Goal: Task Accomplishment & Management: Complete application form

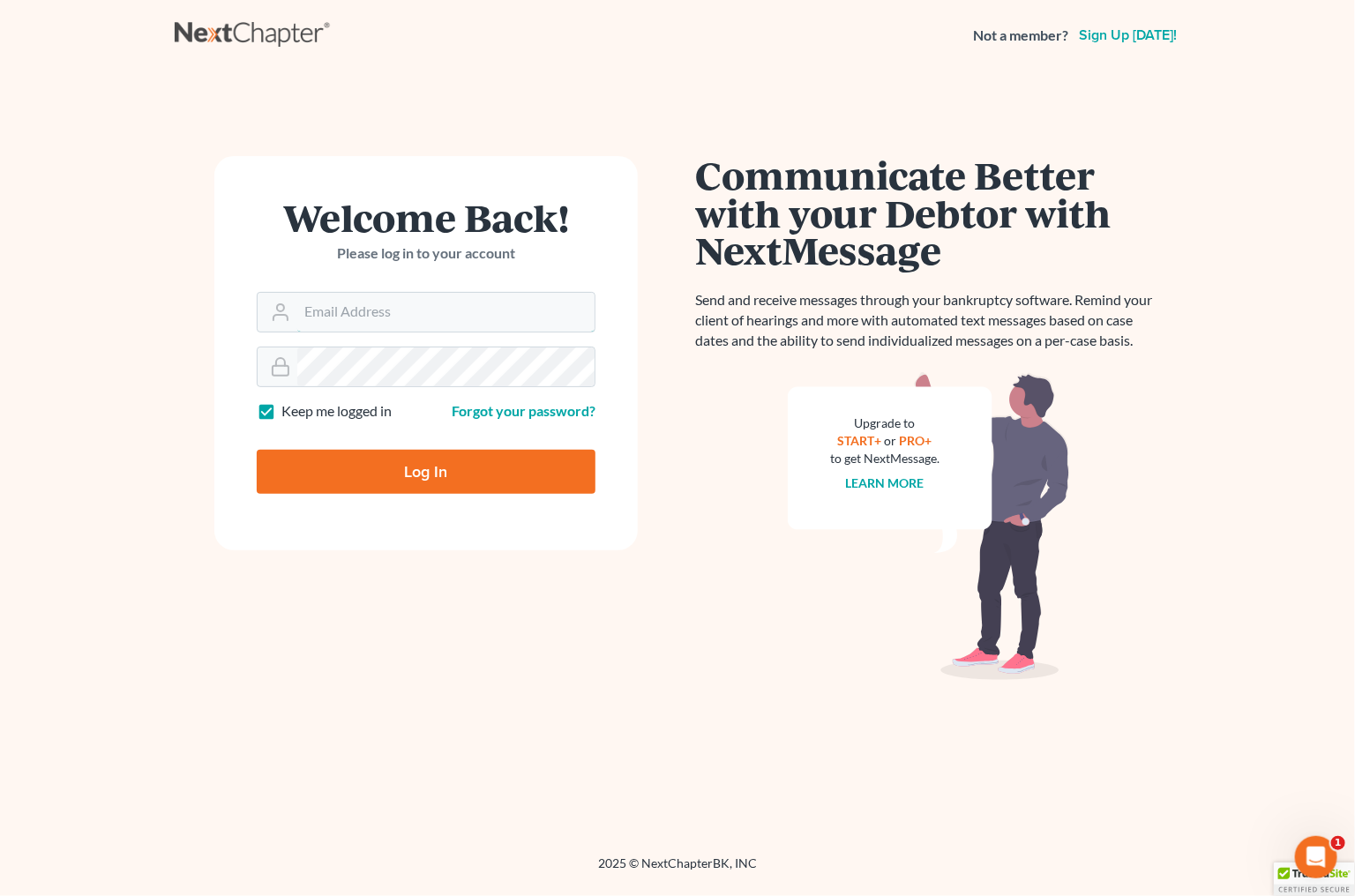
type input "[EMAIL_ADDRESS][DOMAIN_NAME]"
click at [475, 460] on input "Log In" at bounding box center [426, 471] width 339 height 44
type input "Thinking..."
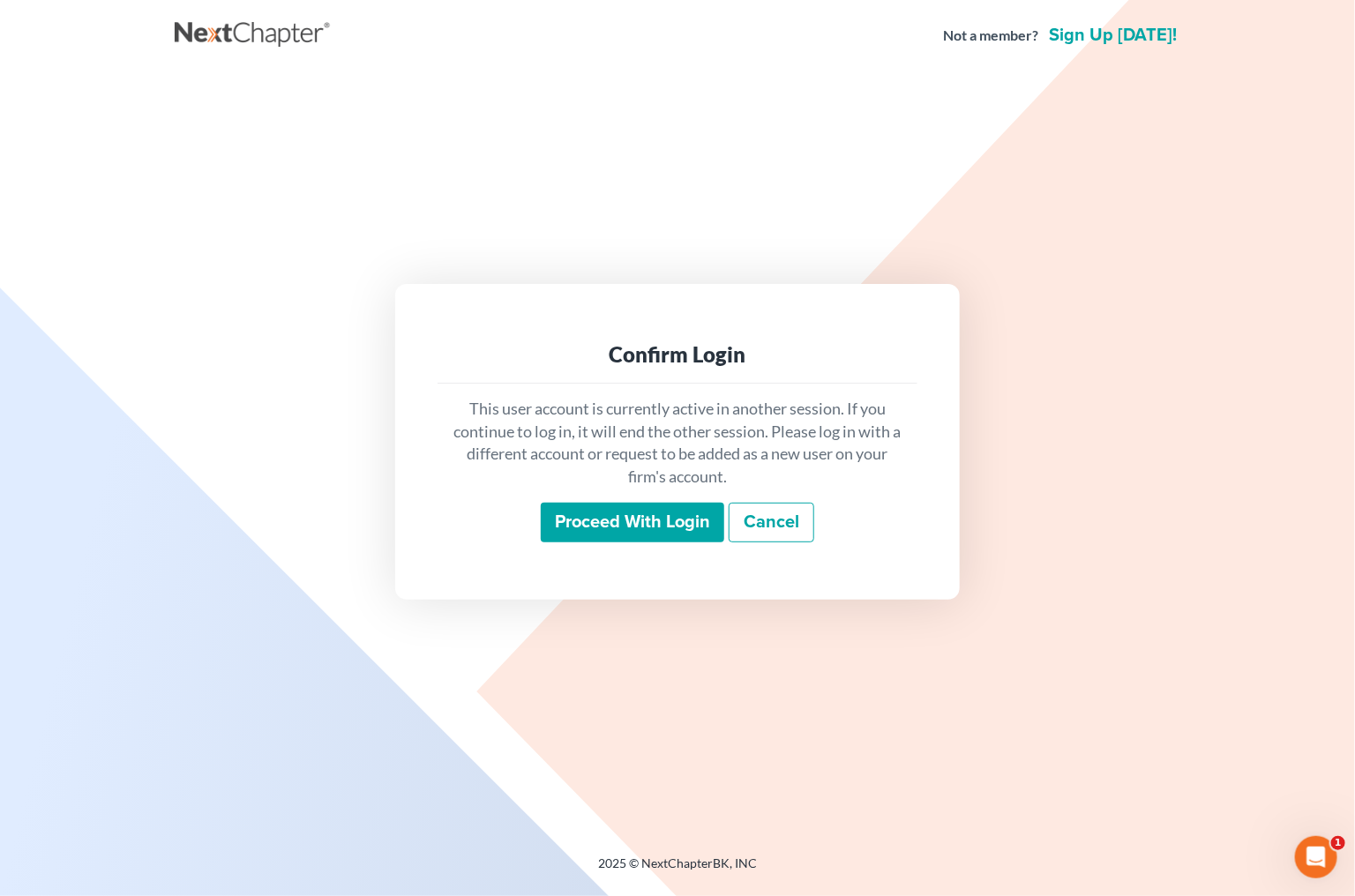
click at [607, 518] on input "Proceed with login" at bounding box center [632, 523] width 184 height 40
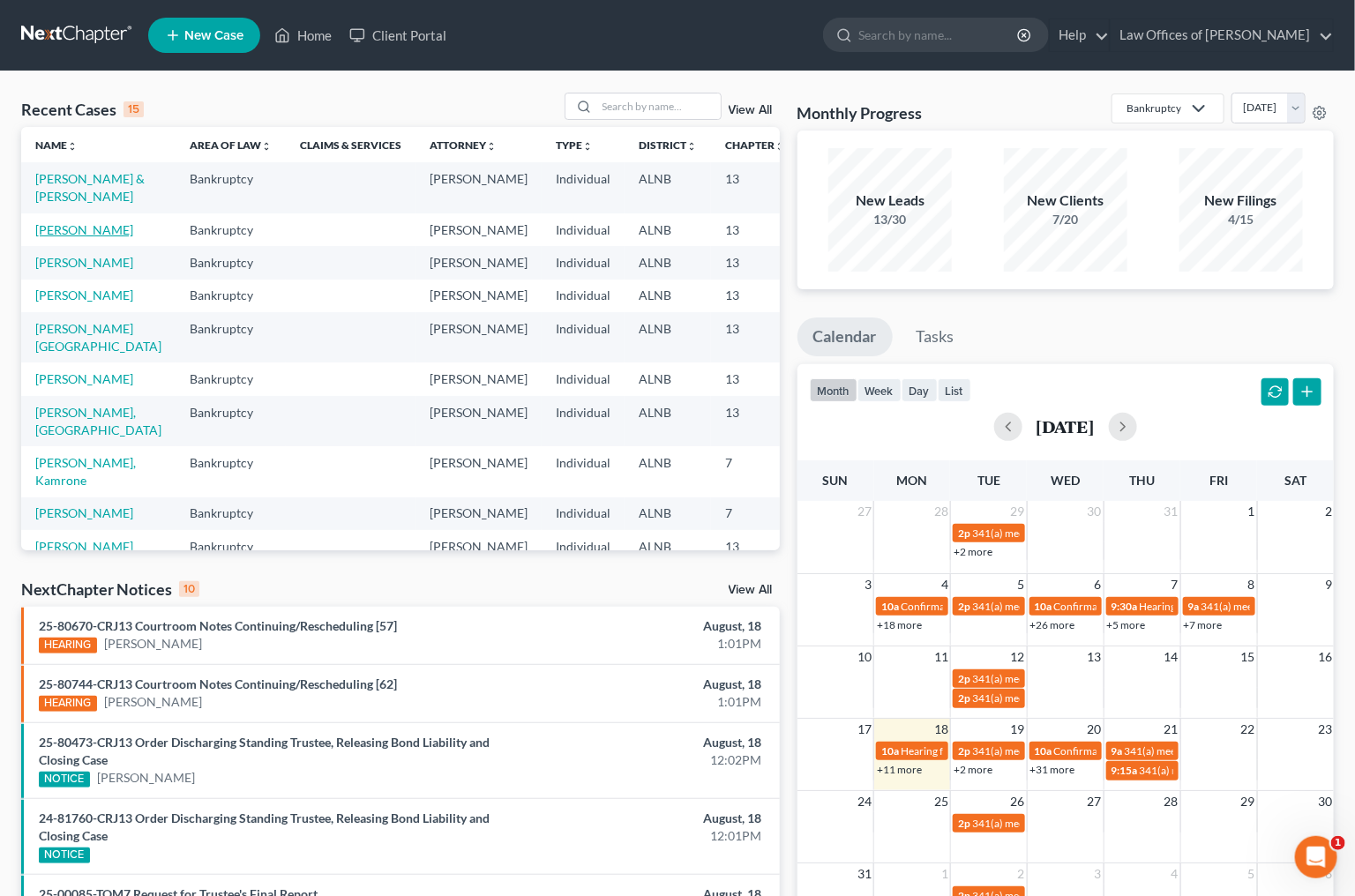
click at [56, 237] on link "[PERSON_NAME]" at bounding box center [84, 230] width 98 height 15
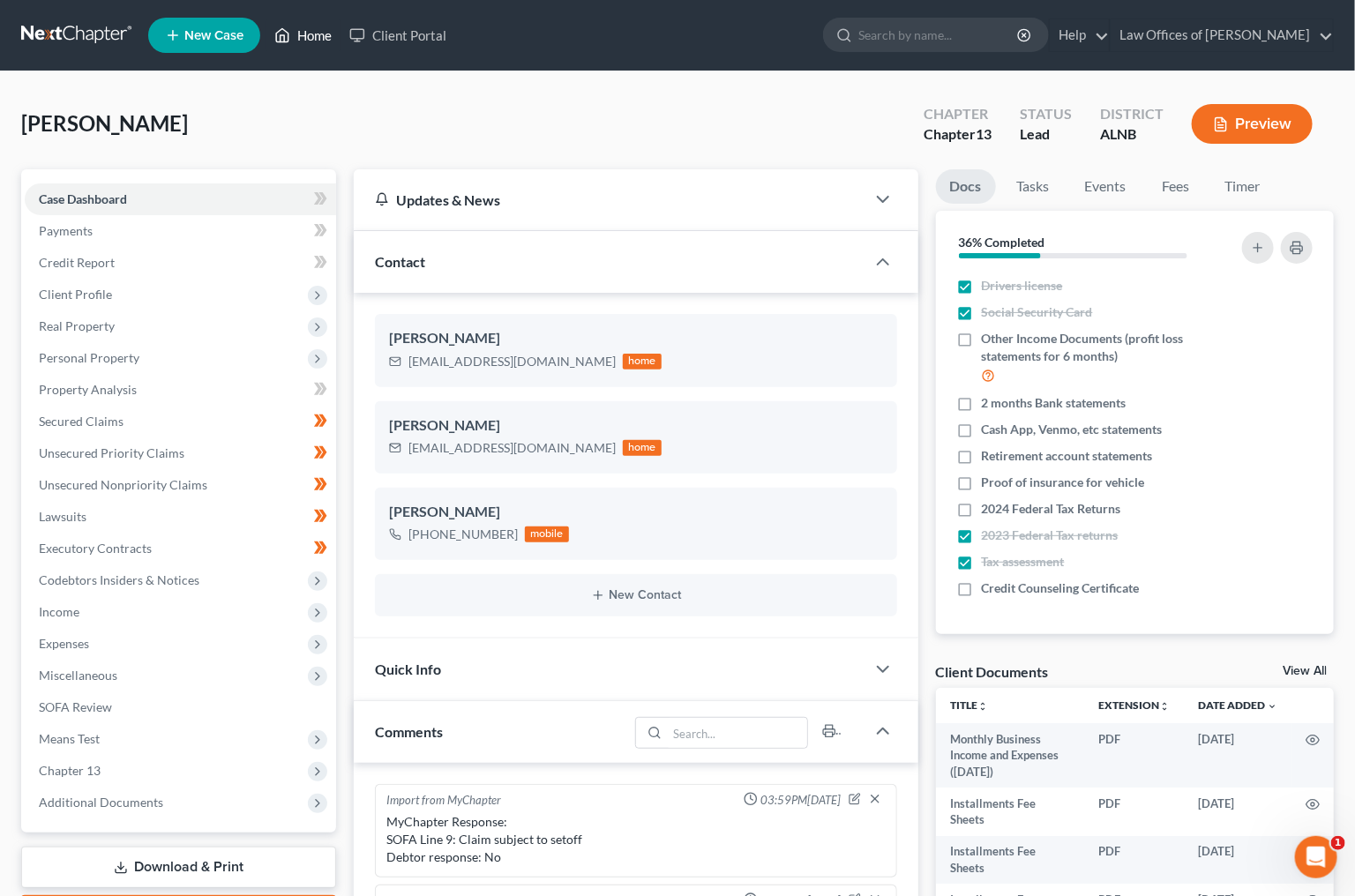
scroll to position [296, 0]
click at [248, 851] on link "Download & Print" at bounding box center [178, 867] width 315 height 41
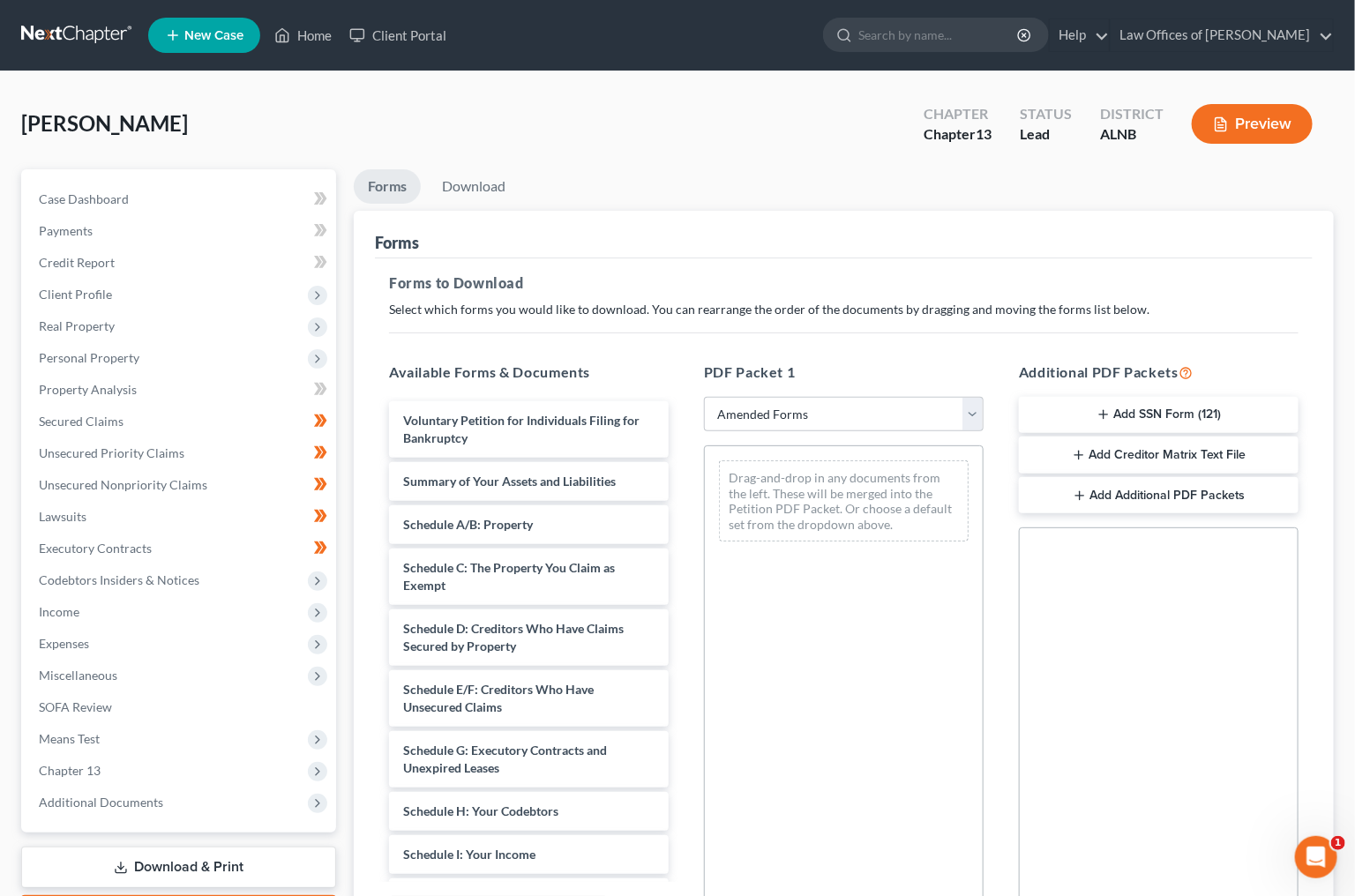
click at [798, 389] on div "PDF Packet 1 Choose Default Petition PDF Packet Complete Bankruptcy Petition (a…" at bounding box center [843, 646] width 315 height 598
select select "0"
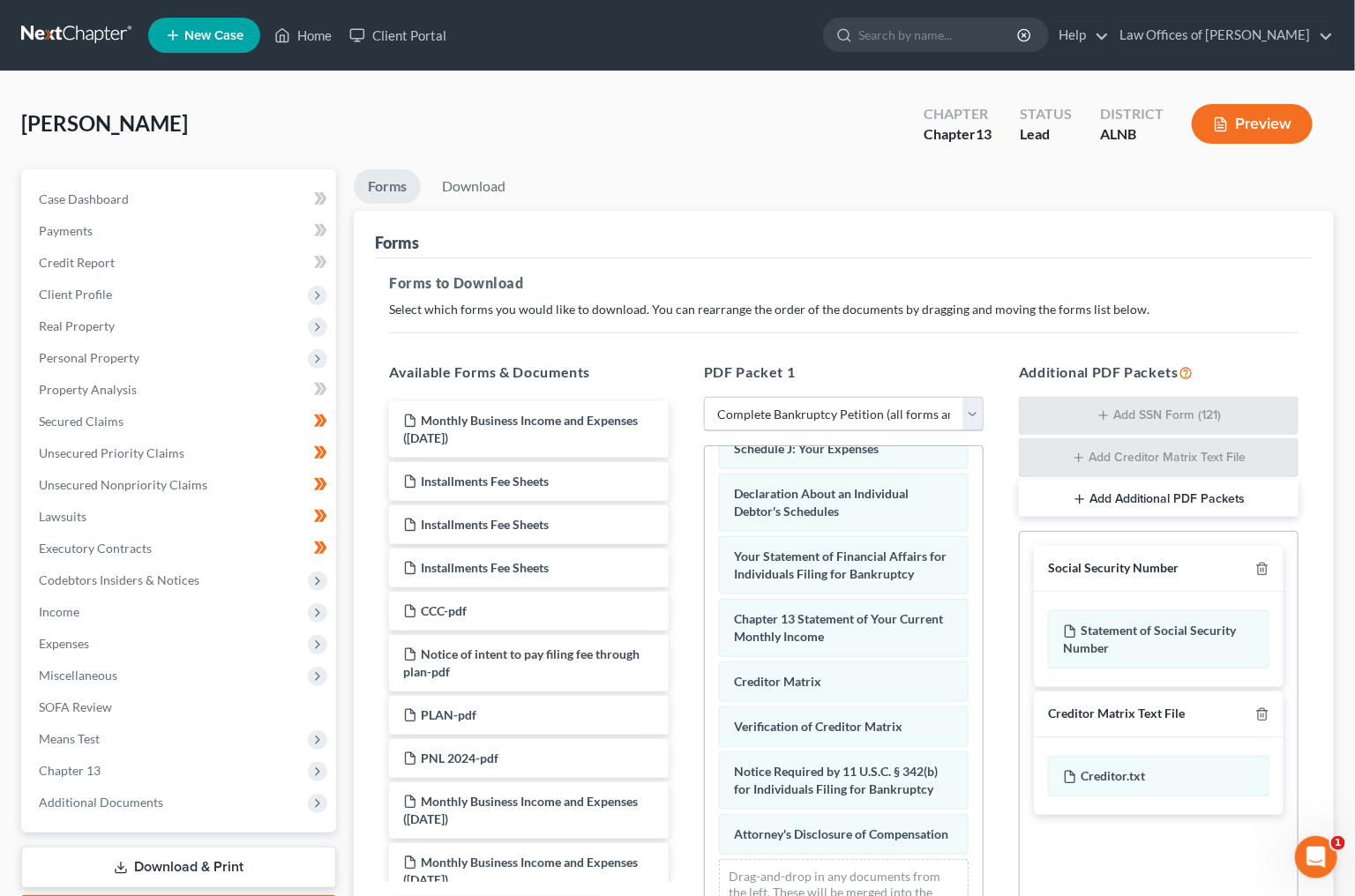
scroll to position [524, 0]
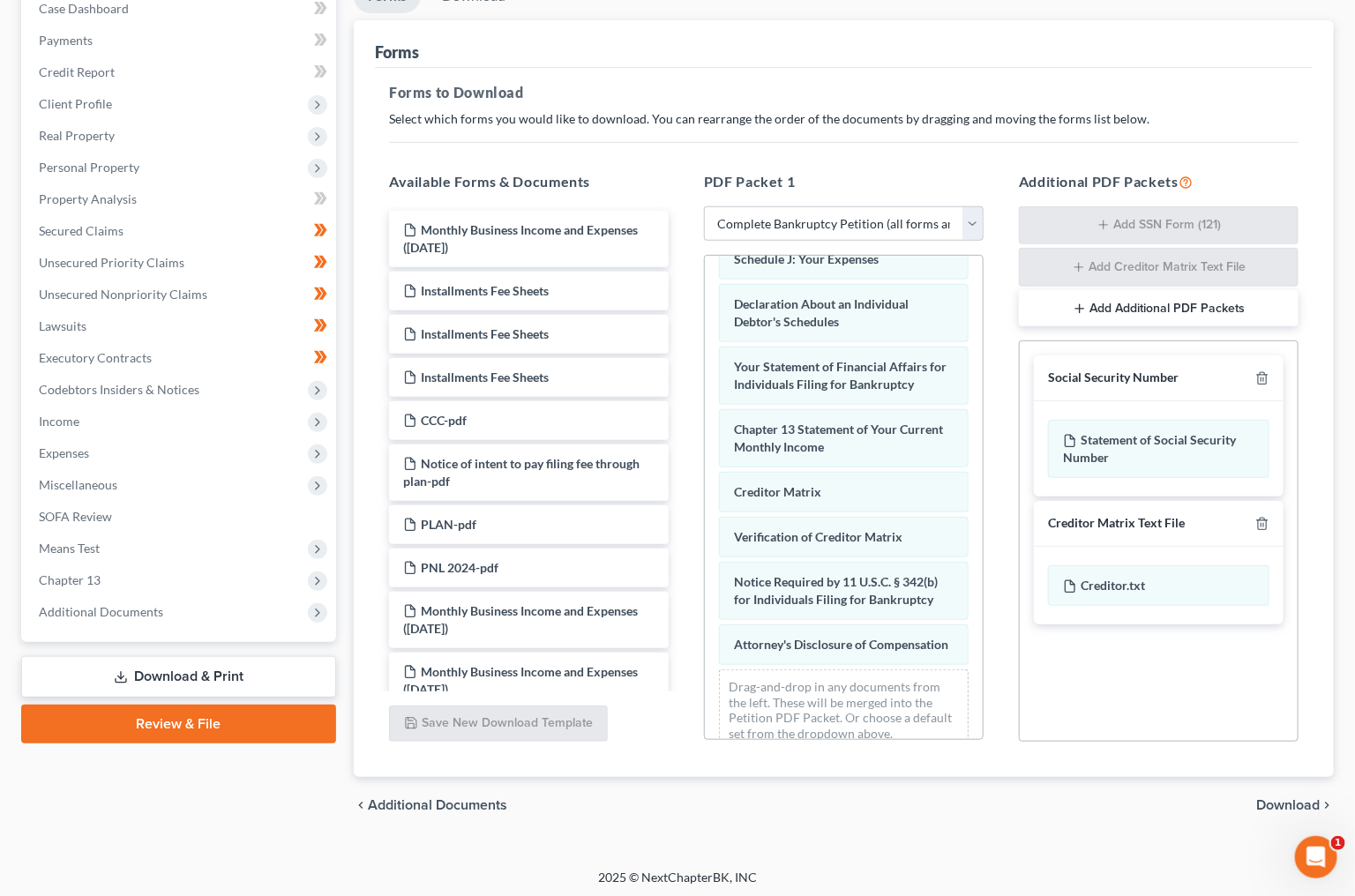
click at [1299, 798] on span "Download" at bounding box center [1288, 805] width 64 height 14
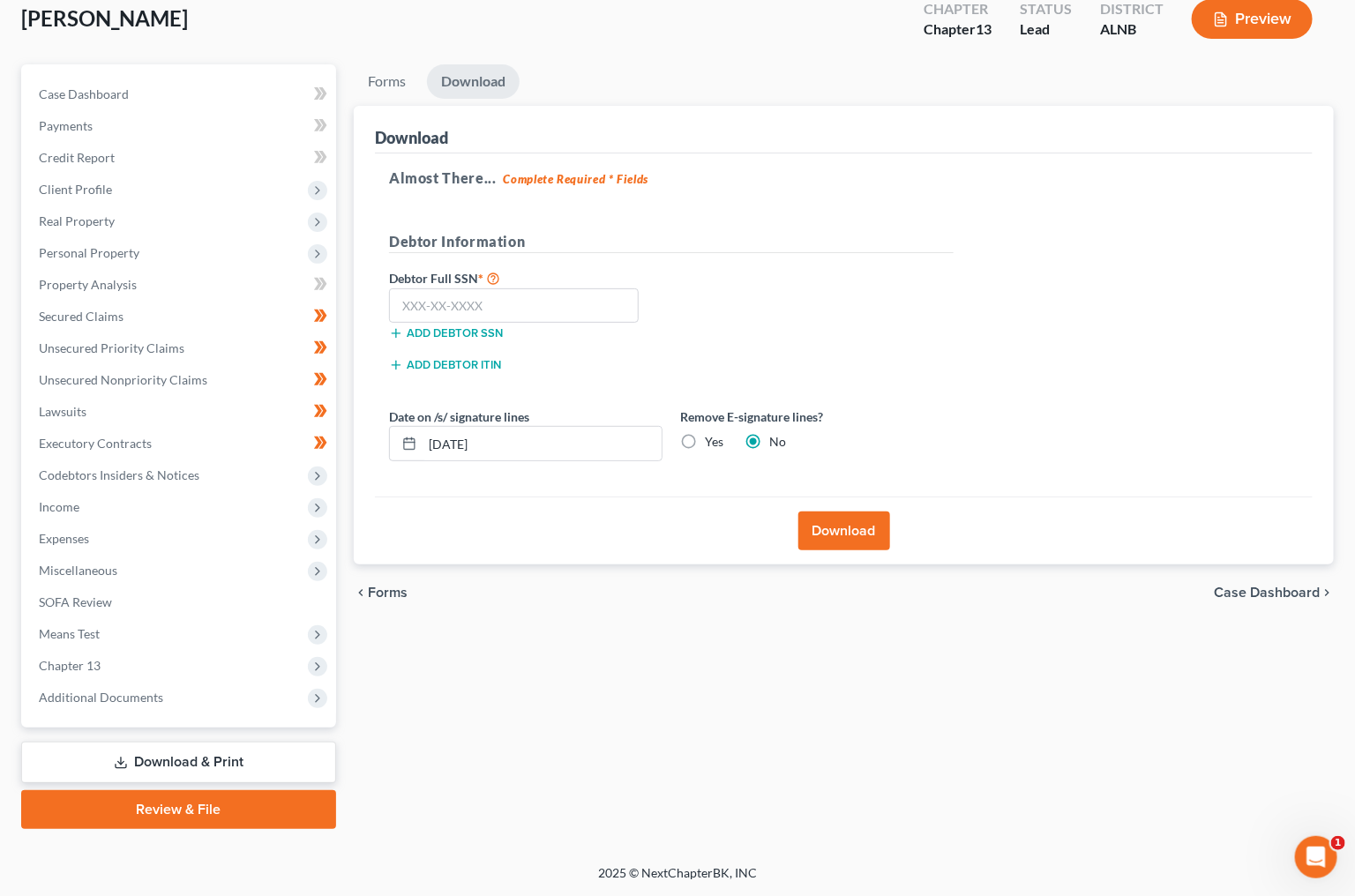
scroll to position [80, 0]
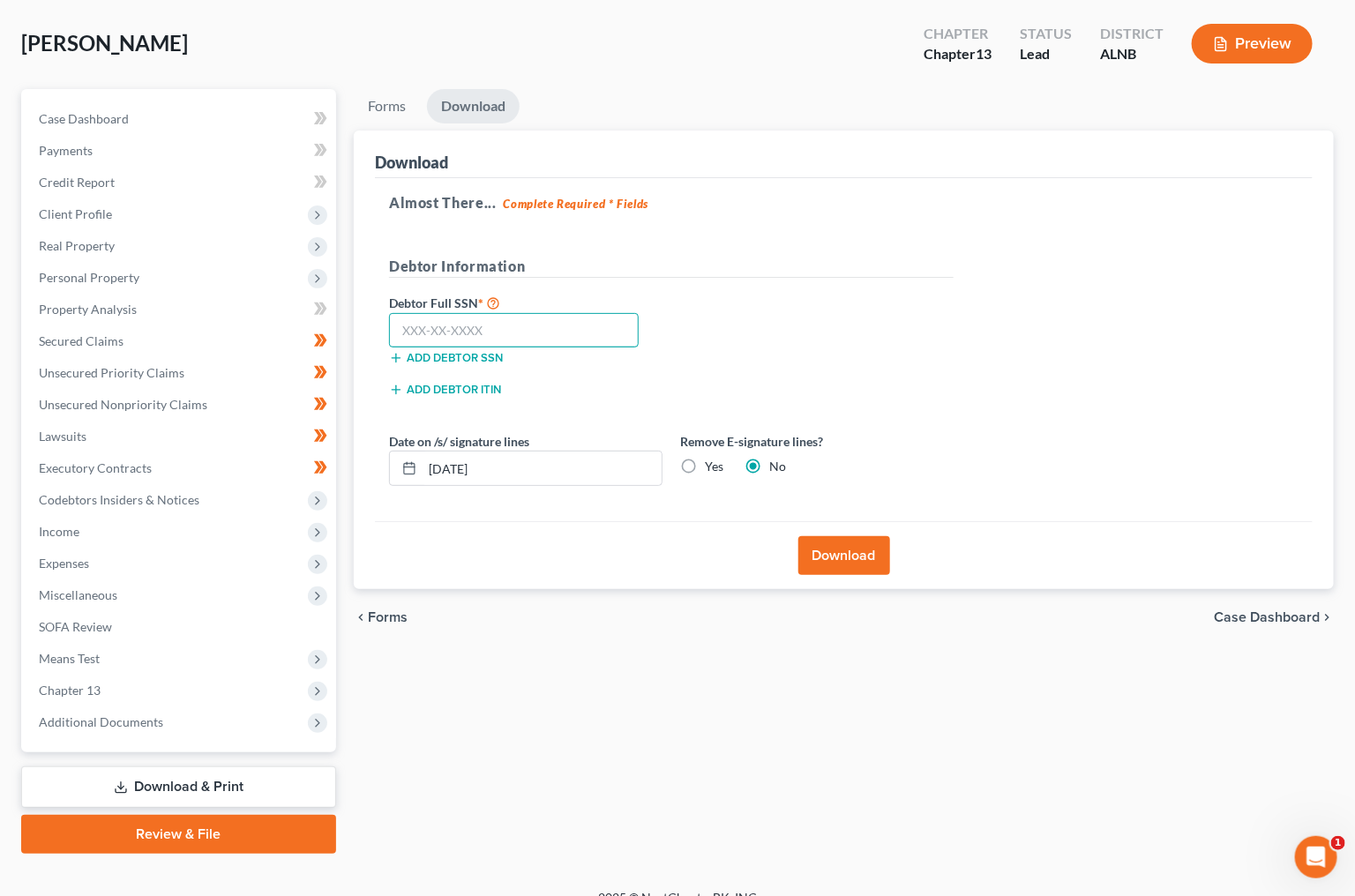
click at [548, 328] on input "text" at bounding box center [514, 330] width 249 height 35
type input "416-35-4528"
click at [852, 539] on button "Download" at bounding box center [844, 555] width 92 height 39
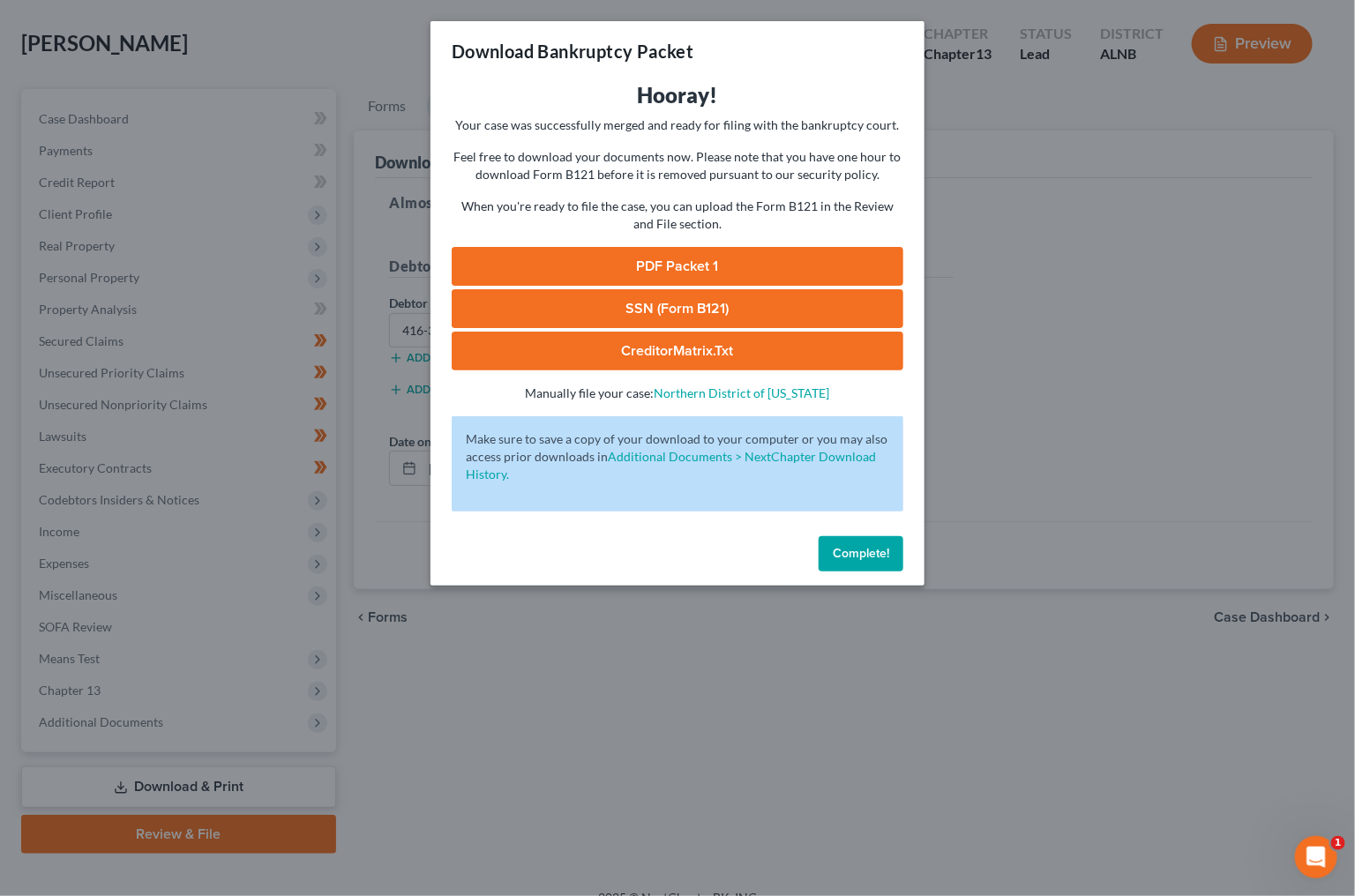
click at [626, 307] on link "SSN (Form B121)" at bounding box center [678, 309] width 452 height 39
click at [710, 261] on link "PDF Packet 1" at bounding box center [678, 267] width 452 height 39
click at [893, 541] on button "Complete!" at bounding box center [861, 553] width 85 height 35
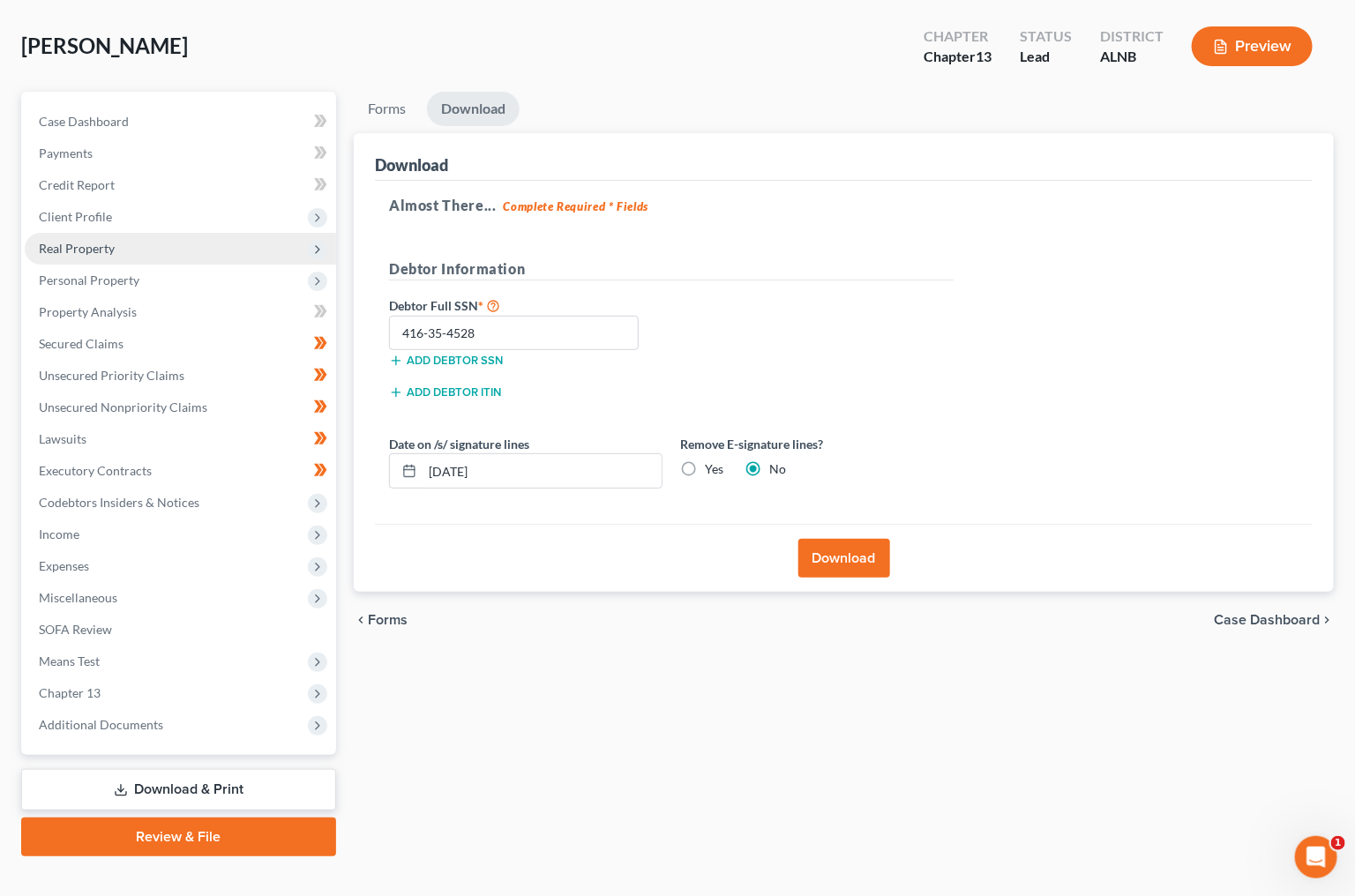
click at [103, 244] on span "Real Property" at bounding box center [77, 248] width 76 height 15
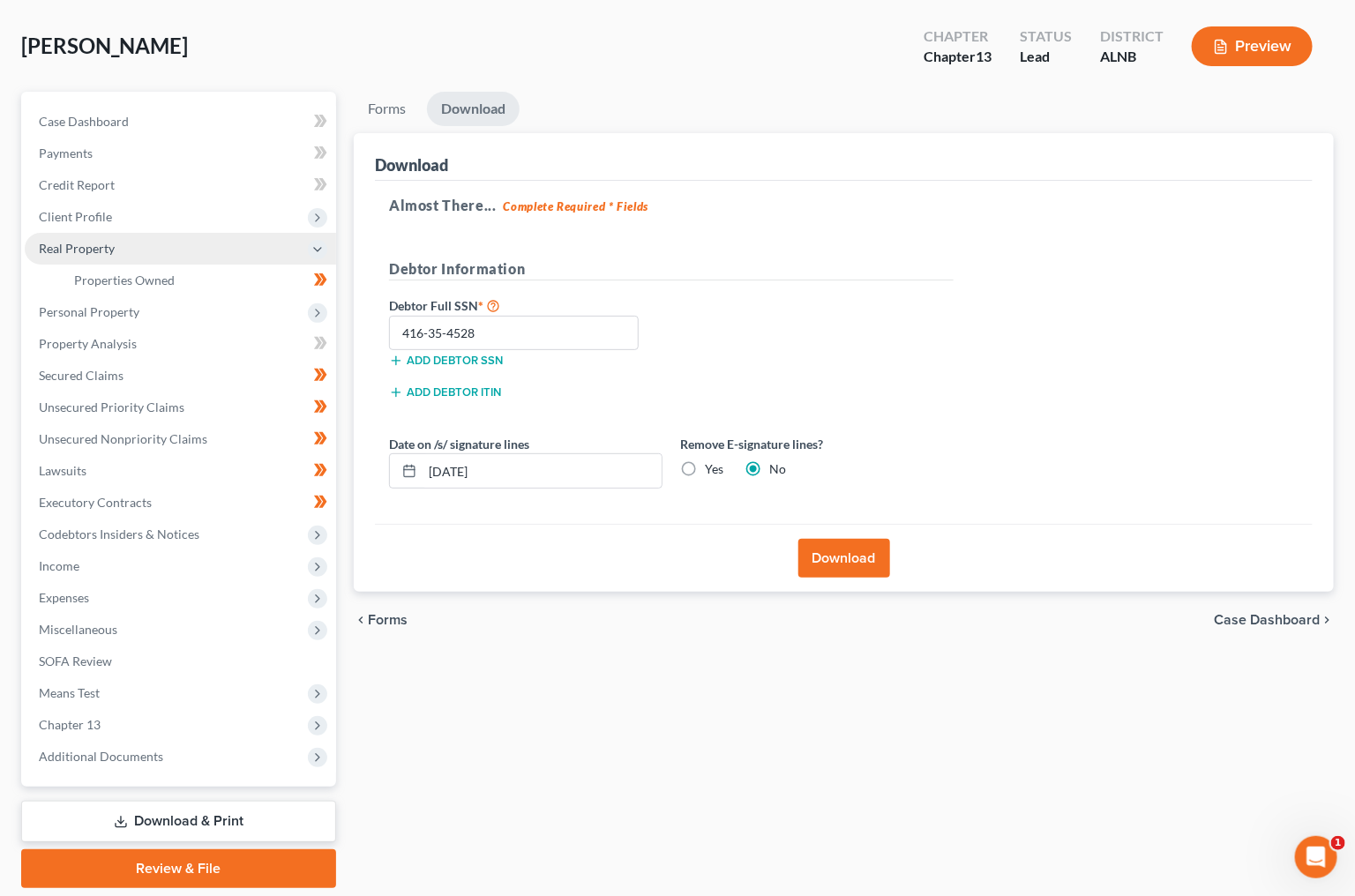
scroll to position [79, 0]
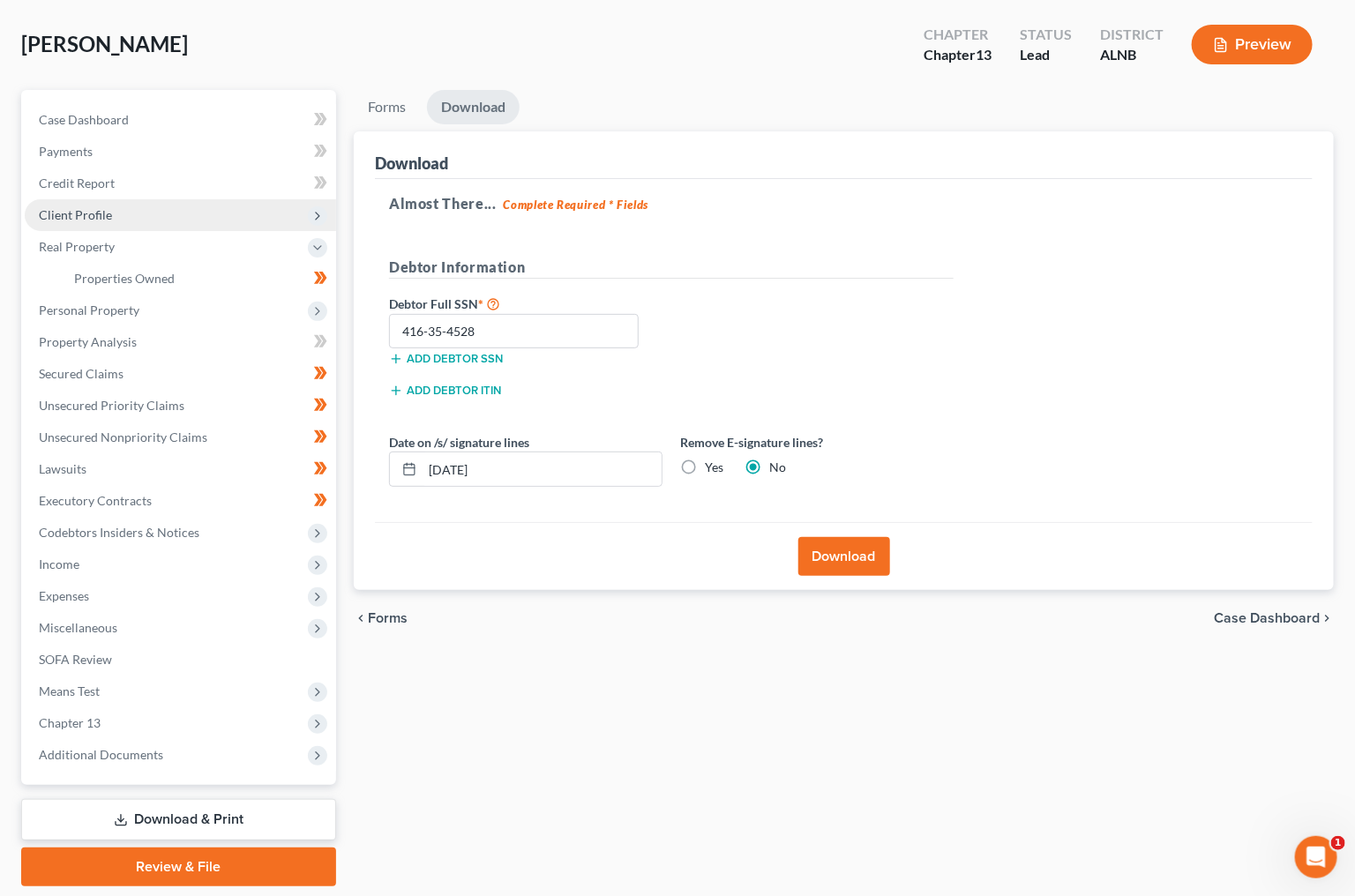
click at [114, 215] on span "Client Profile" at bounding box center [180, 216] width 312 height 32
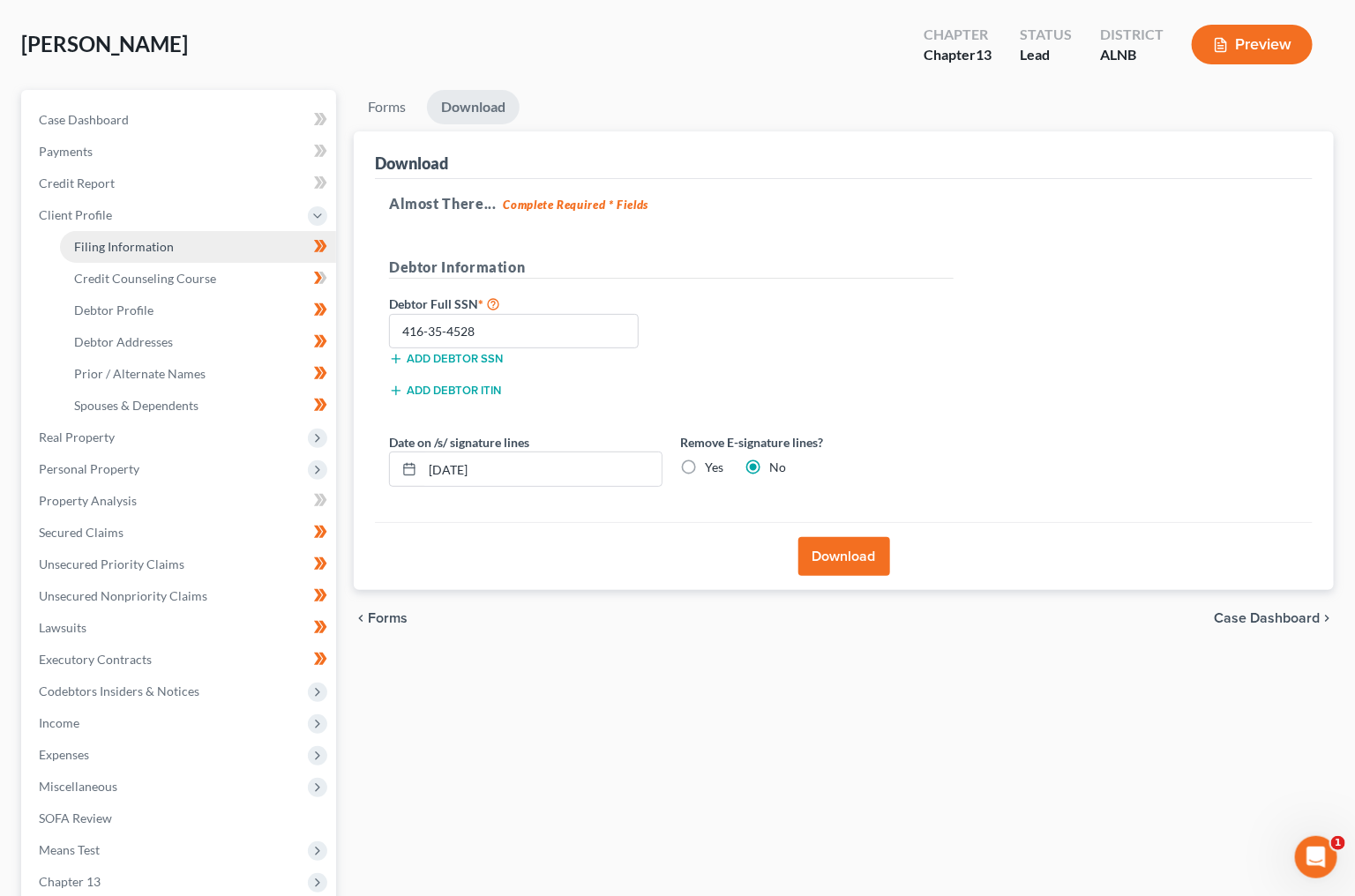
click at [145, 239] on span "Filing Information" at bounding box center [123, 246] width 100 height 15
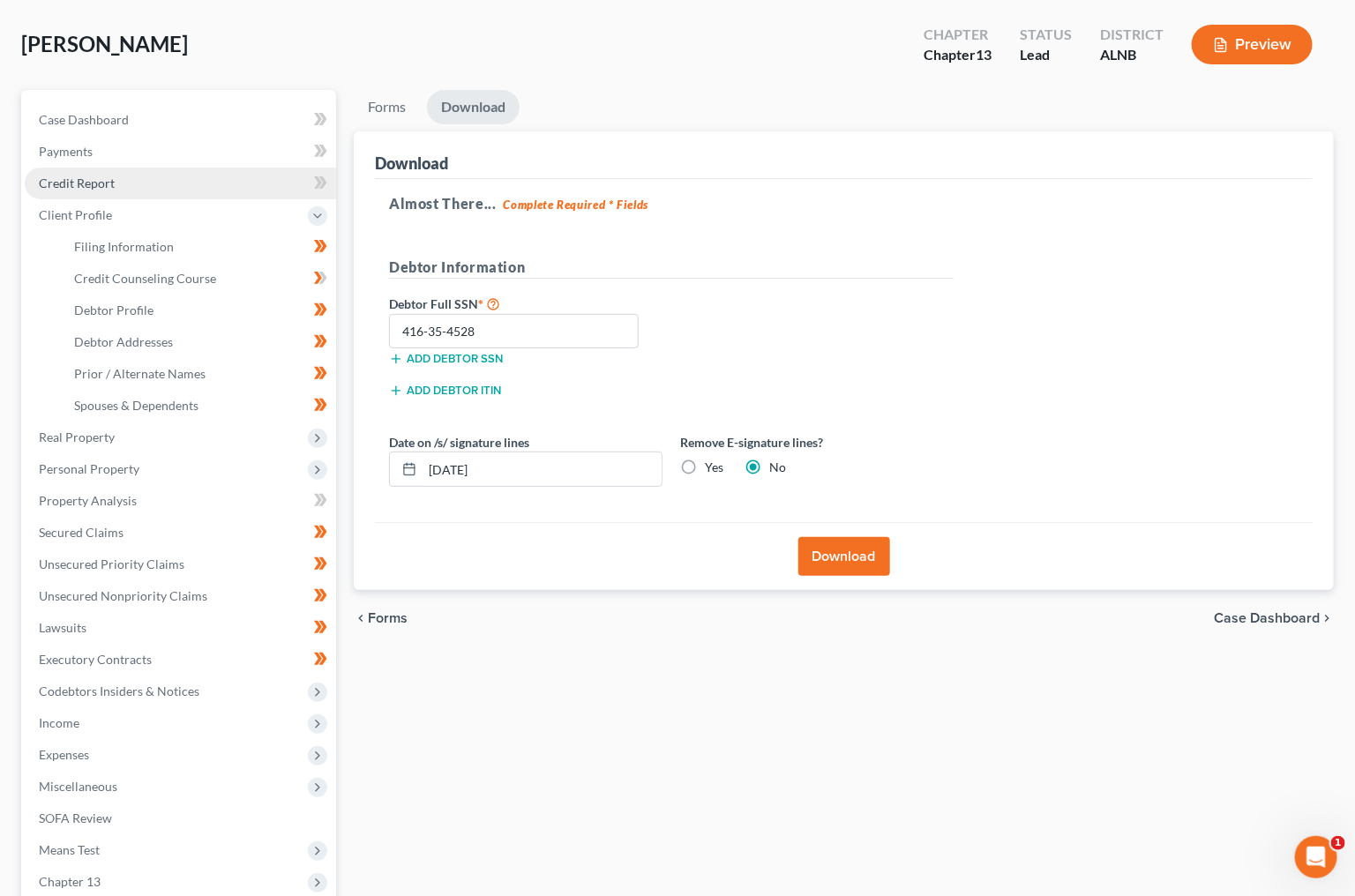
select select "1"
select select "0"
select select "3"
select select "0"
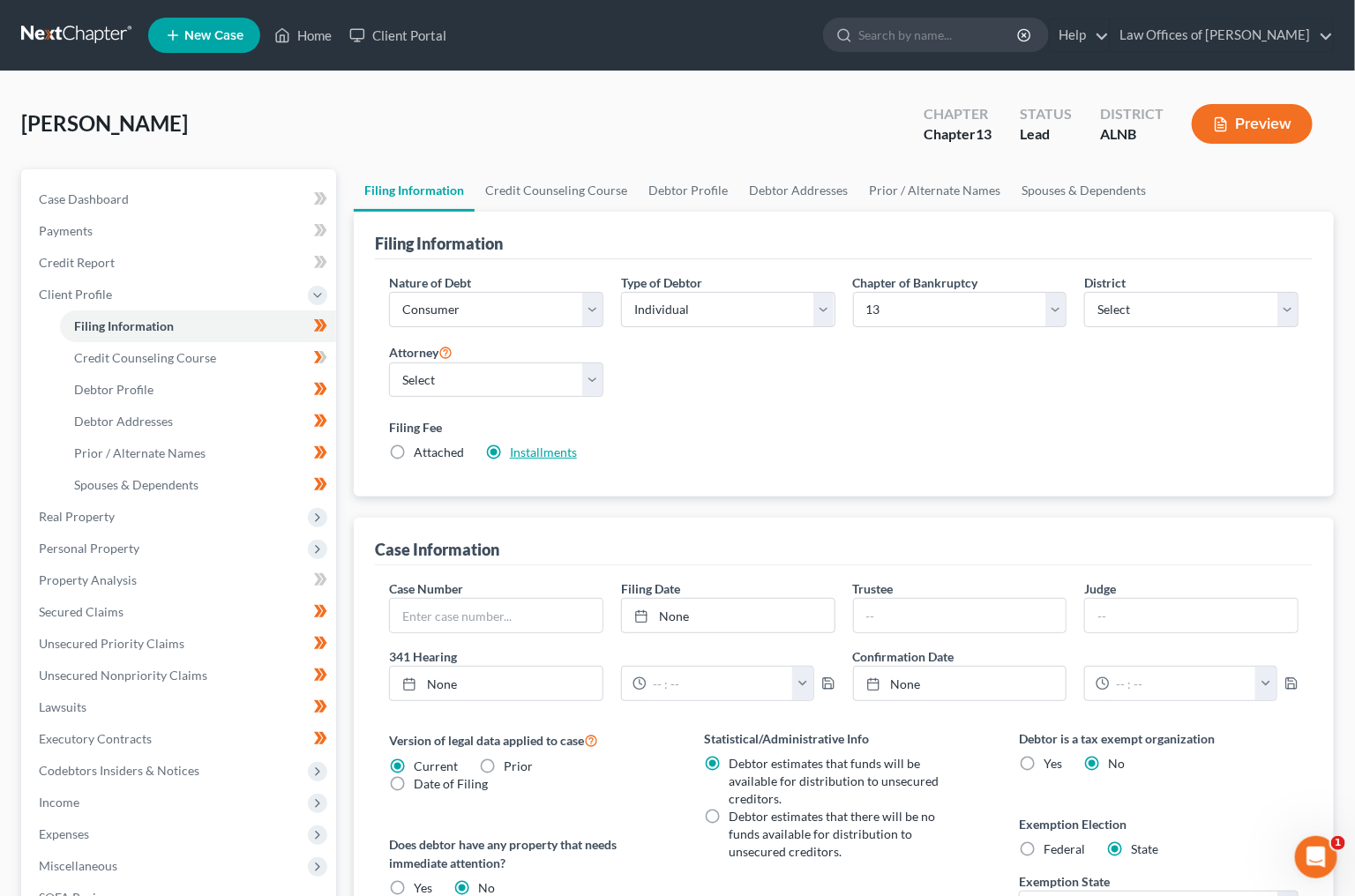
click at [554, 444] on link "Installments" at bounding box center [543, 452] width 67 height 15
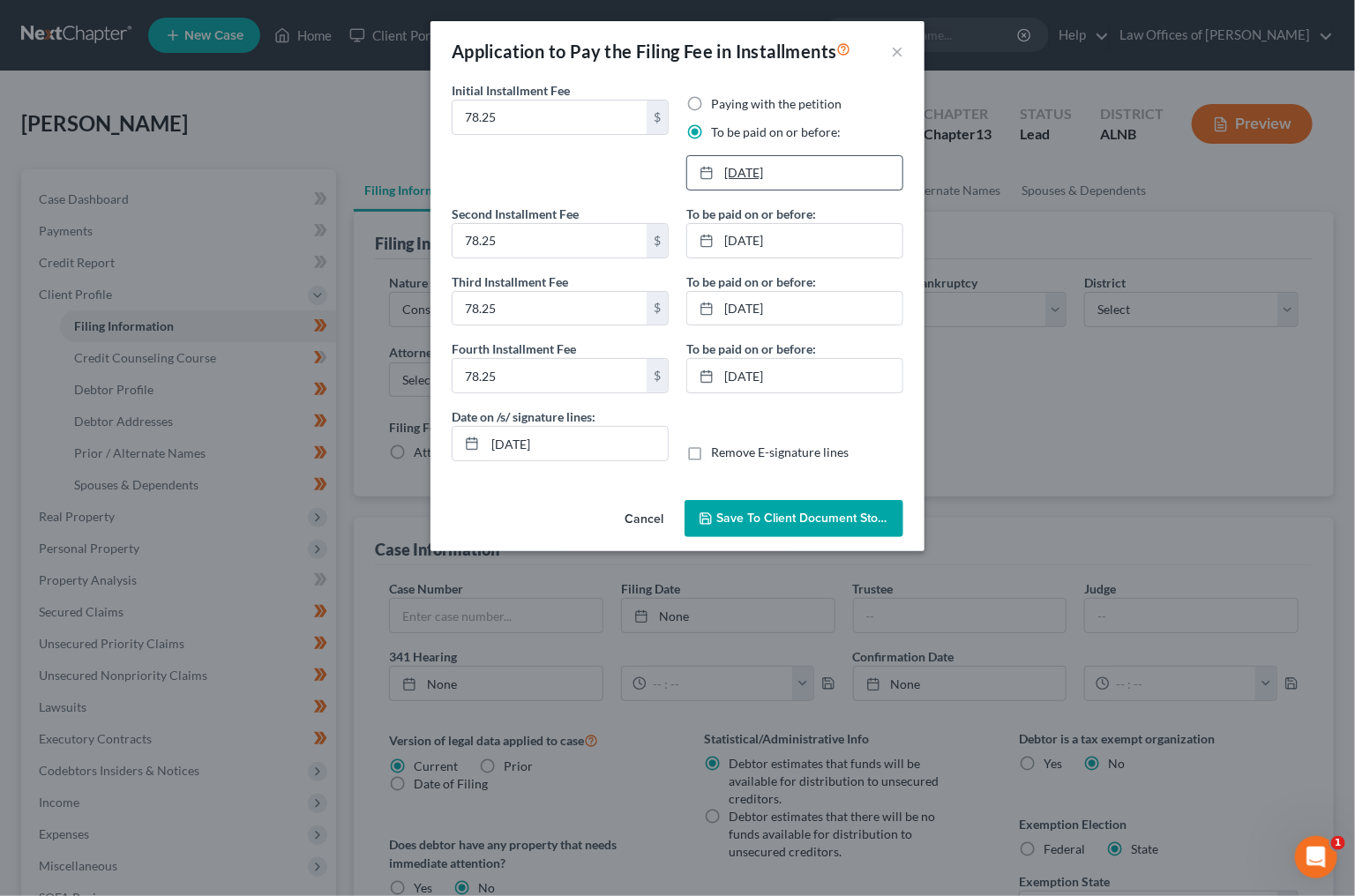
click at [767, 169] on link "9/19/2025" at bounding box center [795, 173] width 216 height 34
click at [755, 229] on link "10/19/2025" at bounding box center [795, 241] width 216 height 34
click at [763, 308] on link "11/19/2025" at bounding box center [795, 309] width 216 height 34
click at [758, 375] on link "12/19/2025" at bounding box center [795, 376] width 216 height 34
click at [1091, 484] on div "Application to Pay the Filing Fee in Installments × Initial Installment Fee 78.…" at bounding box center [677, 448] width 1355 height 896
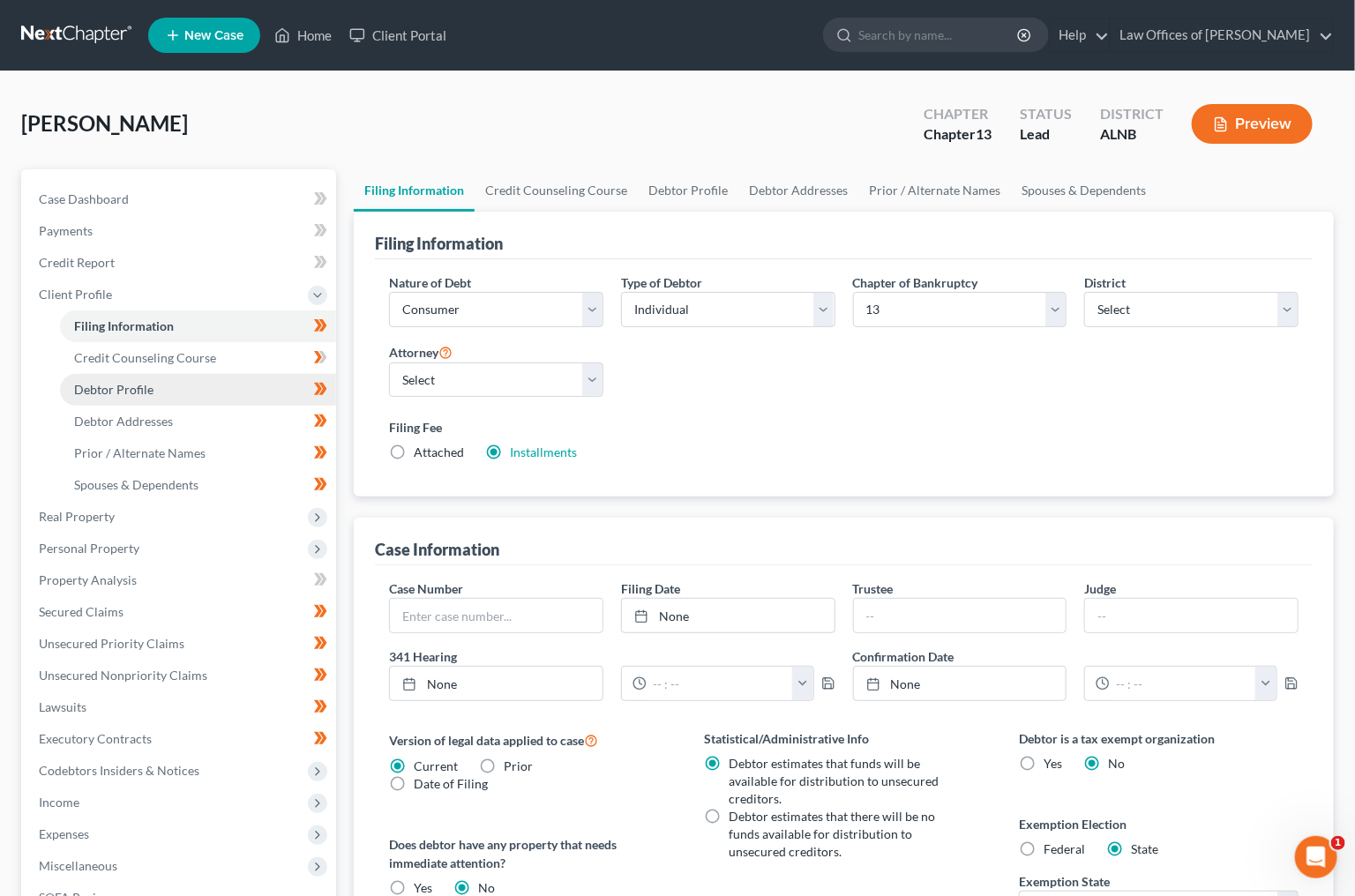
click at [233, 374] on link "Debtor Profile" at bounding box center [198, 390] width 276 height 32
select select "1"
select select "2"
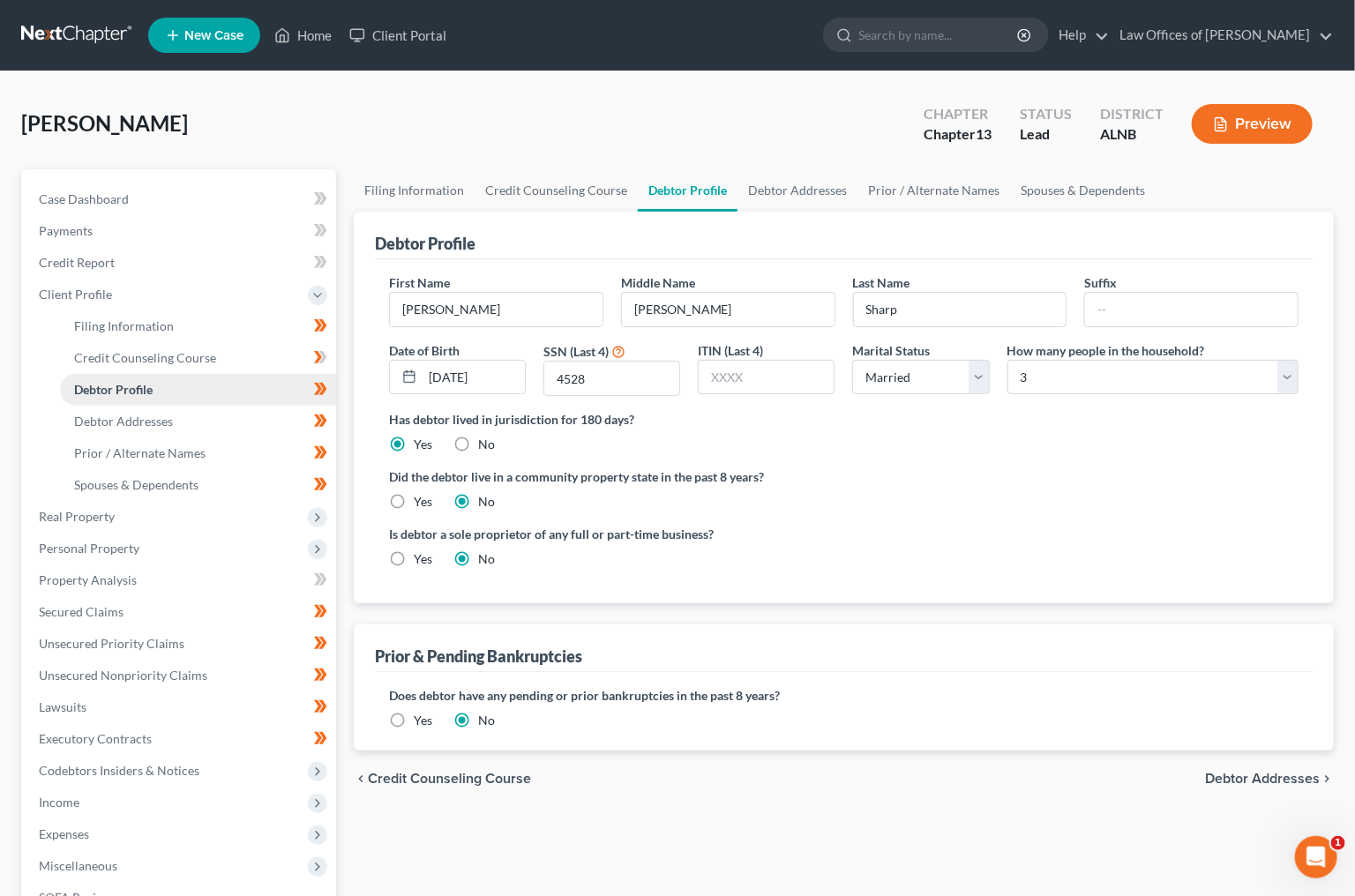
radio input "true"
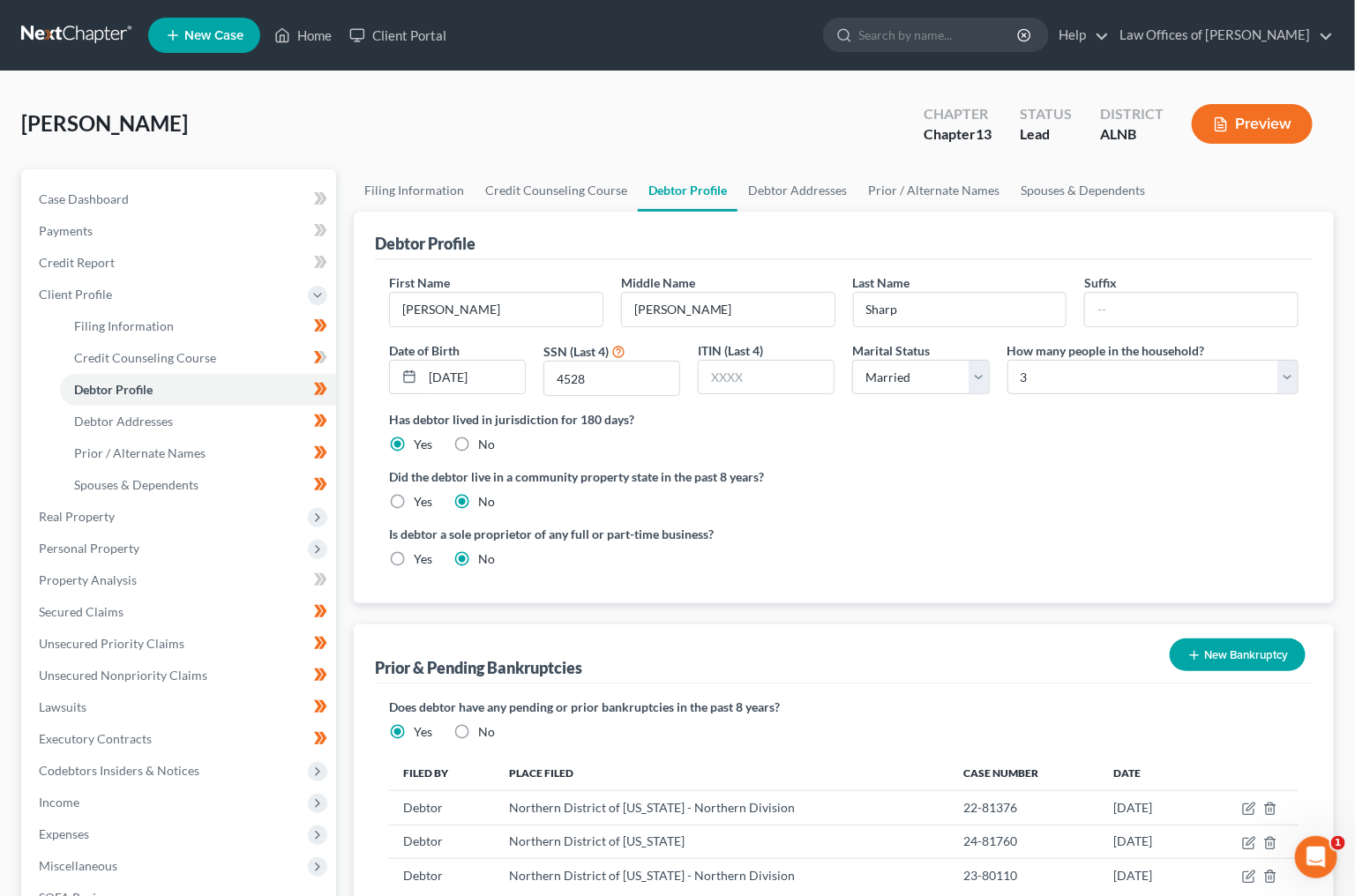
scroll to position [134, 0]
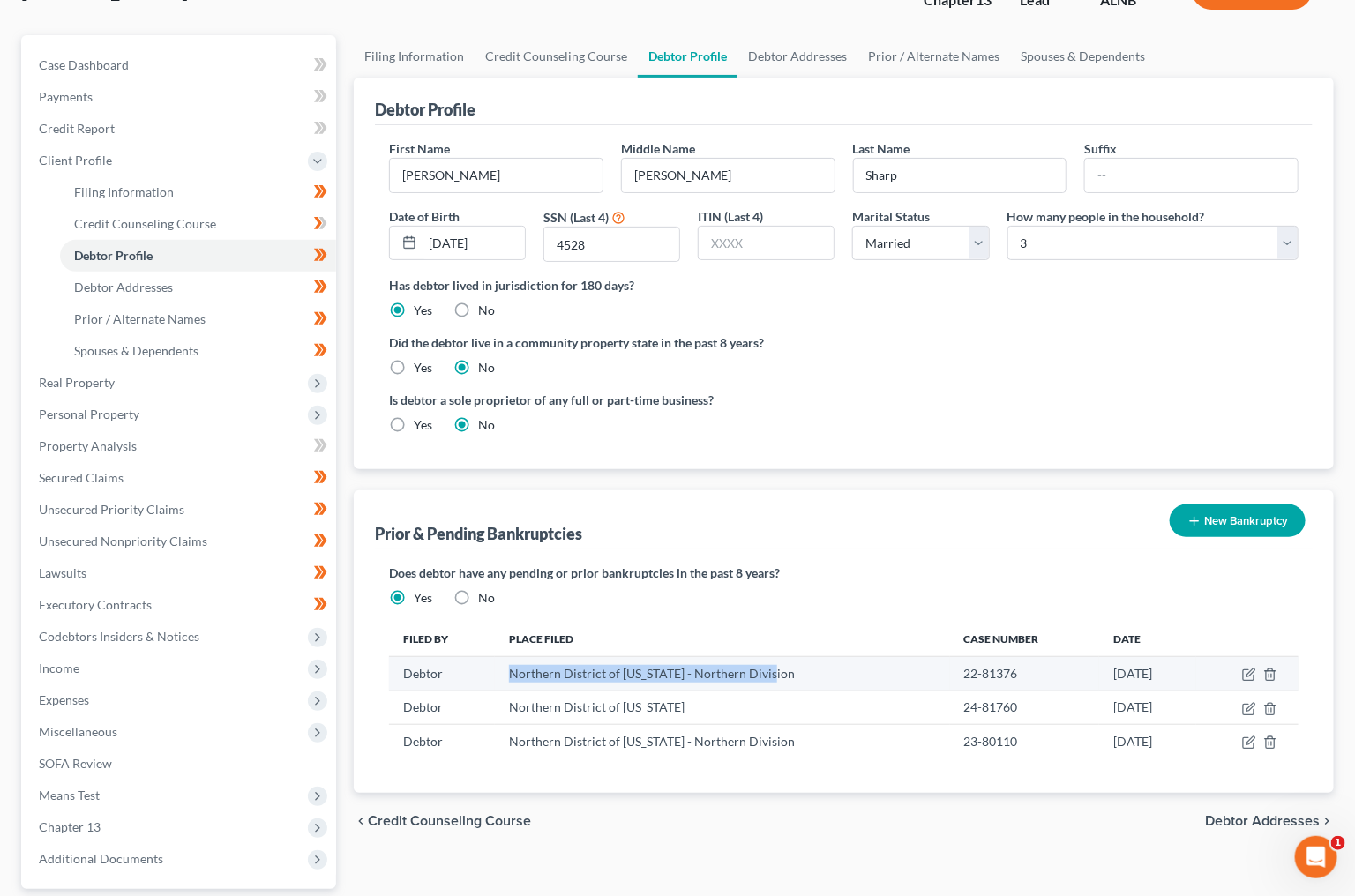
drag, startPoint x: 771, startPoint y: 664, endPoint x: 504, endPoint y: 666, distance: 267.0
click at [504, 666] on td "Northern District of Alabama - Northern Division" at bounding box center [723, 674] width 456 height 34
copy td "Northern District of Alabama - Northern Division"
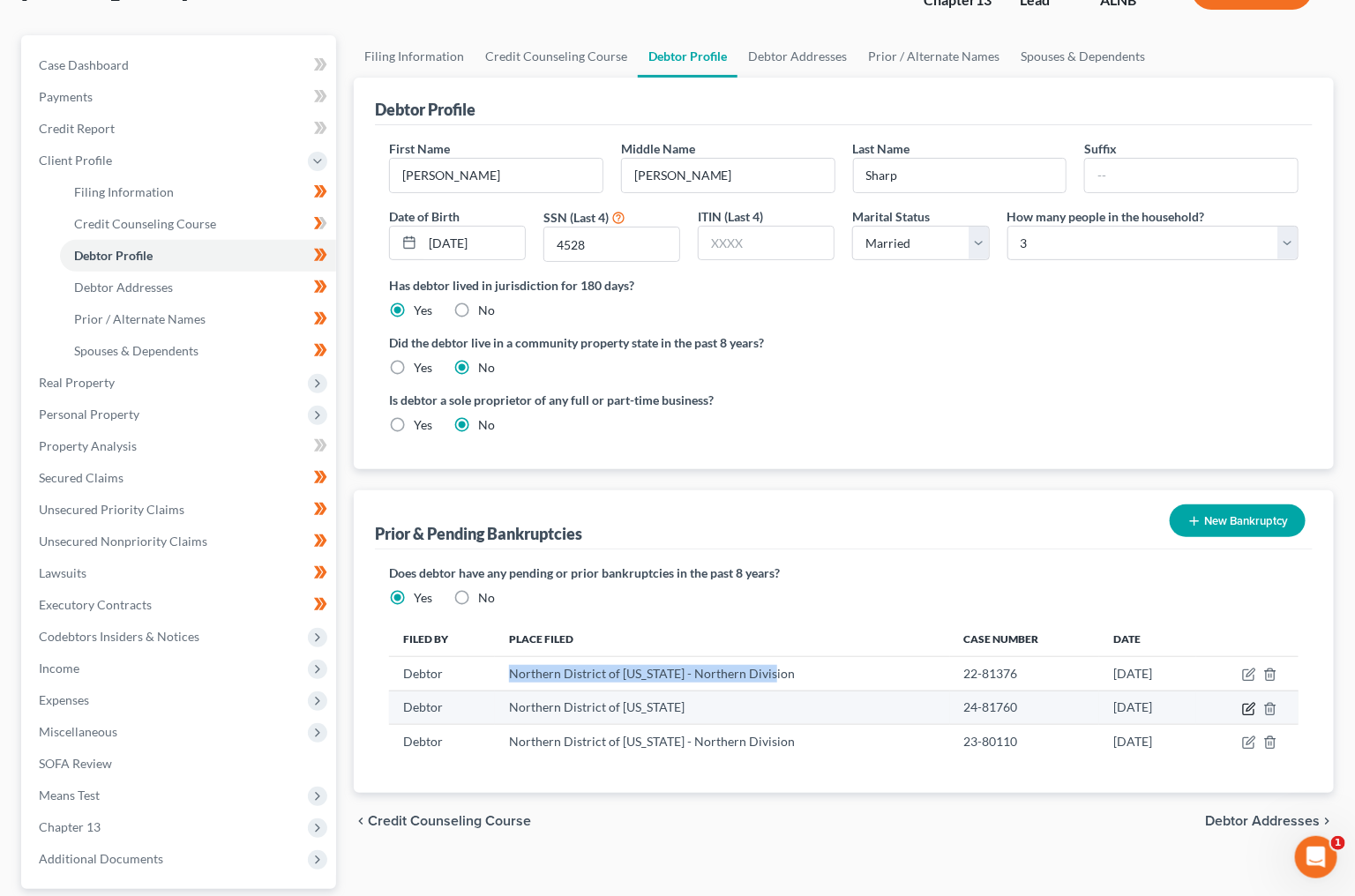
click at [1245, 702] on icon "button" at bounding box center [1249, 708] width 14 height 14
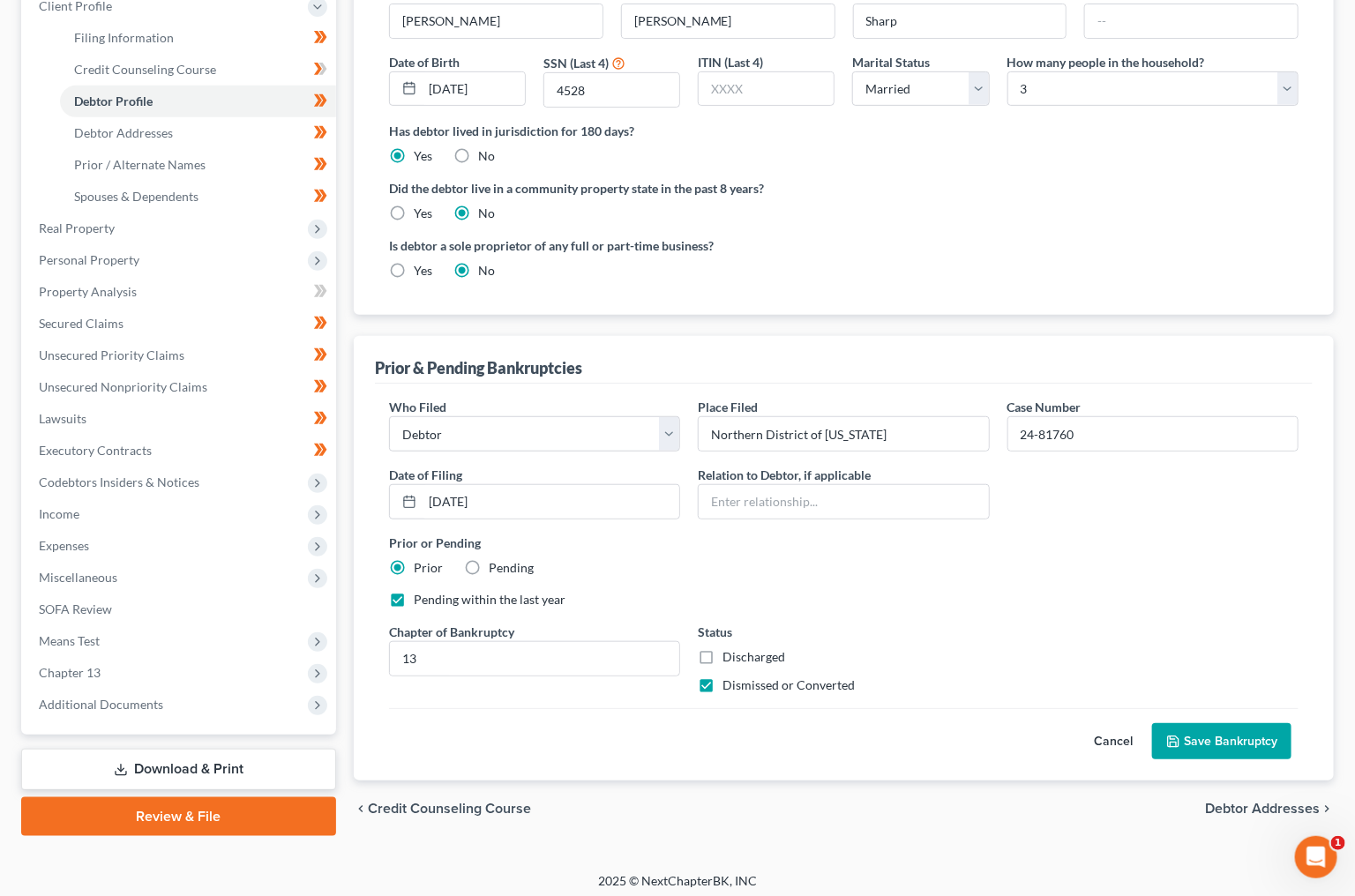
scroll to position [287, 0]
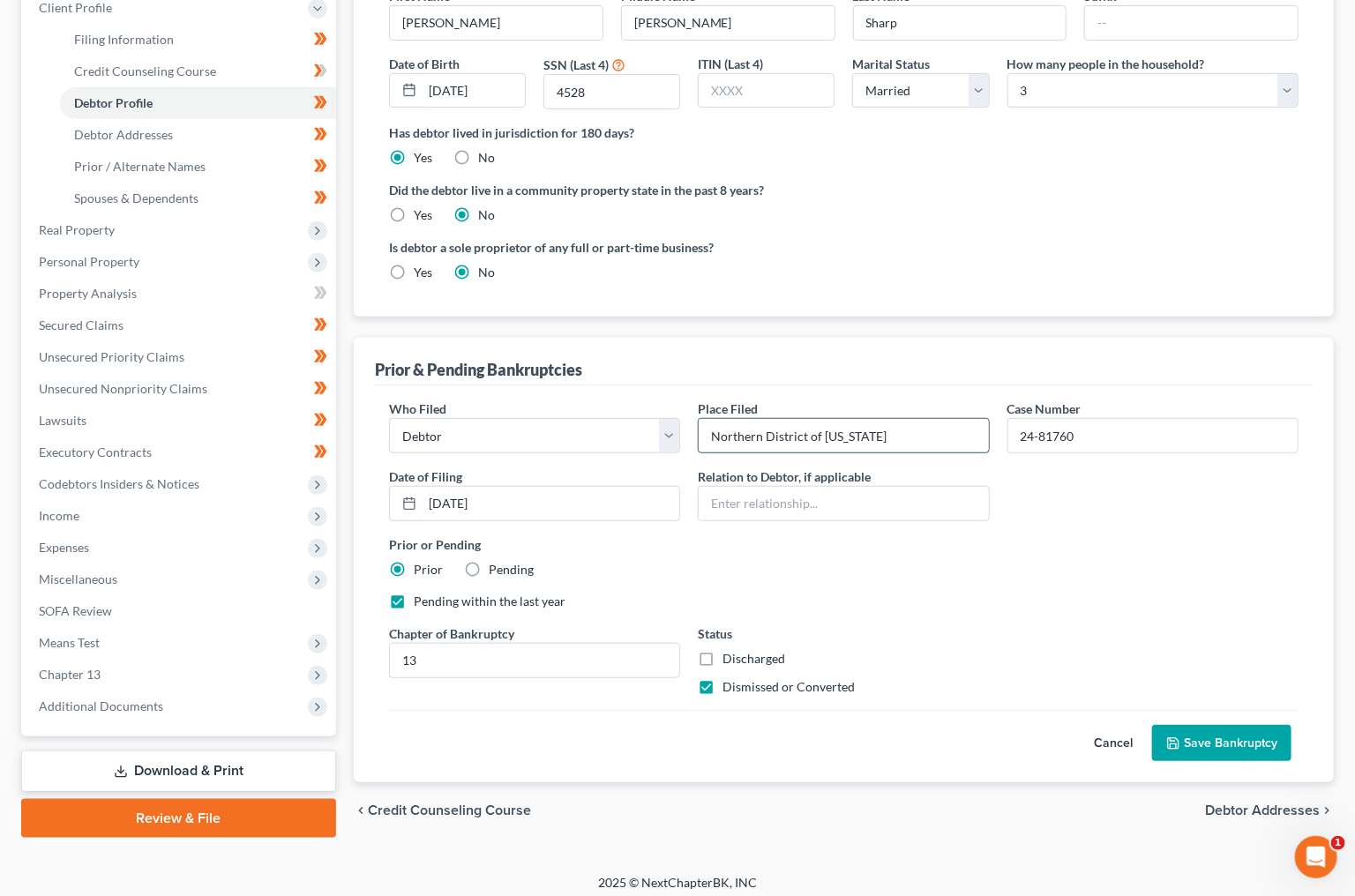
click at [874, 431] on input "Northern District of Alabama" at bounding box center [843, 436] width 289 height 34
paste input "- Northern Division"
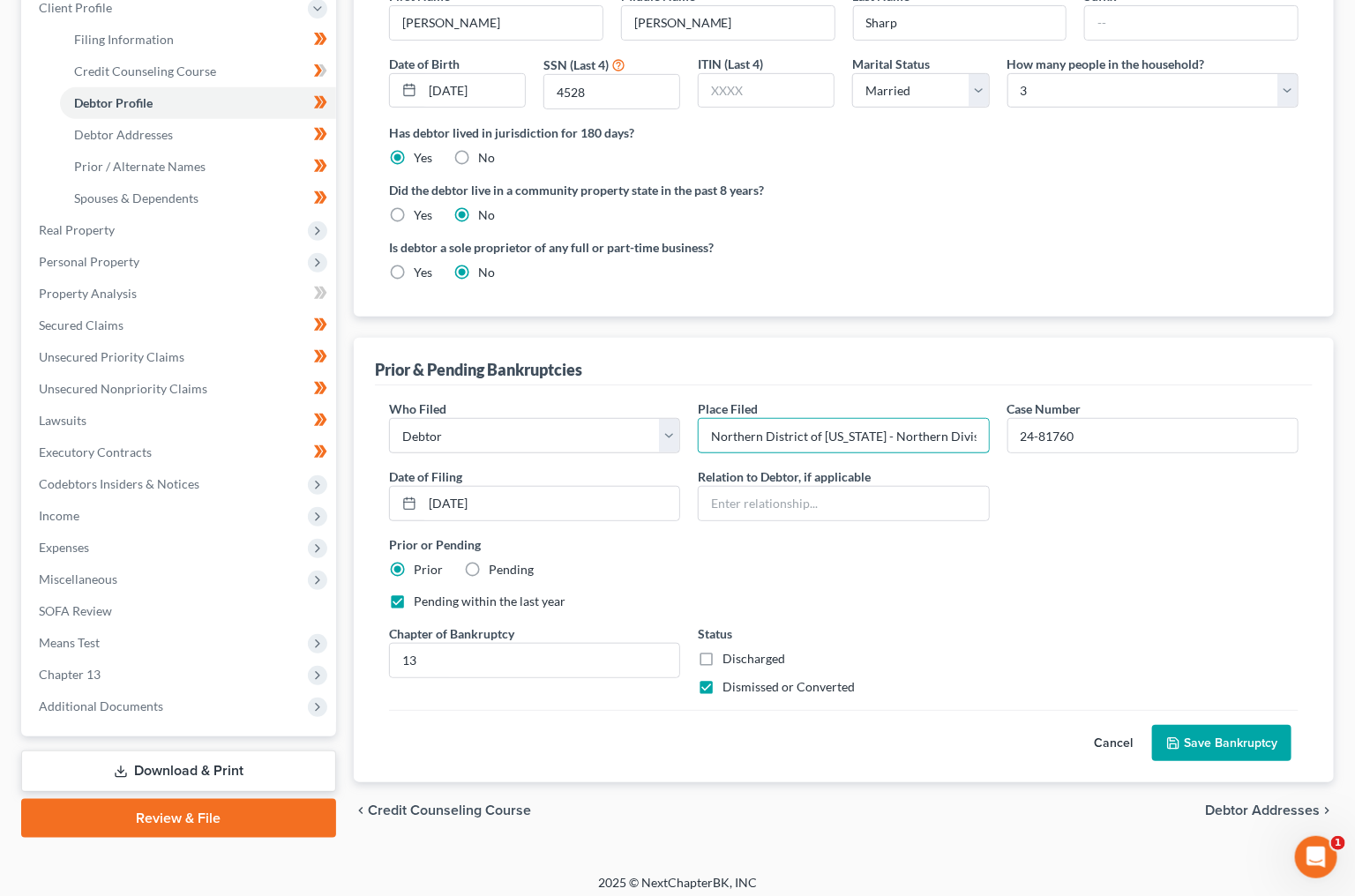
type input "Northern District of Alabama - Northern Division"
click at [1240, 730] on button "Save Bankruptcy" at bounding box center [1221, 744] width 139 height 37
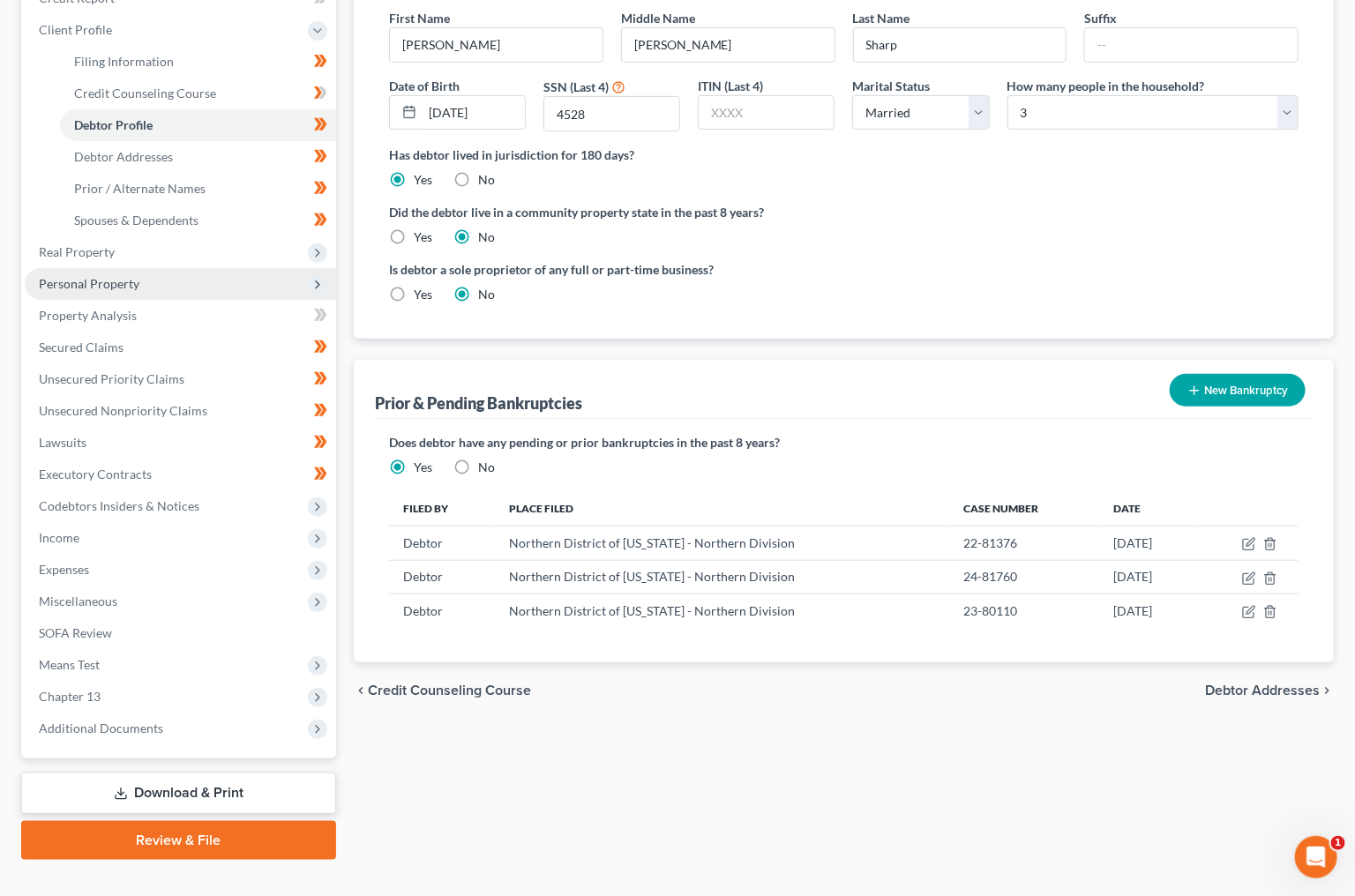
click at [156, 272] on span "Personal Property" at bounding box center [180, 284] width 312 height 32
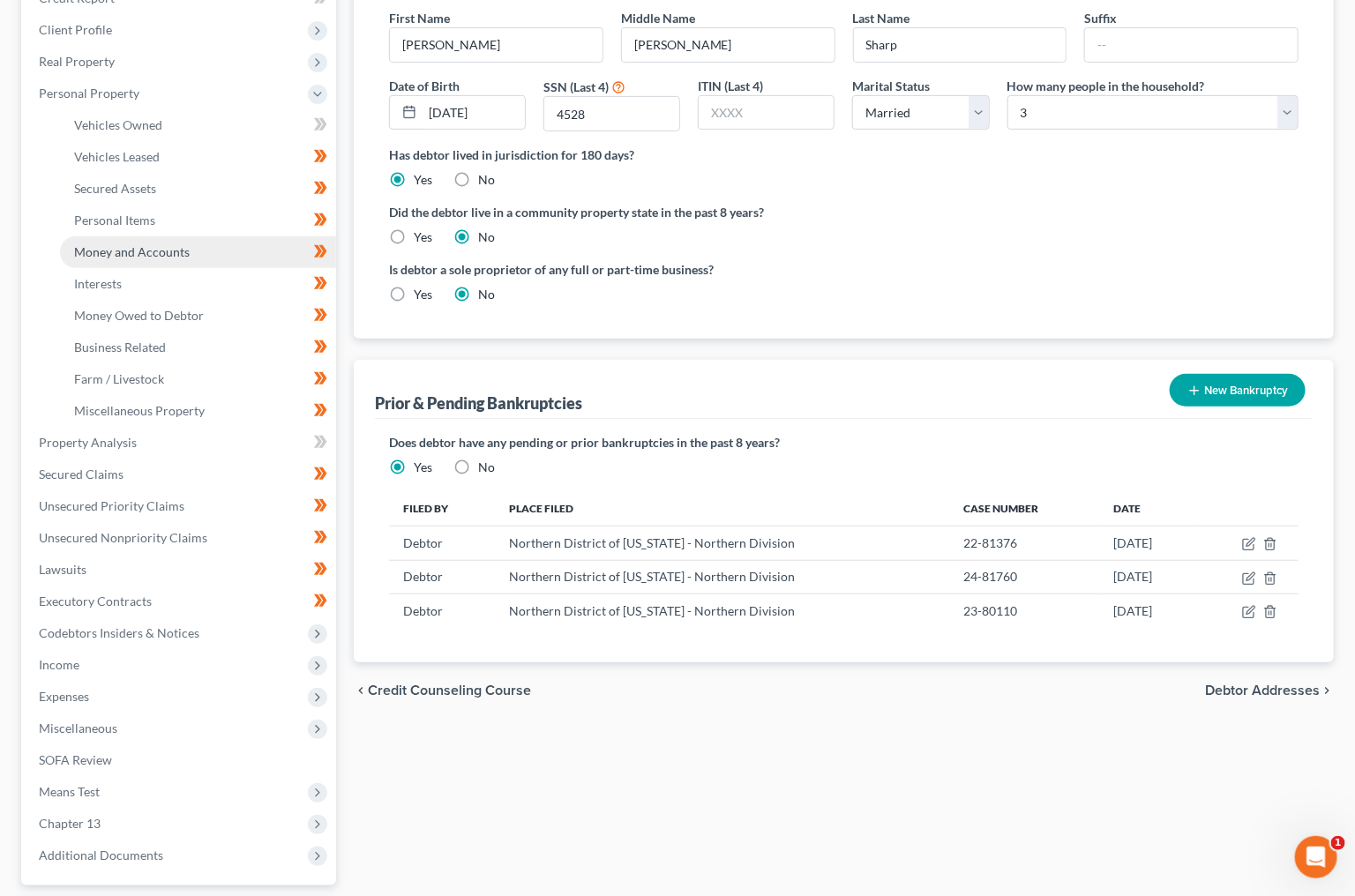
click at [128, 245] on span "Money and Accounts" at bounding box center [132, 252] width 116 height 15
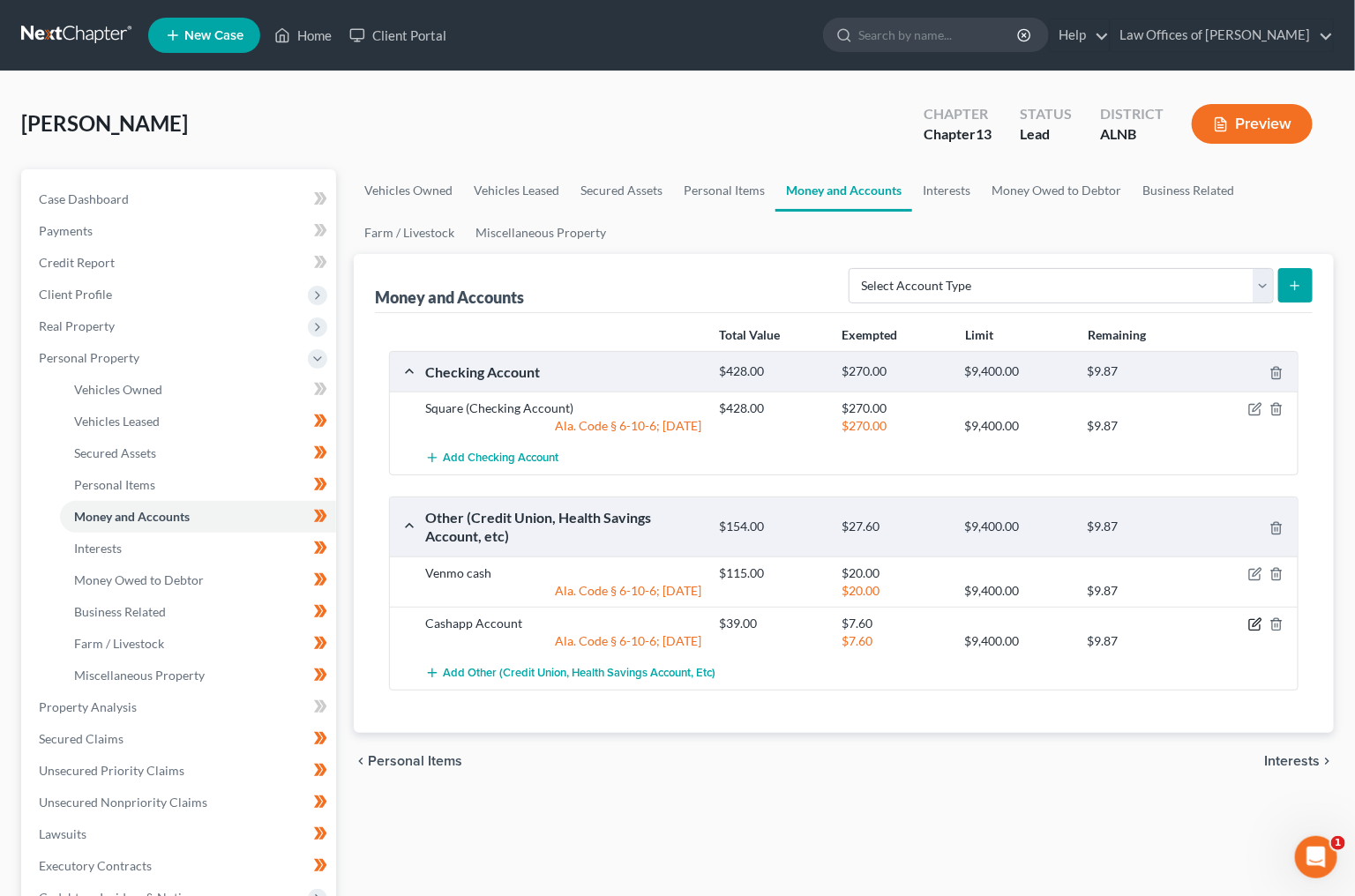
click at [1256, 617] on icon "button" at bounding box center [1255, 623] width 14 height 14
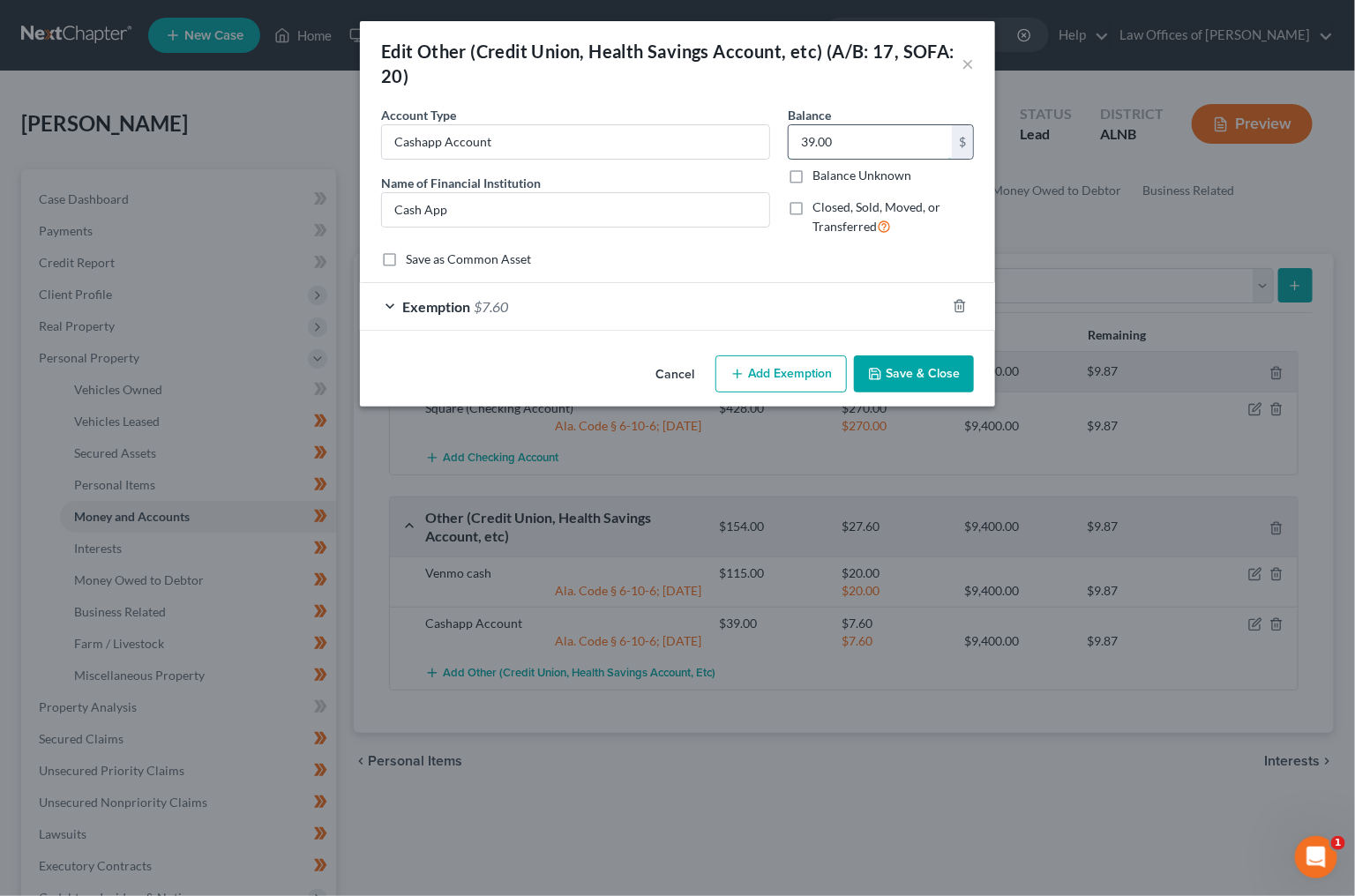
click at [823, 137] on input "39.00" at bounding box center [870, 142] width 163 height 34
click at [136, 434] on div "Edit Other (Credit Union, Health Savings Account, etc) (A/B: 17, SOFA: 20) × An…" at bounding box center [677, 448] width 1355 height 896
click at [148, 463] on div "Edit Other (Credit Union, Health Savings Account, etc) (A/B: 17, SOFA: 20) × An…" at bounding box center [677, 448] width 1355 height 896
click at [686, 371] on button "Cancel" at bounding box center [675, 375] width 67 height 35
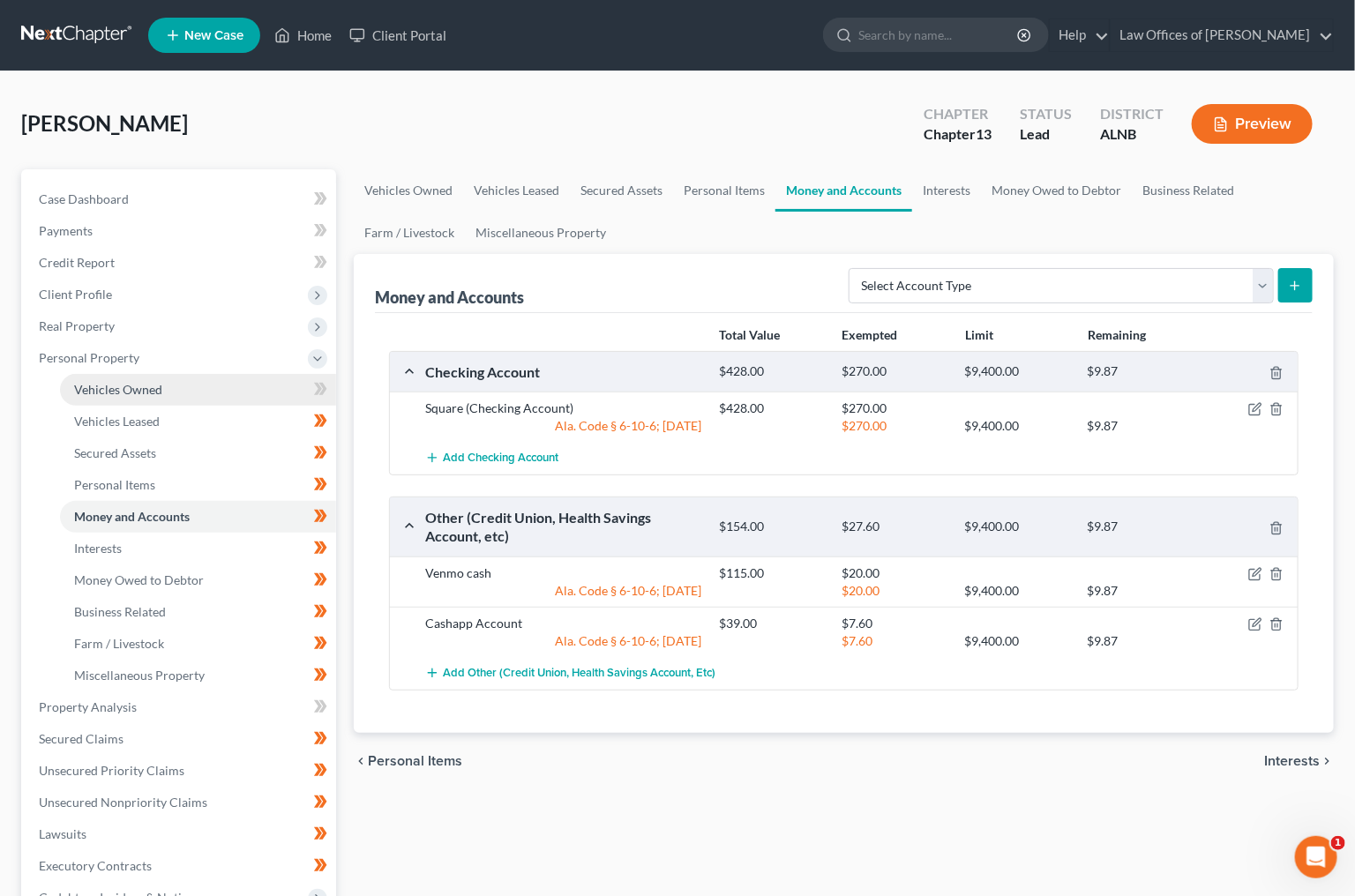
click at [122, 383] on span "Vehicles Owned" at bounding box center [118, 389] width 88 height 15
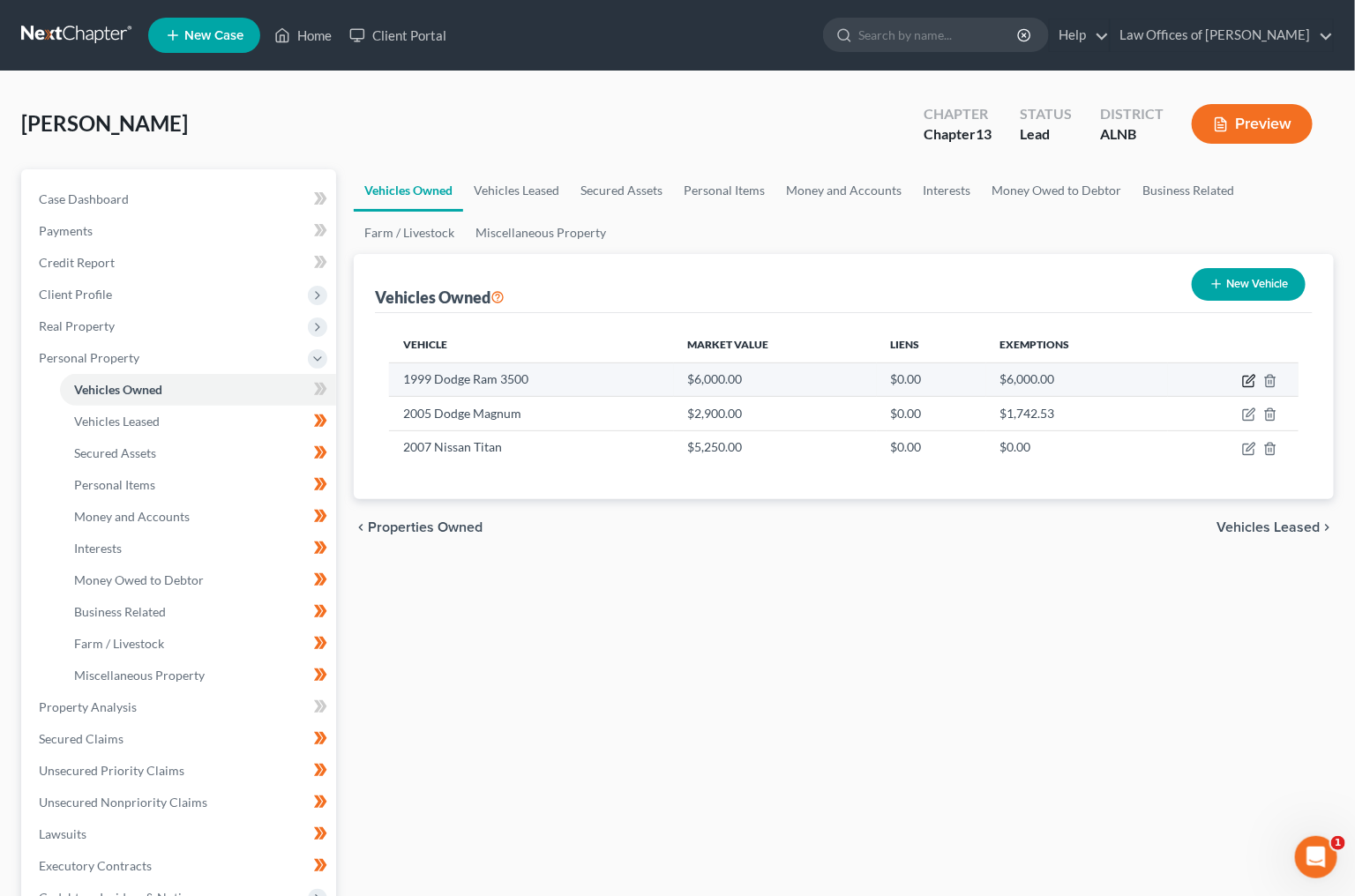
click at [1249, 376] on icon "button" at bounding box center [1249, 381] width 14 height 14
select select "0"
select select "27"
select select "2"
select select "0"
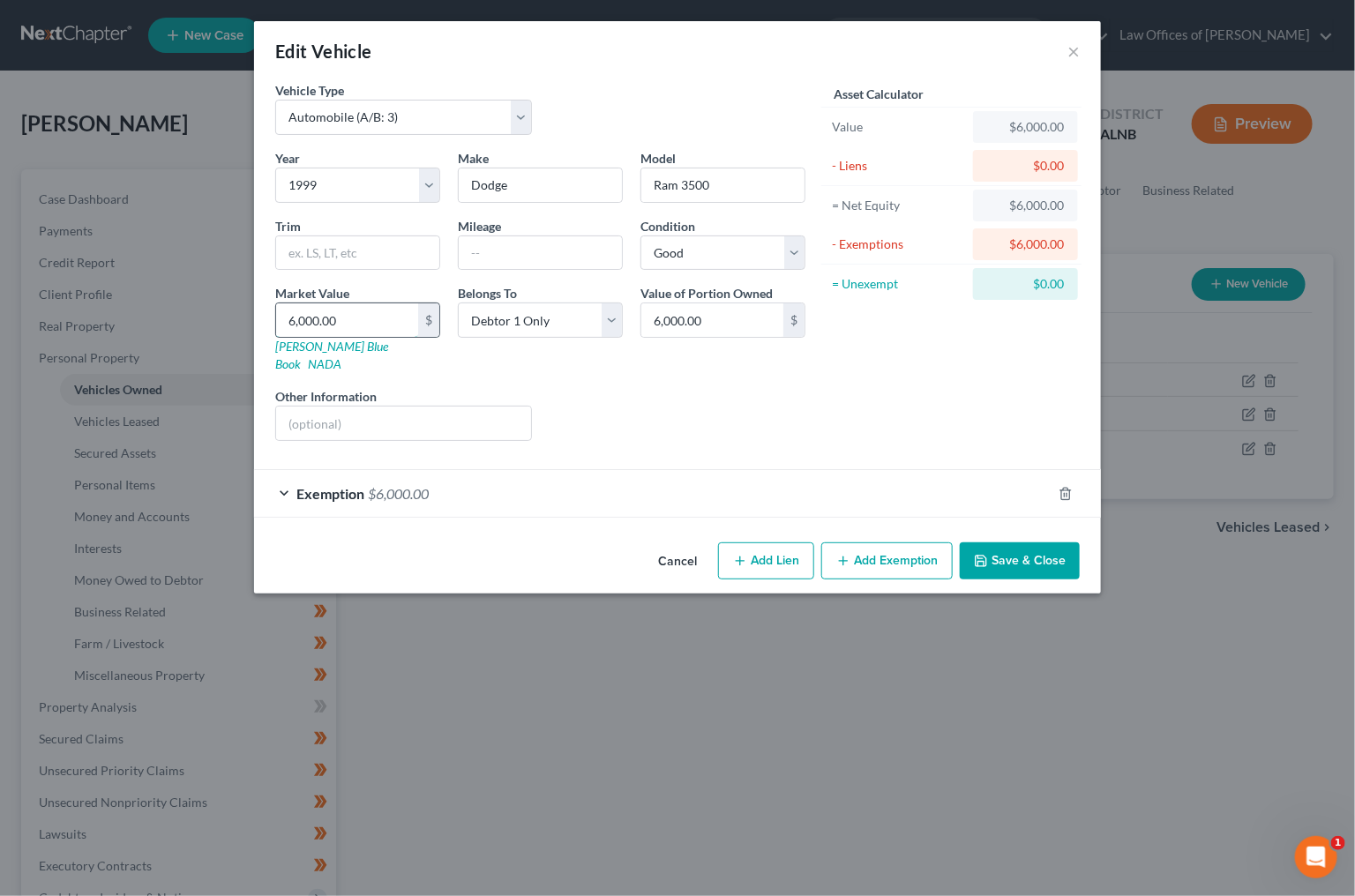
click at [384, 315] on input "6,000.00" at bounding box center [347, 320] width 142 height 34
type input "5"
type input "5.00"
type input "50"
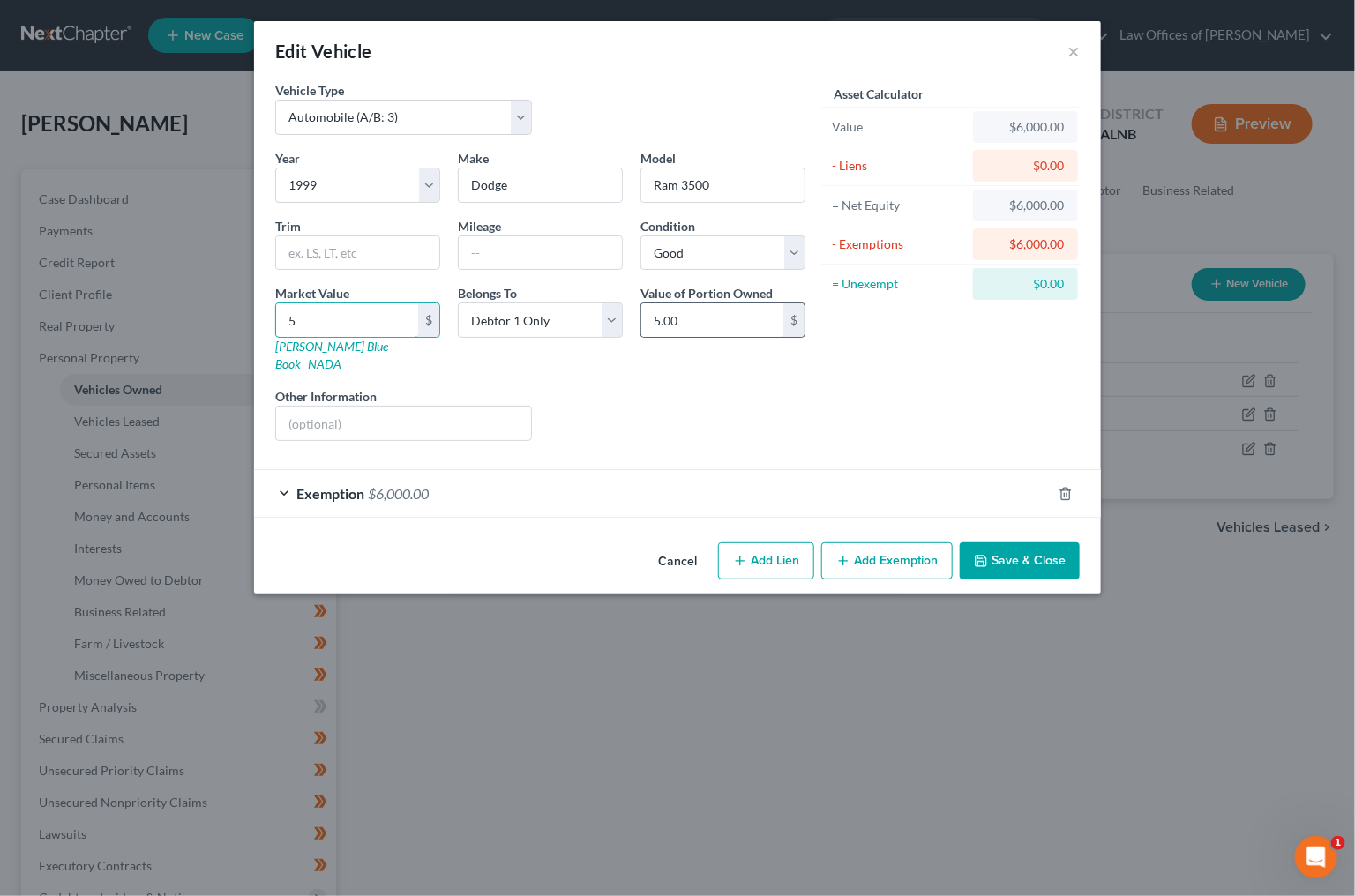
type input "50.00"
type input "500"
type input "500.00"
type input "5000"
type input "5,000.00"
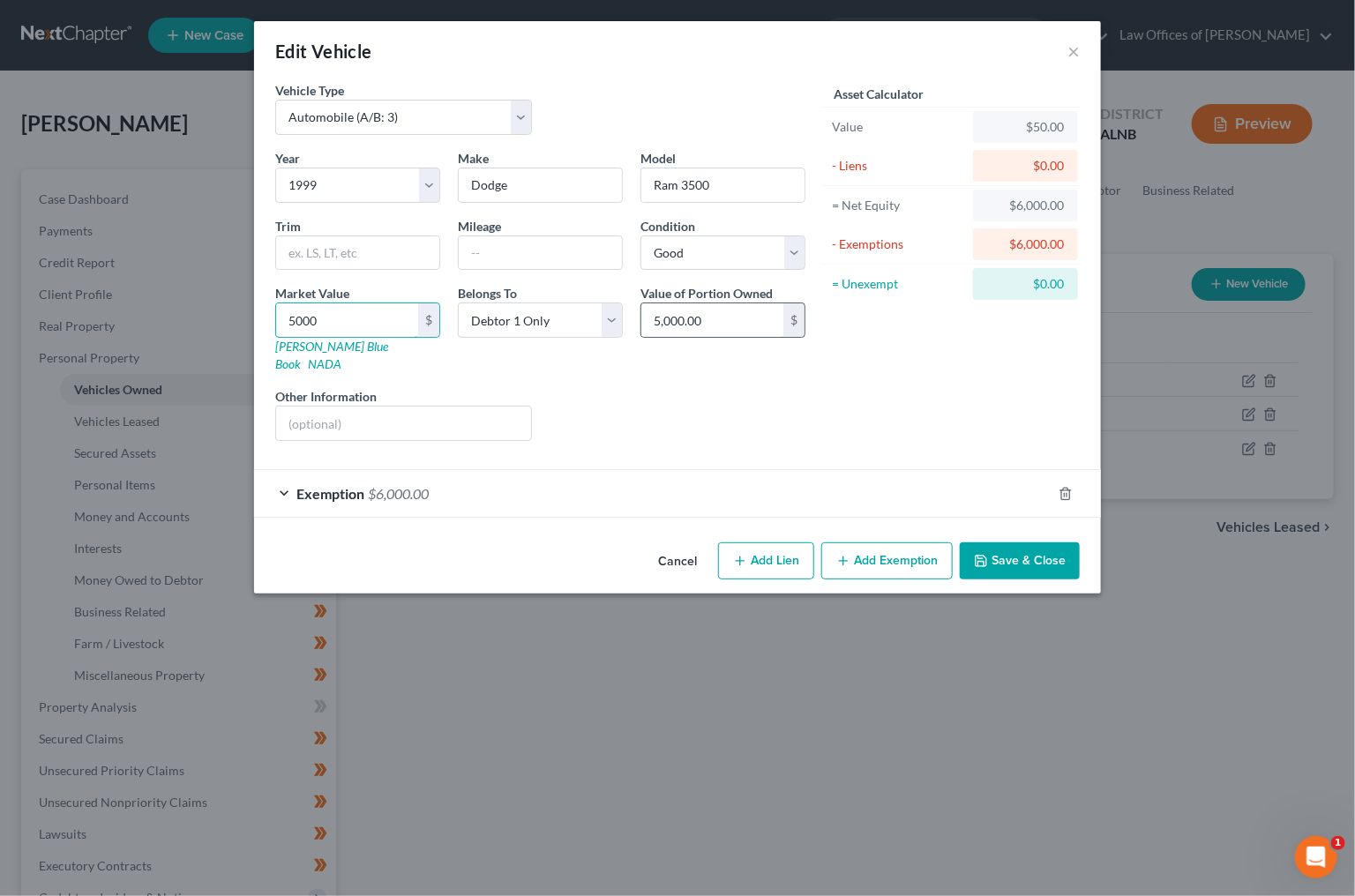
type input "5,000"
click at [398, 485] on span "$6,000.00" at bounding box center [398, 494] width 61 height 17
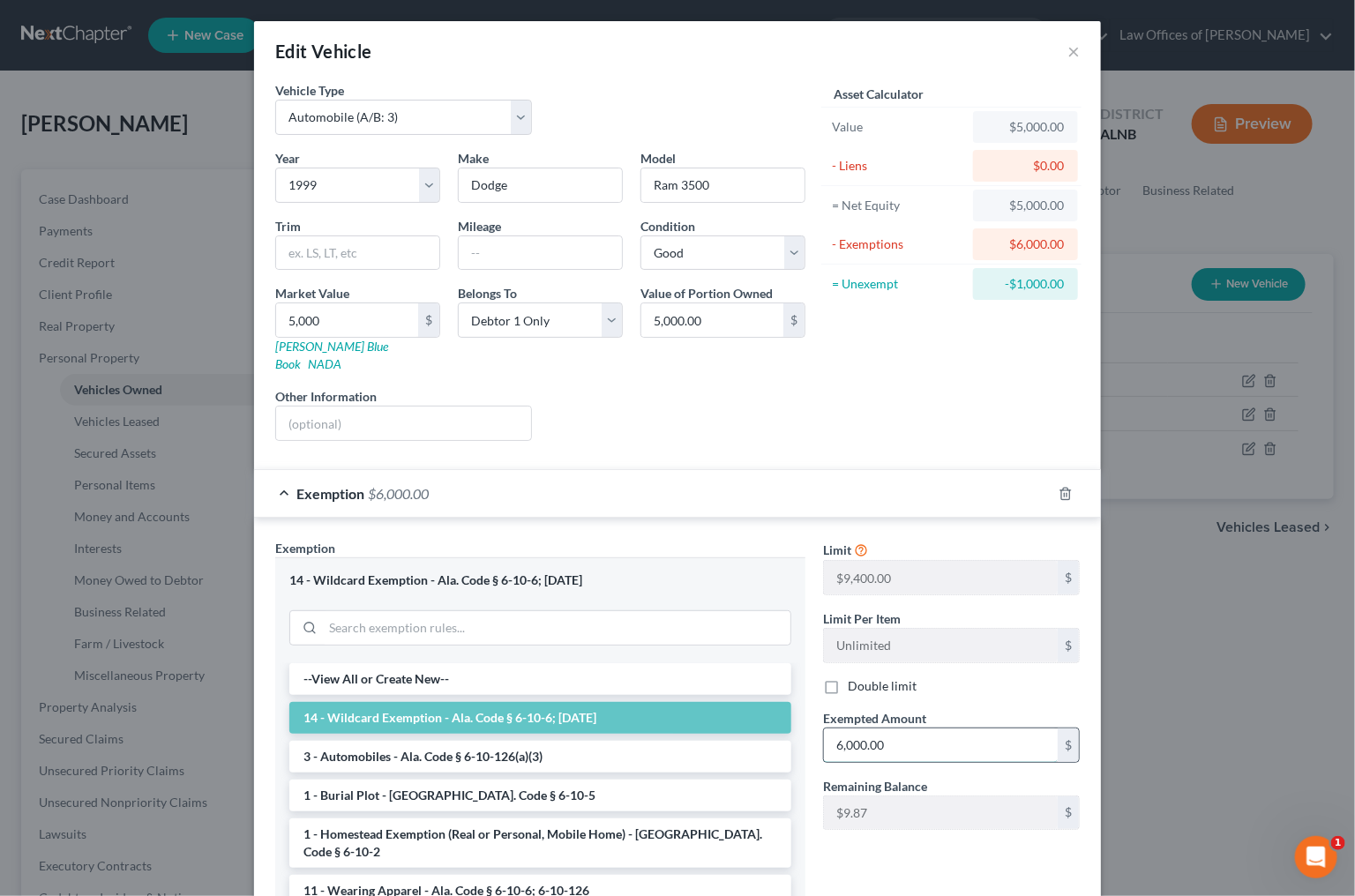
click at [917, 728] on input "6,000.00" at bounding box center [941, 745] width 233 height 34
type input "5,000"
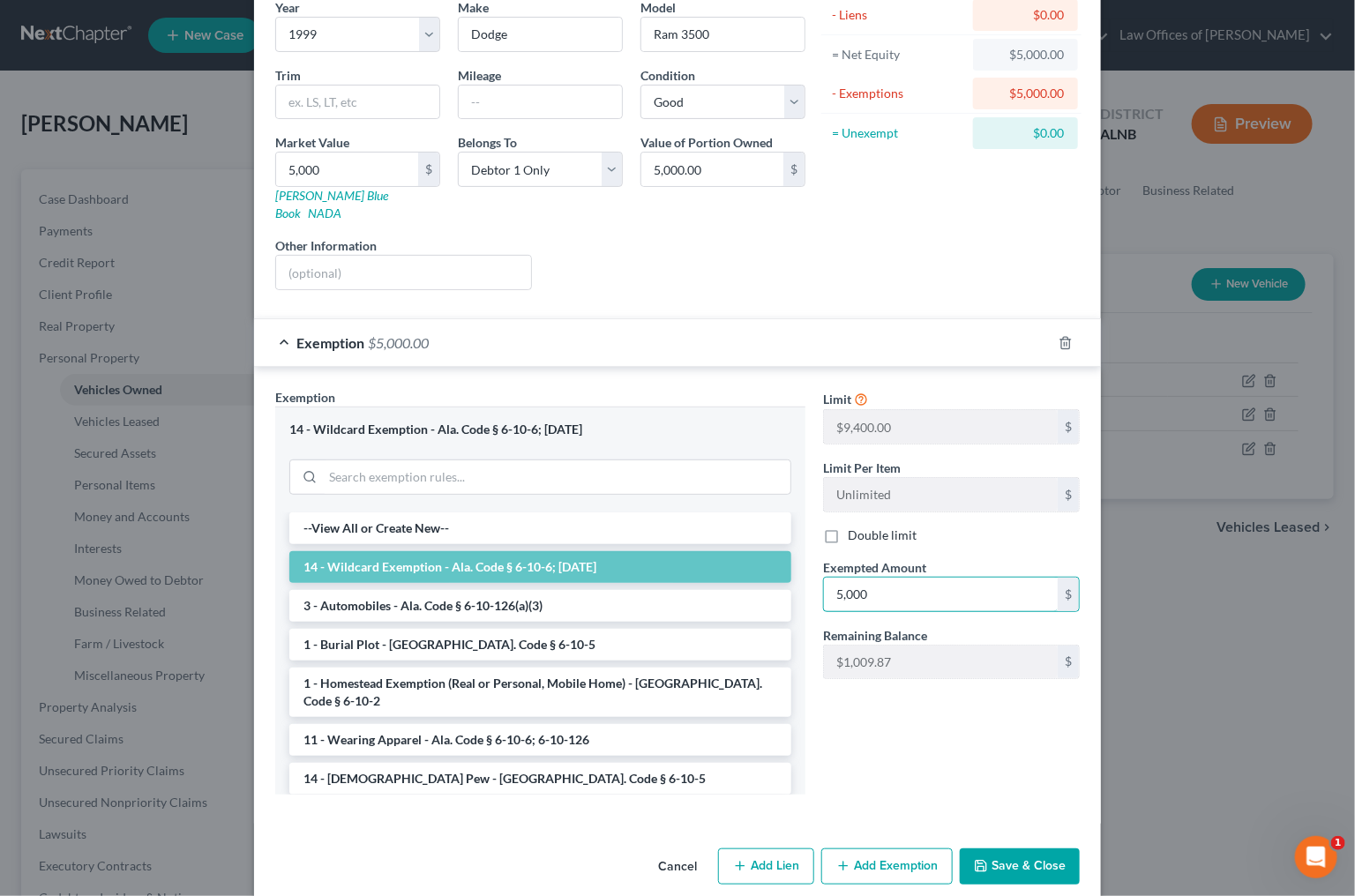
scroll to position [150, 0]
click at [1009, 849] on button "Save & Close" at bounding box center [1020, 868] width 120 height 37
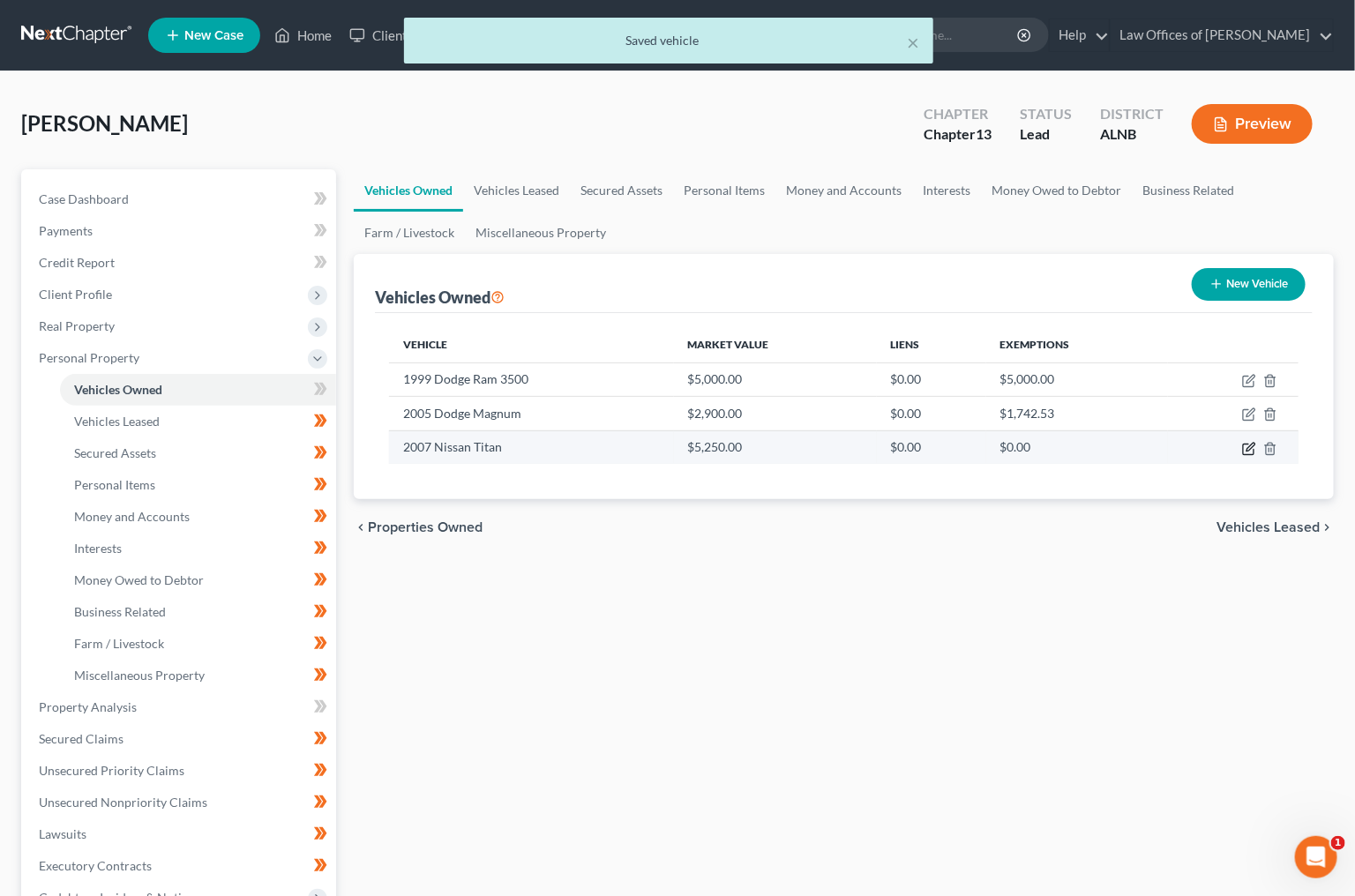
click at [1251, 442] on icon "button" at bounding box center [1250, 446] width 8 height 8
select select "0"
select select "19"
select select "2"
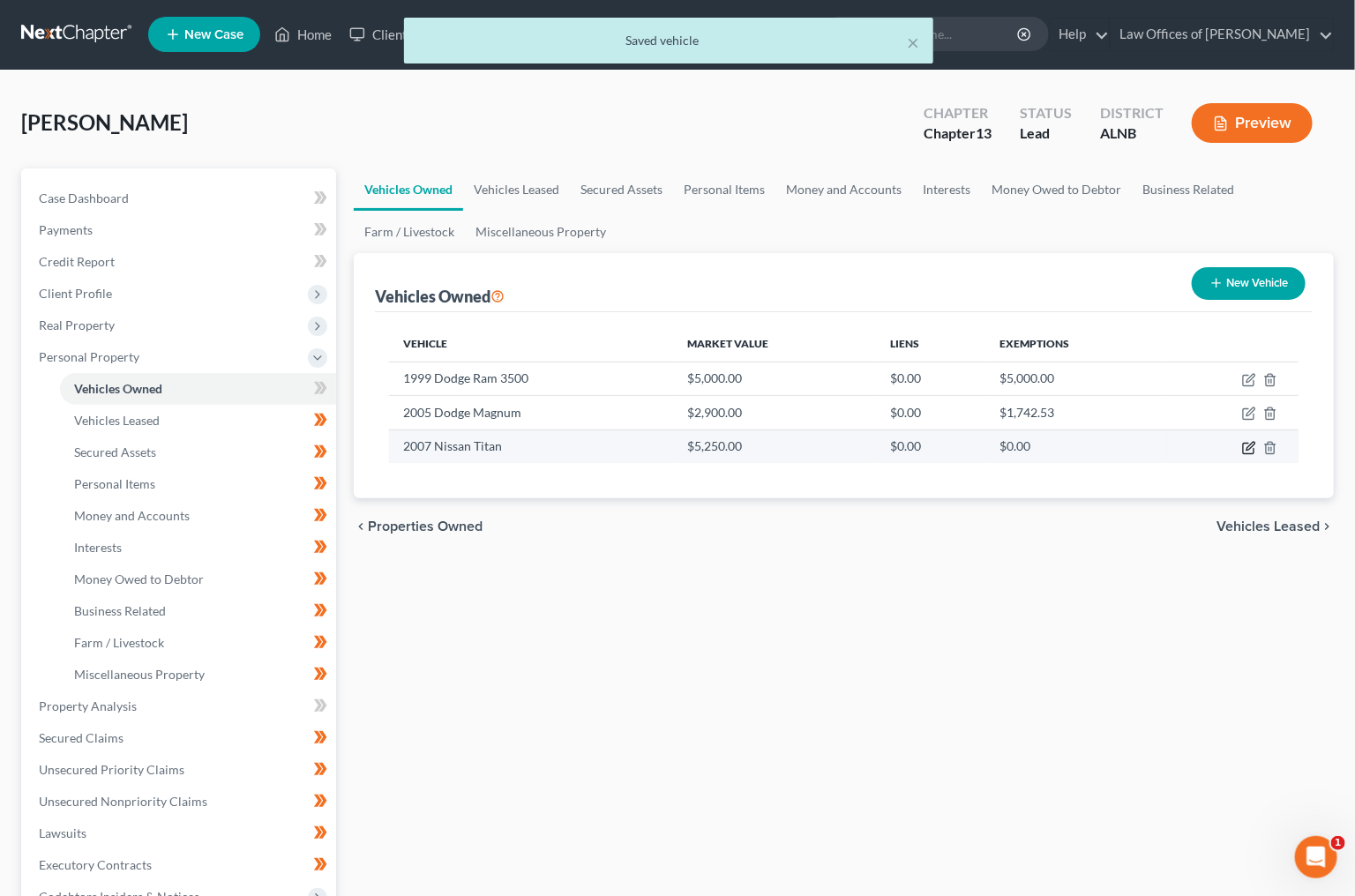
select select "0"
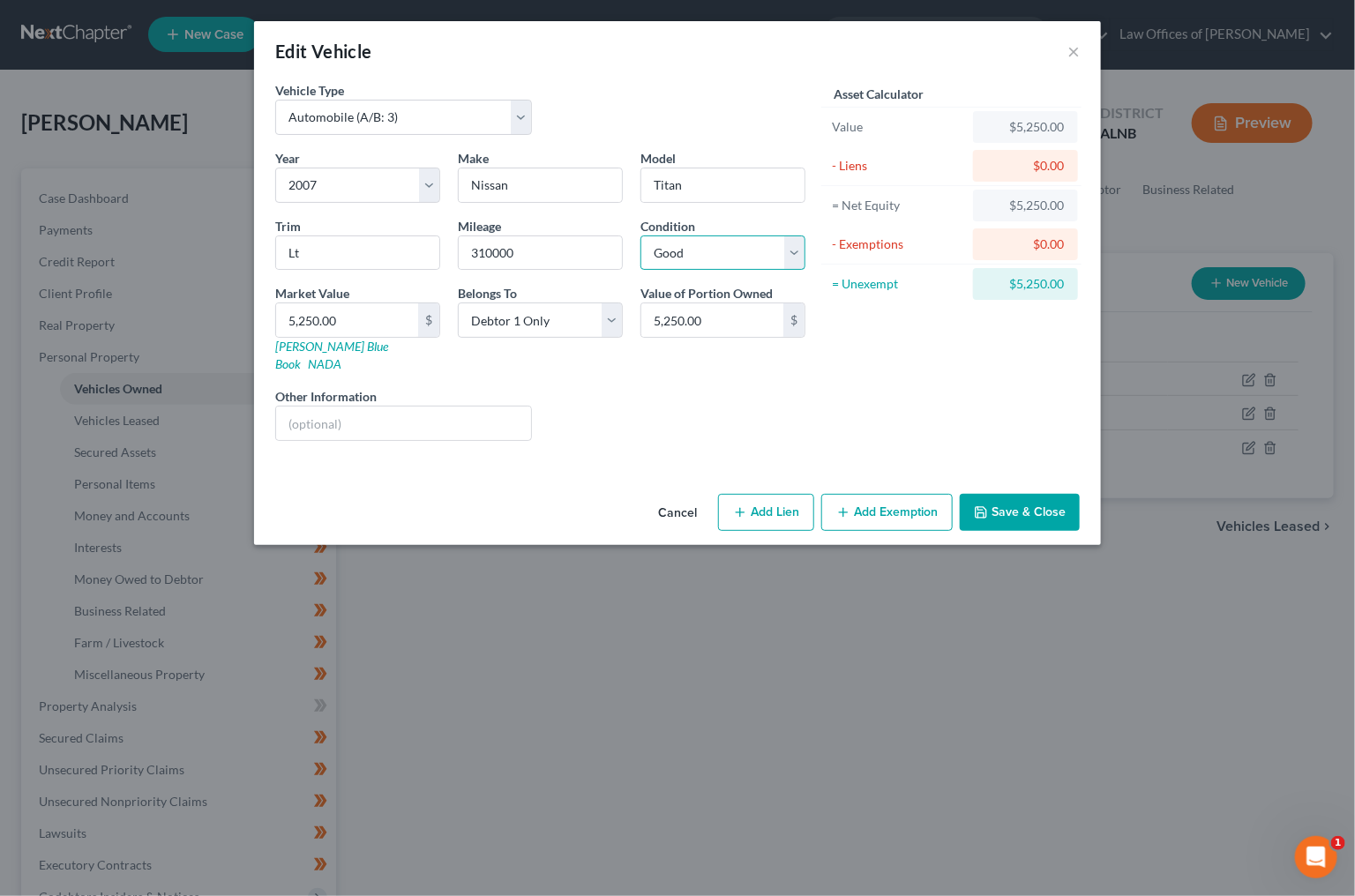
select select "4"
click at [375, 407] on input "text" at bounding box center [403, 424] width 255 height 34
type input "inoperable"
click at [343, 304] on input "5,250.00" at bounding box center [347, 320] width 142 height 34
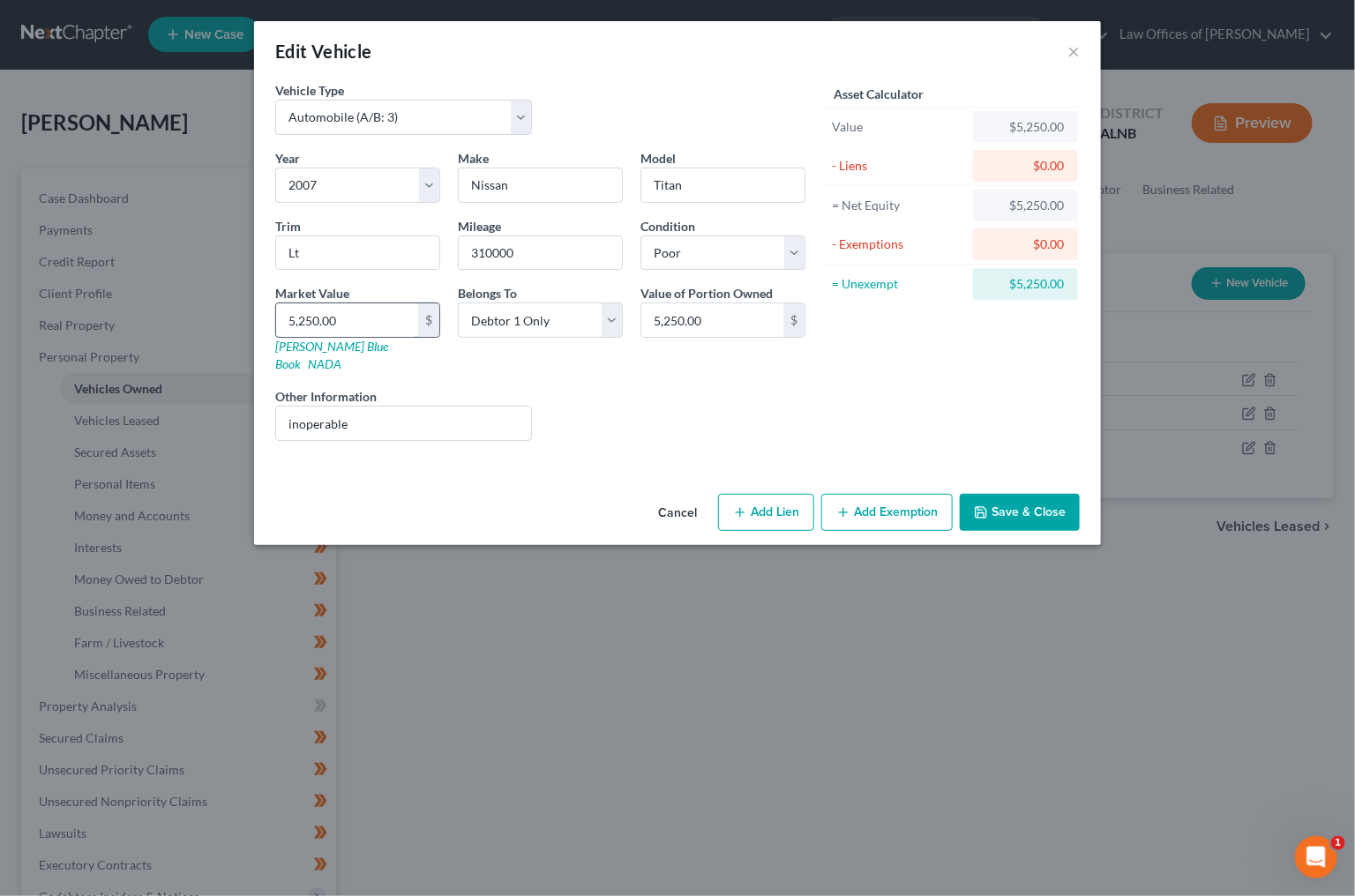
type input "2"
type input "2.00"
type input "20"
type input "20.00"
type input "200"
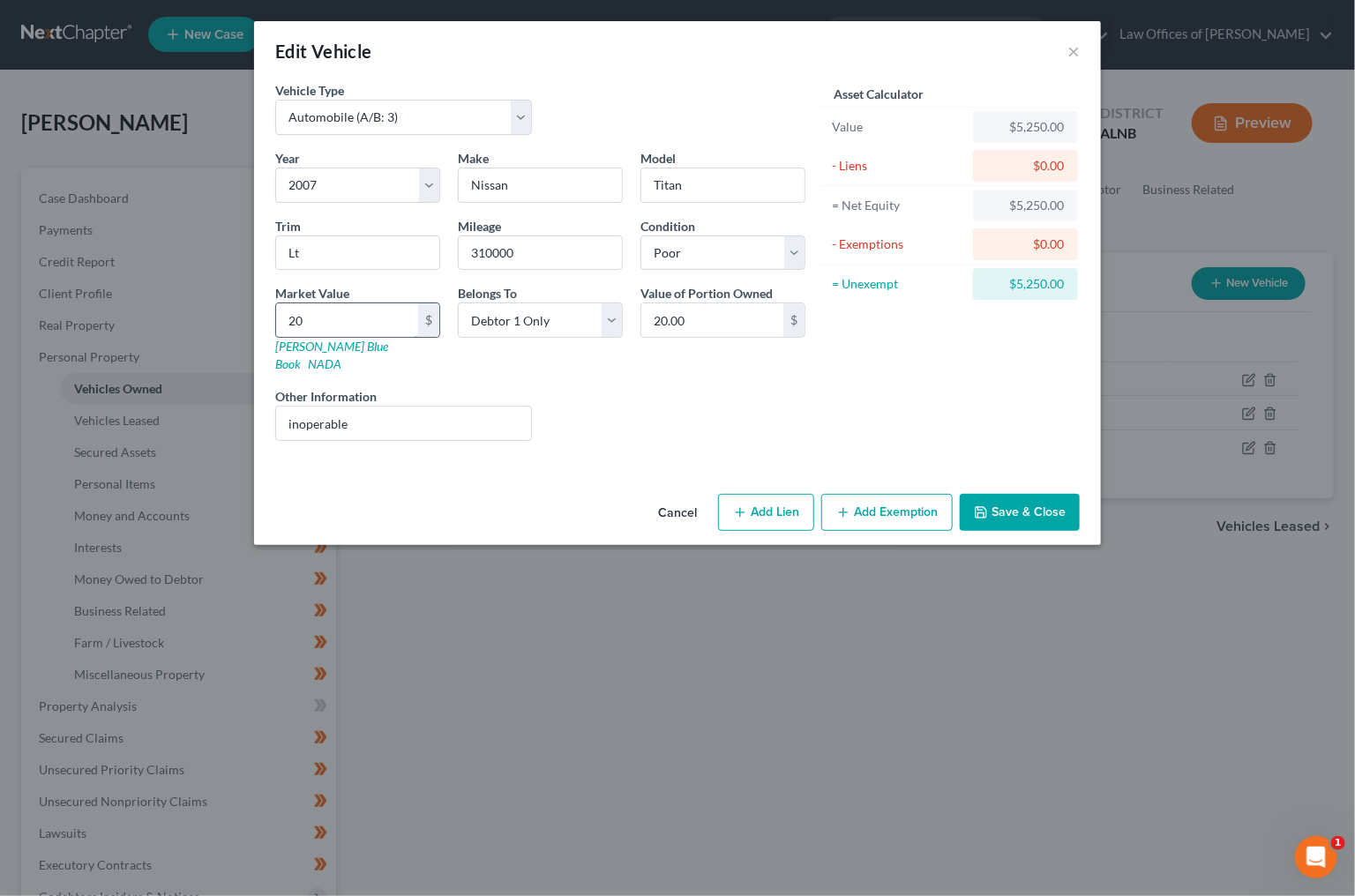
type input "200.00"
type input "2000"
type input "2,000.00"
type input "2,000"
click at [883, 494] on button "Add Exemption" at bounding box center [887, 512] width 132 height 37
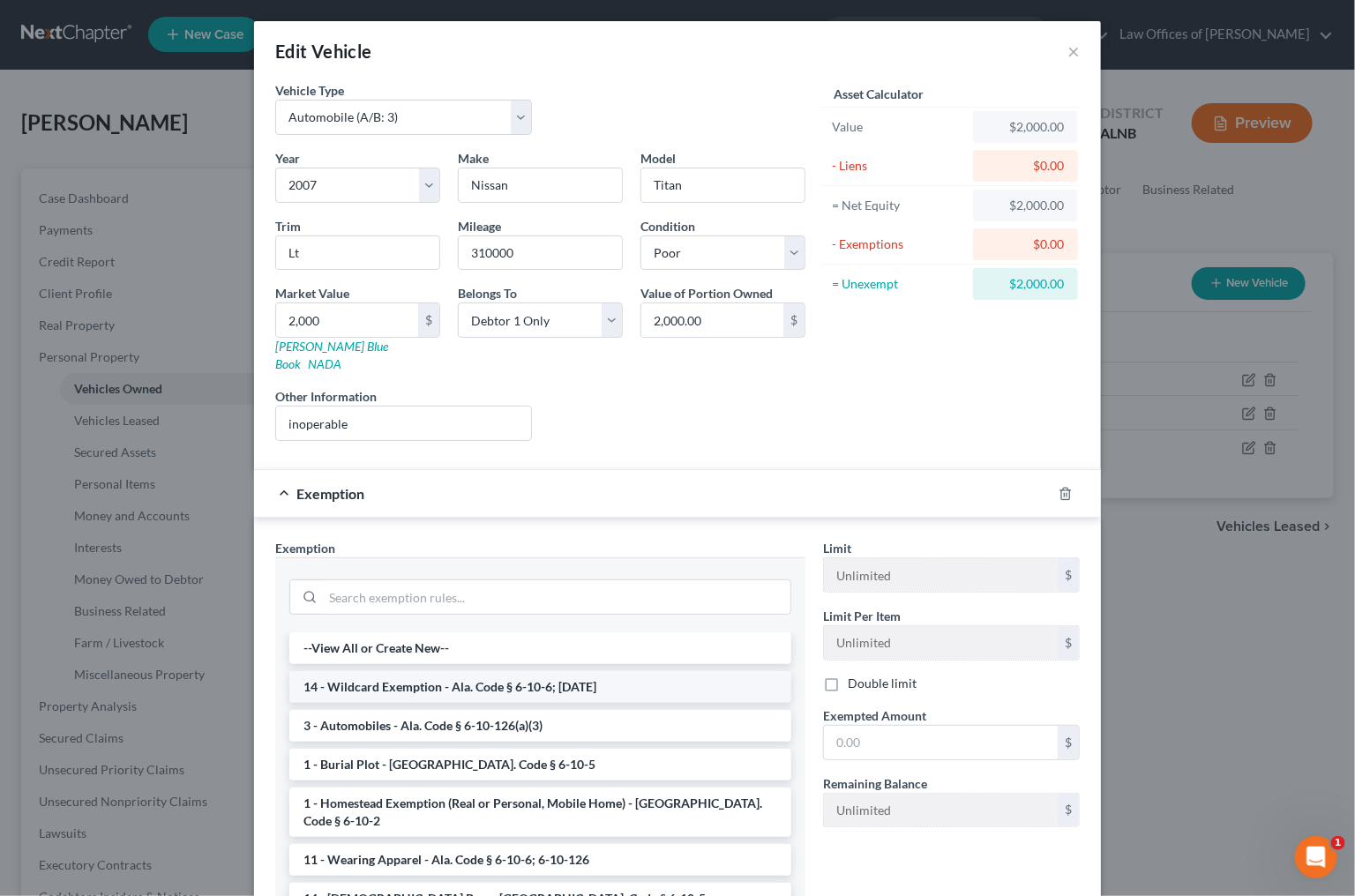
click at [558, 671] on li "14 - Wildcard Exemption - Ala. Code § 6-10-6; 6-10-12" at bounding box center [541, 687] width 502 height 32
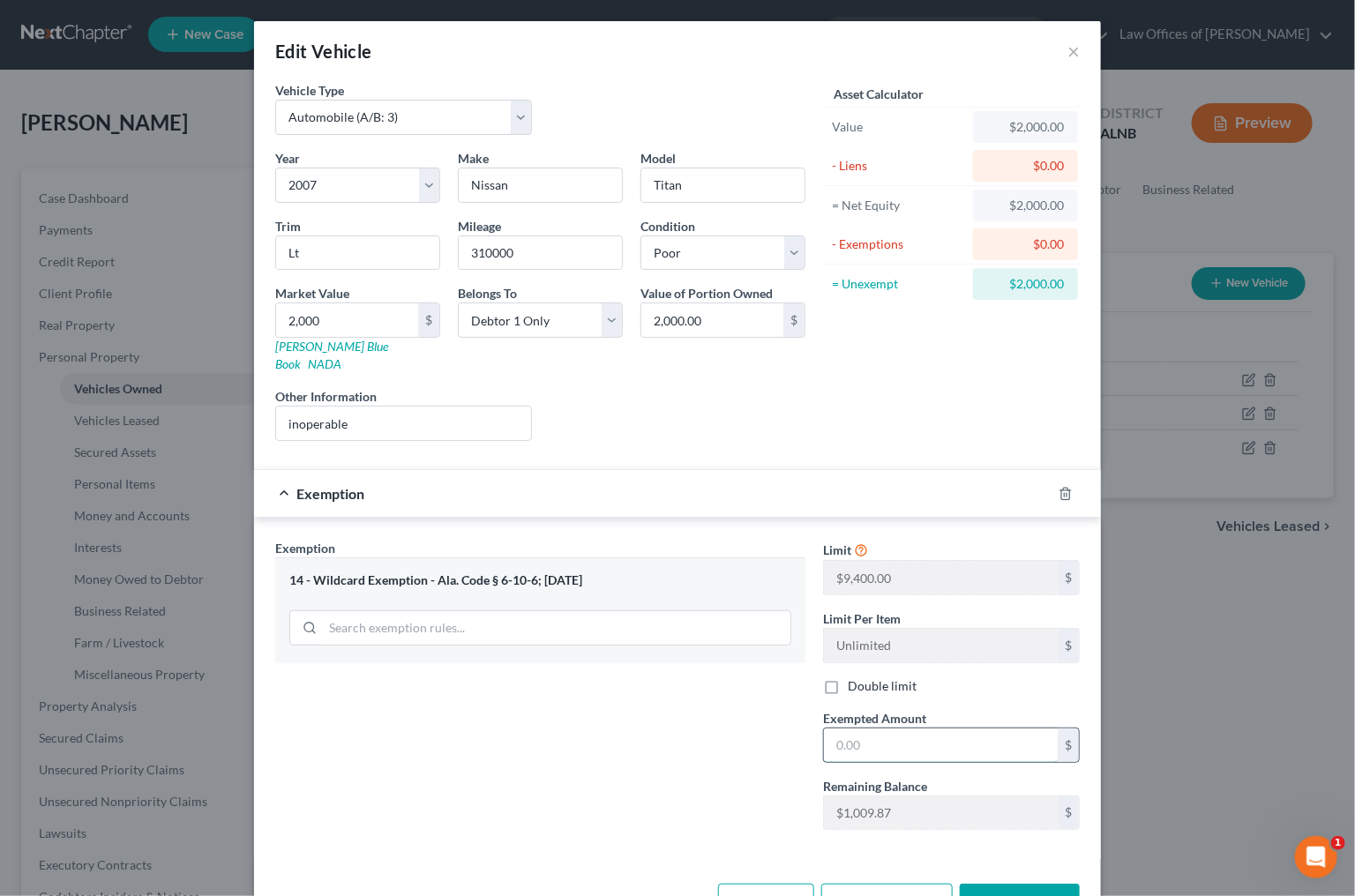
click at [863, 730] on input "text" at bounding box center [941, 745] width 233 height 34
type input "1,000"
click at [999, 884] on button "Save & Close" at bounding box center [1020, 903] width 120 height 37
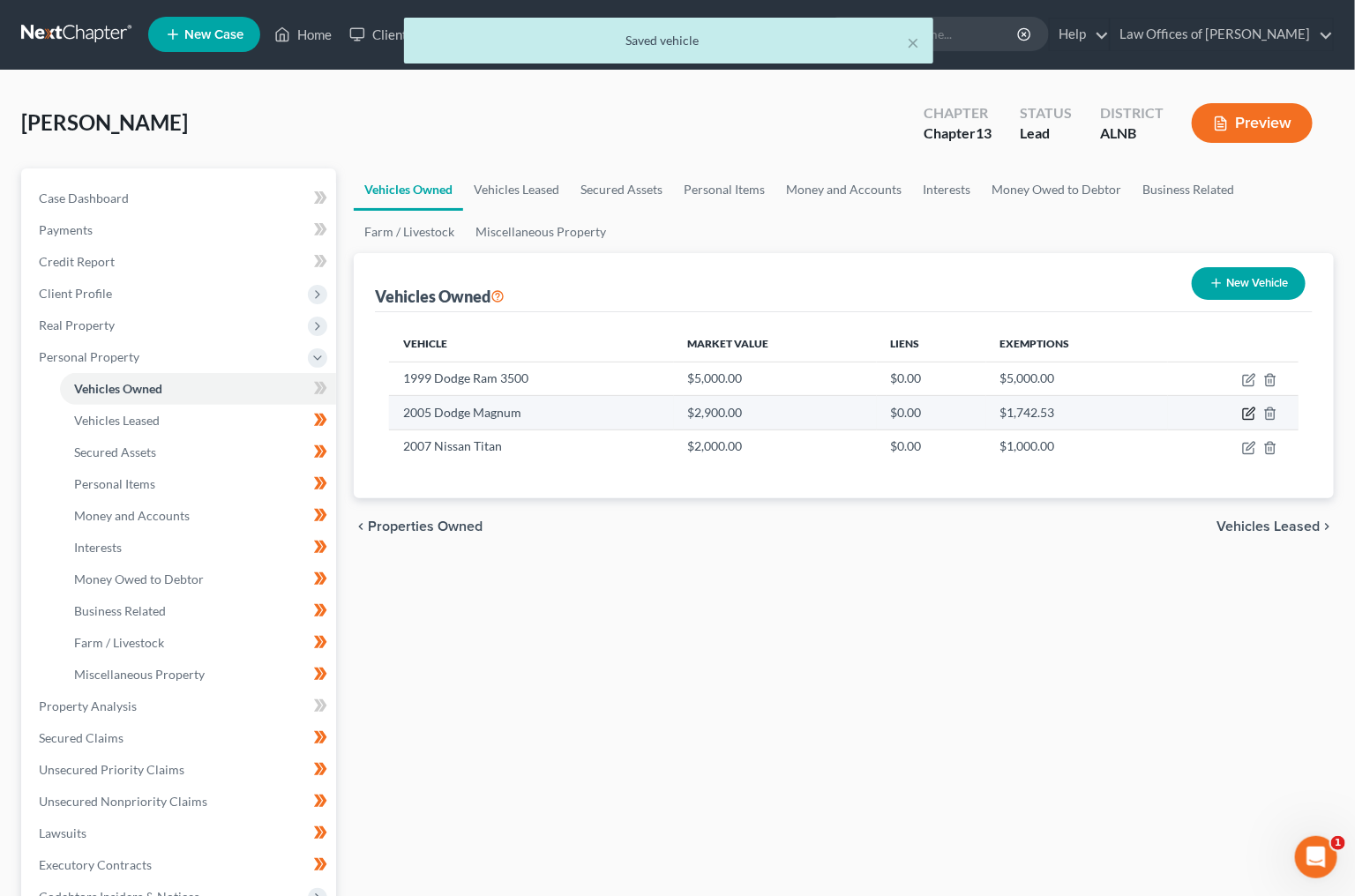
click at [1246, 408] on icon "button" at bounding box center [1249, 413] width 14 height 14
select select "0"
select select "21"
select select "2"
select select "0"
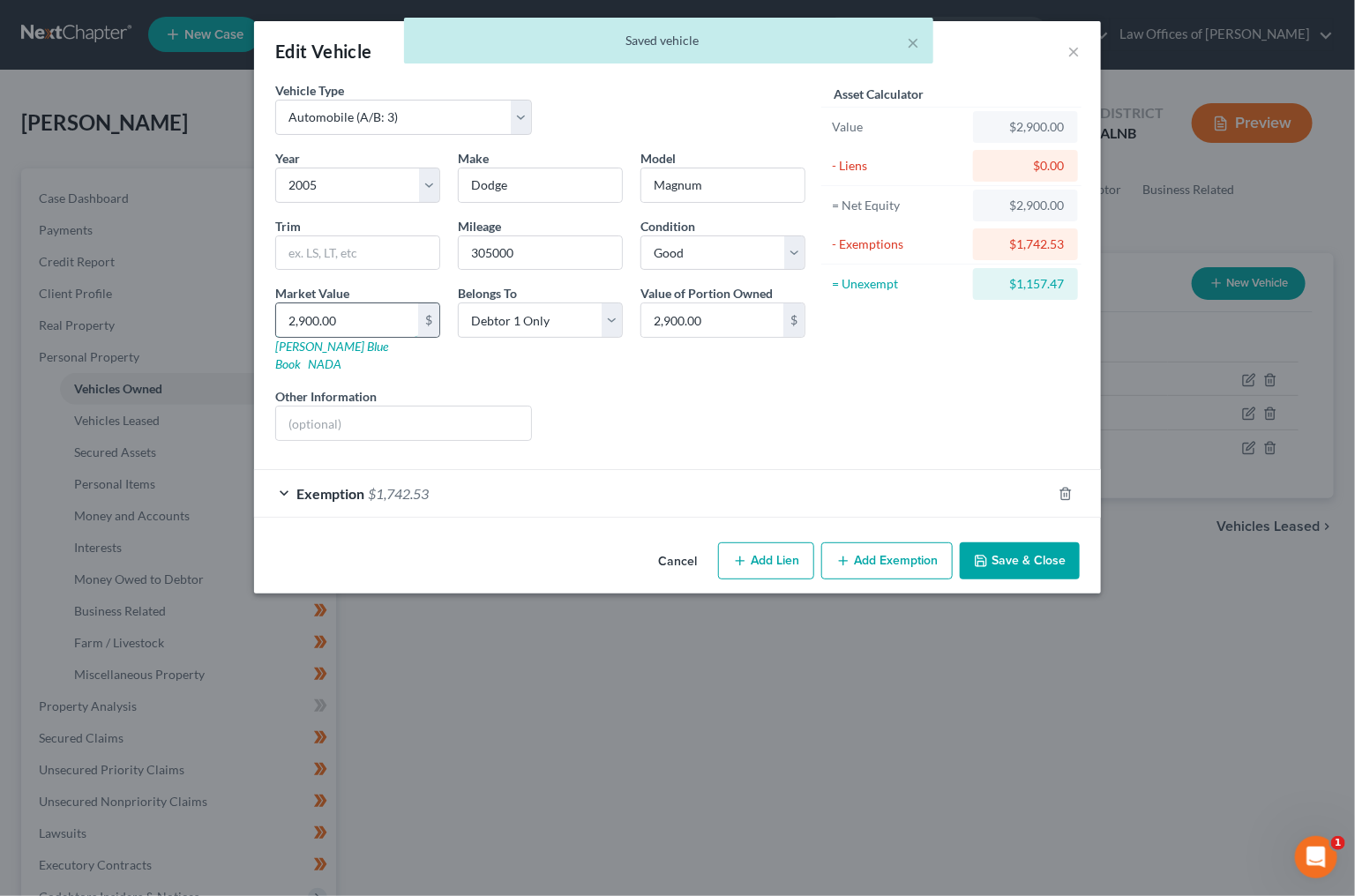
click at [324, 311] on input "2,900.00" at bounding box center [347, 320] width 142 height 34
type input "1"
type input "1.00"
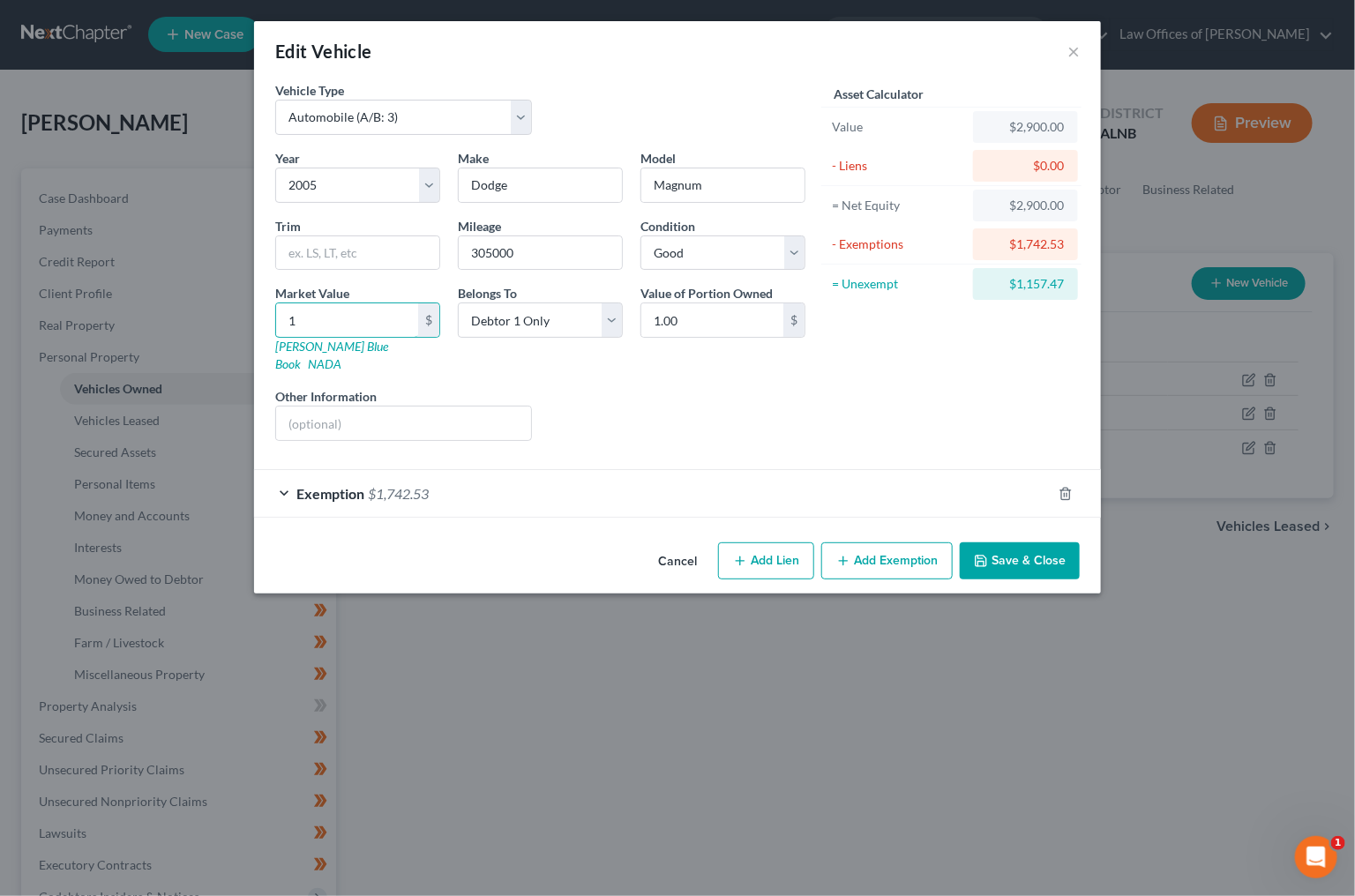
type input "15"
type input "15.00"
type input "150"
type input "150.00"
type input "1500"
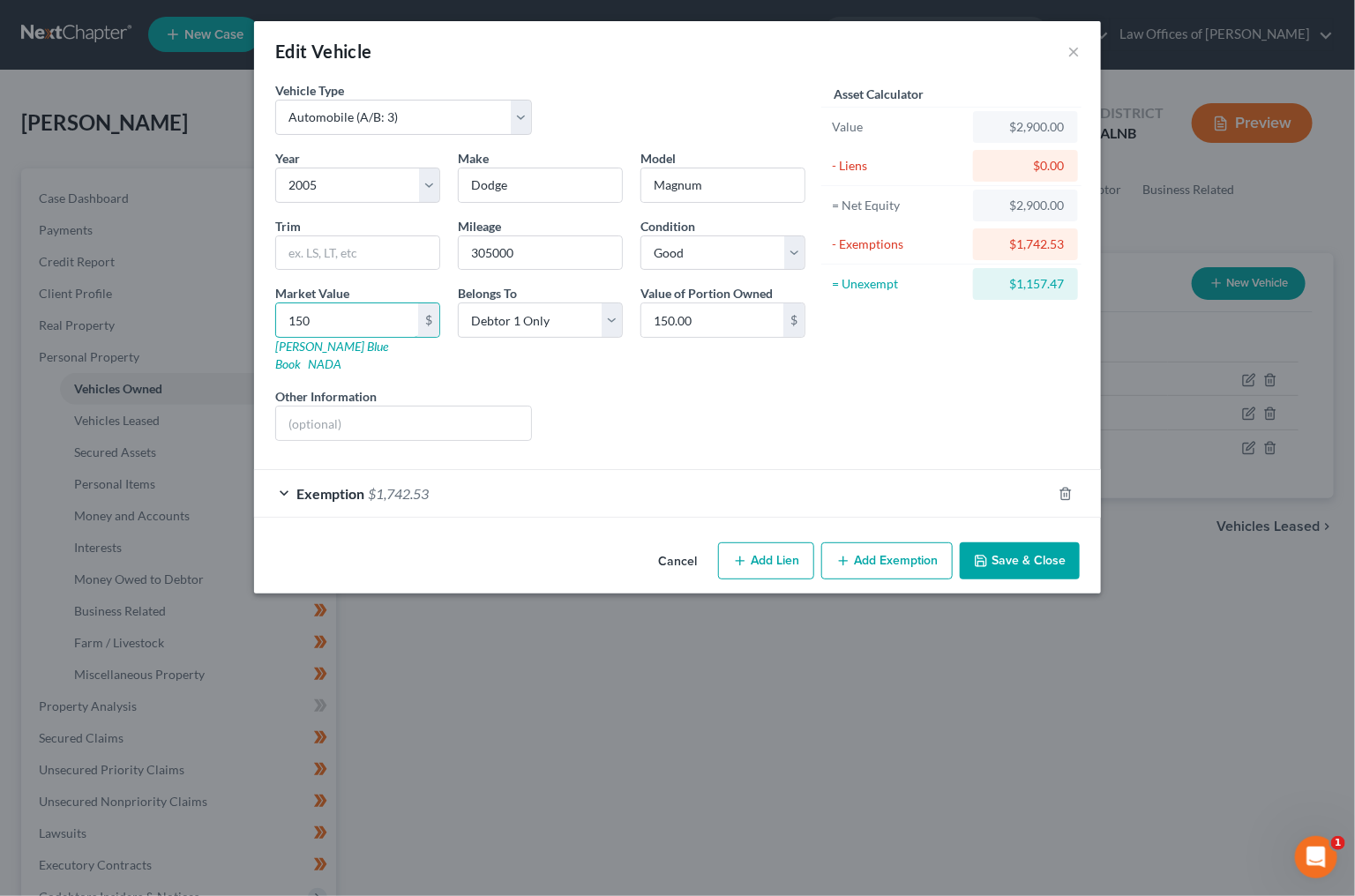
type input "1,500.00"
type input "1,500"
select select "4"
click at [401, 408] on input "text" at bounding box center [403, 424] width 255 height 34
type input "inoperable"
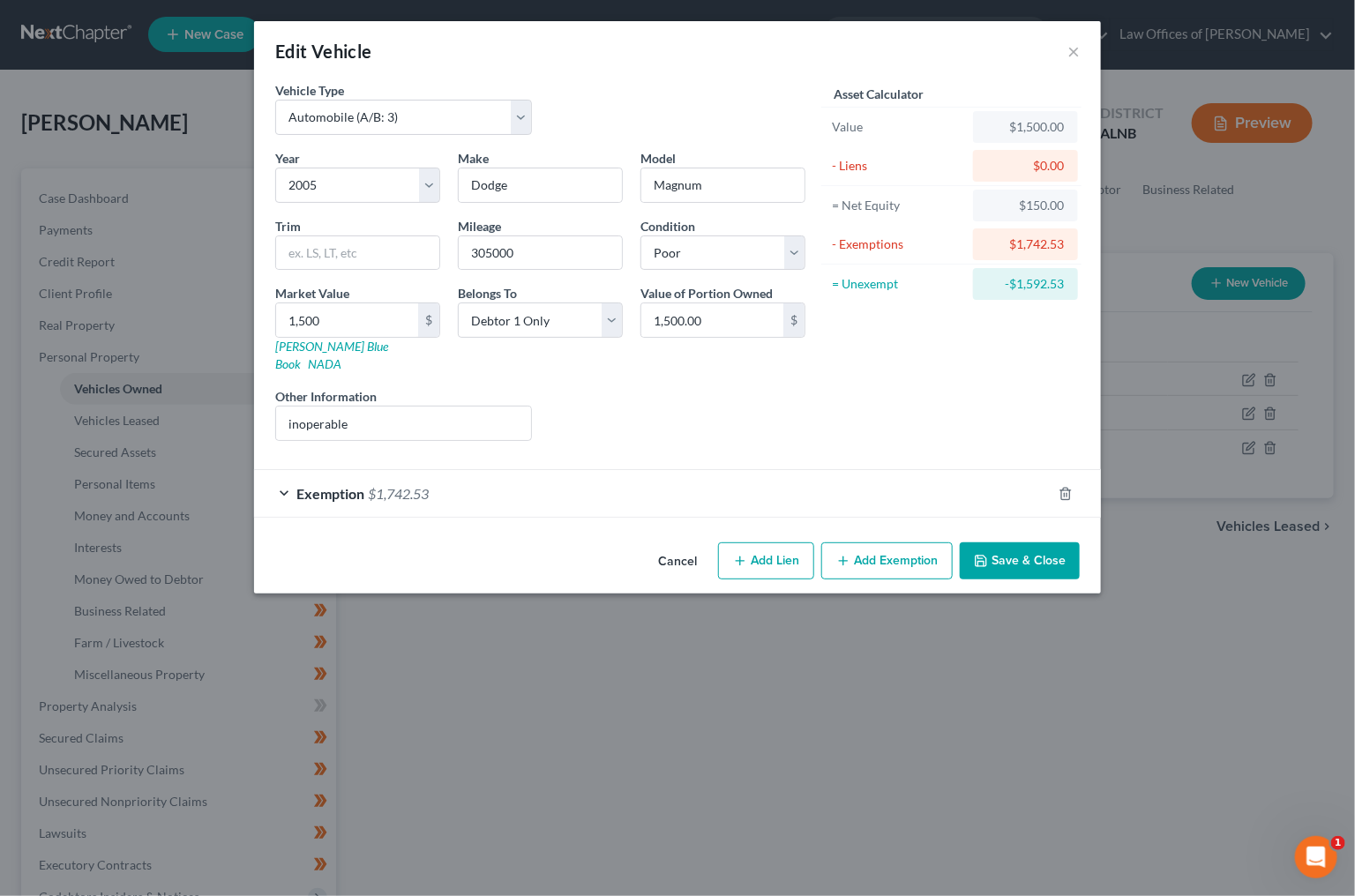
click at [345, 485] on span "Exemption" at bounding box center [330, 494] width 68 height 17
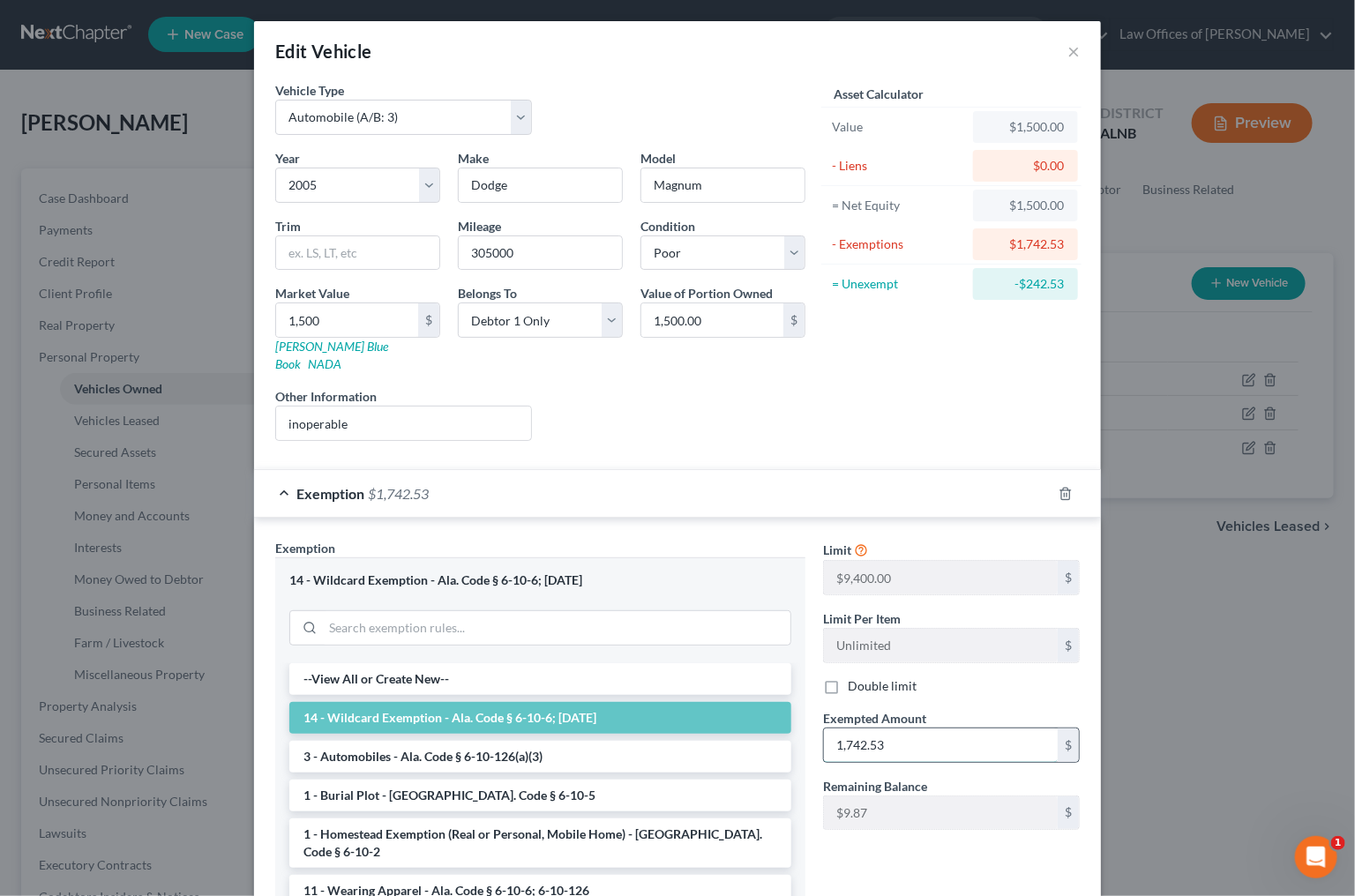
click at [916, 728] on input "1,742.53" at bounding box center [941, 745] width 233 height 34
type input "1,500"
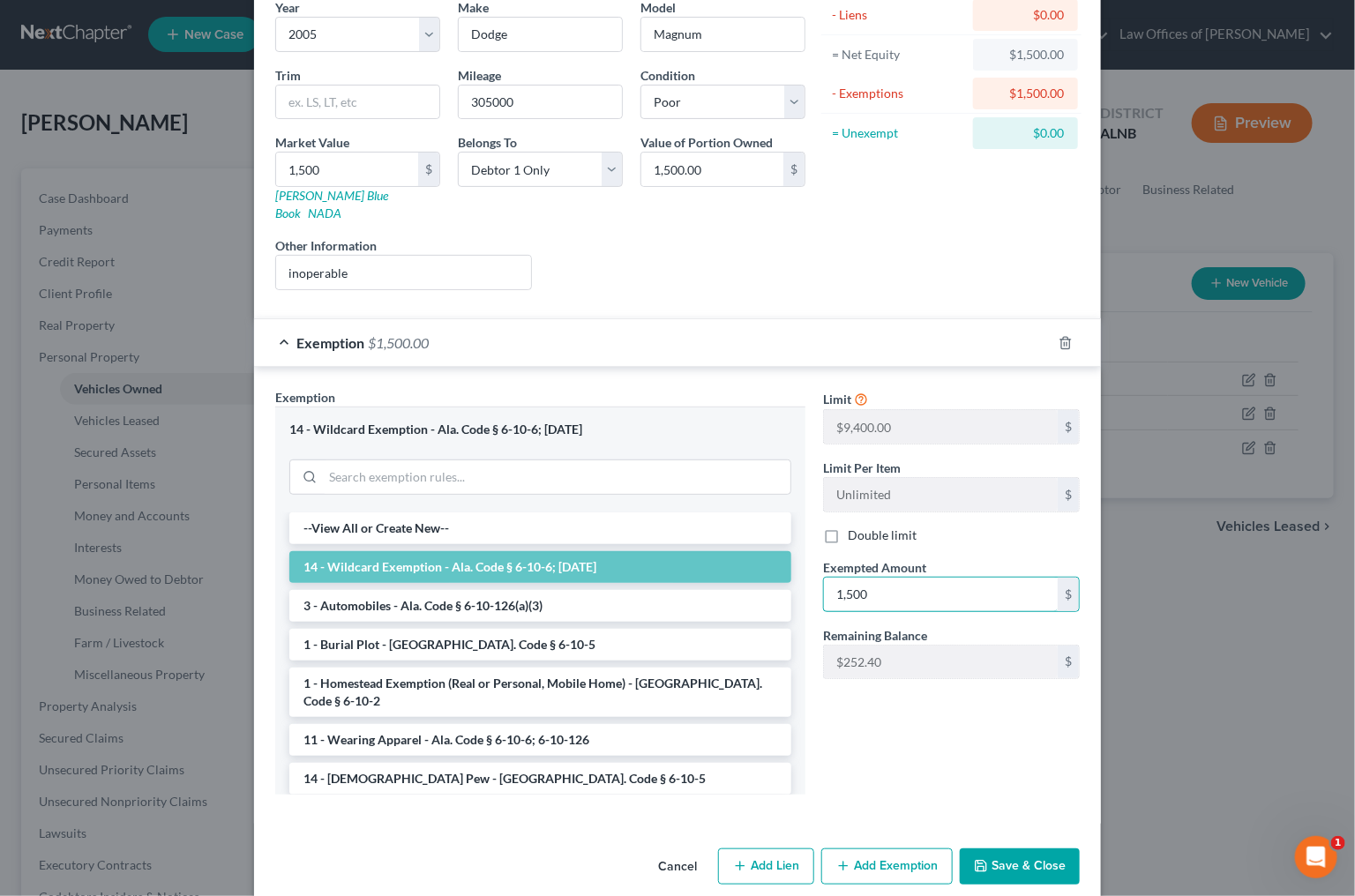
scroll to position [150, 0]
click at [1009, 854] on button "Save & Close" at bounding box center [1020, 868] width 120 height 37
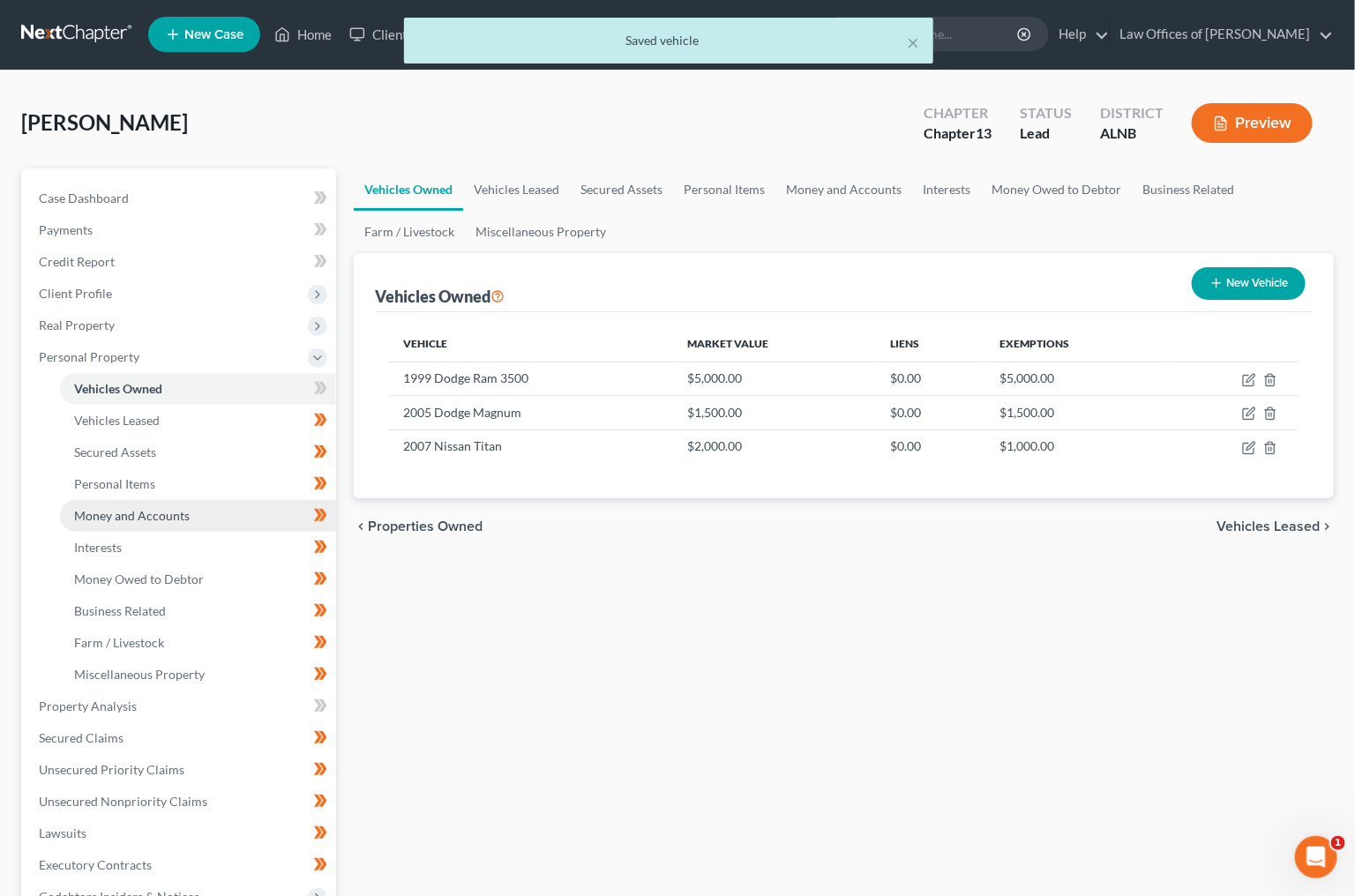
click at [139, 510] on span "Money and Accounts" at bounding box center [132, 515] width 116 height 15
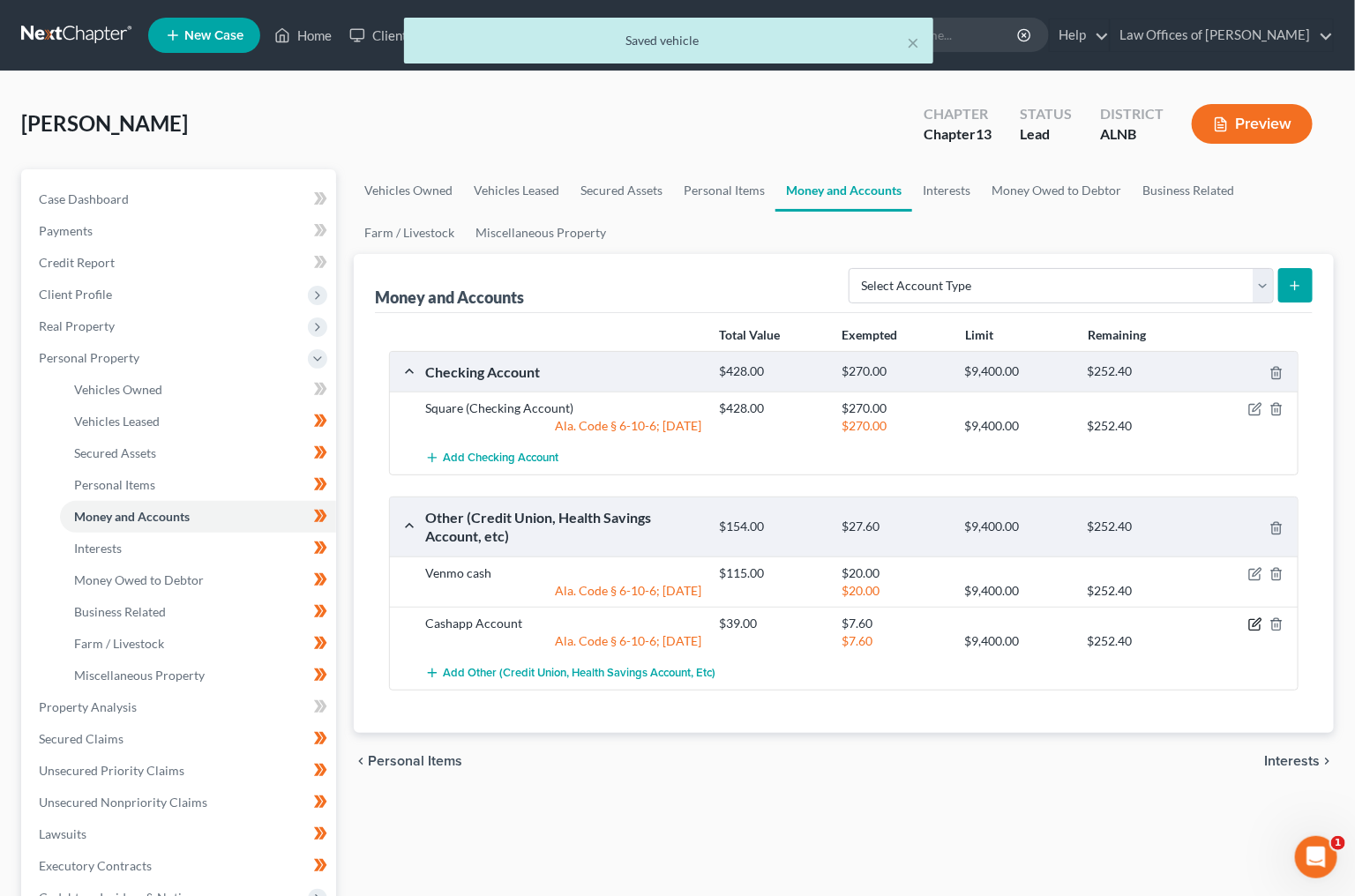
click at [1255, 620] on icon "button" at bounding box center [1257, 622] width 8 height 8
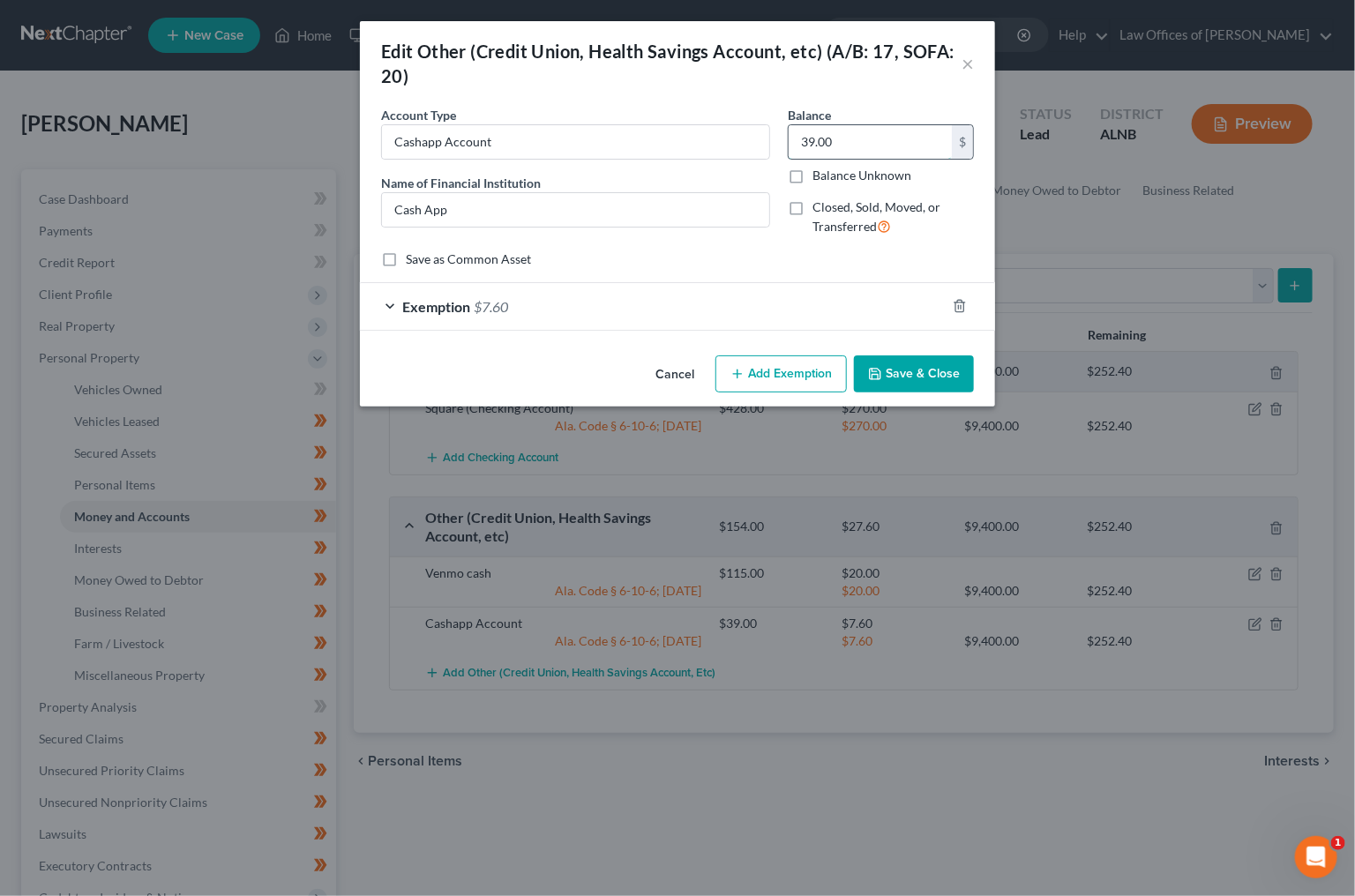
click at [840, 142] on input "39.00" at bounding box center [870, 142] width 163 height 34
type input "0"
click at [961, 306] on line "button" at bounding box center [961, 308] width 0 height 4
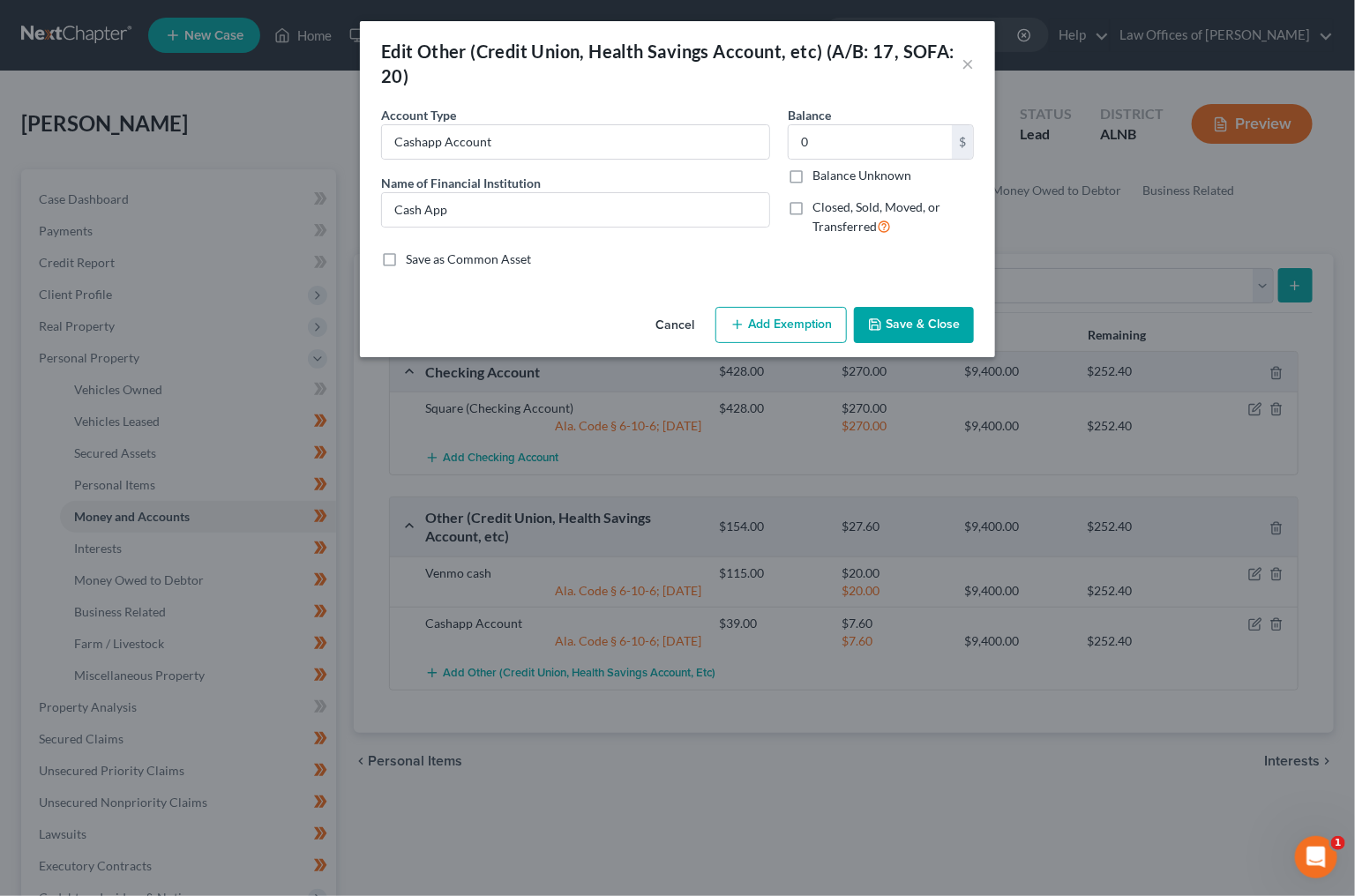
click at [938, 322] on button "Save & Close" at bounding box center [914, 326] width 120 height 37
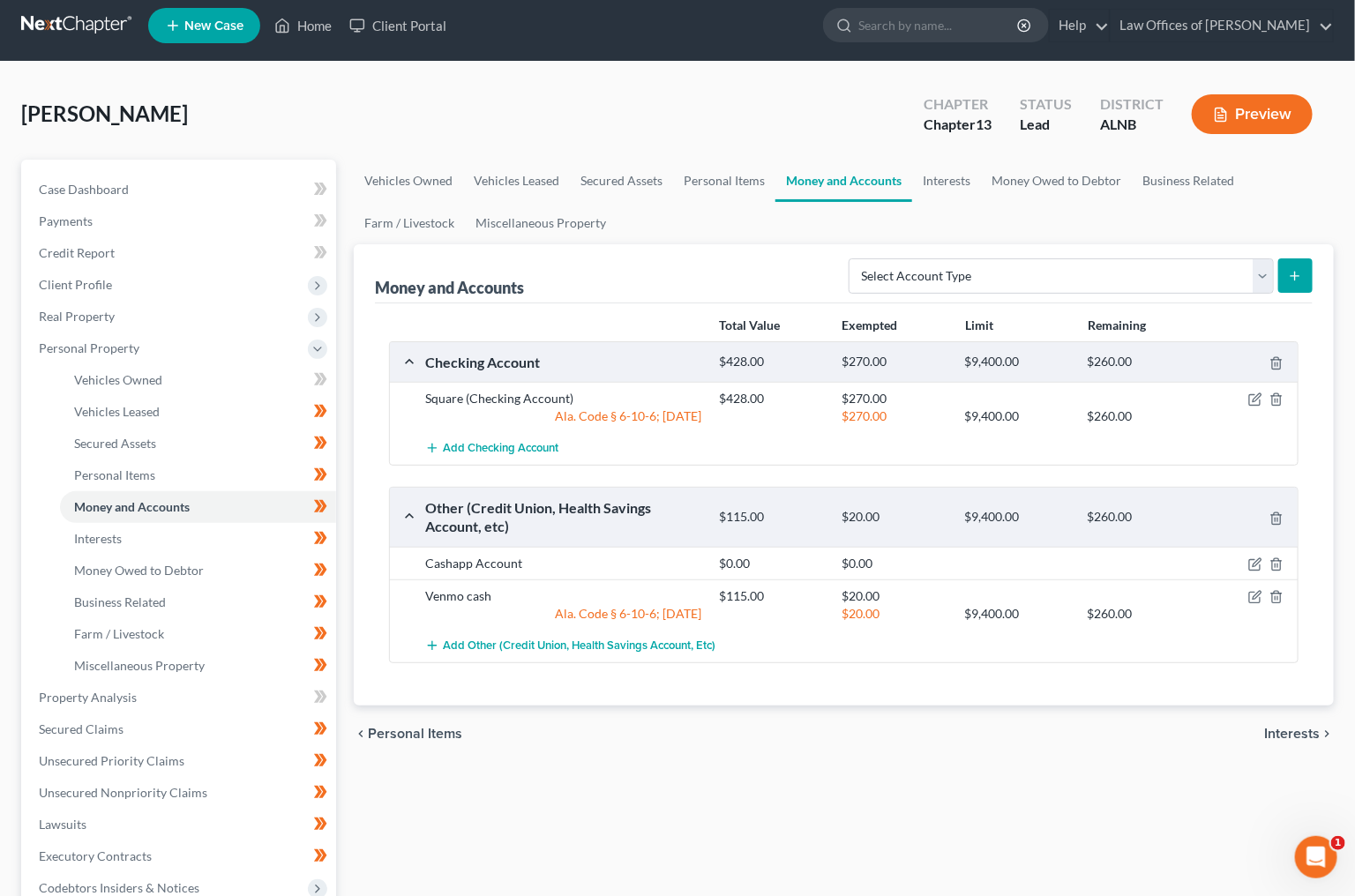
scroll to position [10, 0]
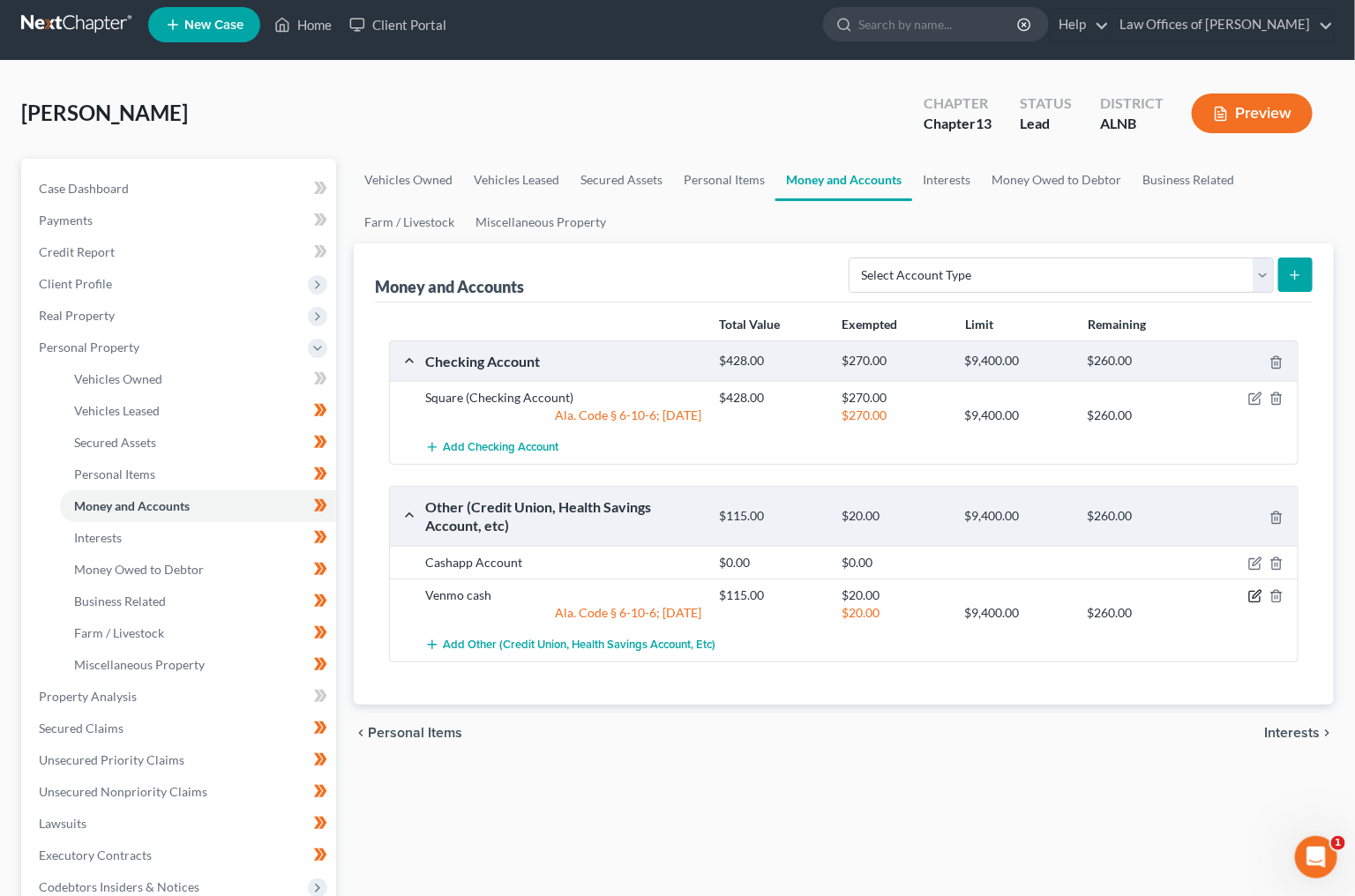
click at [1256, 592] on icon "button" at bounding box center [1255, 595] width 14 height 14
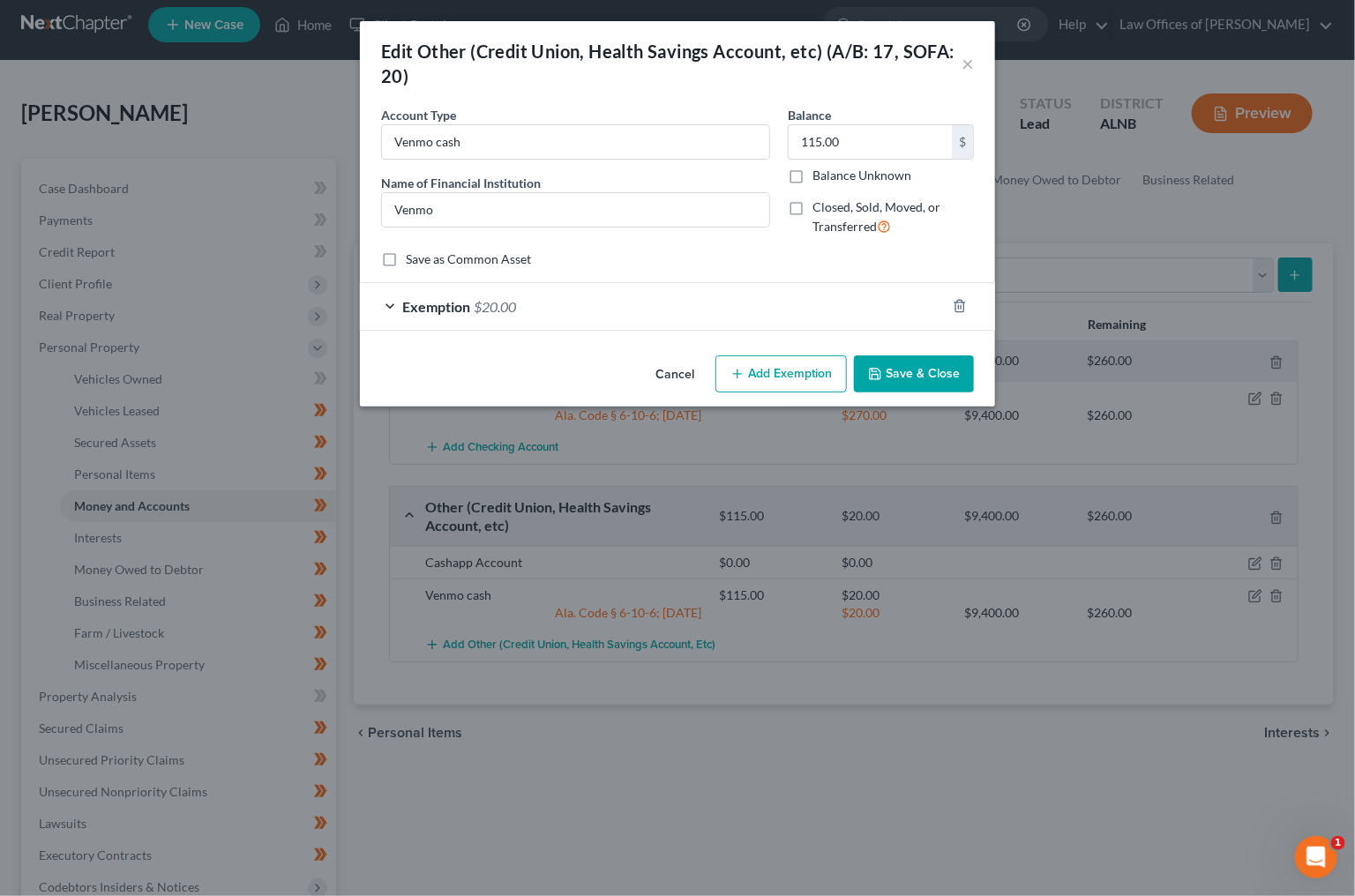
click at [515, 310] on span "$20.00" at bounding box center [494, 306] width 42 height 17
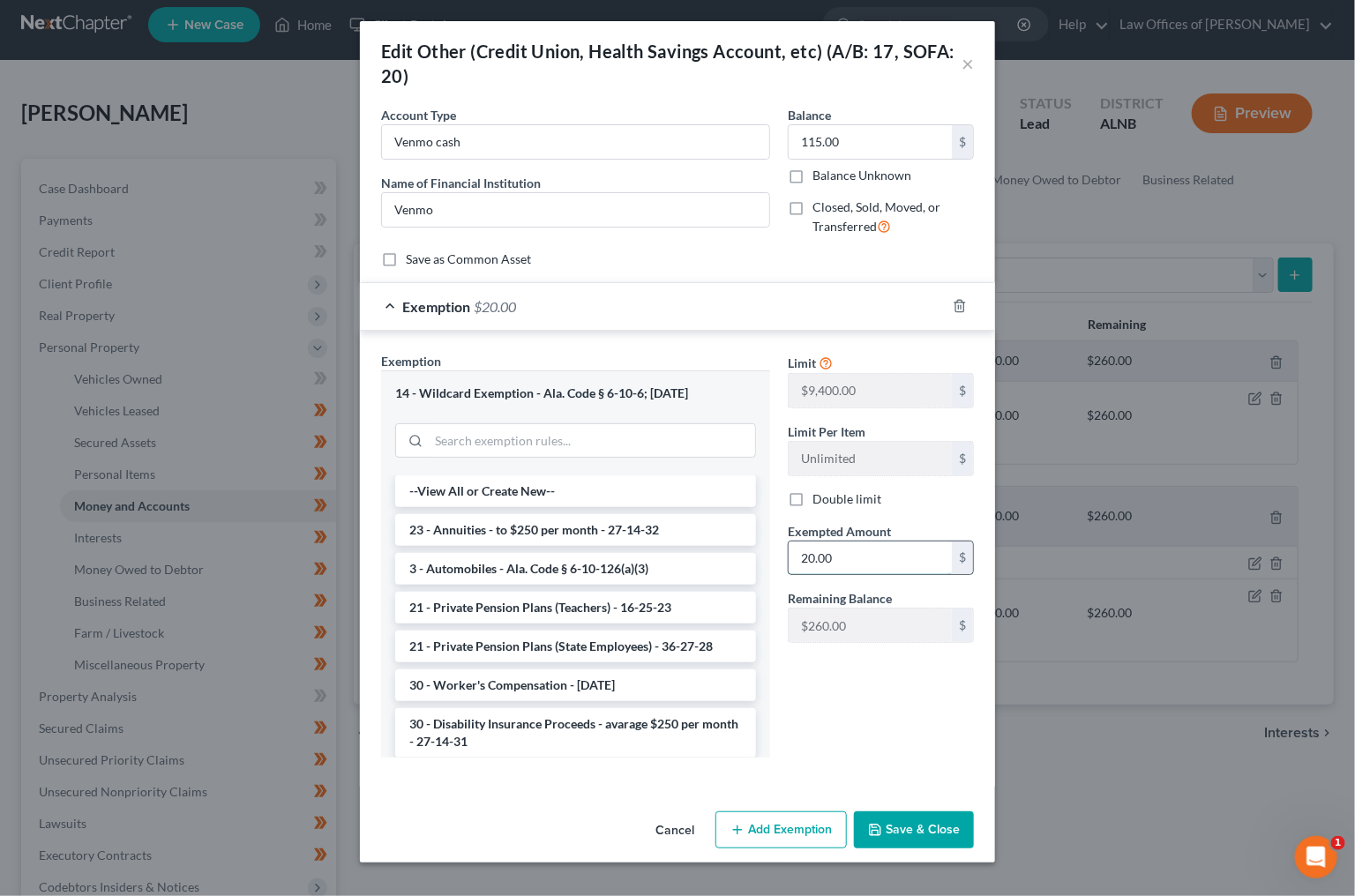
click at [856, 556] on input "20.00" at bounding box center [870, 558] width 163 height 34
type input "115"
click at [884, 835] on button "Save & Close" at bounding box center [914, 830] width 120 height 37
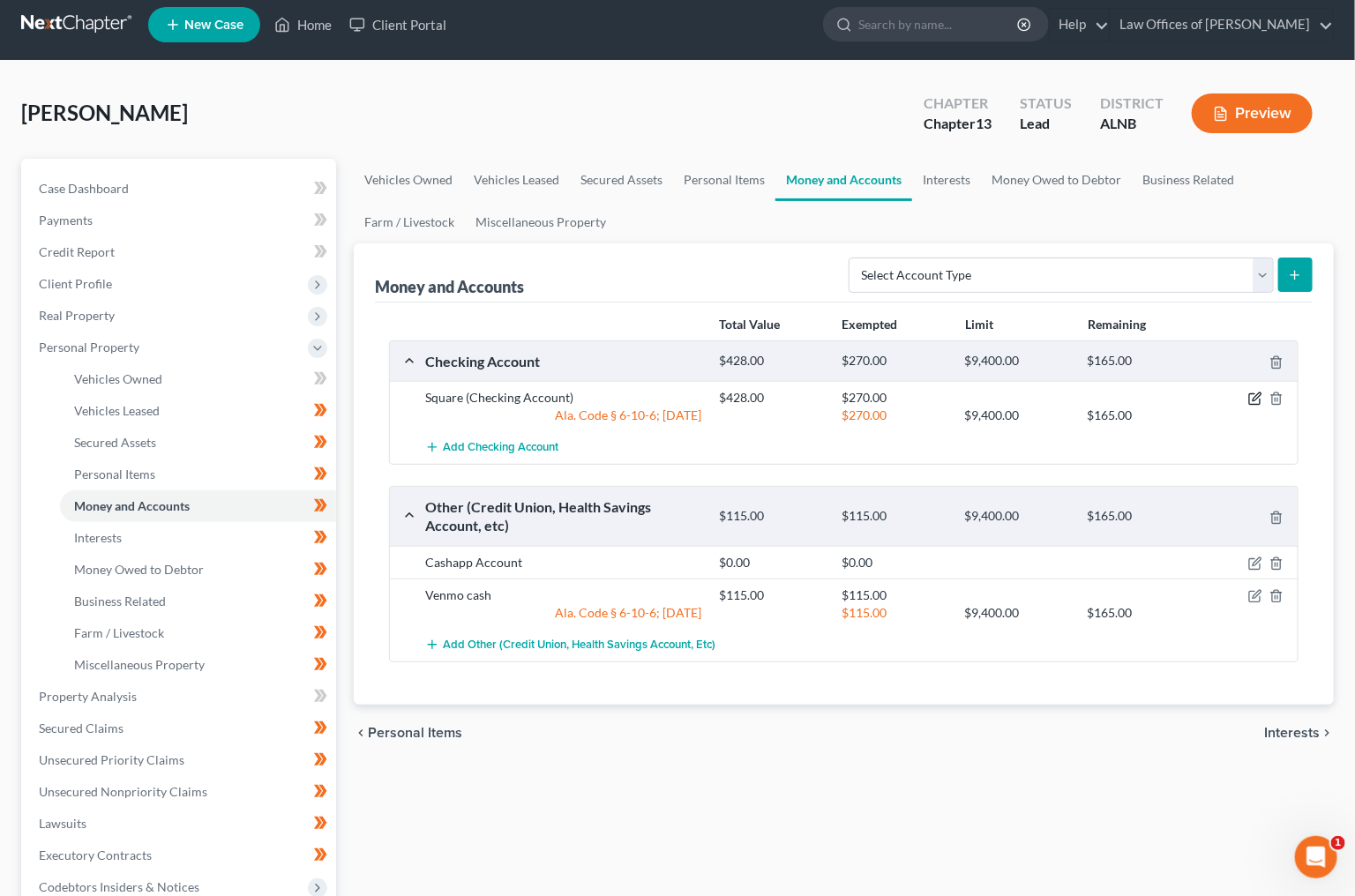
click at [1257, 395] on icon "button" at bounding box center [1257, 397] width 8 height 8
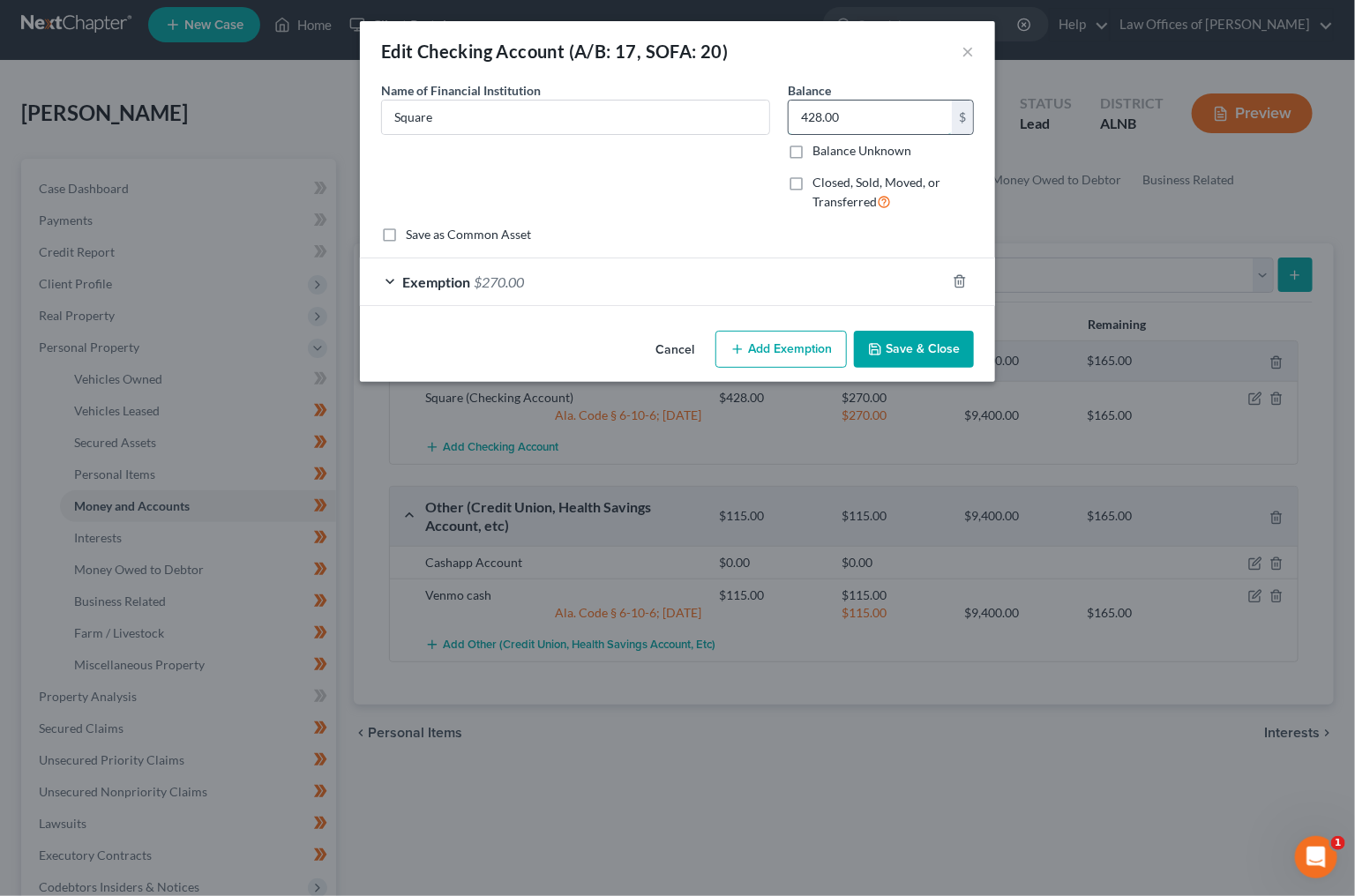
click at [838, 125] on input "428.00" at bounding box center [870, 118] width 163 height 34
drag, startPoint x: 838, startPoint y: 125, endPoint x: 1278, endPoint y: 73, distance: 443.1
click at [844, 124] on input "428.00" at bounding box center [870, 118] width 163 height 34
type input "519.20"
click at [520, 278] on span "$270.00" at bounding box center [499, 282] width 50 height 17
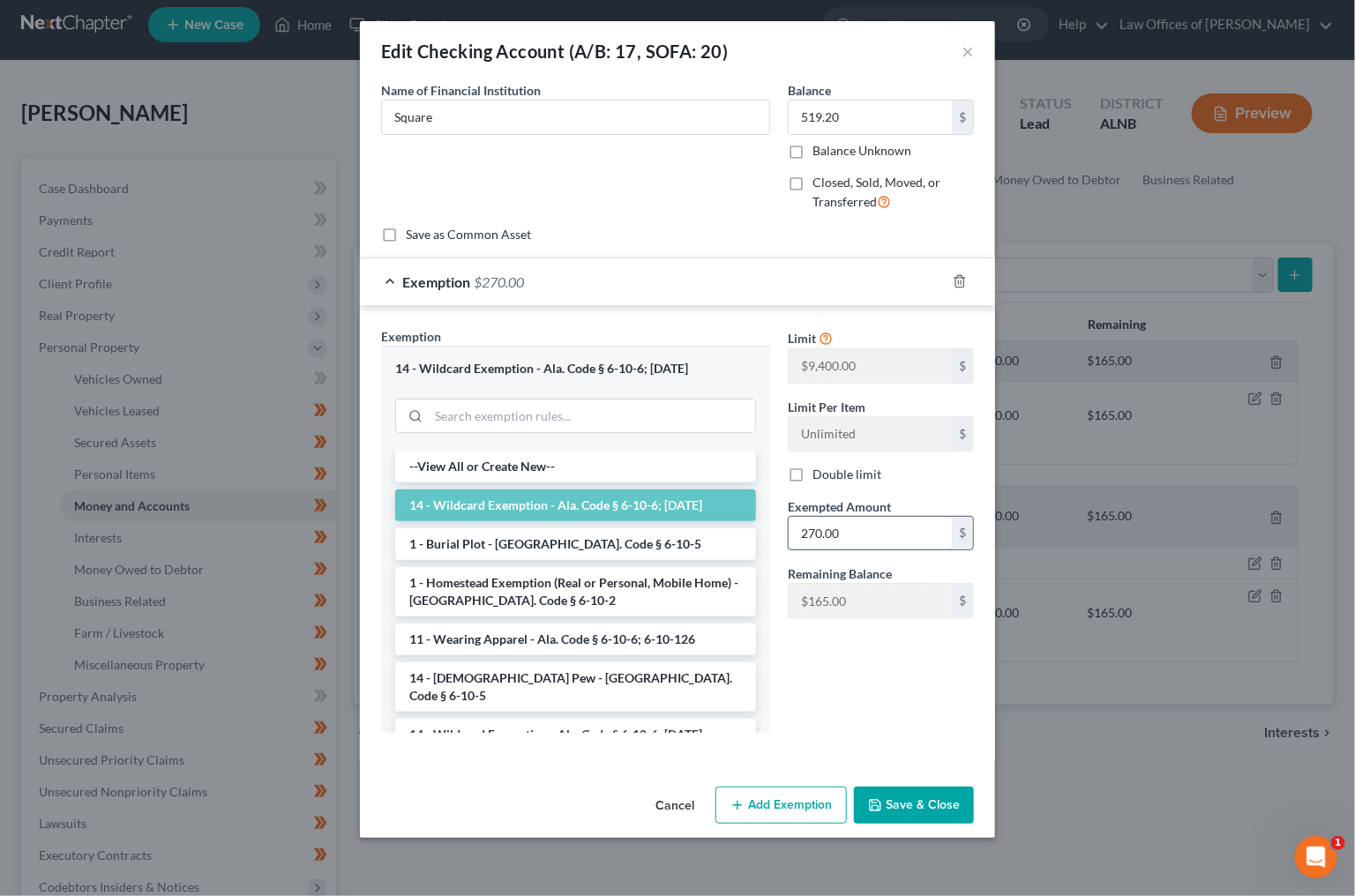
click at [830, 517] on input "270.00" at bounding box center [870, 534] width 163 height 34
click at [833, 533] on input "270.00" at bounding box center [870, 534] width 163 height 34
type input "435"
click at [902, 803] on button "Save & Close" at bounding box center [914, 805] width 120 height 37
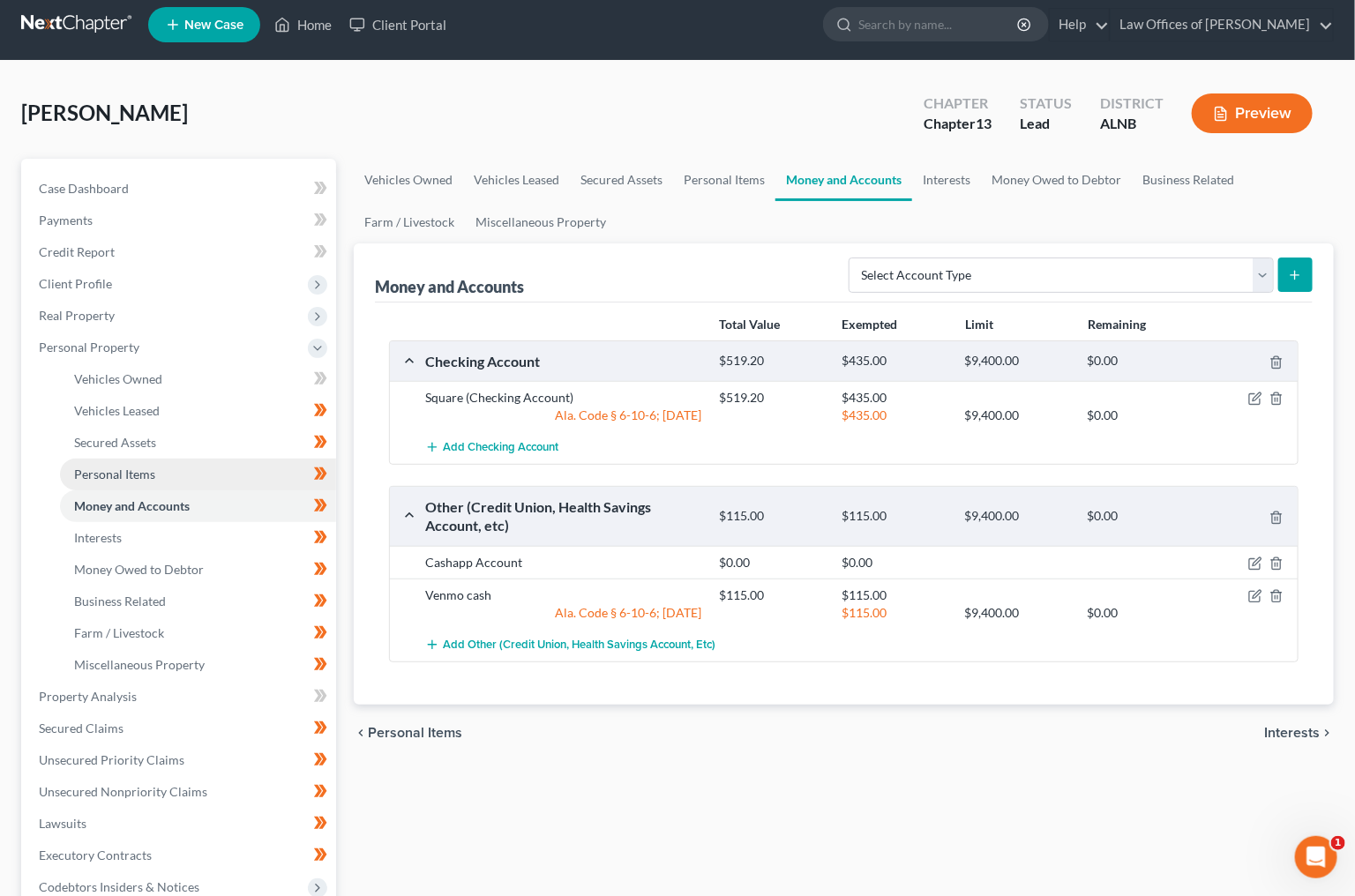
click at [120, 467] on span "Personal Items" at bounding box center [114, 474] width 81 height 15
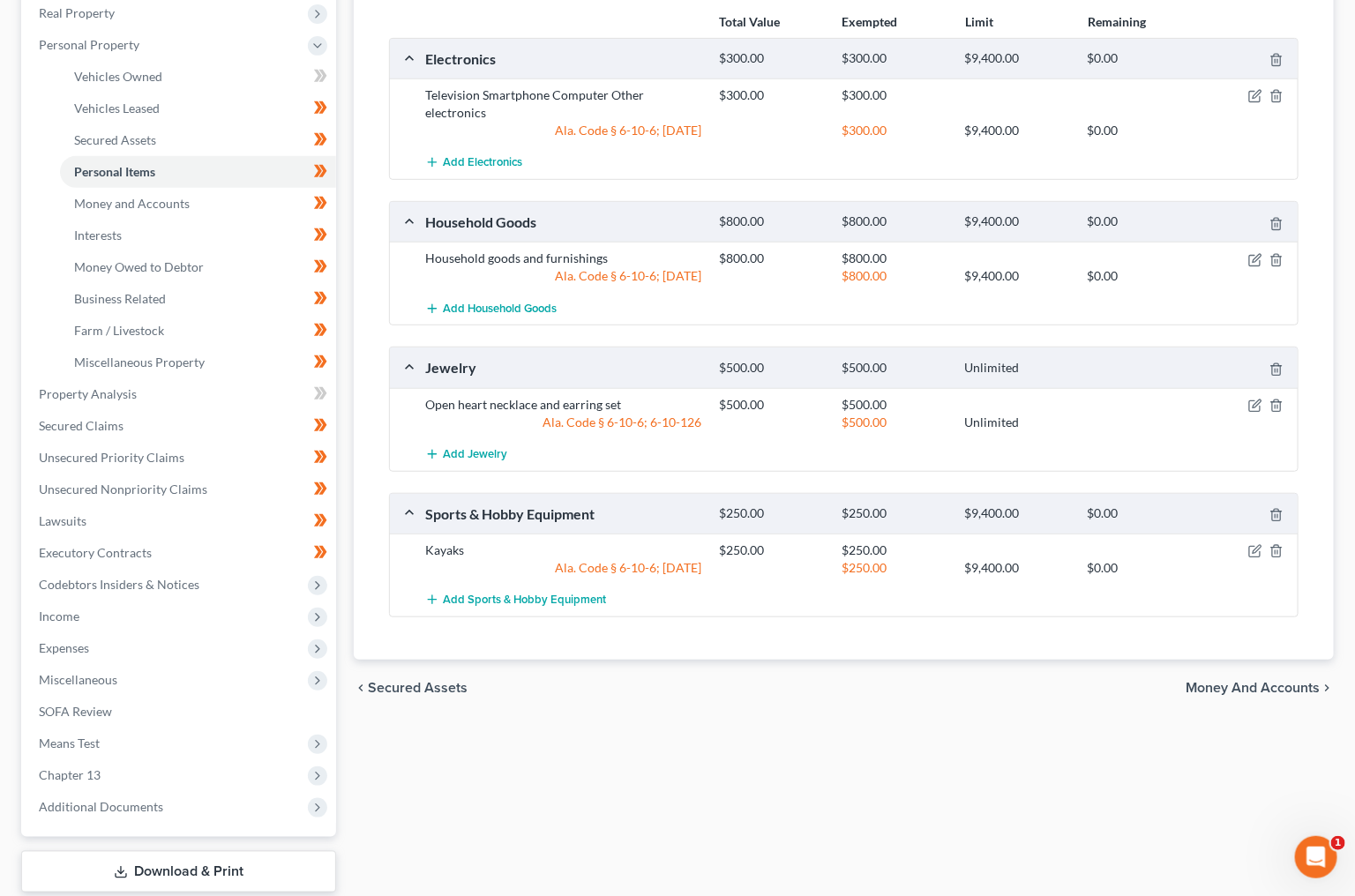
scroll to position [322, 0]
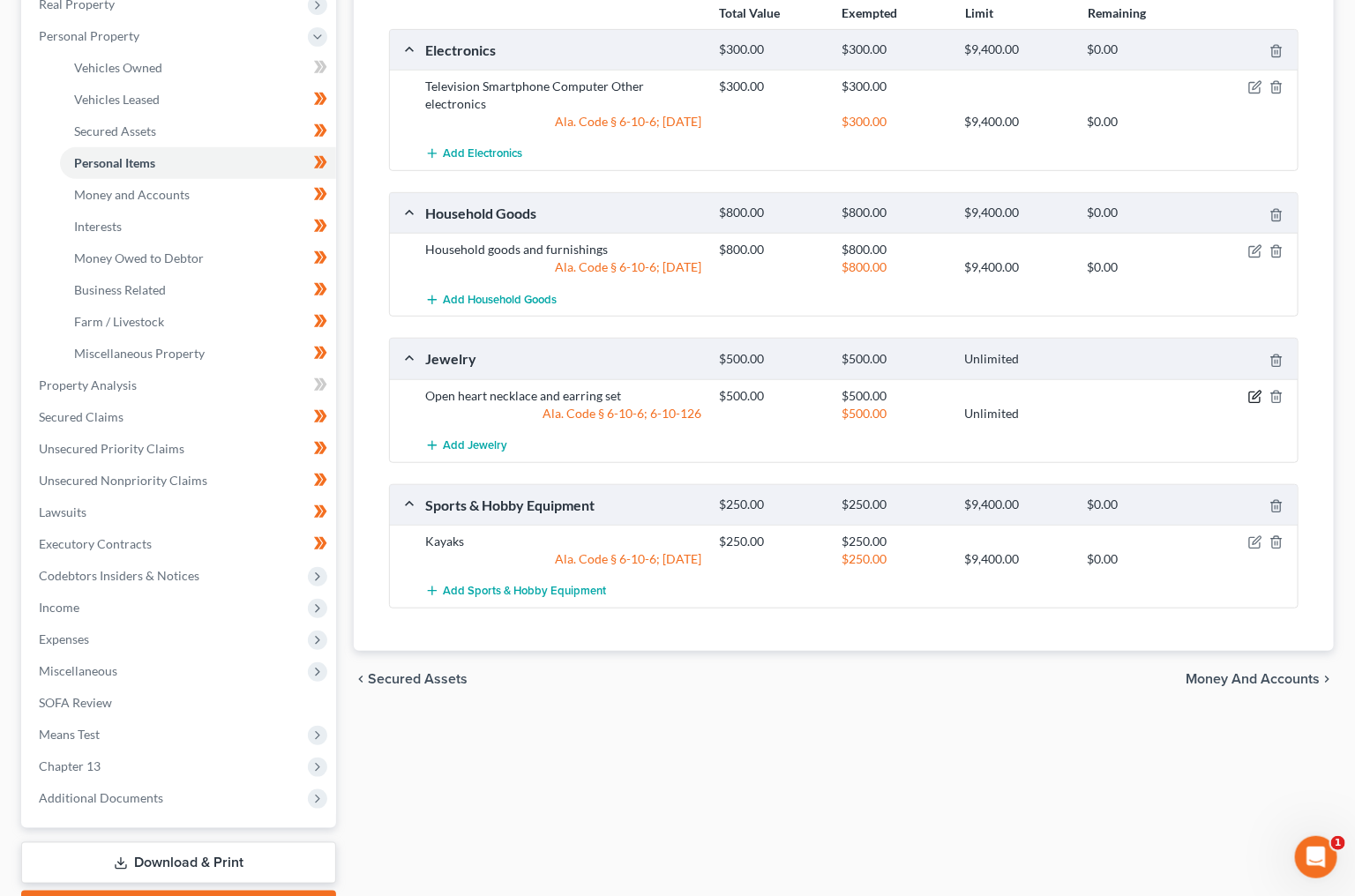
click at [1254, 392] on icon "button" at bounding box center [1254, 397] width 10 height 10
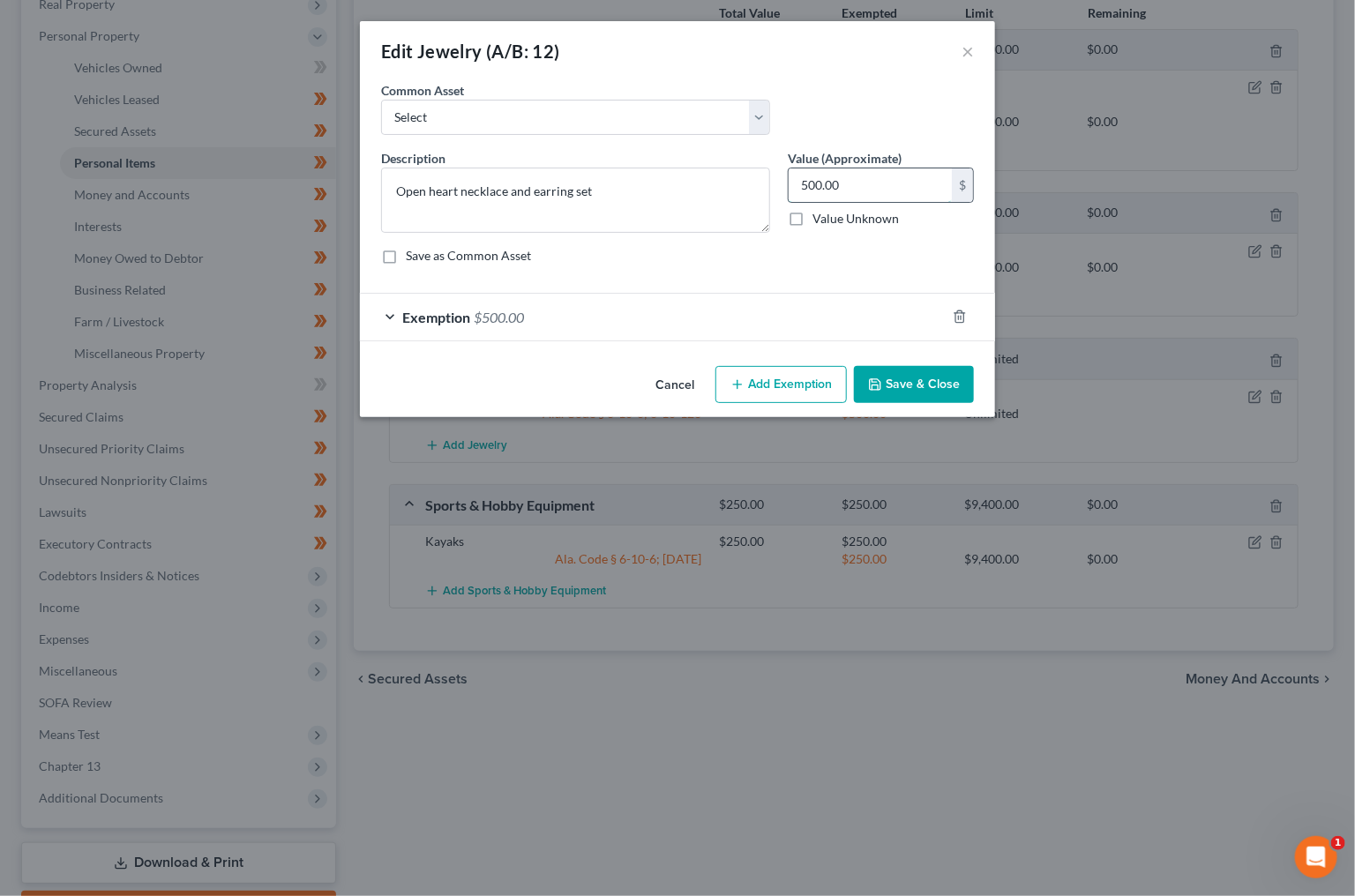
click at [857, 191] on input "500.00" at bounding box center [870, 185] width 163 height 34
type input "400"
click at [503, 315] on span "$500.00" at bounding box center [499, 317] width 50 height 17
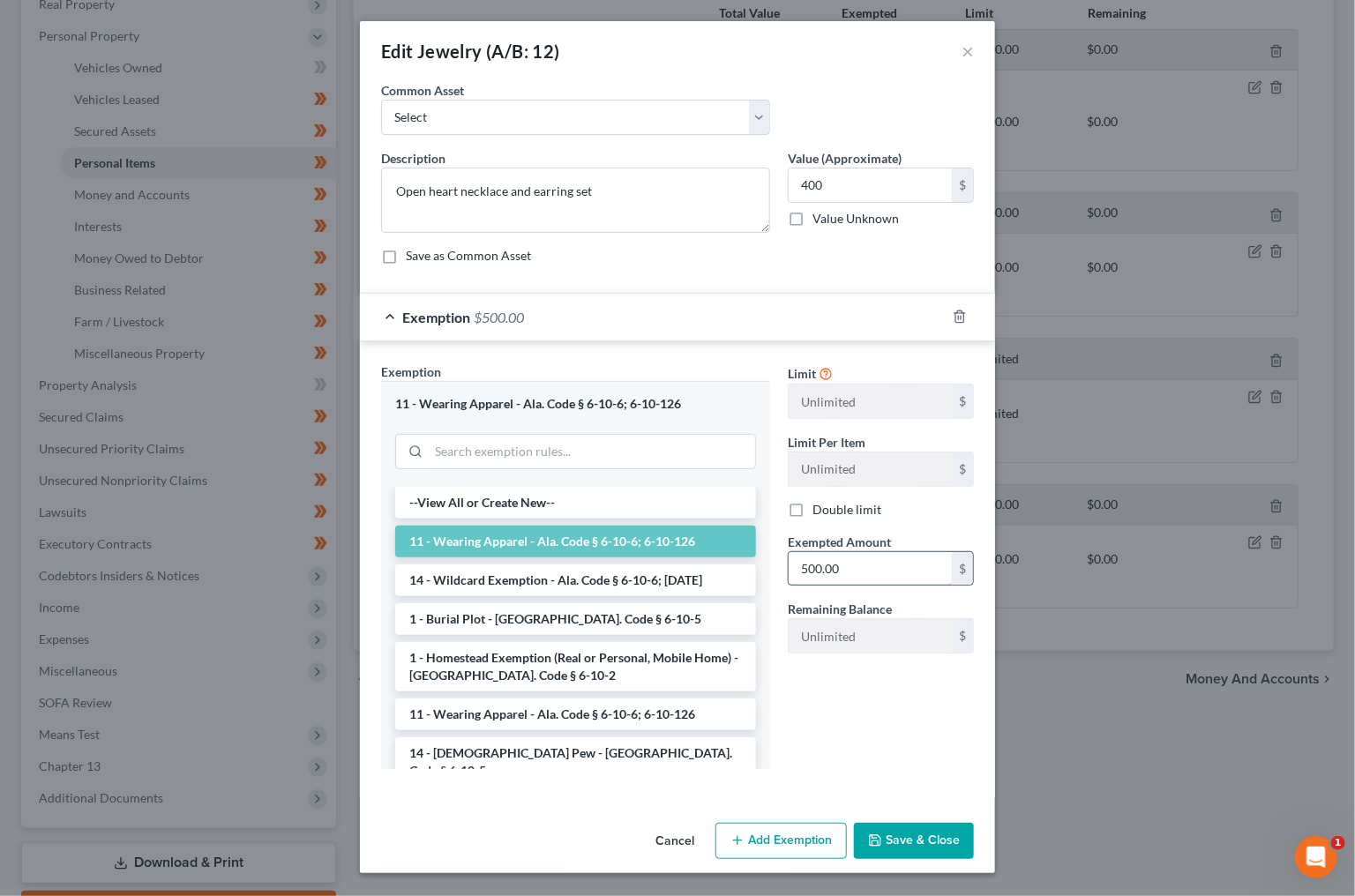
click at [880, 567] on input "500.00" at bounding box center [870, 568] width 163 height 34
type input "400"
click at [941, 835] on button "Save & Close" at bounding box center [914, 842] width 120 height 37
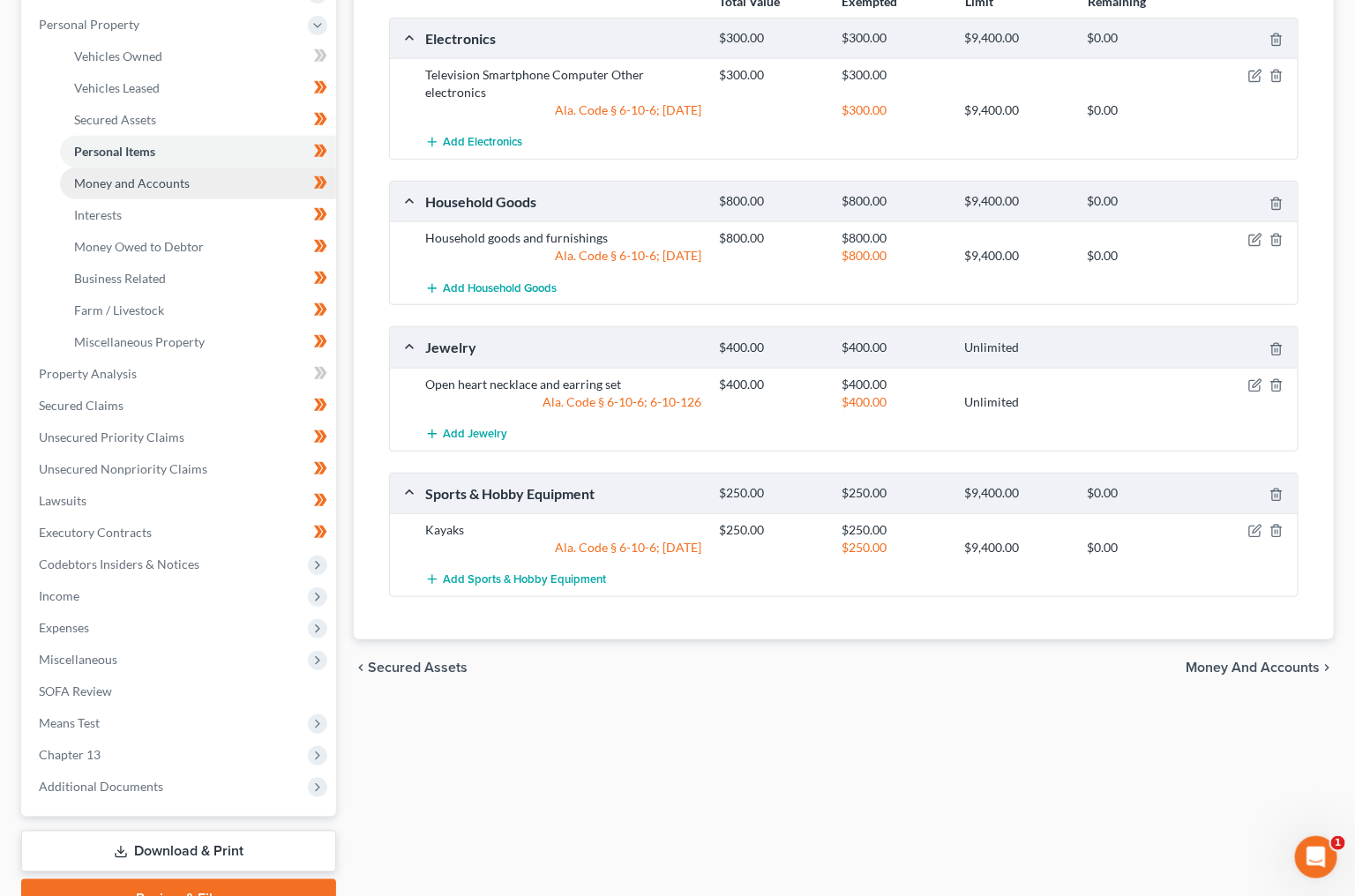
scroll to position [329, 1]
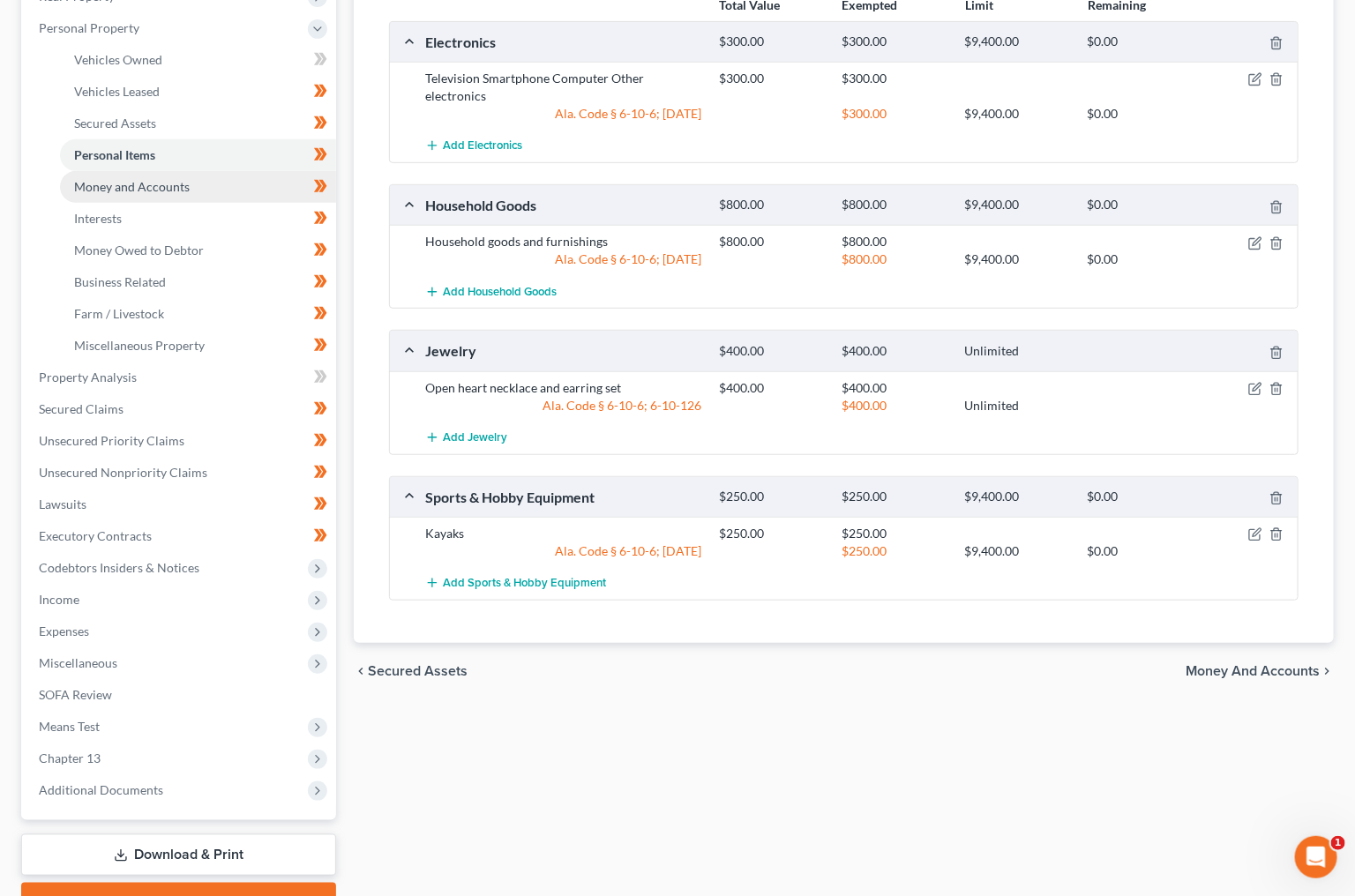
click at [148, 179] on span "Money and Accounts" at bounding box center [132, 187] width 116 height 15
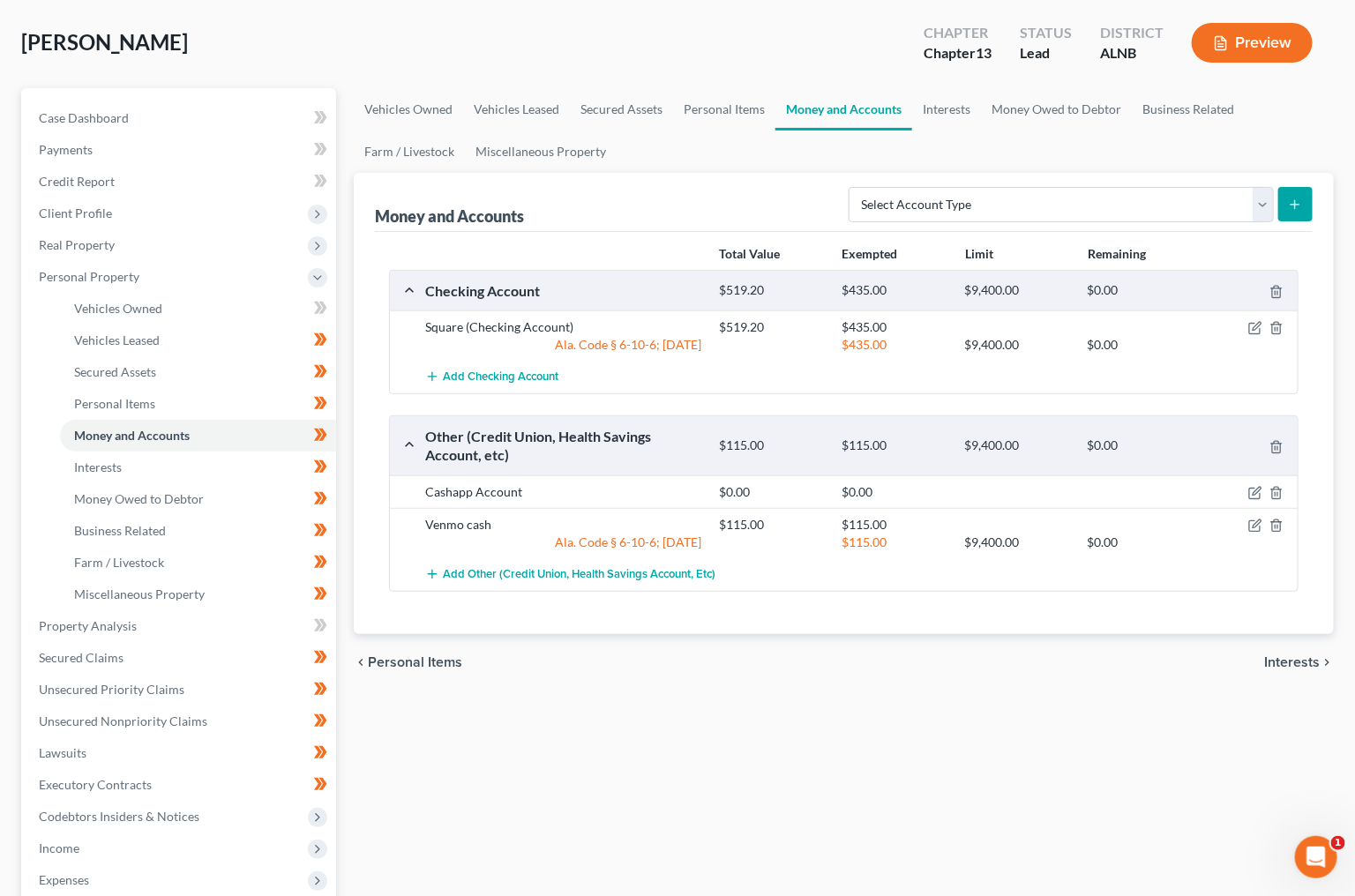
scroll to position [41, 0]
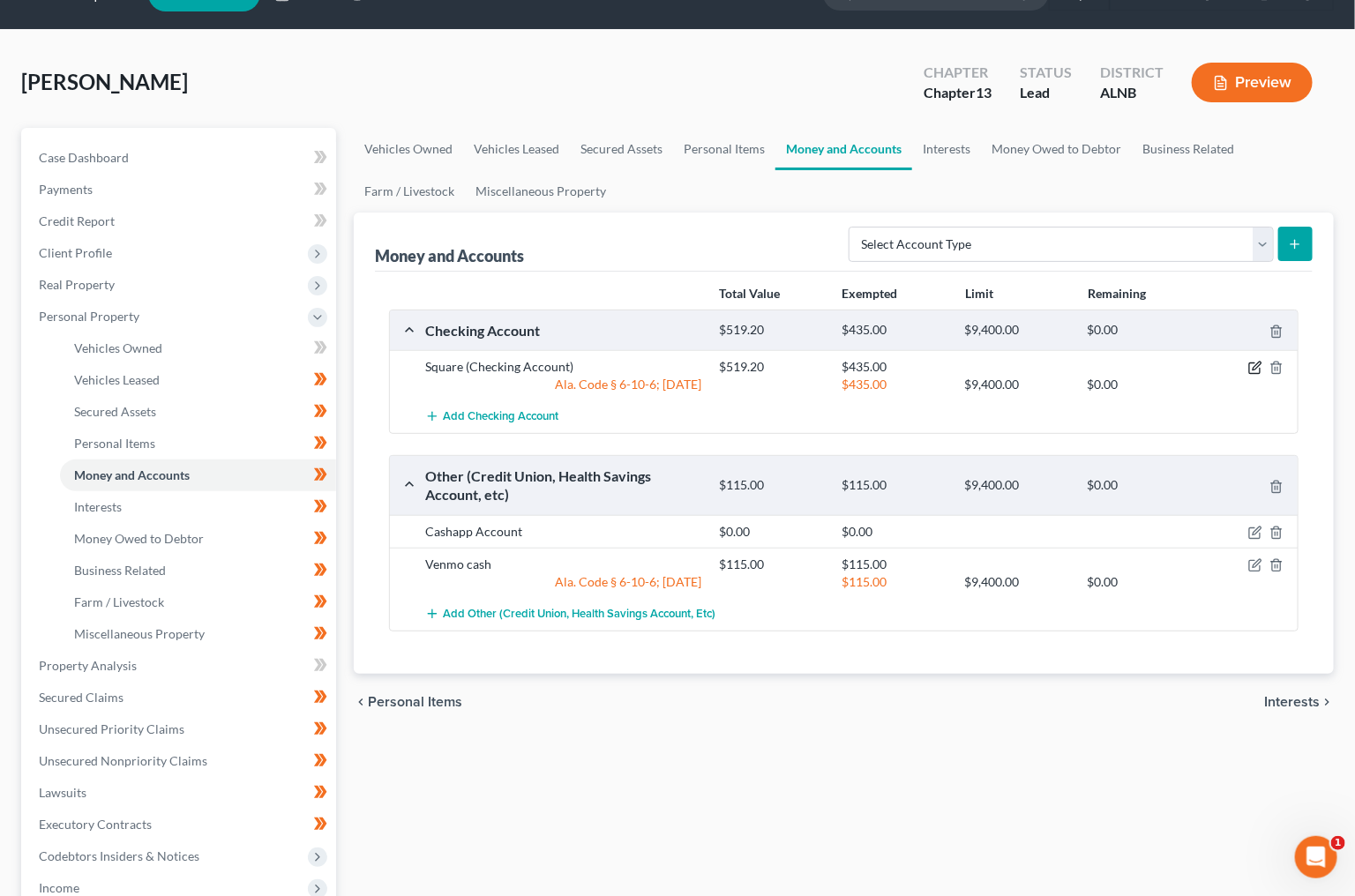
click at [1260, 366] on icon "button" at bounding box center [1255, 367] width 14 height 14
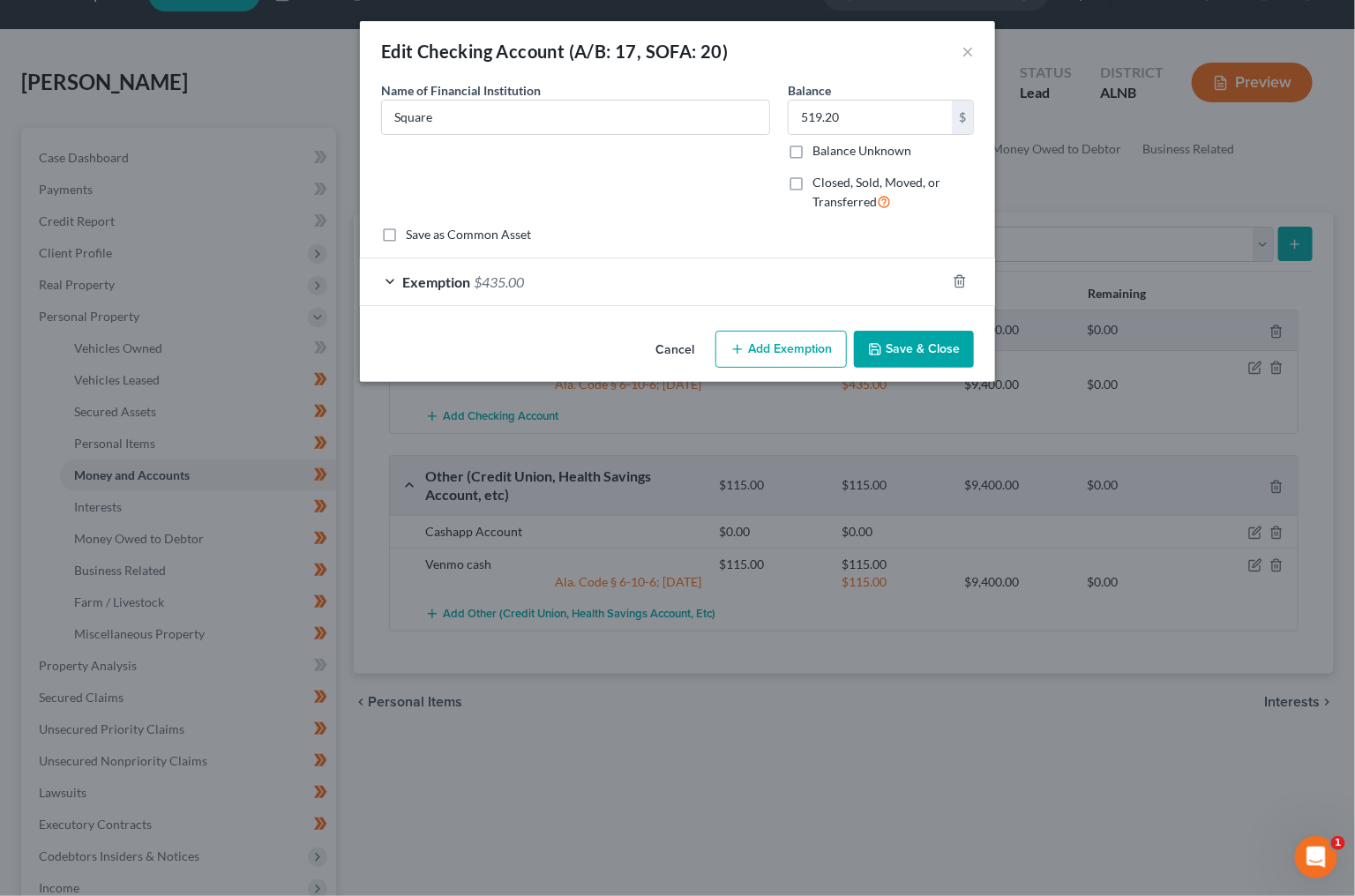
click at [673, 268] on div "Exemption $435.00" at bounding box center [653, 282] width 586 height 47
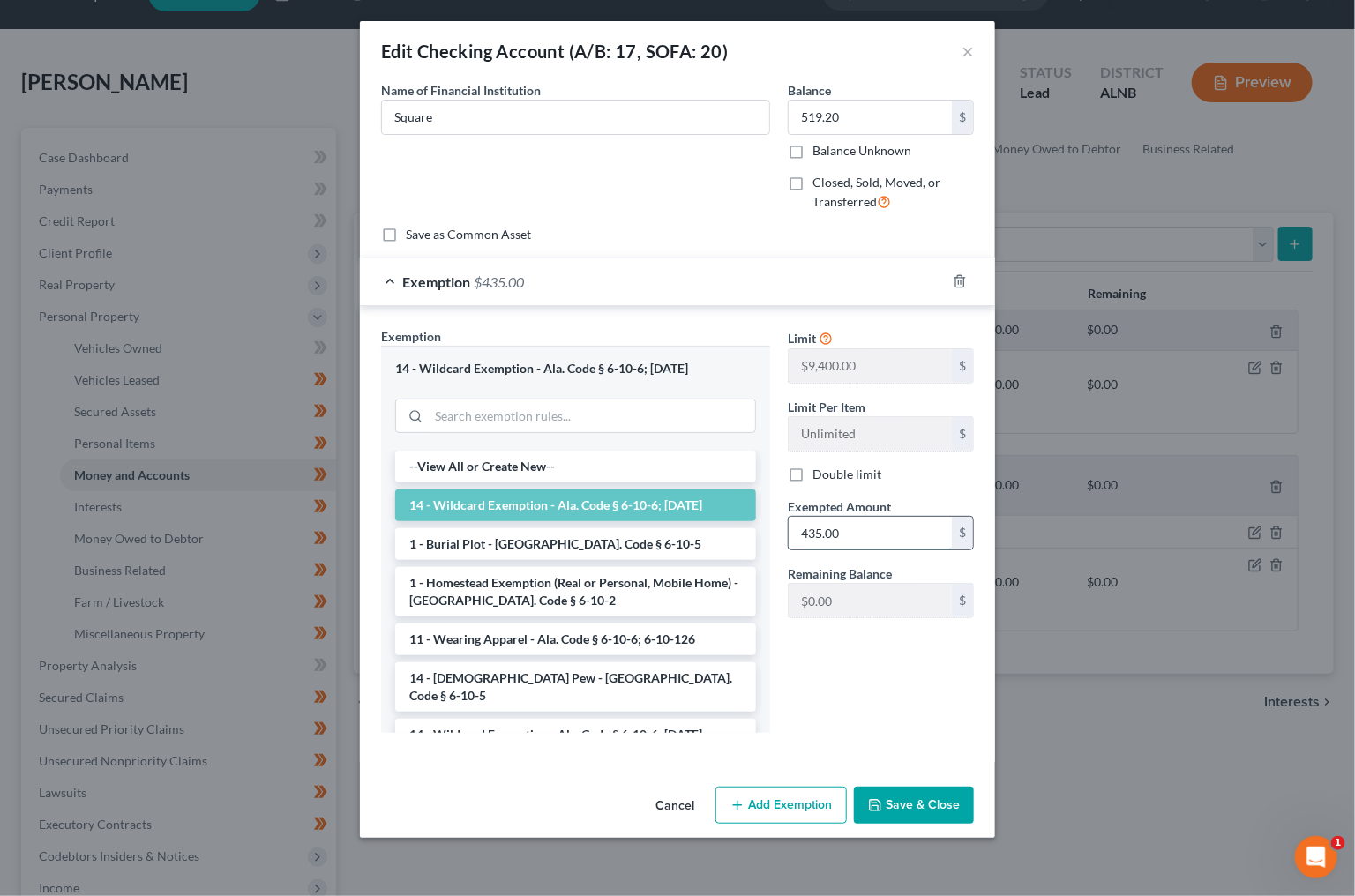
click at [864, 525] on input "435.00" at bounding box center [870, 534] width 163 height 34
drag, startPoint x: 864, startPoint y: 525, endPoint x: 959, endPoint y: 522, distance: 95.0
click at [867, 525] on input "435.00" at bounding box center [870, 534] width 163 height 34
type input "519.20"
click at [957, 792] on button "Save & Close" at bounding box center [914, 805] width 120 height 37
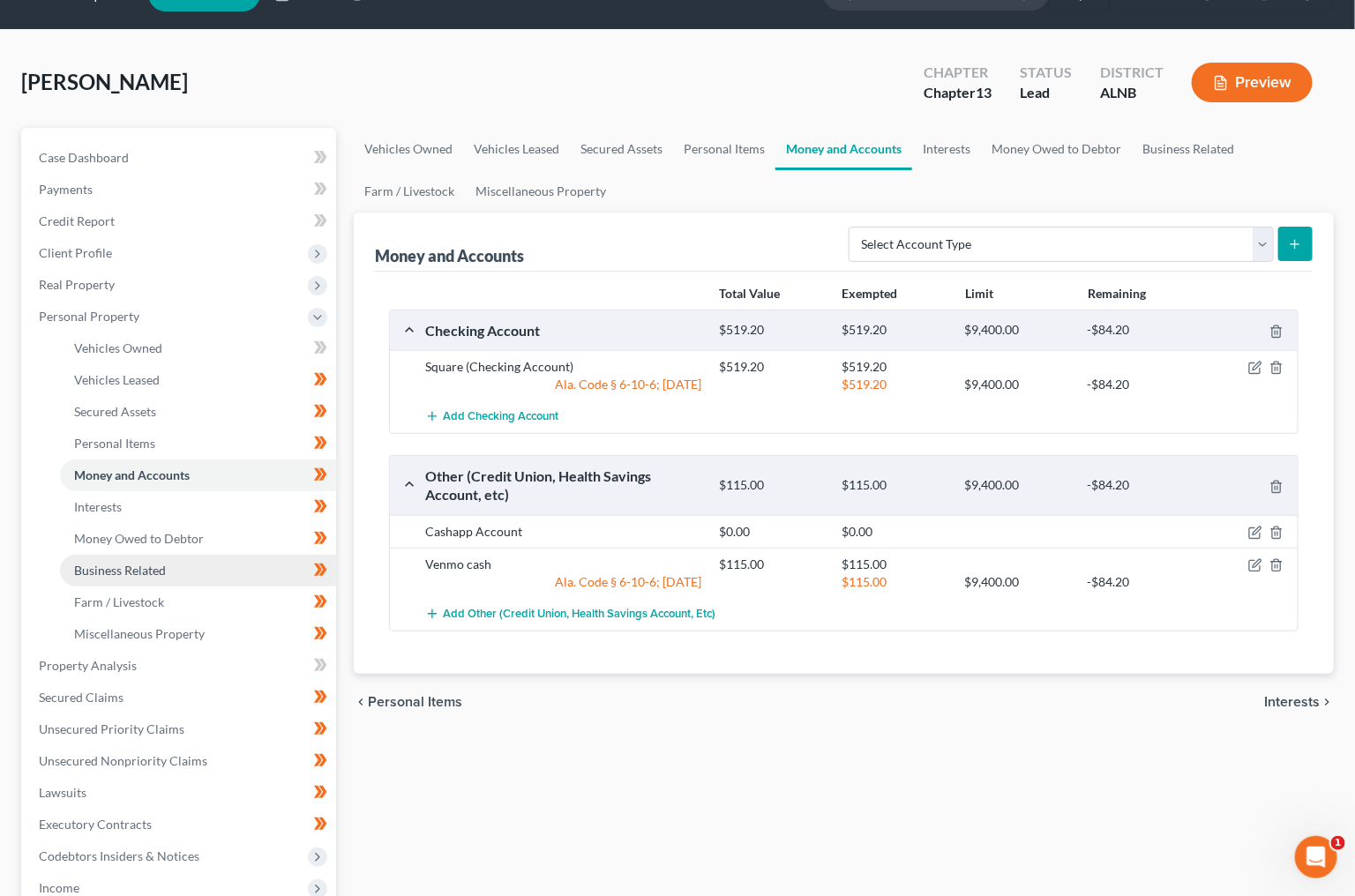
click at [155, 563] on span "Business Related" at bounding box center [120, 570] width 92 height 15
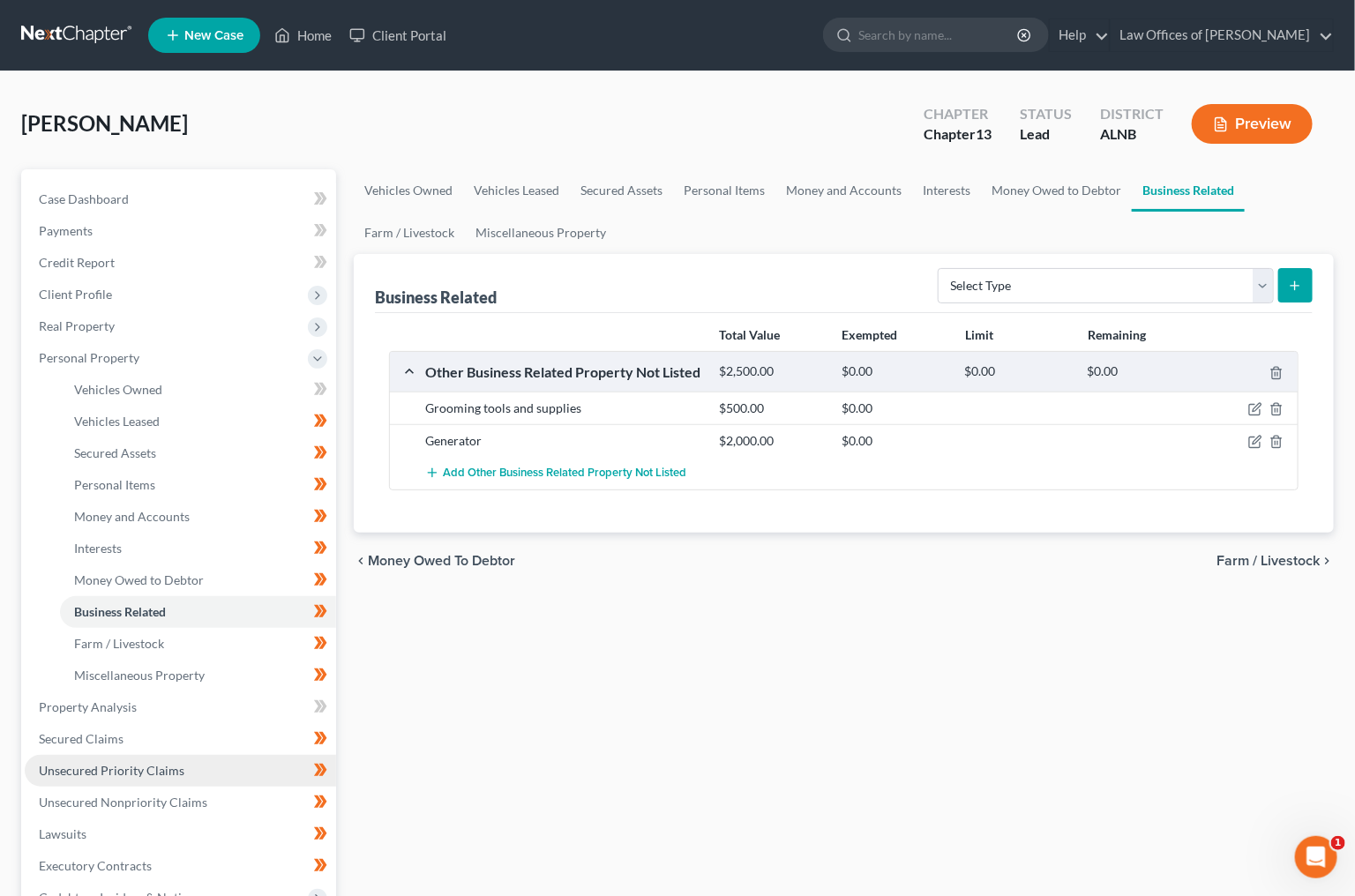
click at [115, 760] on link "Unsecured Priority Claims" at bounding box center [180, 771] width 312 height 32
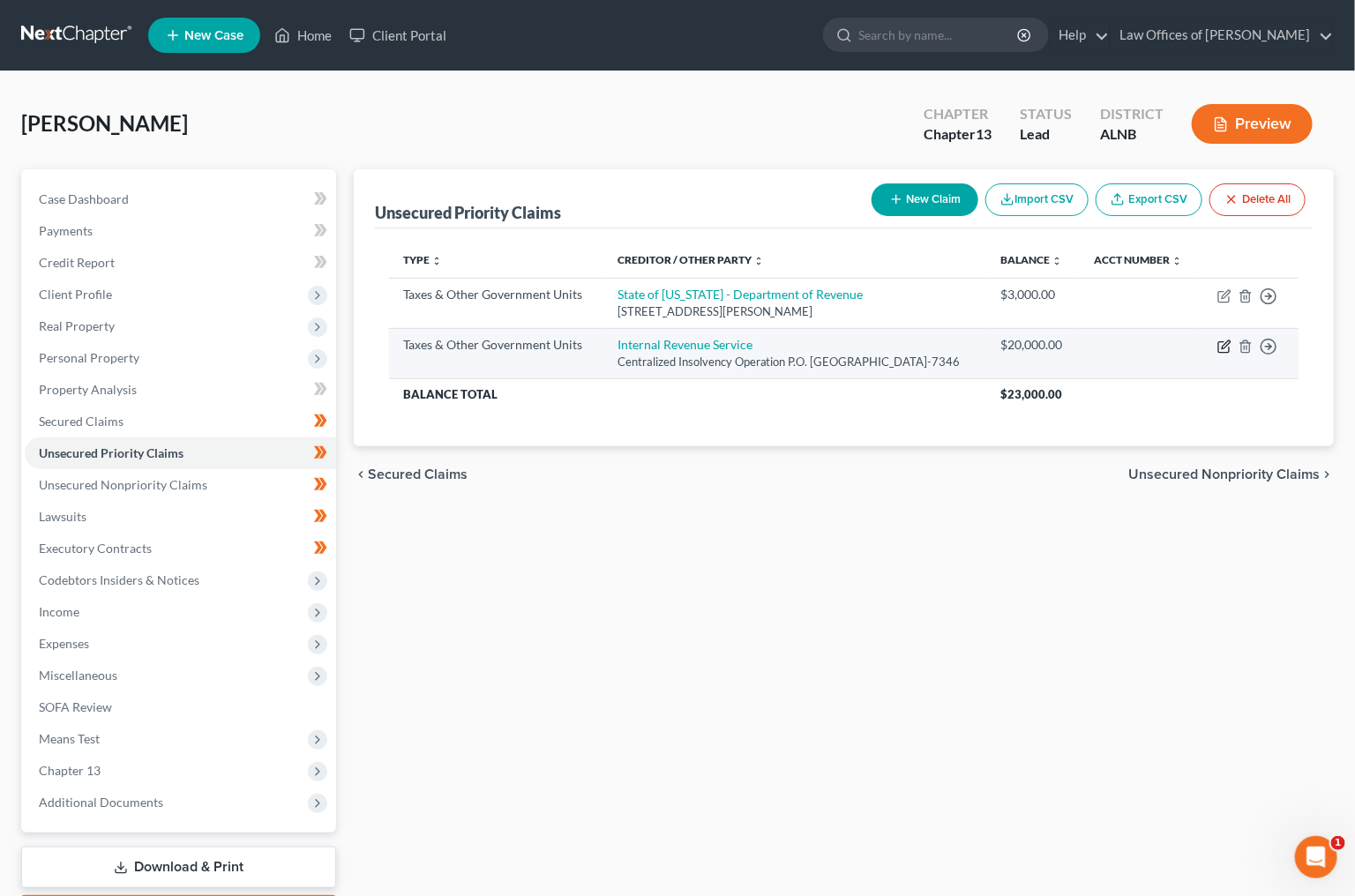
click at [1224, 354] on icon "button" at bounding box center [1224, 346] width 14 height 14
select select "0"
select select "39"
select select "0"
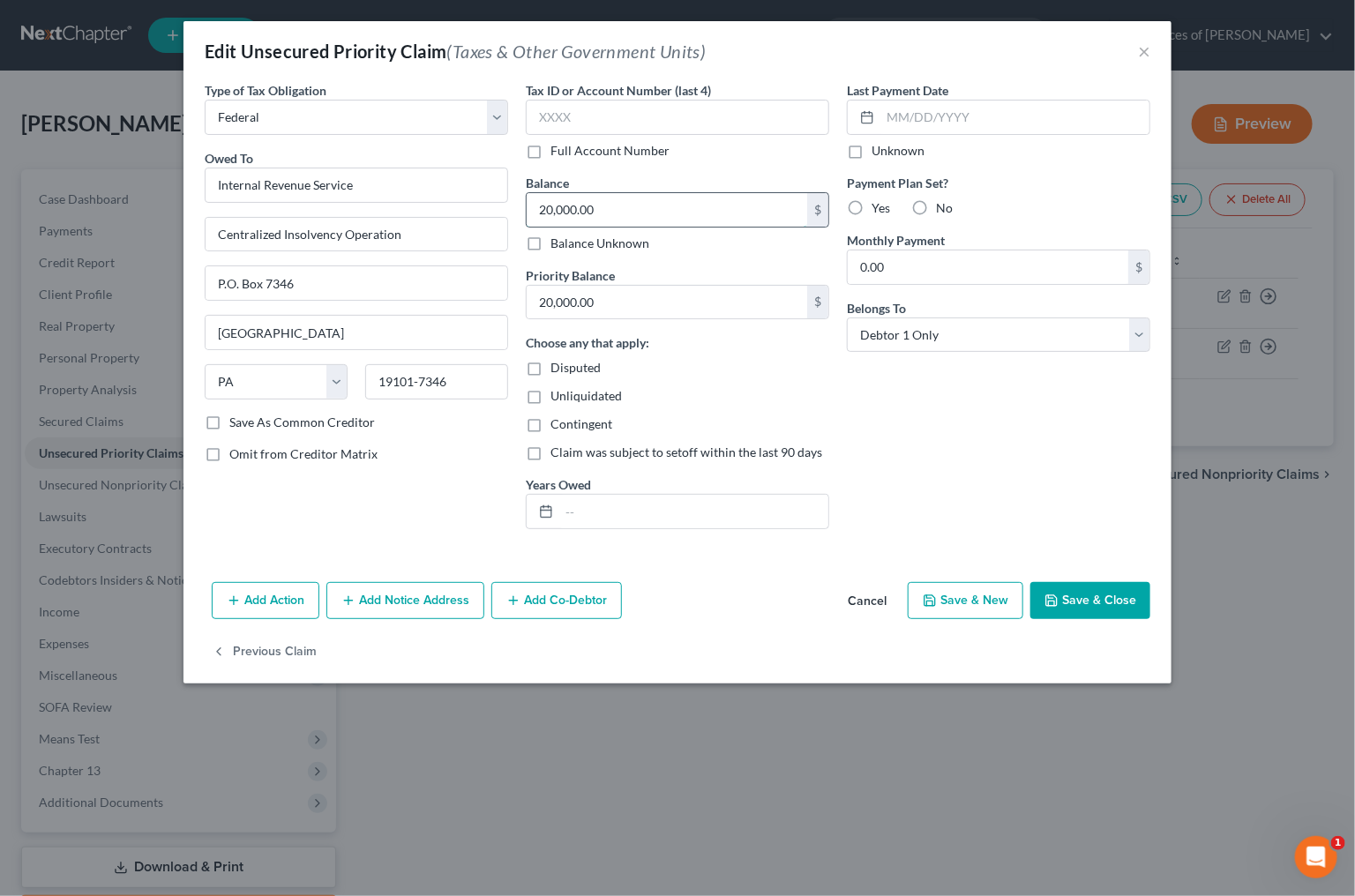
click at [609, 199] on input "20,000.00" at bounding box center [667, 210] width 280 height 34
type input "9,274.14"
click at [580, 498] on input "text" at bounding box center [694, 511] width 269 height 34
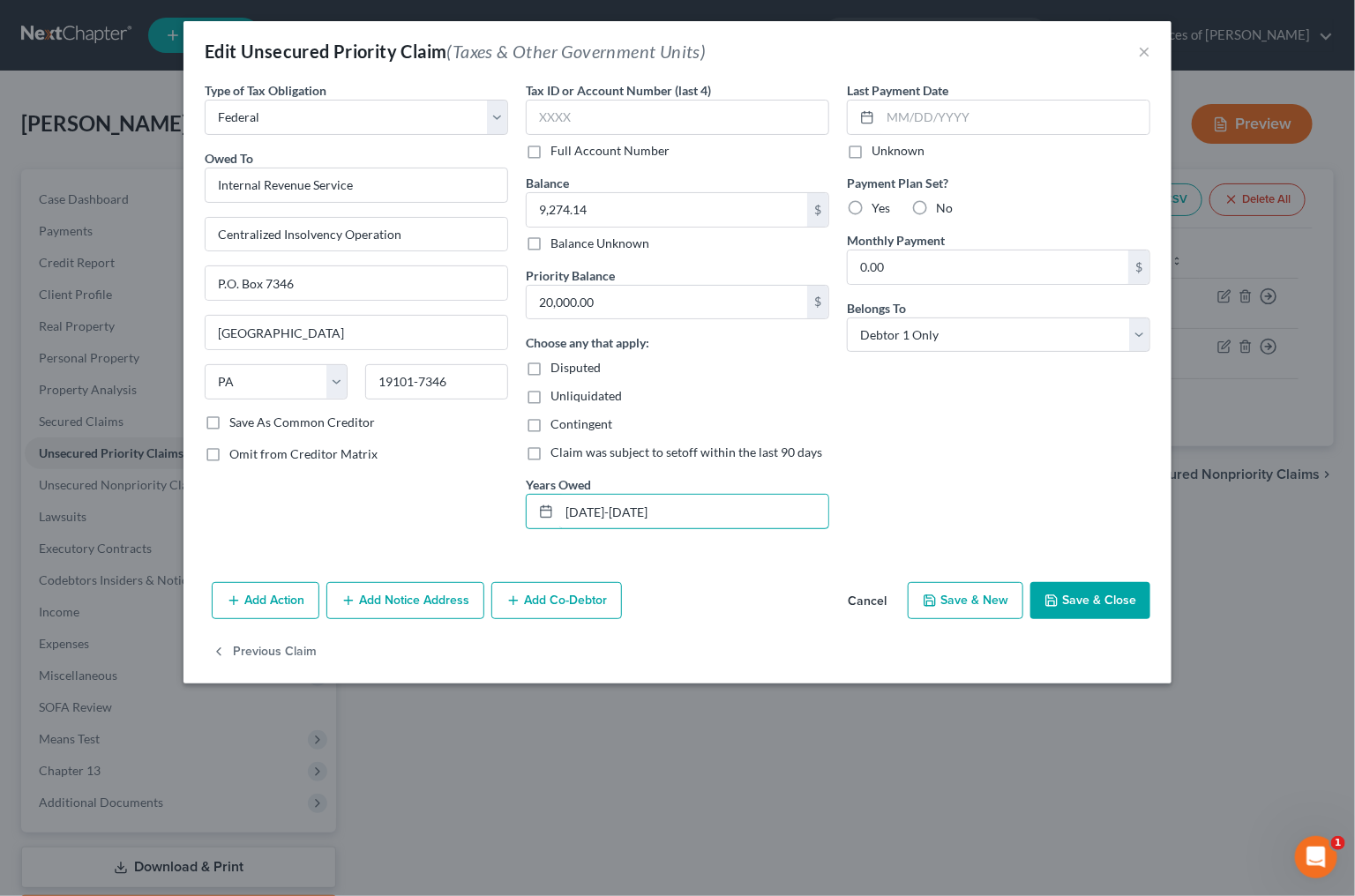
type input "2022-2024"
click at [1118, 598] on button "Save & Close" at bounding box center [1091, 601] width 120 height 37
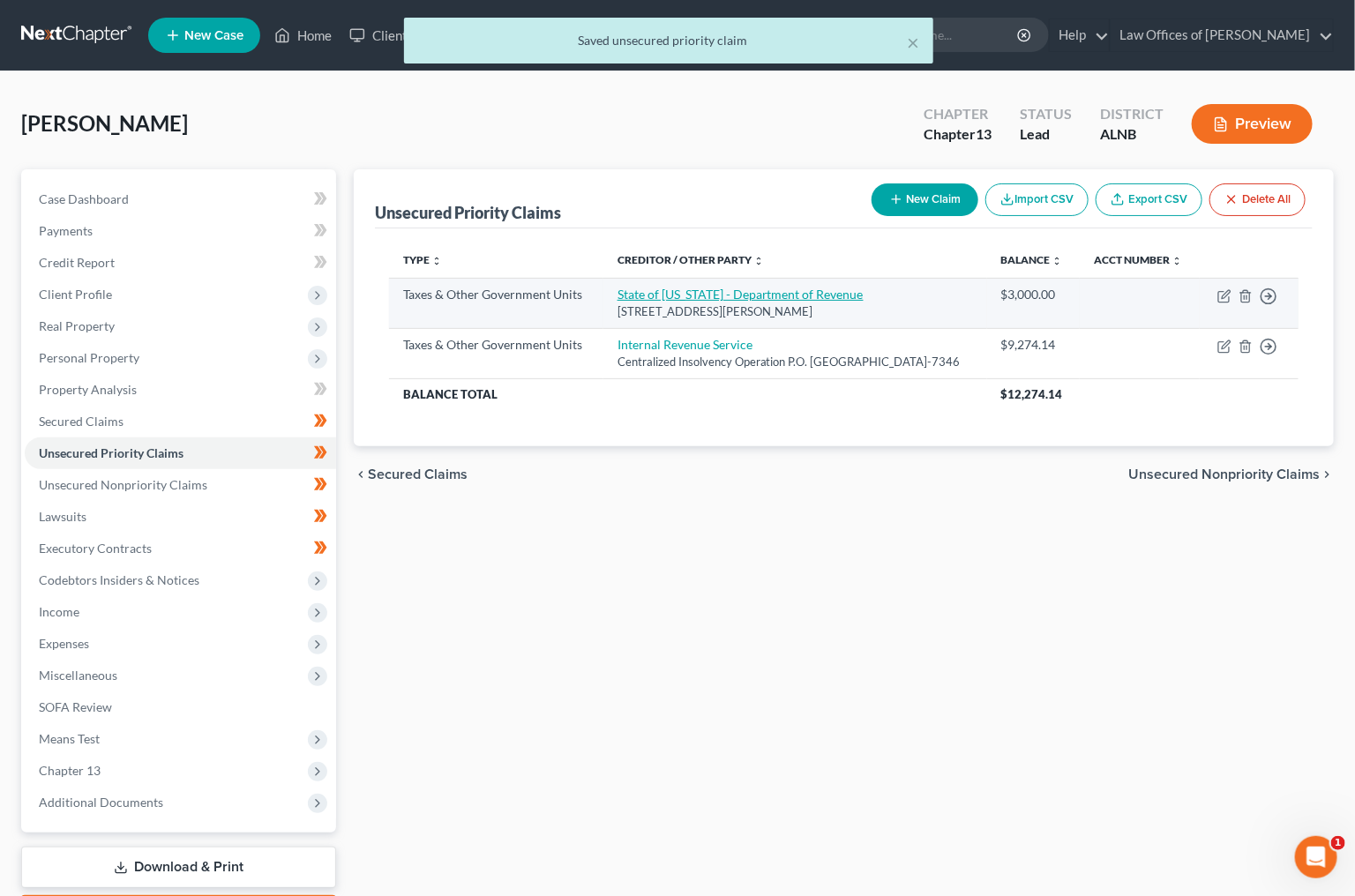
click at [715, 301] on link "State of Alabama - Department of Revenue" at bounding box center [741, 294] width 247 height 15
select select "2"
select select "0"
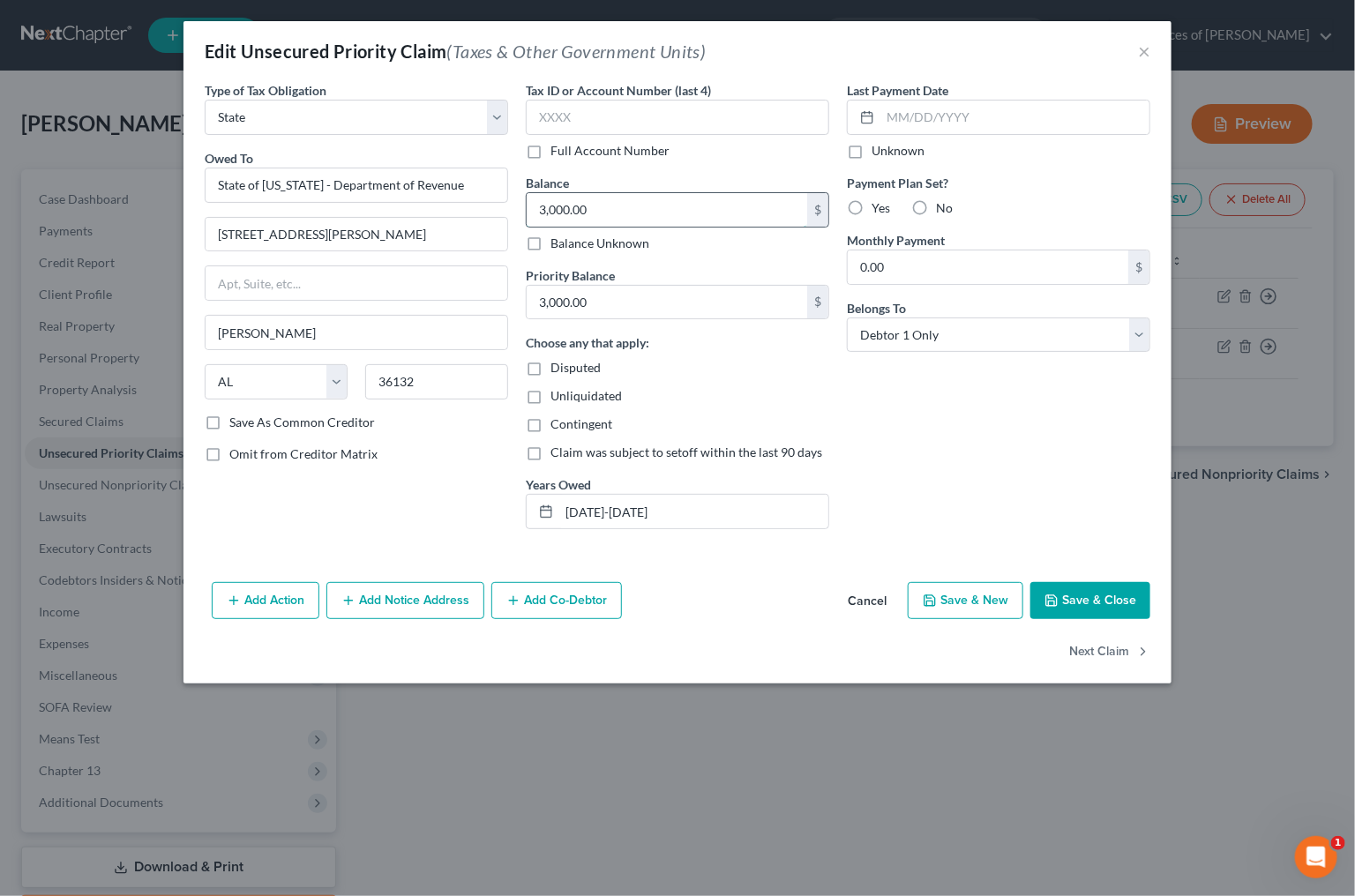
click at [597, 200] on input "3,000.00" at bounding box center [667, 210] width 280 height 34
type input "158"
click at [581, 511] on input "2021-2024" at bounding box center [694, 511] width 269 height 34
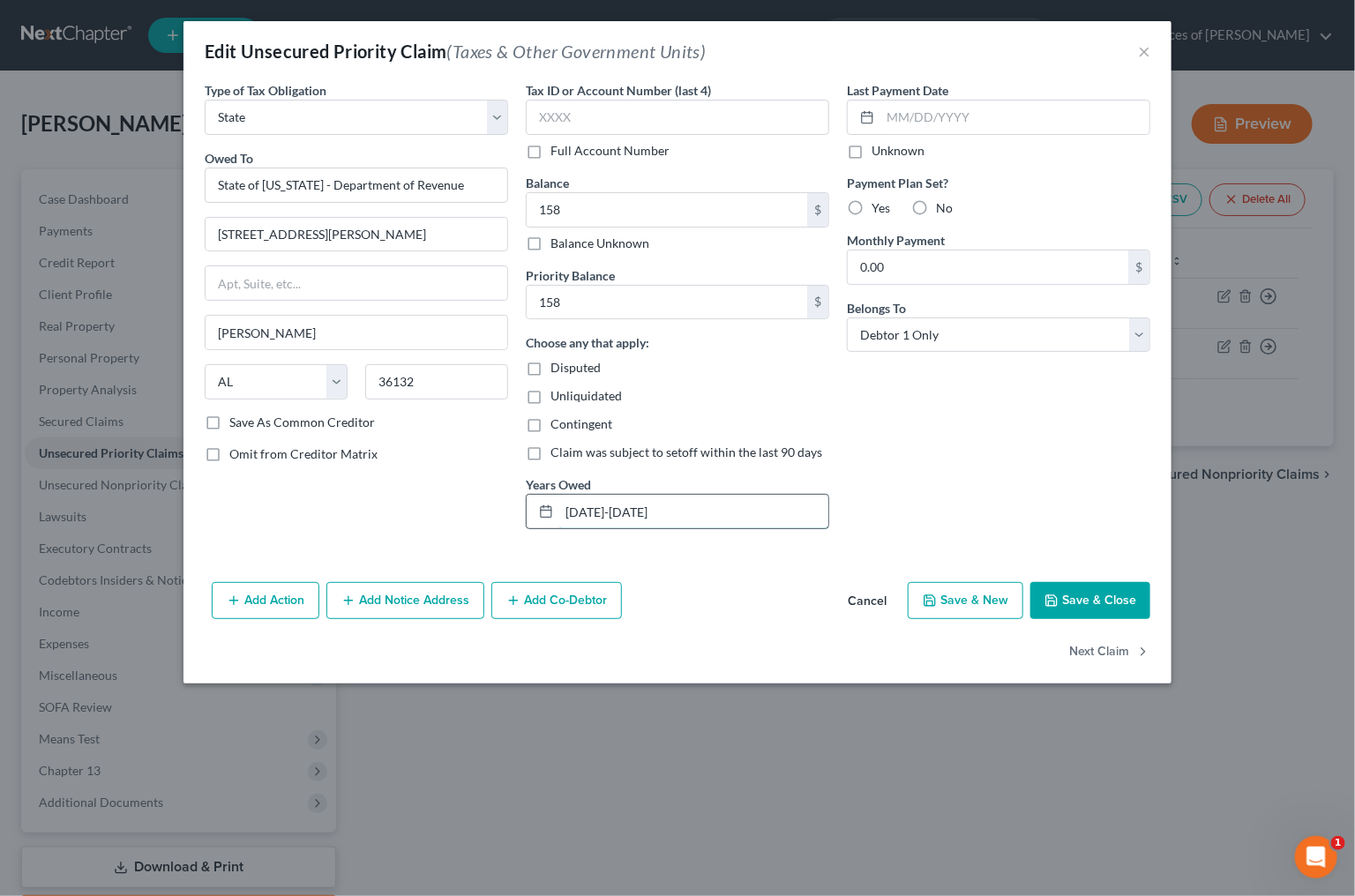
click at [581, 511] on input "2021-2024" at bounding box center [694, 511] width 269 height 34
type input "2024"
click at [1096, 598] on button "Save & Close" at bounding box center [1091, 601] width 120 height 37
type input "158.00"
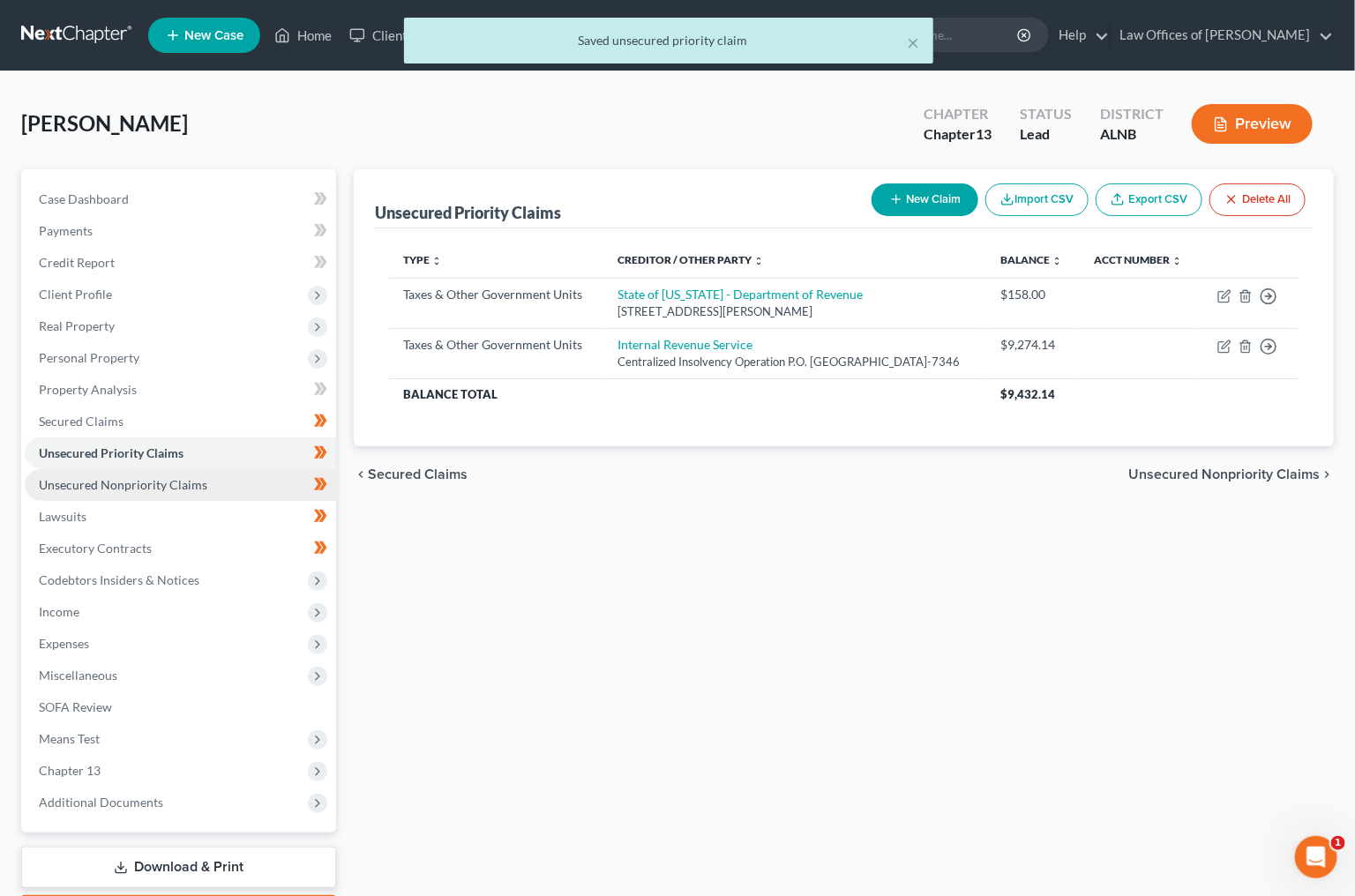
click at [216, 471] on link "Unsecured Nonpriority Claims" at bounding box center [180, 485] width 312 height 32
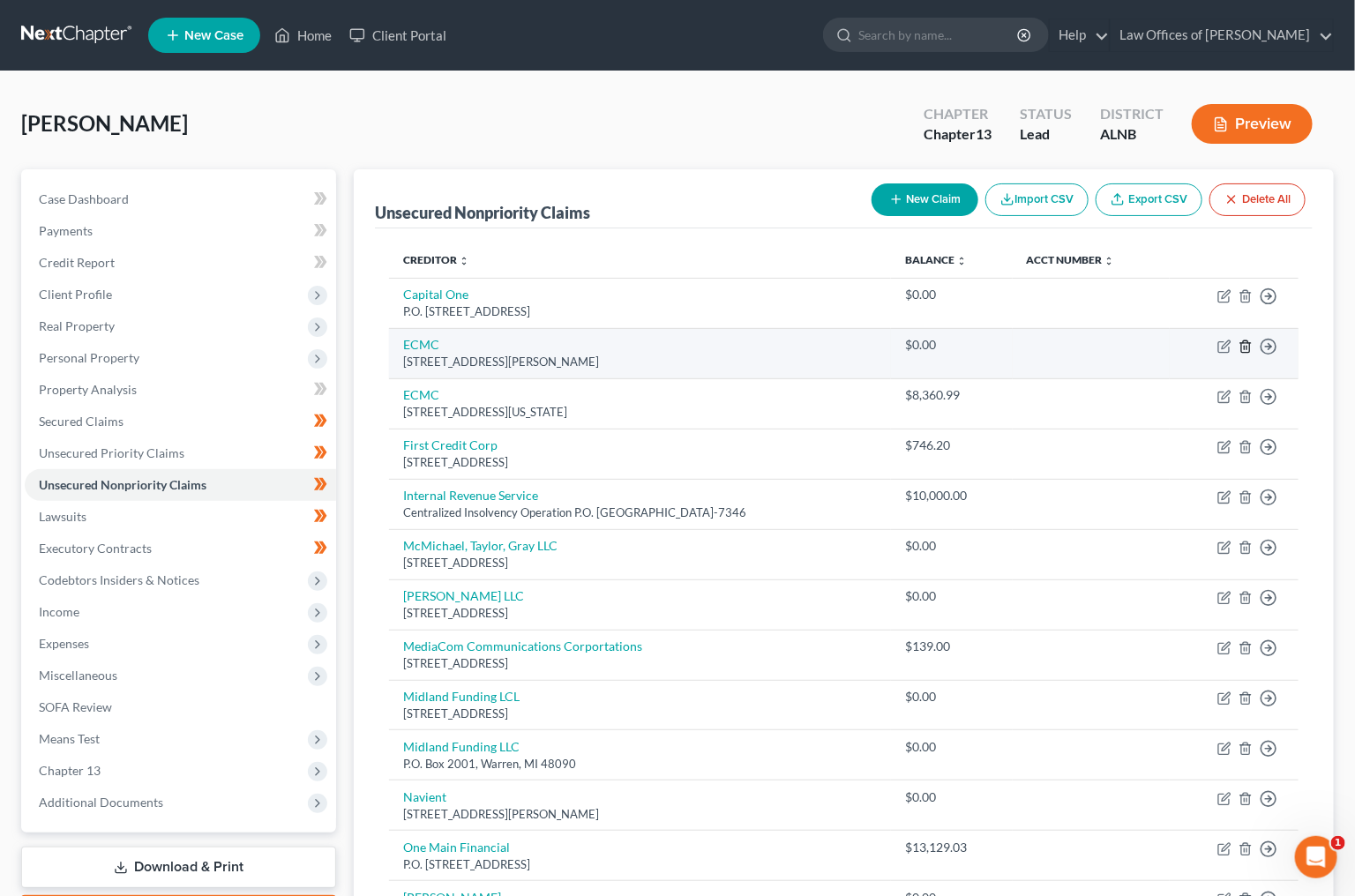
click at [1243, 343] on icon "button" at bounding box center [1246, 346] width 14 height 14
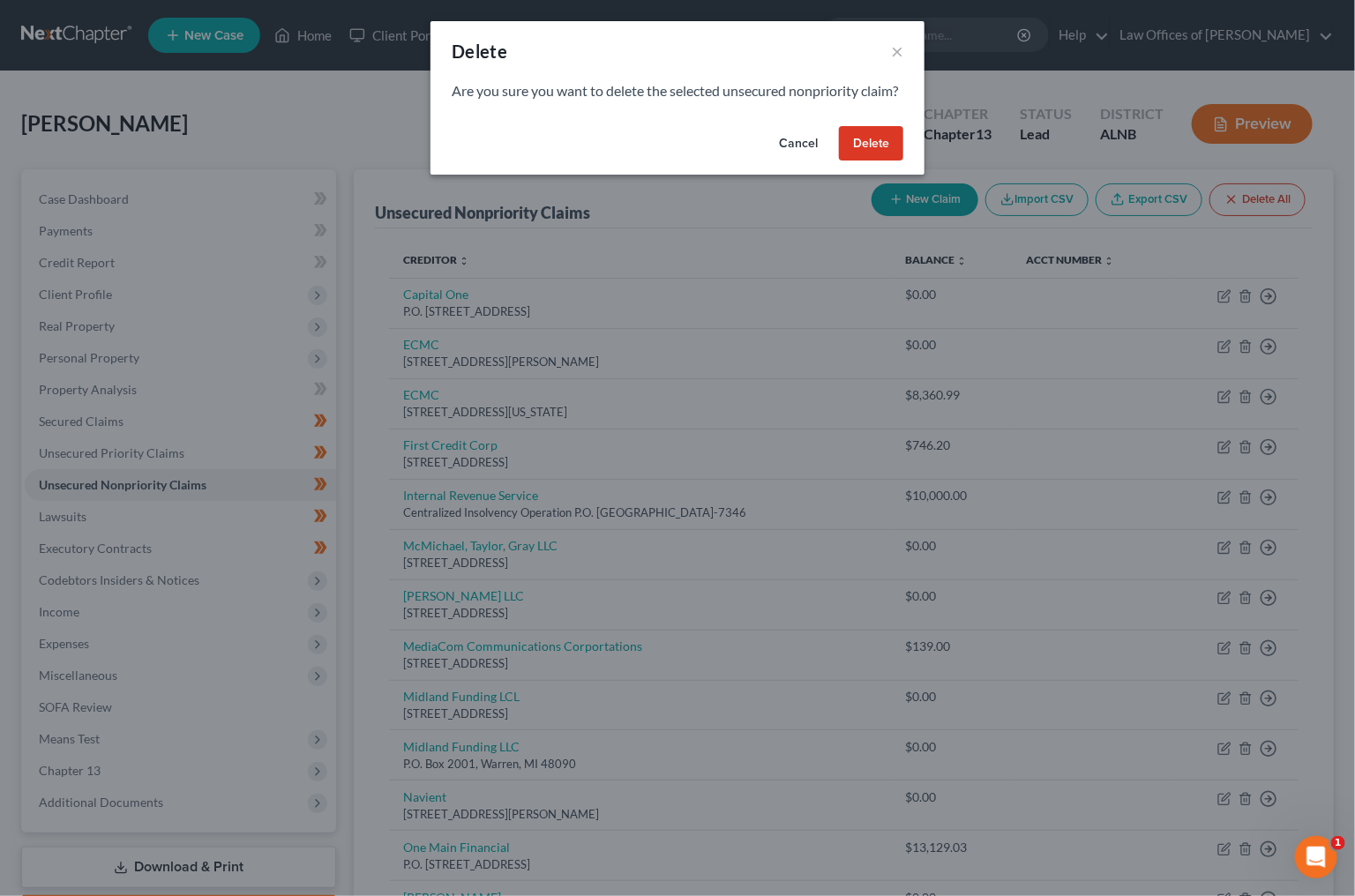
click at [873, 161] on button "Delete" at bounding box center [871, 144] width 64 height 35
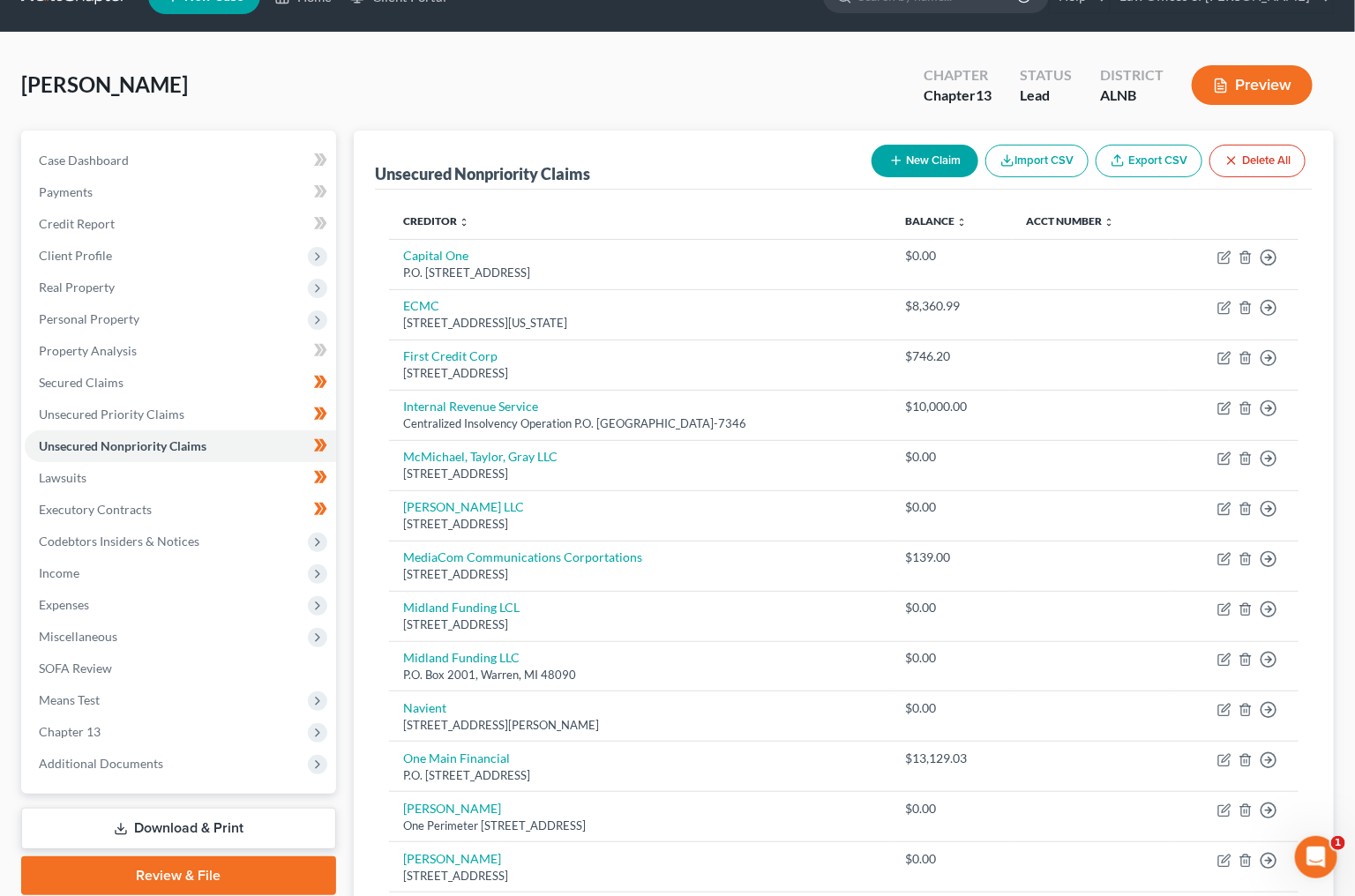
scroll to position [108, 0]
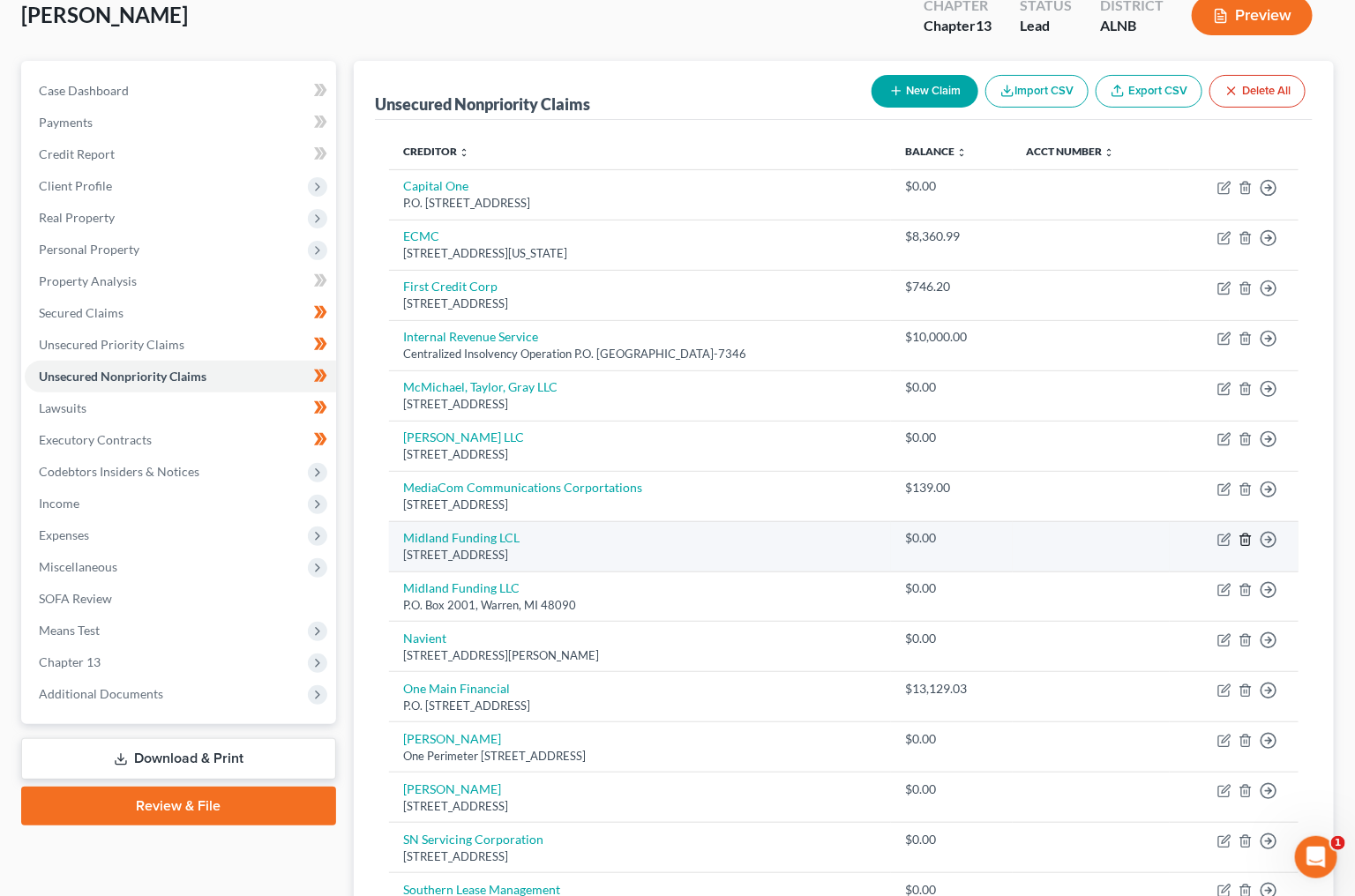
click at [1246, 533] on icon "button" at bounding box center [1246, 539] width 14 height 14
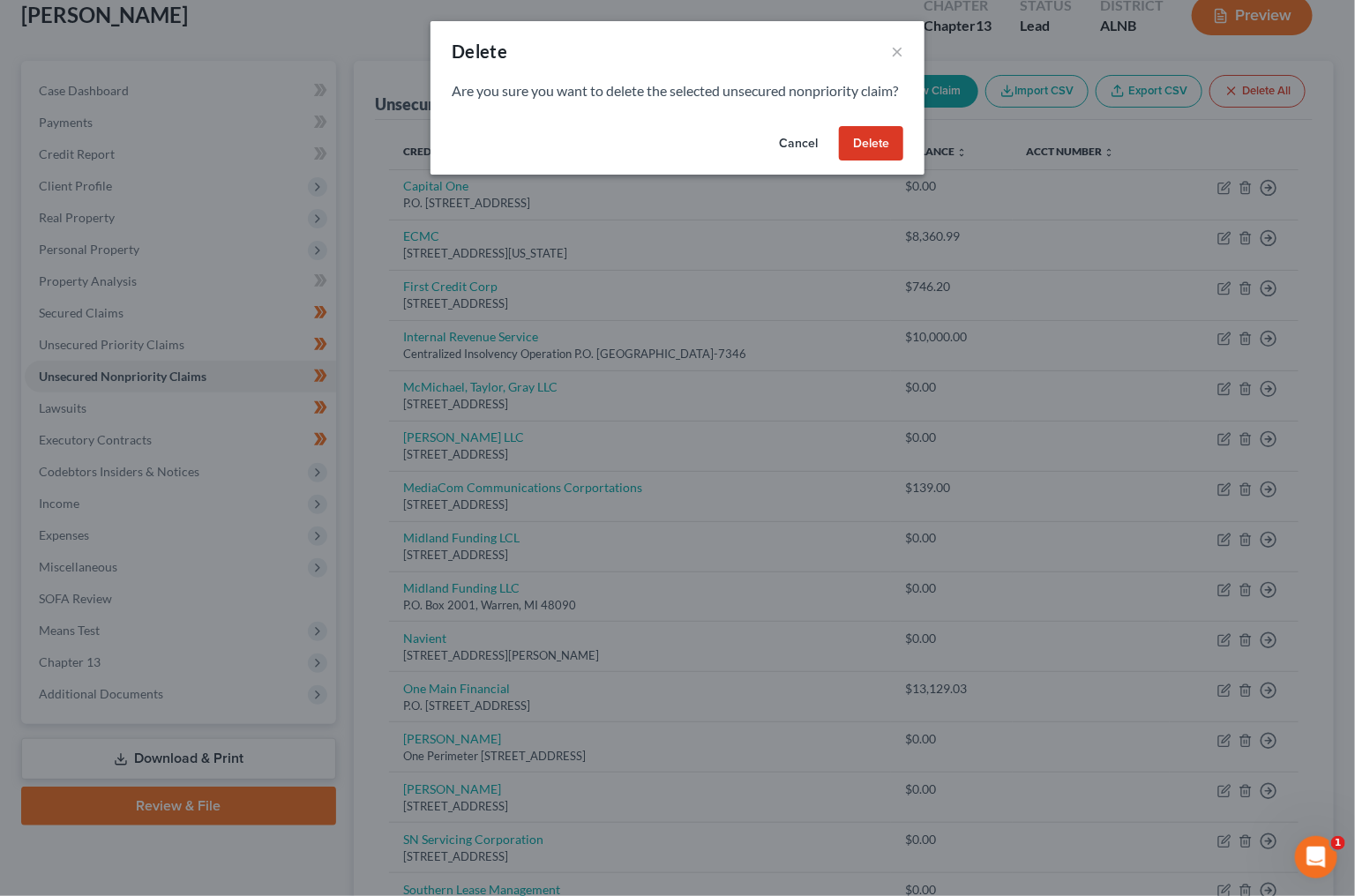
click at [875, 161] on button "Delete" at bounding box center [871, 144] width 64 height 35
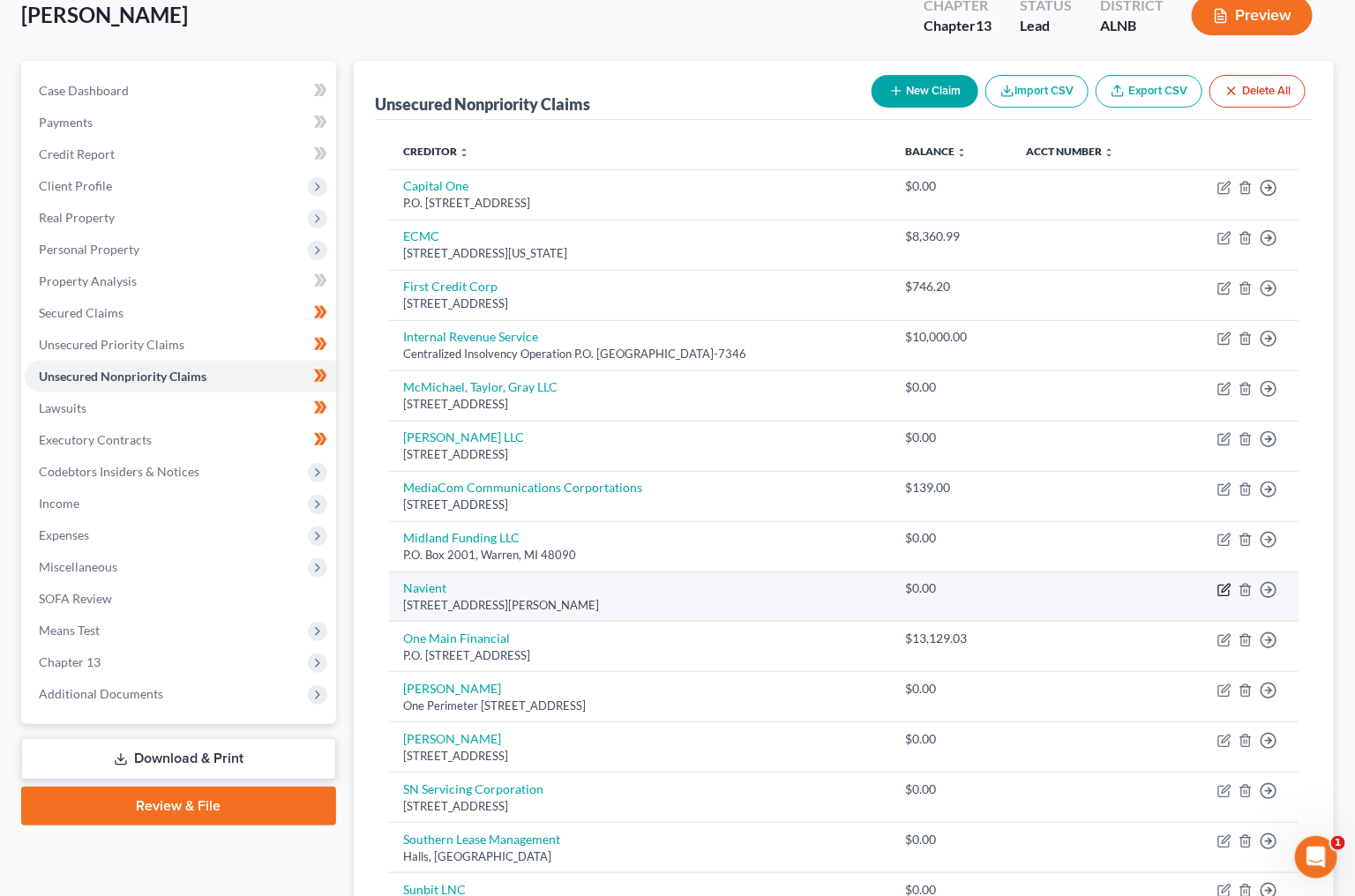
click at [1221, 583] on icon "button" at bounding box center [1224, 590] width 14 height 14
select select "39"
select select "0"
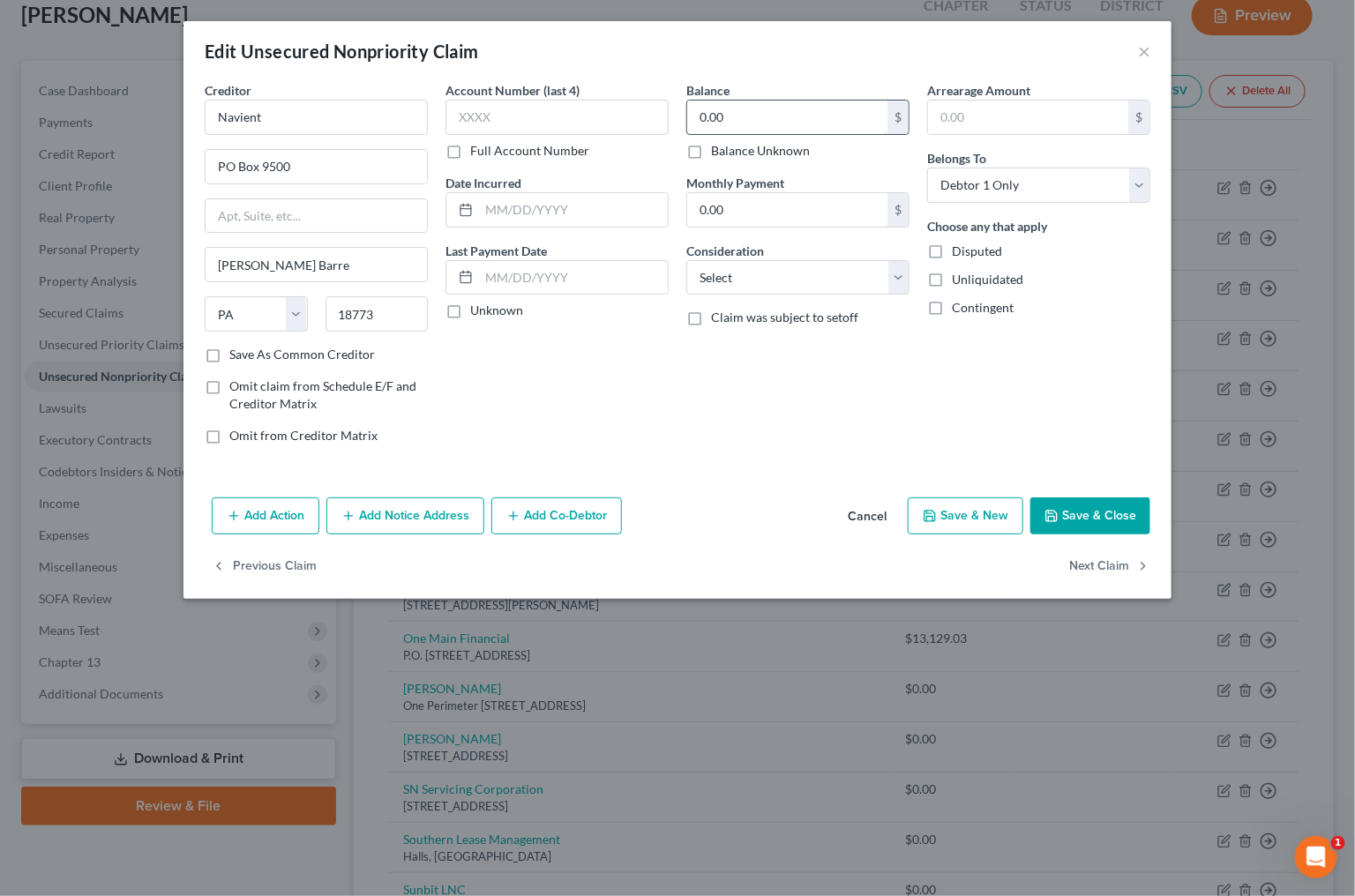
click at [743, 113] on input "0.00" at bounding box center [787, 118] width 200 height 34
type input "9,309.29"
select select "17"
click at [1115, 511] on button "Save & Close" at bounding box center [1091, 516] width 120 height 37
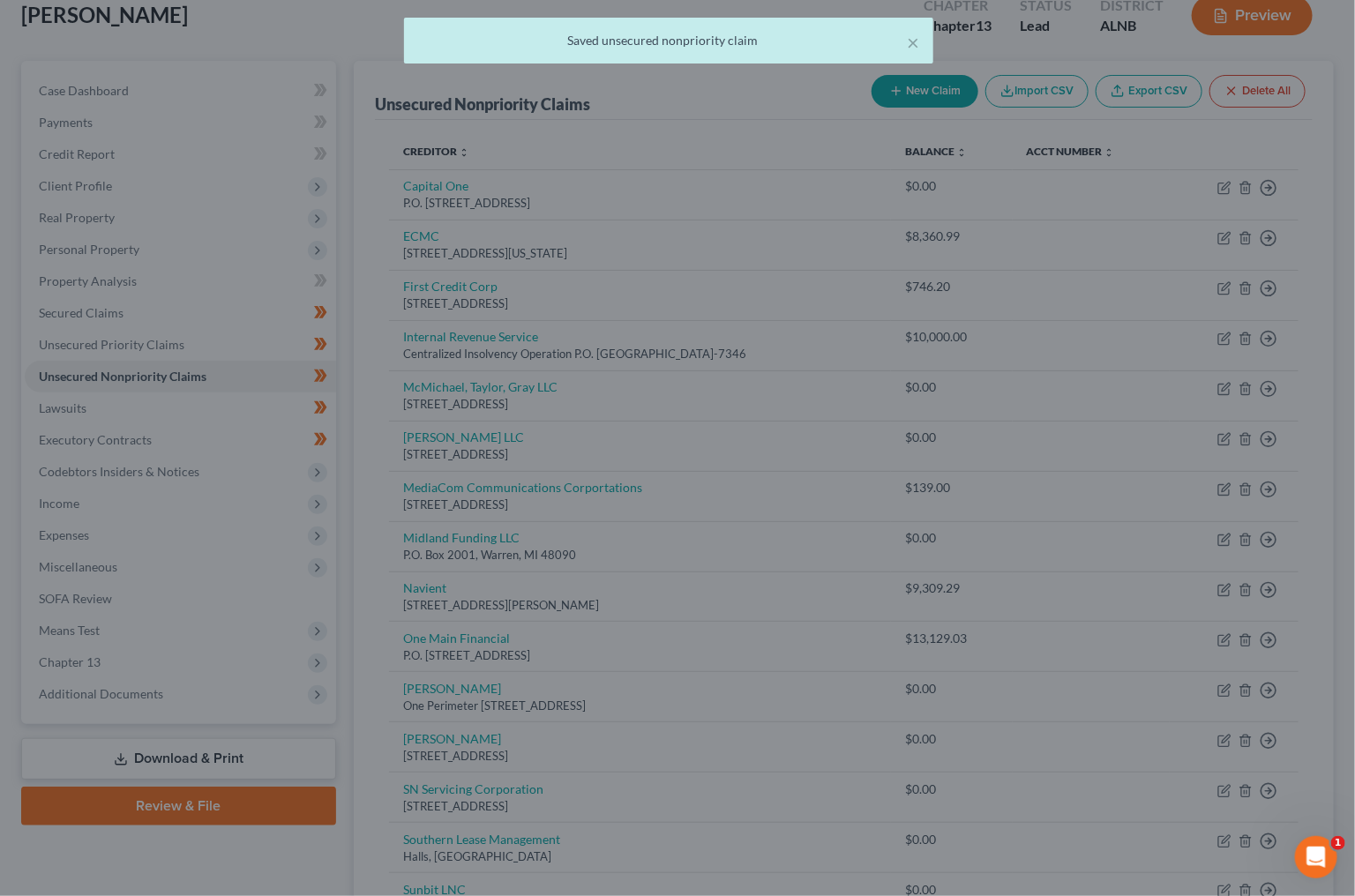
type input "0"
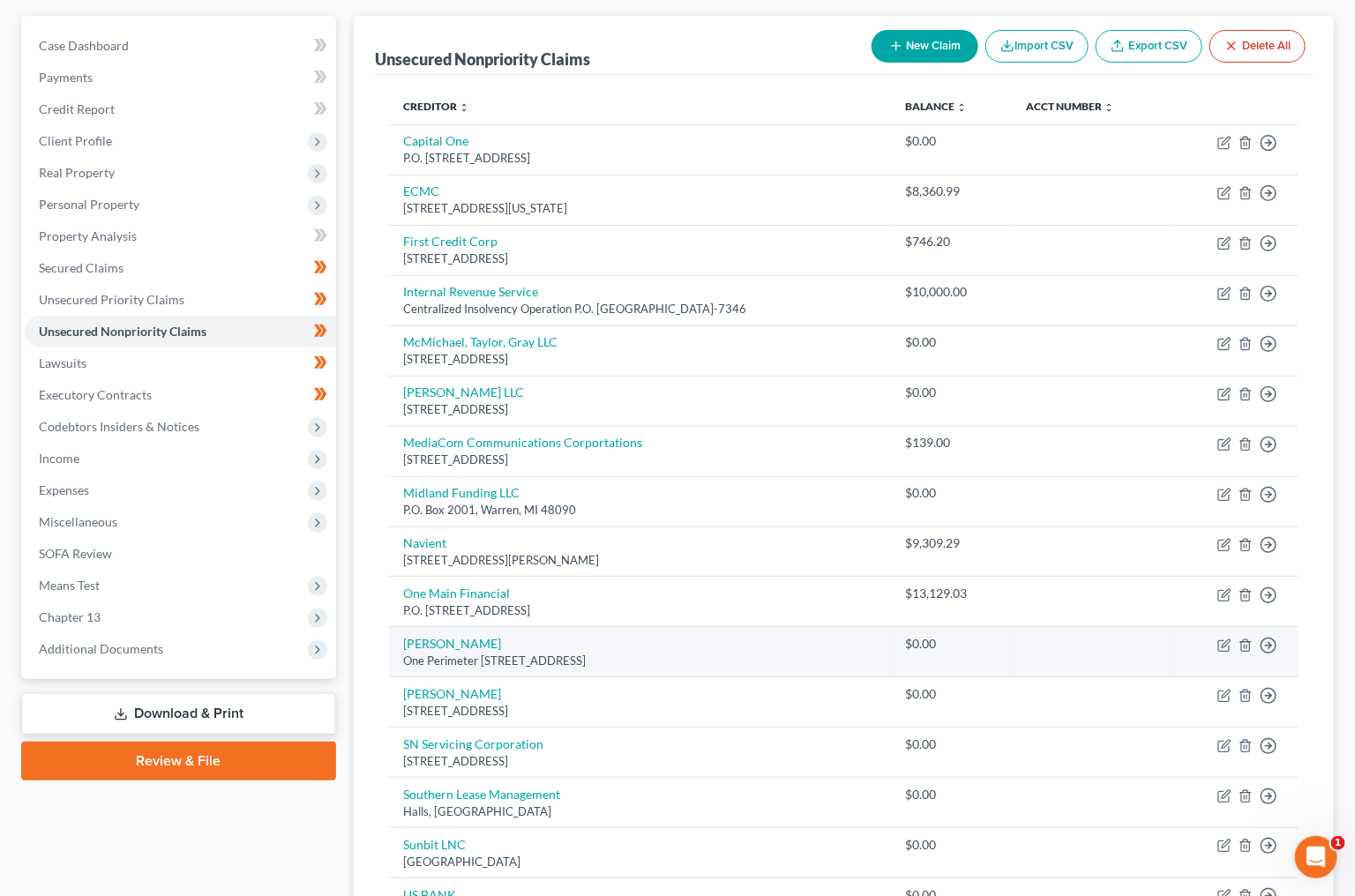
scroll to position [157, 0]
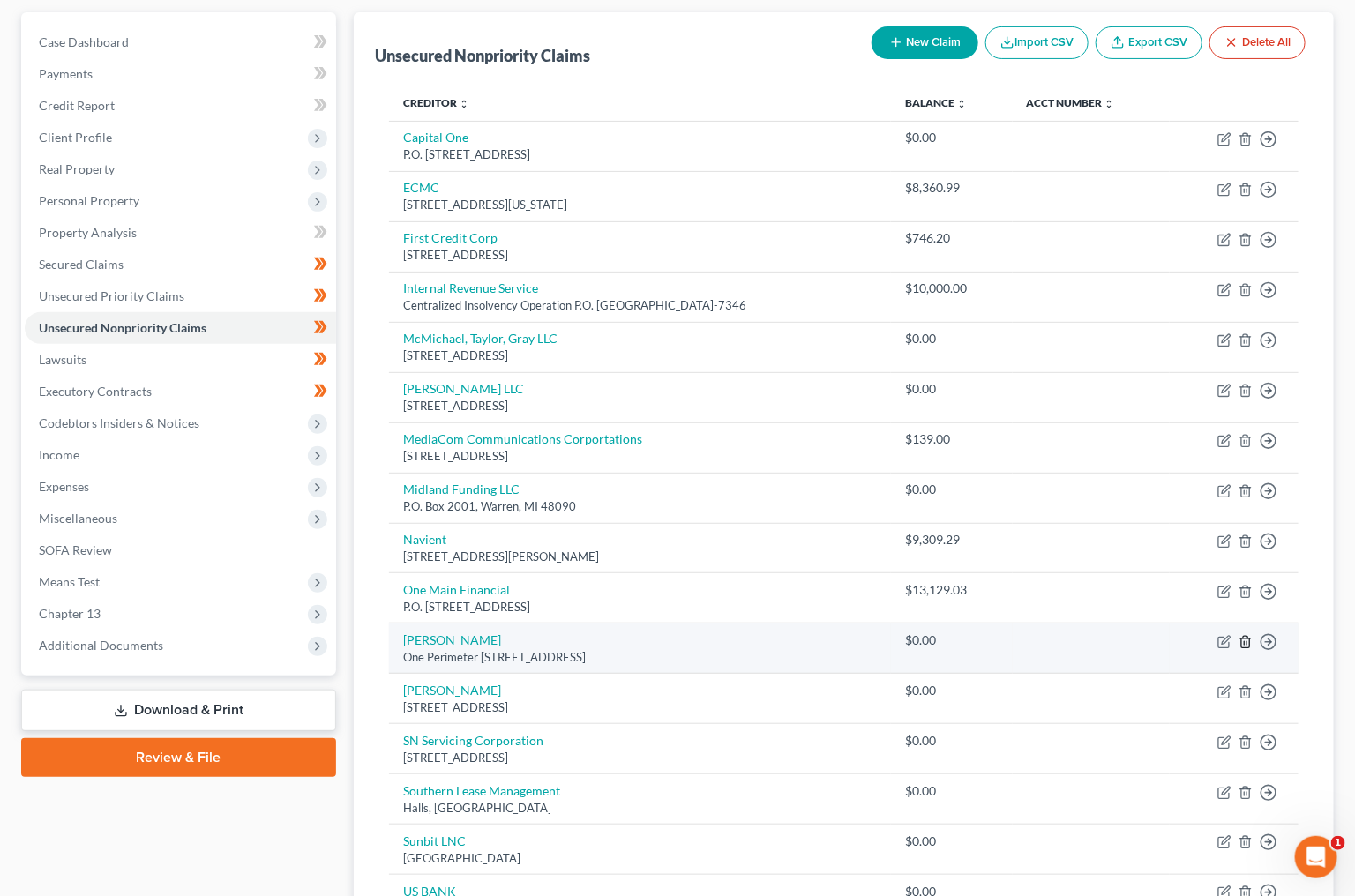
click at [1245, 635] on icon "button" at bounding box center [1246, 641] width 14 height 14
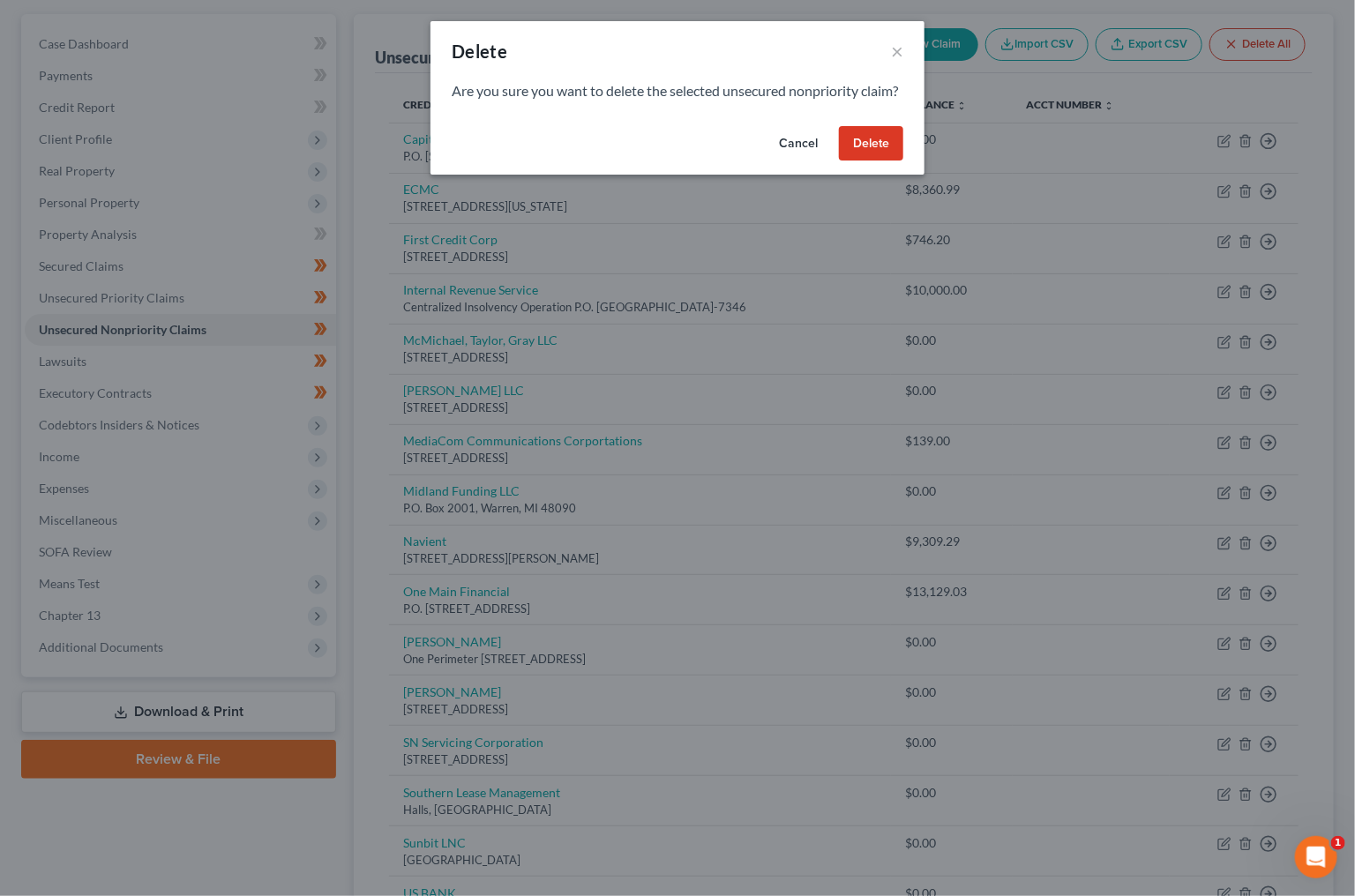
click at [856, 161] on button "Delete" at bounding box center [871, 144] width 64 height 35
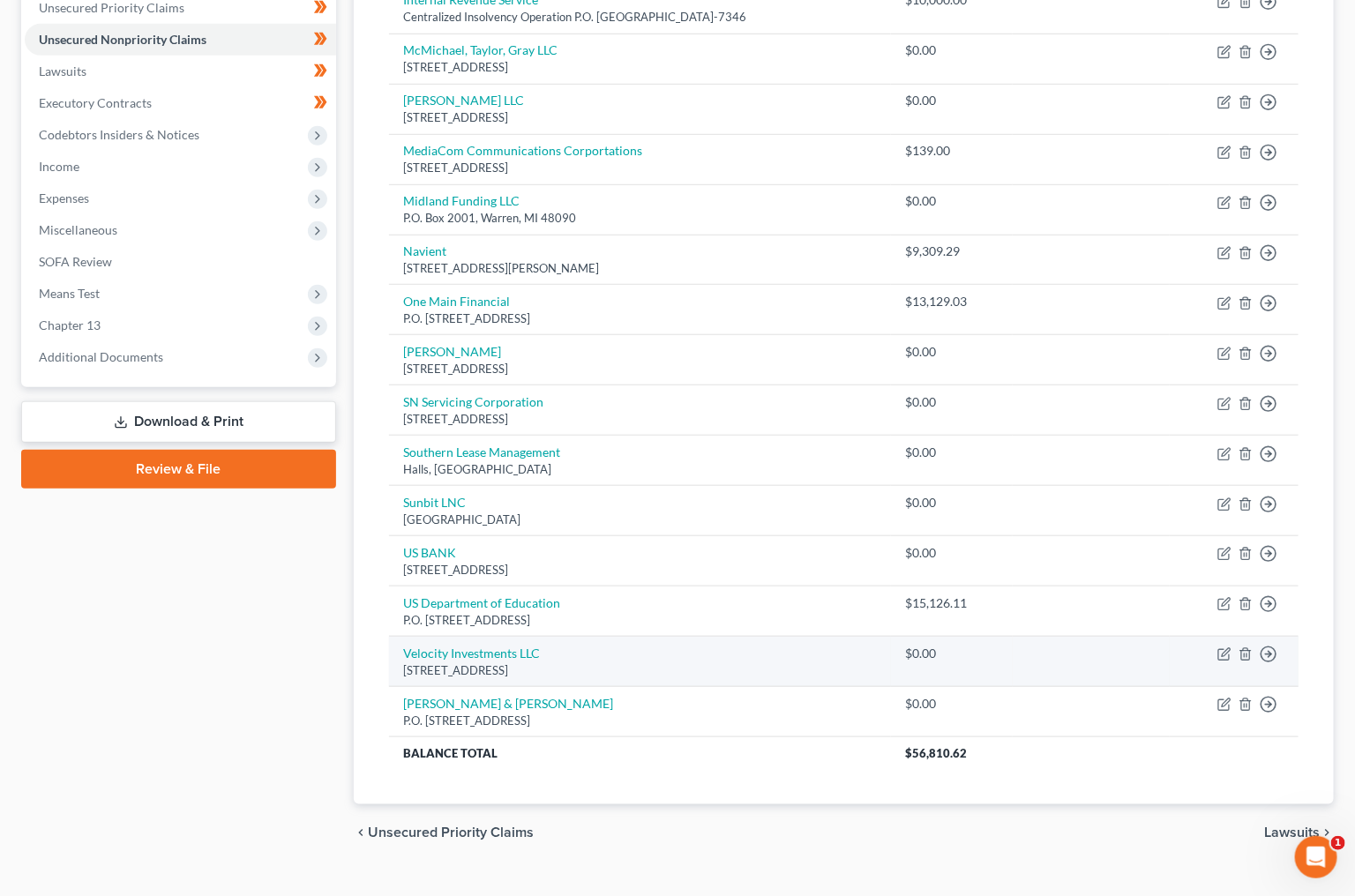
scroll to position [443, 0]
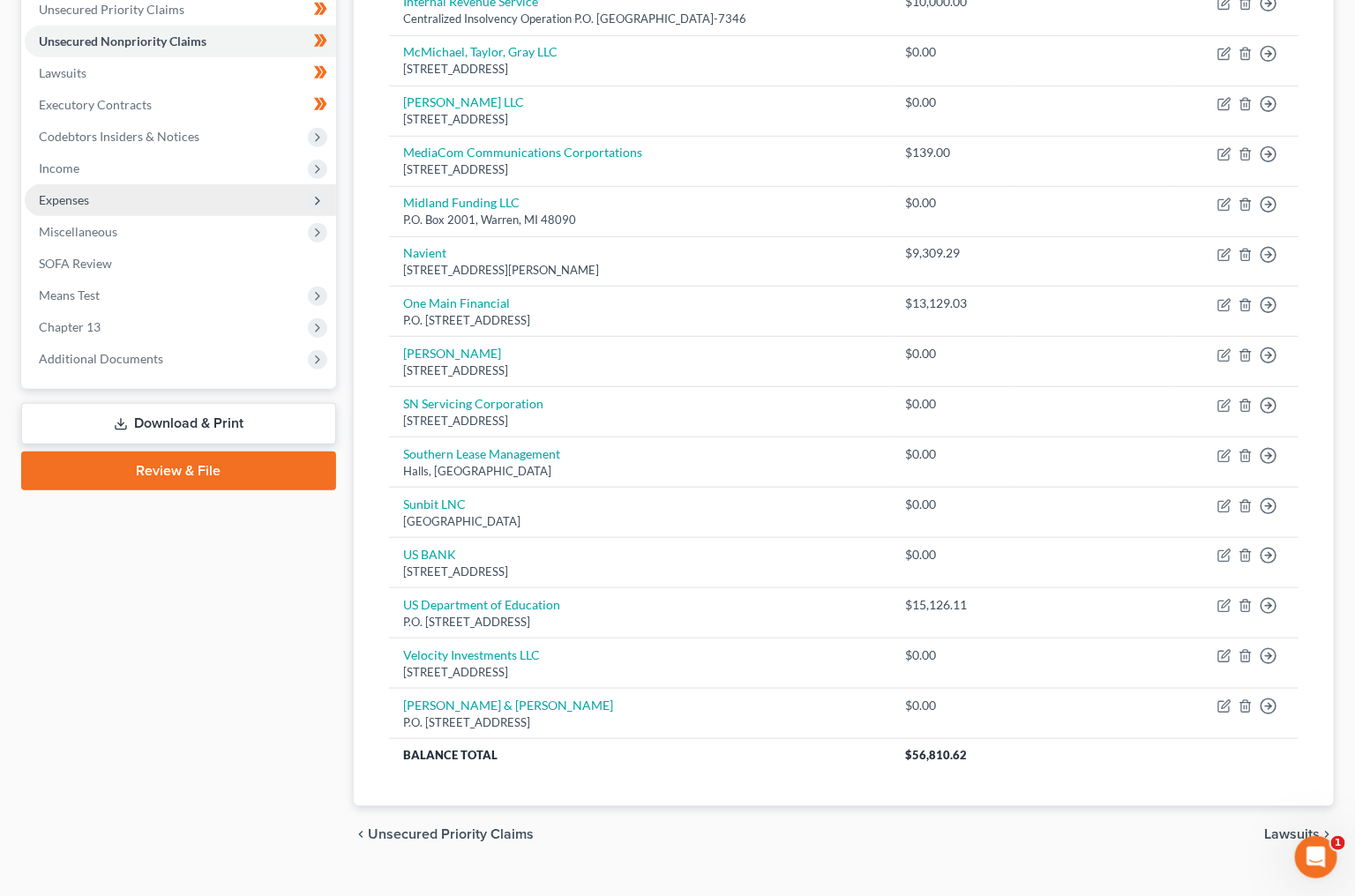
click at [50, 192] on span "Expenses" at bounding box center [64, 200] width 50 height 15
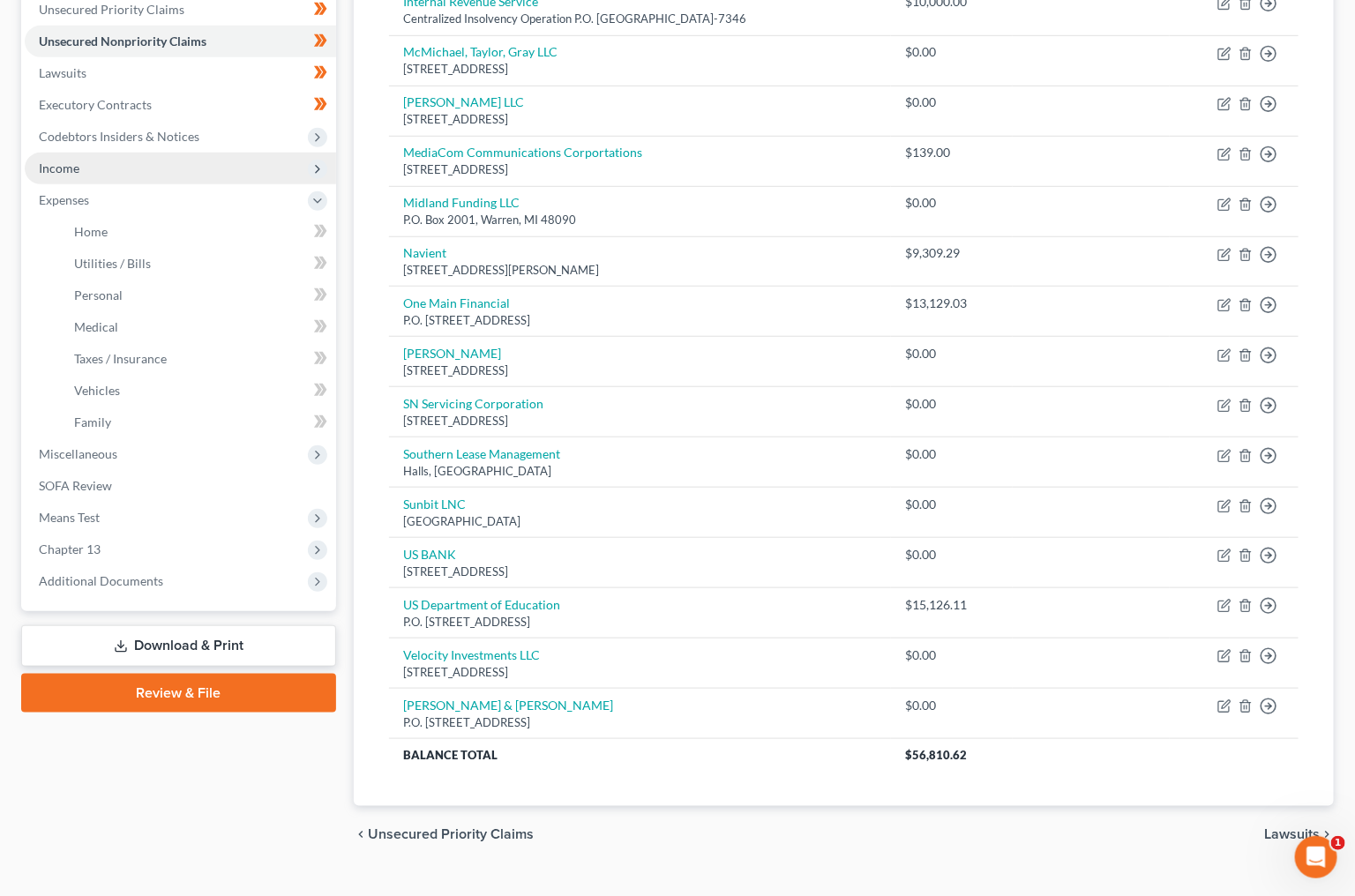
click at [81, 152] on span "Income" at bounding box center [180, 168] width 312 height 32
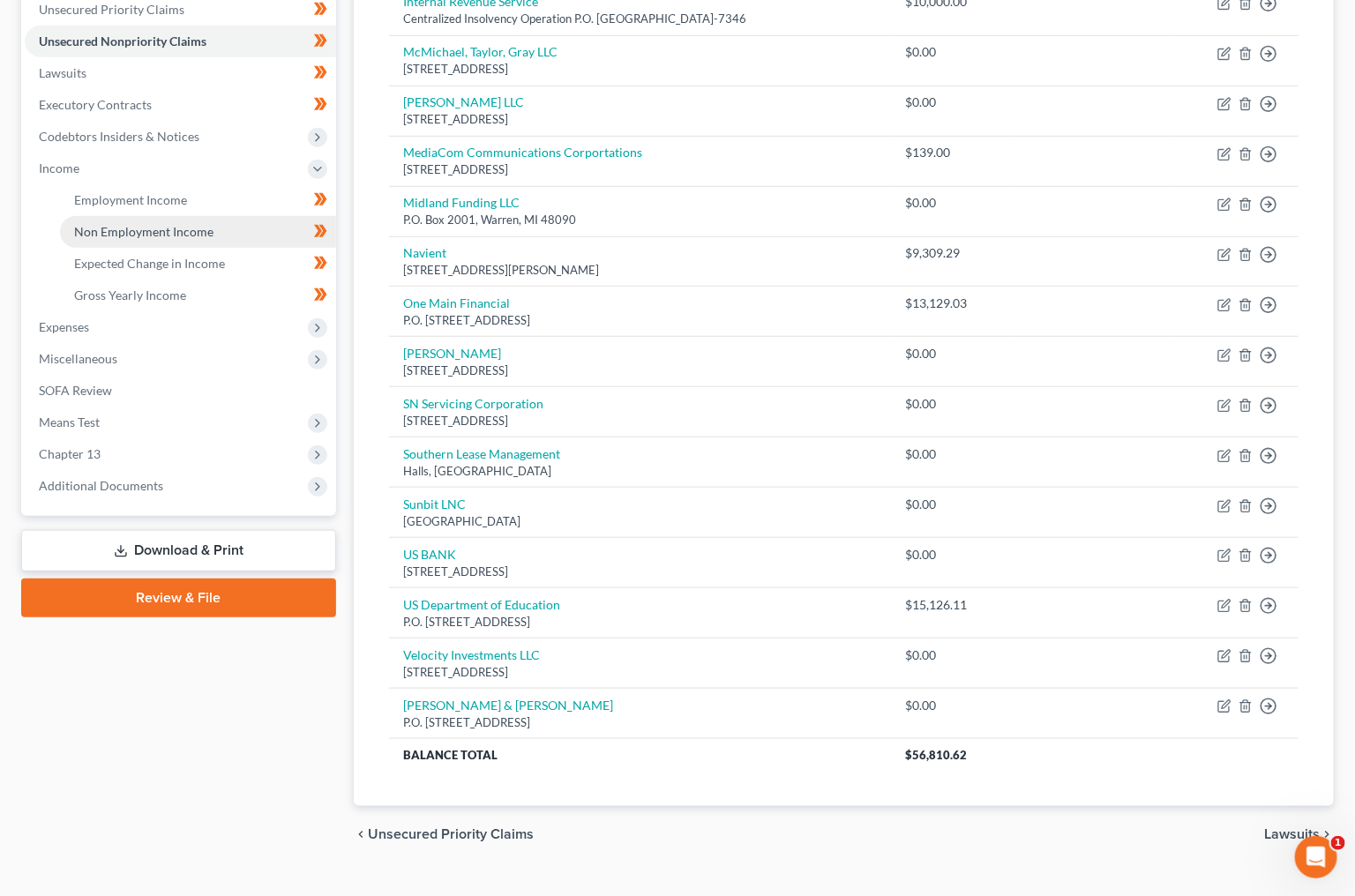
click at [102, 224] on span "Non Employment Income" at bounding box center [143, 231] width 139 height 15
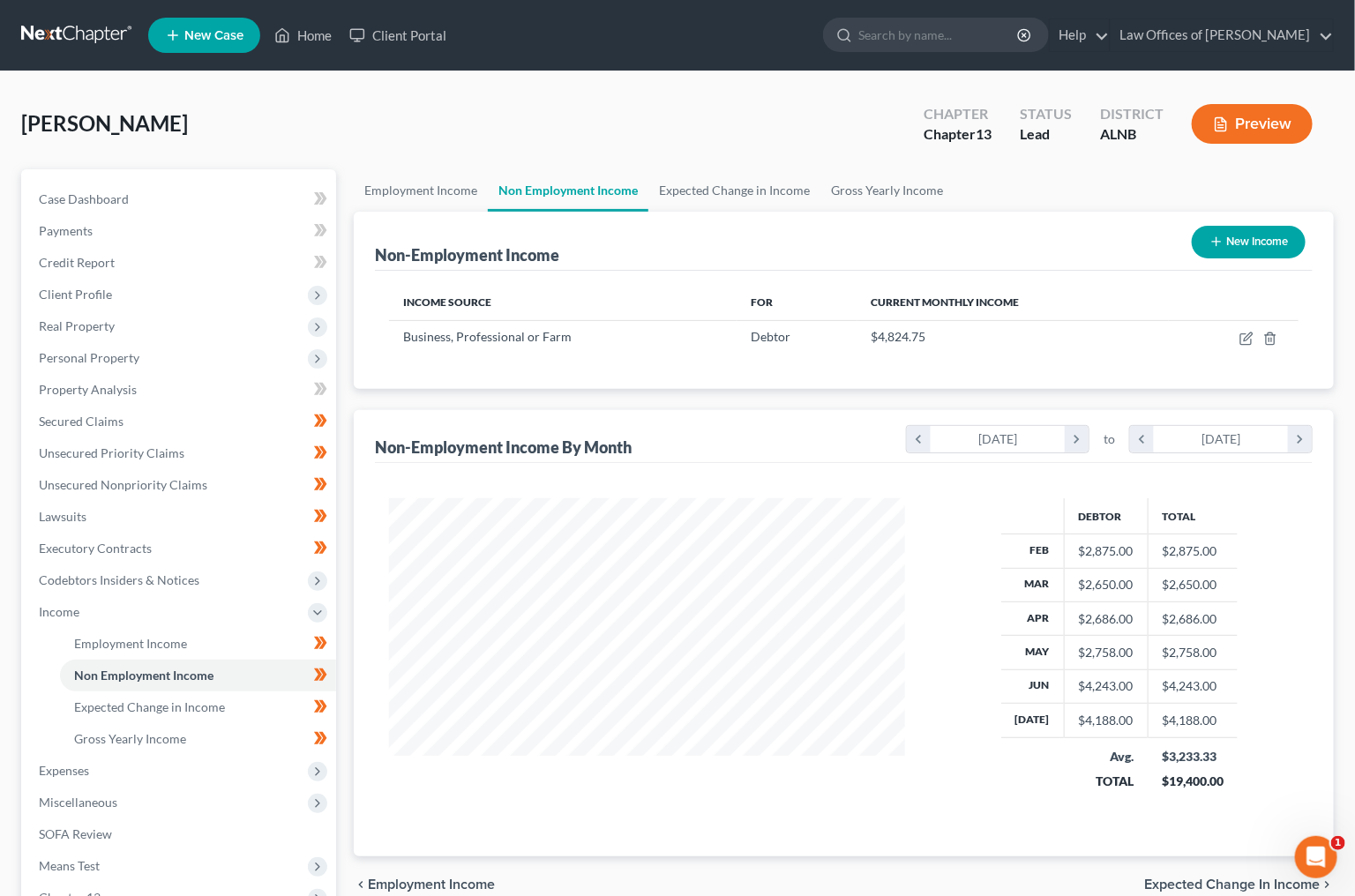
scroll to position [308, 551]
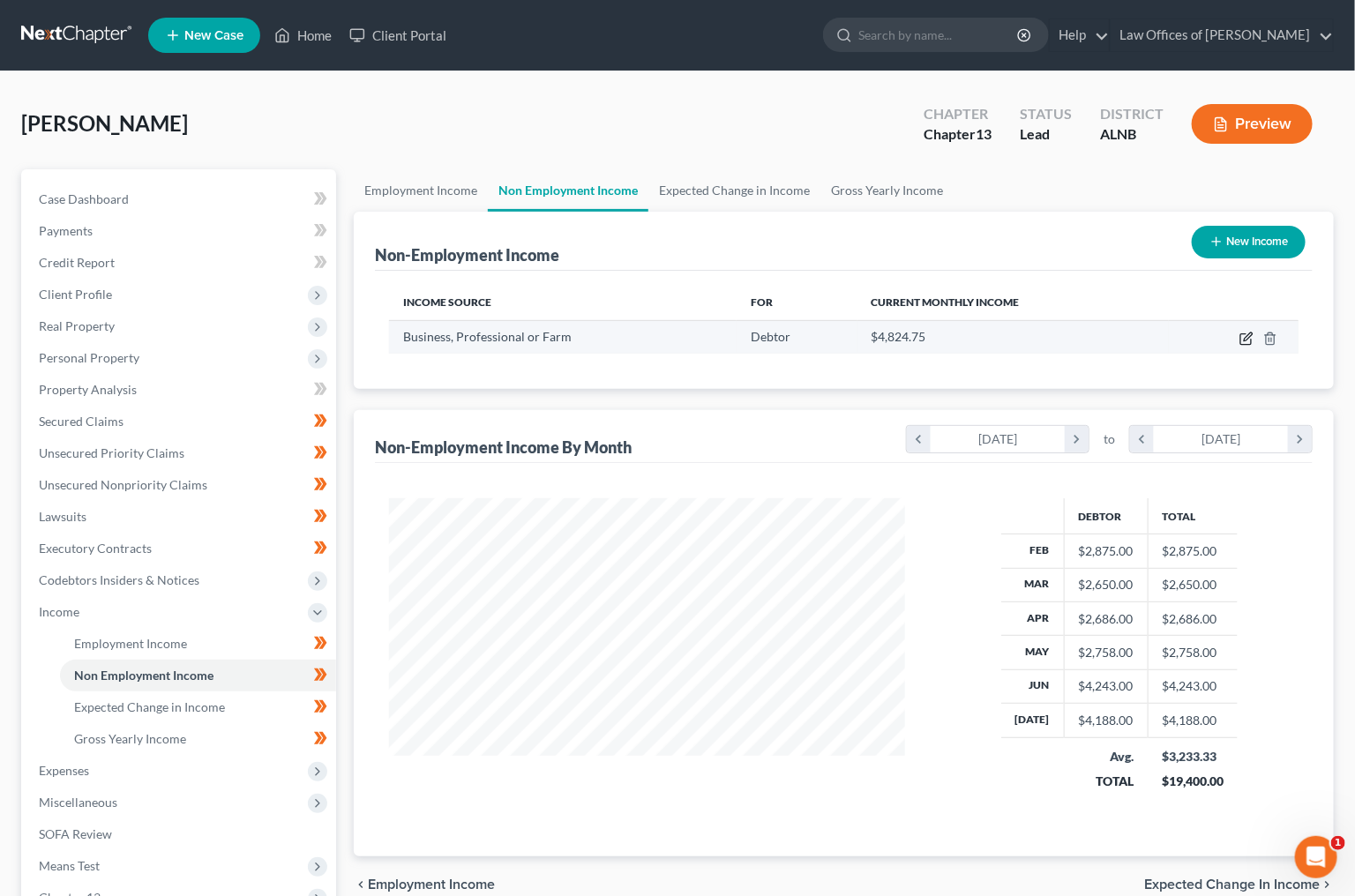
click at [1244, 332] on icon "button" at bounding box center [1247, 338] width 14 height 14
select select "10"
select select "0"
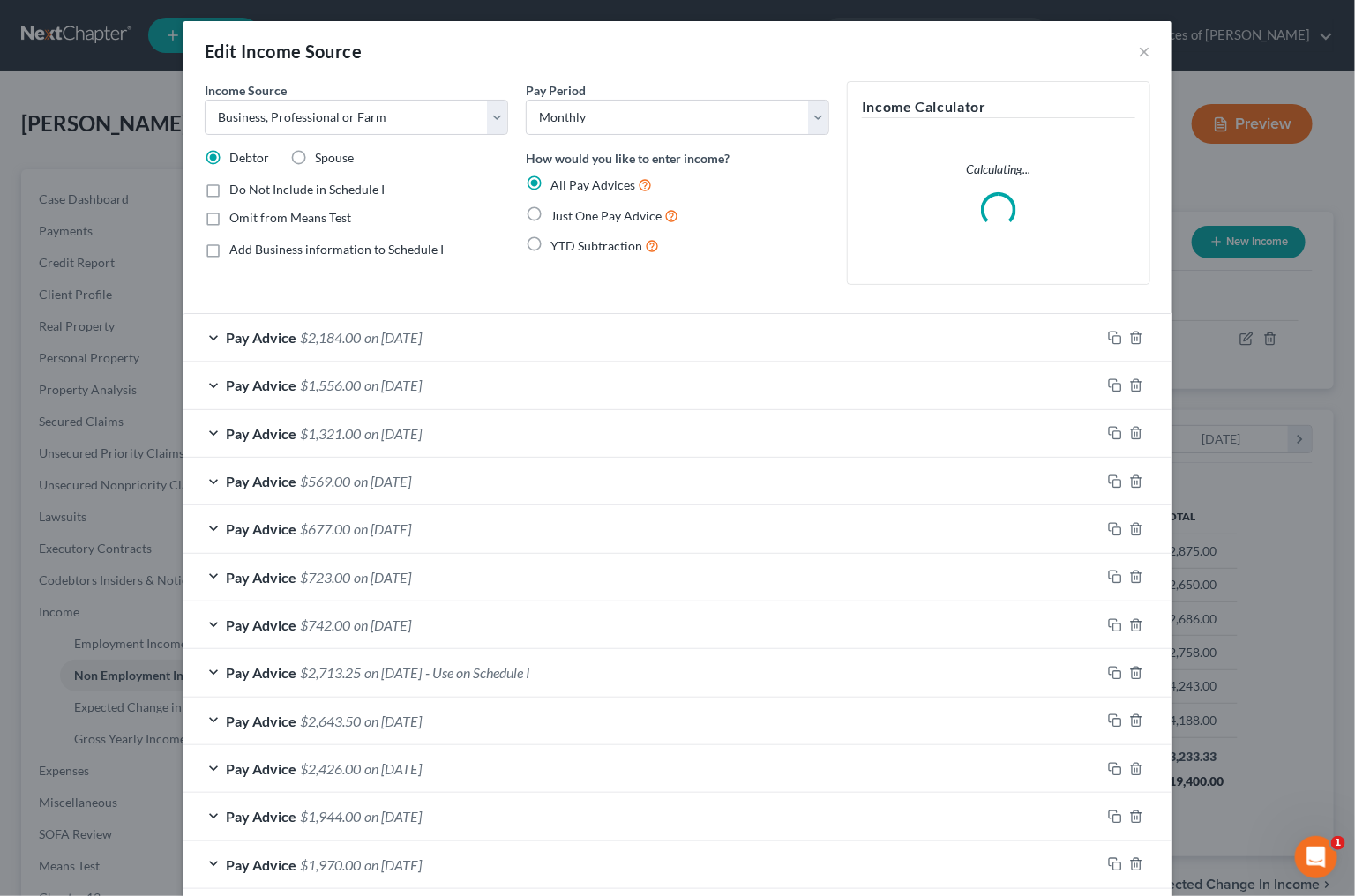
click at [345, 336] on span "$2,184.00" at bounding box center [330, 337] width 61 height 17
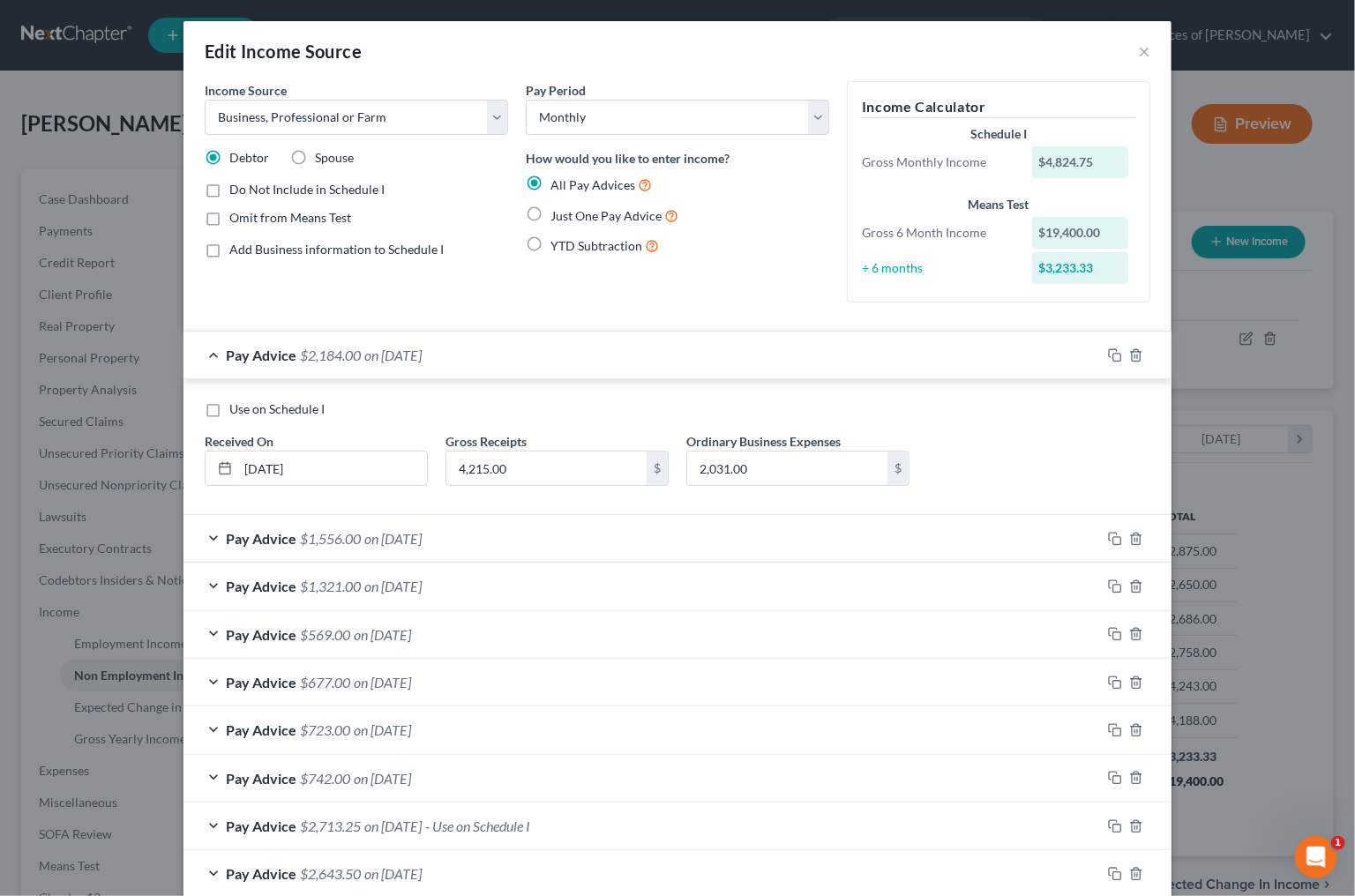
click at [272, 401] on span "Use on Schedule I" at bounding box center [277, 409] width 95 height 15
click at [248, 400] on input "Use on Schedule I" at bounding box center [242, 406] width 11 height 11
checkbox input "true"
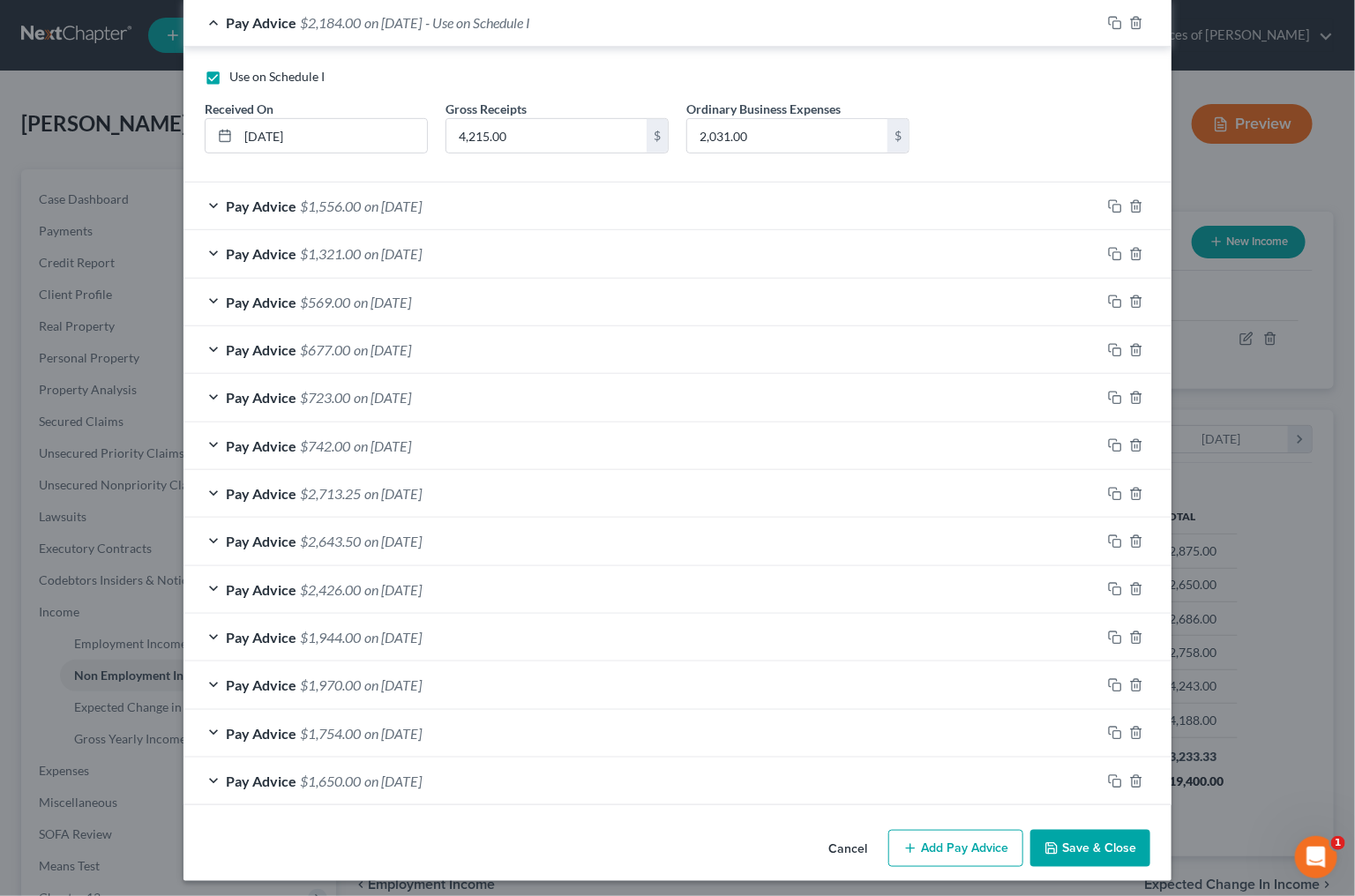
scroll to position [331, 0]
click at [1103, 846] on button "Save & Close" at bounding box center [1091, 849] width 120 height 37
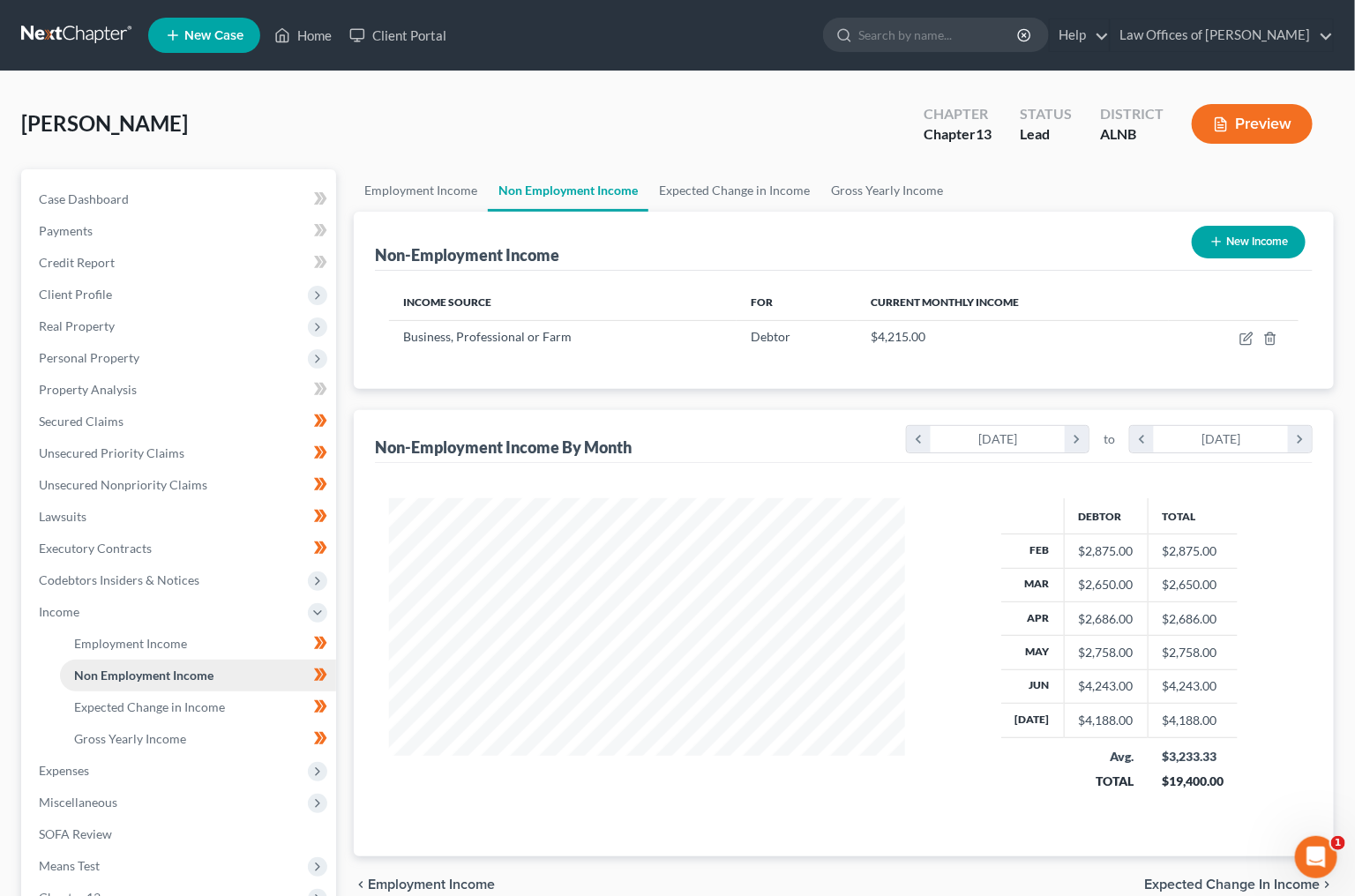
click at [153, 667] on span "Non Employment Income" at bounding box center [143, 675] width 139 height 15
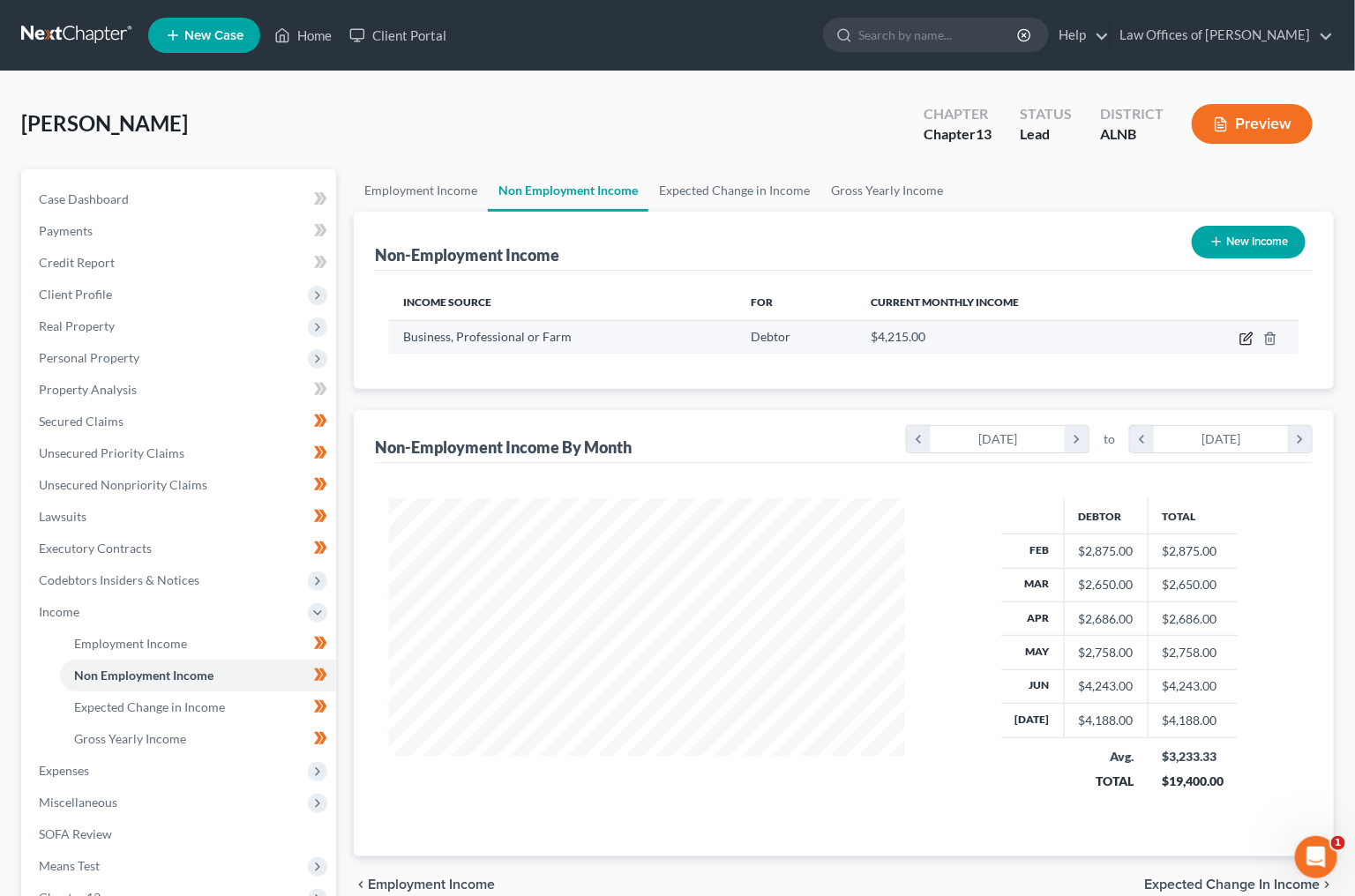
click at [1250, 333] on icon "button" at bounding box center [1247, 338] width 14 height 14
select select "10"
select select "0"
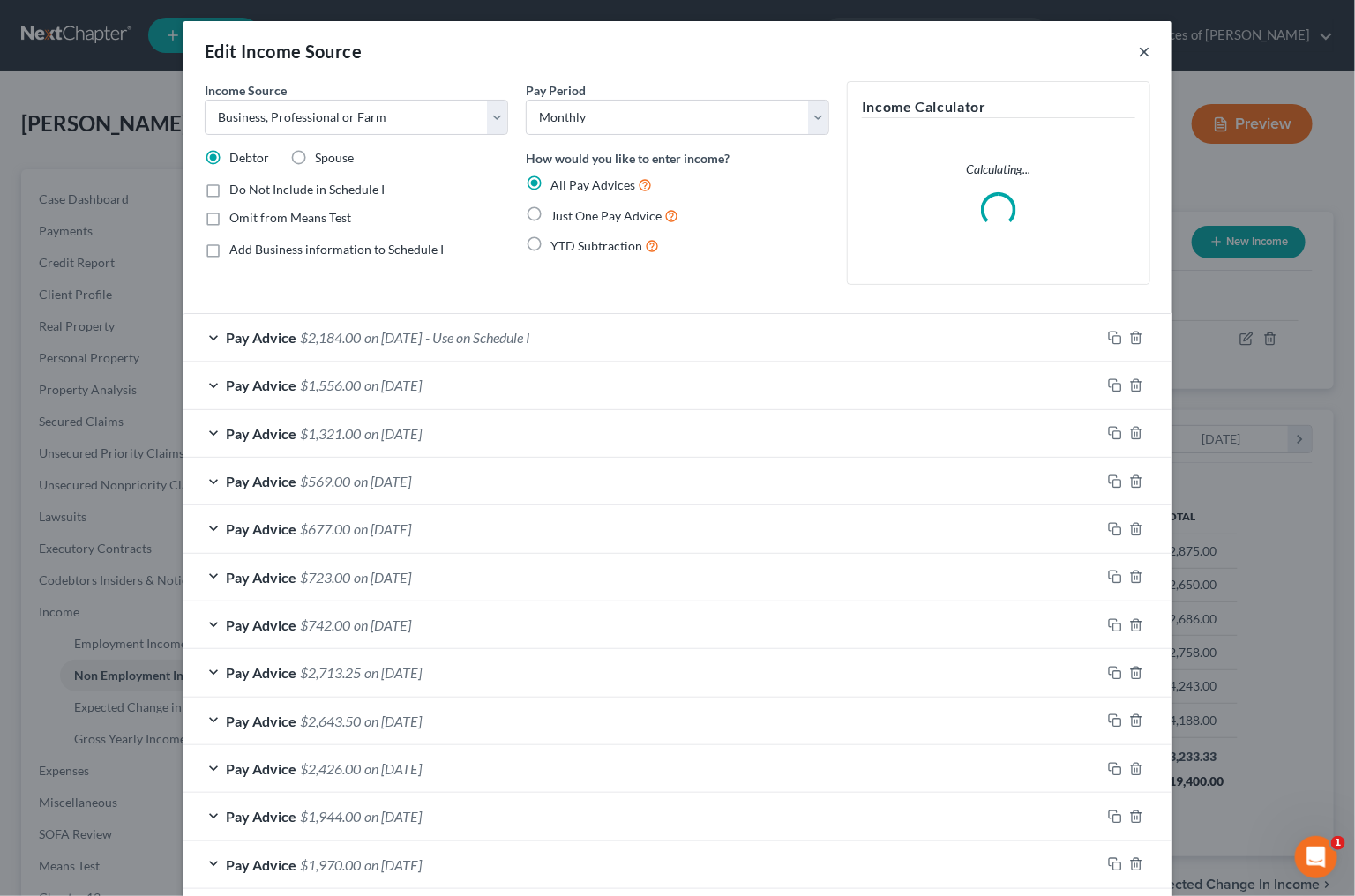
click at [1140, 43] on button "×" at bounding box center [1144, 50] width 12 height 21
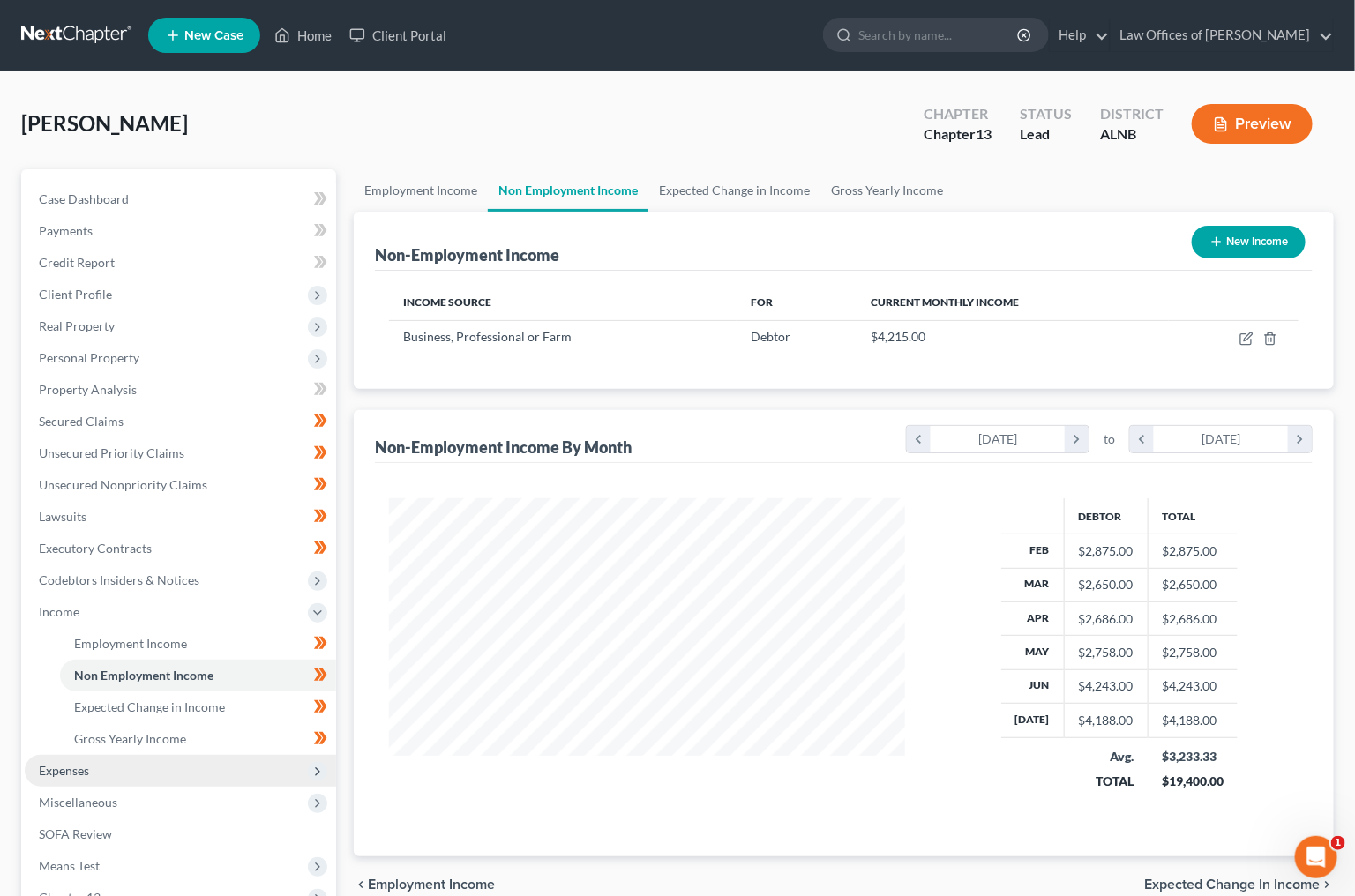
click at [115, 755] on span "Expenses" at bounding box center [180, 771] width 312 height 32
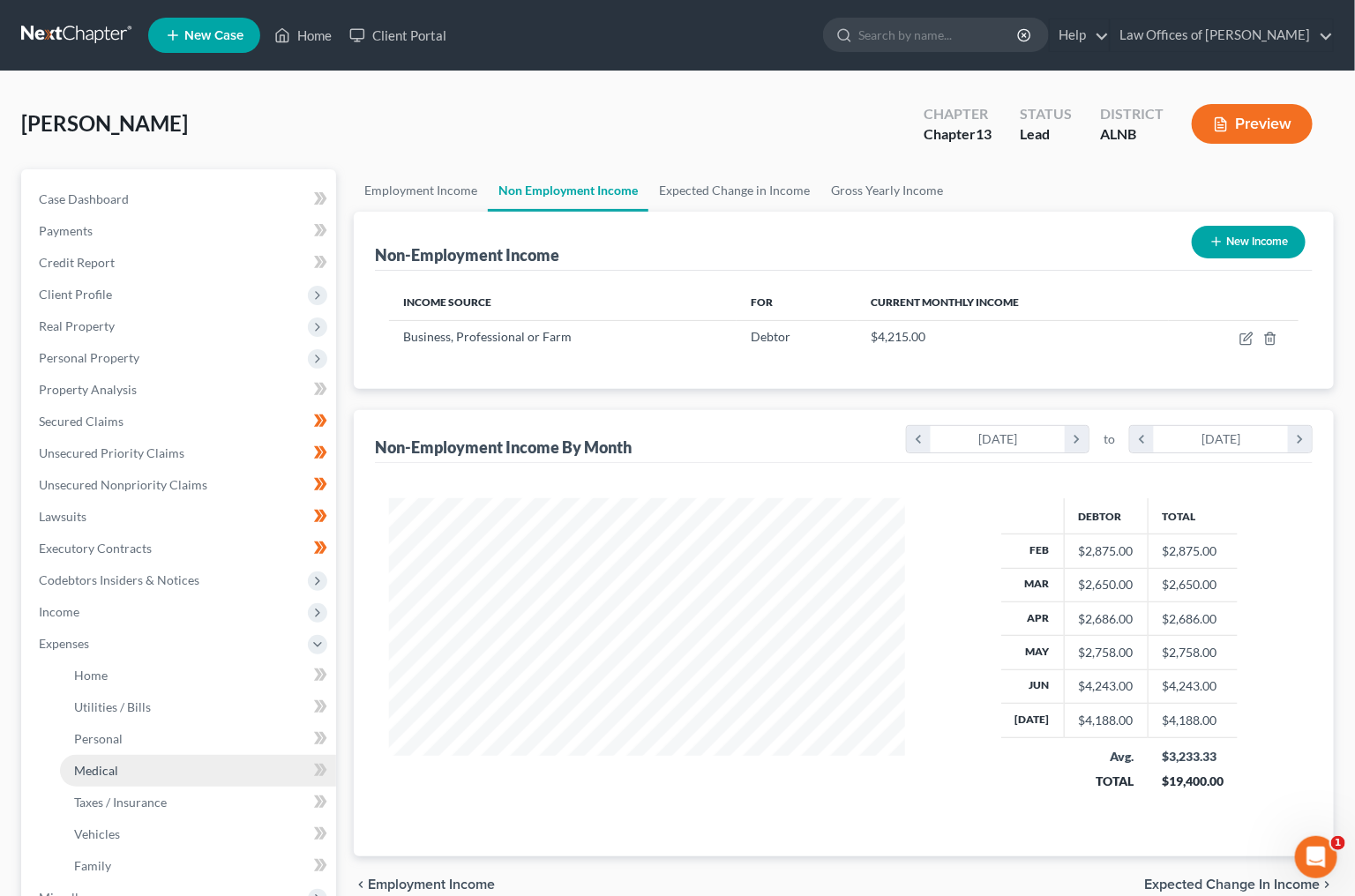
click at [115, 760] on link "Medical" at bounding box center [198, 771] width 276 height 32
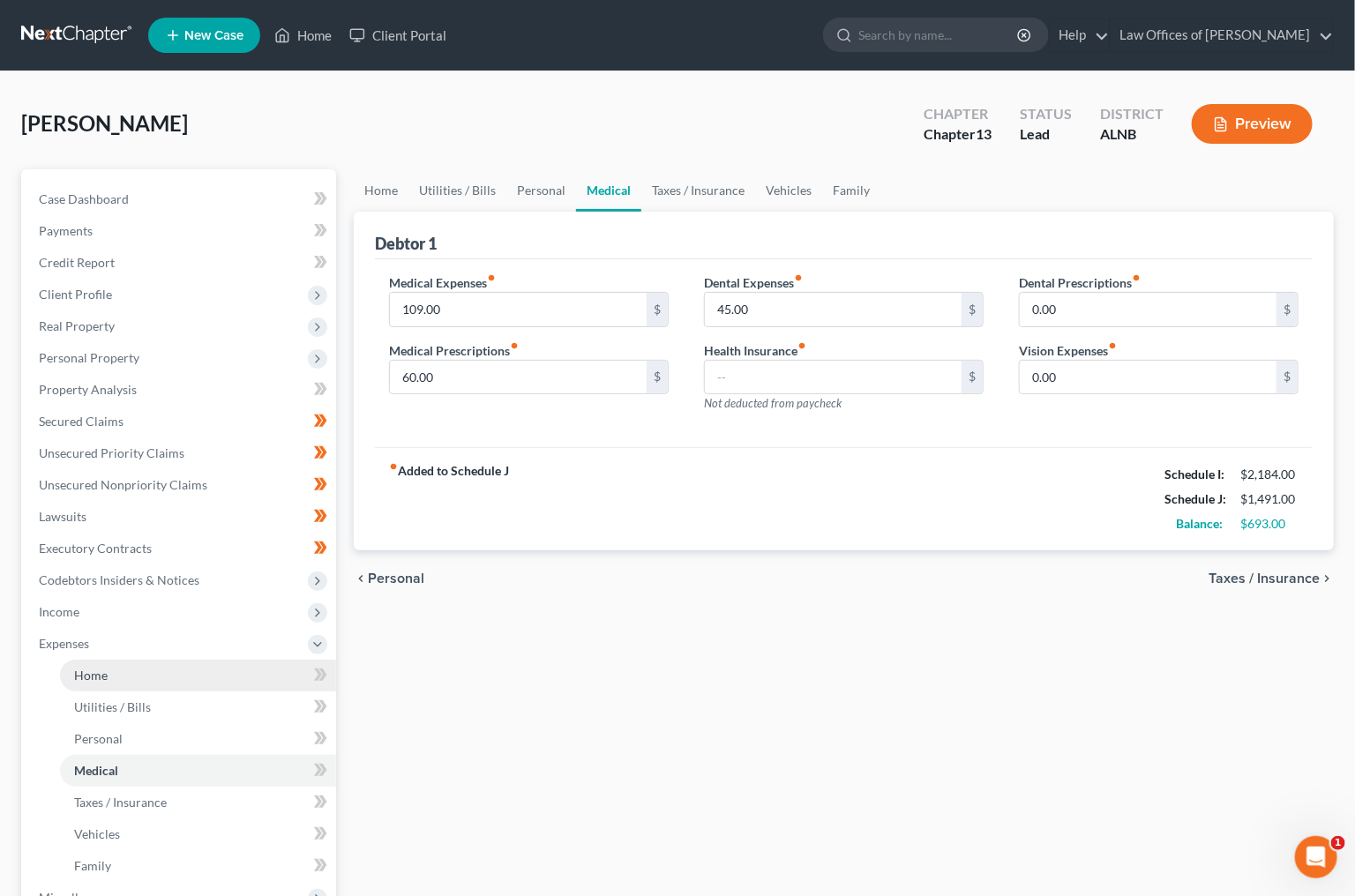
click at [177, 668] on link "Home" at bounding box center [198, 676] width 276 height 32
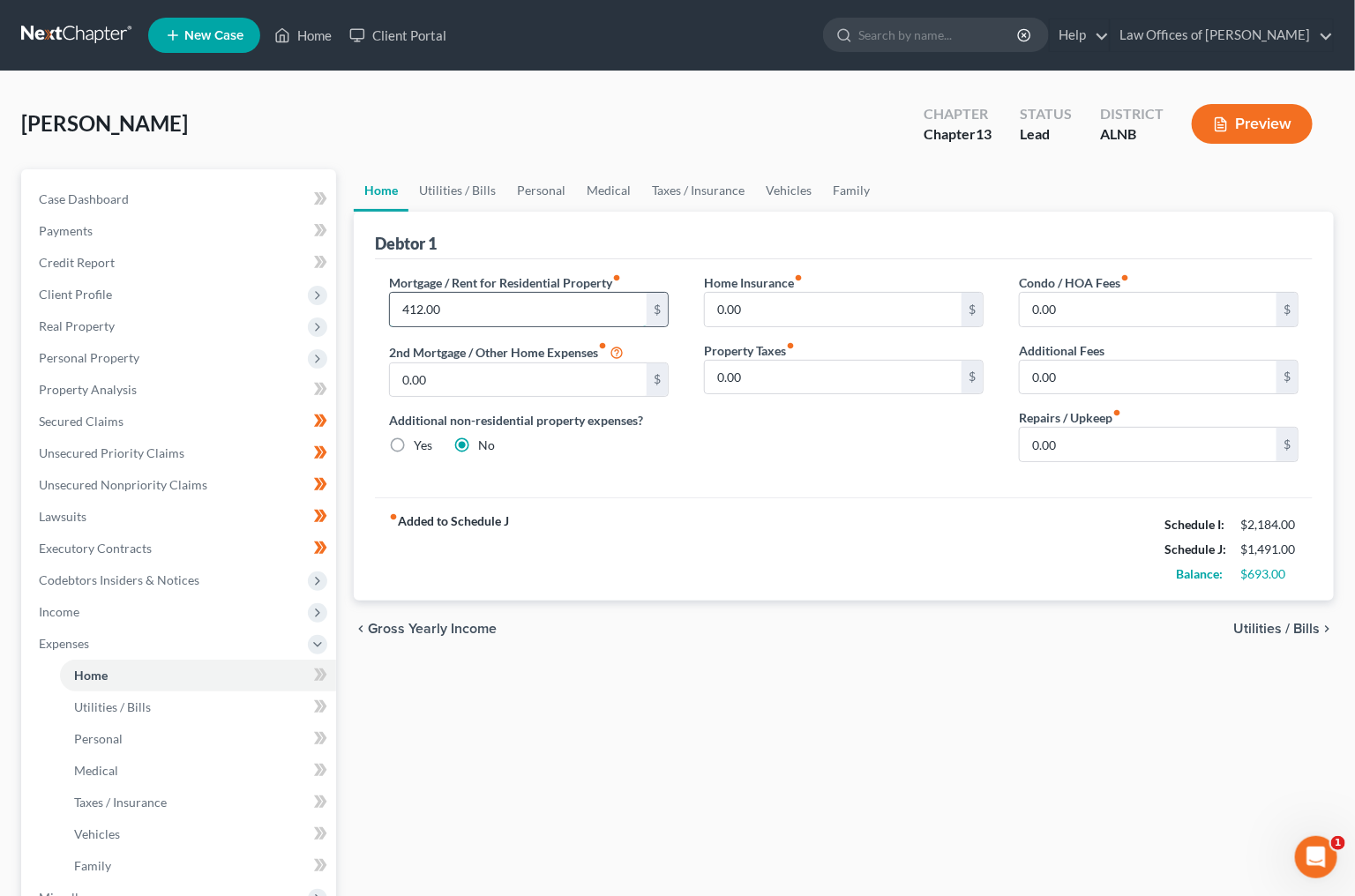
click at [413, 301] on input "412.00" at bounding box center [518, 310] width 257 height 34
type input "538"
click at [477, 192] on link "Utilities / Bills" at bounding box center [457, 189] width 98 height 42
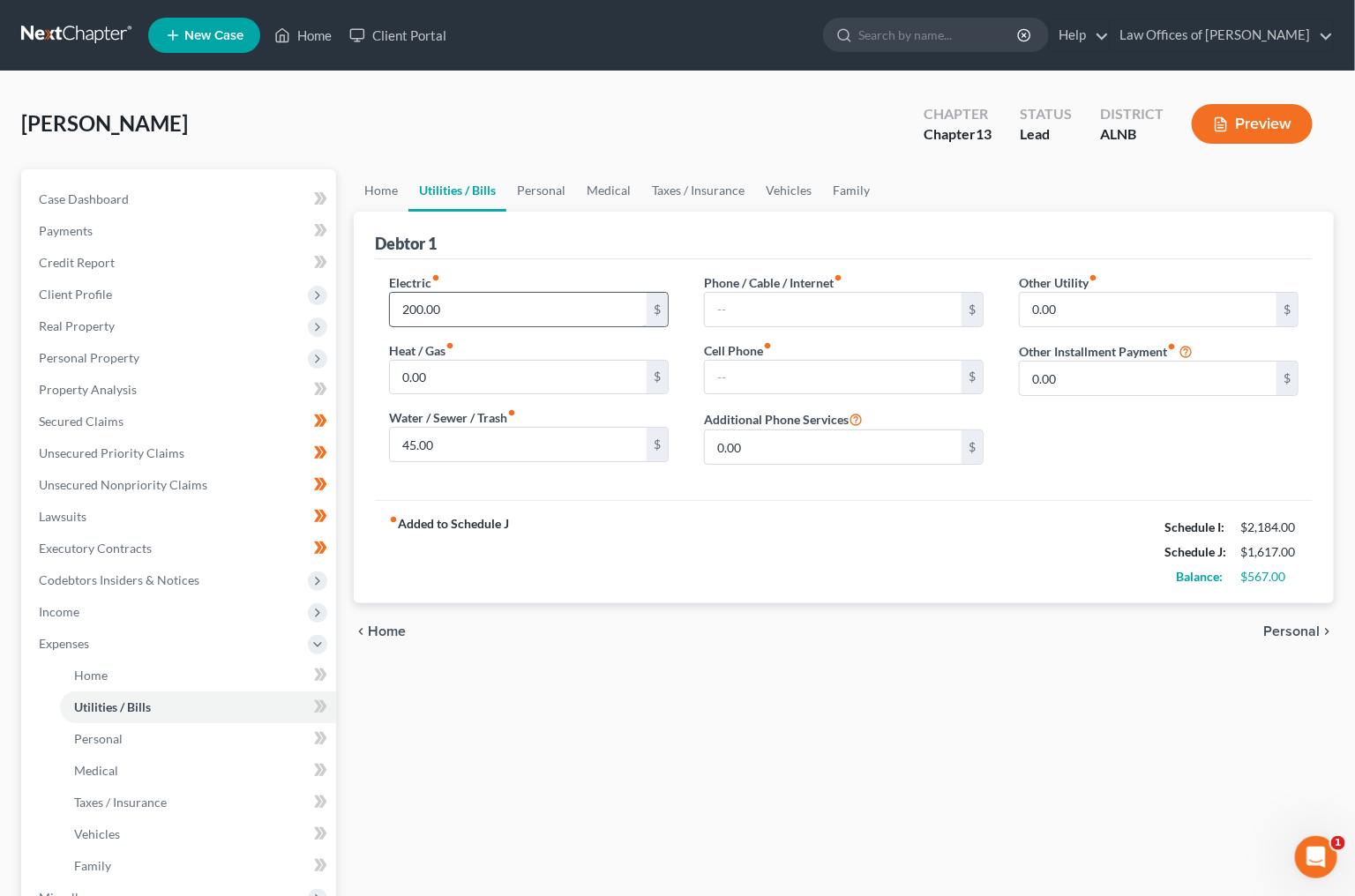
click at [437, 295] on input "200.00" at bounding box center [518, 310] width 257 height 34
type input "300"
click at [557, 187] on link "Personal" at bounding box center [541, 189] width 70 height 42
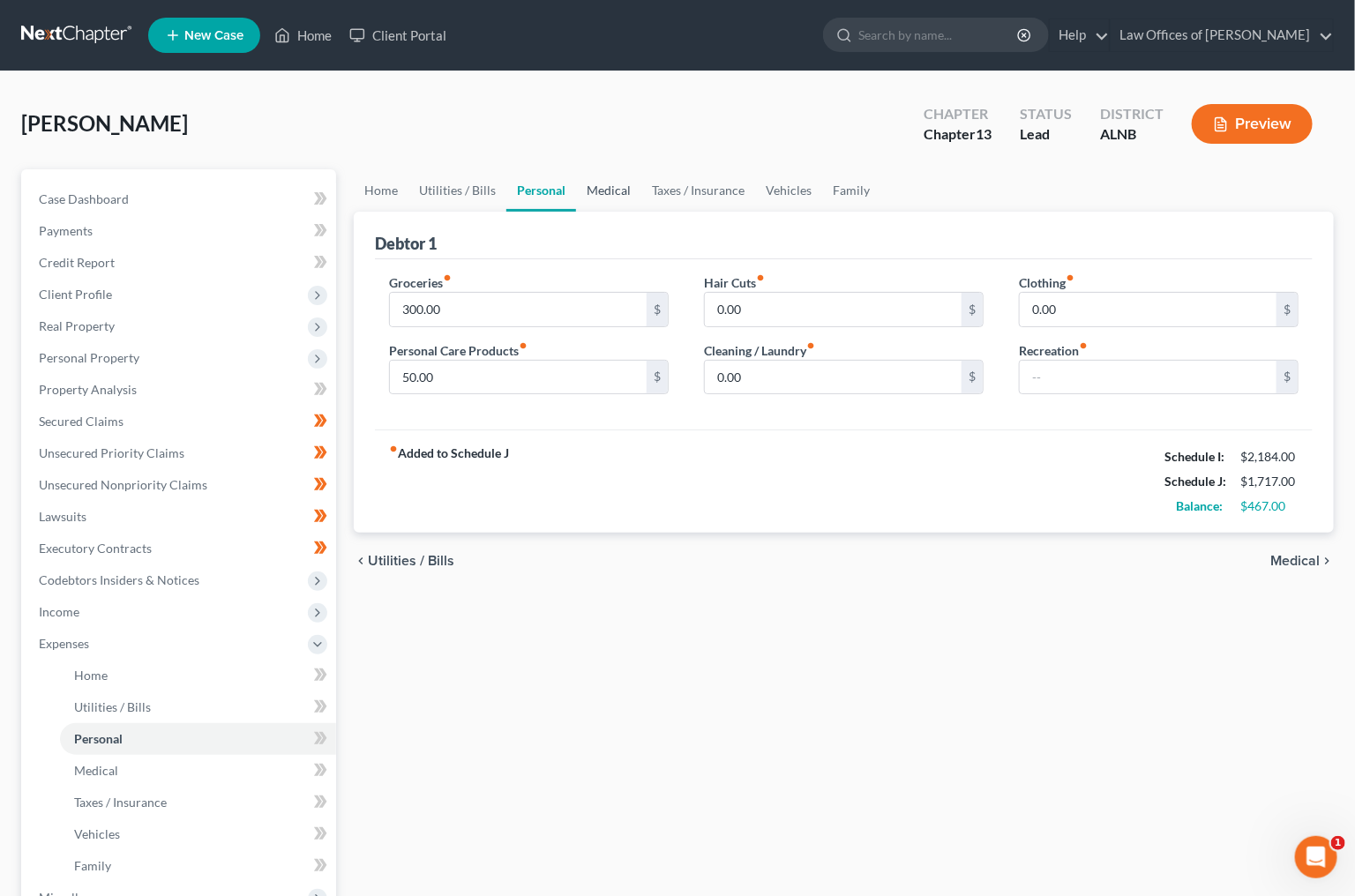
click at [619, 189] on link "Medical" at bounding box center [609, 189] width 65 height 42
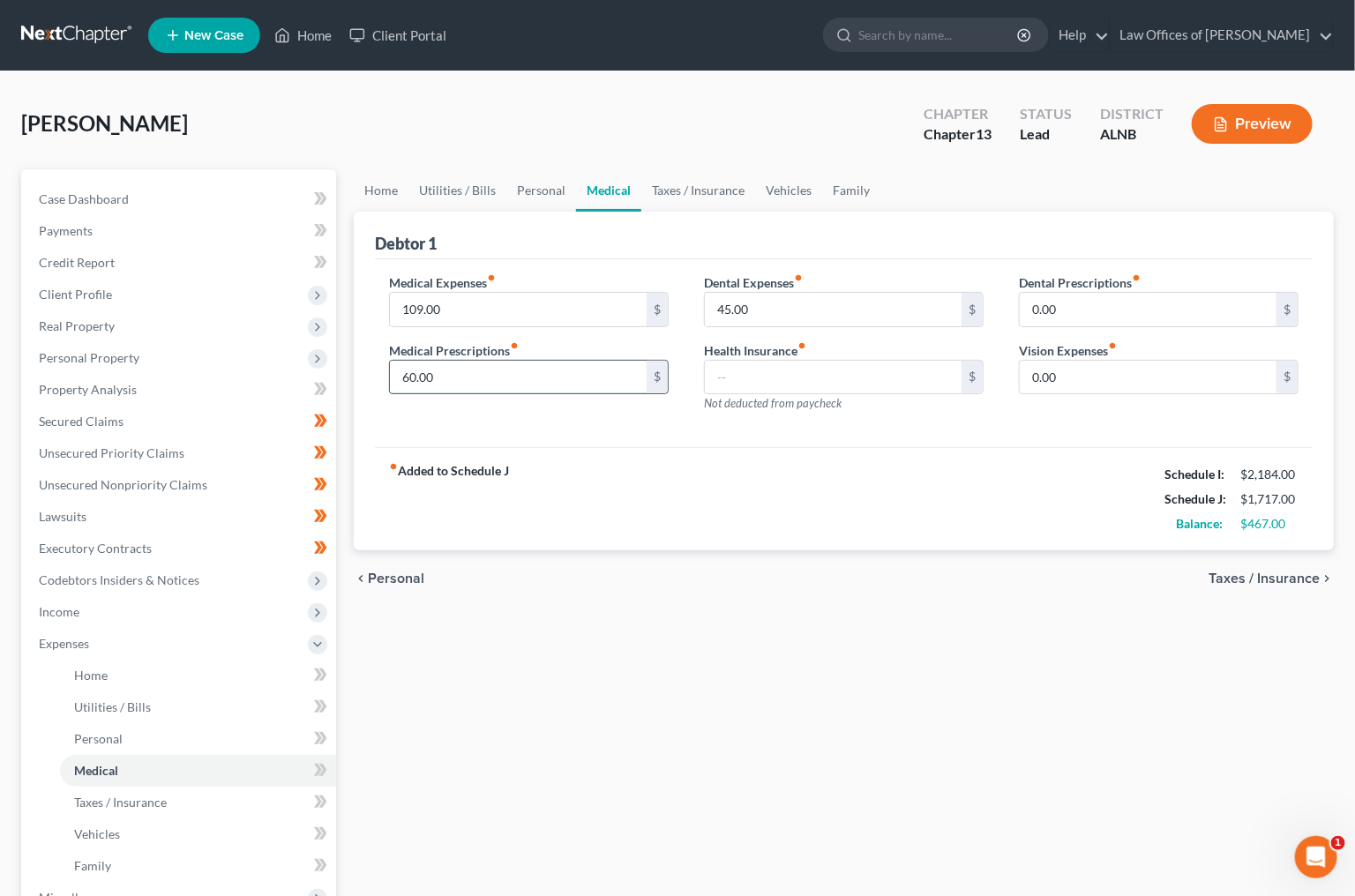
click at [450, 367] on input "60.00" at bounding box center [518, 377] width 257 height 34
click at [711, 189] on link "Taxes / Insurance" at bounding box center [699, 189] width 114 height 42
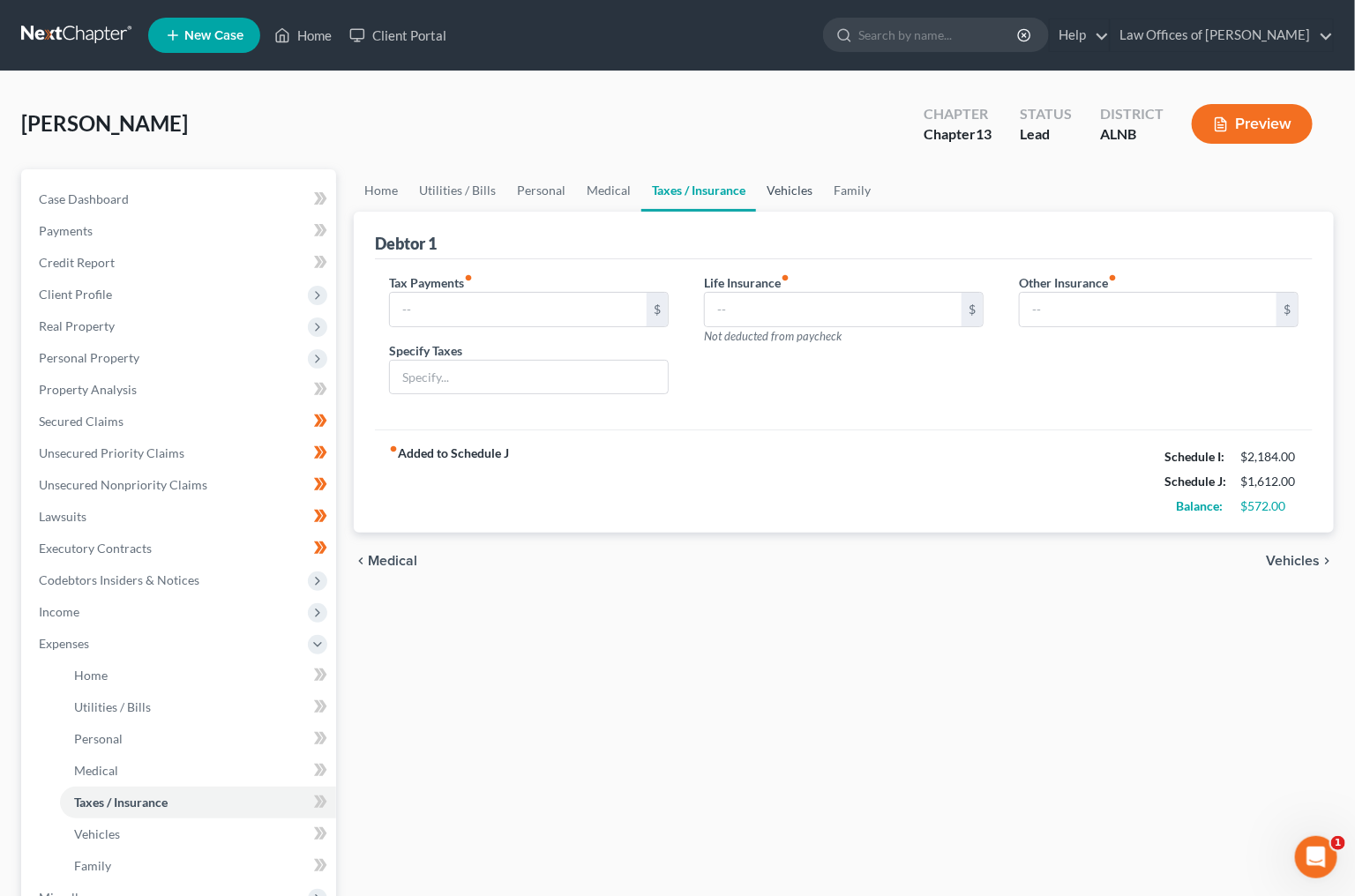
click at [786, 184] on link "Vehicles" at bounding box center [790, 189] width 67 height 42
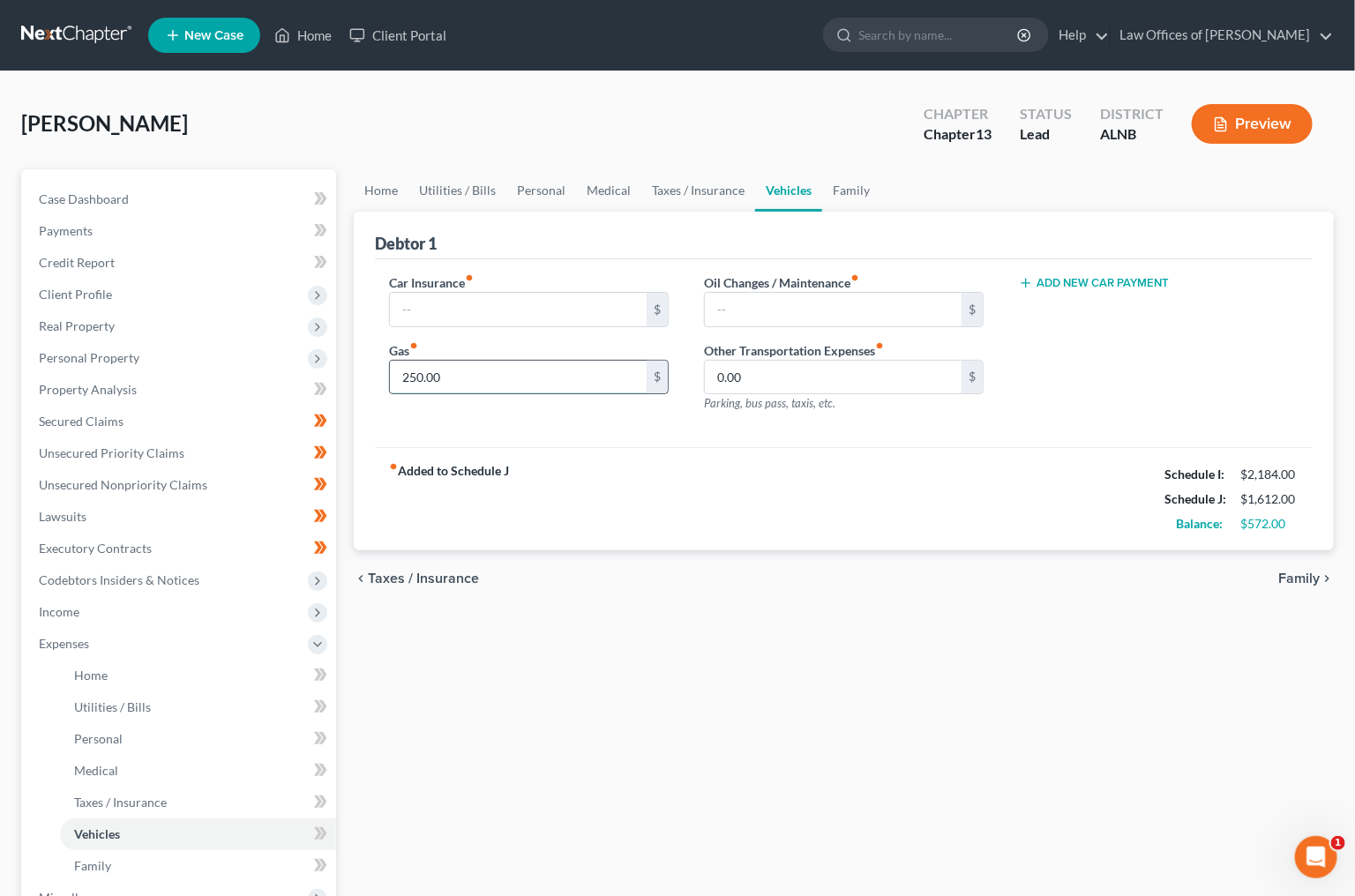
click at [551, 374] on input "250.00" at bounding box center [518, 377] width 257 height 34
click at [552, 374] on input "250.00" at bounding box center [518, 377] width 257 height 34
type input "280"
type input "30"
click at [851, 181] on link "Family" at bounding box center [852, 189] width 58 height 42
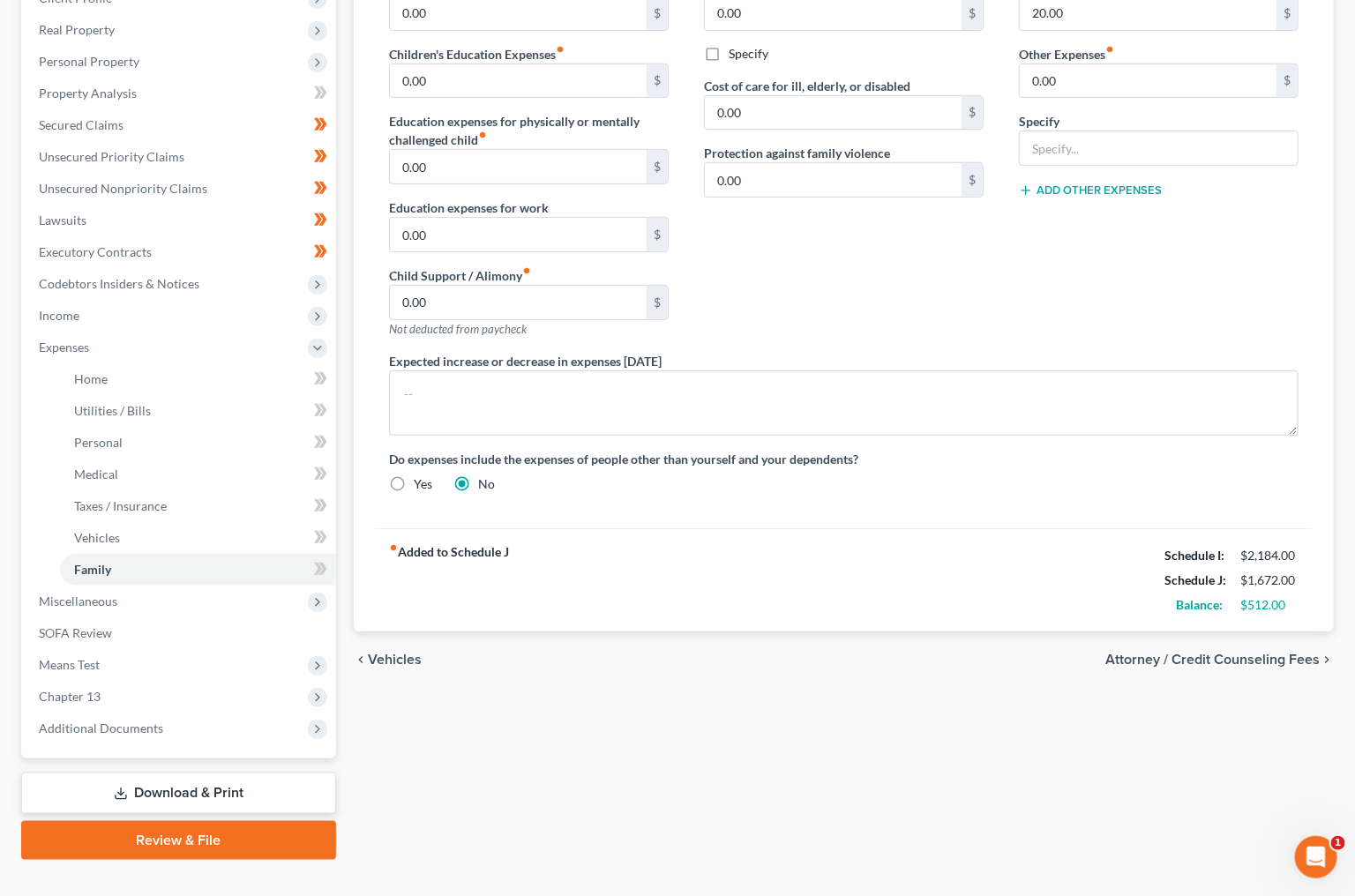
scroll to position [296, 0]
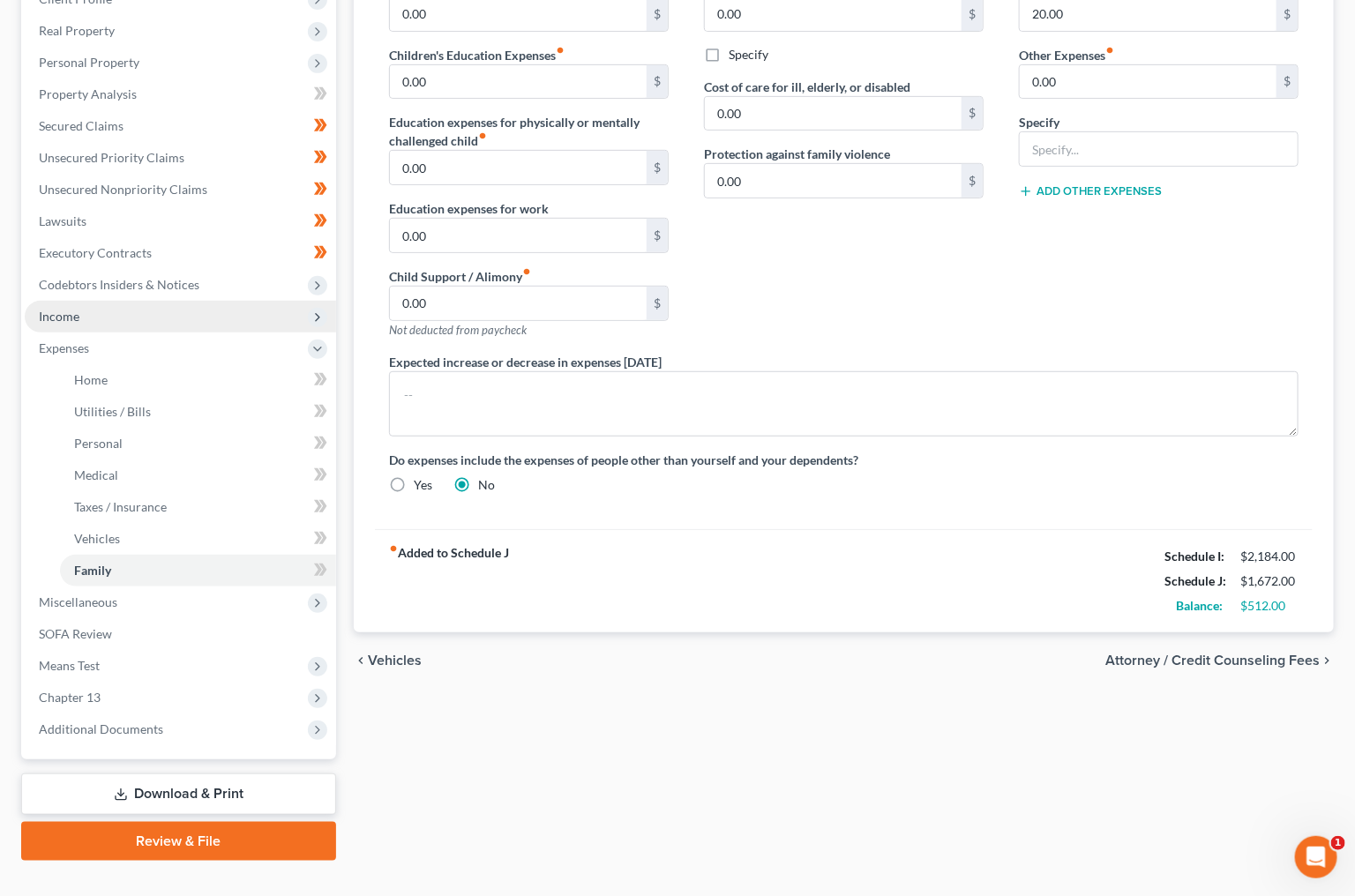
click at [124, 301] on span "Income" at bounding box center [180, 316] width 312 height 32
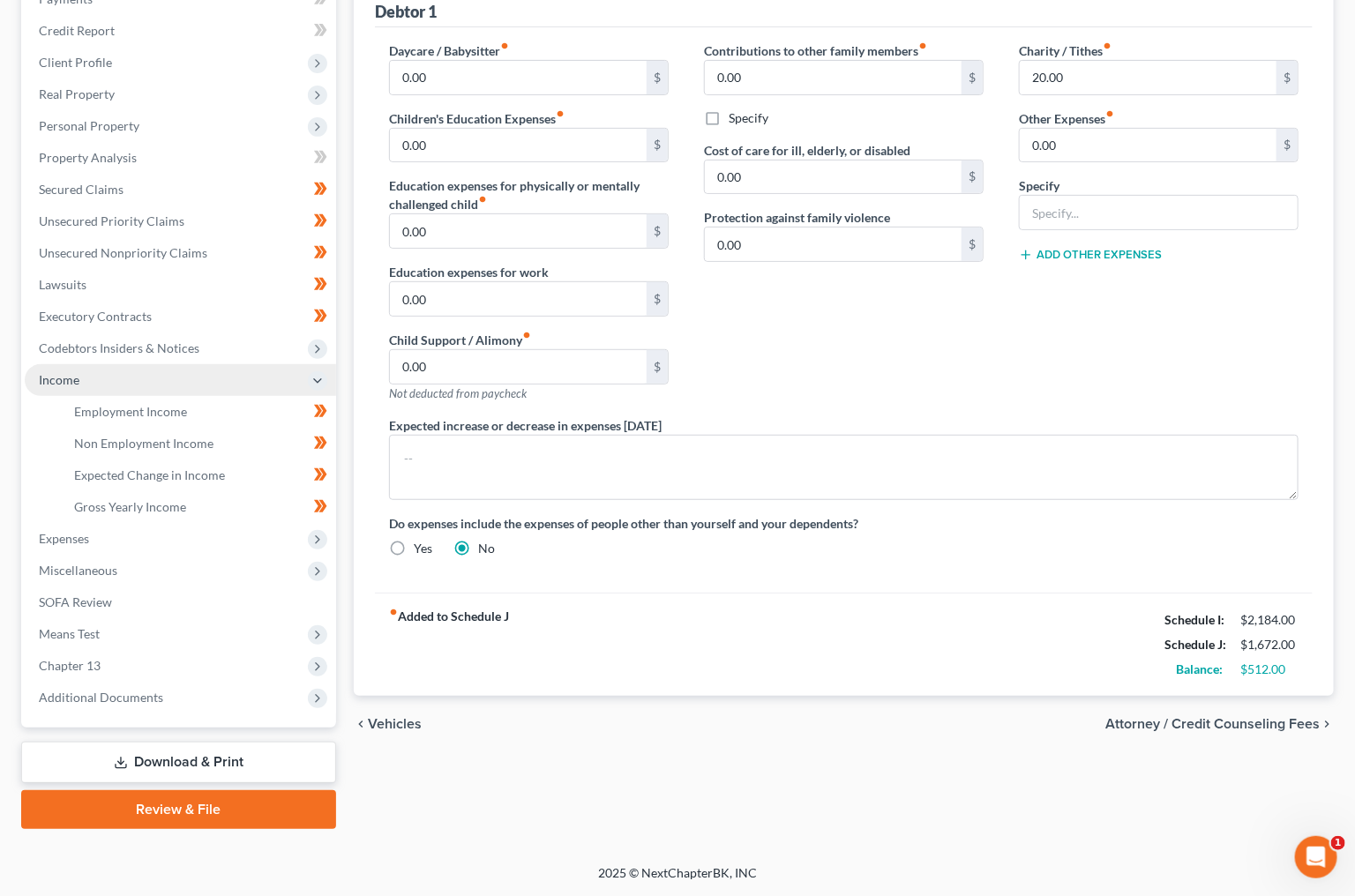
scroll to position [203, 0]
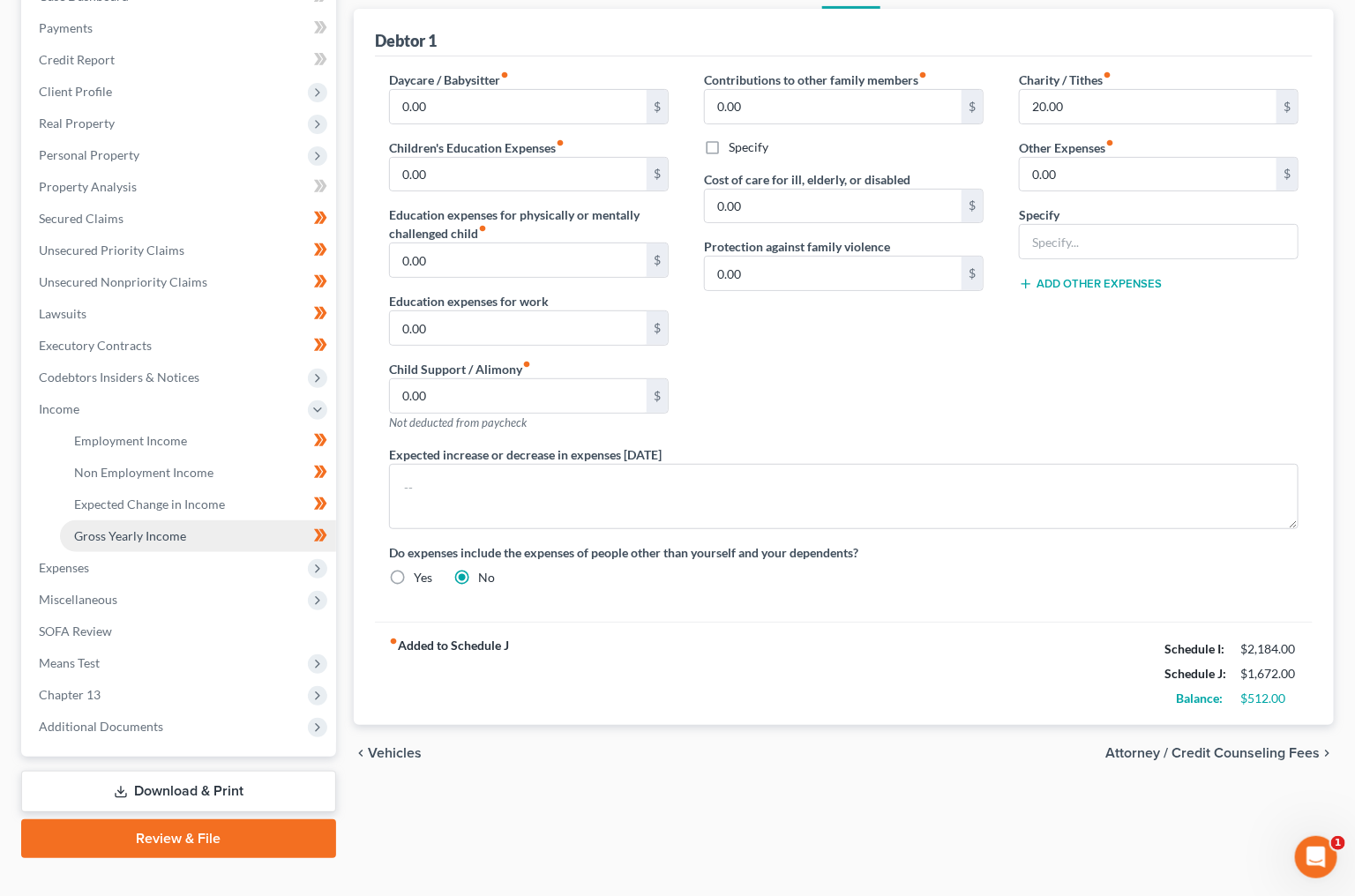
click at [120, 525] on link "Gross Yearly Income" at bounding box center [198, 536] width 276 height 32
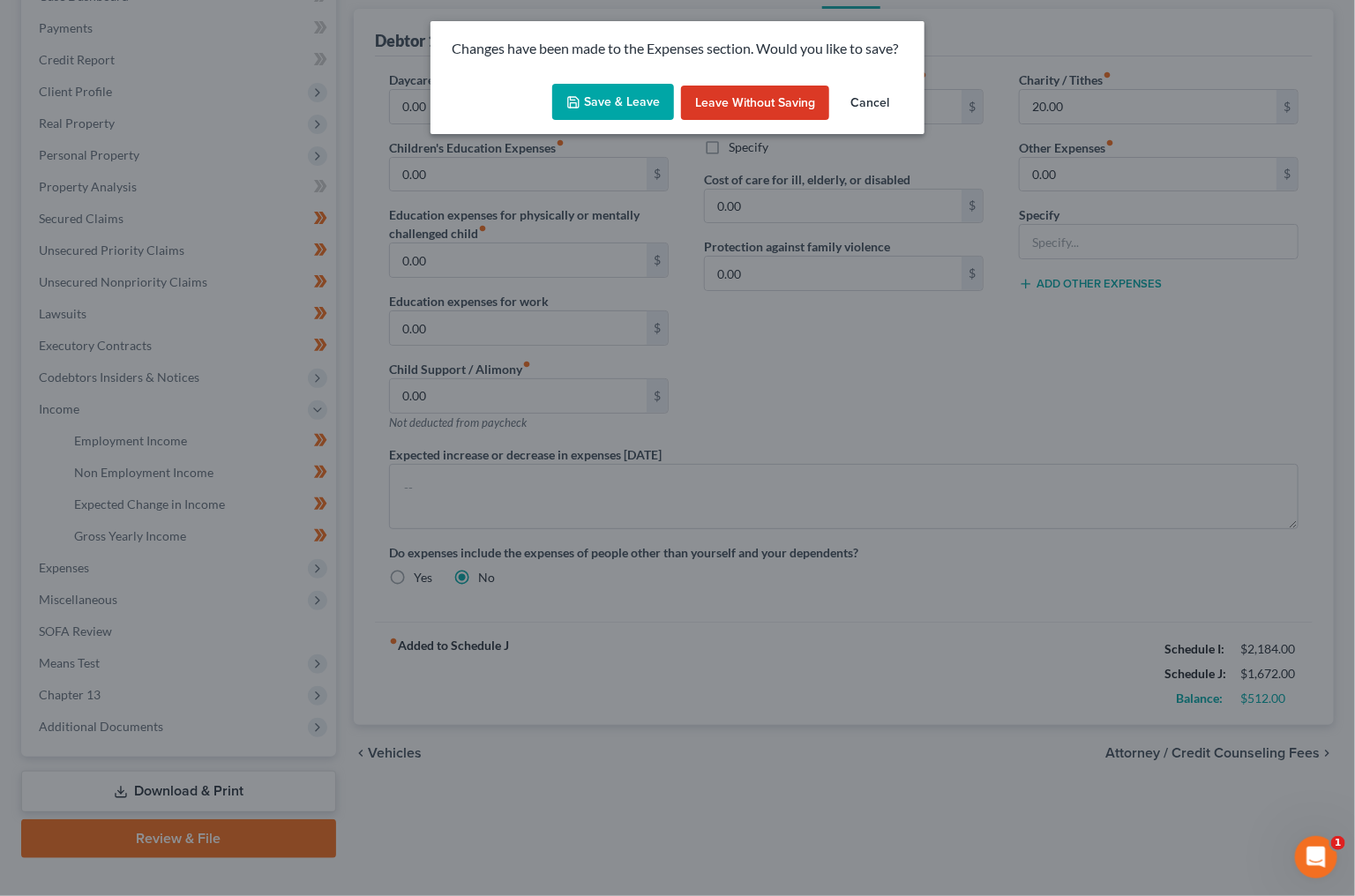
click at [628, 103] on button "Save & Leave" at bounding box center [613, 103] width 121 height 37
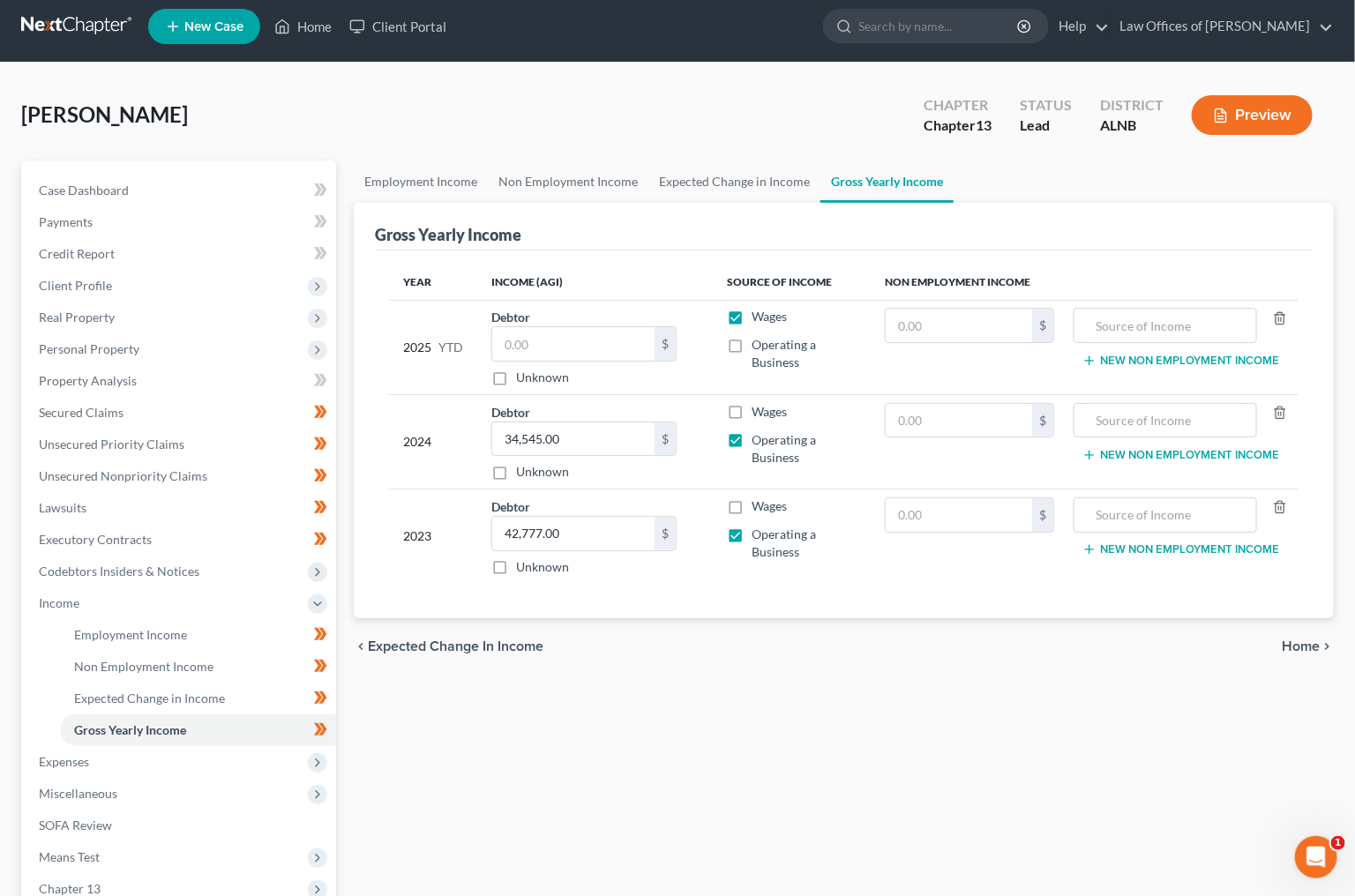
scroll to position [7, 0]
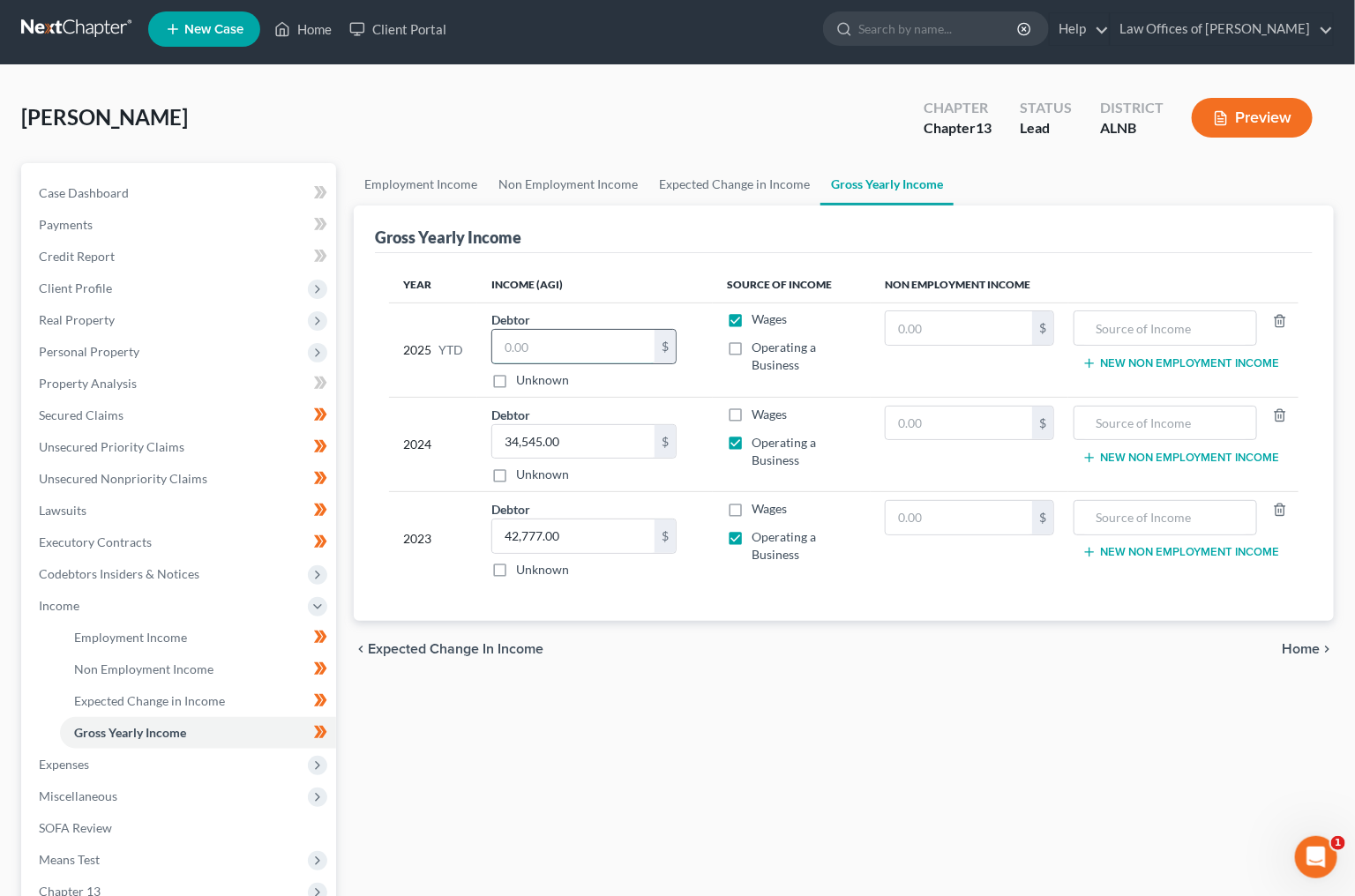
click at [581, 343] on input "text" at bounding box center [573, 346] width 162 height 34
type input "22,462"
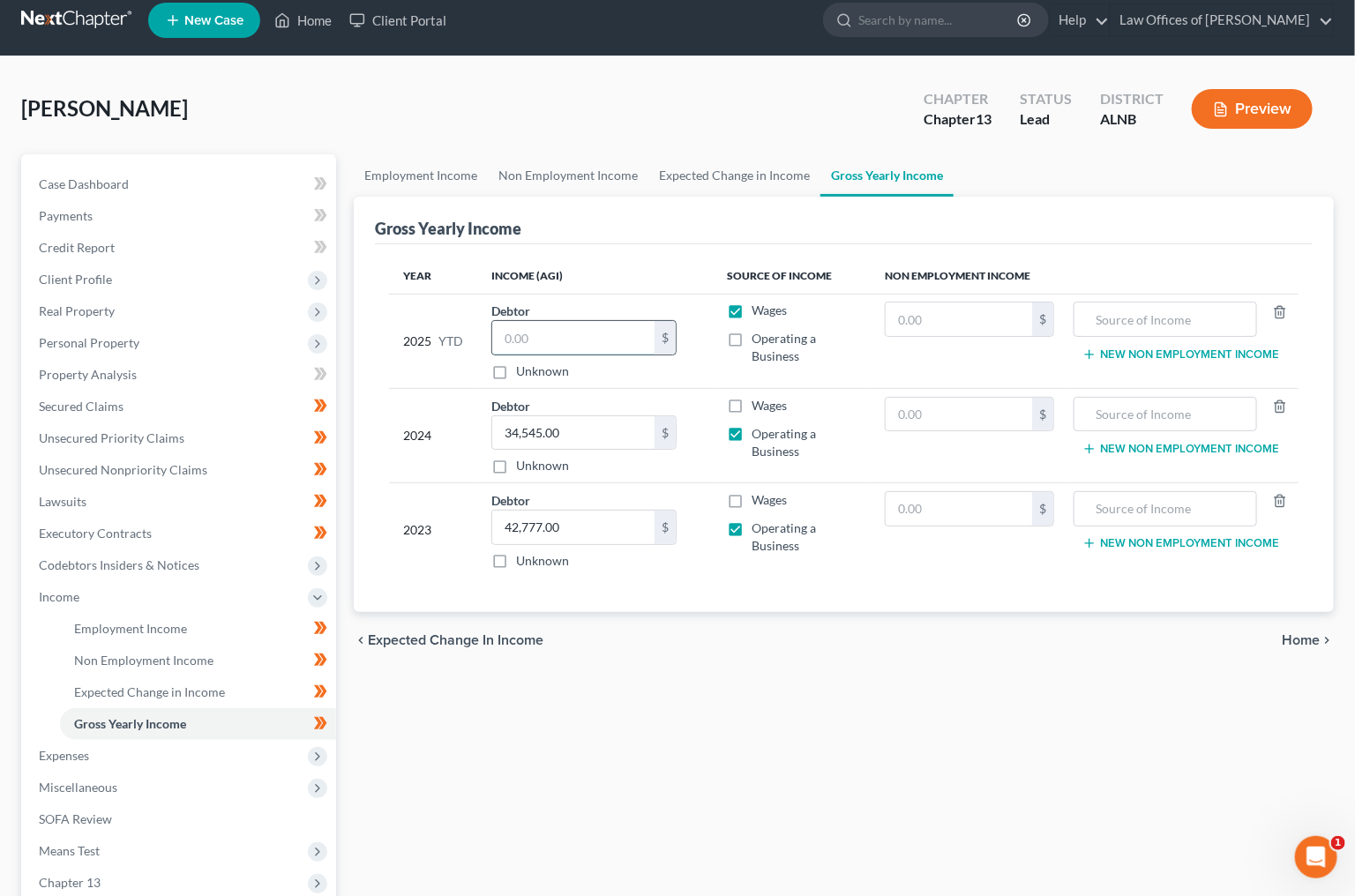
scroll to position [20, 0]
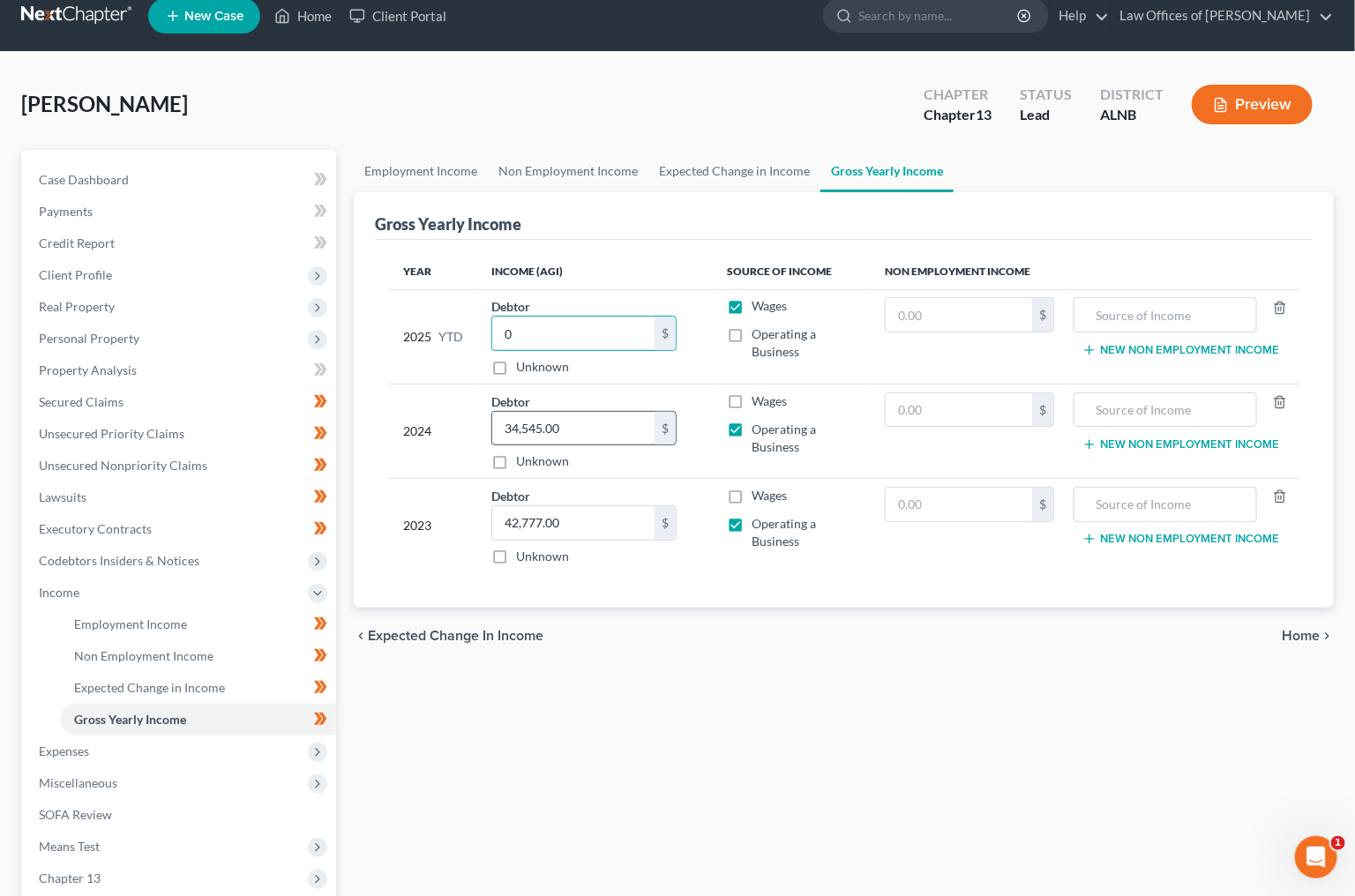
type input "0"
click at [560, 427] on input "34,545.00" at bounding box center [573, 428] width 162 height 34
type input "0"
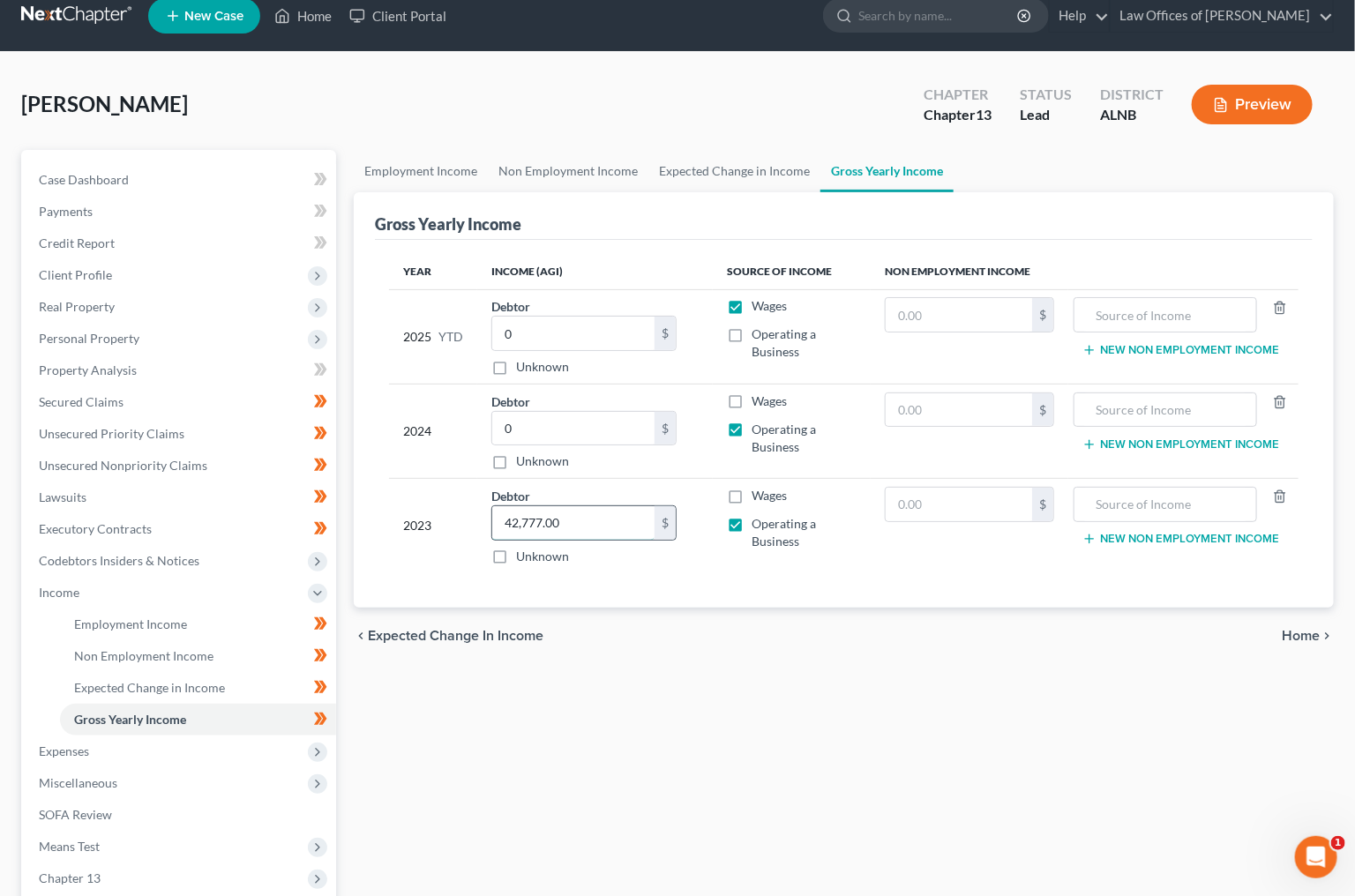
drag, startPoint x: 575, startPoint y: 509, endPoint x: 553, endPoint y: 511, distance: 22.1
click at [575, 509] on input "42,777.00" at bounding box center [573, 523] width 162 height 34
click at [536, 514] on input "42,777.00" at bounding box center [573, 523] width 162 height 34
click at [913, 503] on input "text" at bounding box center [959, 505] width 147 height 34
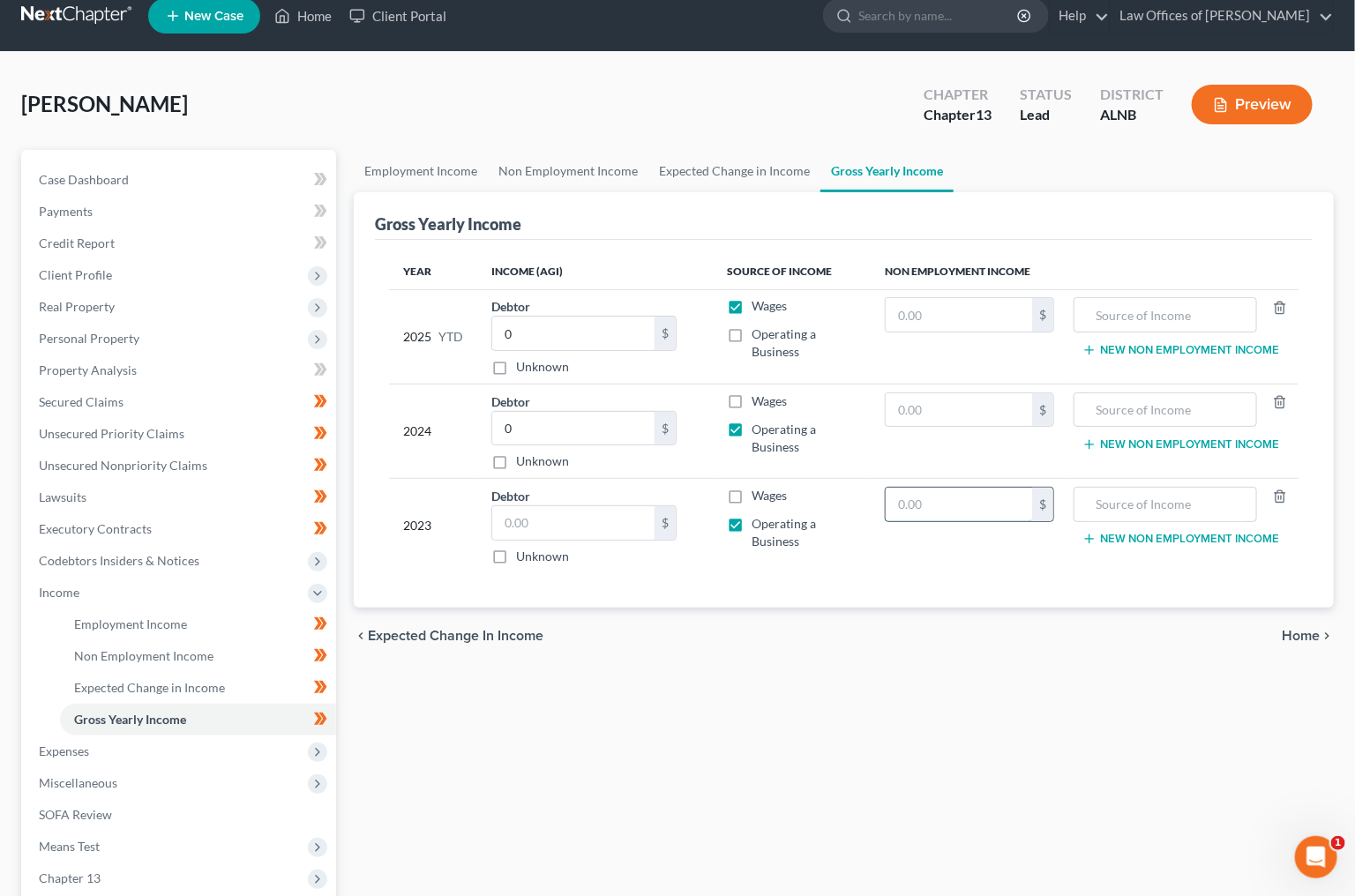
paste input "42,777.00"
type input "42,777.00"
click at [1138, 404] on input "text" at bounding box center [1164, 410] width 163 height 34
type input "Gross Revenues from Business"
click at [1193, 315] on input "text" at bounding box center [1164, 315] width 163 height 34
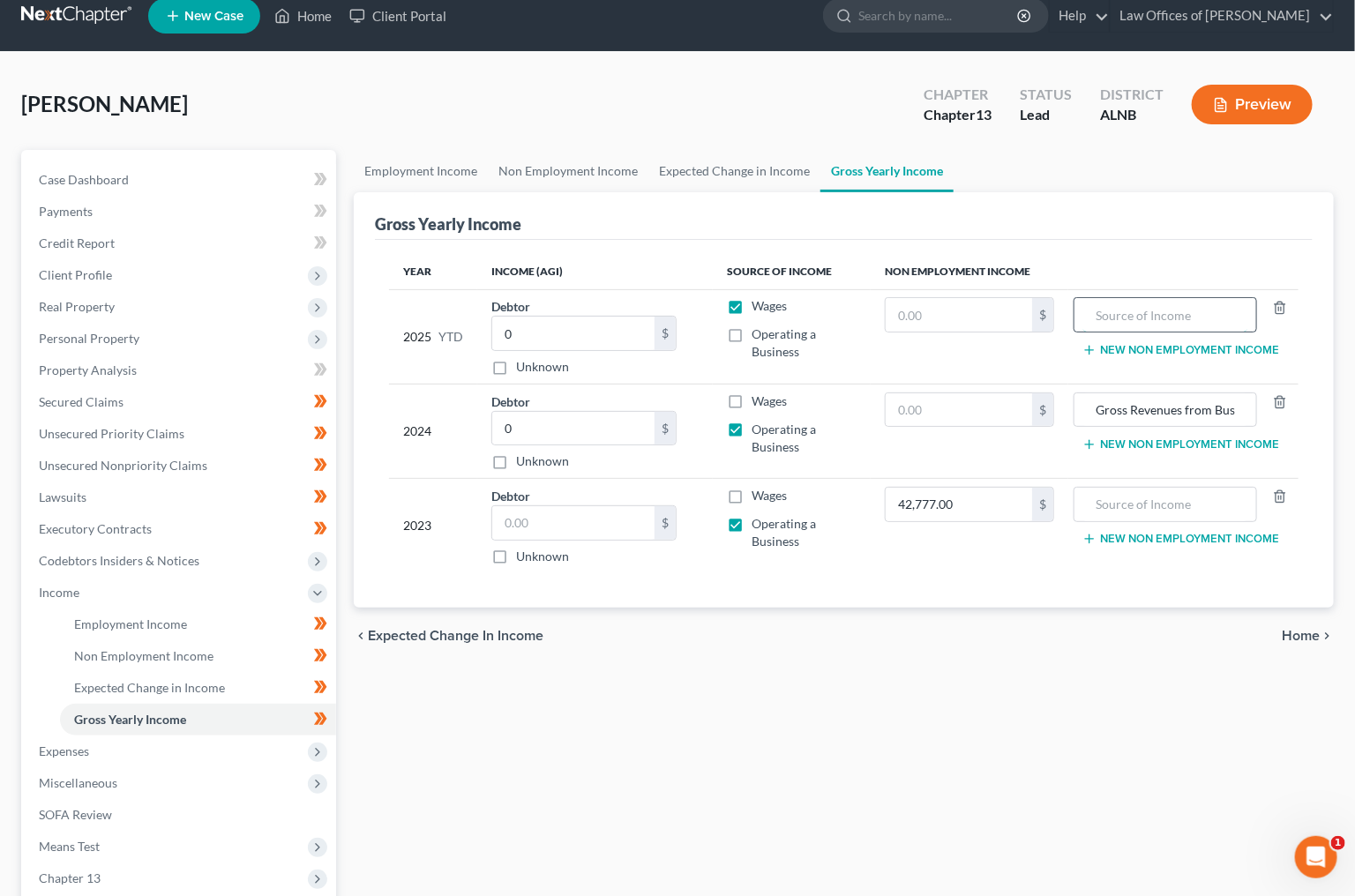
paste input "Gross Revenues from Business"
type input "Gross Revenues from Business"
click at [948, 304] on input "text" at bounding box center [959, 315] width 147 height 34
type input "22,462"
click at [989, 412] on input "text" at bounding box center [959, 410] width 147 height 34
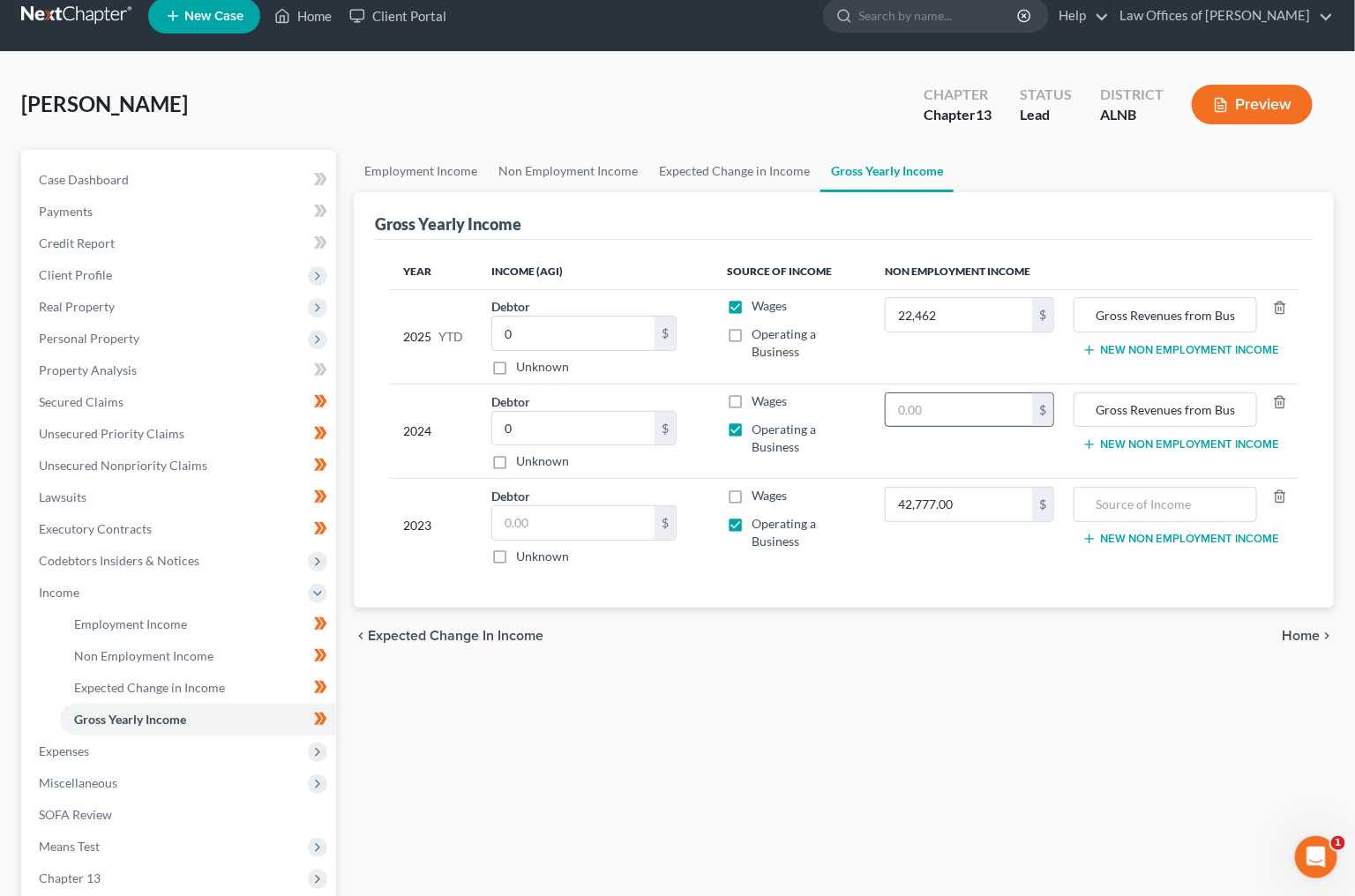
click at [989, 412] on input "text" at bounding box center [959, 410] width 147 height 34
type input "41,600"
click at [996, 500] on input "42,777.00" at bounding box center [959, 505] width 147 height 34
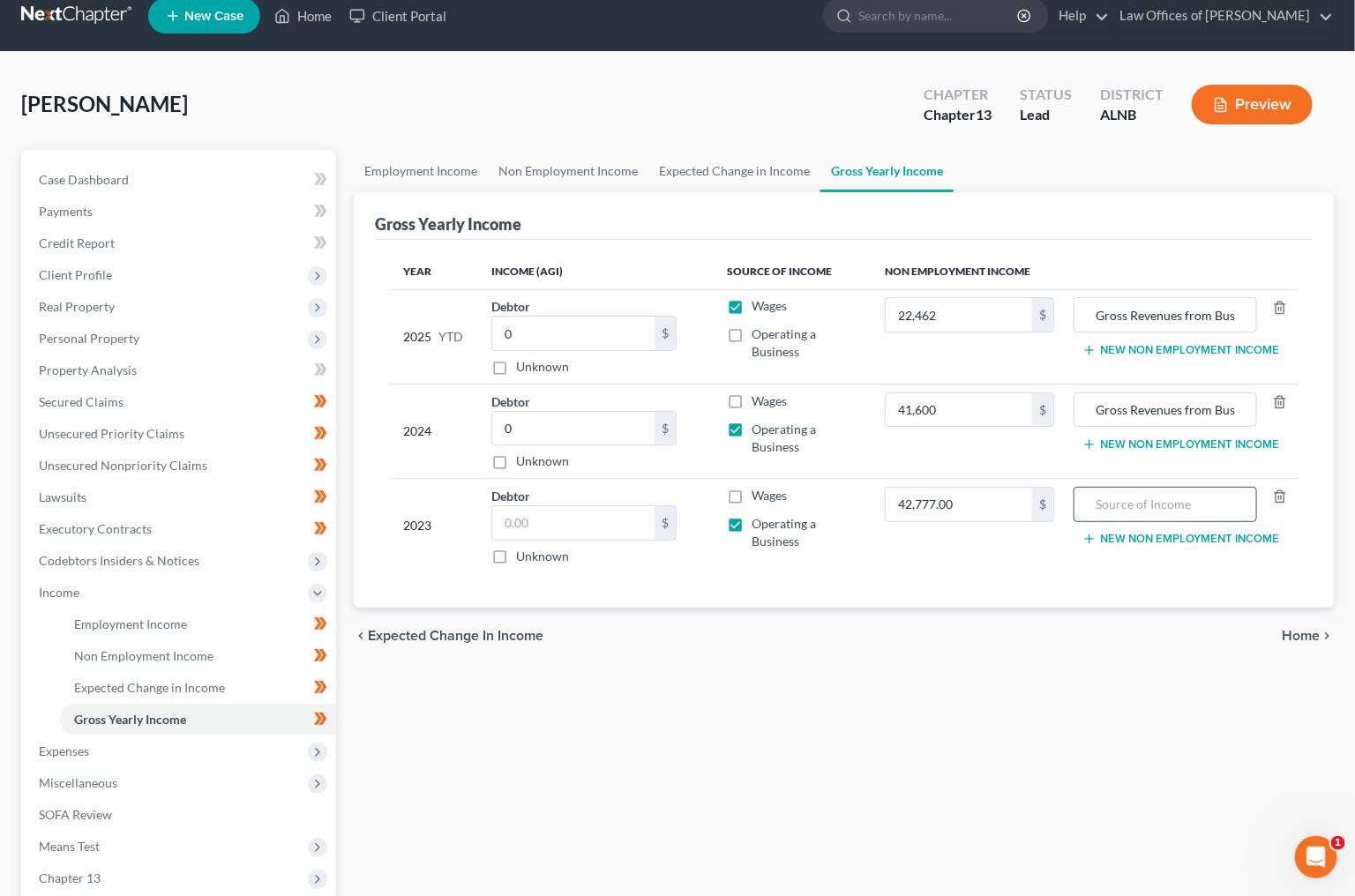
click at [1145, 497] on input "text" at bounding box center [1164, 505] width 163 height 34
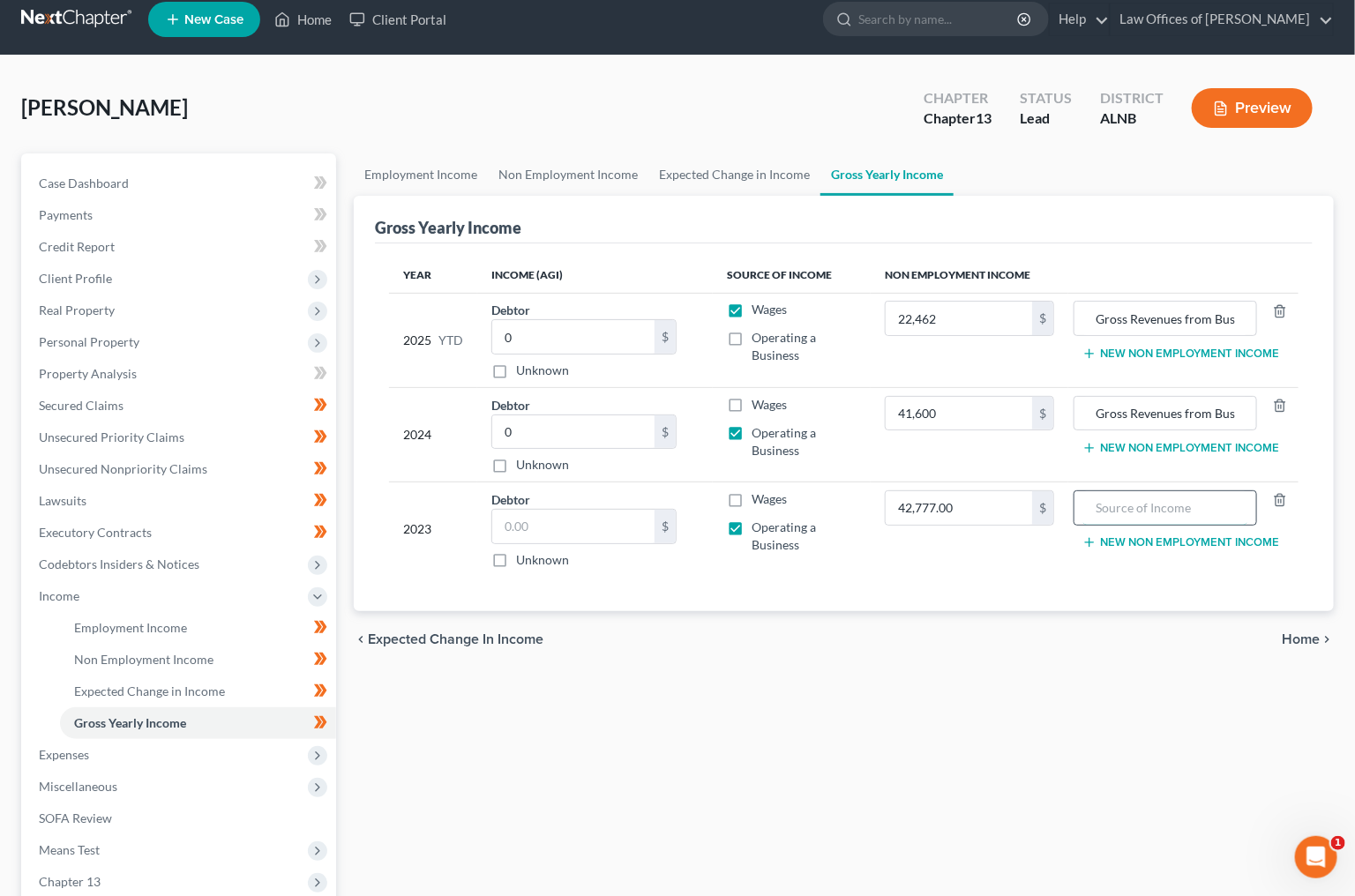
scroll to position [21, 1]
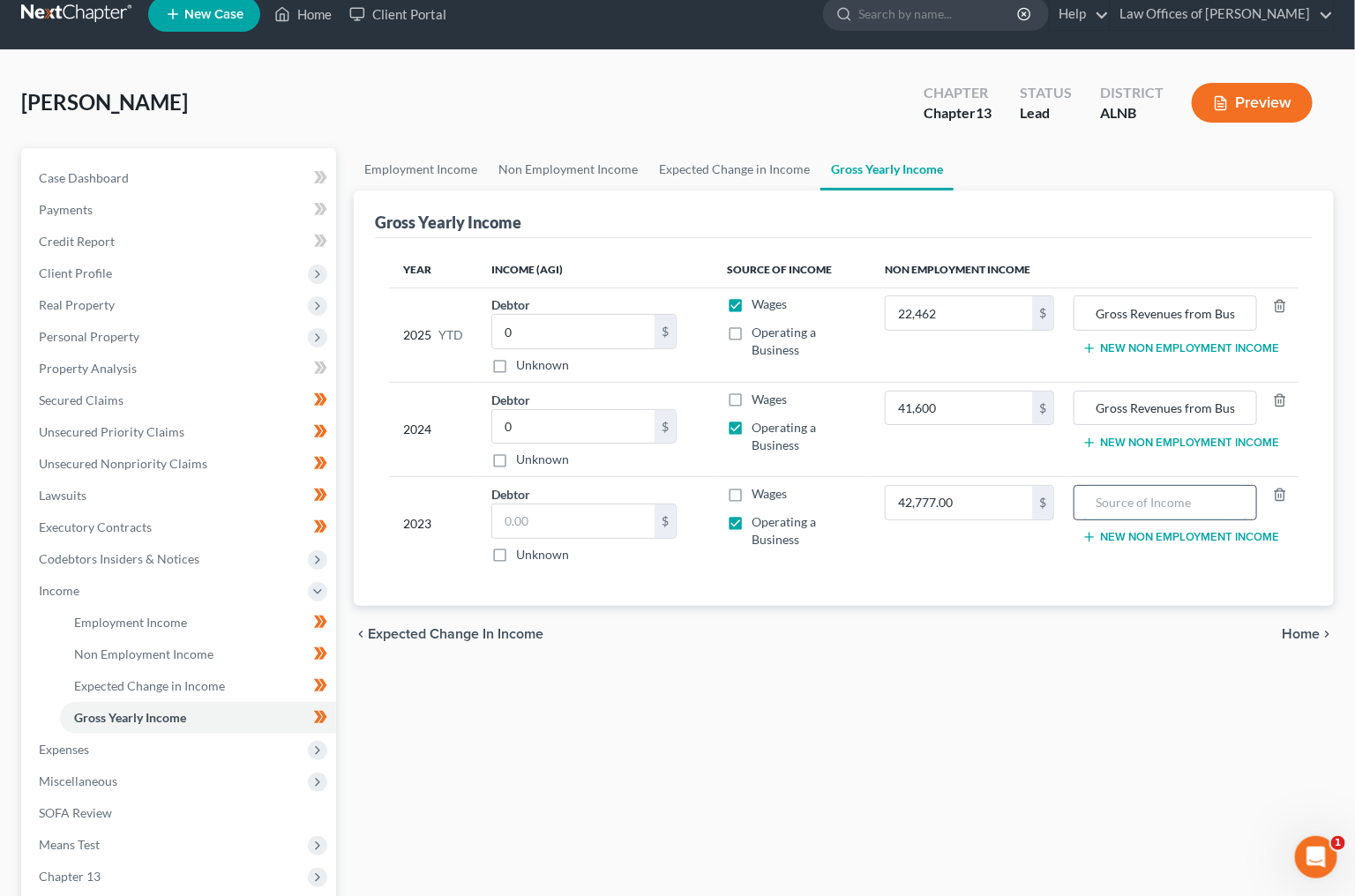
paste input "Gross Revenues from Business"
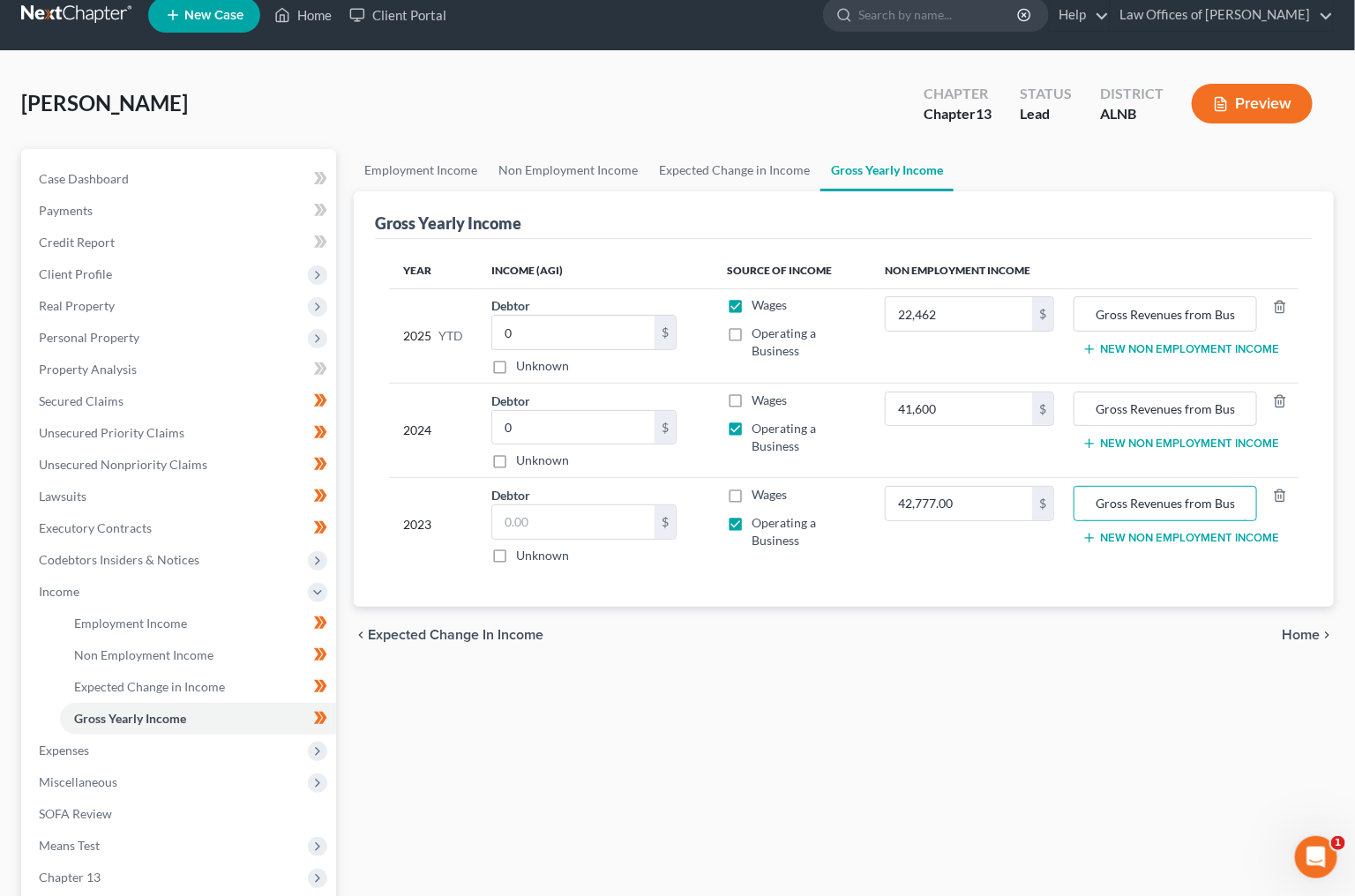
type input "Gross Revenues from Business"
click at [1090, 659] on div "Employment Income Non Employment Income Expected Change in Income Gross Yearly …" at bounding box center [843, 595] width 998 height 891
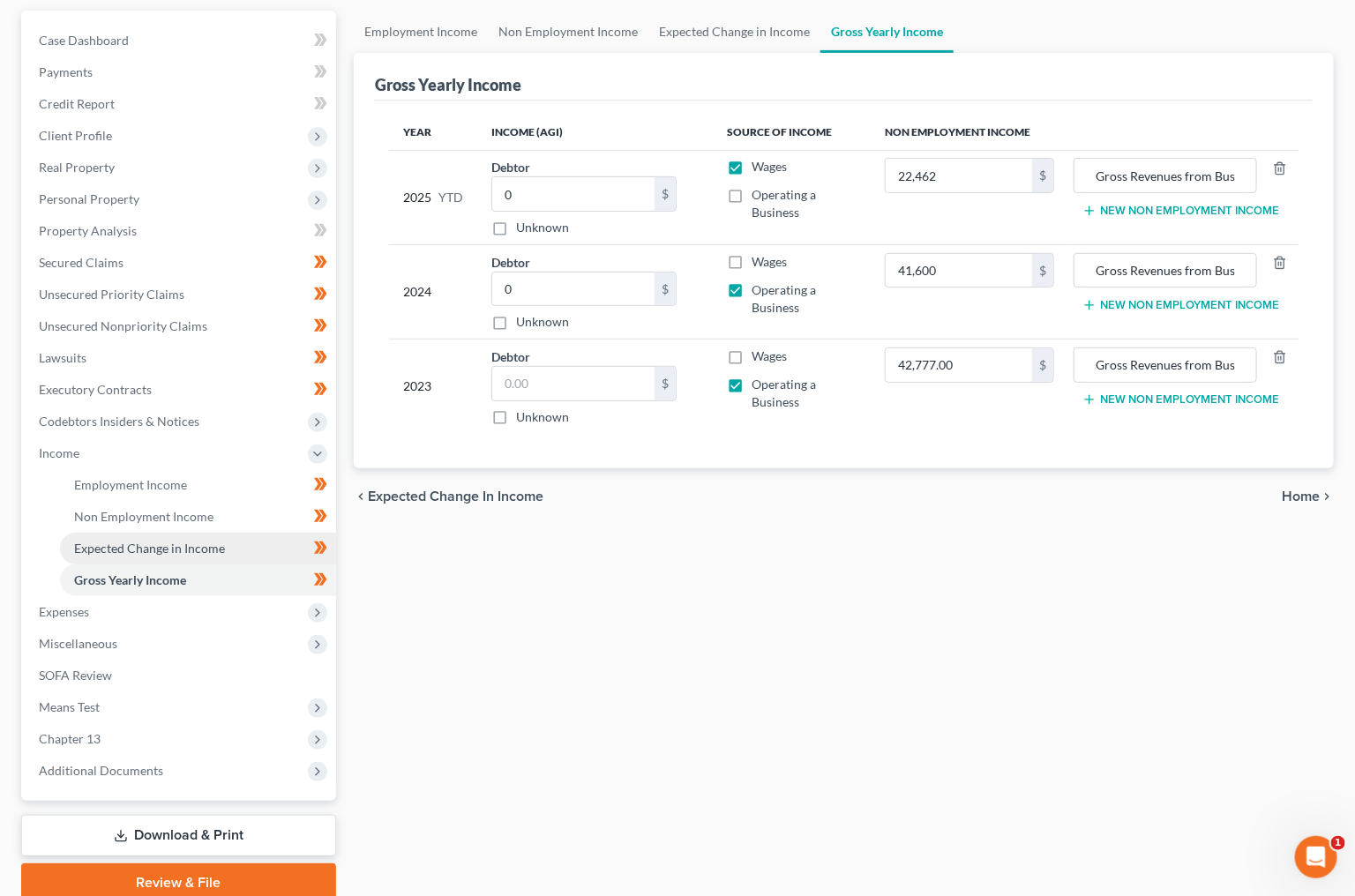
scroll to position [167, 0]
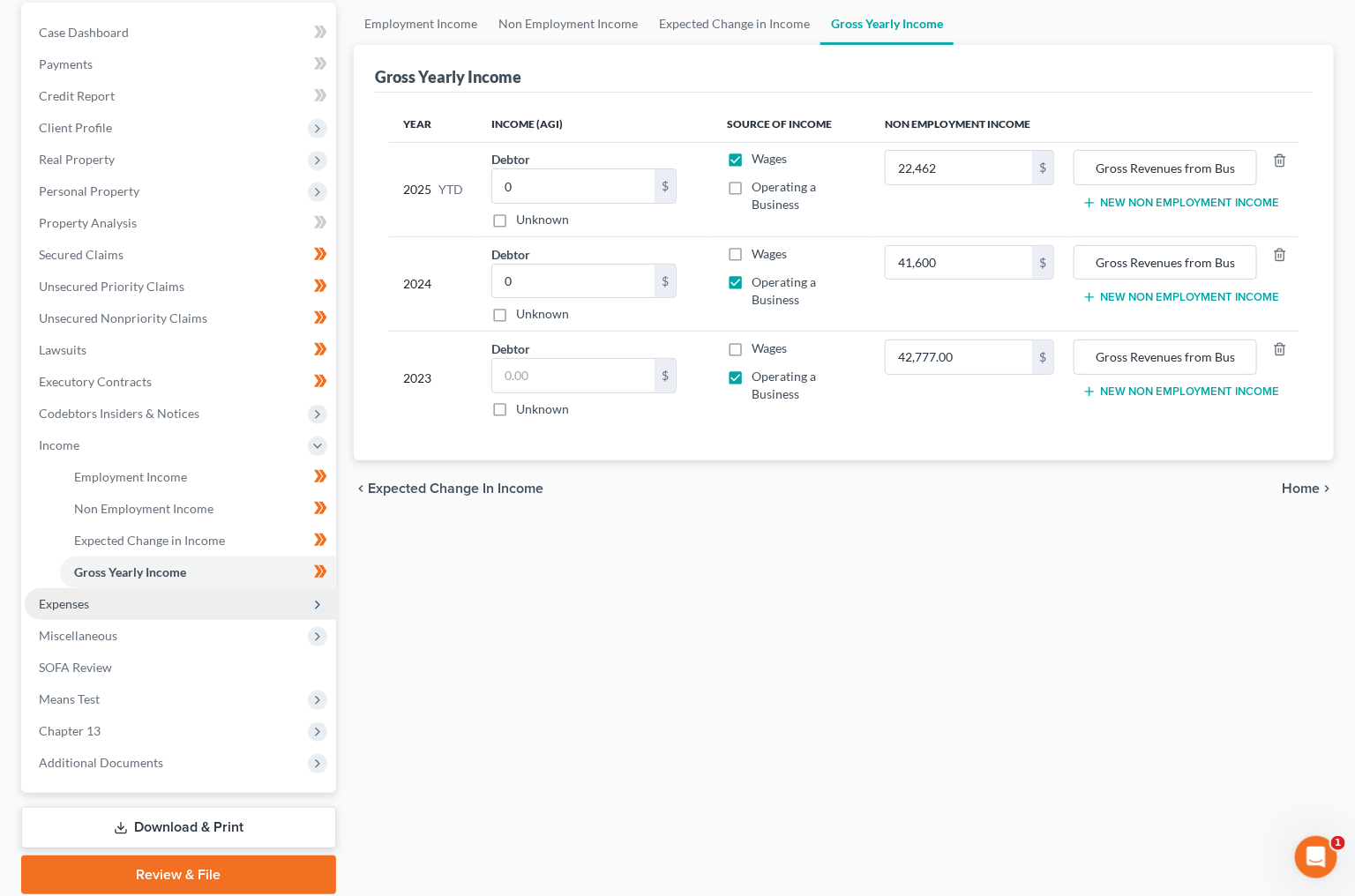
click at [119, 588] on span "Expenses" at bounding box center [180, 604] width 312 height 32
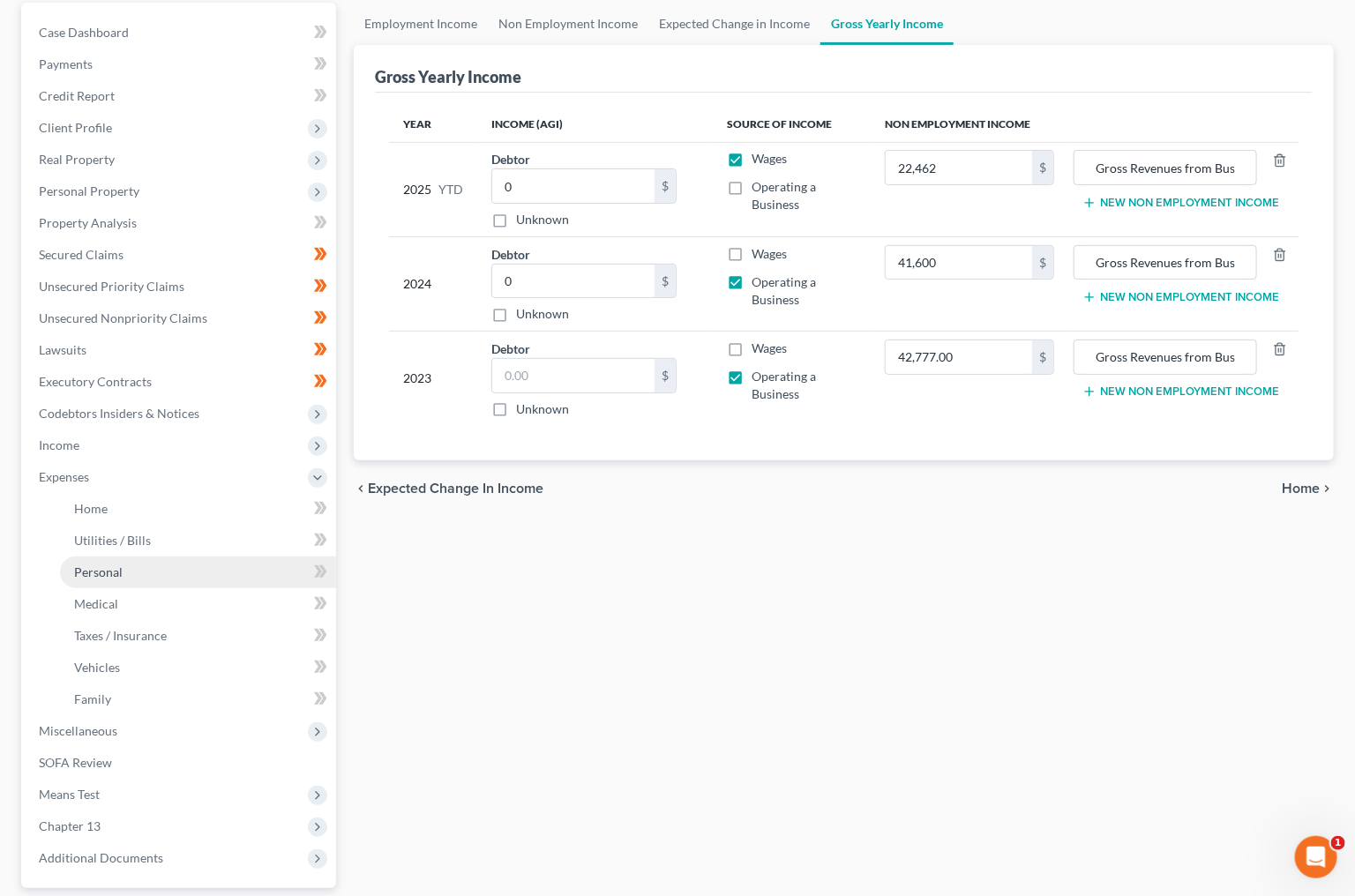
click at [127, 556] on link "Personal" at bounding box center [198, 572] width 276 height 32
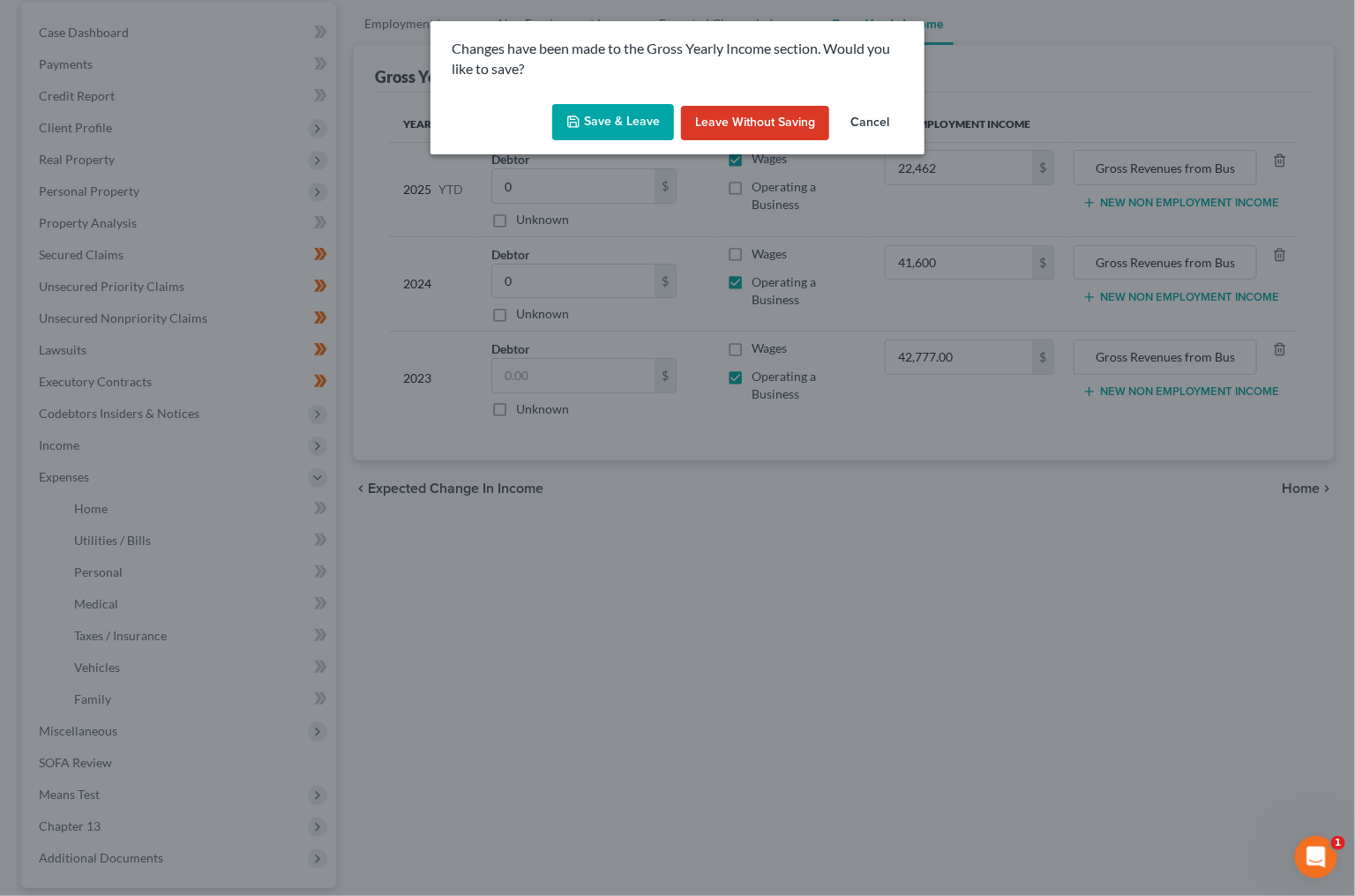
click at [609, 105] on button "Save & Leave" at bounding box center [613, 122] width 121 height 37
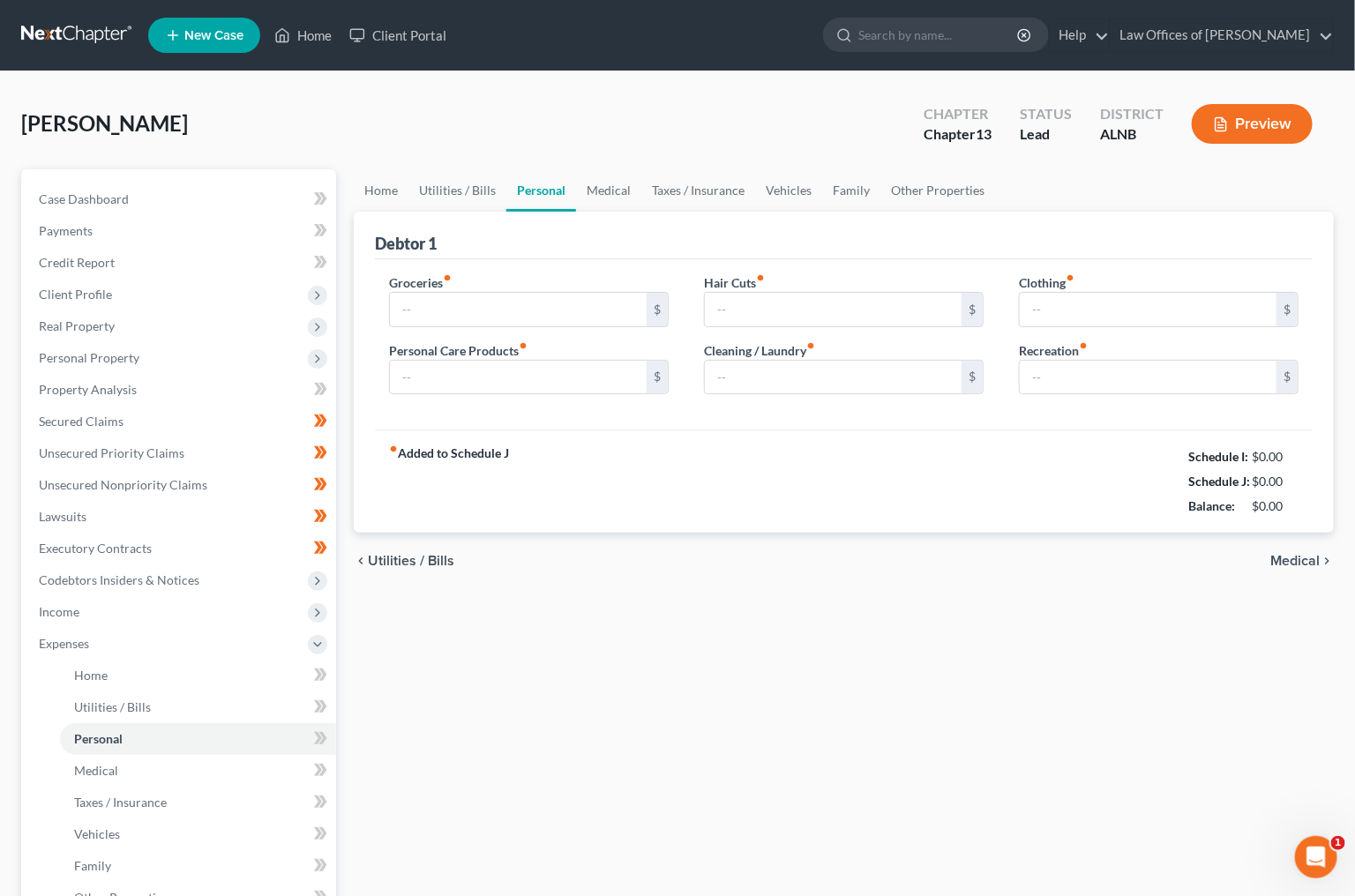
type input "300.00"
type input "50.00"
type input "0.00"
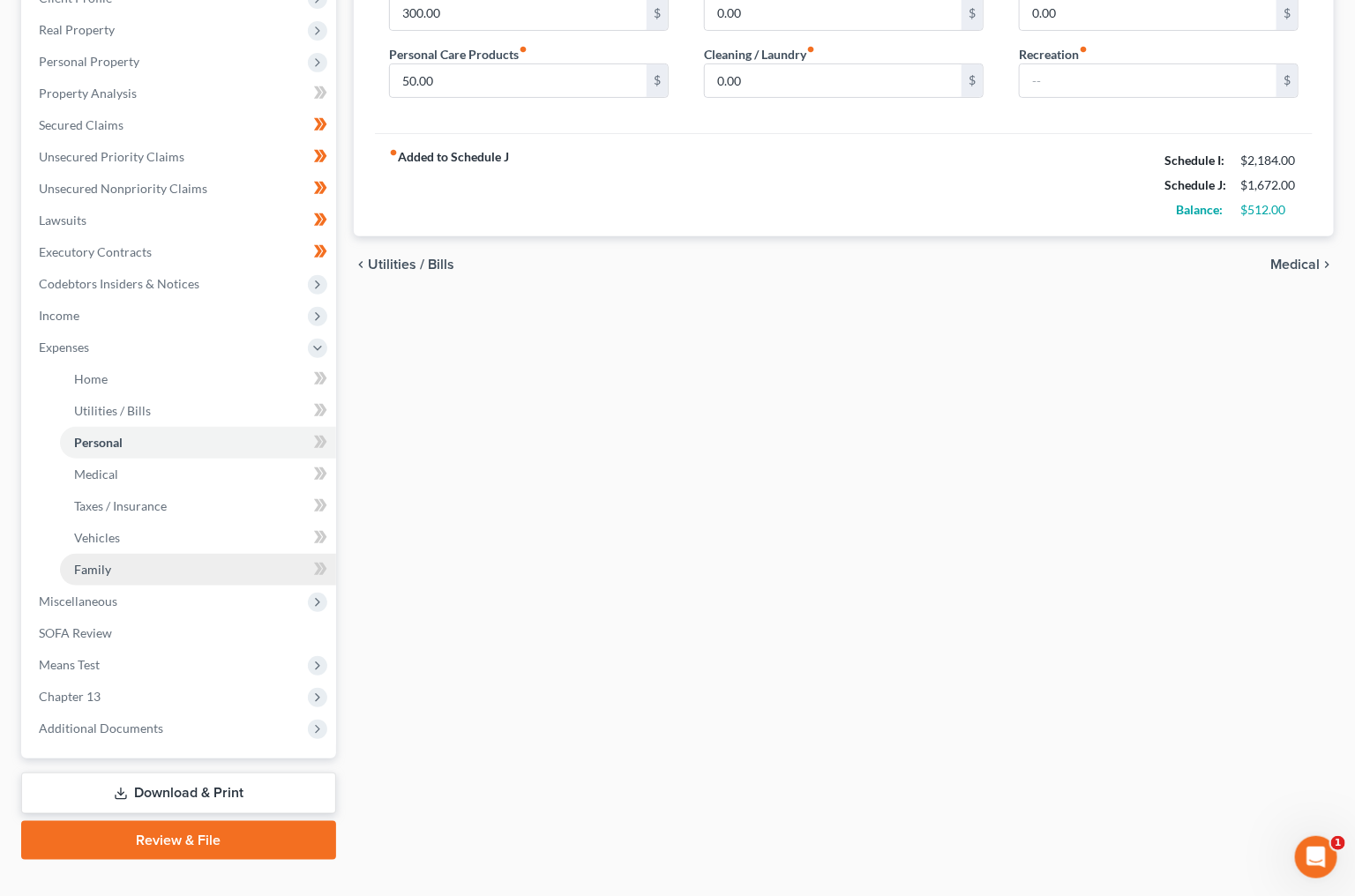
scroll to position [296, 0]
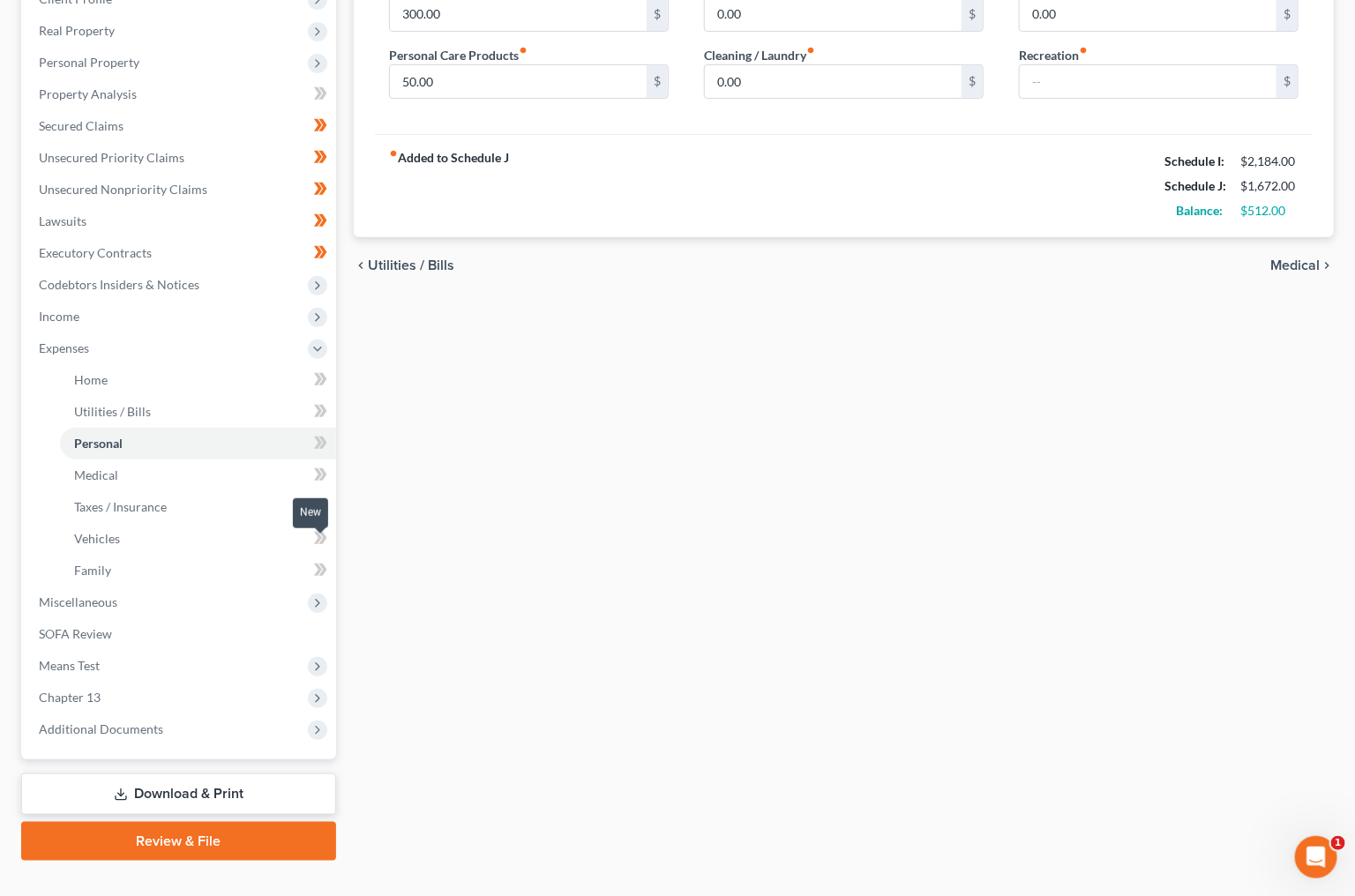
click at [317, 564] on icon at bounding box center [318, 569] width 8 height 12
click at [321, 527] on icon at bounding box center [320, 539] width 13 height 22
click at [322, 500] on icon at bounding box center [323, 506] width 8 height 12
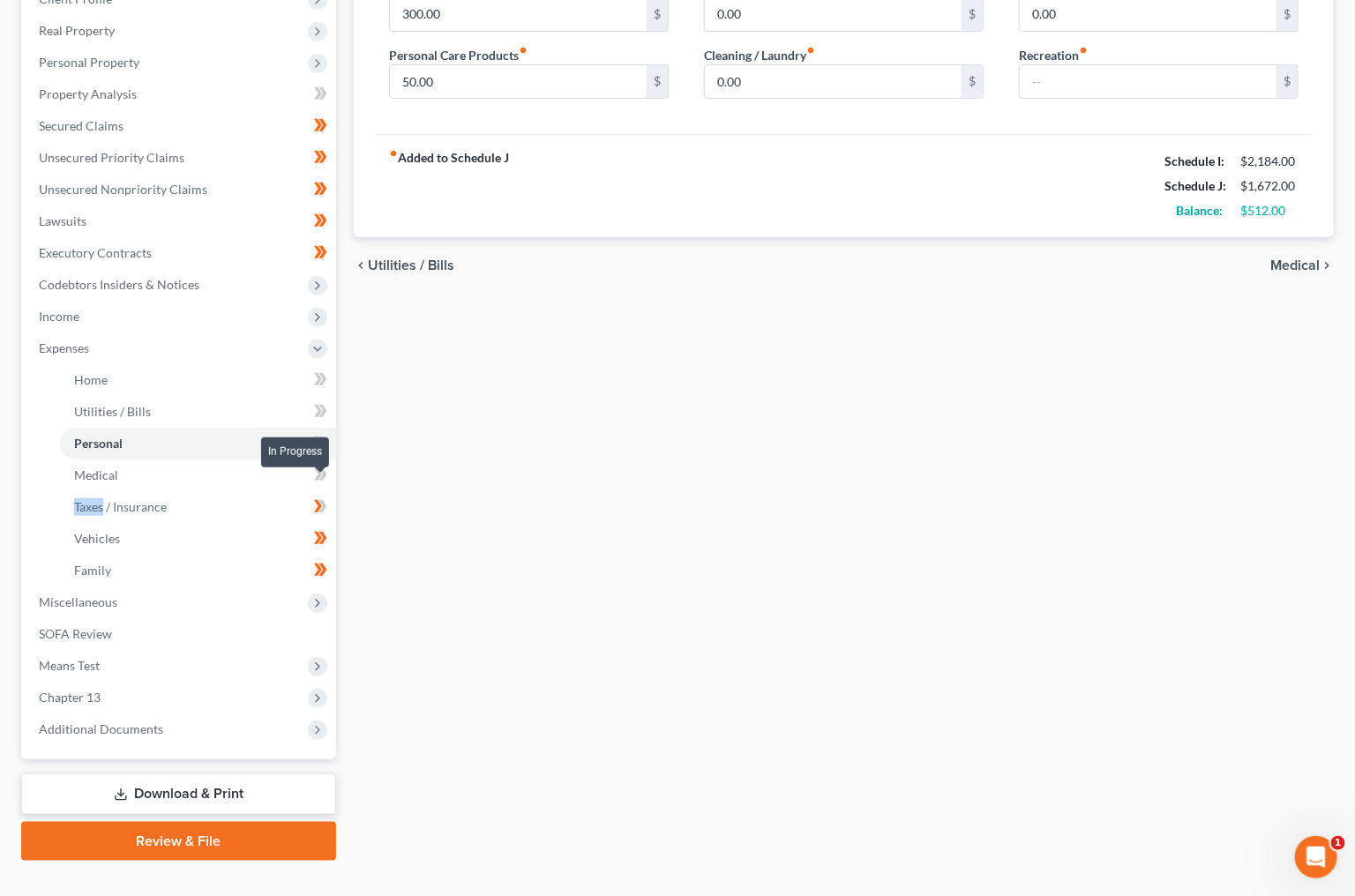
click at [322, 500] on icon at bounding box center [323, 506] width 8 height 12
click at [319, 469] on icon at bounding box center [318, 474] width 8 height 12
click at [319, 432] on icon at bounding box center [320, 443] width 13 height 22
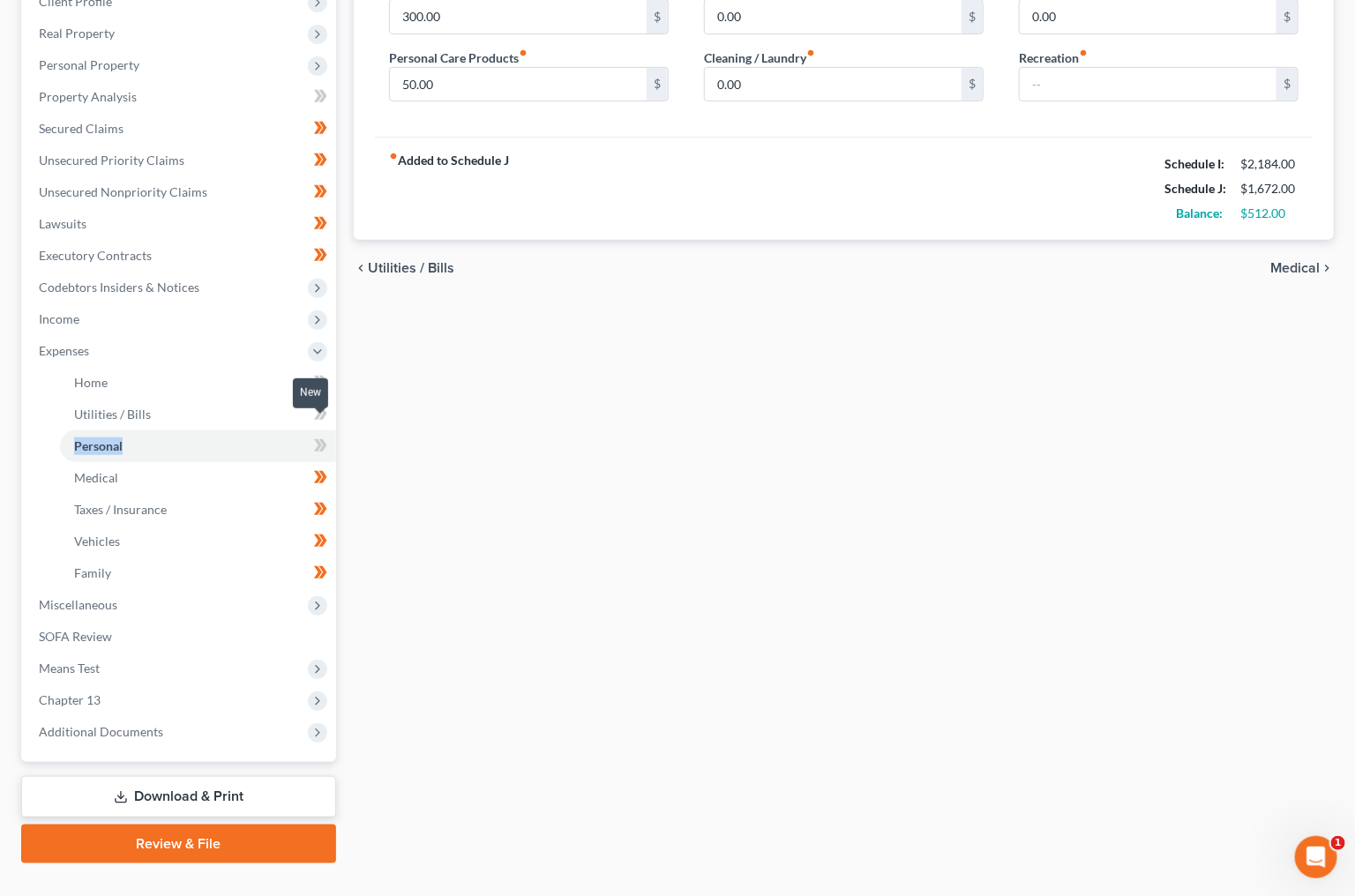
click at [319, 435] on icon at bounding box center [320, 446] width 13 height 22
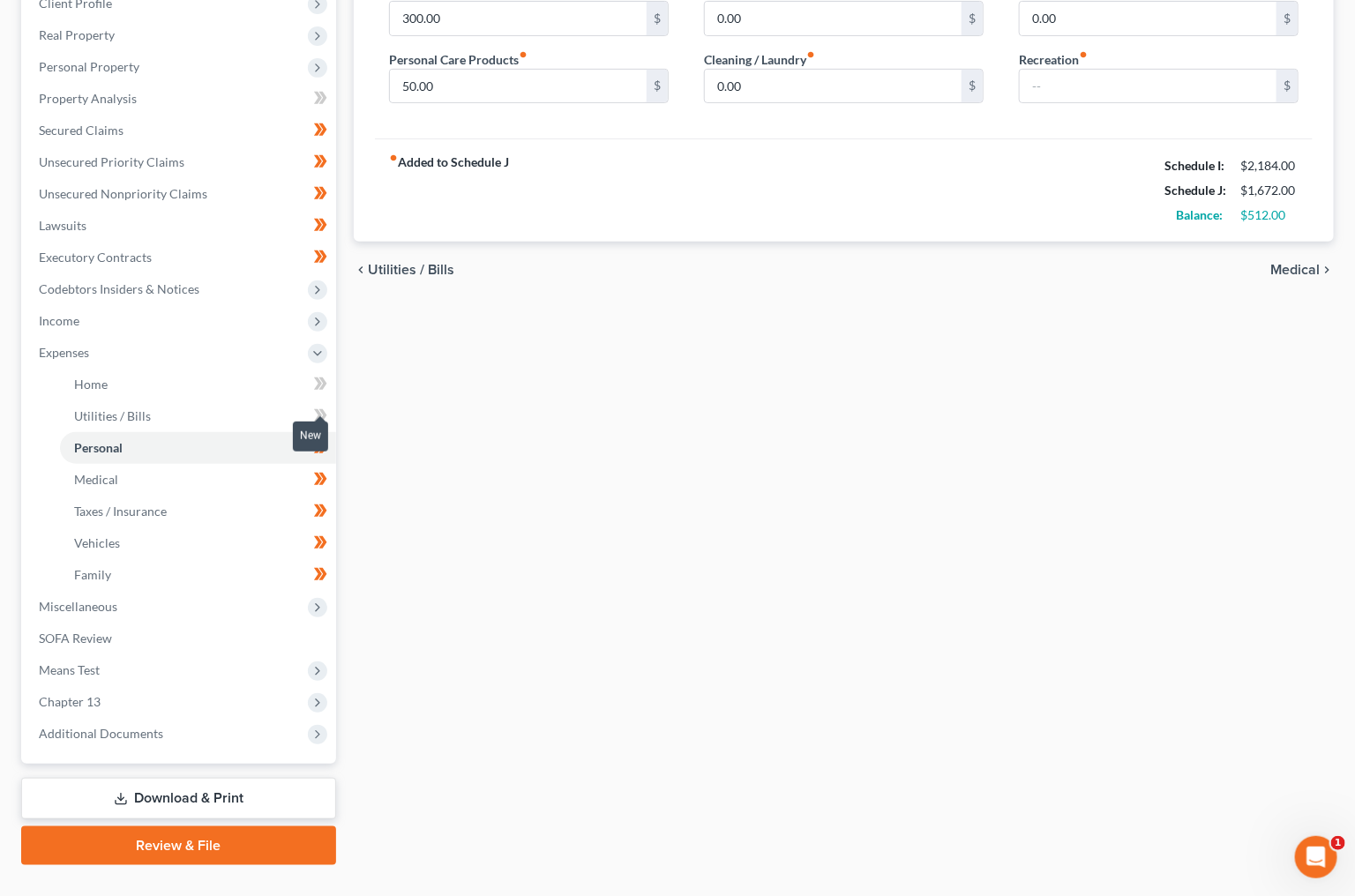
click at [326, 405] on icon at bounding box center [320, 416] width 13 height 22
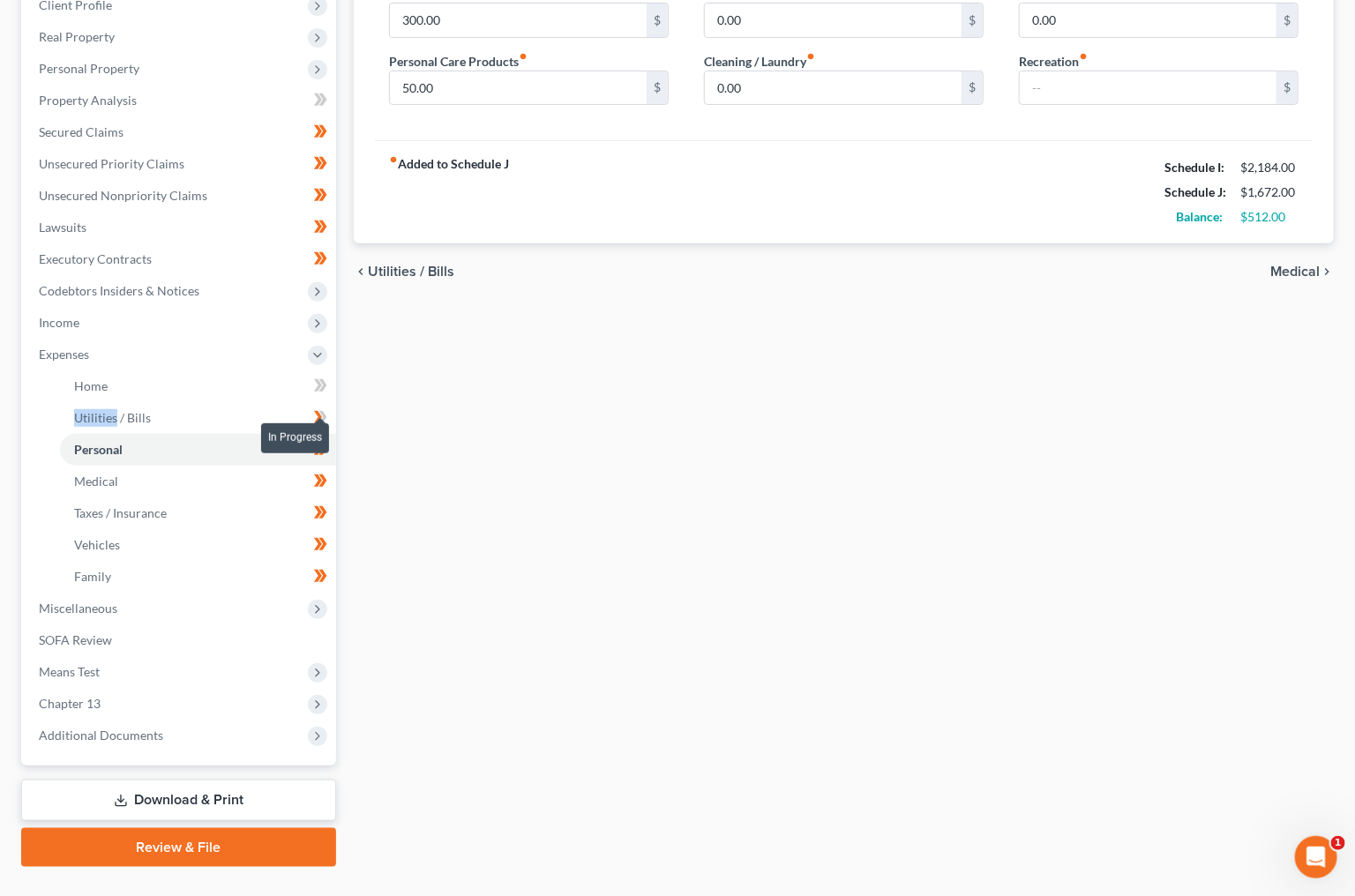
click at [326, 407] on icon at bounding box center [320, 418] width 13 height 22
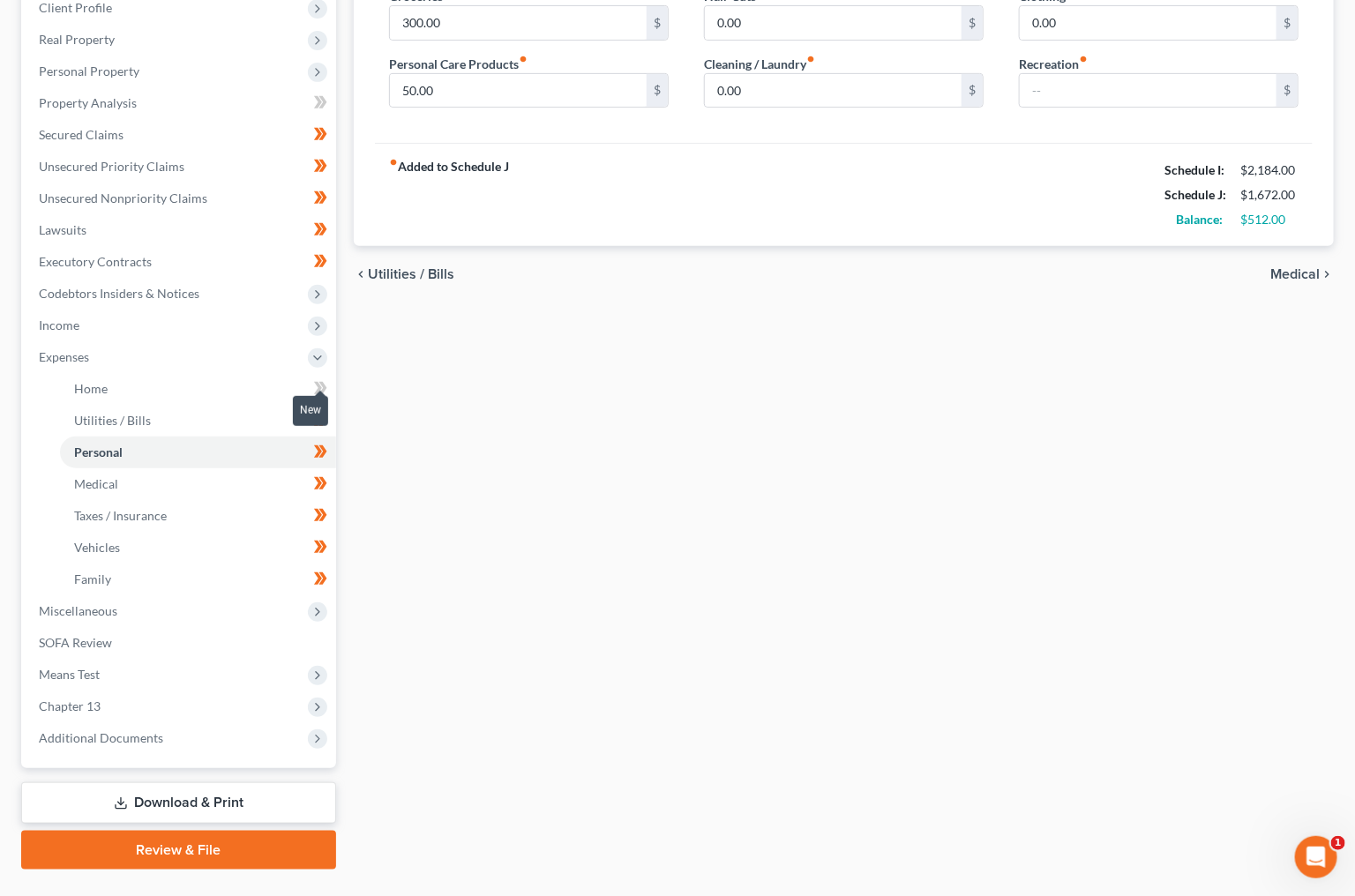
click at [321, 377] on icon at bounding box center [320, 388] width 13 height 22
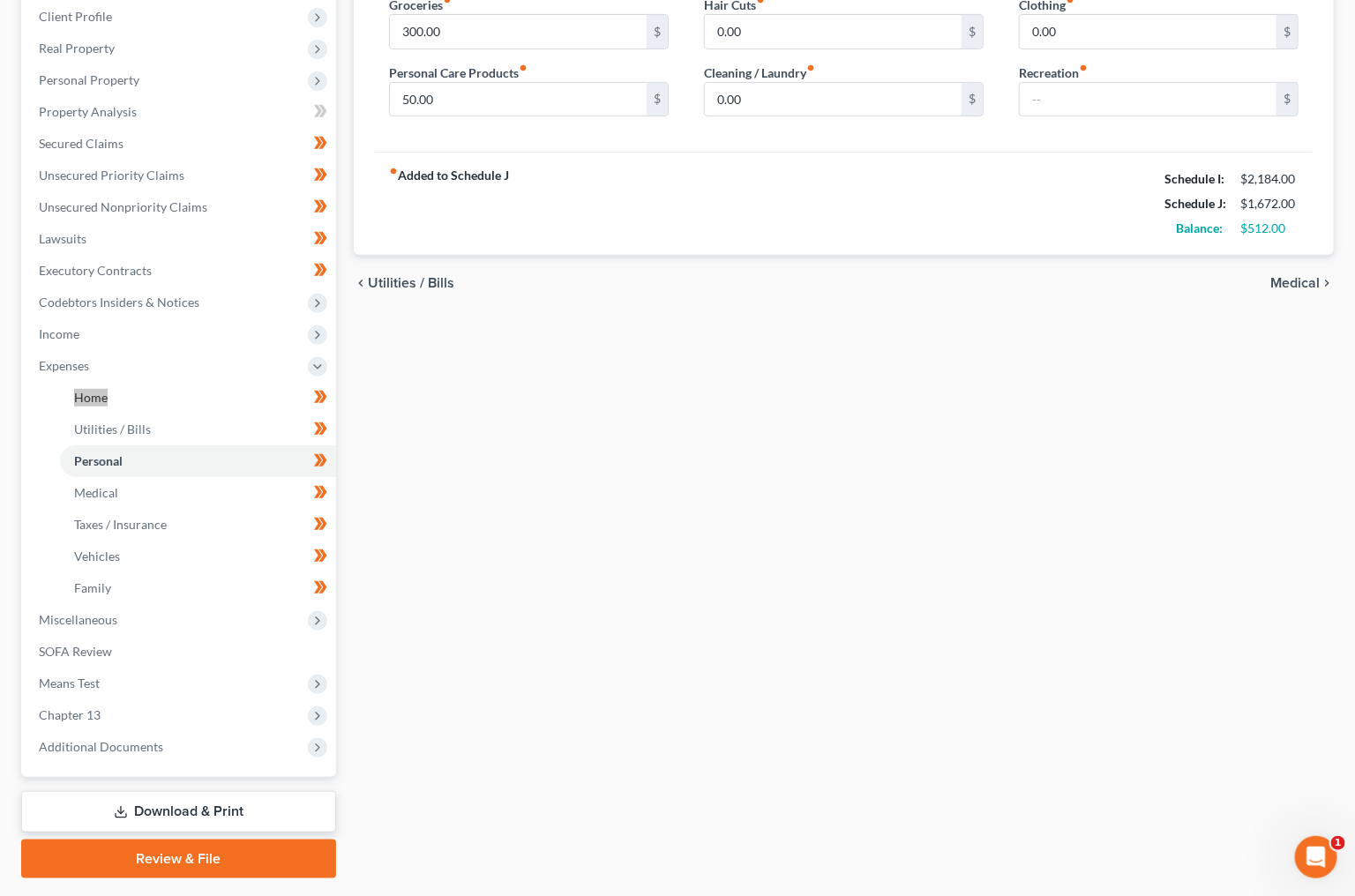
scroll to position [282, 0]
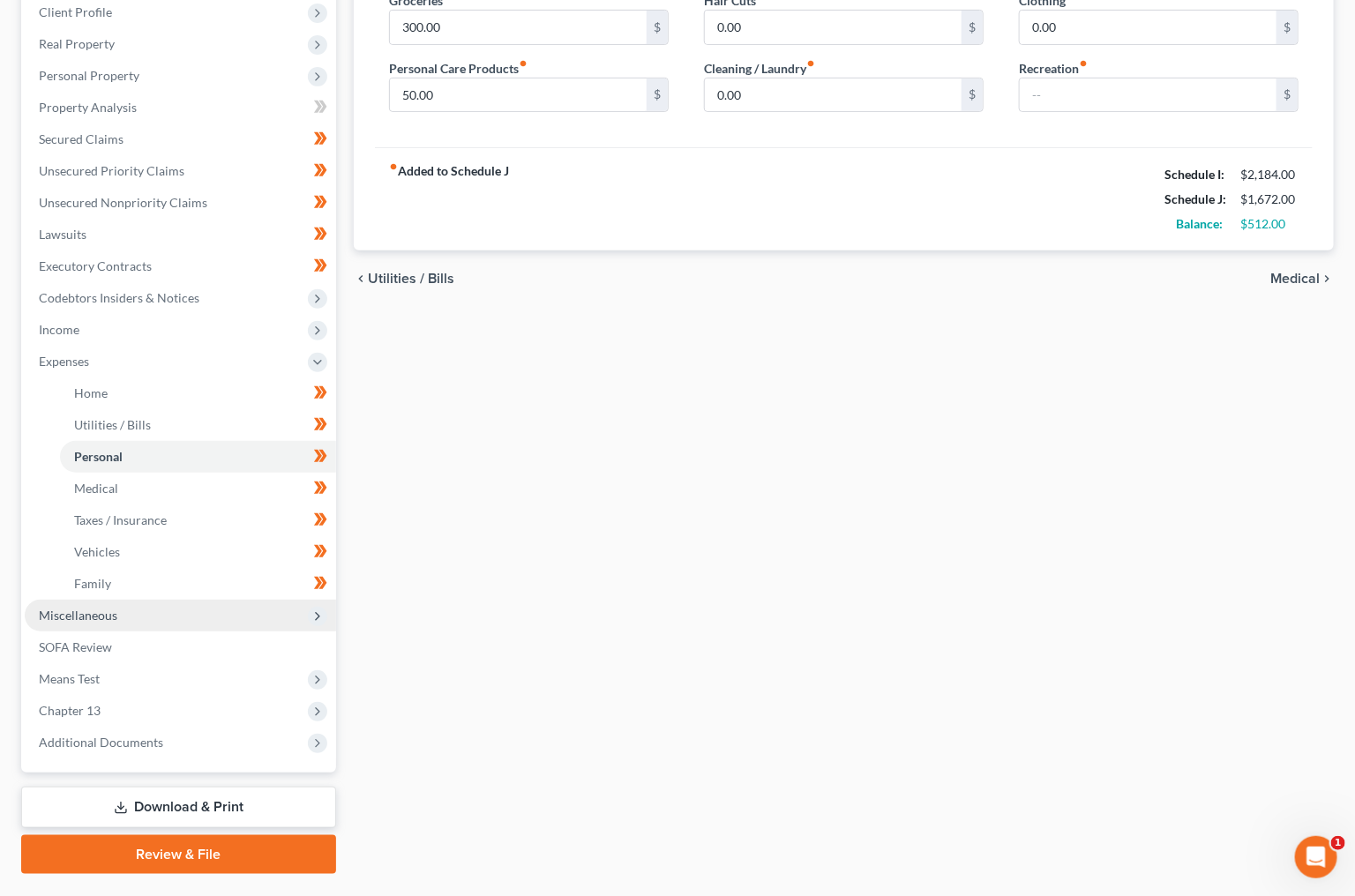
click at [149, 600] on span "Miscellaneous" at bounding box center [180, 616] width 312 height 32
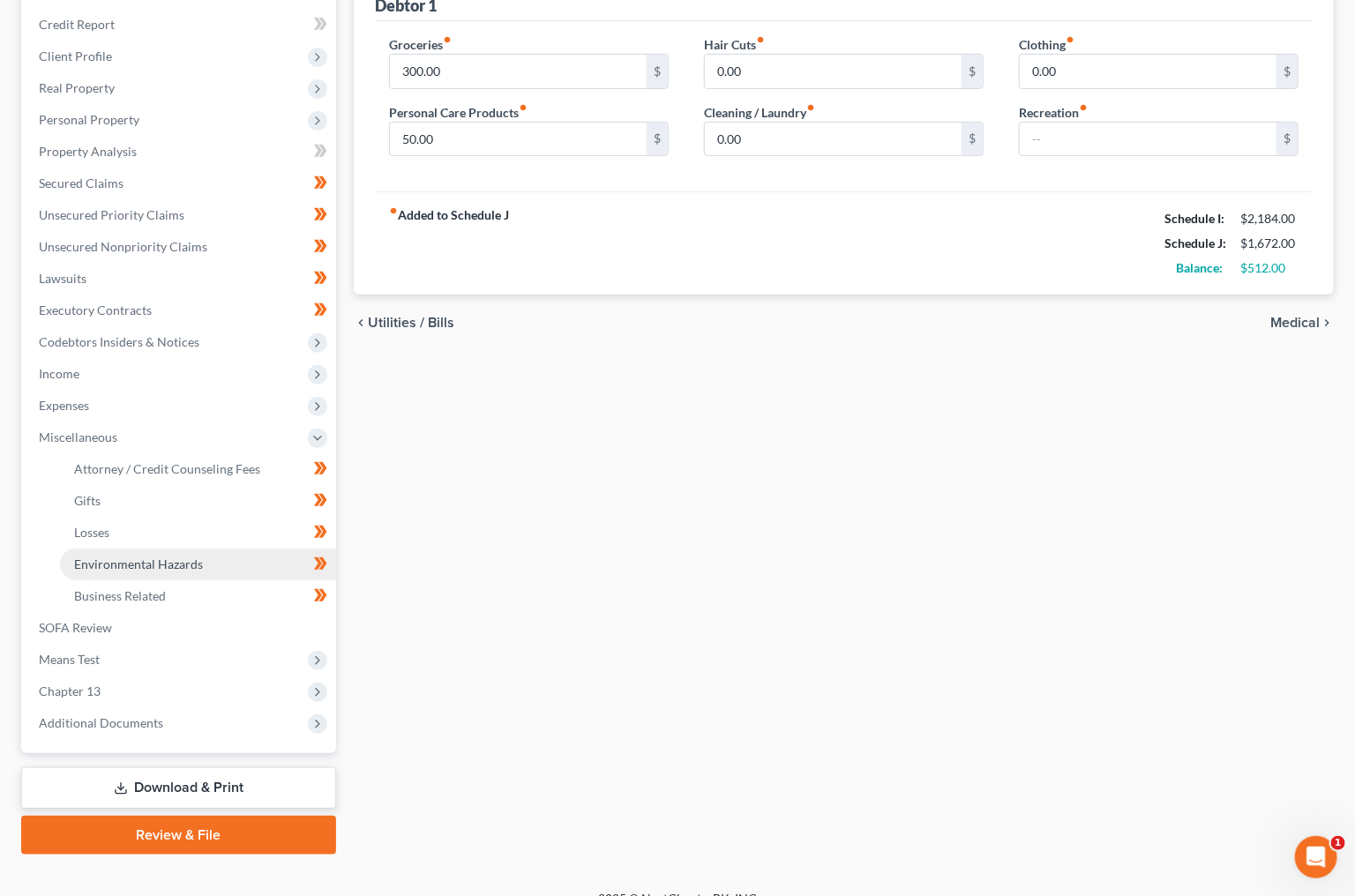
scroll to position [233, 0]
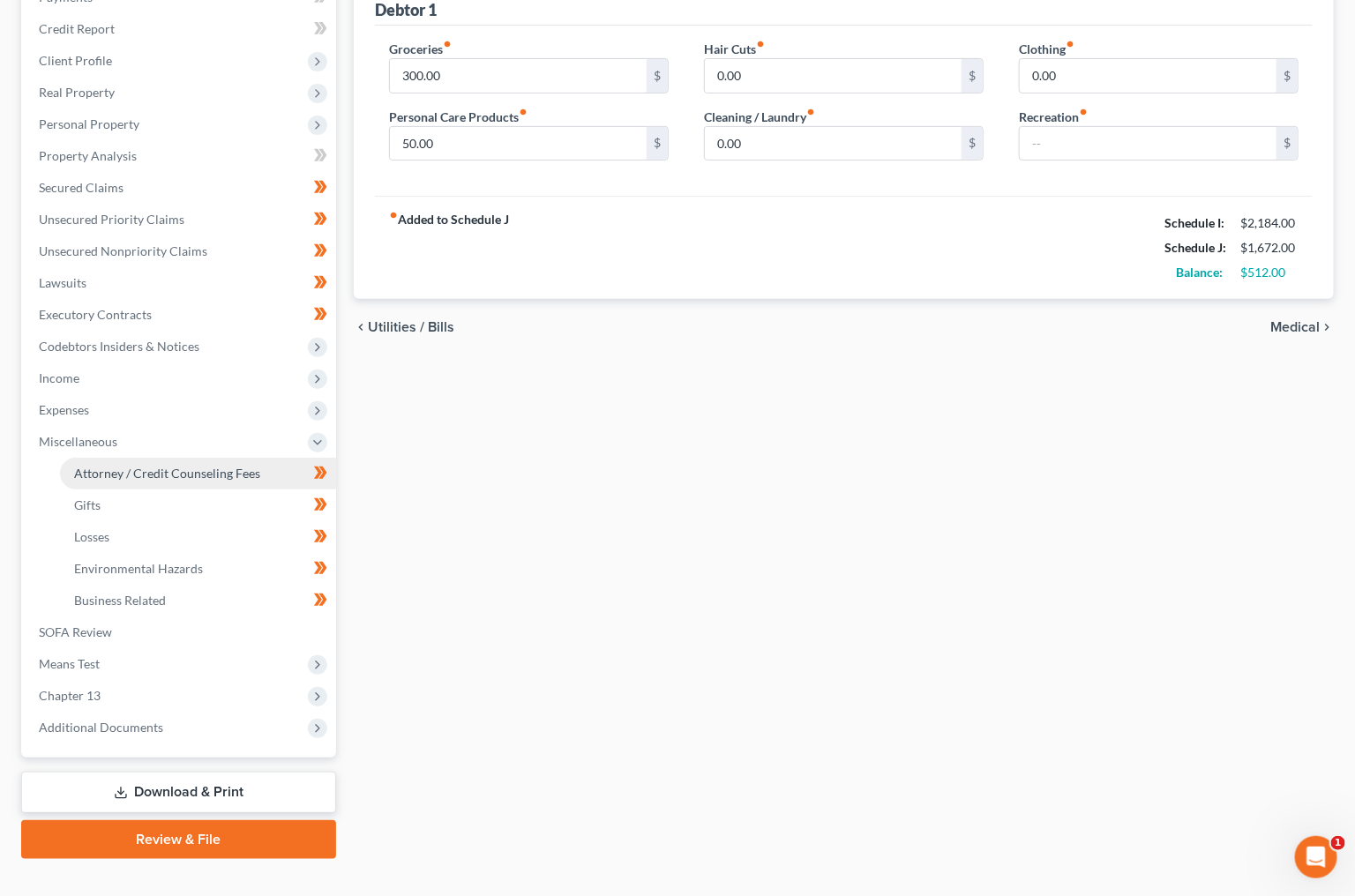
click at [203, 466] on span "Attorney / Credit Counseling Fees" at bounding box center [166, 473] width 186 height 15
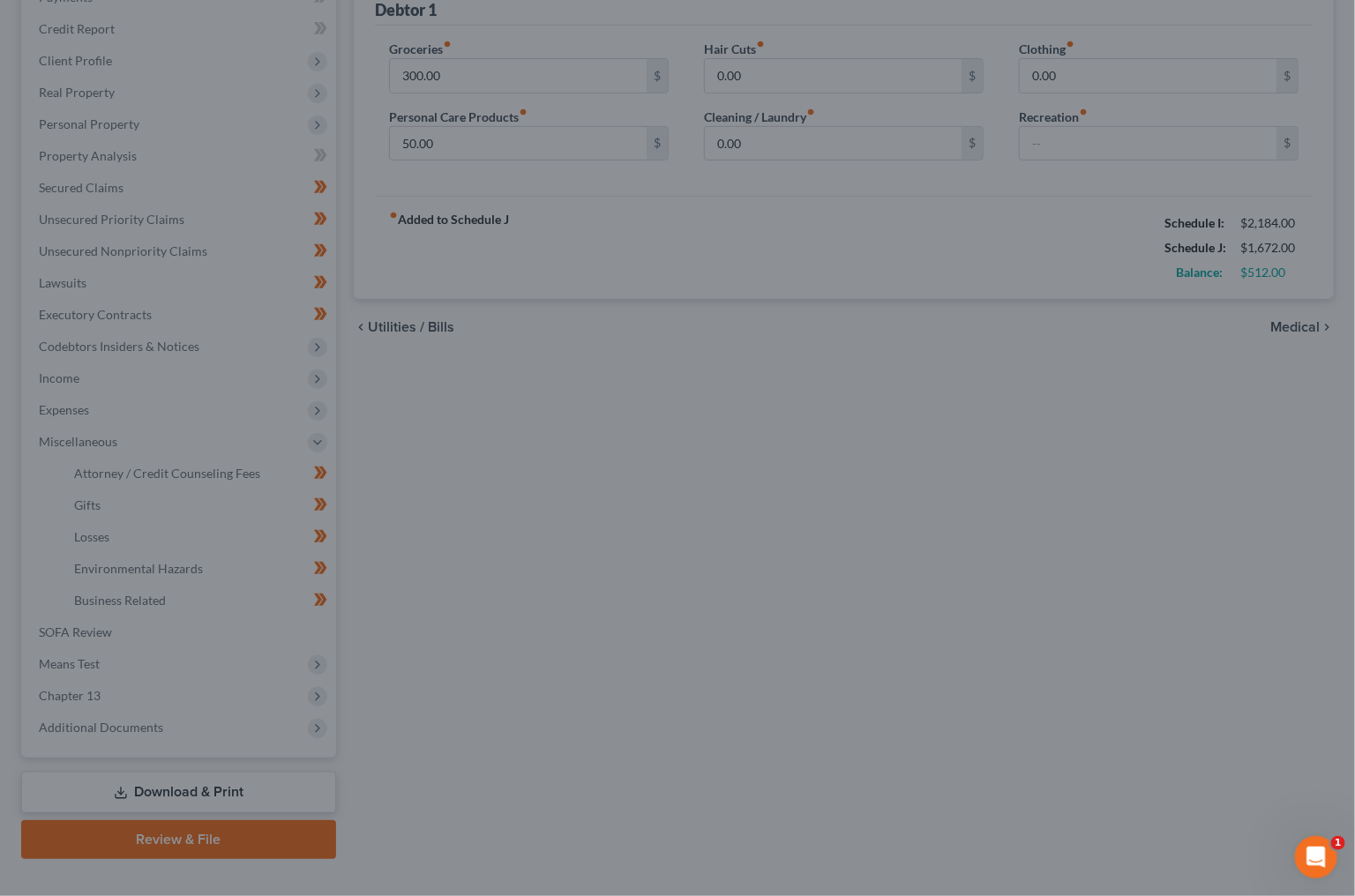
click at [211, 450] on div at bounding box center [677, 448] width 1355 height 896
click at [337, 626] on div at bounding box center [677, 448] width 1355 height 896
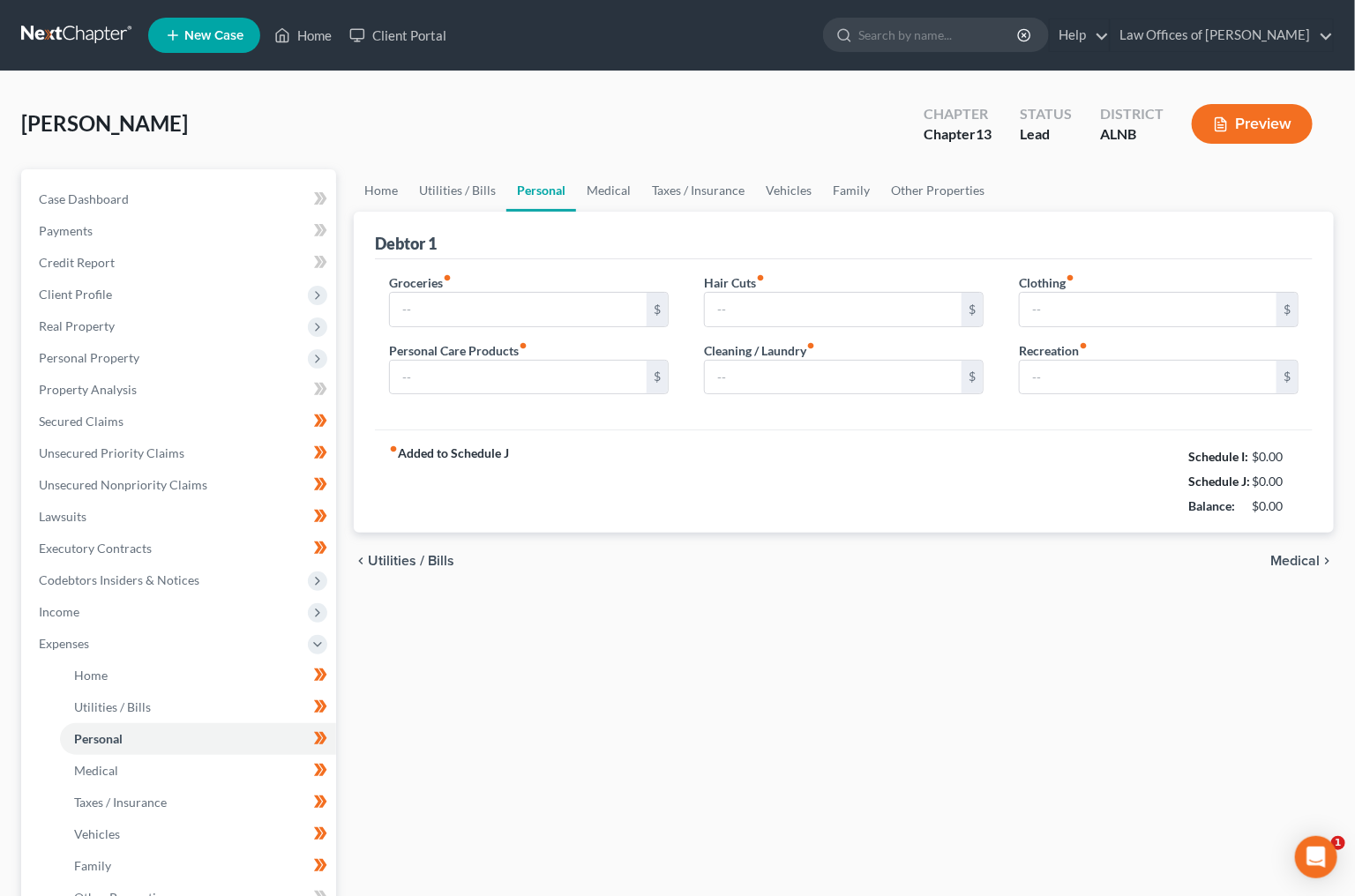
type input "300.00"
type input "50.00"
type input "0.00"
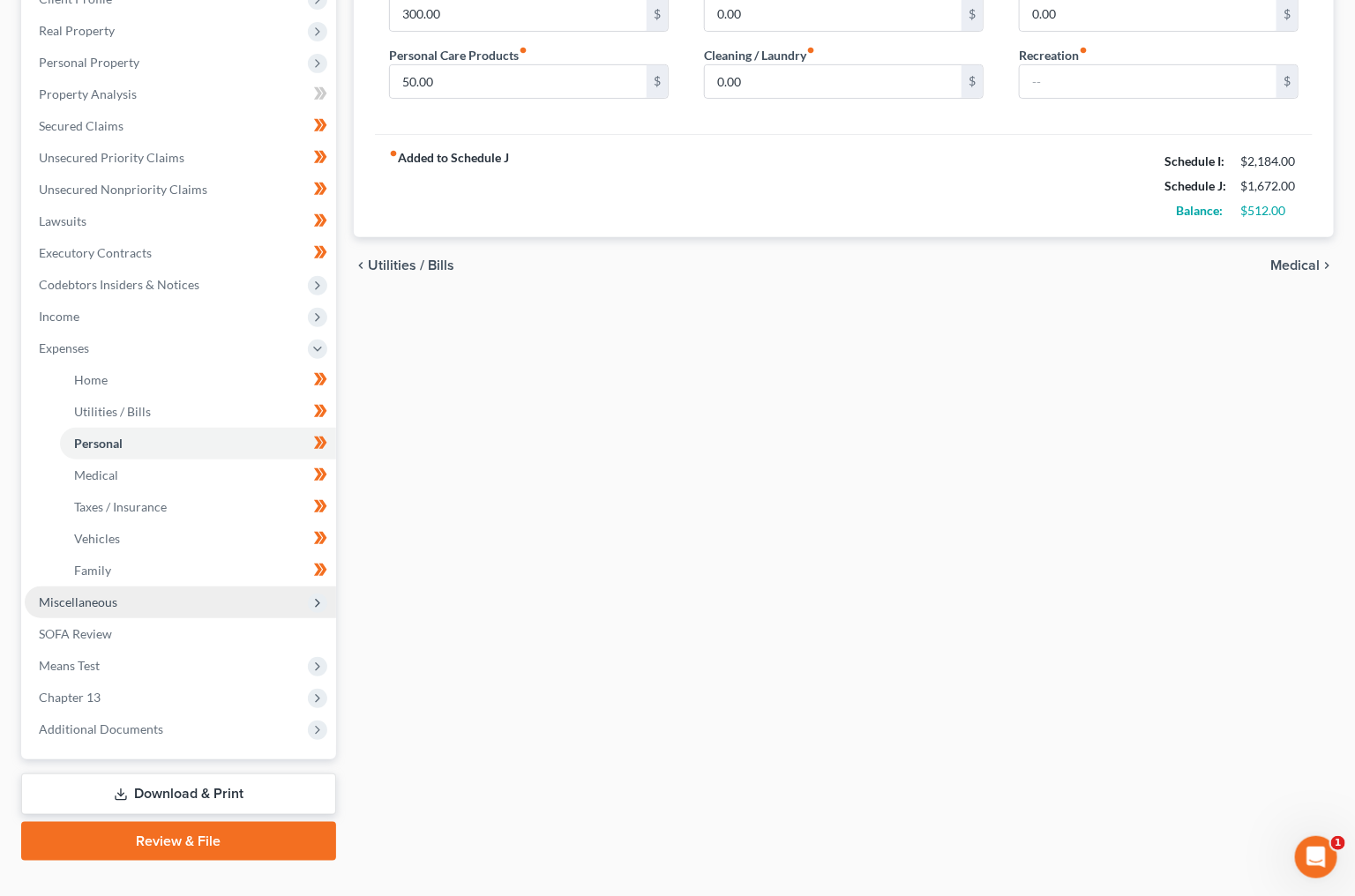
click at [101, 595] on span "Miscellaneous" at bounding box center [78, 602] width 78 height 15
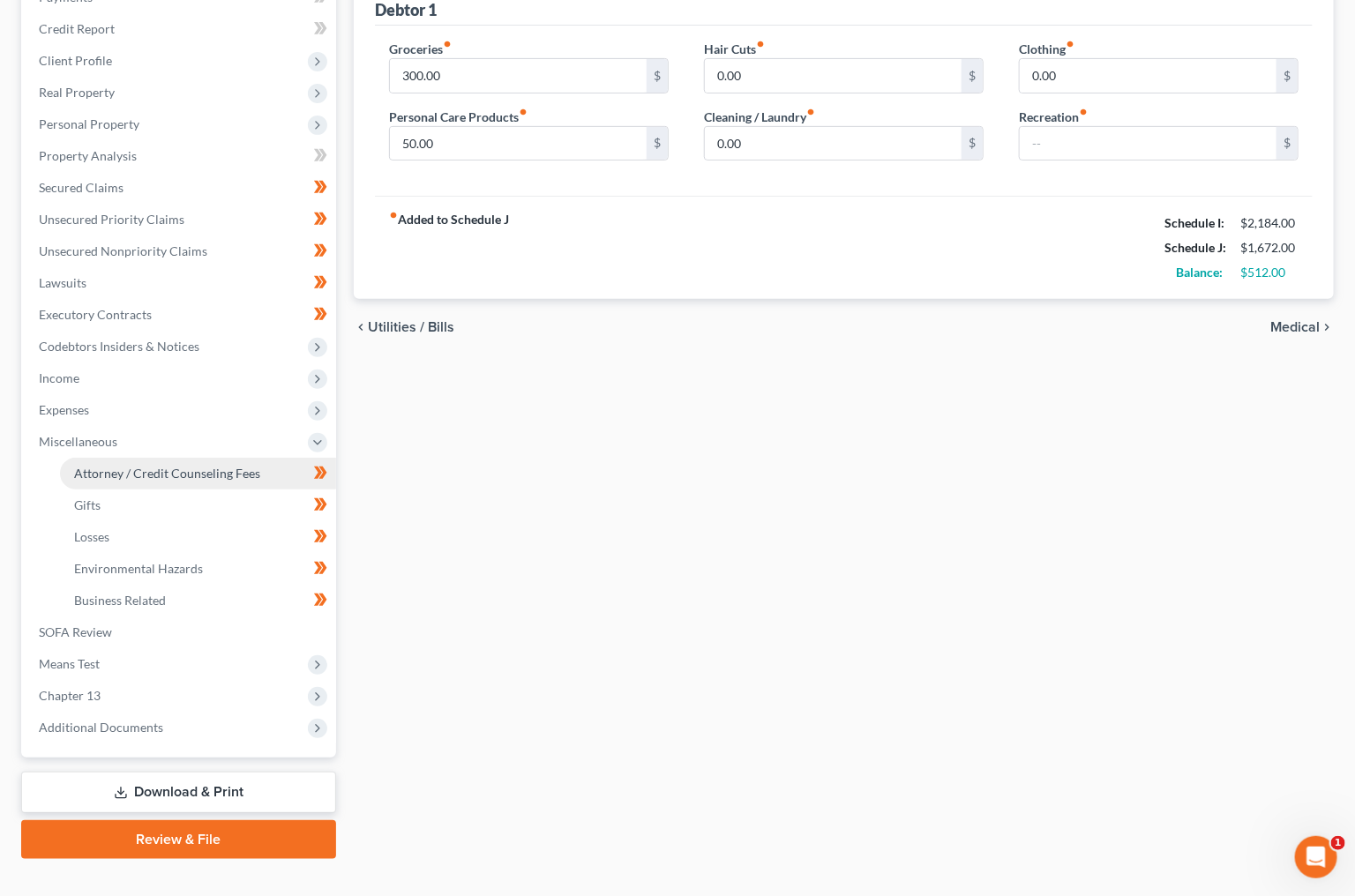
click at [191, 466] on span "Attorney / Credit Counseling Fees" at bounding box center [166, 473] width 186 height 15
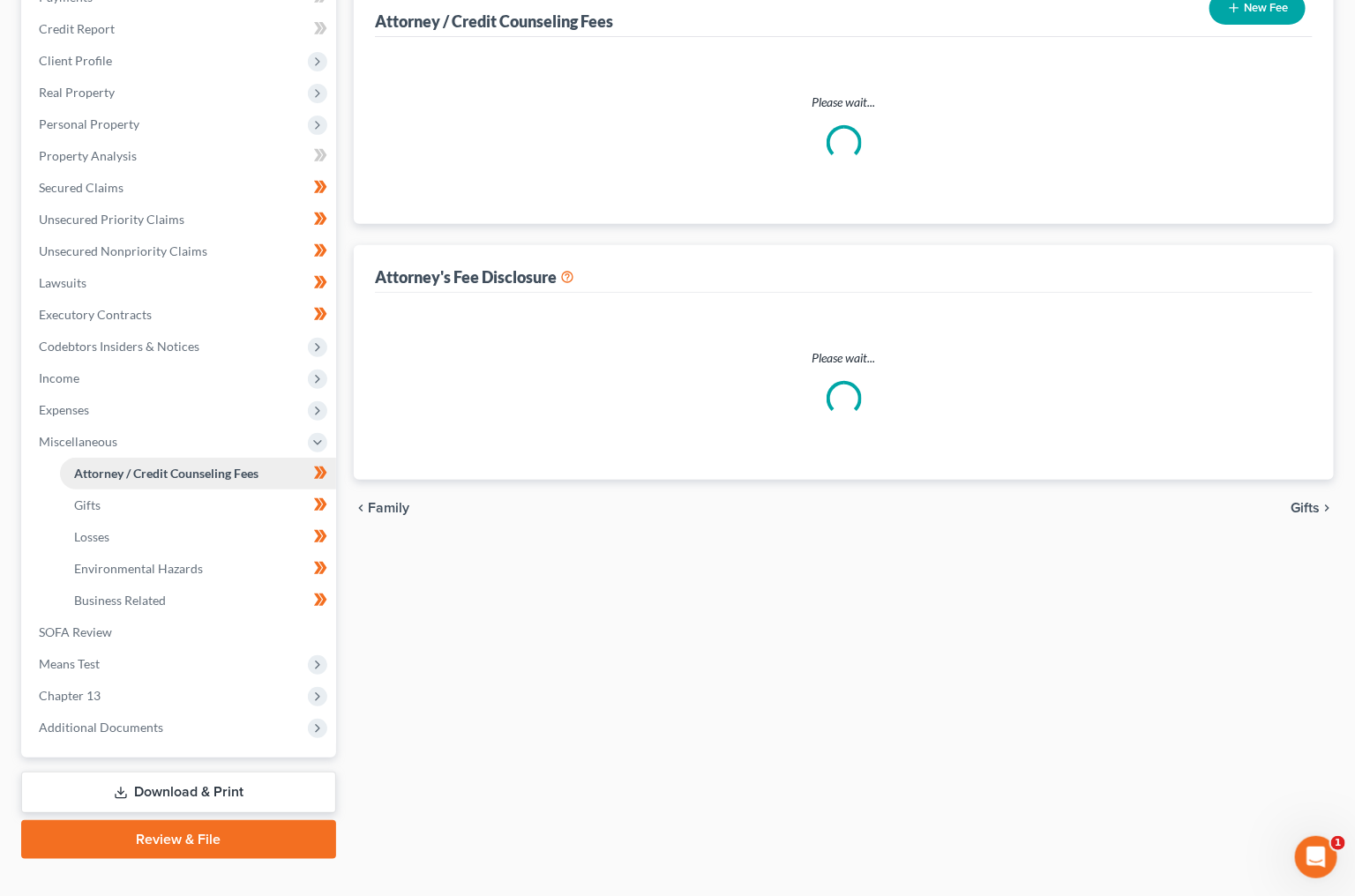
scroll to position [2, 0]
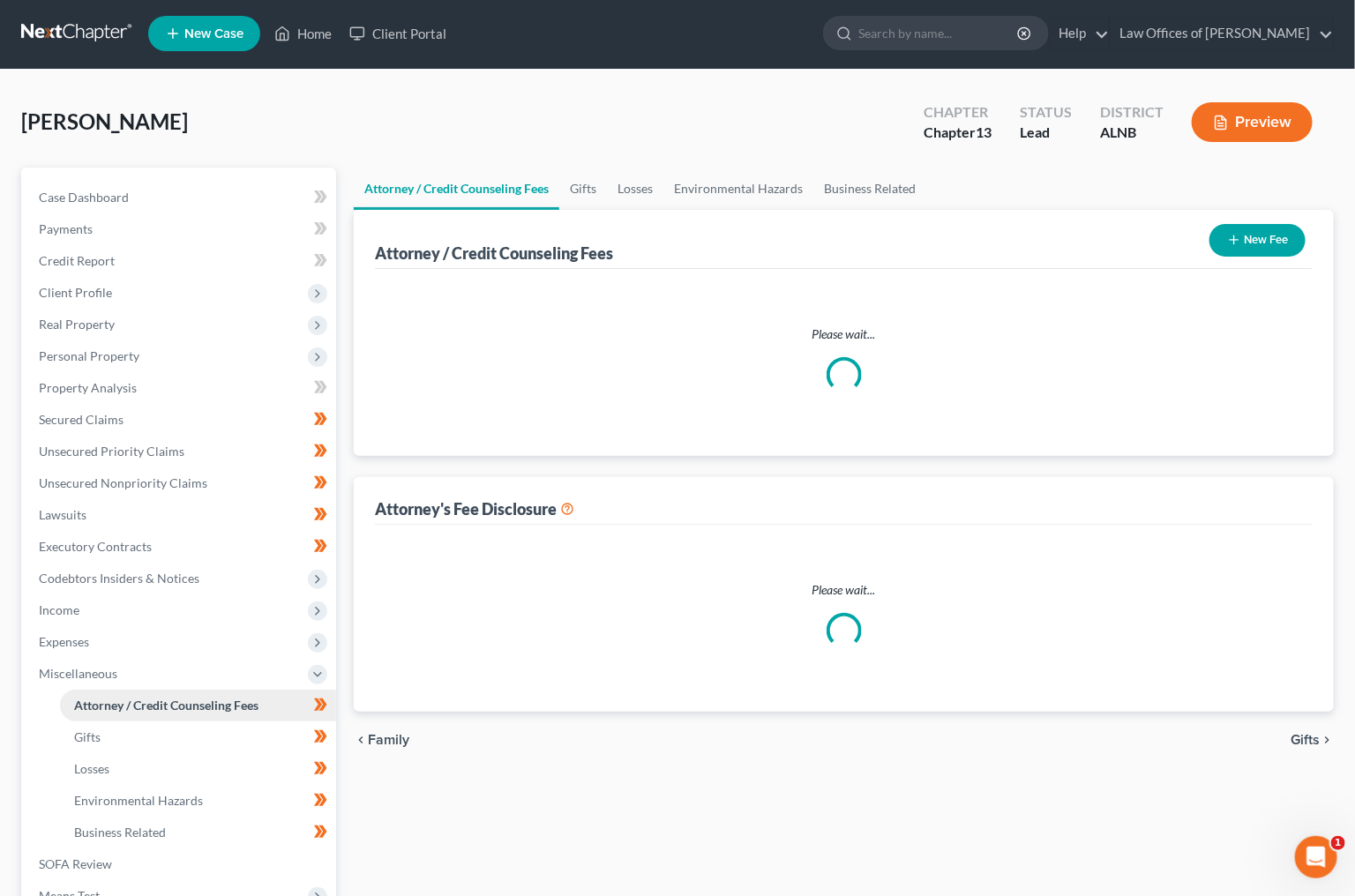
select select "0"
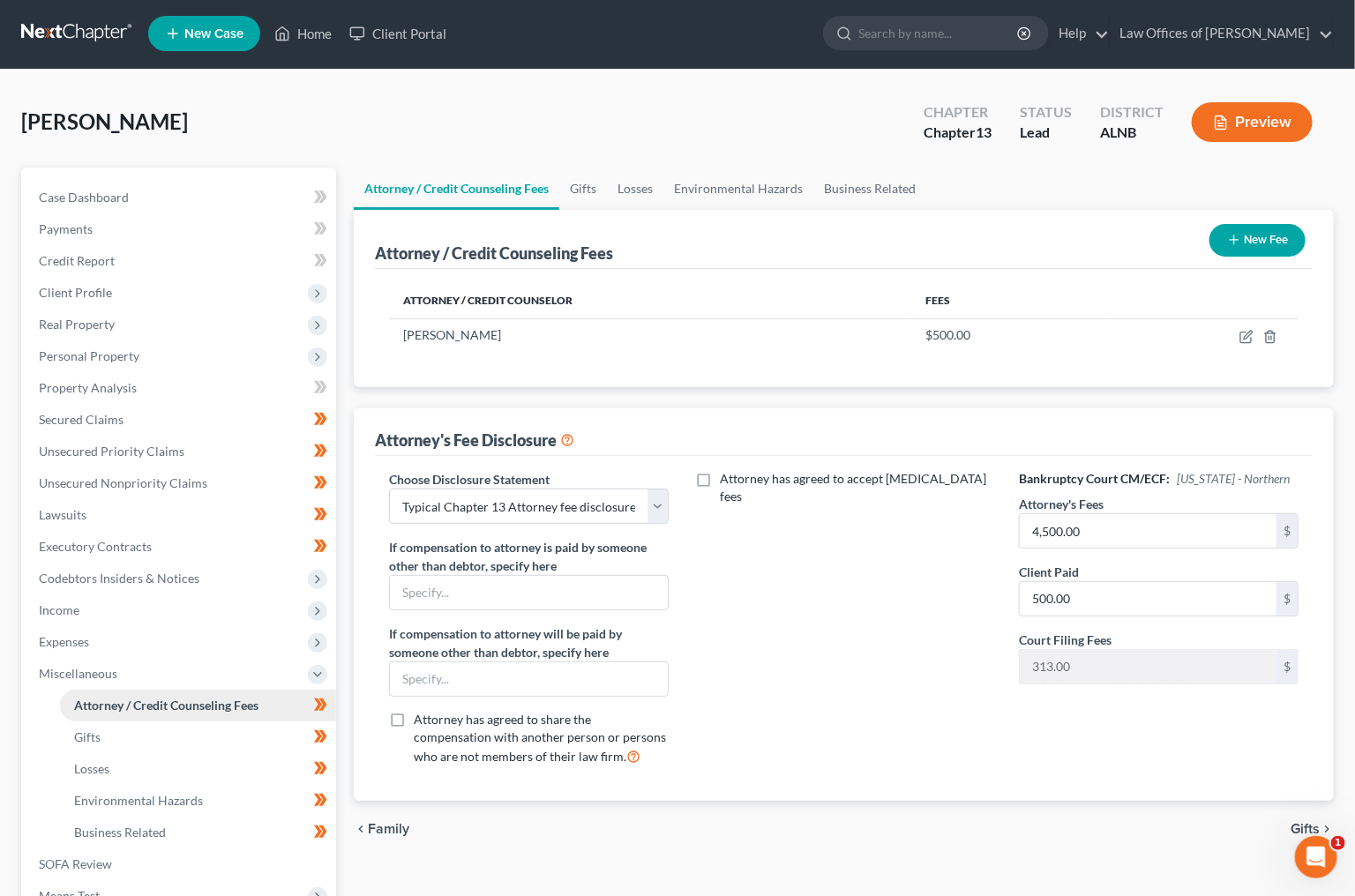
scroll to position [0, 0]
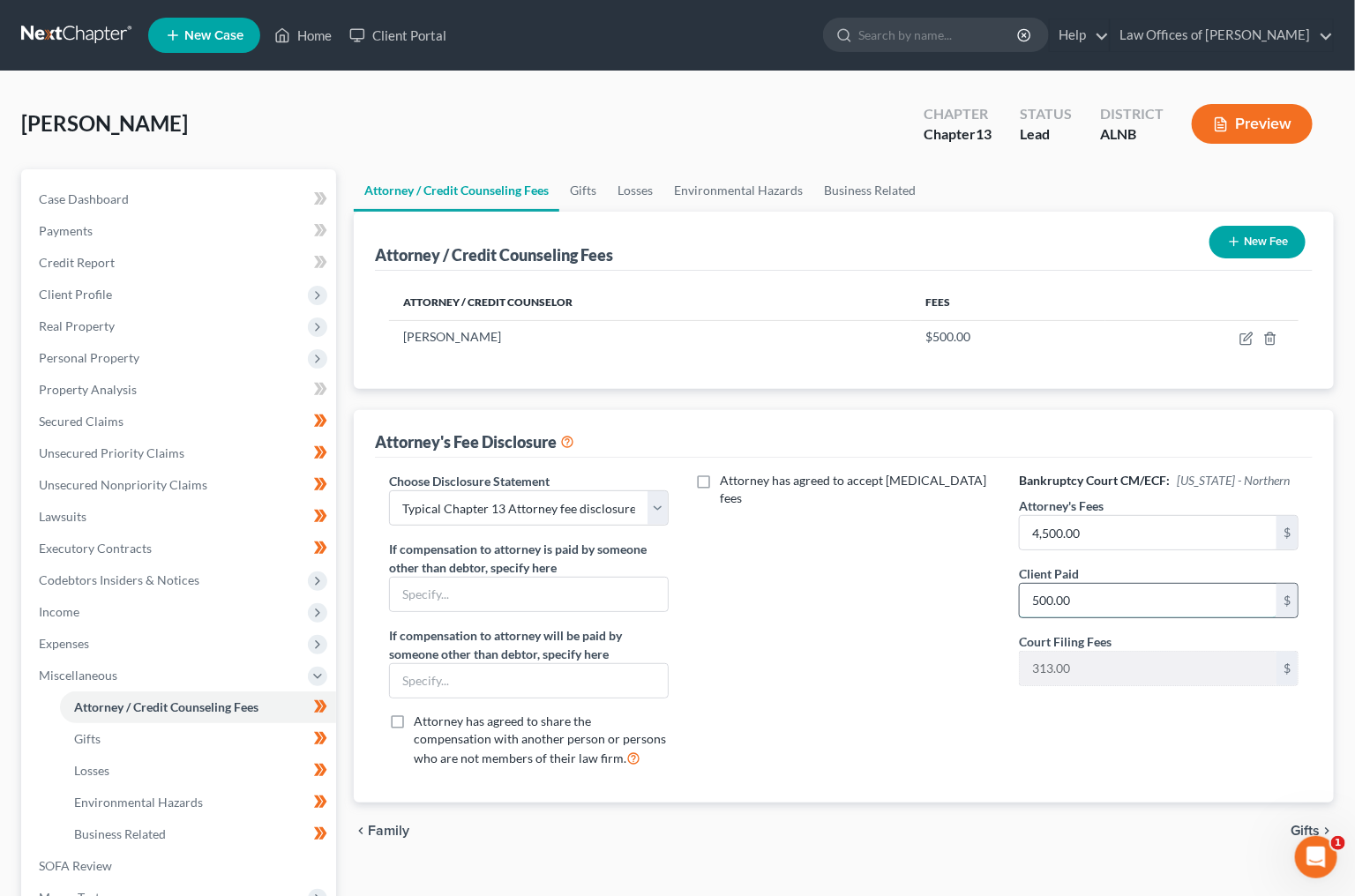
click at [1096, 584] on input "500.00" at bounding box center [1148, 601] width 257 height 34
type input "0"
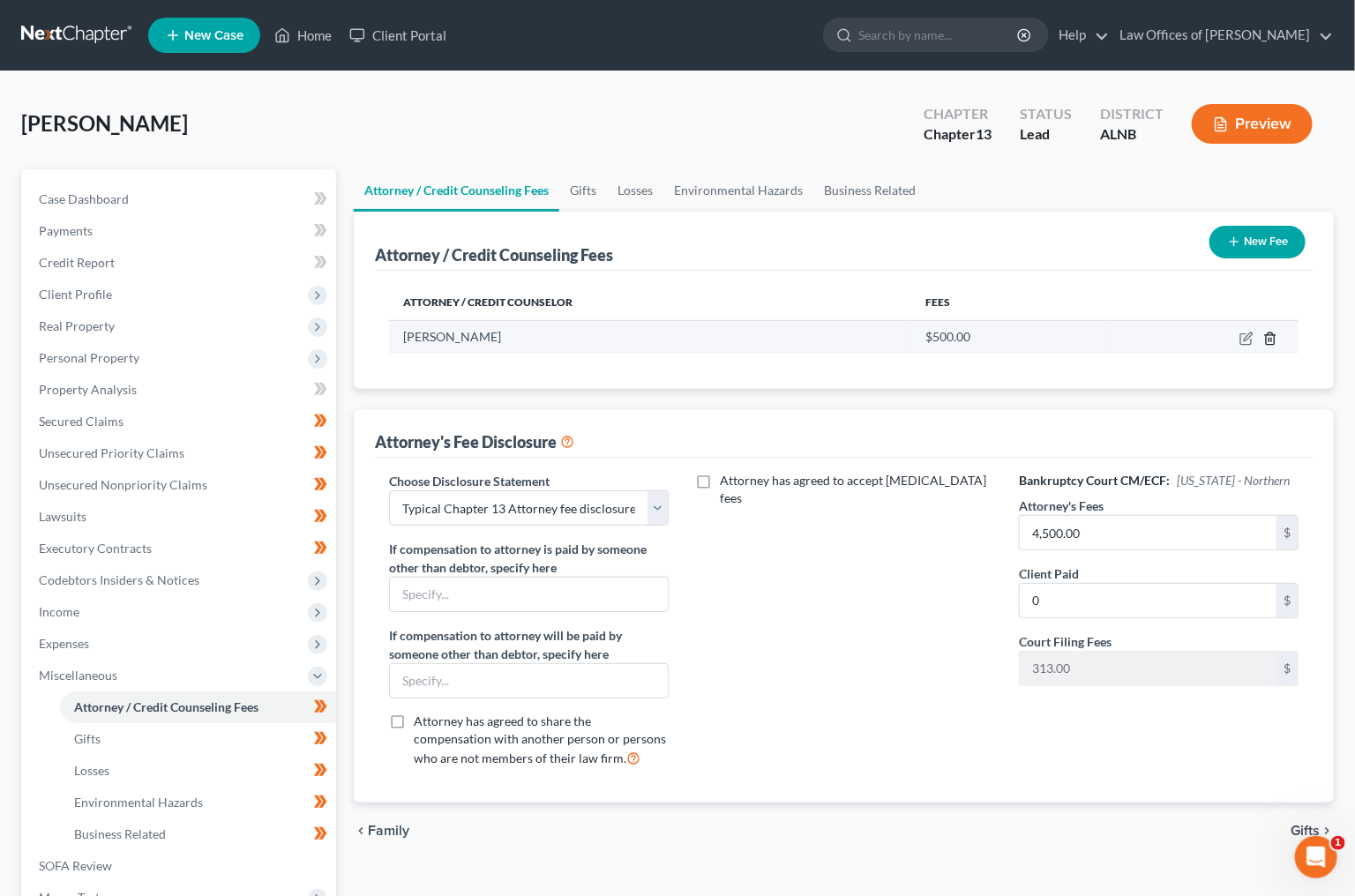
click at [1273, 336] on icon "button" at bounding box center [1270, 338] width 14 height 14
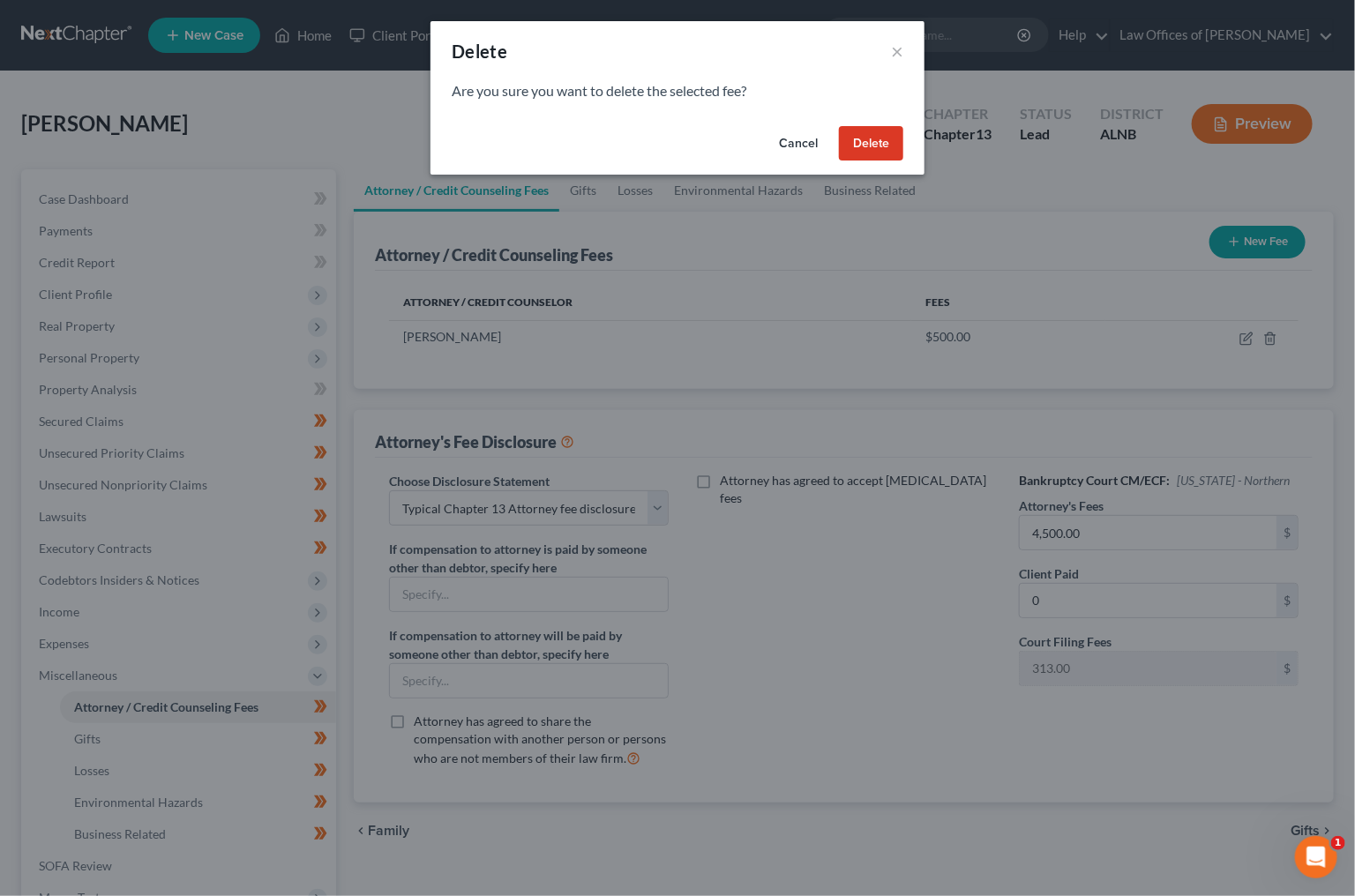
click at [873, 142] on button "Delete" at bounding box center [871, 144] width 64 height 35
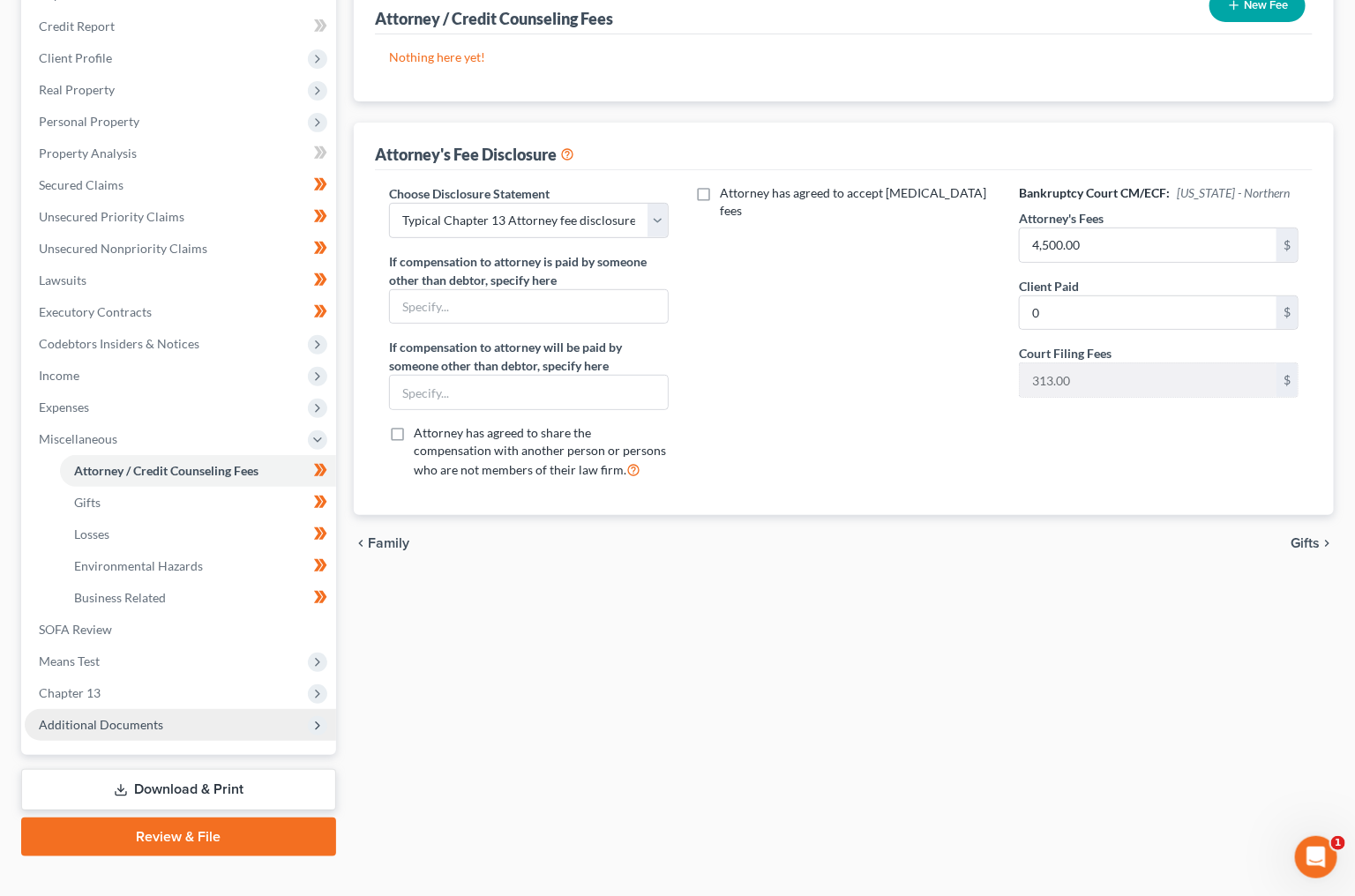
scroll to position [233, 0]
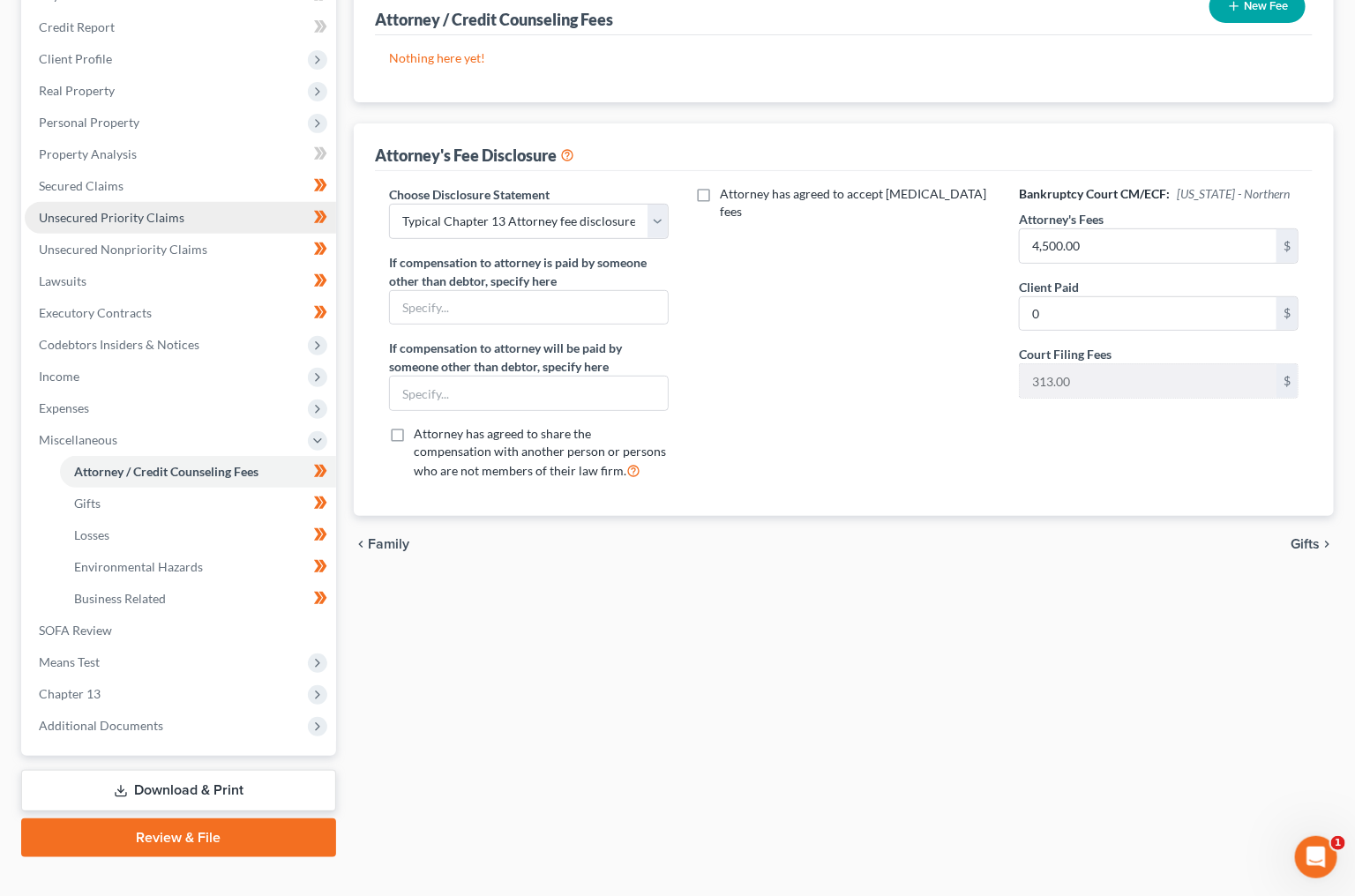
click at [231, 219] on link "Unsecured Priority Claims" at bounding box center [180, 217] width 312 height 32
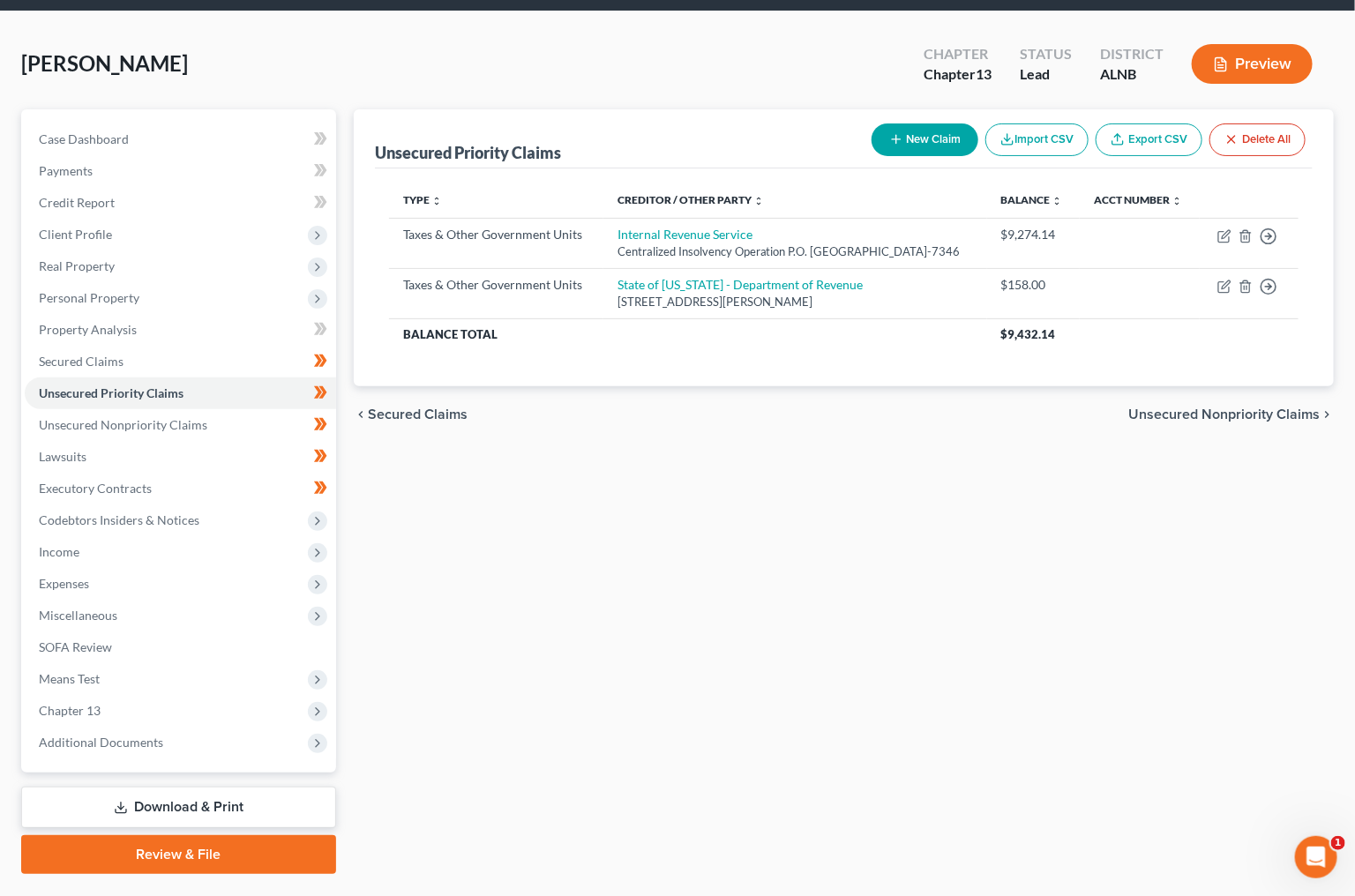
scroll to position [63, 0]
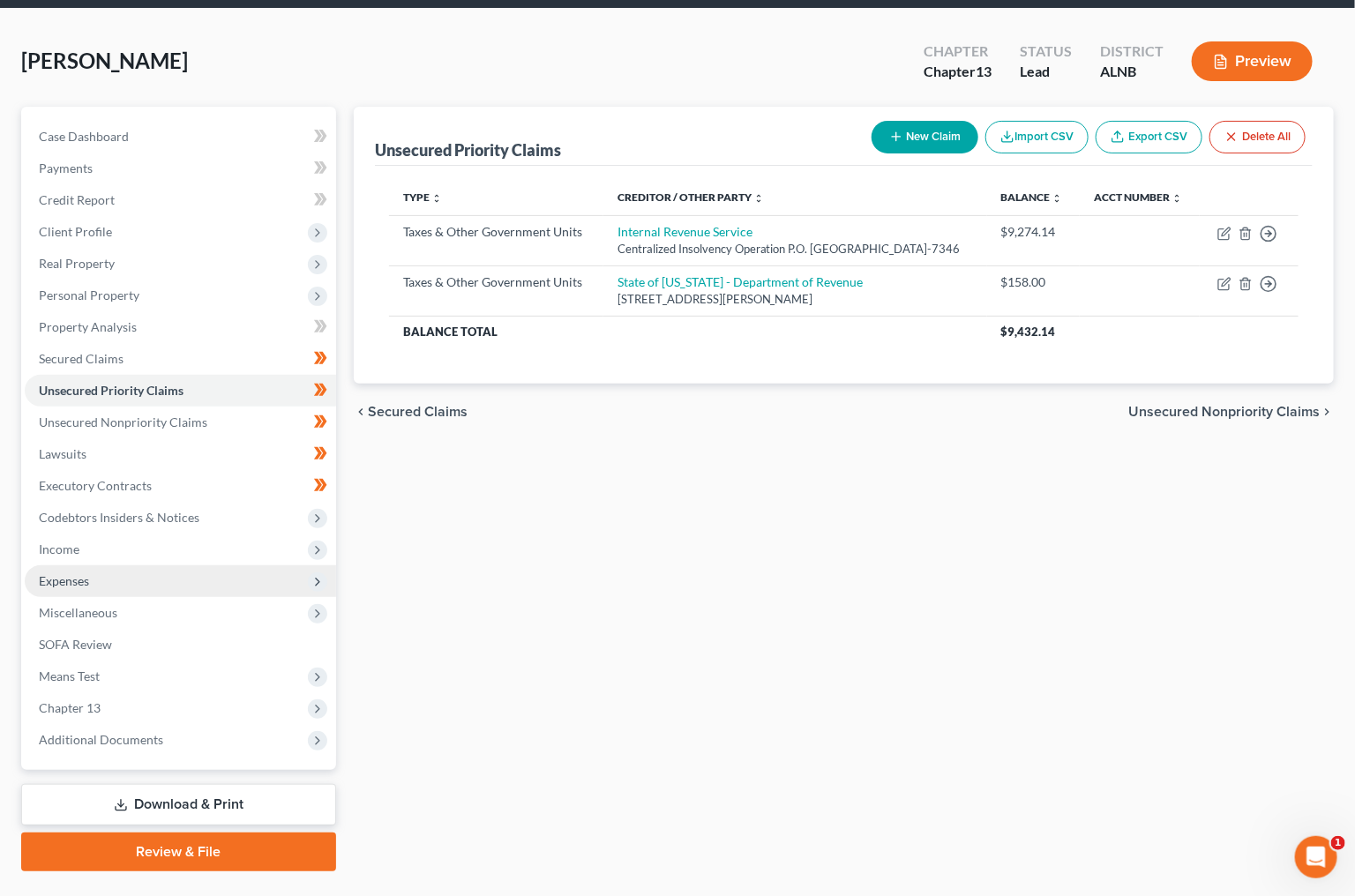
click at [105, 566] on span "Expenses" at bounding box center [180, 581] width 312 height 32
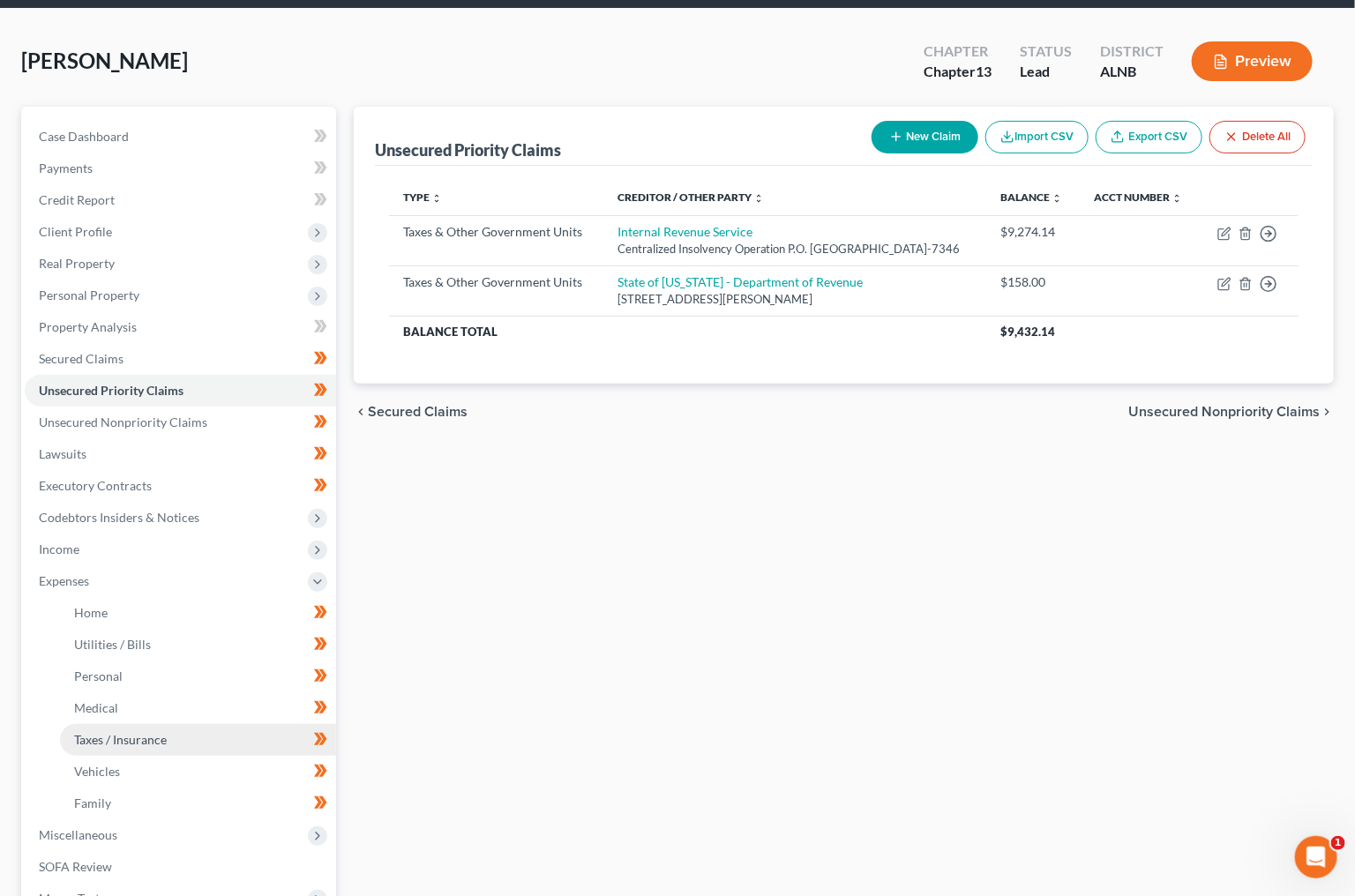
click at [121, 732] on span "Taxes / Insurance" at bounding box center [120, 739] width 92 height 15
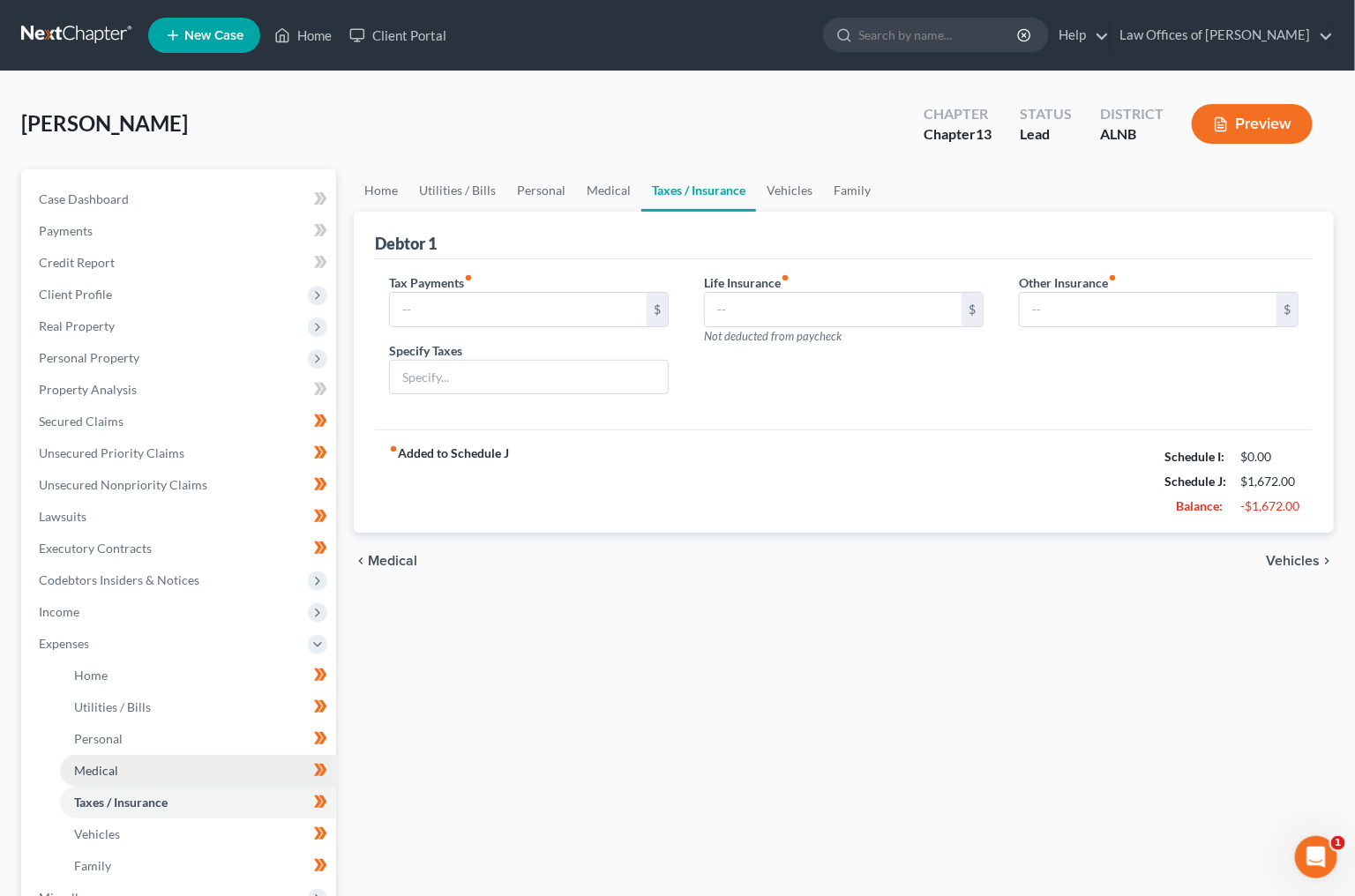
click at [120, 699] on span "Utilities / Bills" at bounding box center [112, 707] width 77 height 15
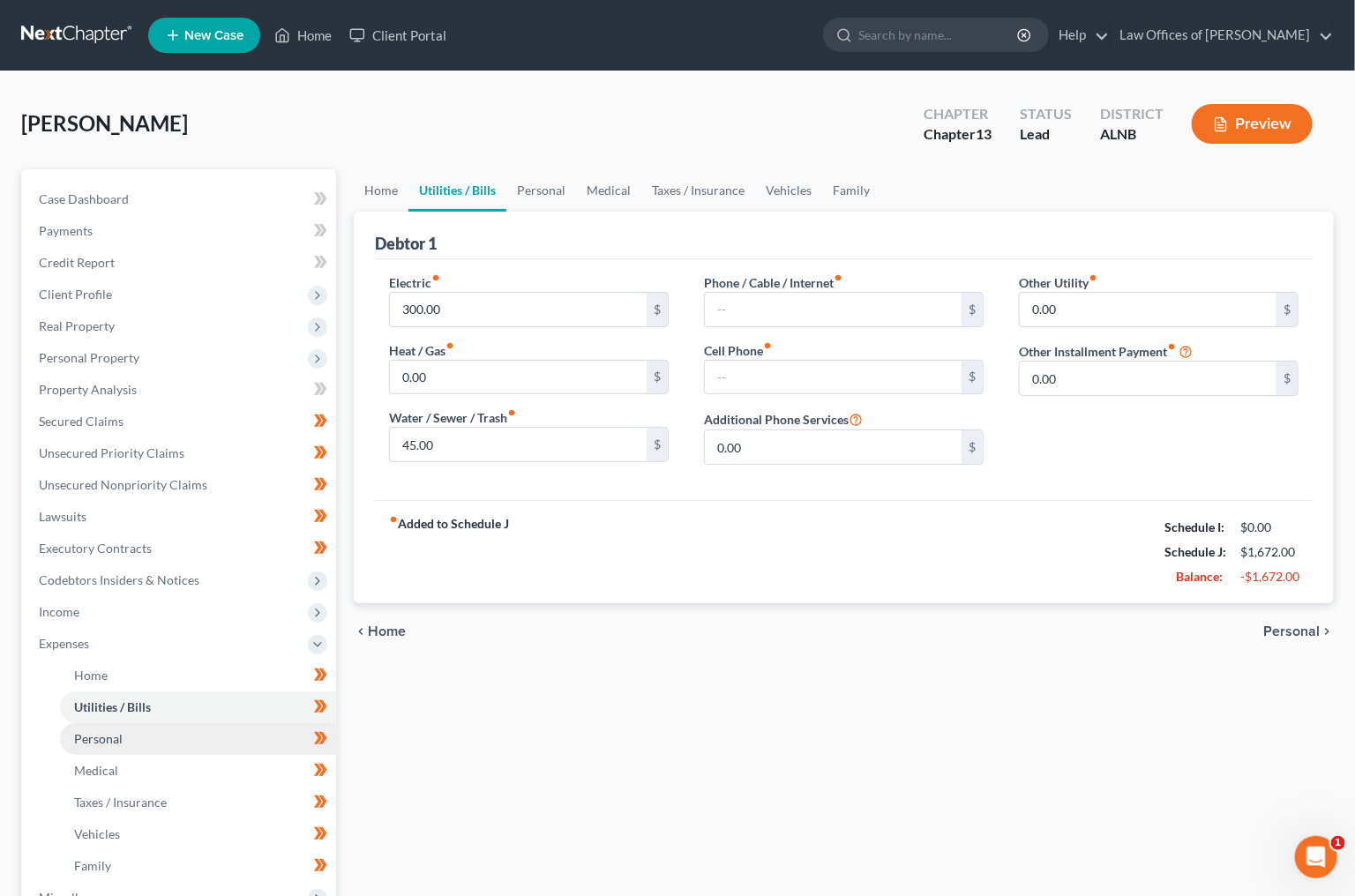
click at [117, 728] on link "Personal" at bounding box center [198, 739] width 276 height 32
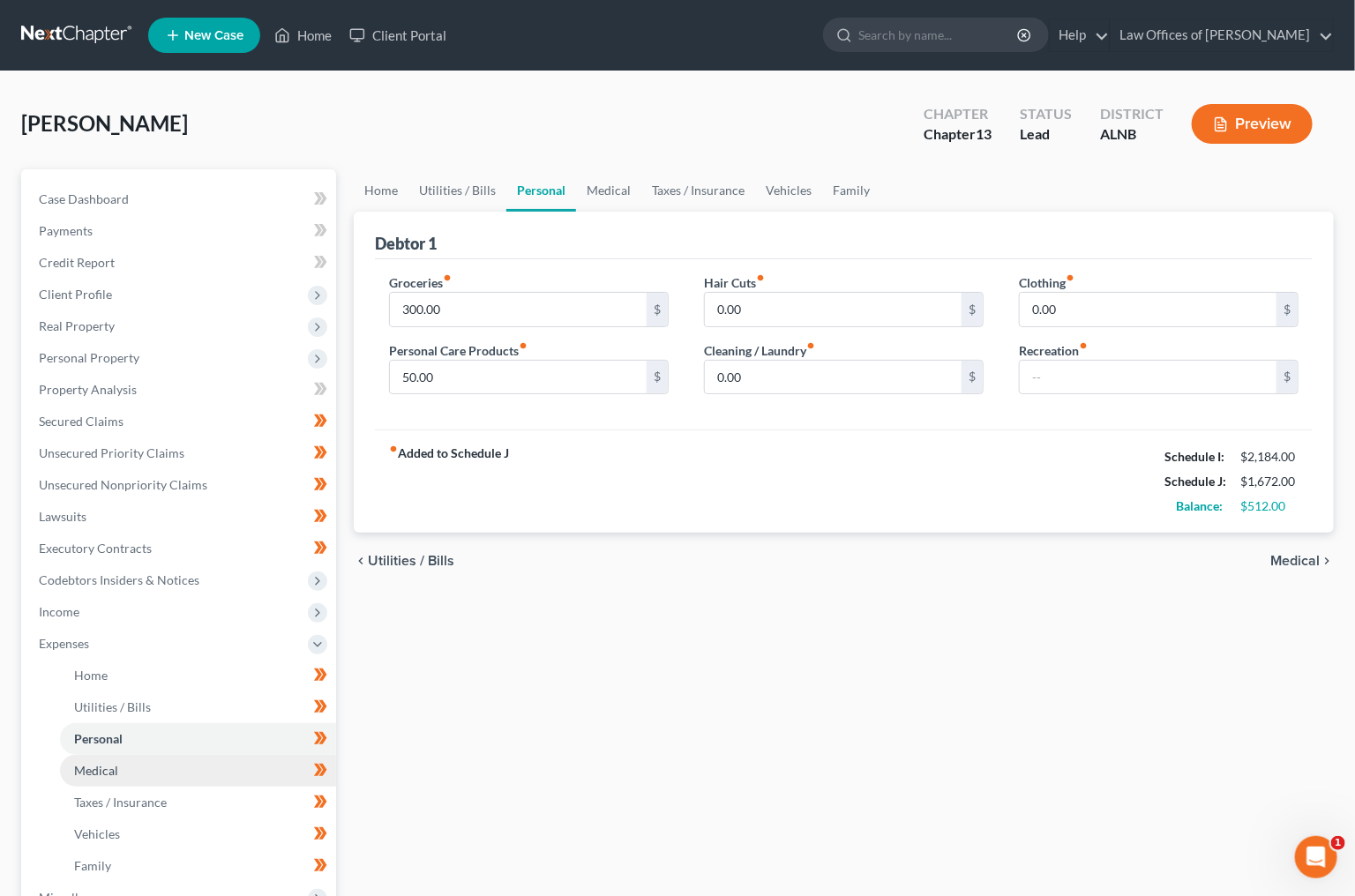
click at [115, 763] on span "Medical" at bounding box center [95, 770] width 44 height 15
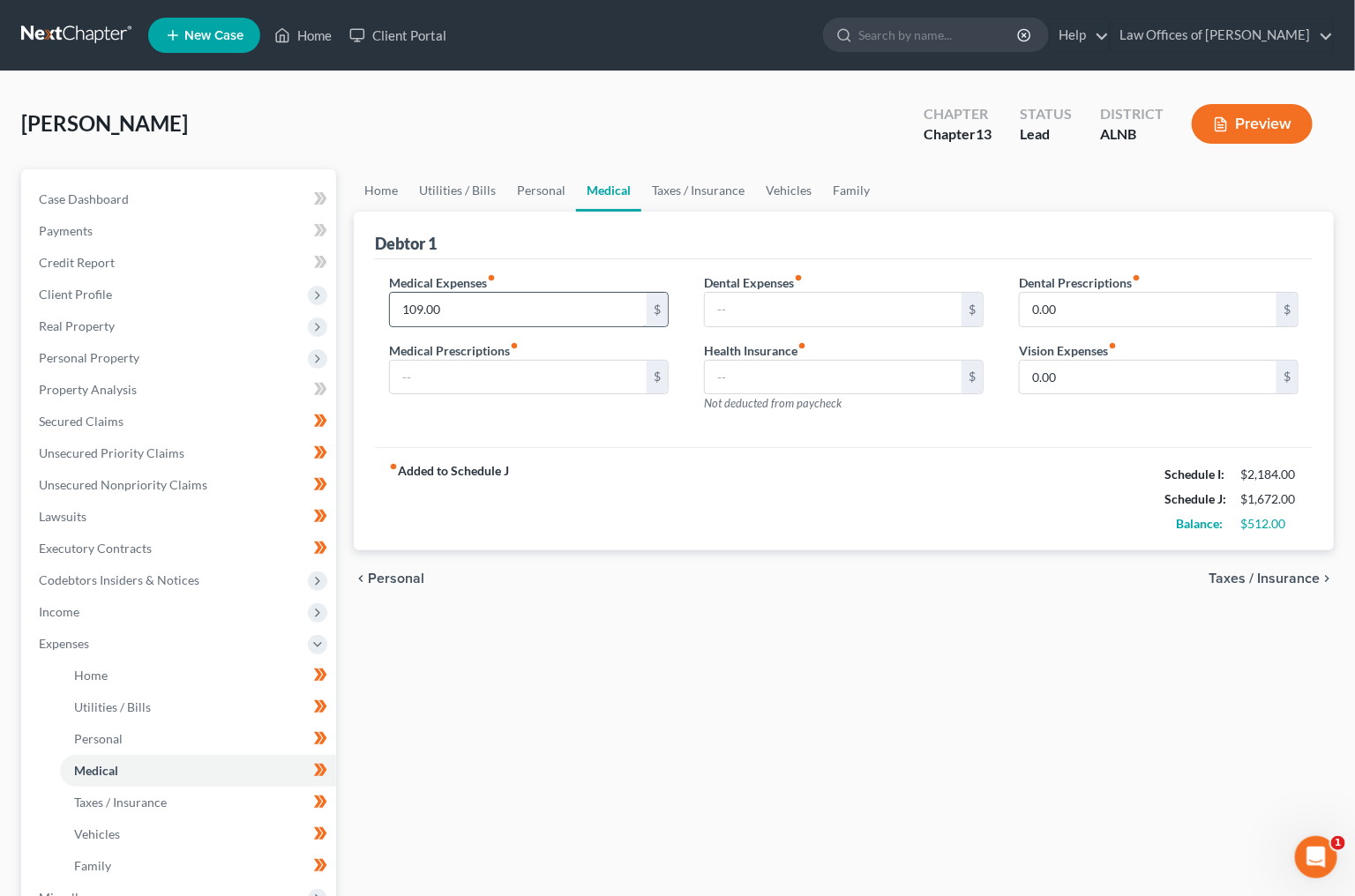
click at [487, 315] on input "109.00" at bounding box center [518, 310] width 257 height 34
click at [677, 181] on link "Taxes / Insurance" at bounding box center [699, 189] width 114 height 42
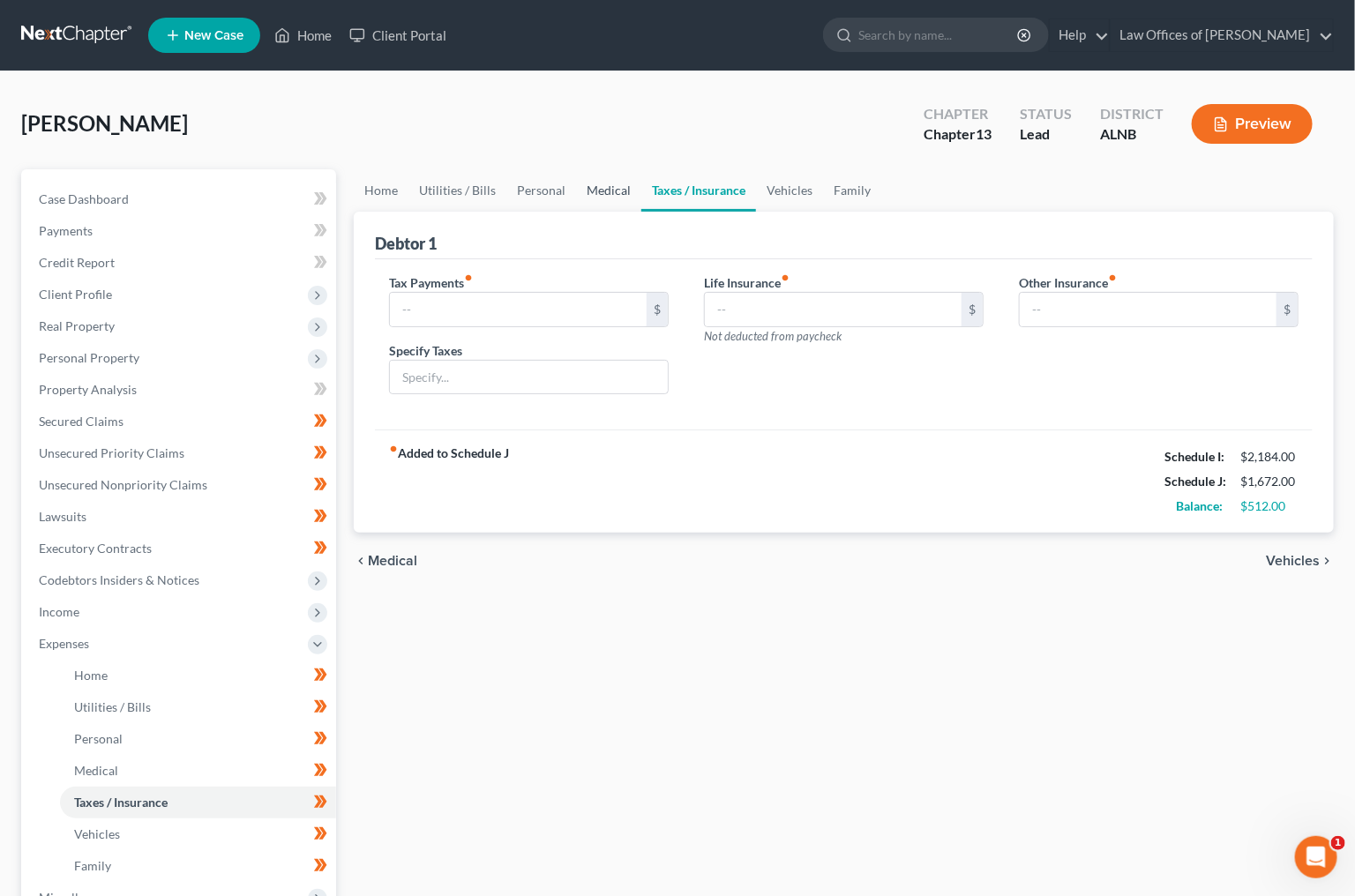
click at [576, 186] on link "Medical" at bounding box center [609, 189] width 65 height 42
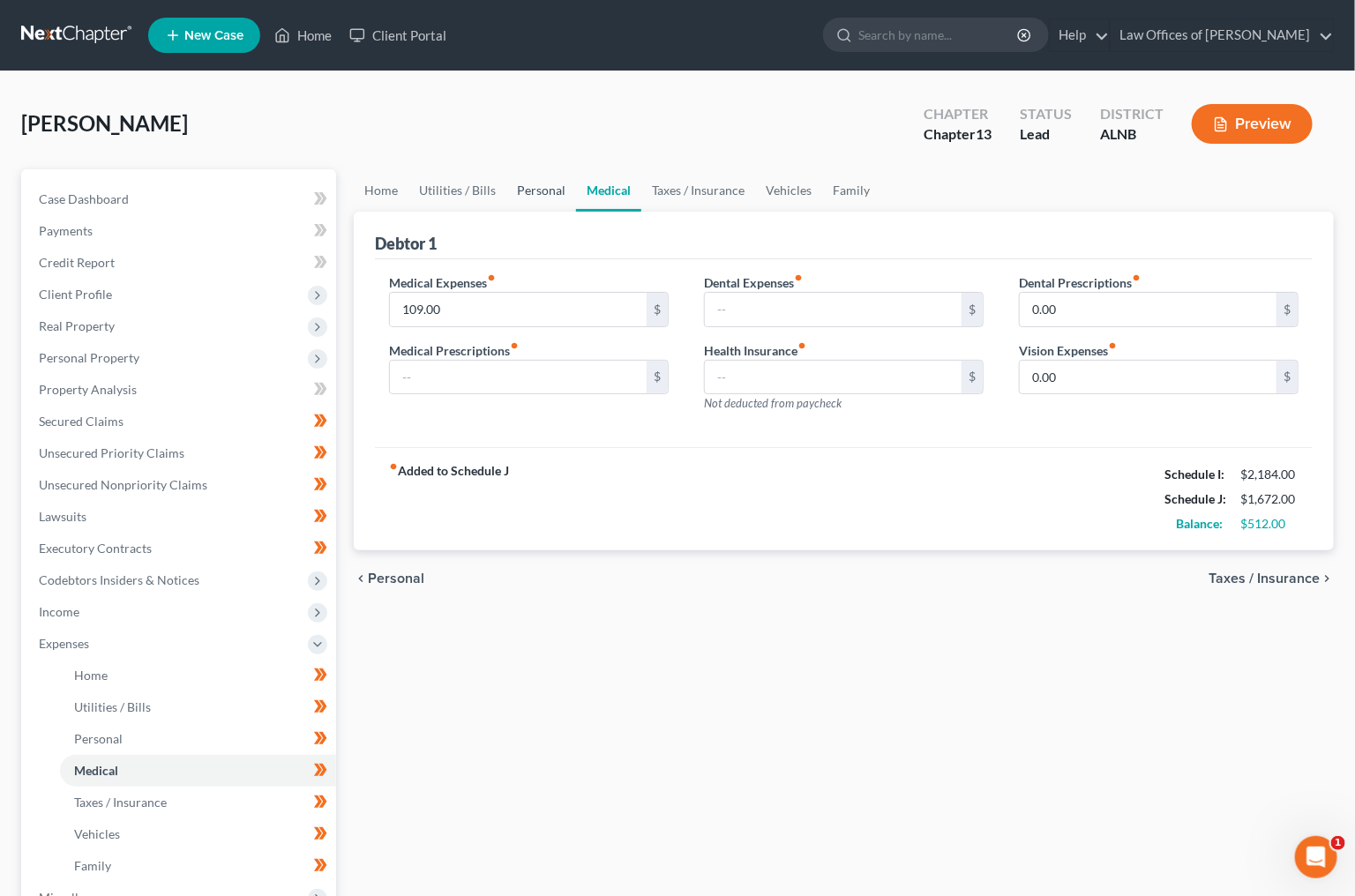
click at [546, 189] on link "Personal" at bounding box center [541, 189] width 70 height 42
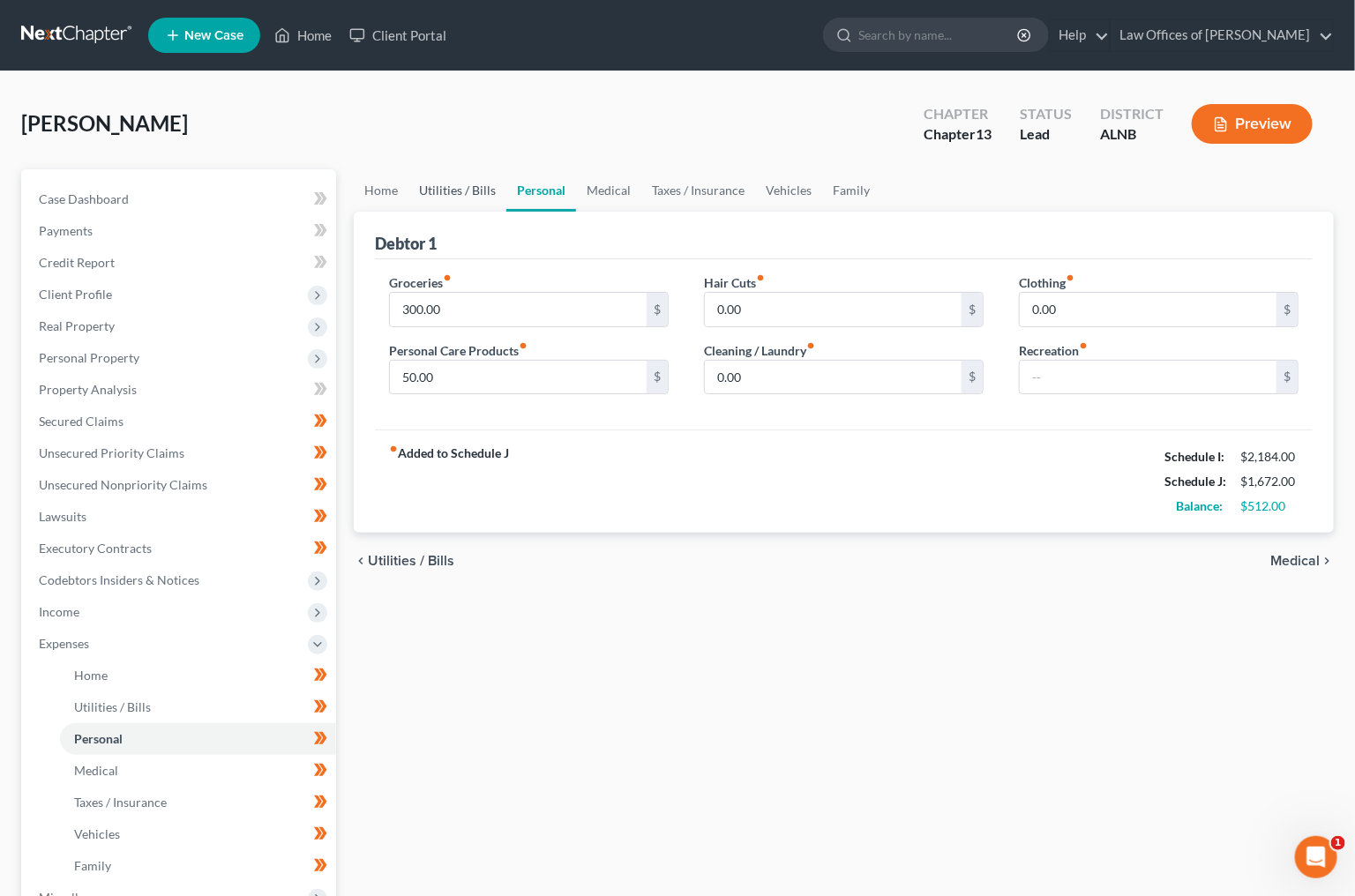
click at [458, 186] on link "Utilities / Bills" at bounding box center [457, 189] width 98 height 42
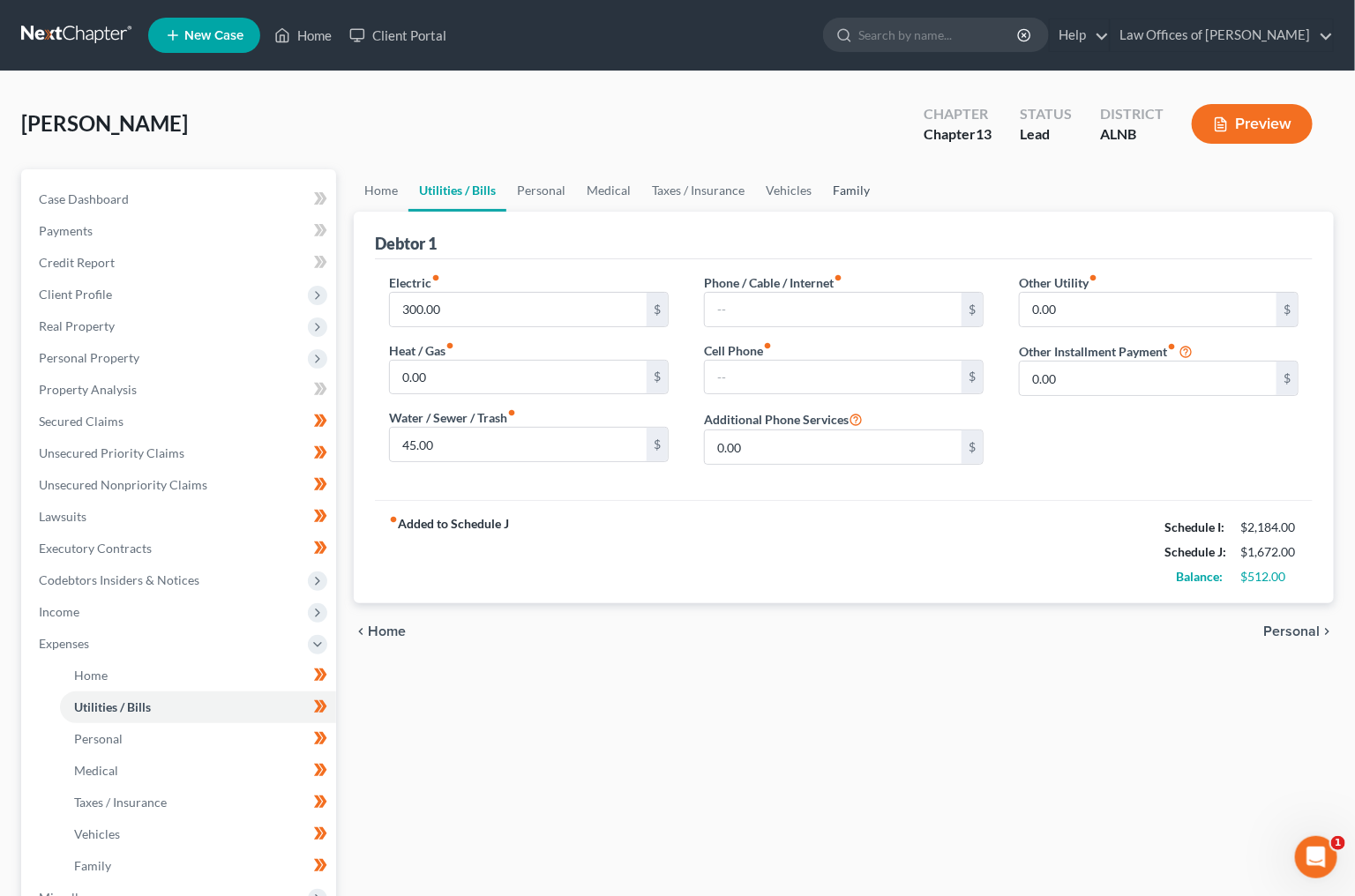
click at [844, 186] on link "Family" at bounding box center [852, 189] width 58 height 42
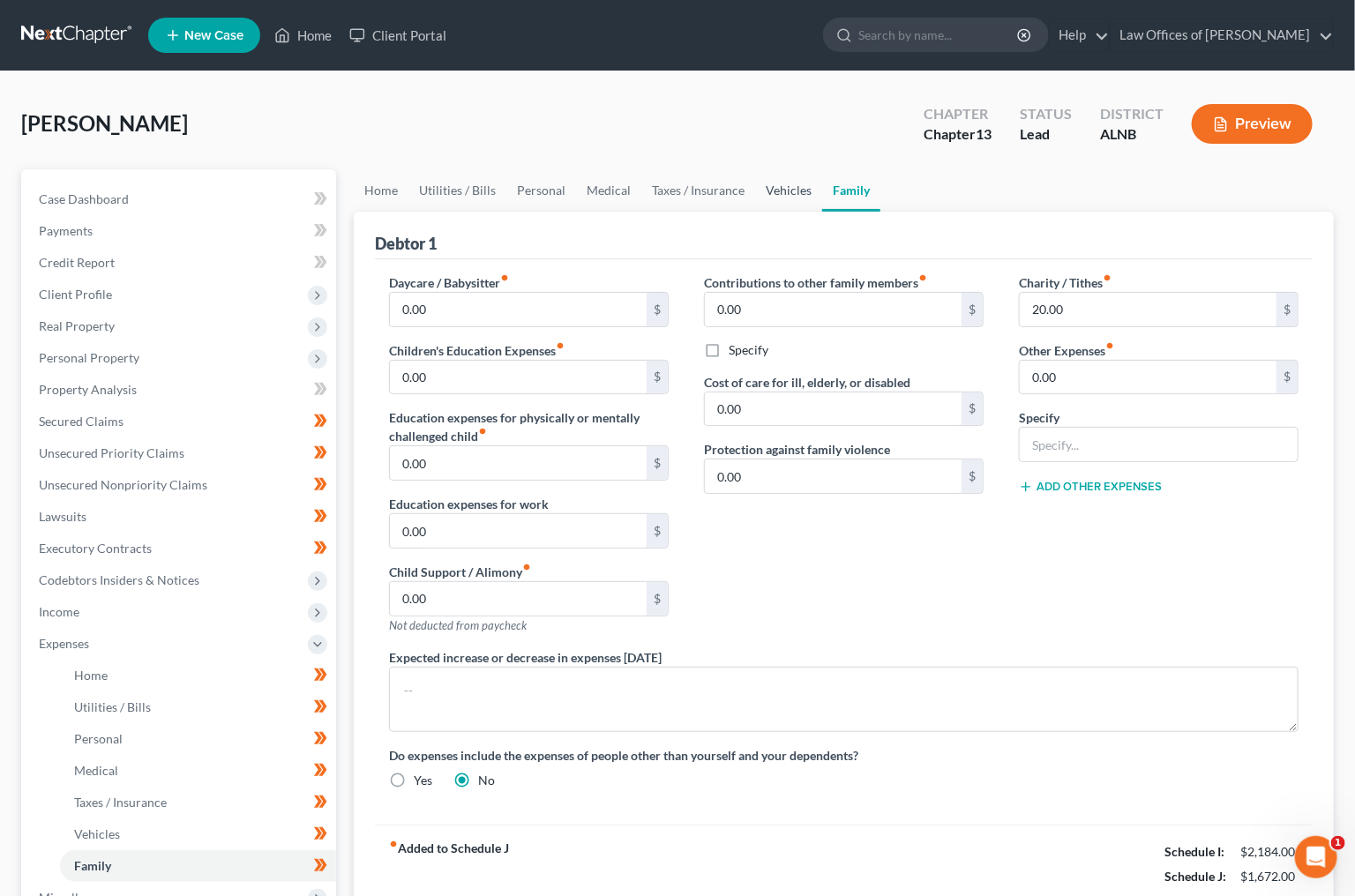
click at [803, 191] on link "Vehicles" at bounding box center [789, 189] width 67 height 42
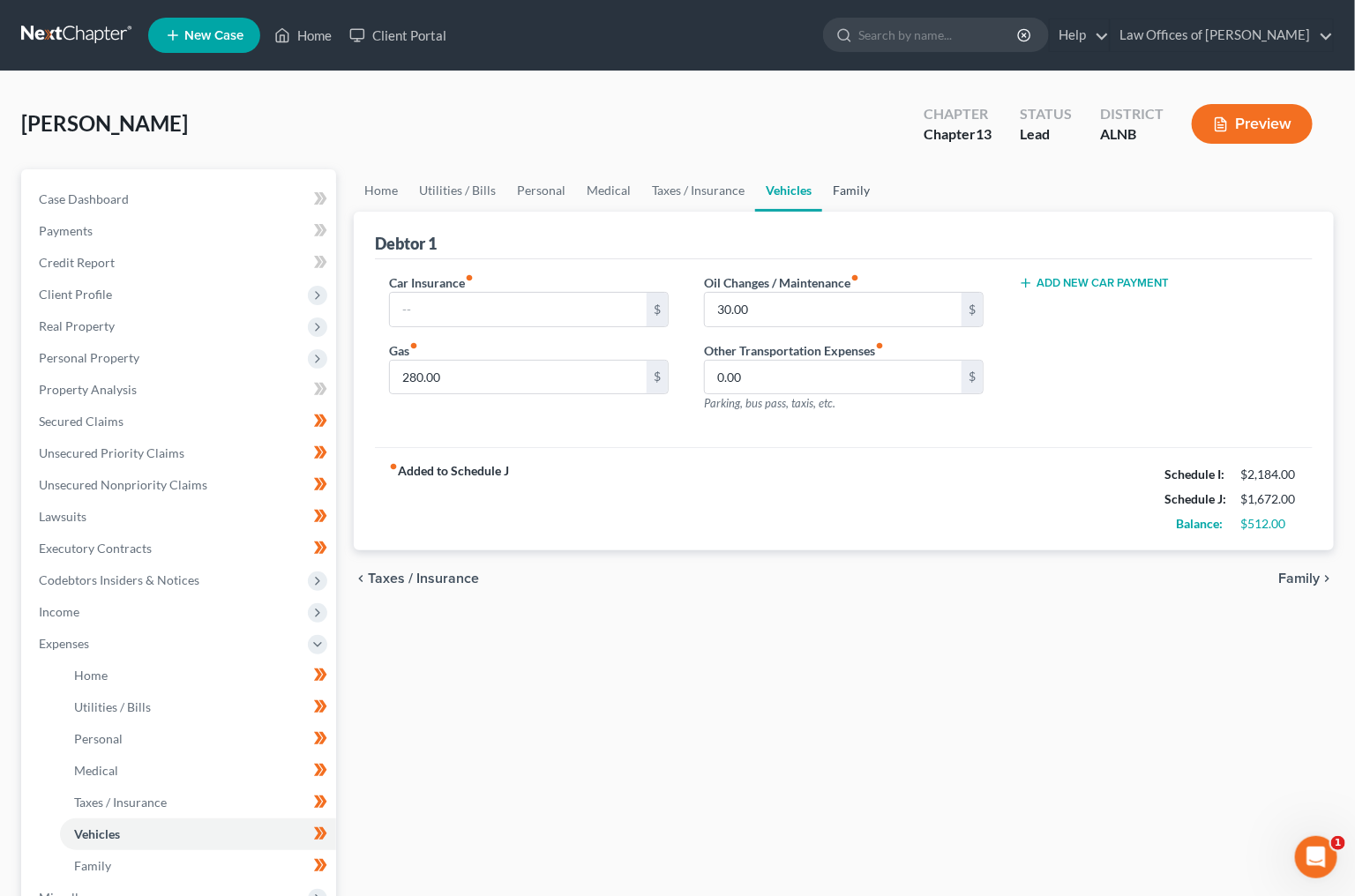
click at [851, 189] on link "Family" at bounding box center [852, 189] width 58 height 42
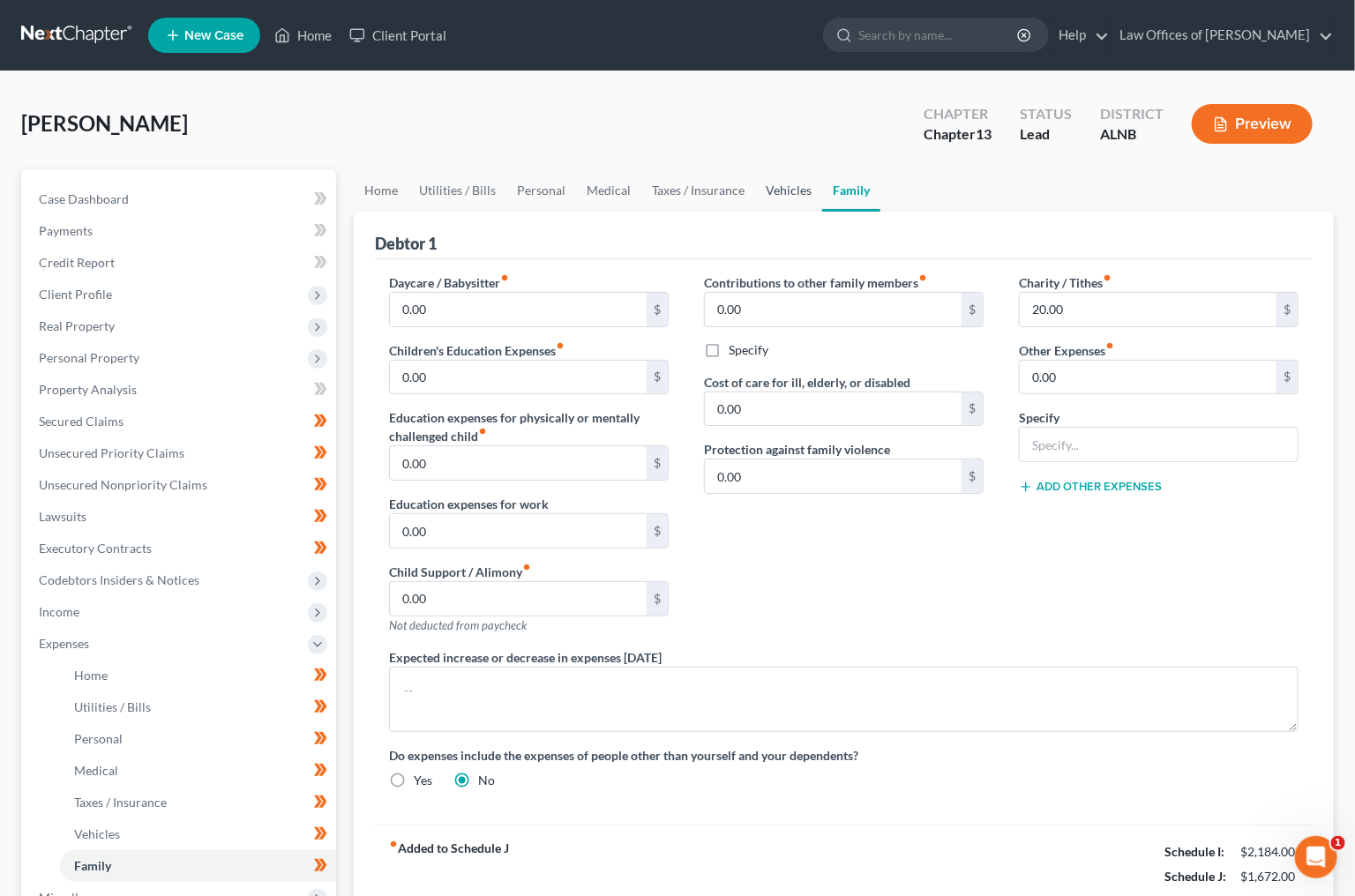
click at [760, 191] on link "Vehicles" at bounding box center [789, 189] width 67 height 42
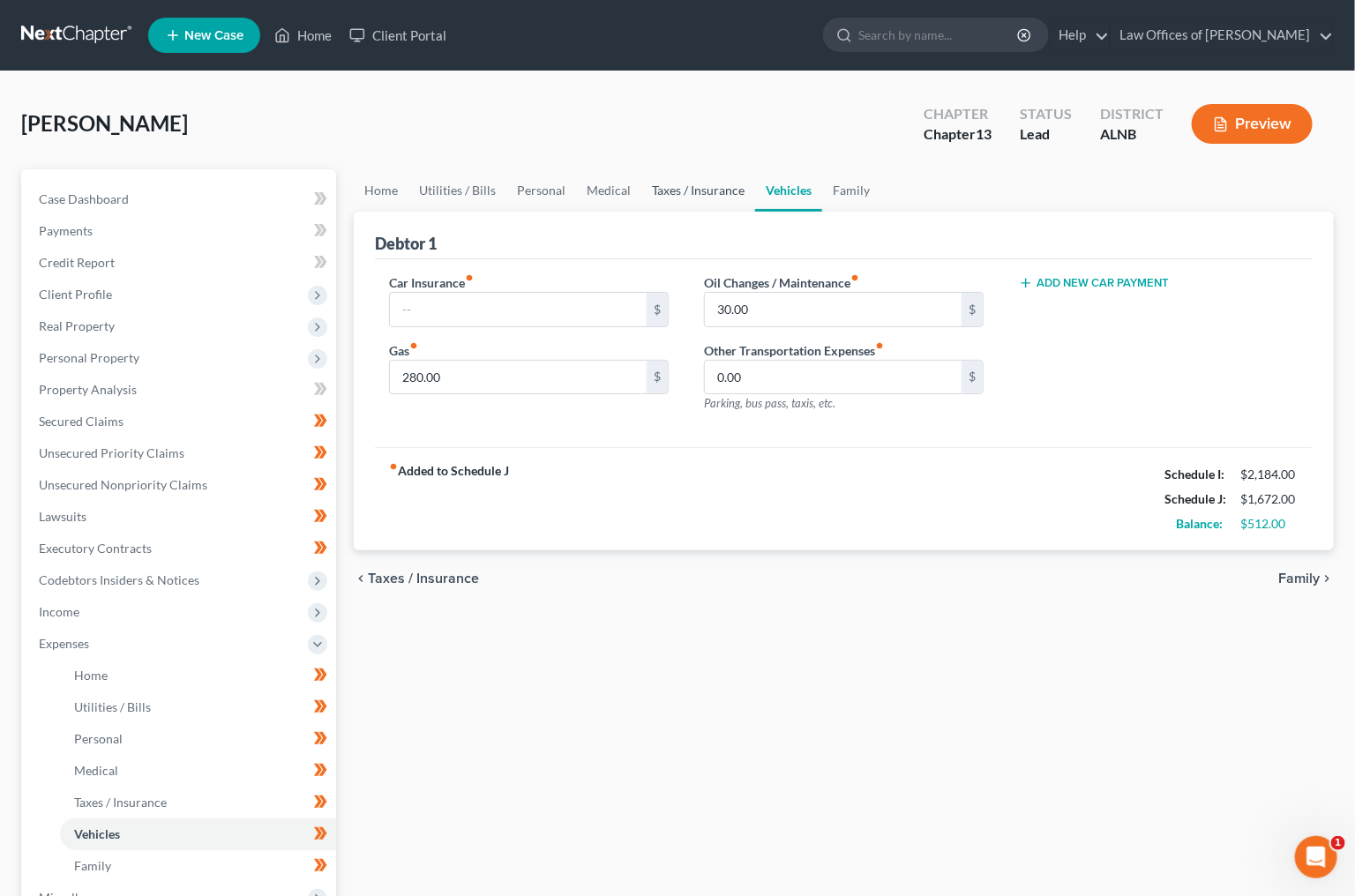
click at [718, 189] on link "Taxes / Insurance" at bounding box center [699, 189] width 114 height 42
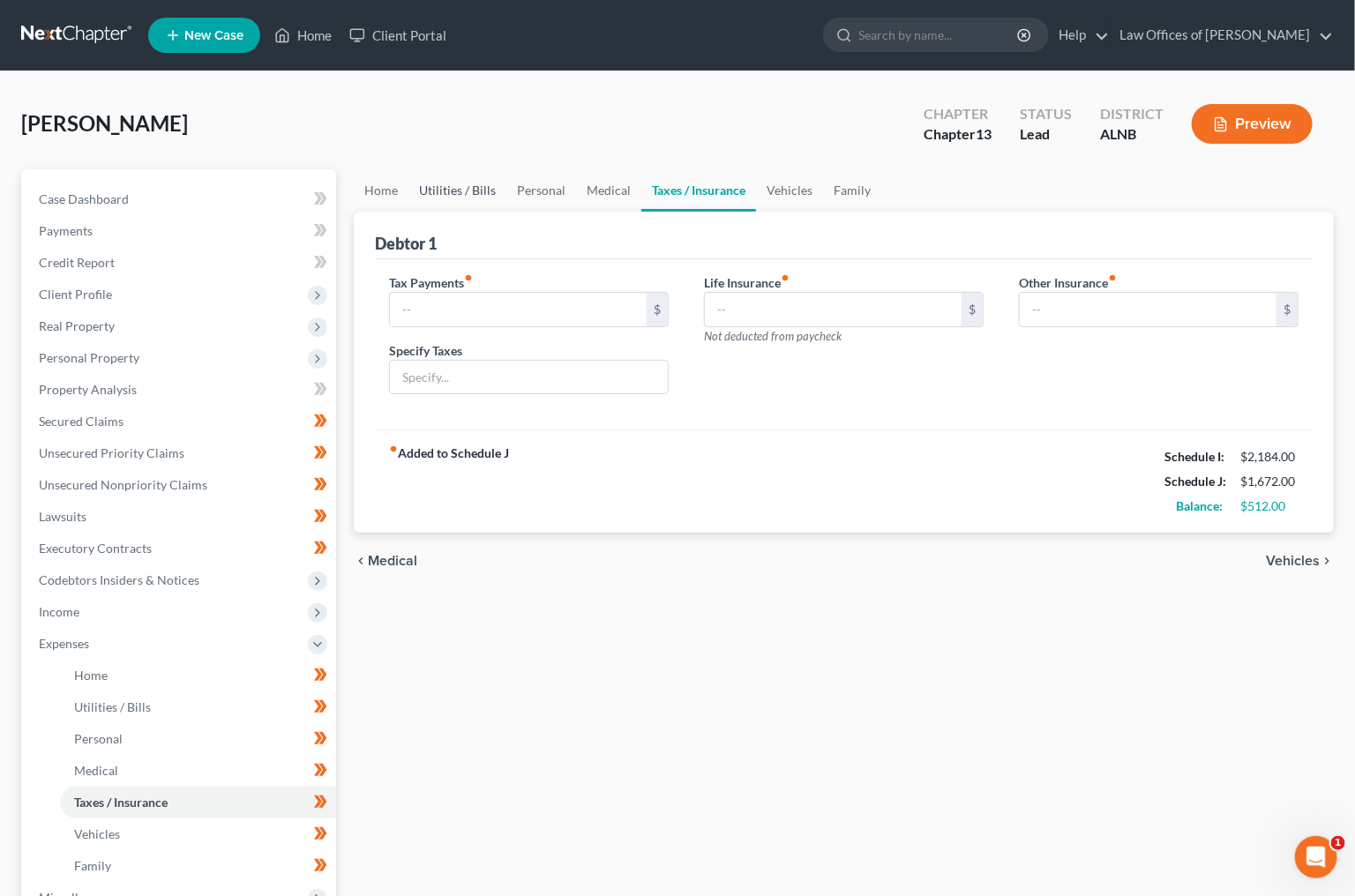
click at [420, 193] on link "Utilities / Bills" at bounding box center [457, 189] width 98 height 42
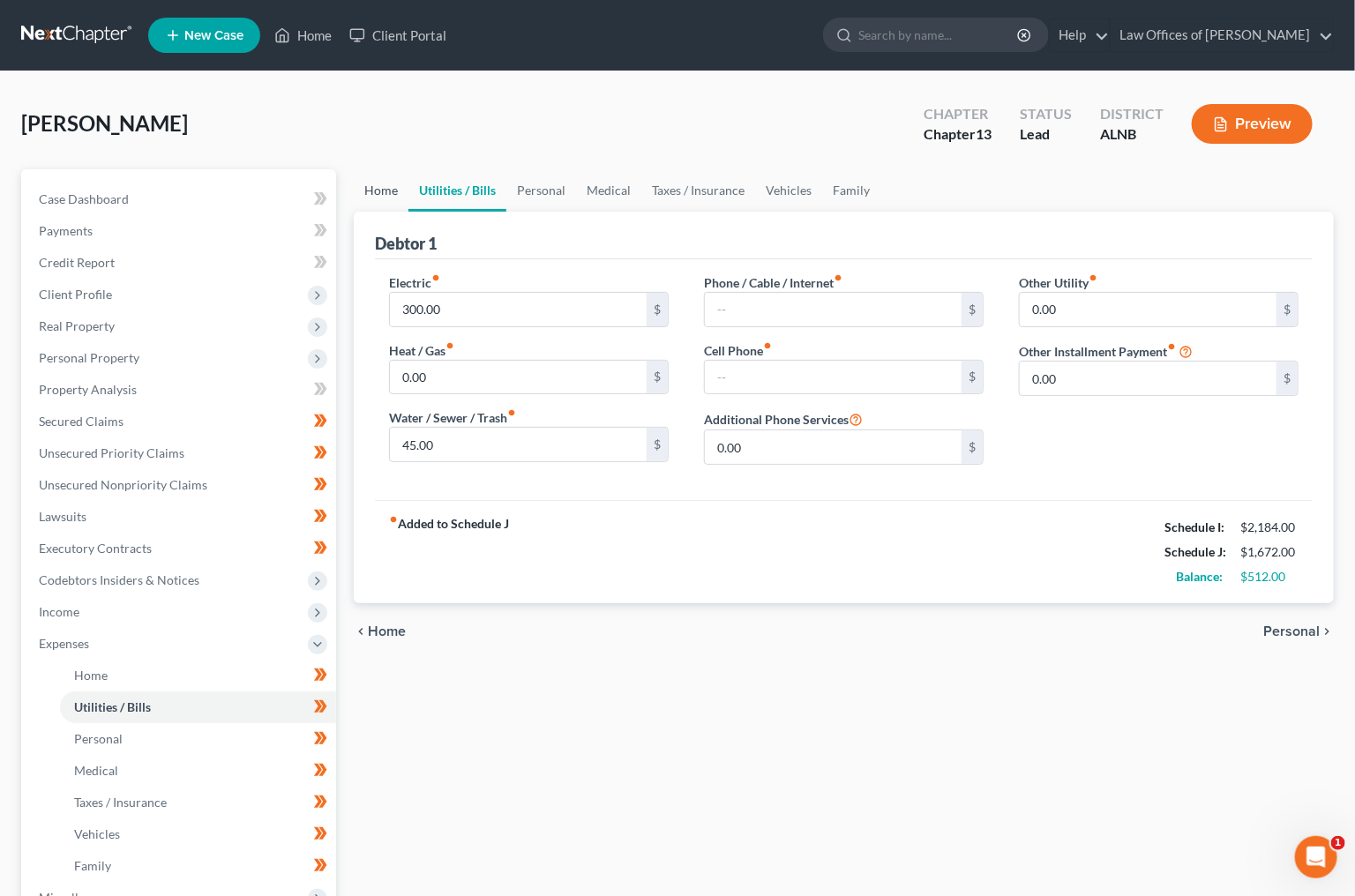
click at [394, 197] on link "Home" at bounding box center [381, 189] width 55 height 42
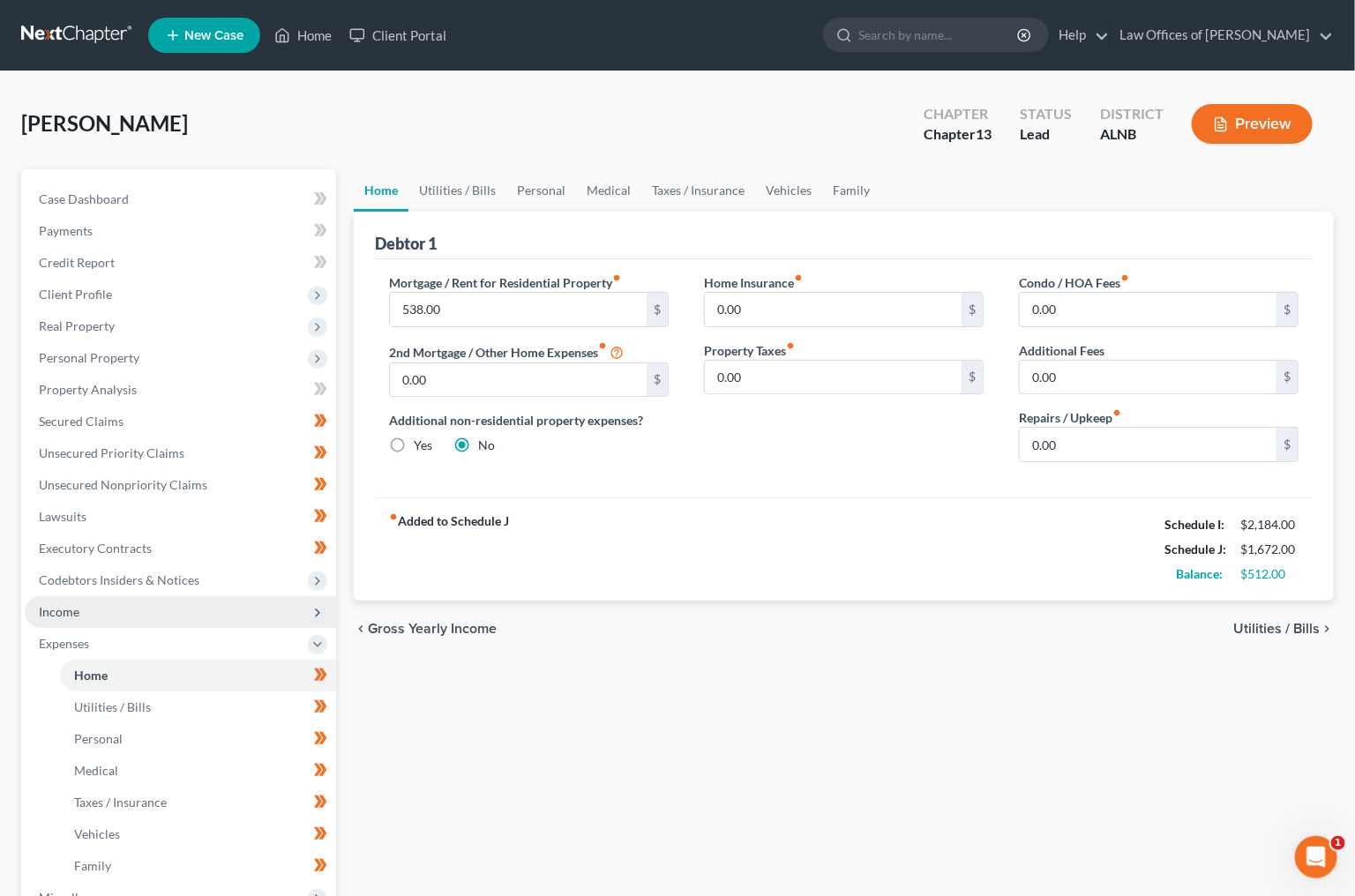
click at [161, 596] on span "Income" at bounding box center [180, 612] width 312 height 32
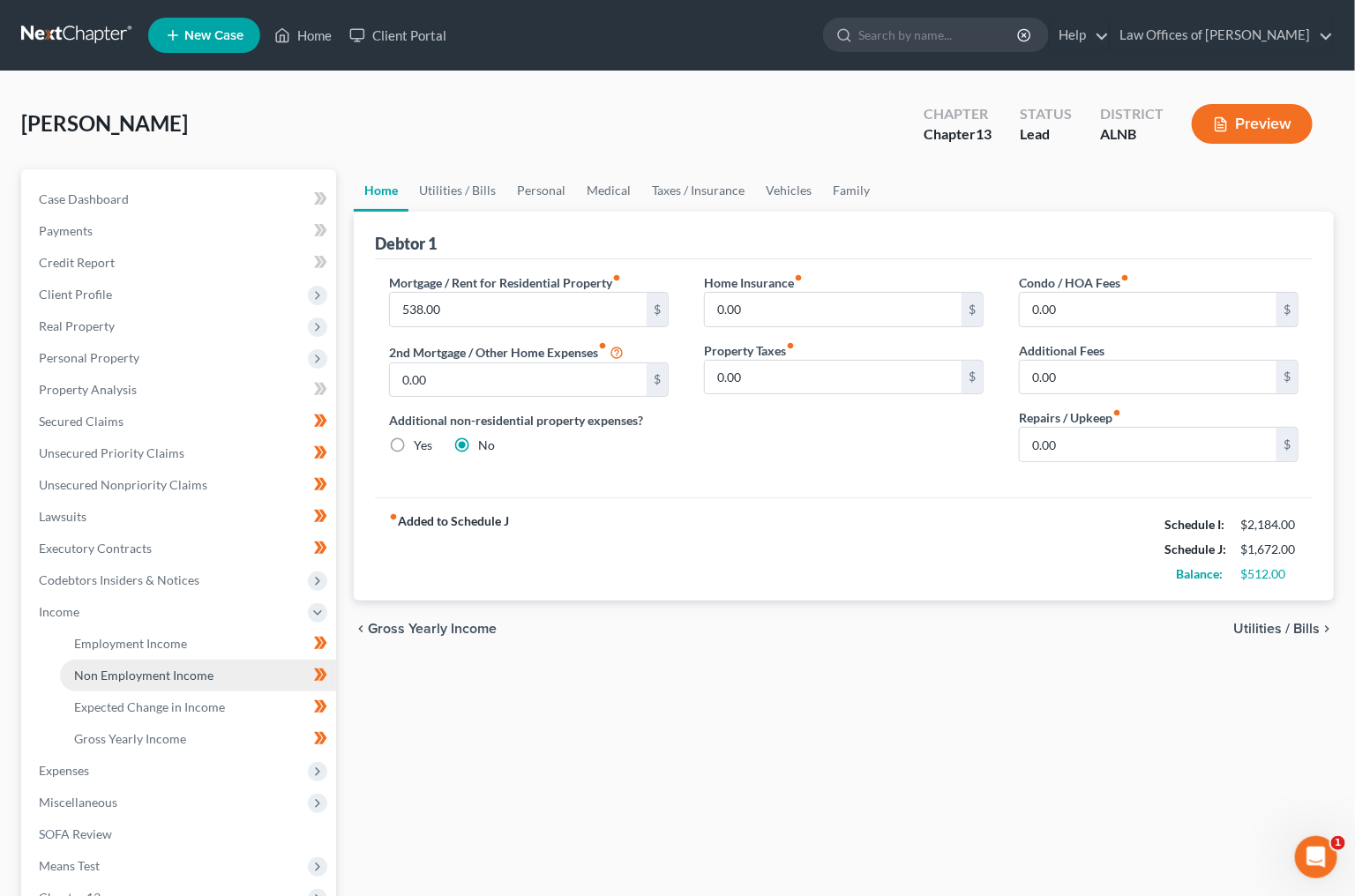
click at [161, 667] on span "Non Employment Income" at bounding box center [143, 675] width 139 height 15
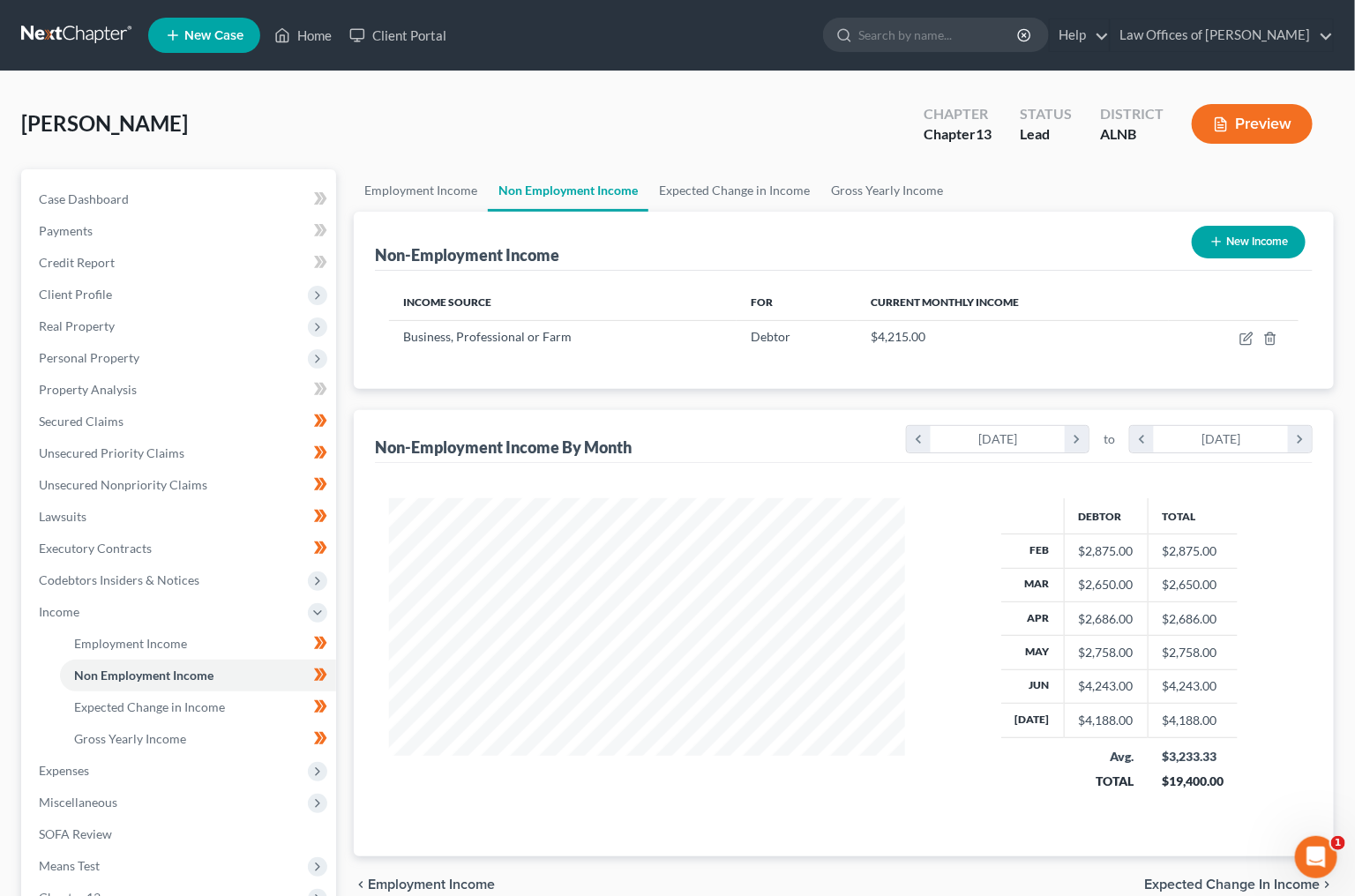
scroll to position [308, 551]
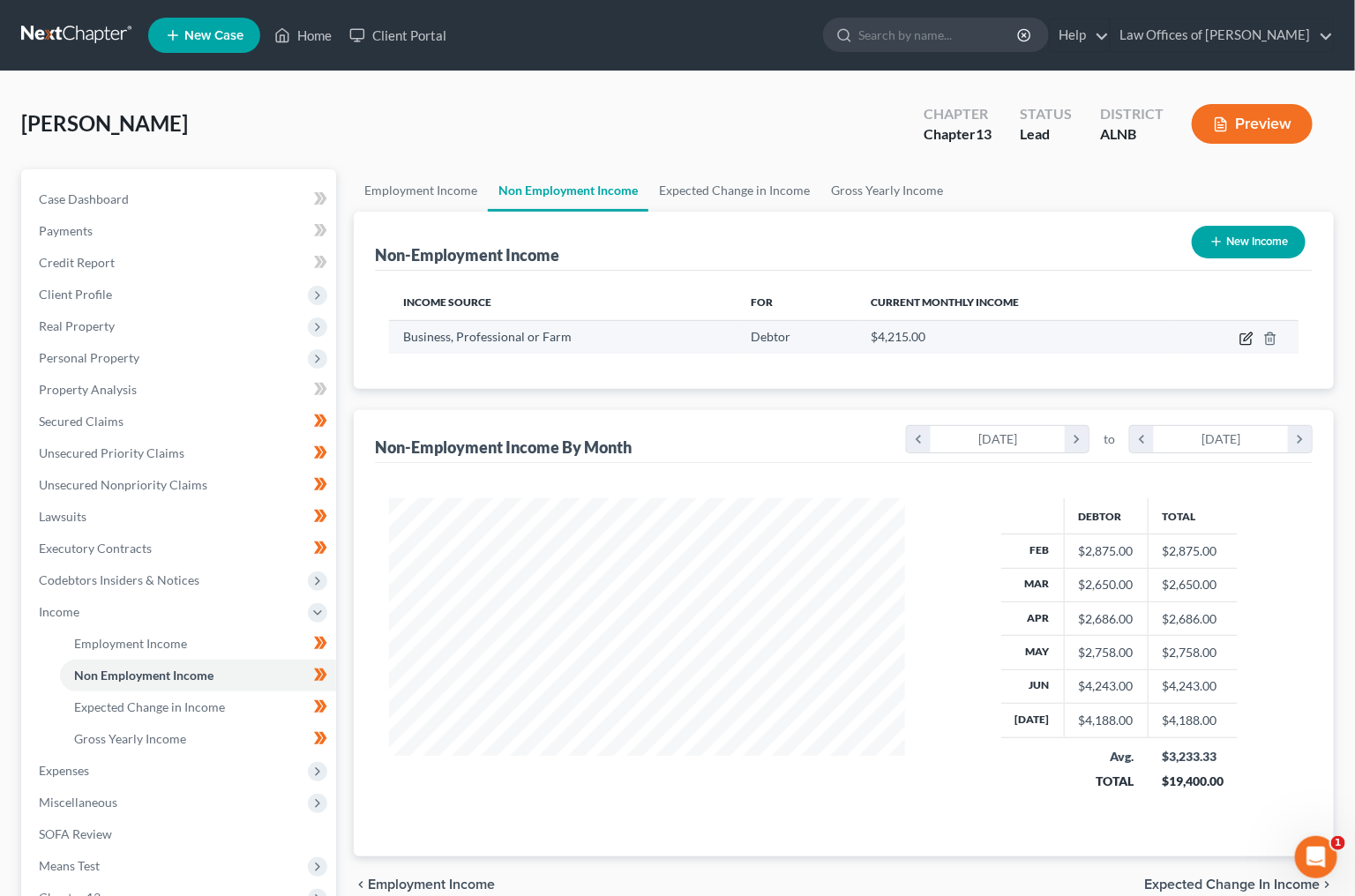
click at [1248, 332] on icon "button" at bounding box center [1247, 338] width 14 height 14
select select "10"
select select "0"
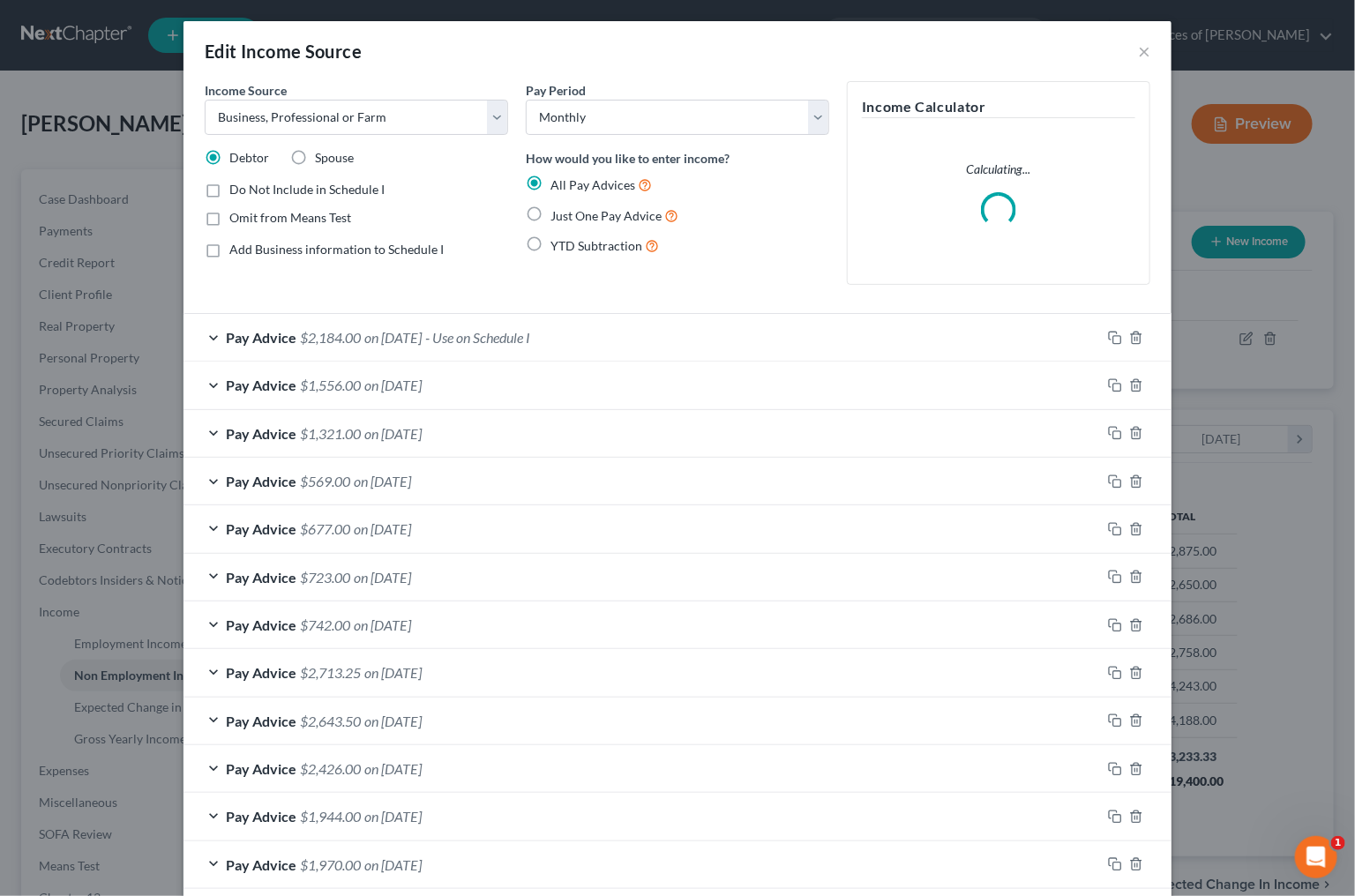
click at [374, 332] on span "on 09/01/2025" at bounding box center [392, 337] width 57 height 17
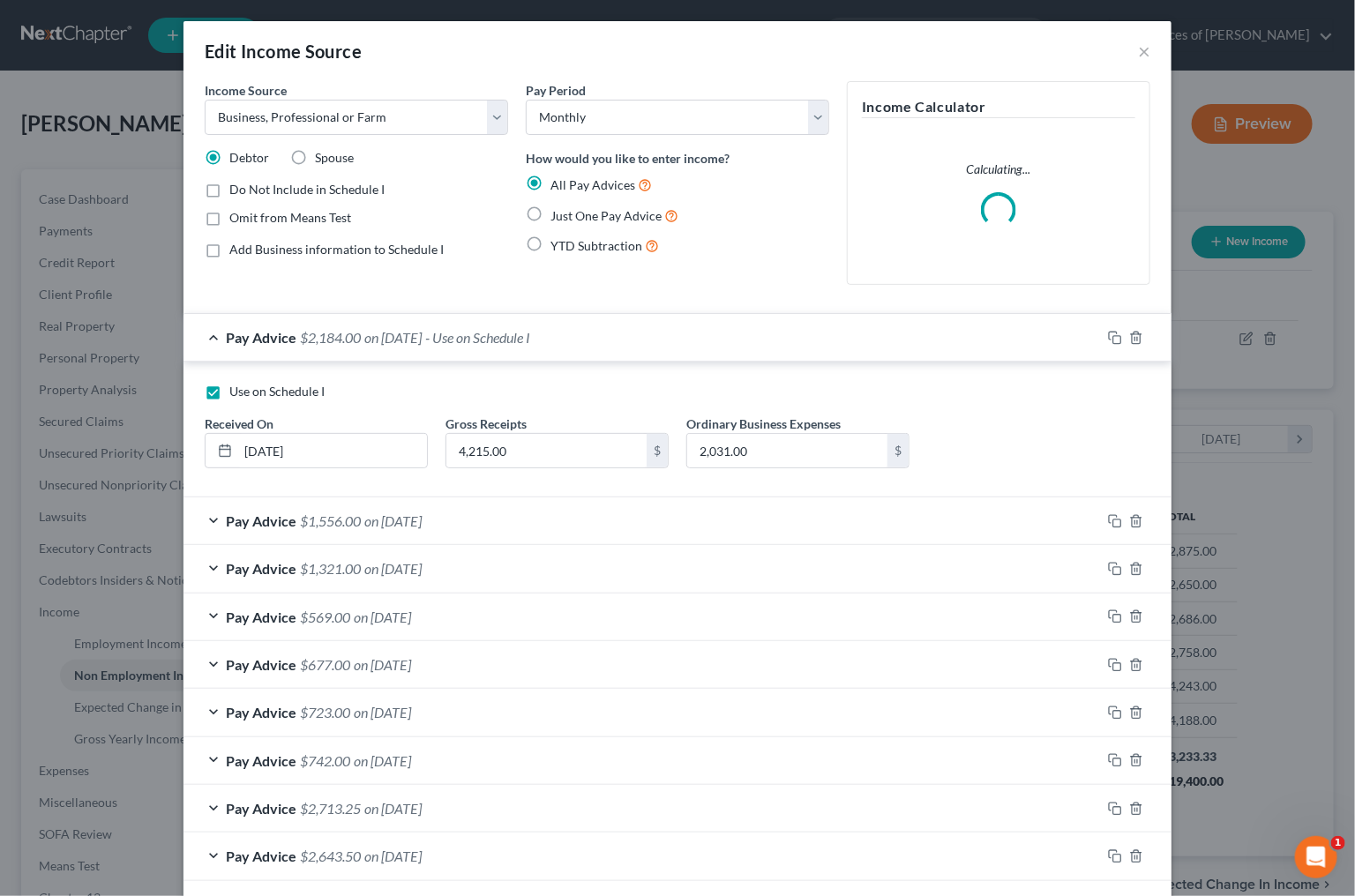
scroll to position [1, 0]
click at [775, 448] on input "2,031.00" at bounding box center [787, 450] width 200 height 34
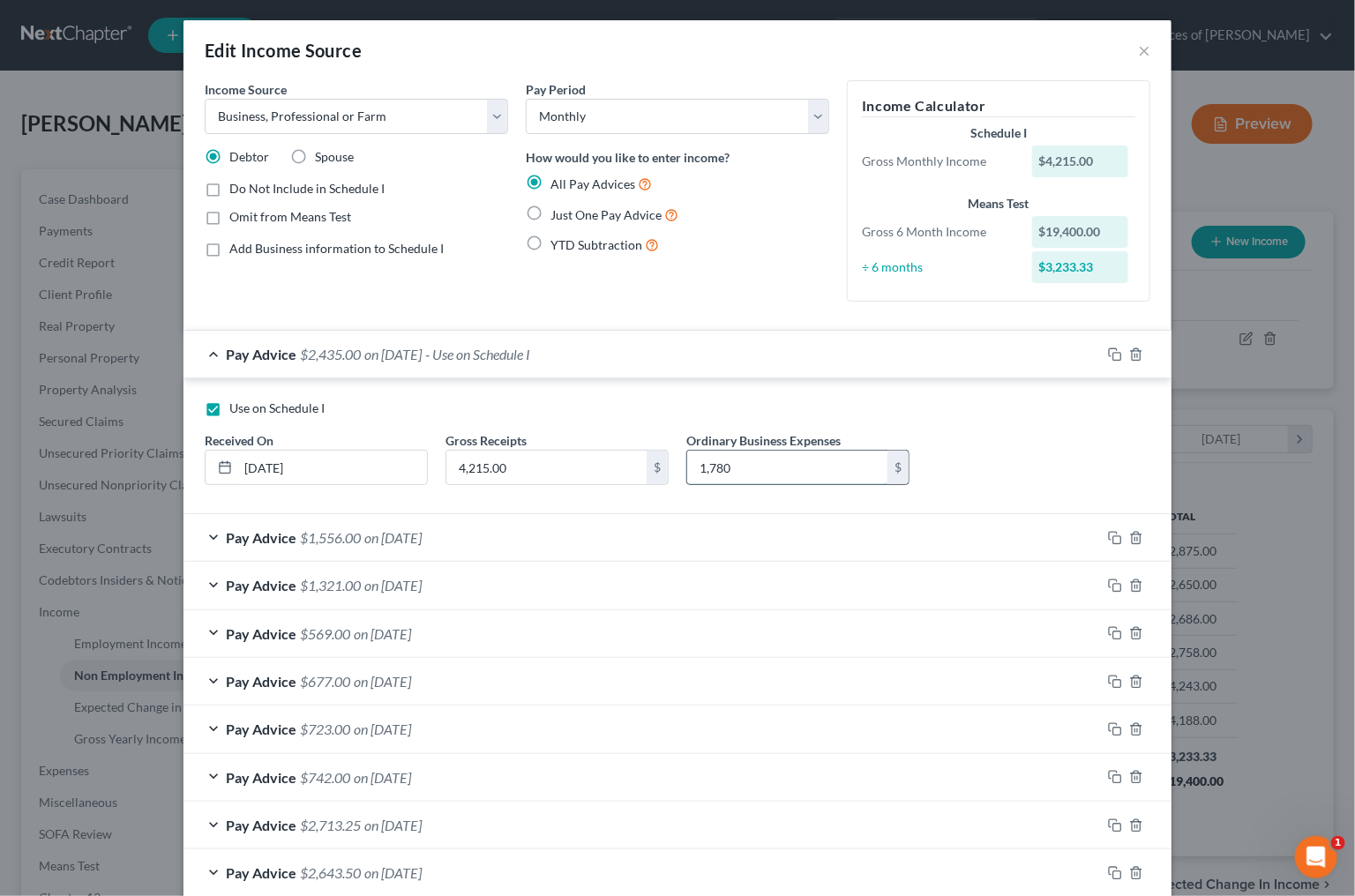
click at [734, 462] on input "1,780" at bounding box center [787, 468] width 200 height 34
type input "1,773"
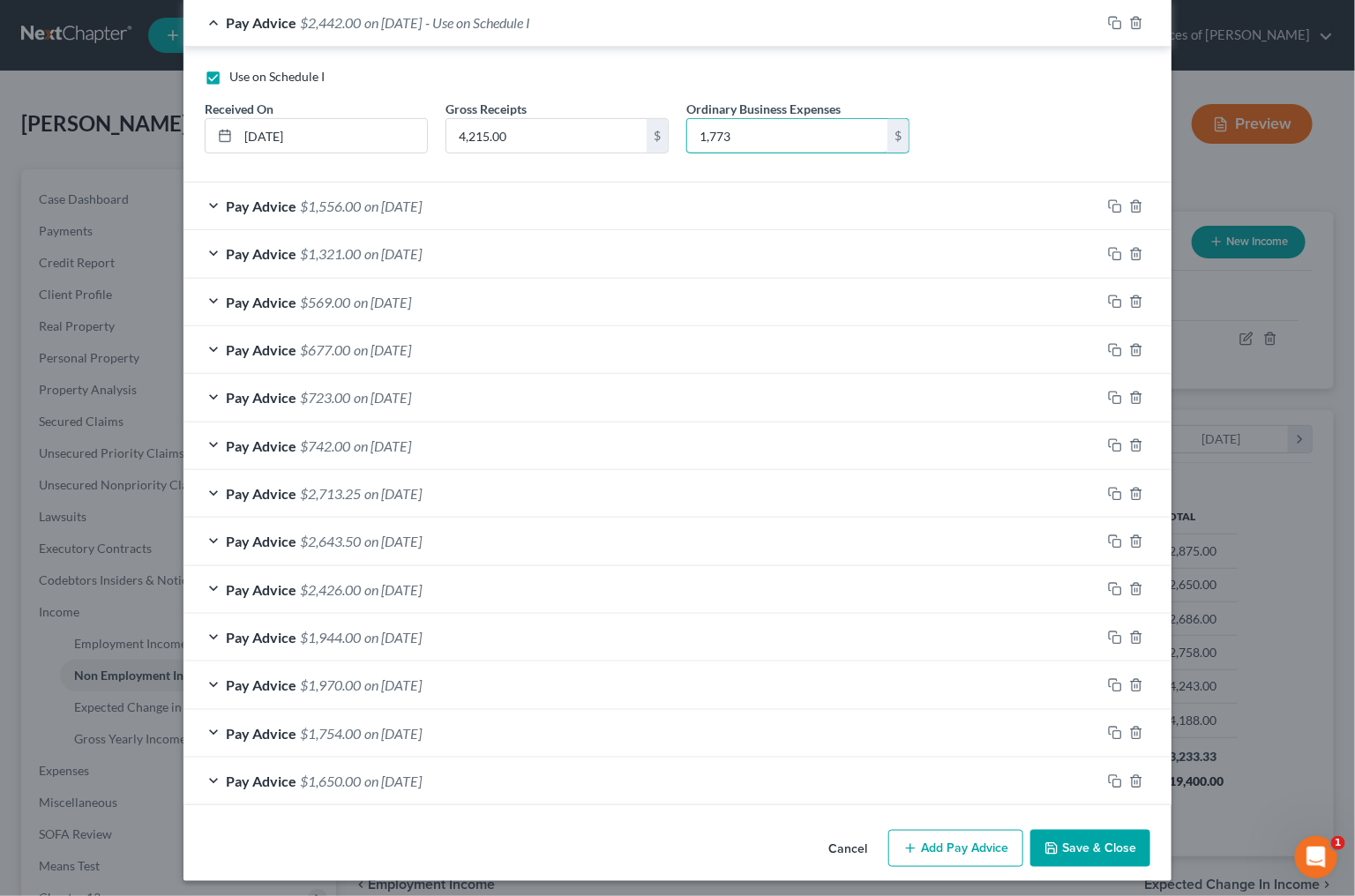
scroll to position [331, 0]
click at [1124, 845] on button "Save & Close" at bounding box center [1091, 849] width 120 height 37
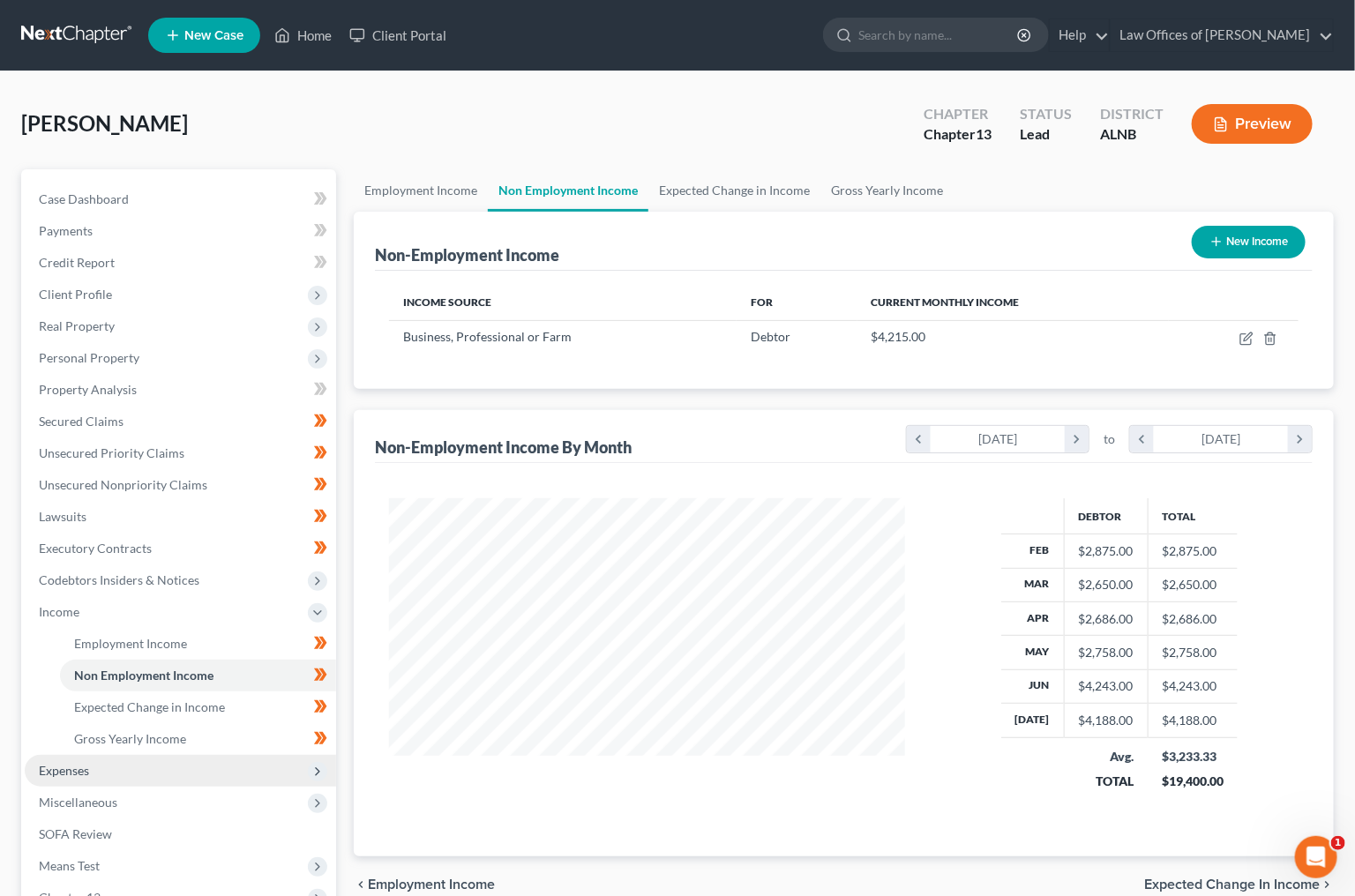
click at [128, 764] on span "Expenses" at bounding box center [180, 771] width 312 height 32
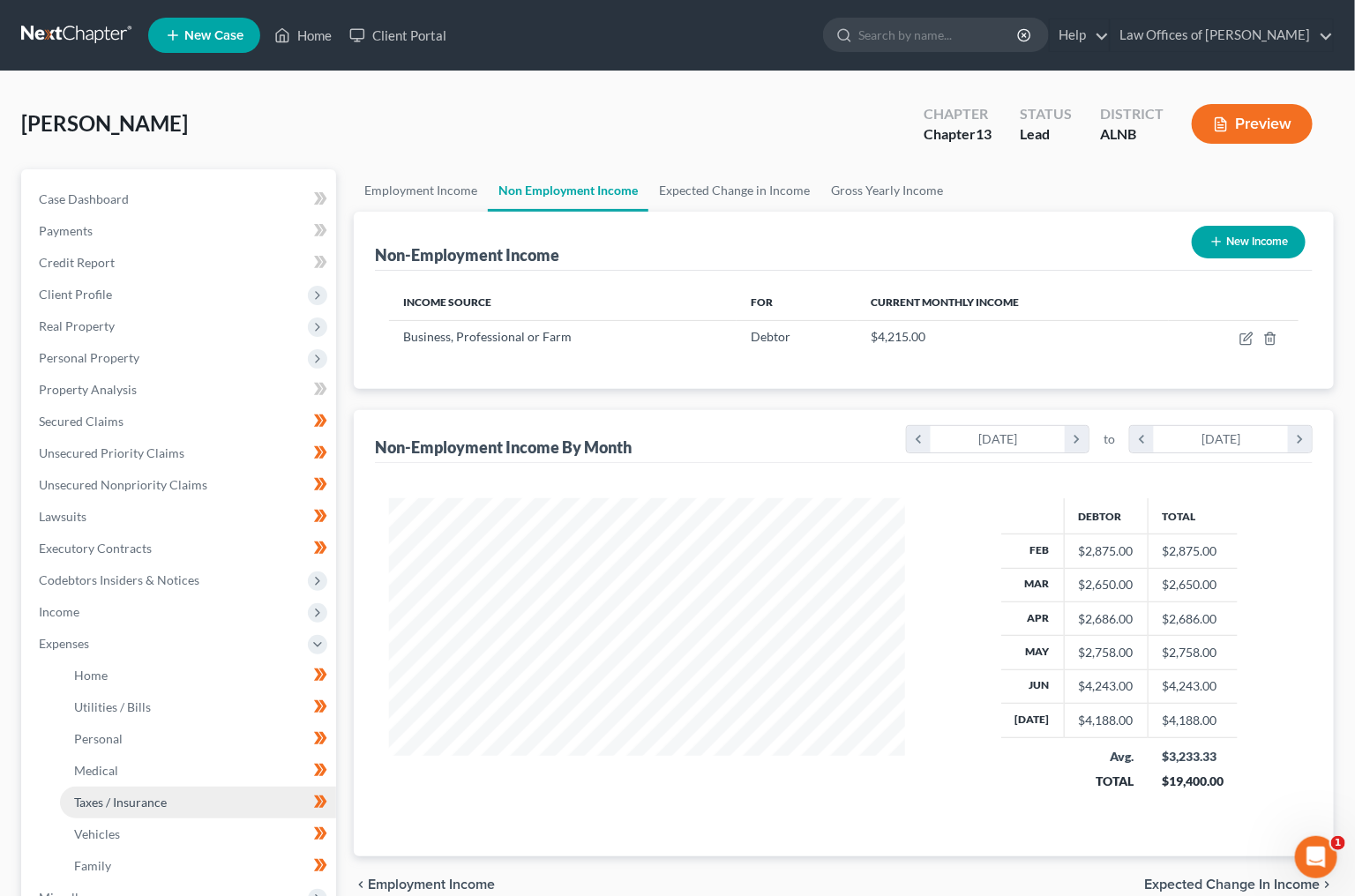
scroll to position [0, 0]
click at [167, 850] on link "Family" at bounding box center [198, 866] width 276 height 32
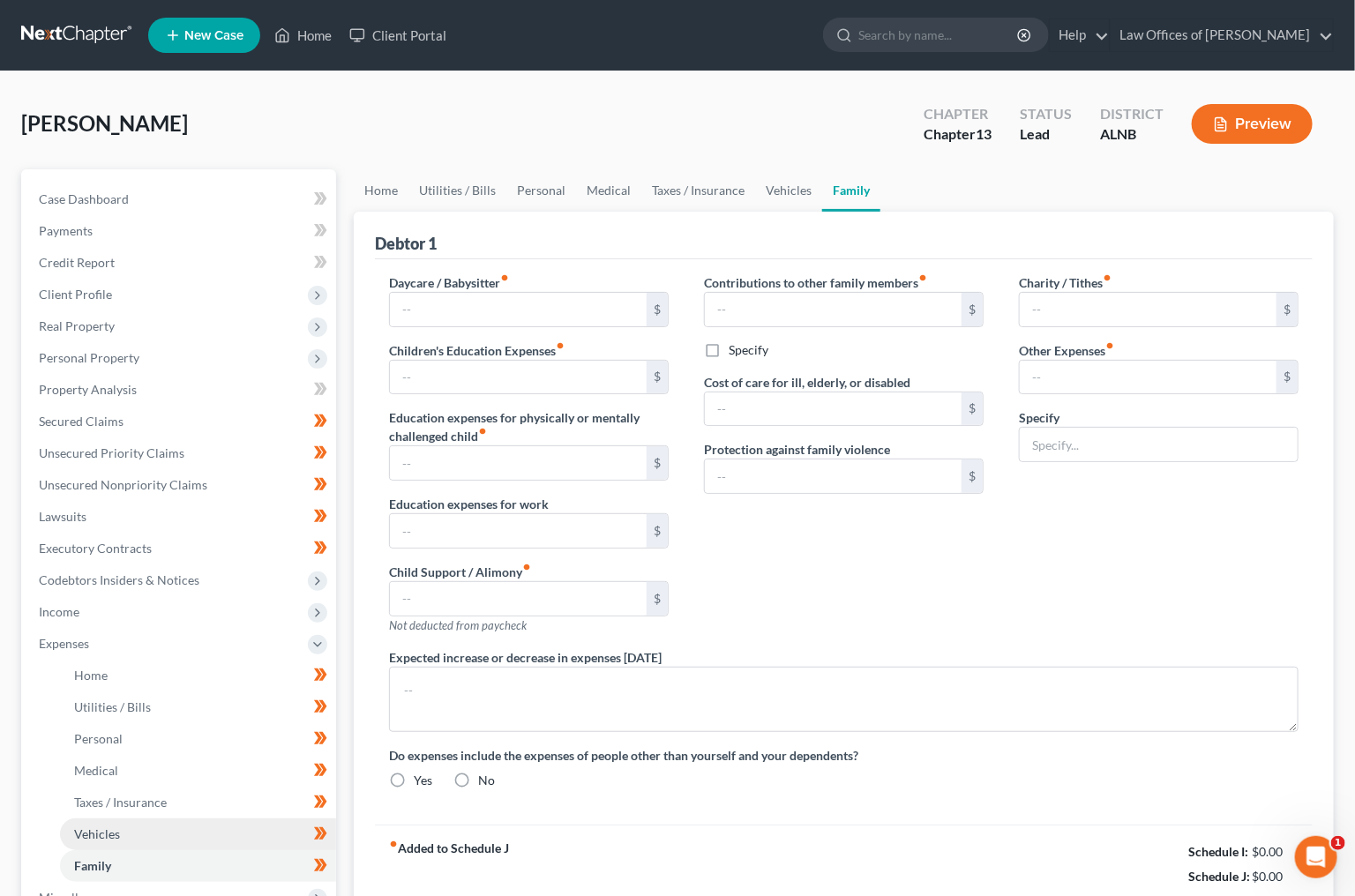
type input "0.00"
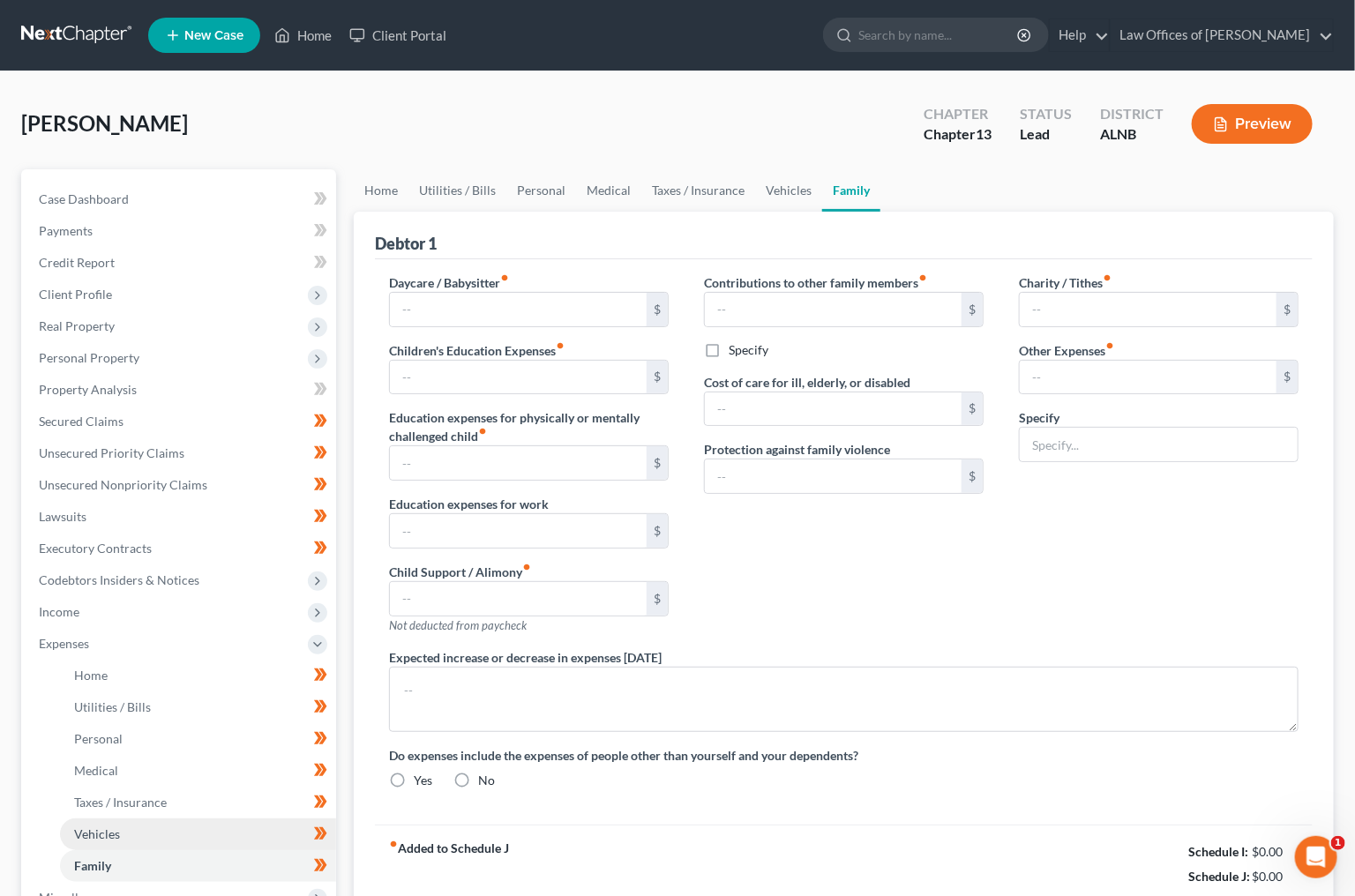
type input "0.00"
type input "20.00"
type input "0.00"
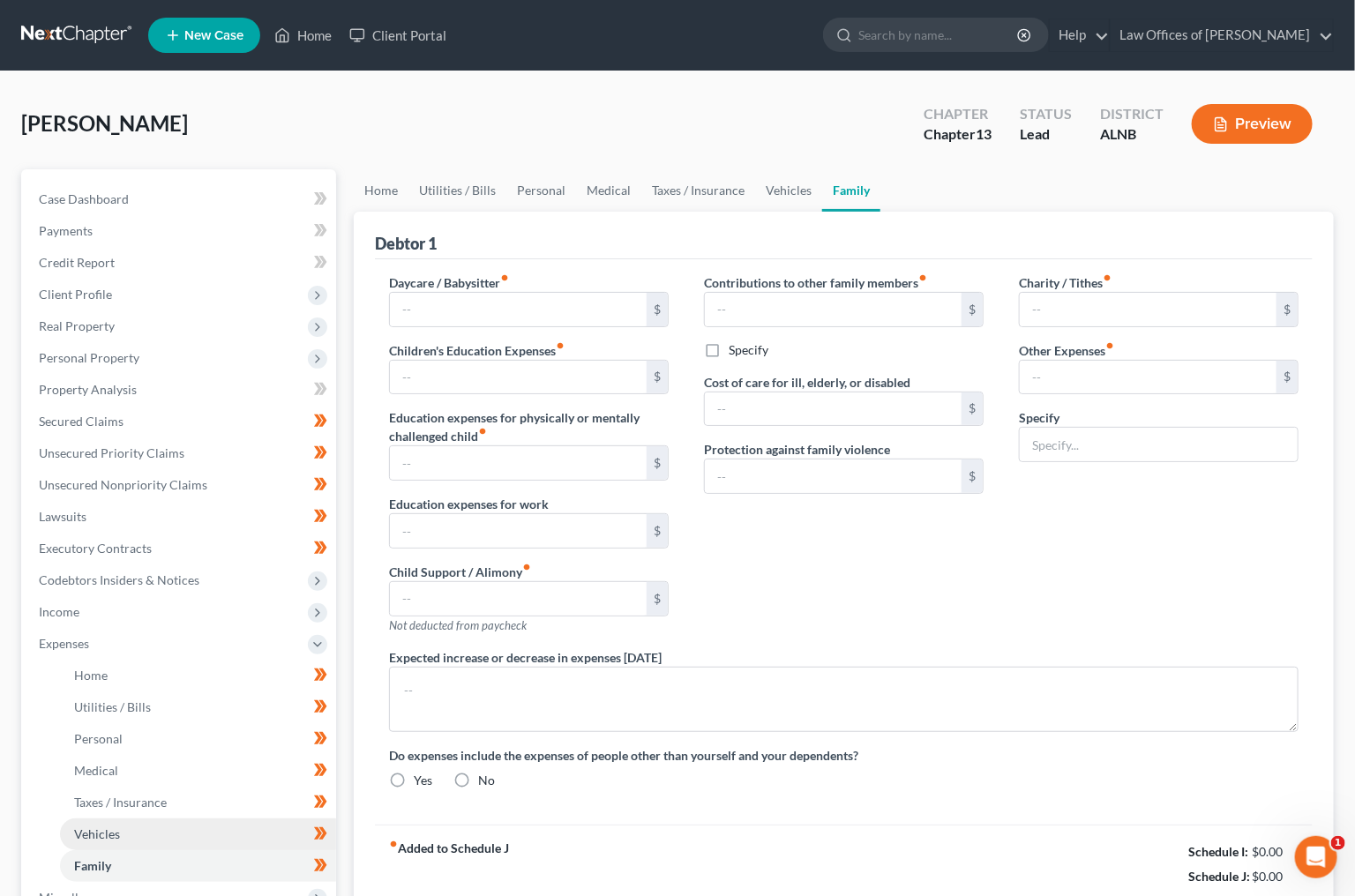
radio input "true"
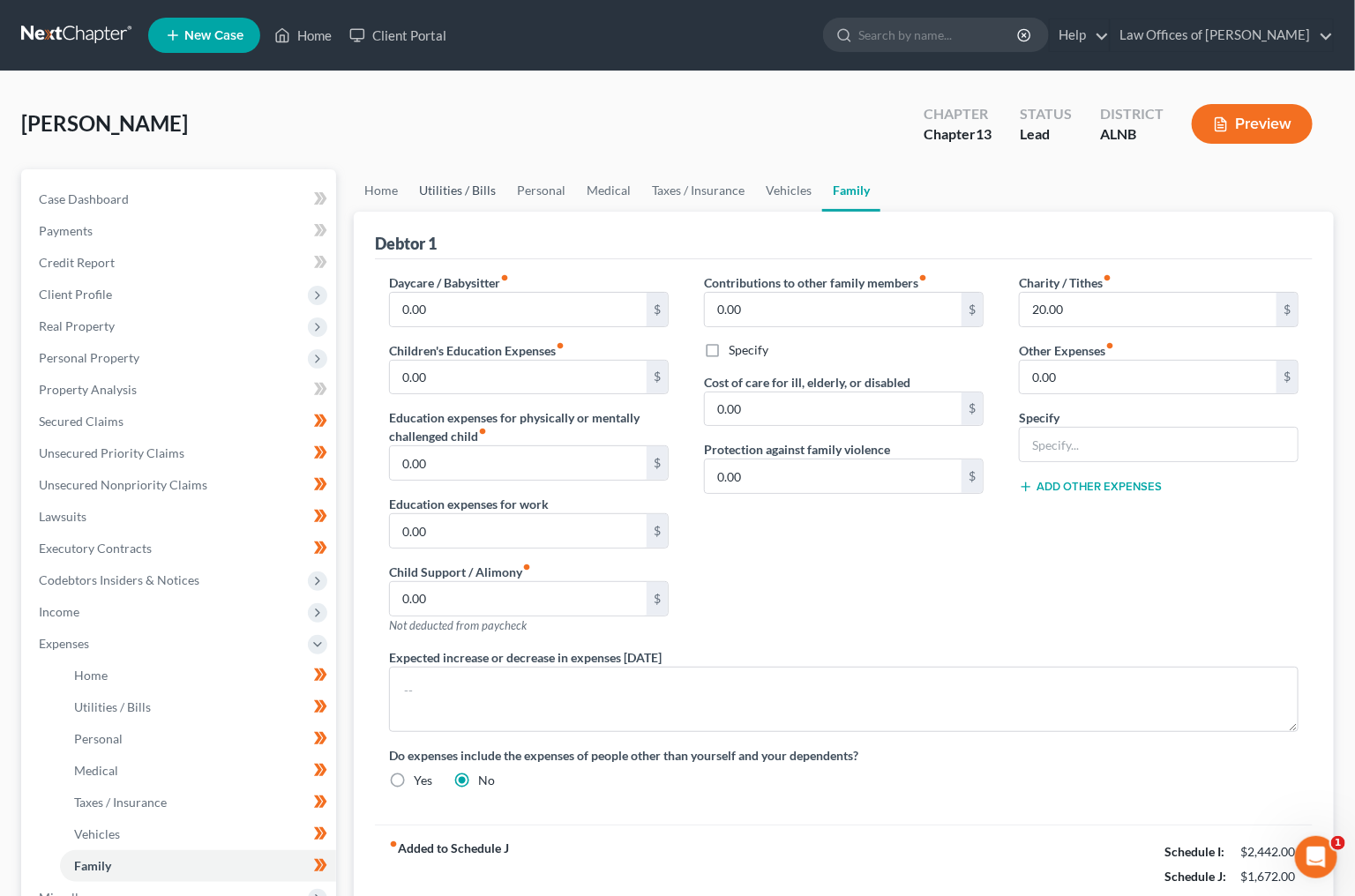
click at [480, 196] on link "Utilities / Bills" at bounding box center [457, 189] width 98 height 42
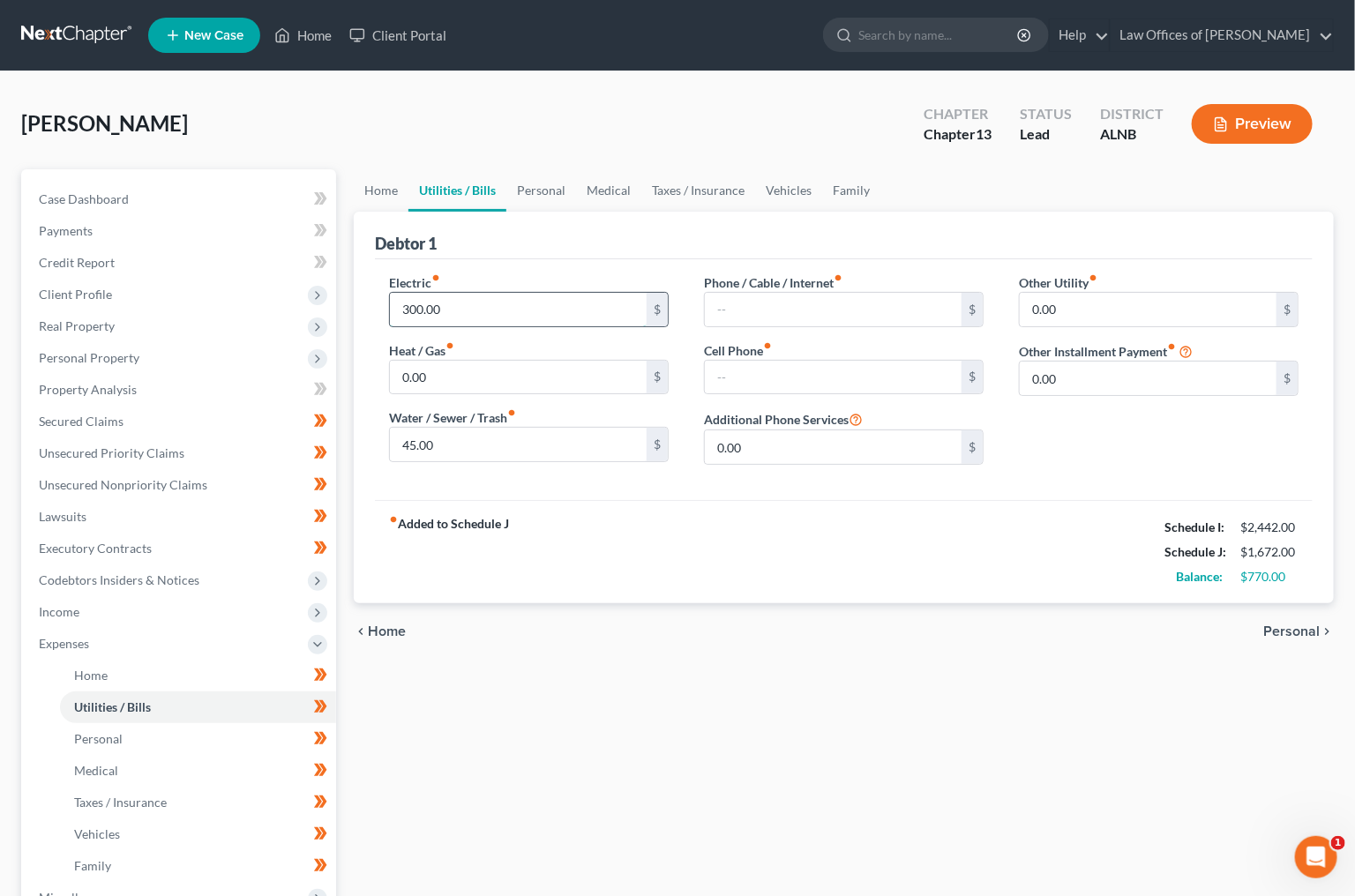
click at [490, 320] on input "300.00" at bounding box center [518, 310] width 257 height 34
type input "250"
click at [374, 185] on link "Home" at bounding box center [381, 189] width 55 height 42
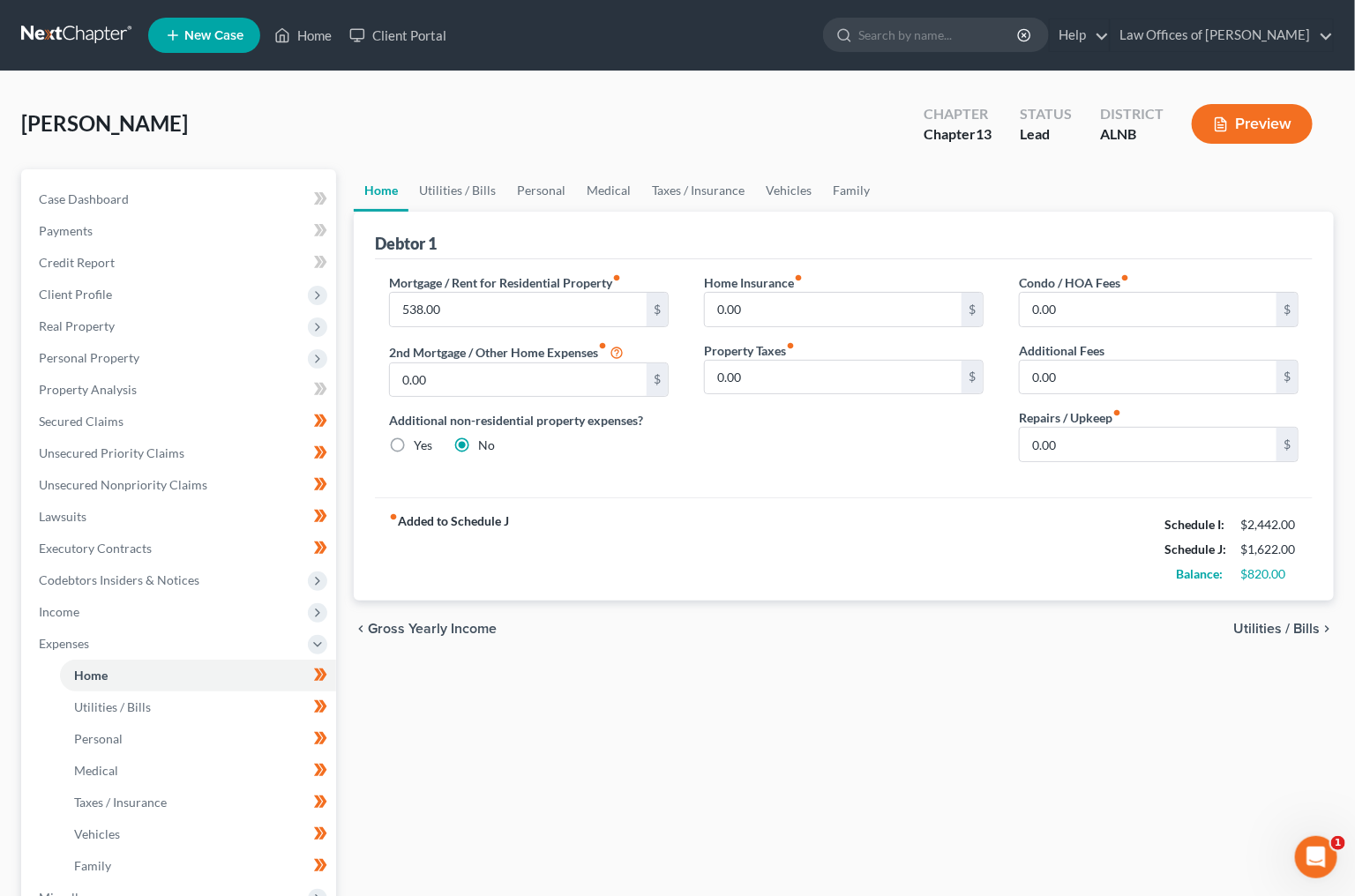
scroll to position [0, 1]
click at [465, 192] on link "Utilities / Bills" at bounding box center [457, 189] width 98 height 42
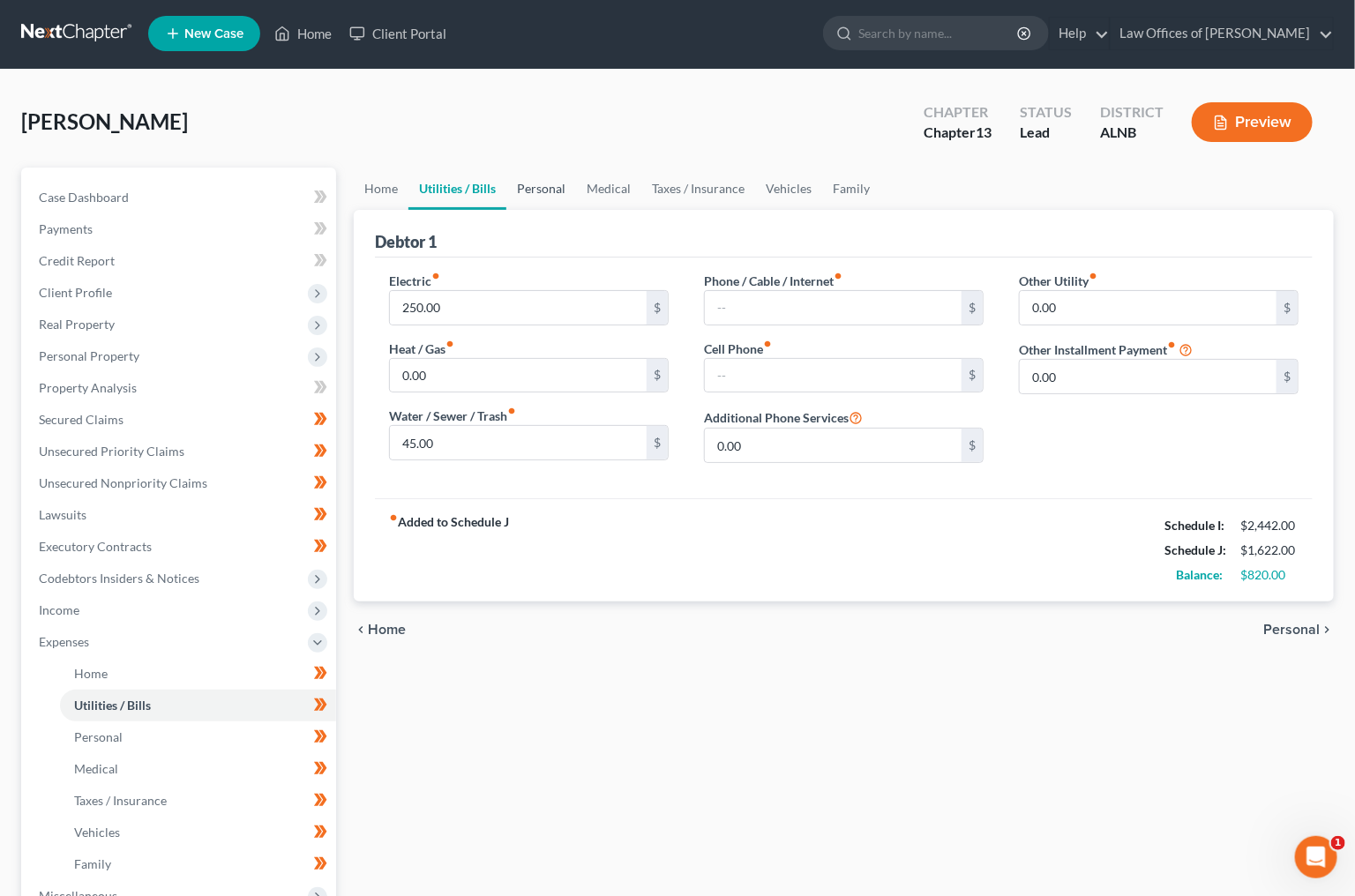
scroll to position [0, 1]
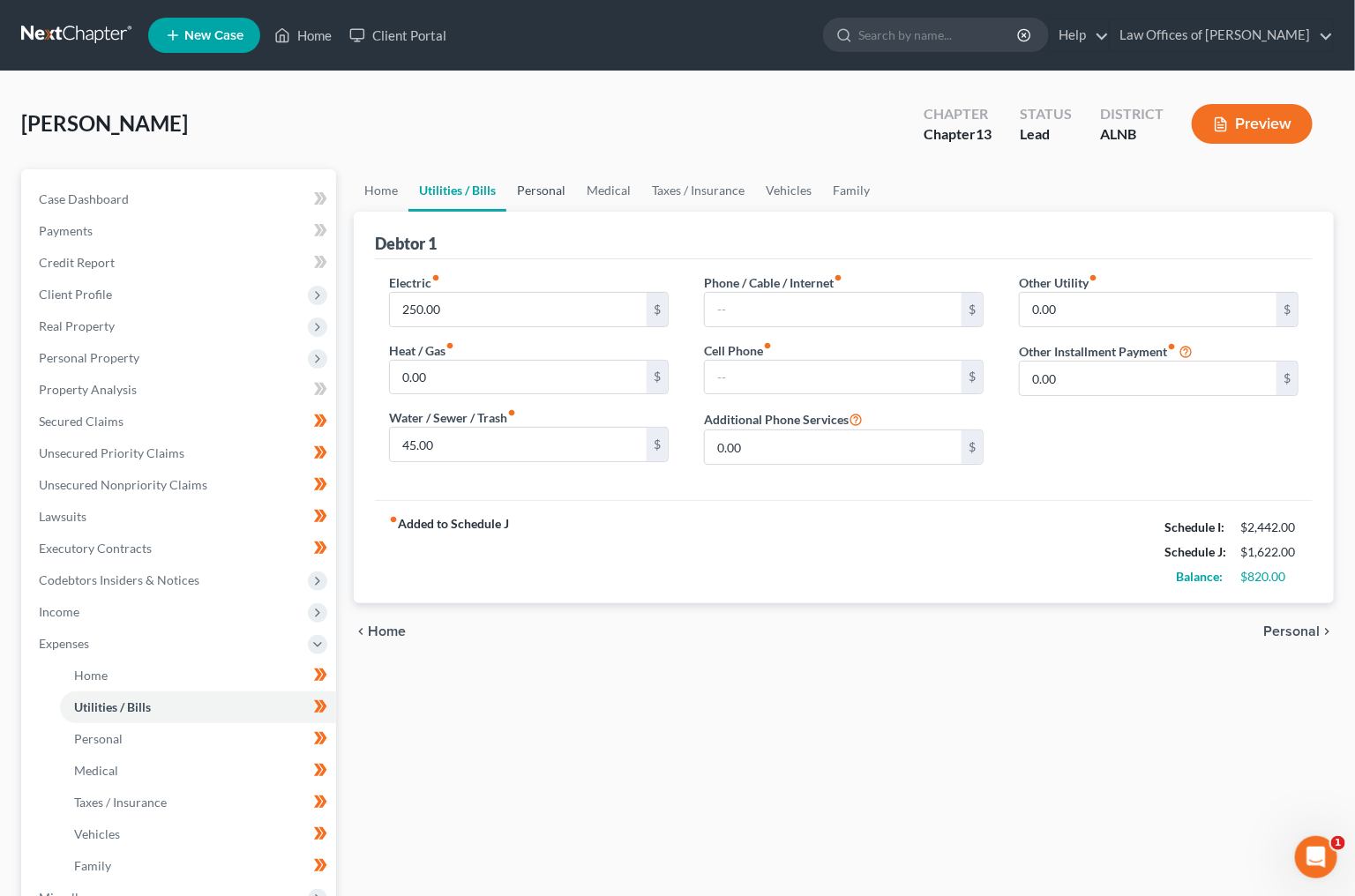
click at [532, 189] on link "Personal" at bounding box center [541, 189] width 70 height 42
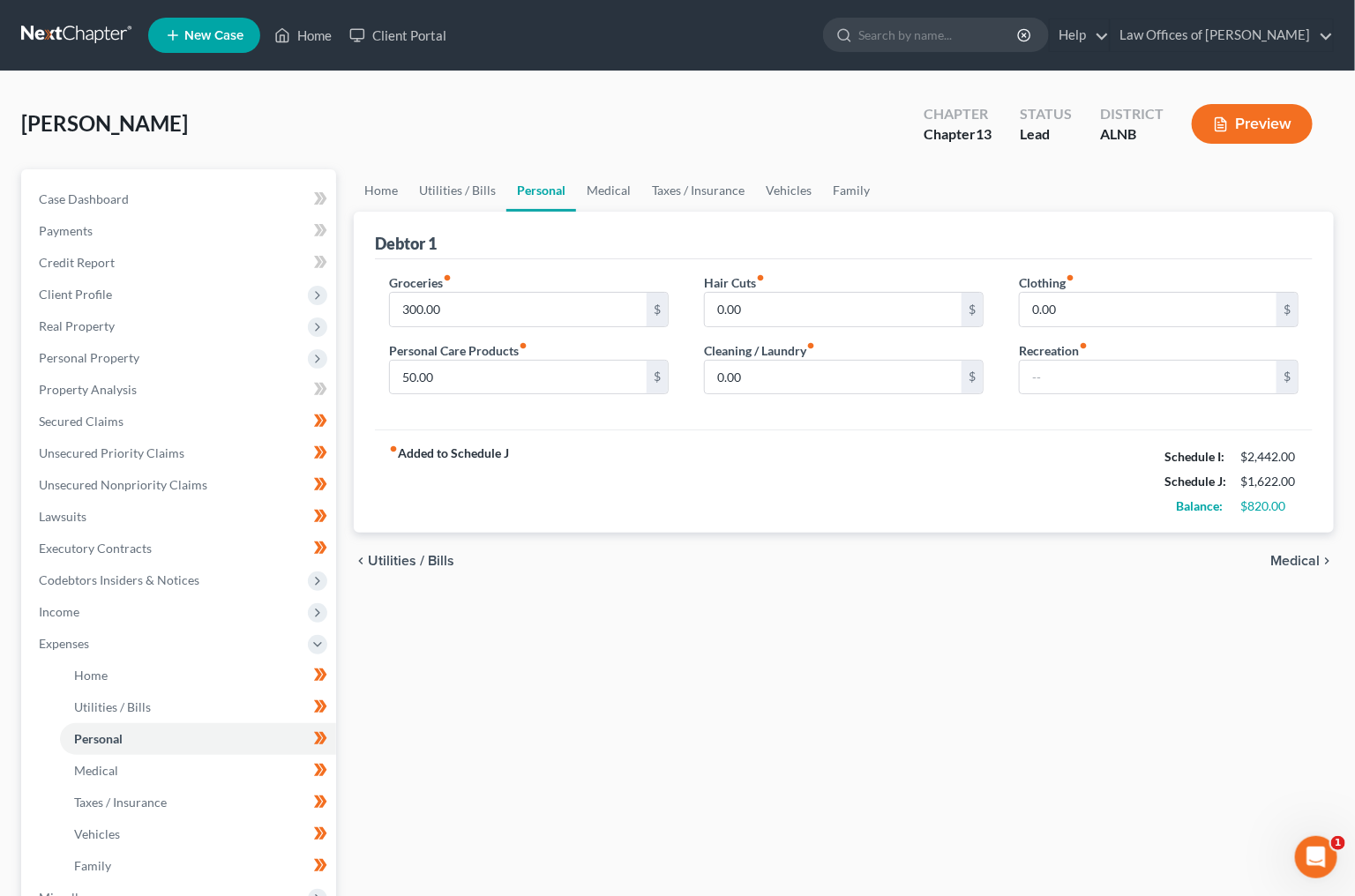
scroll to position [1, 0]
click at [520, 311] on input "300.00" at bounding box center [518, 309] width 257 height 34
click at [520, 311] on input "300.00" at bounding box center [518, 310] width 257 height 34
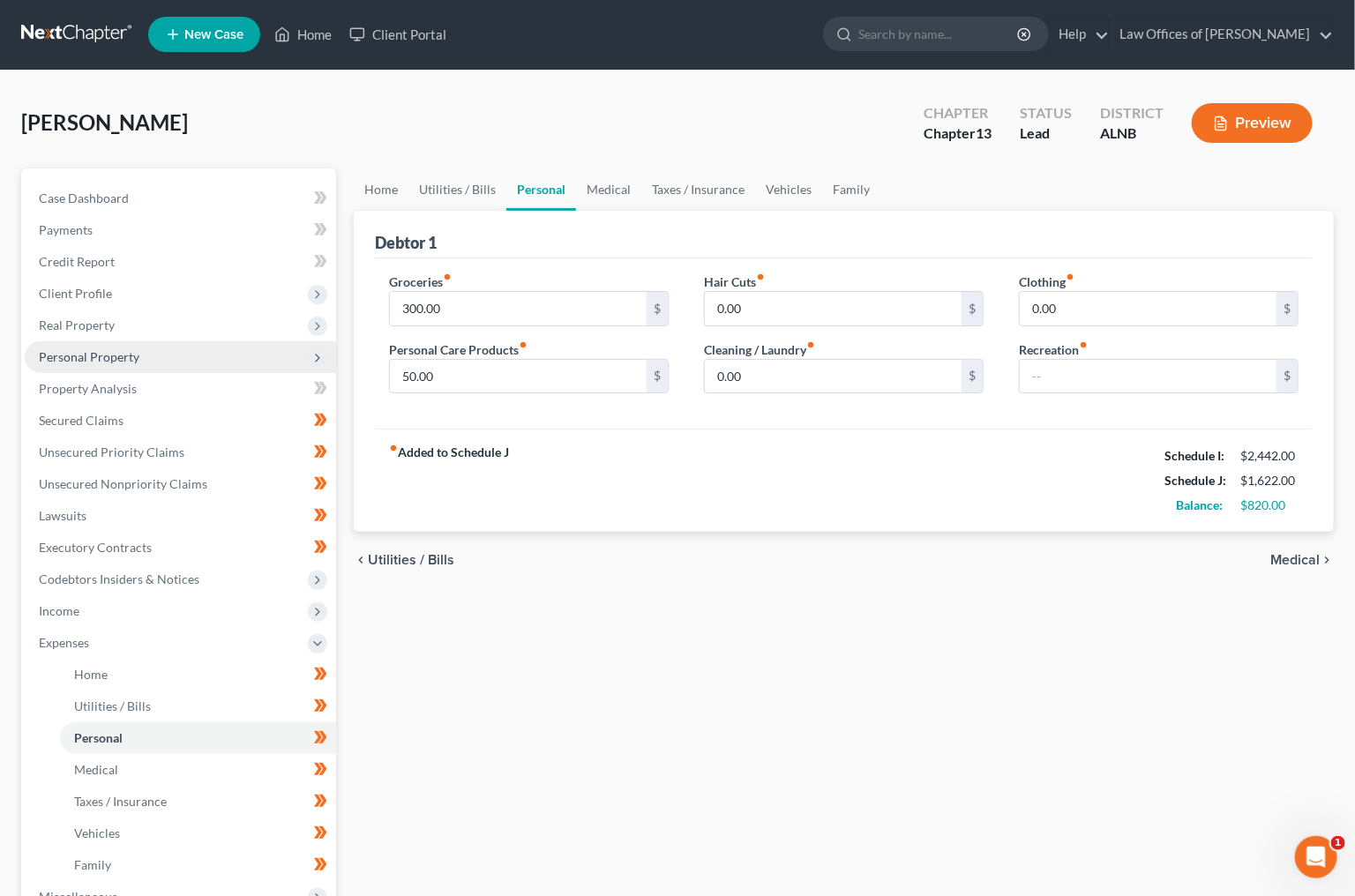
click at [106, 349] on span "Personal Property" at bounding box center [90, 357] width 101 height 15
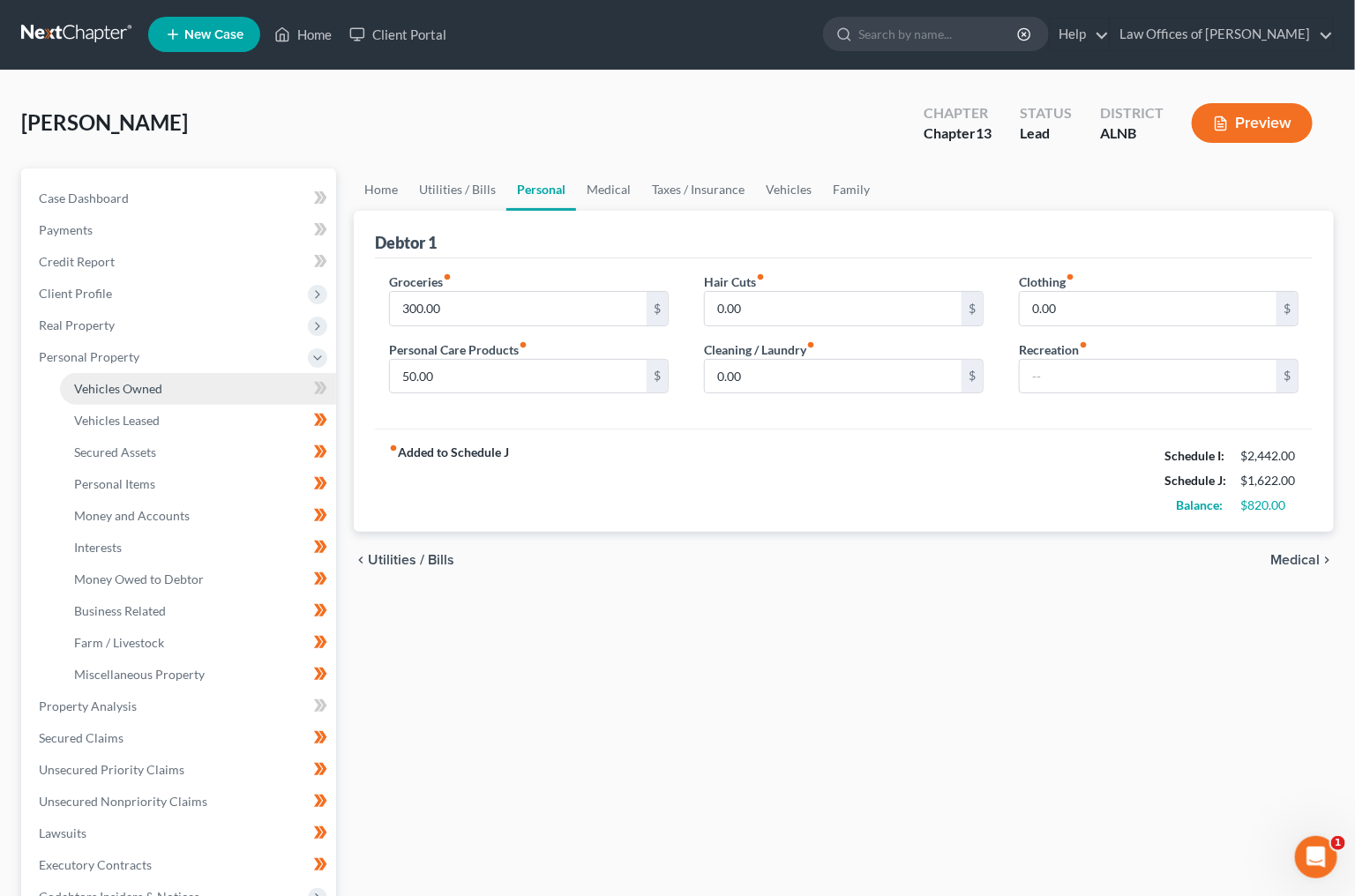
scroll to position [1, 0]
click at [133, 322] on span "Real Property" at bounding box center [180, 326] width 312 height 32
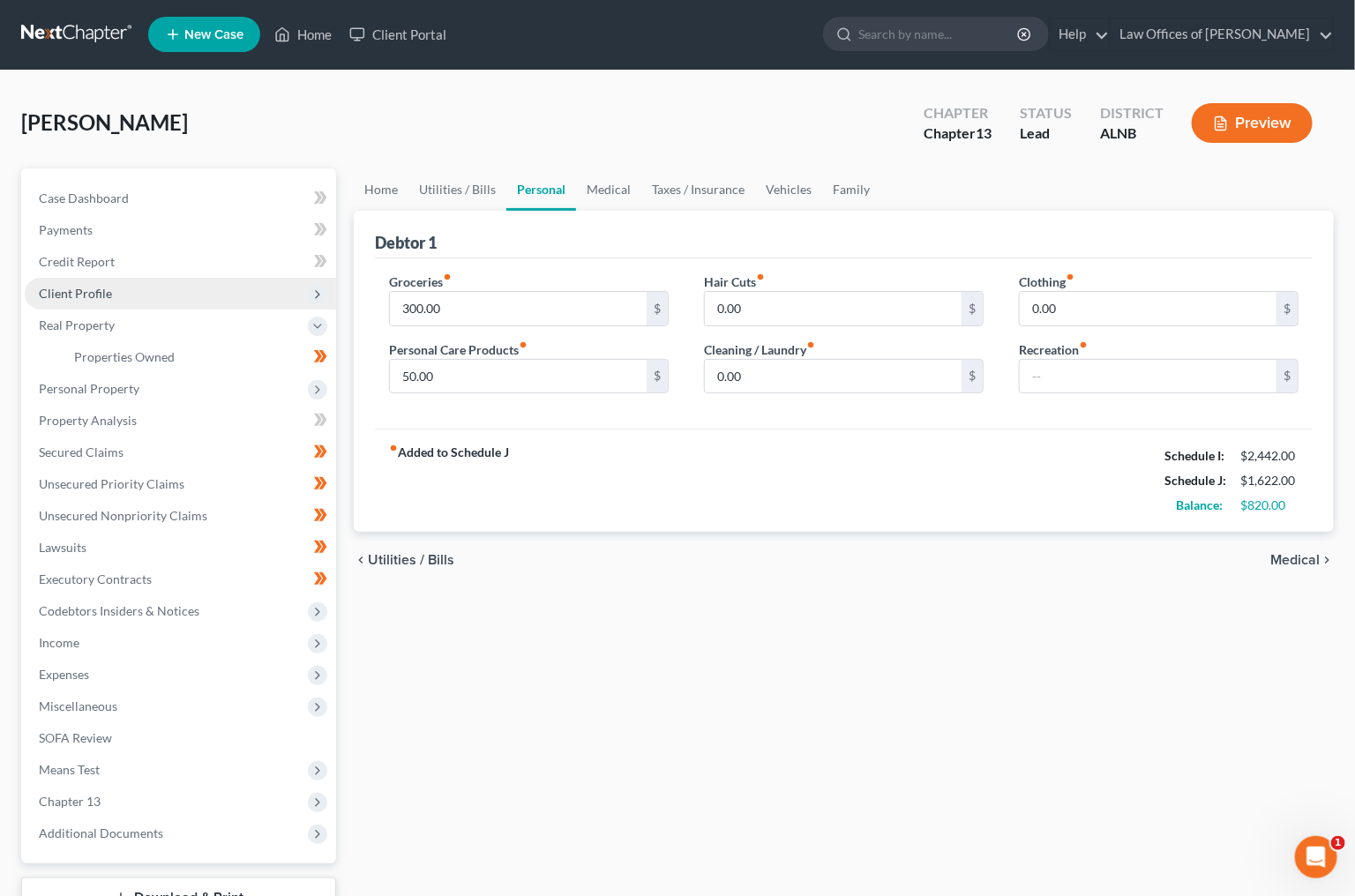
click at [151, 278] on span "Client Profile" at bounding box center [180, 294] width 312 height 32
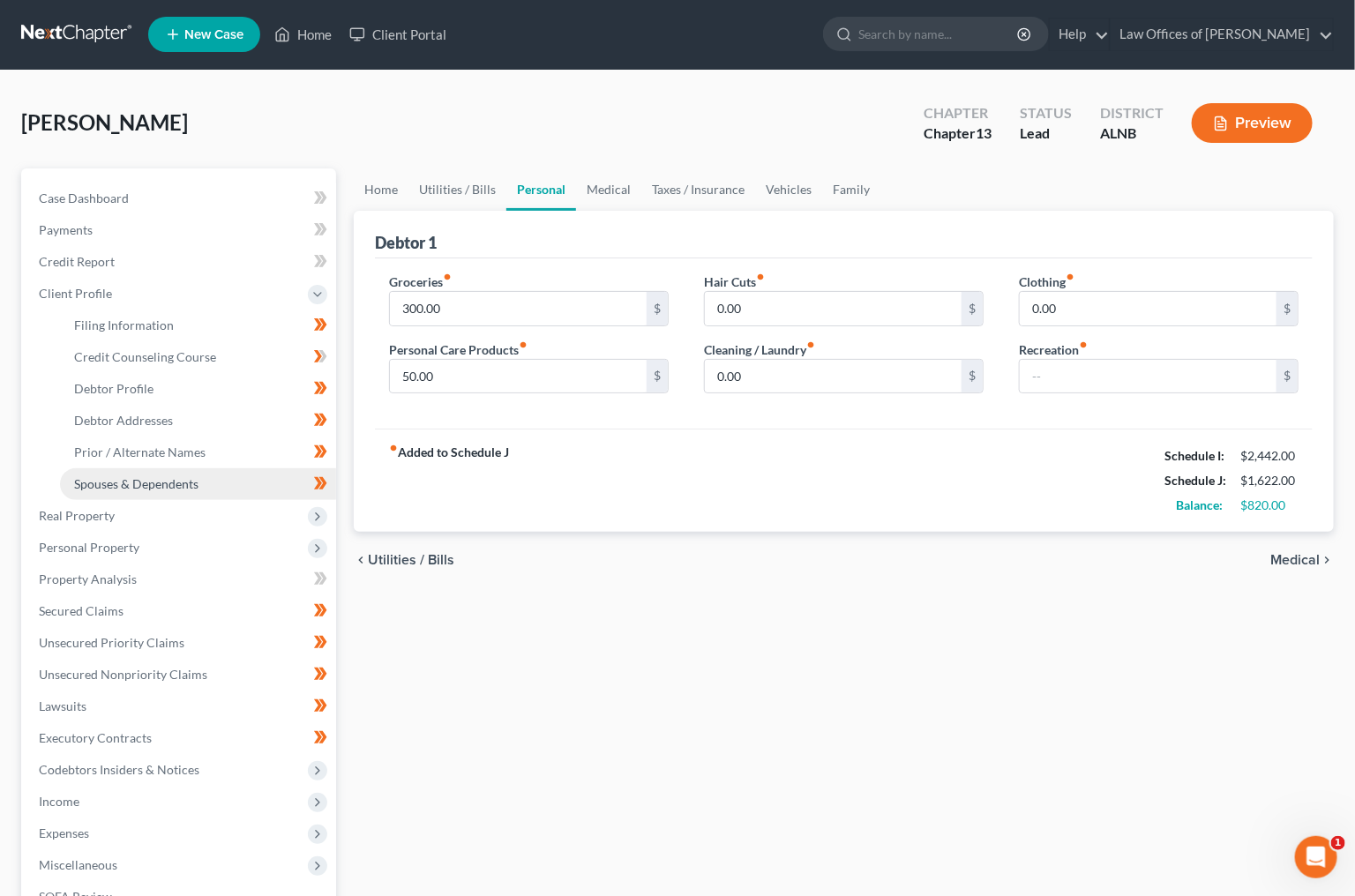
click at [136, 476] on span "Spouses & Dependents" at bounding box center [135, 483] width 124 height 15
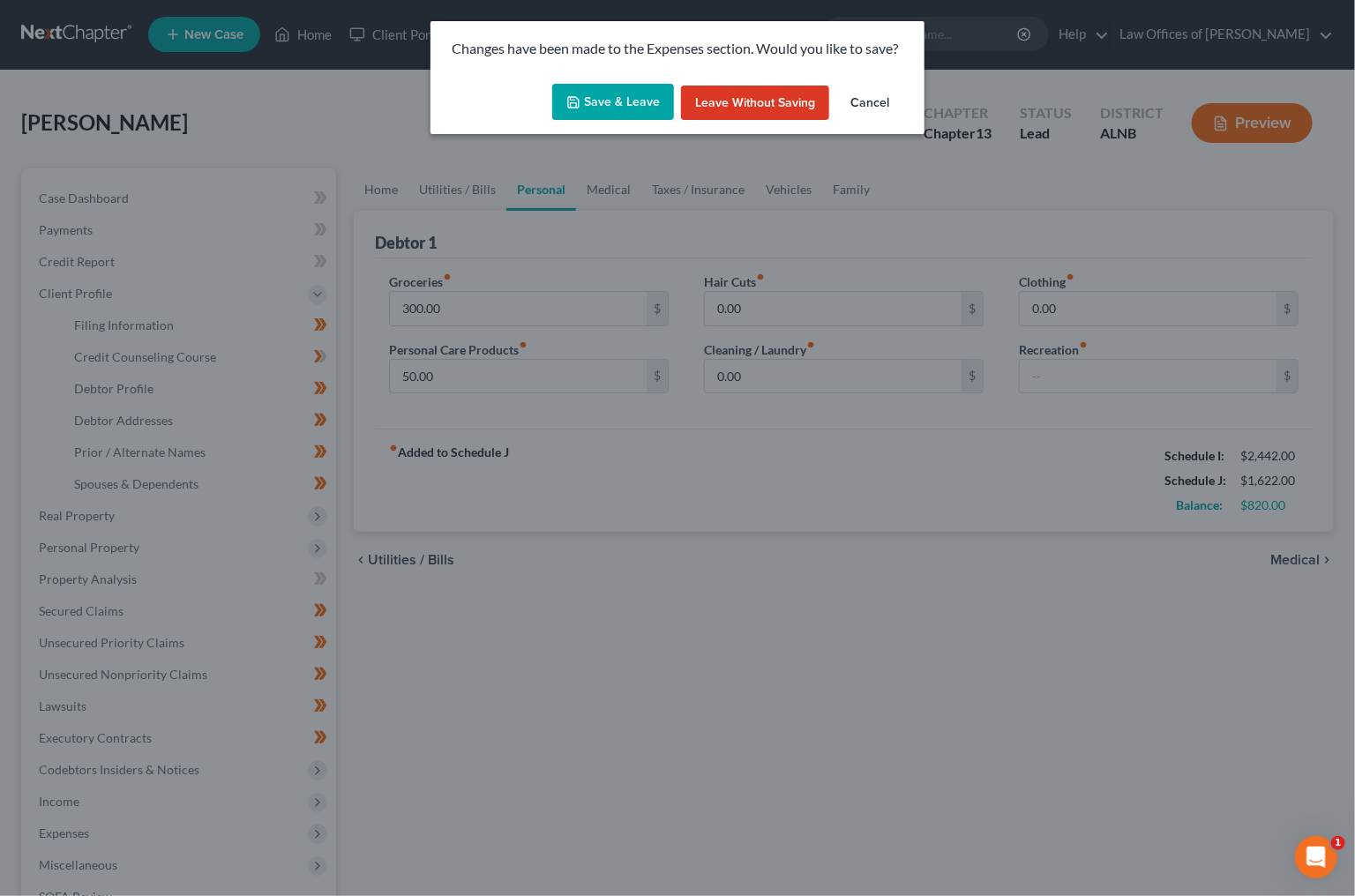
click at [628, 113] on button "Save & Leave" at bounding box center [613, 103] width 121 height 37
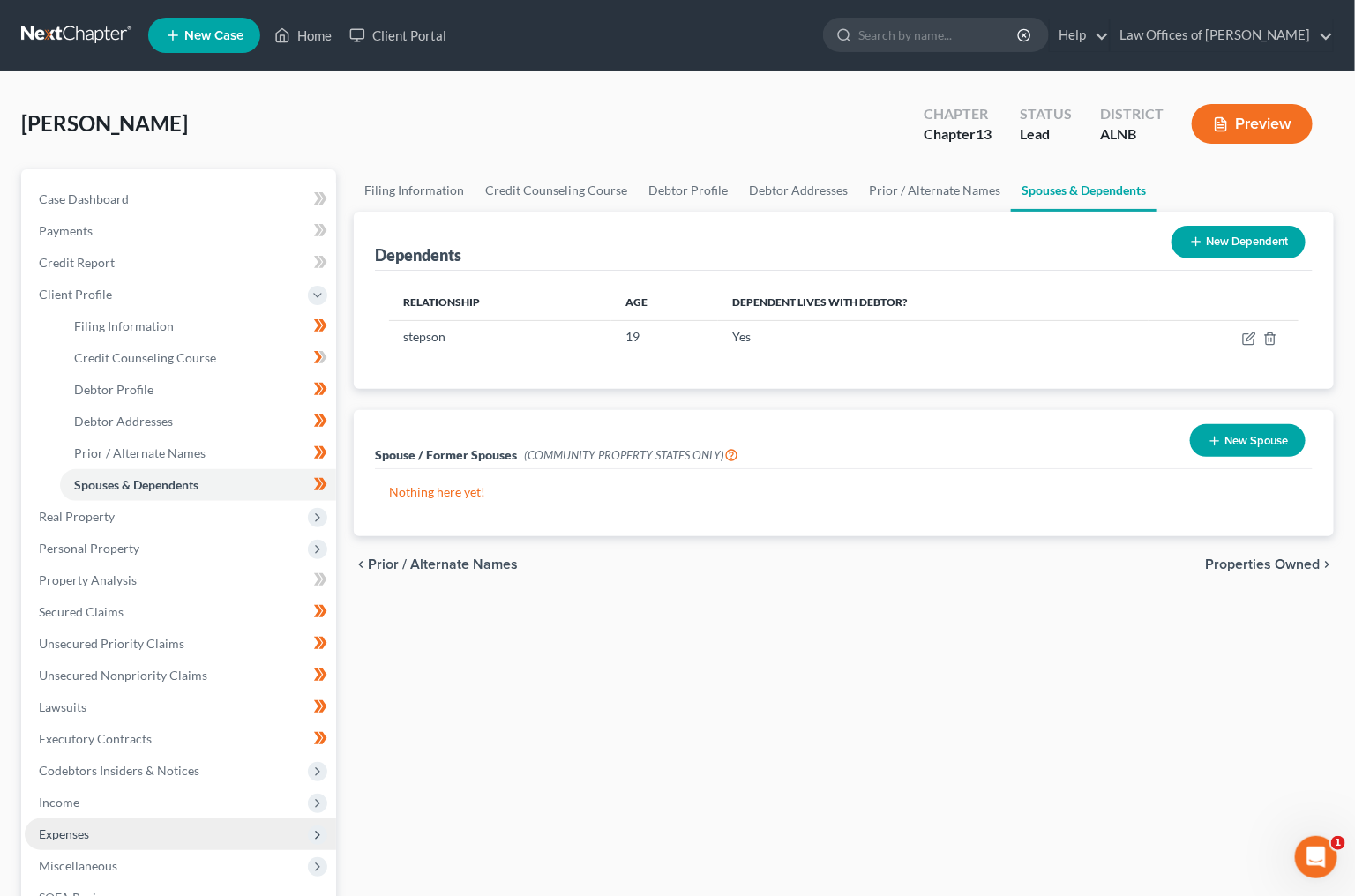
click at [108, 819] on span "Expenses" at bounding box center [180, 834] width 312 height 32
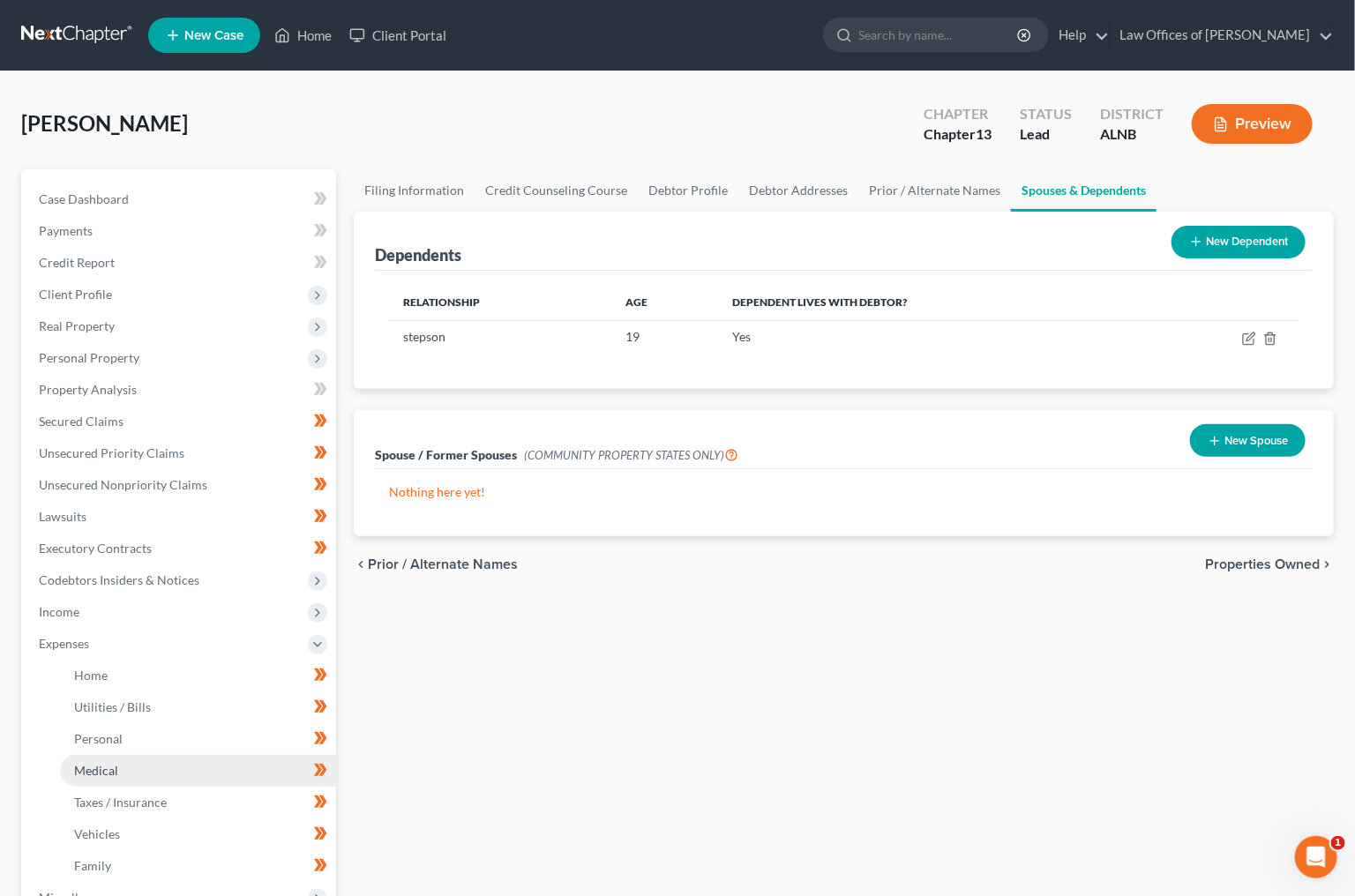
click at [122, 755] on link "Medical" at bounding box center [198, 771] width 276 height 32
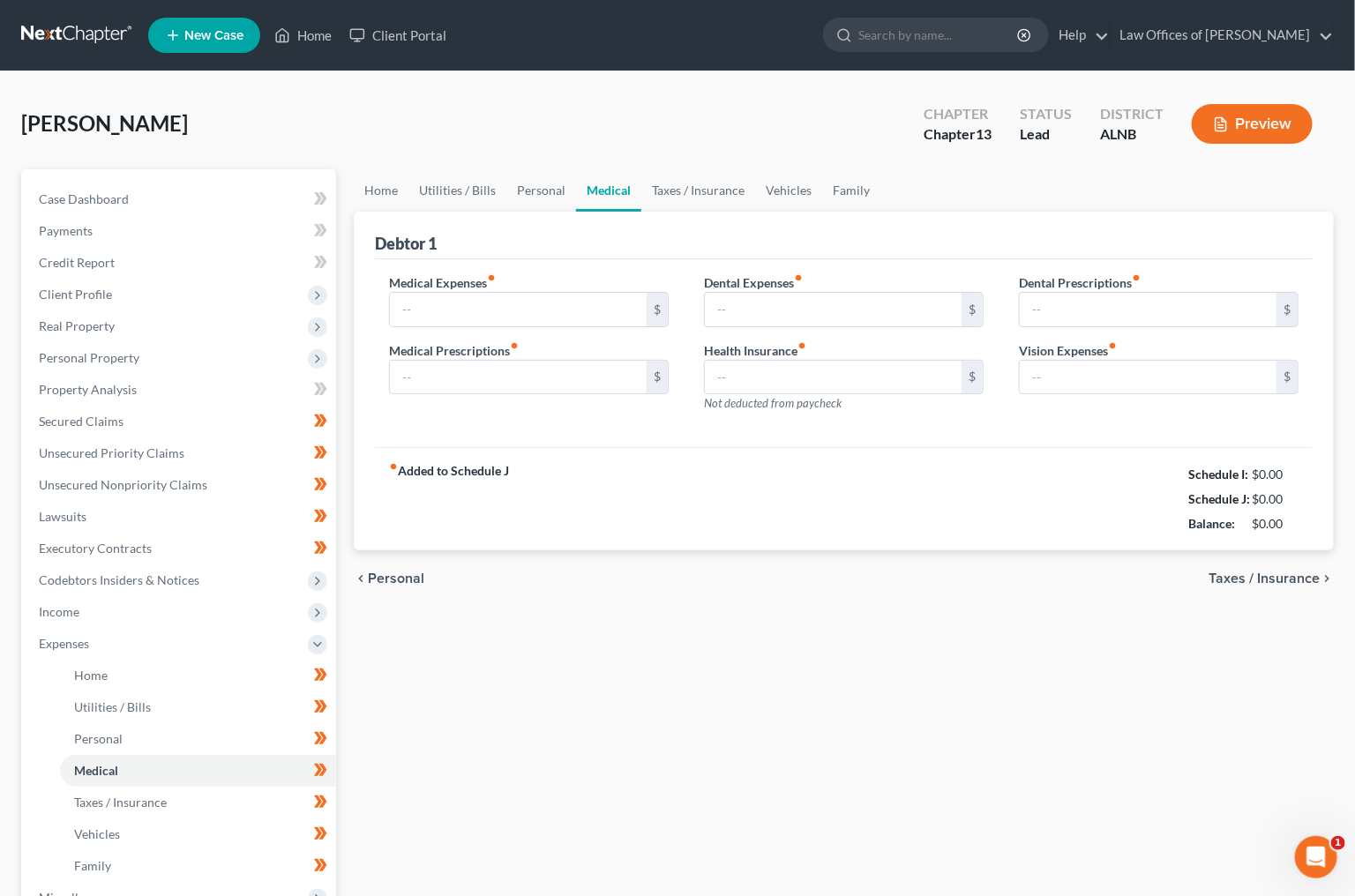
type input "109.00"
type input "0.00"
click at [545, 183] on link "Personal" at bounding box center [541, 189] width 70 height 42
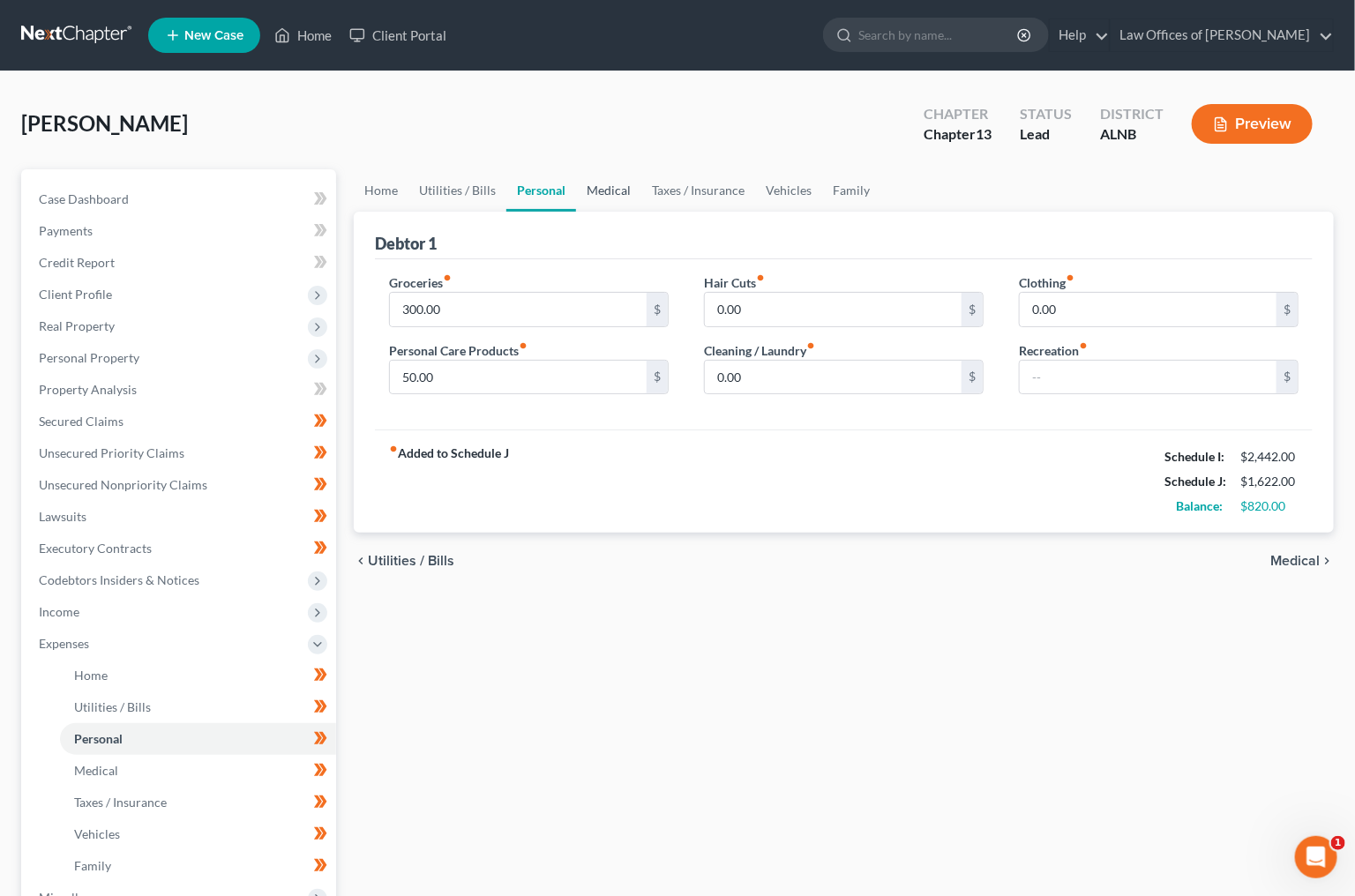
click at [611, 185] on link "Medical" at bounding box center [609, 189] width 65 height 42
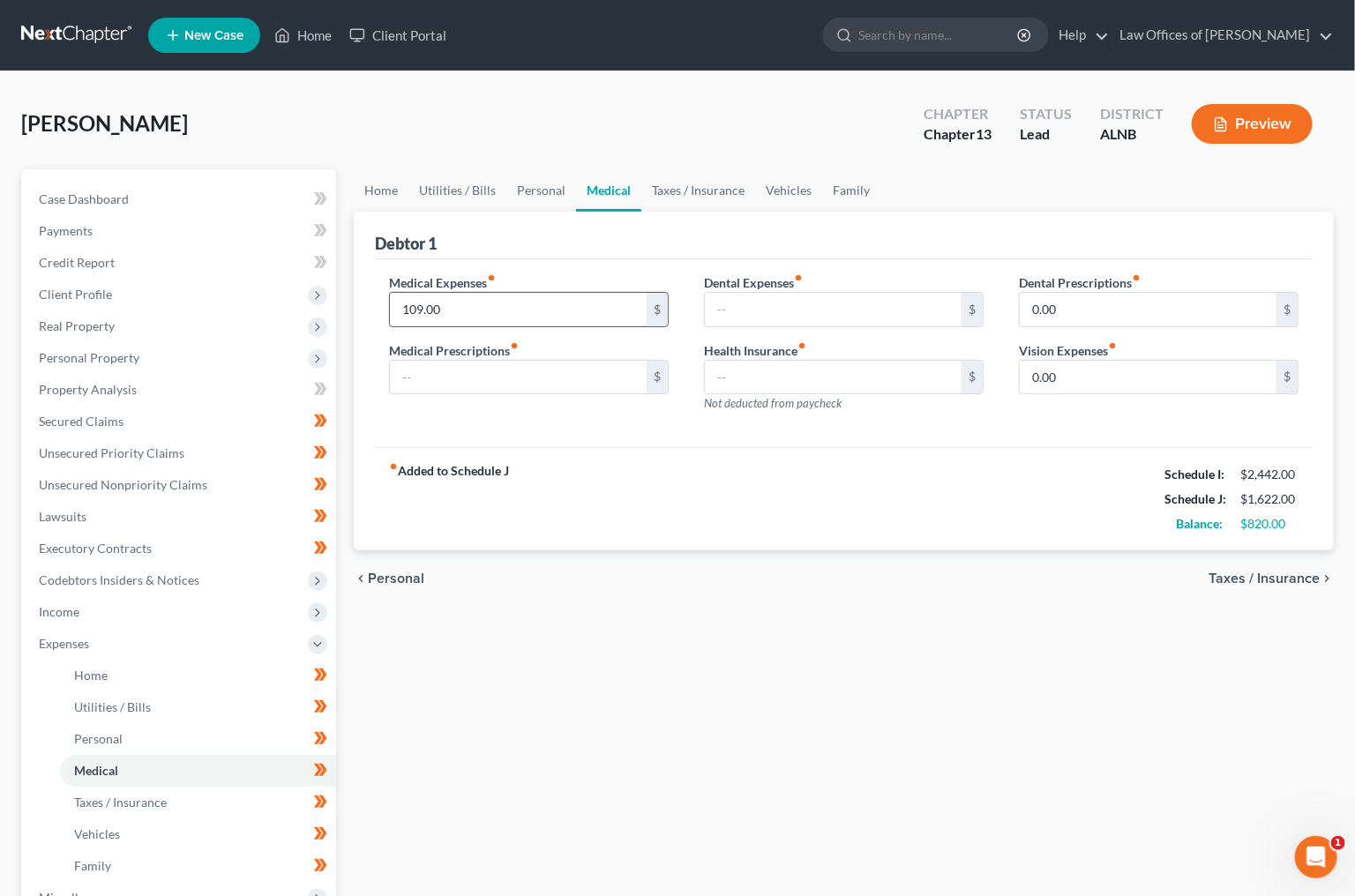
click at [475, 308] on input "109.00" at bounding box center [518, 310] width 257 height 34
type input "50"
click at [511, 180] on link "Personal" at bounding box center [541, 189] width 70 height 42
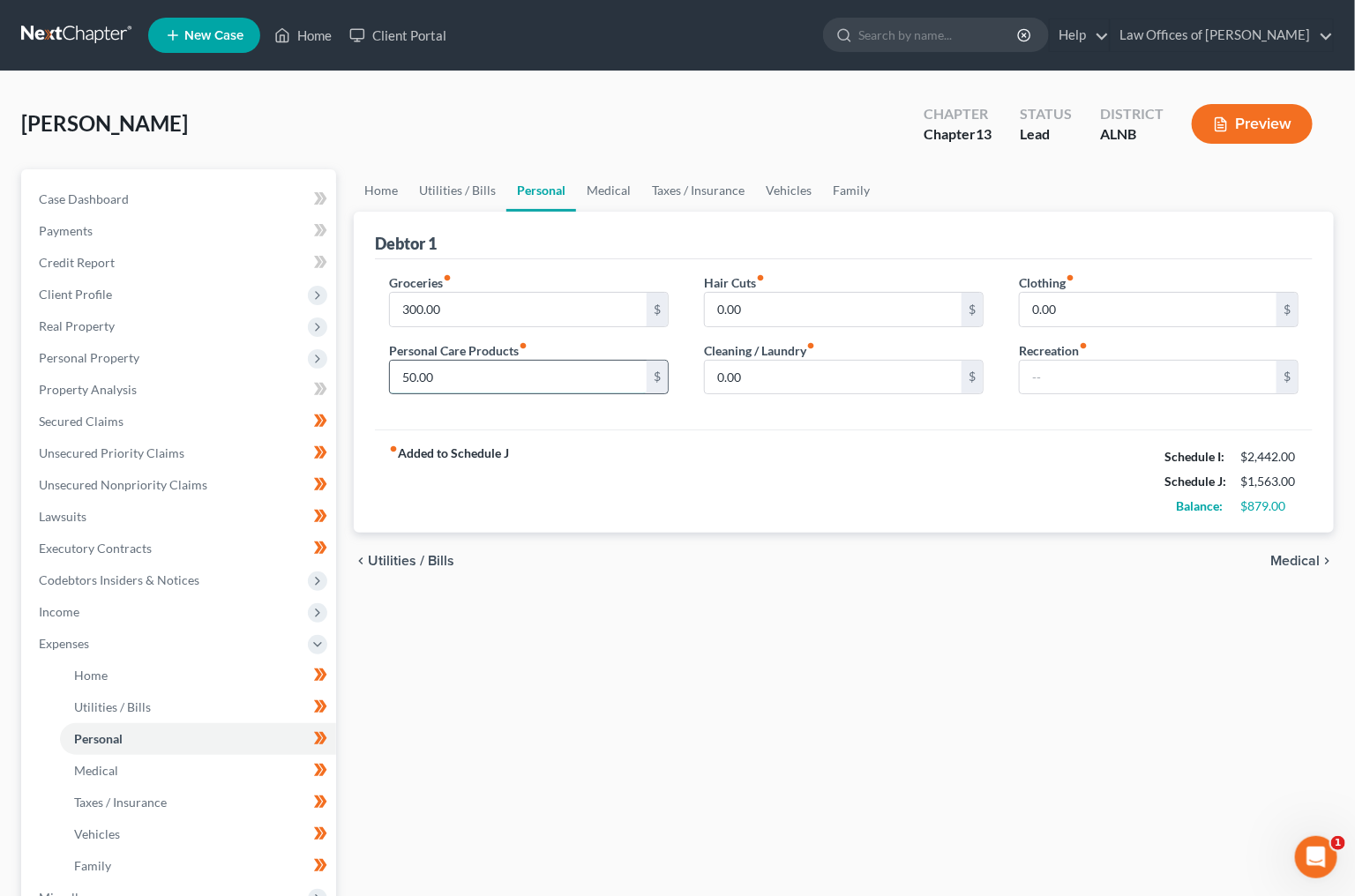
click at [600, 366] on input "50.00" at bounding box center [518, 377] width 257 height 34
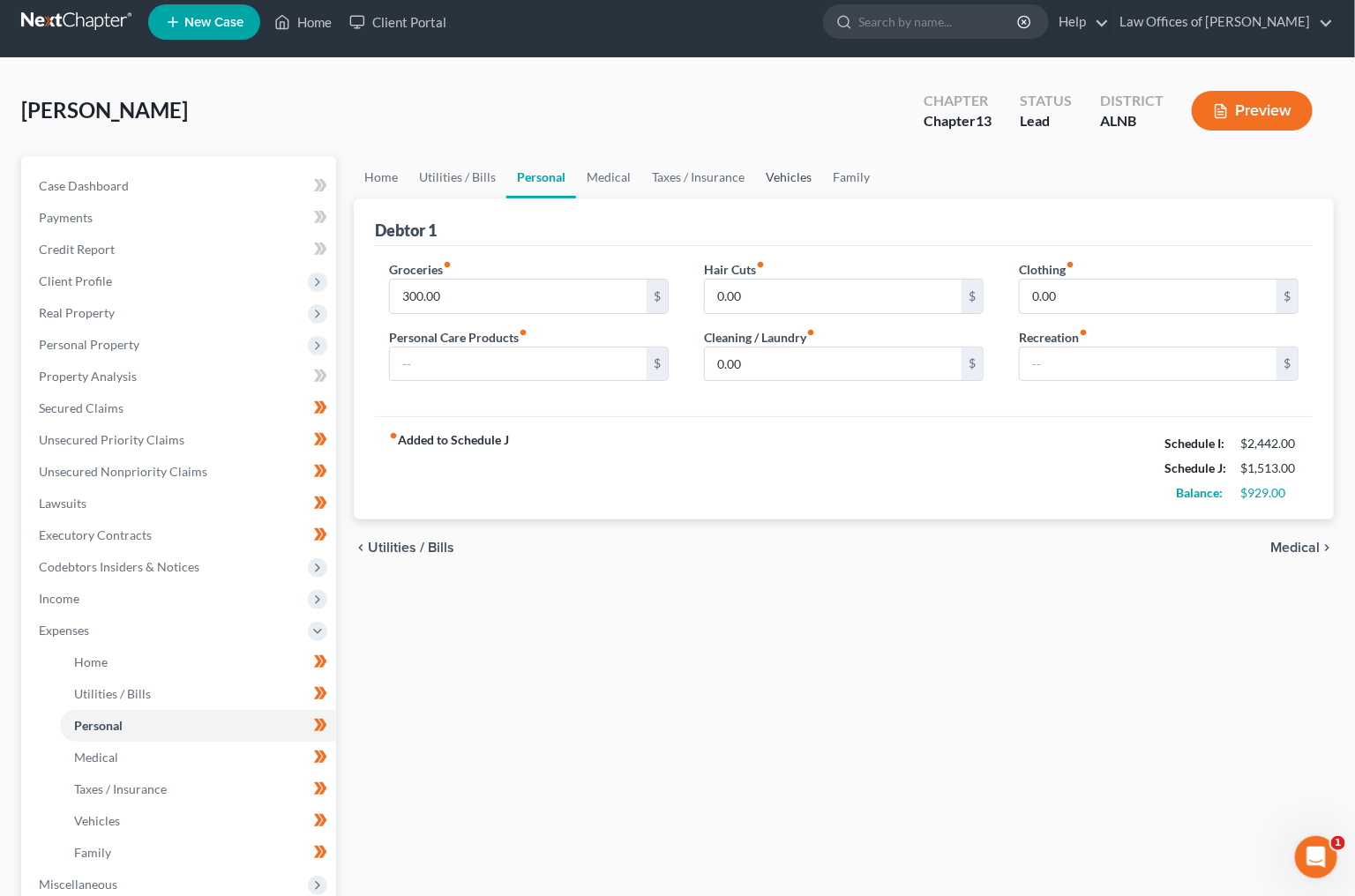
click at [800, 175] on link "Vehicles" at bounding box center [789, 176] width 67 height 42
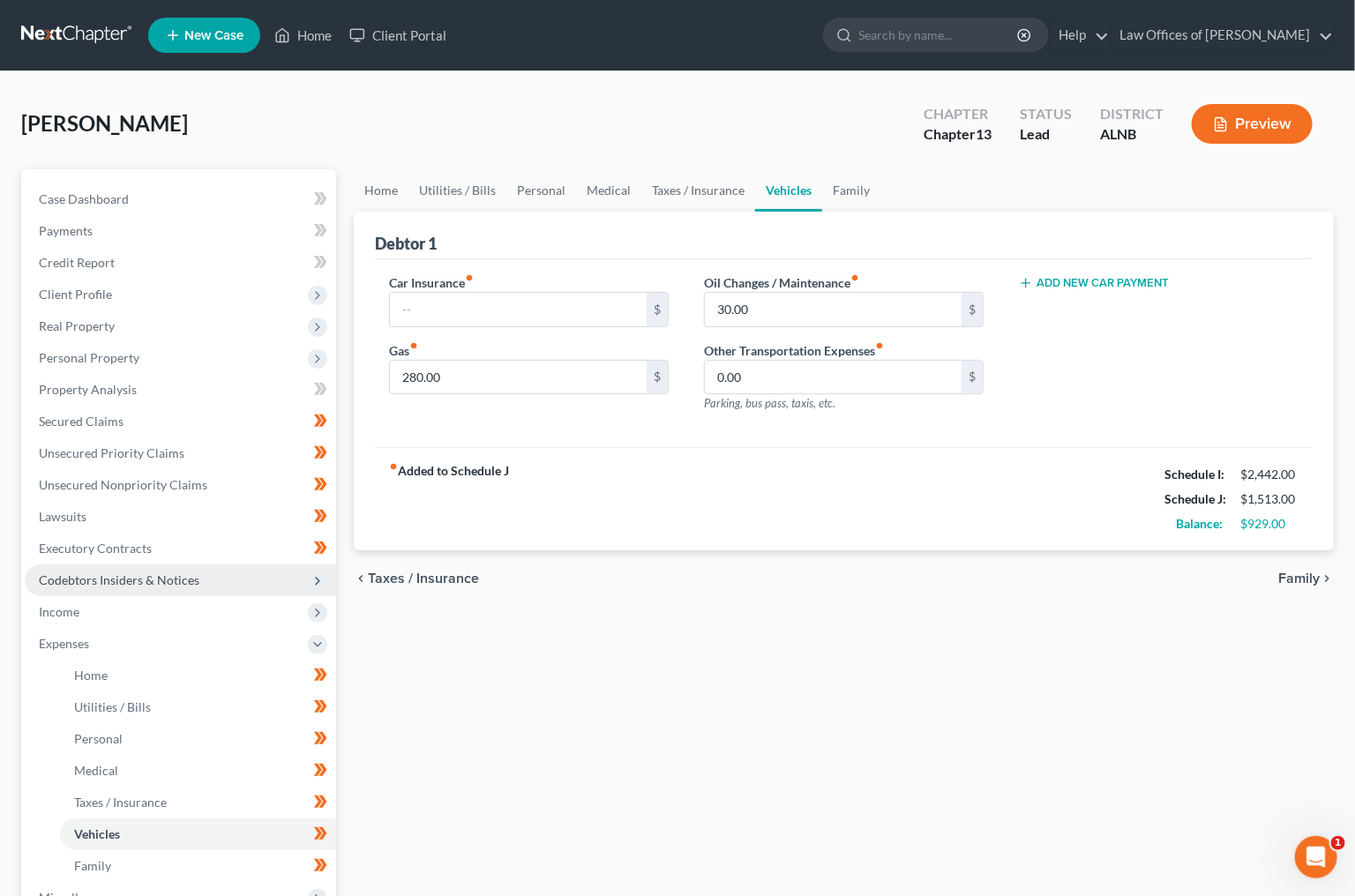
click at [181, 572] on span "Codebtors Insiders & Notices" at bounding box center [120, 580] width 161 height 15
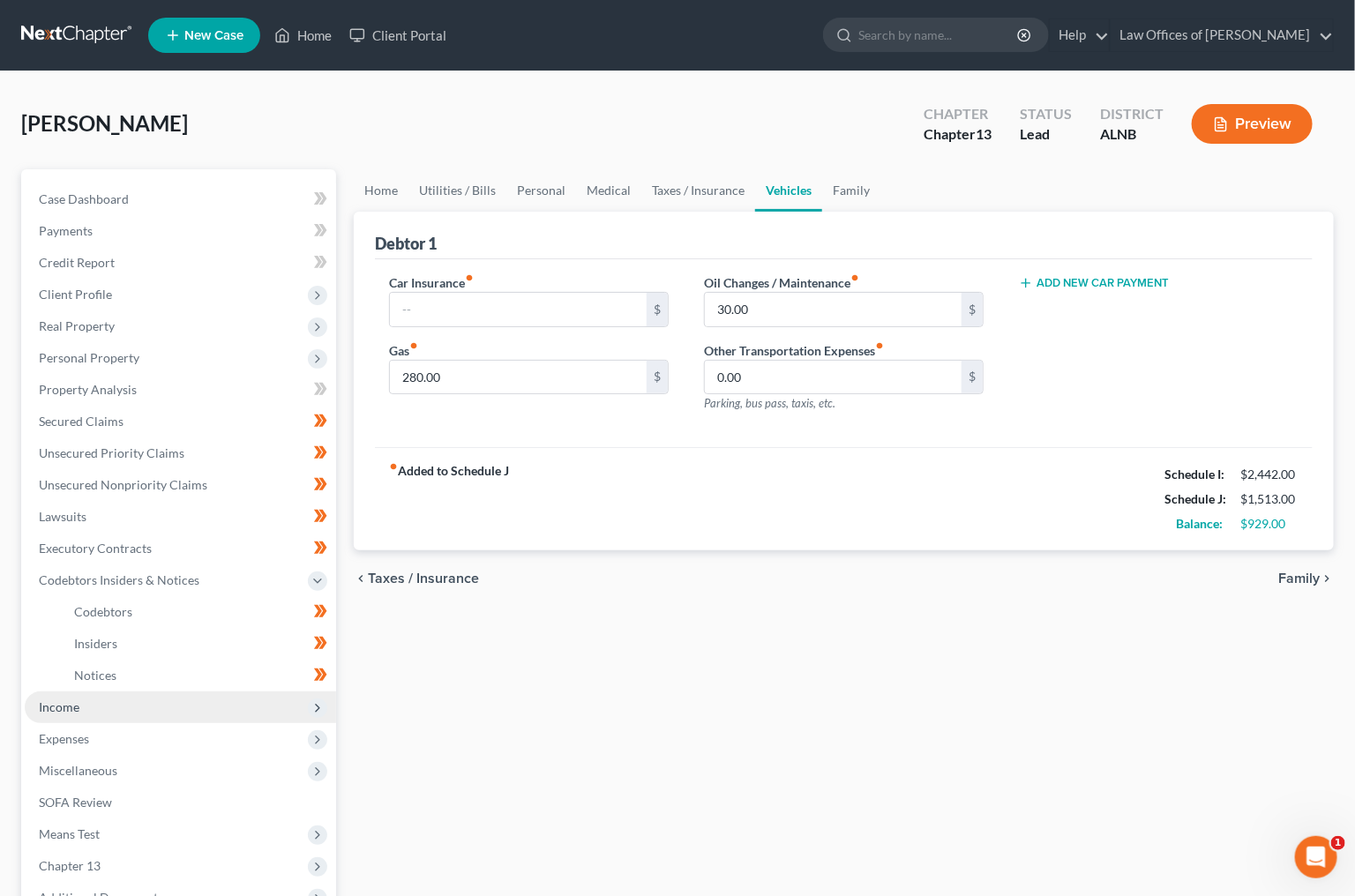
click at [131, 692] on span "Income" at bounding box center [180, 707] width 312 height 32
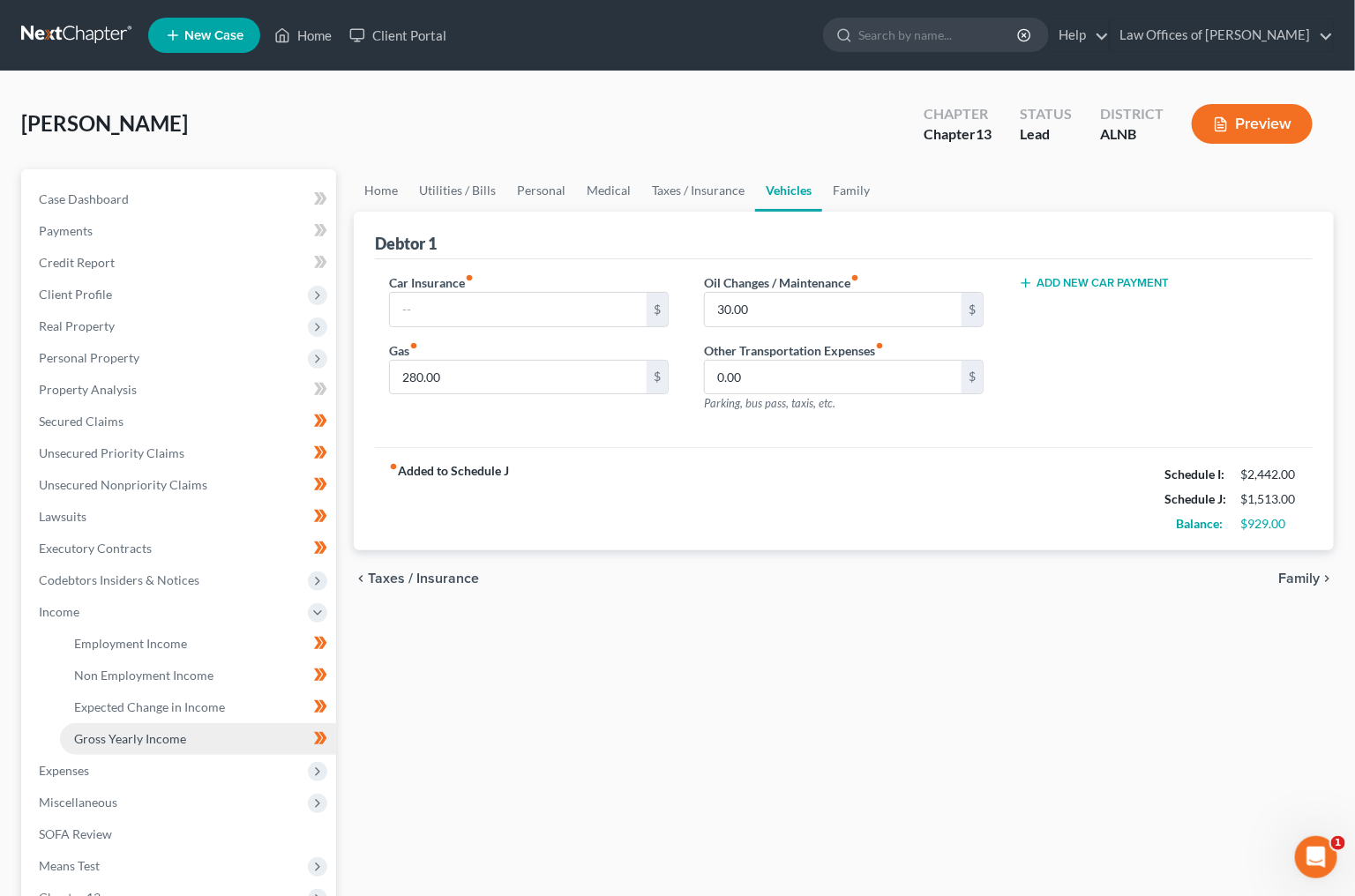
click at [144, 731] on span "Gross Yearly Income" at bounding box center [130, 738] width 112 height 15
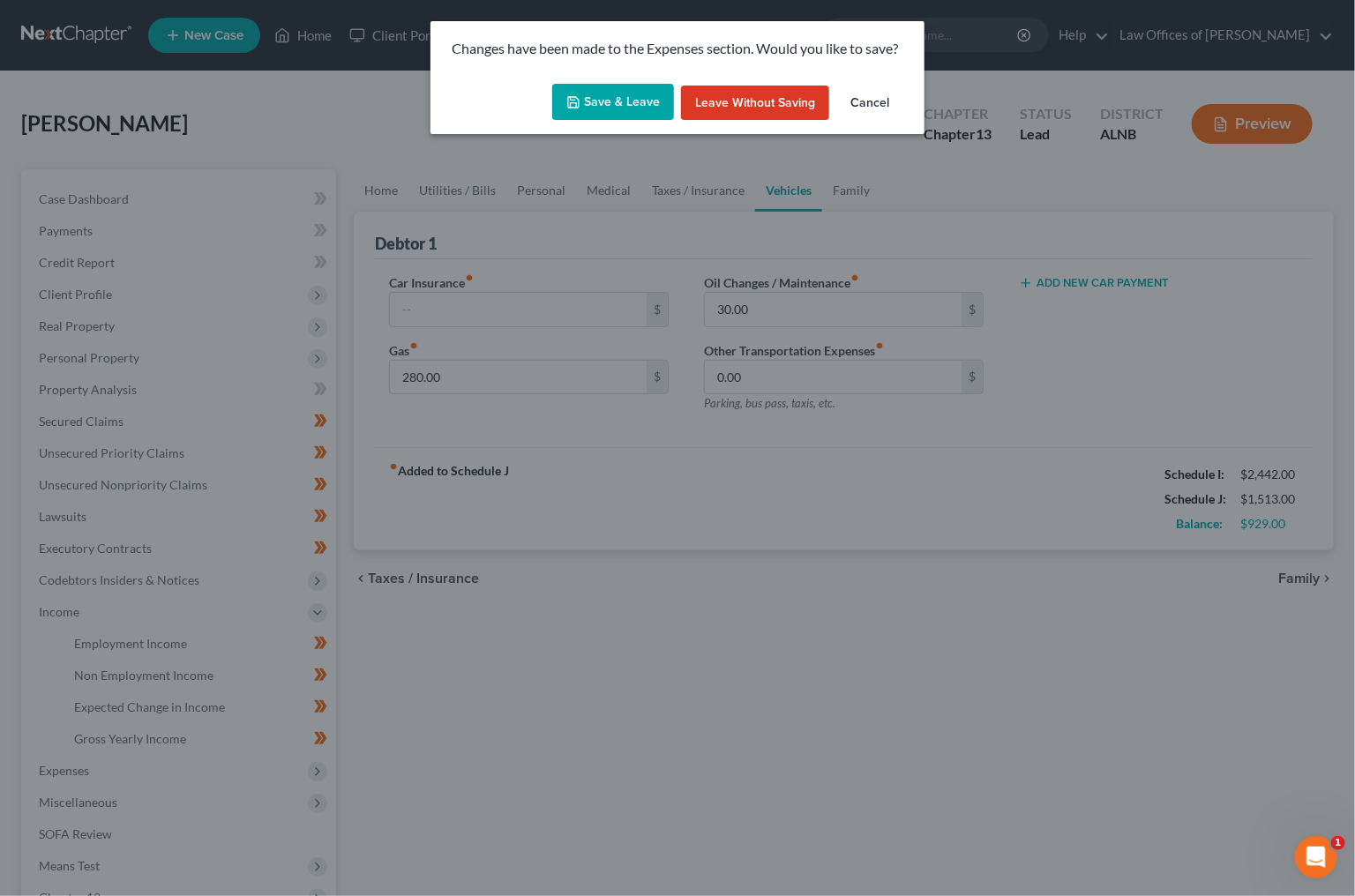
click at [614, 102] on button "Save & Leave" at bounding box center [613, 103] width 121 height 37
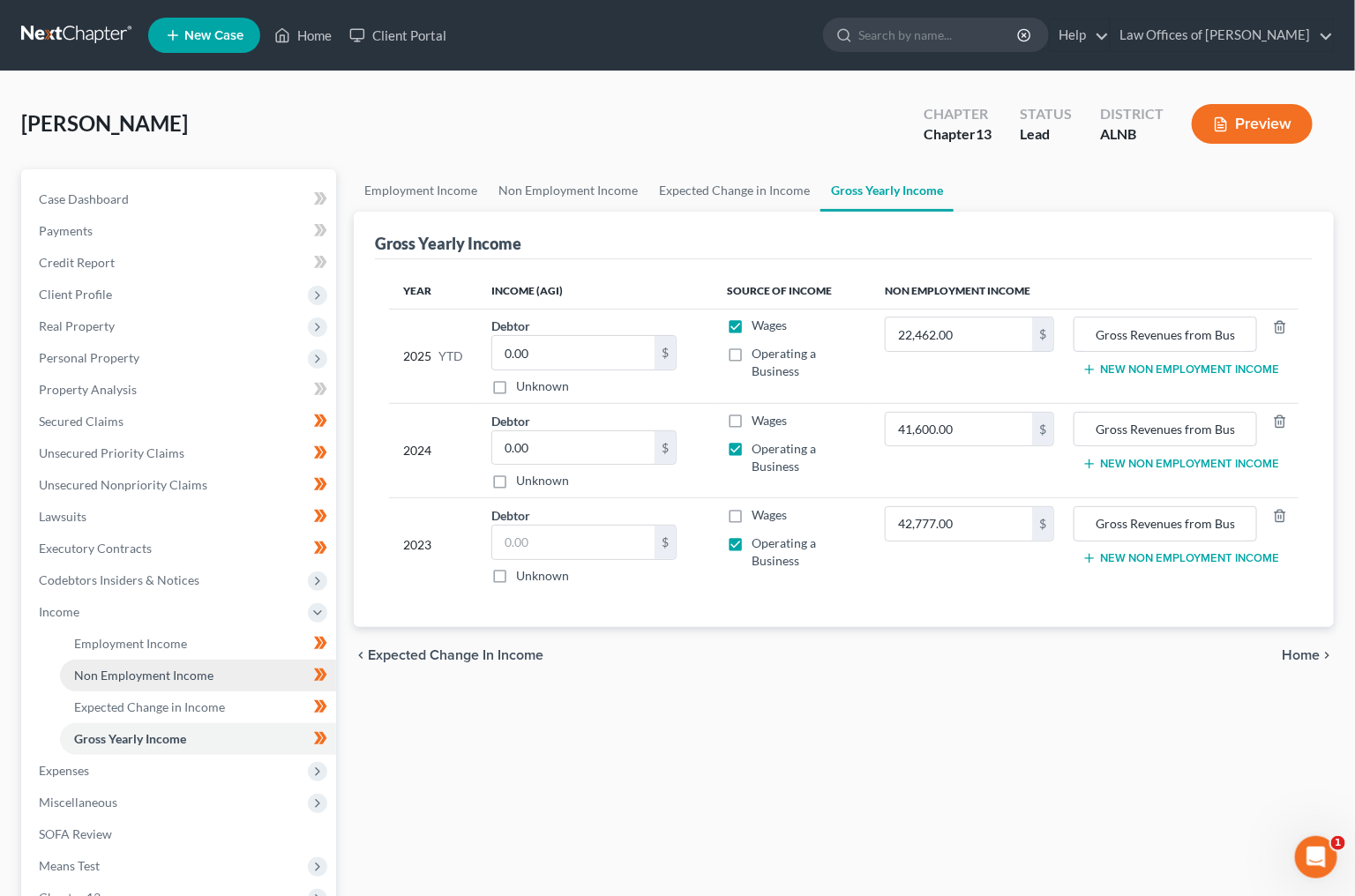
click at [142, 667] on span "Non Employment Income" at bounding box center [143, 675] width 139 height 15
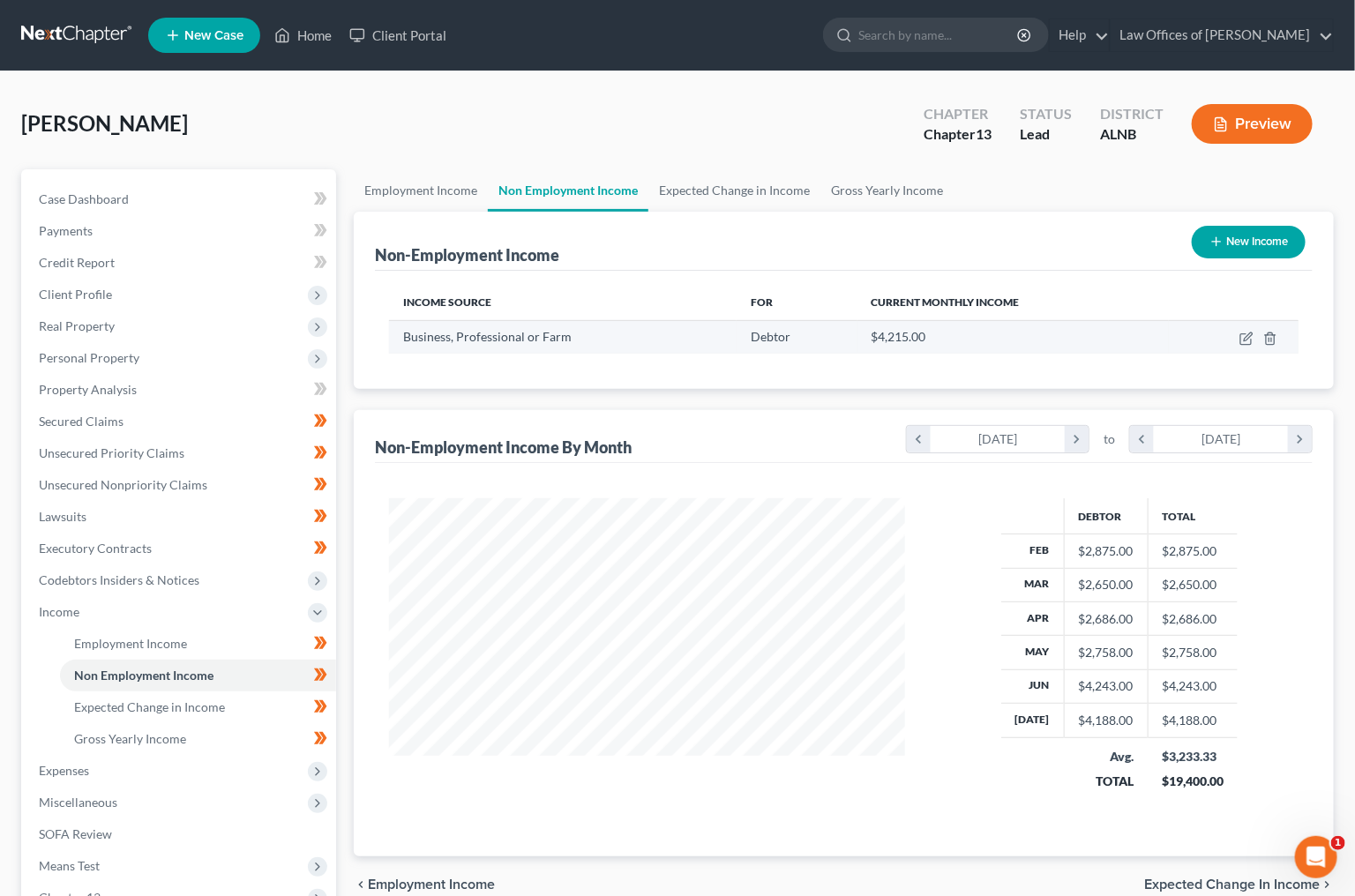
scroll to position [308, 551]
click at [1249, 333] on icon "button" at bounding box center [1248, 336] width 8 height 8
select select "10"
select select "0"
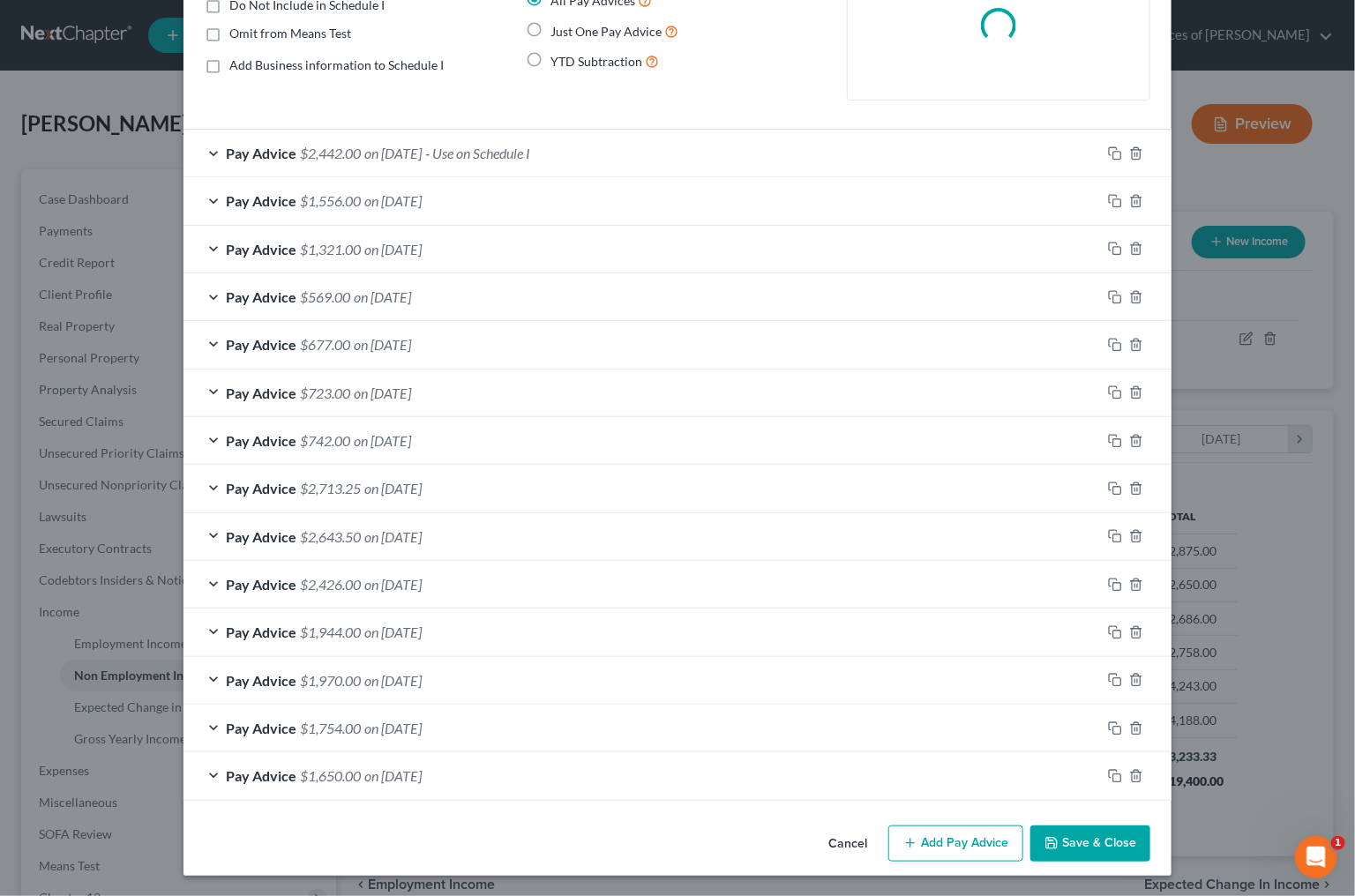
scroll to position [184, 0]
click at [355, 153] on span "$2,442.00" at bounding box center [330, 154] width 61 height 17
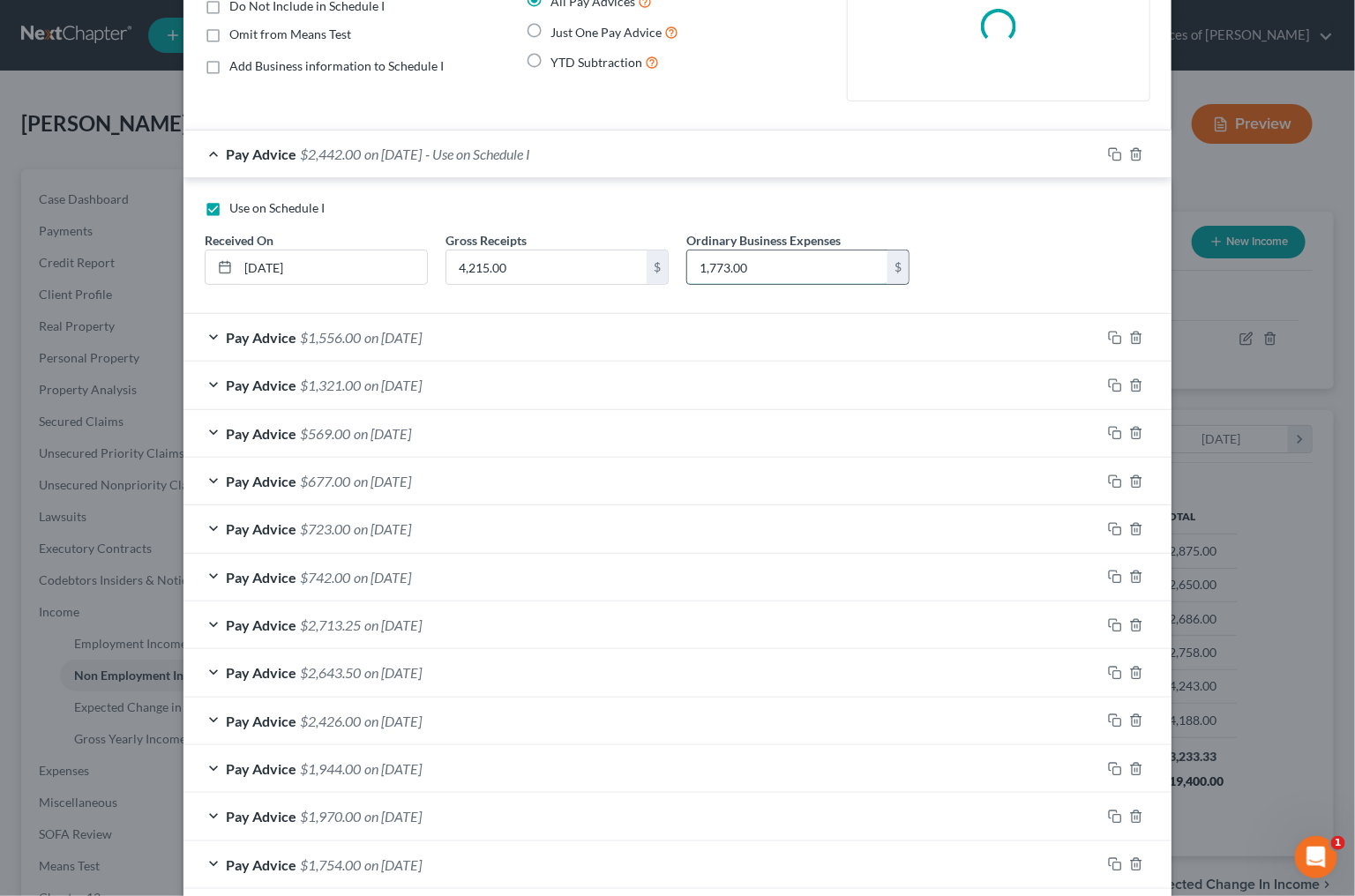
click at [765, 266] on input "1,773.00" at bounding box center [787, 267] width 200 height 34
type input "1,727"
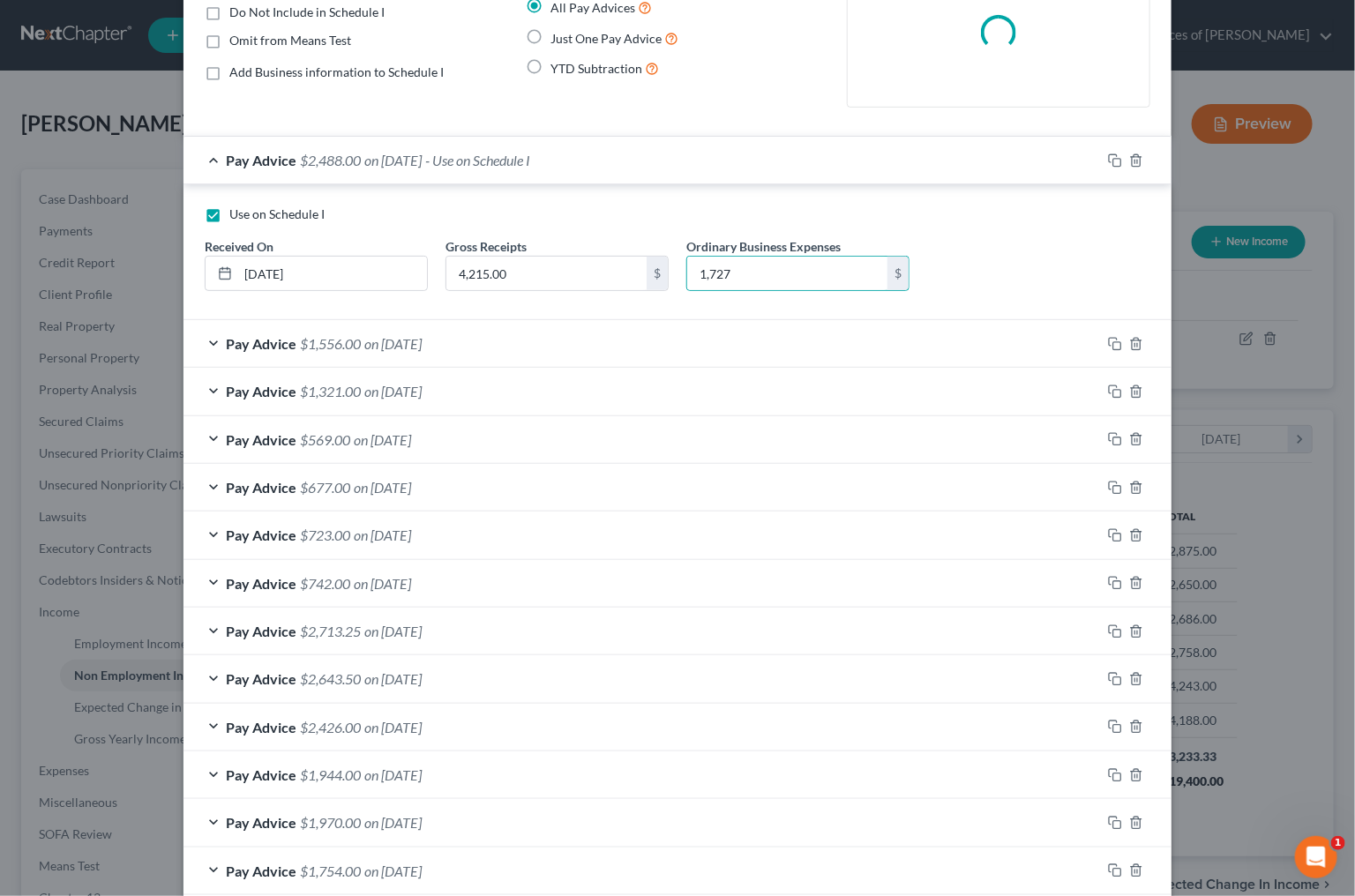
click at [855, 339] on div "Pay Advice $1,556.00 on 07/31/2025" at bounding box center [642, 343] width 918 height 47
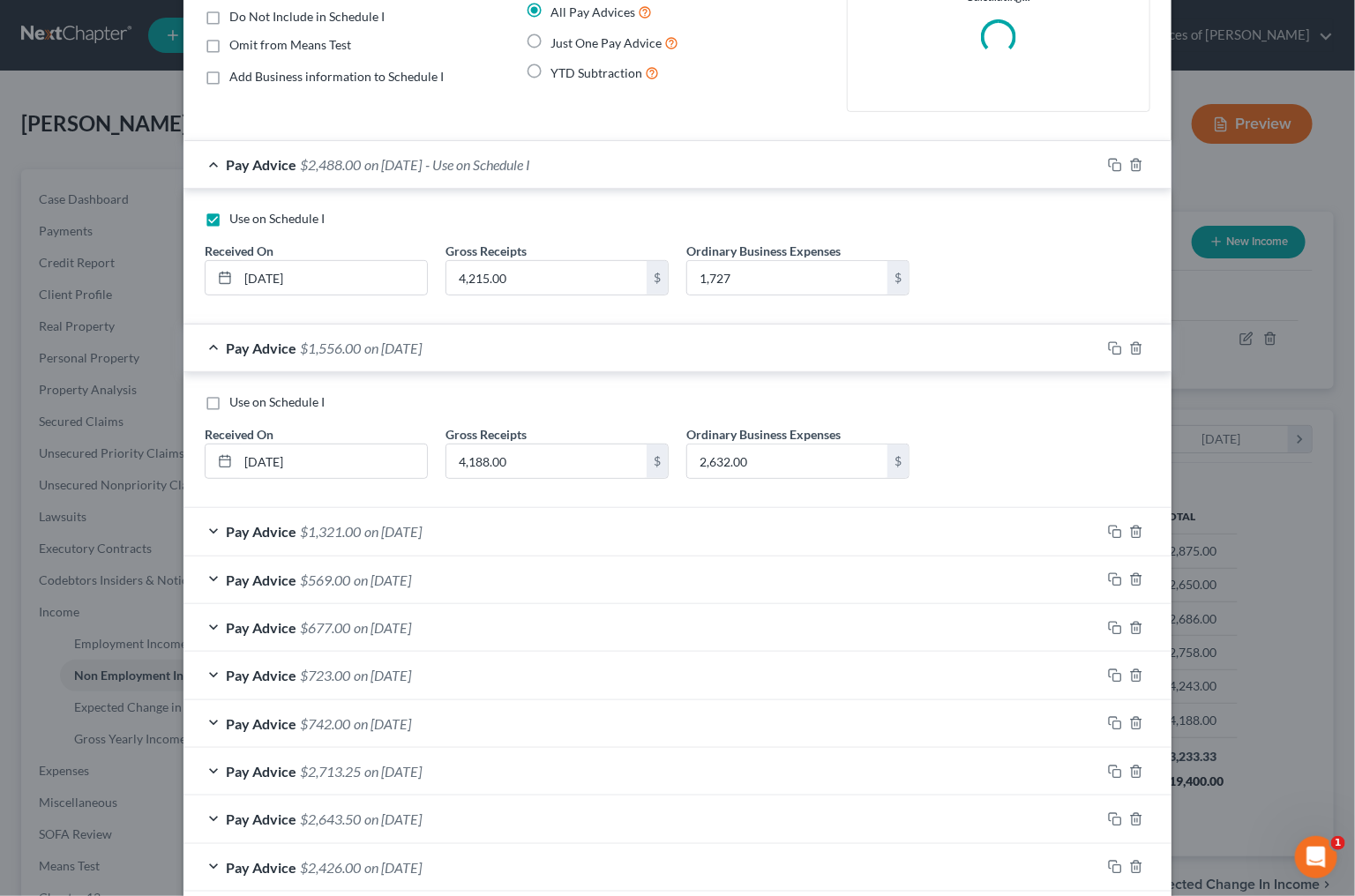
click at [1016, 289] on div "Pay Advice $2,488.00 on 09/01/2025 - Use on Schedule I Use on Schedule I Receiv…" at bounding box center [678, 611] width 988 height 943
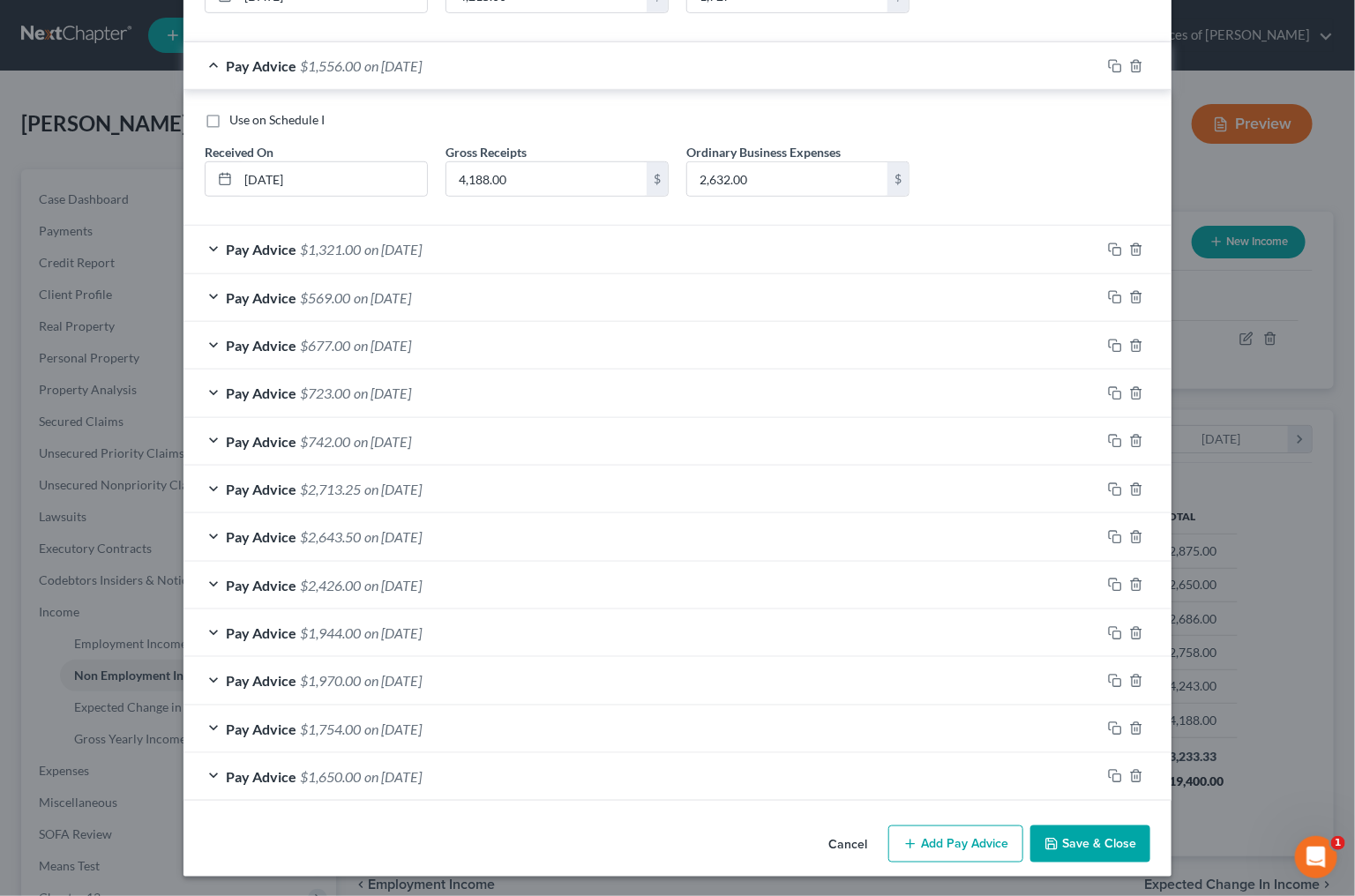
scroll to position [454, 0]
click at [1097, 838] on button "Save & Close" at bounding box center [1091, 846] width 120 height 37
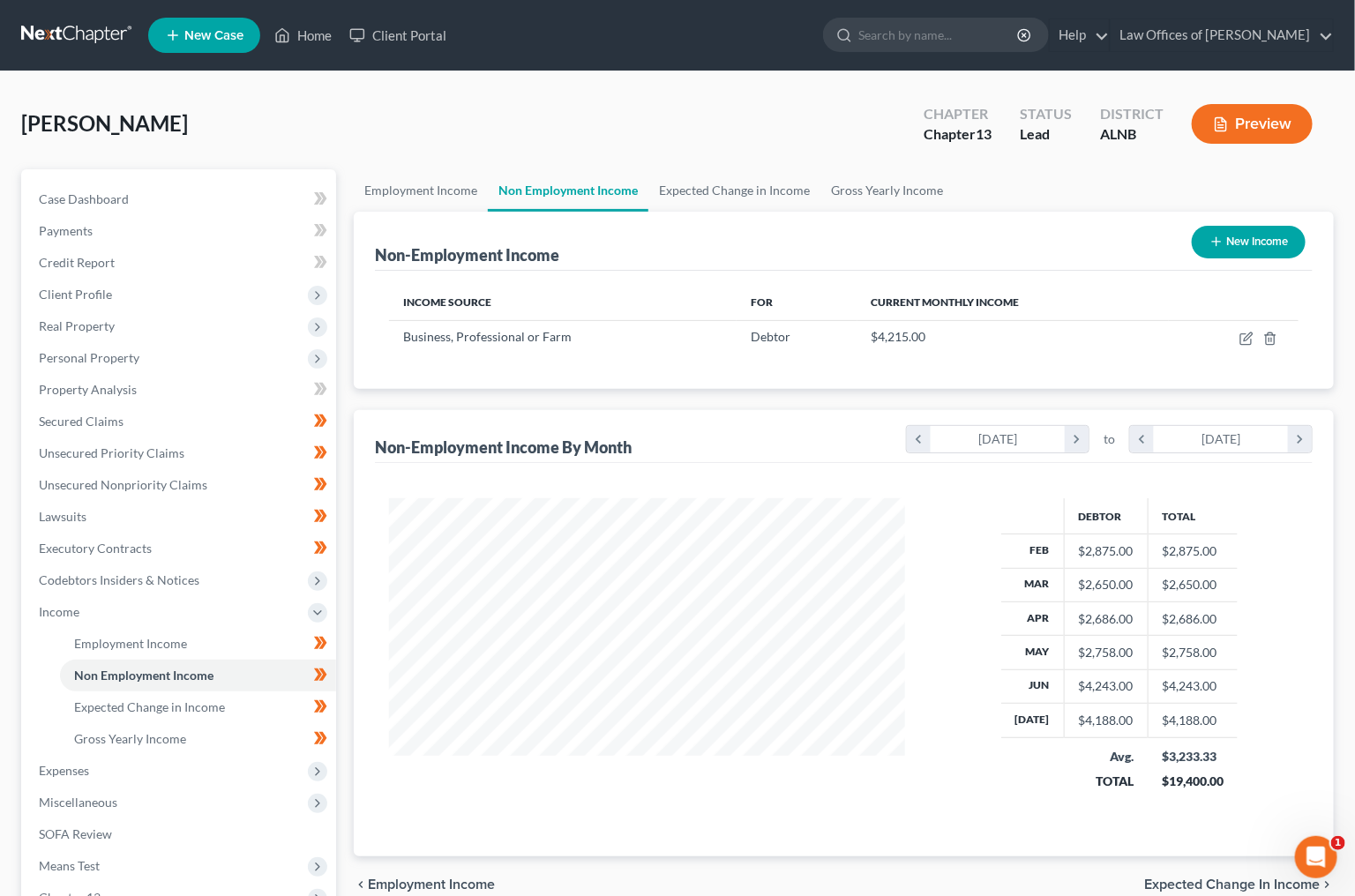
scroll to position [1, 0]
click at [119, 30] on link at bounding box center [78, 35] width 113 height 32
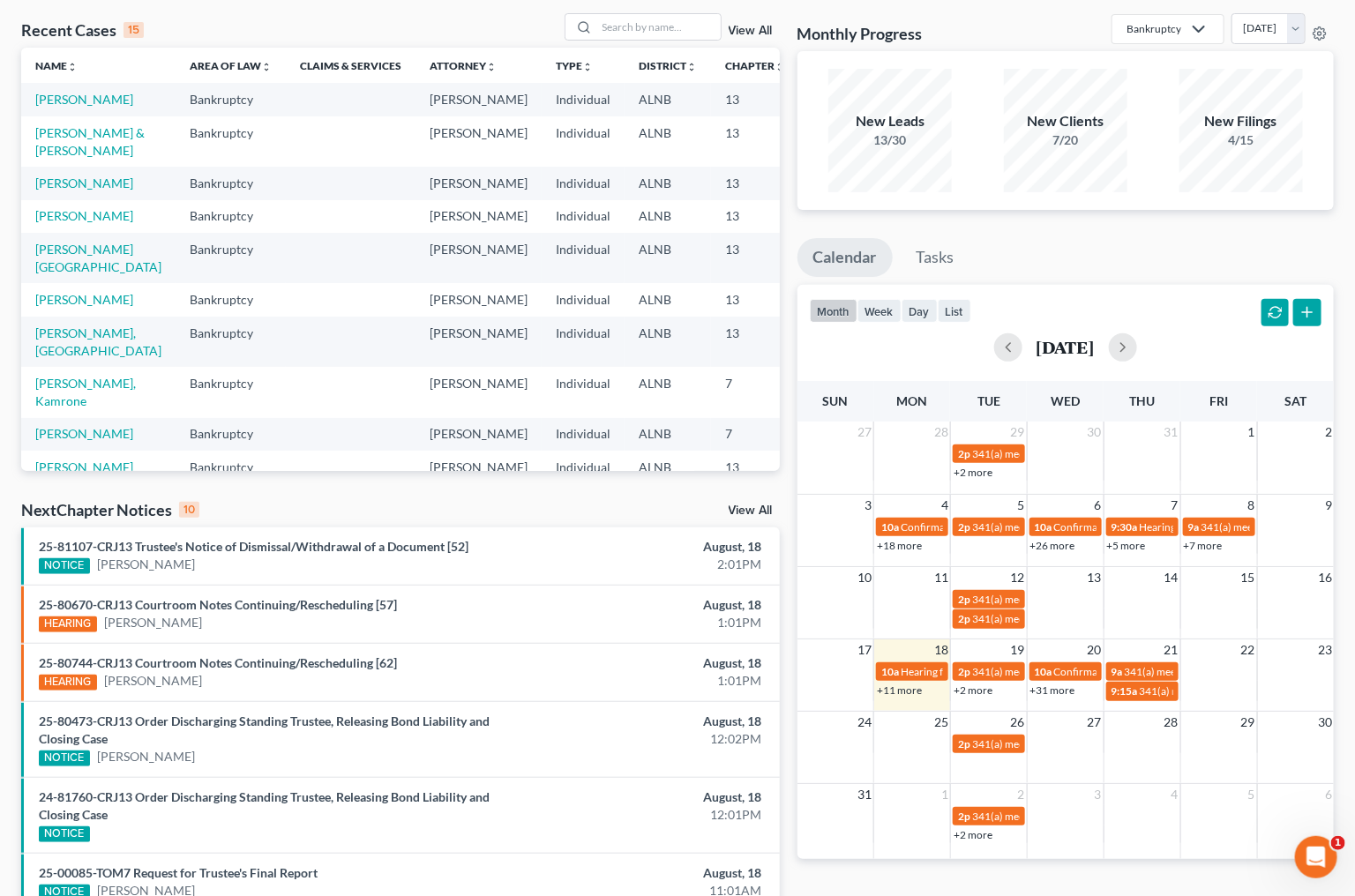
scroll to position [57, 0]
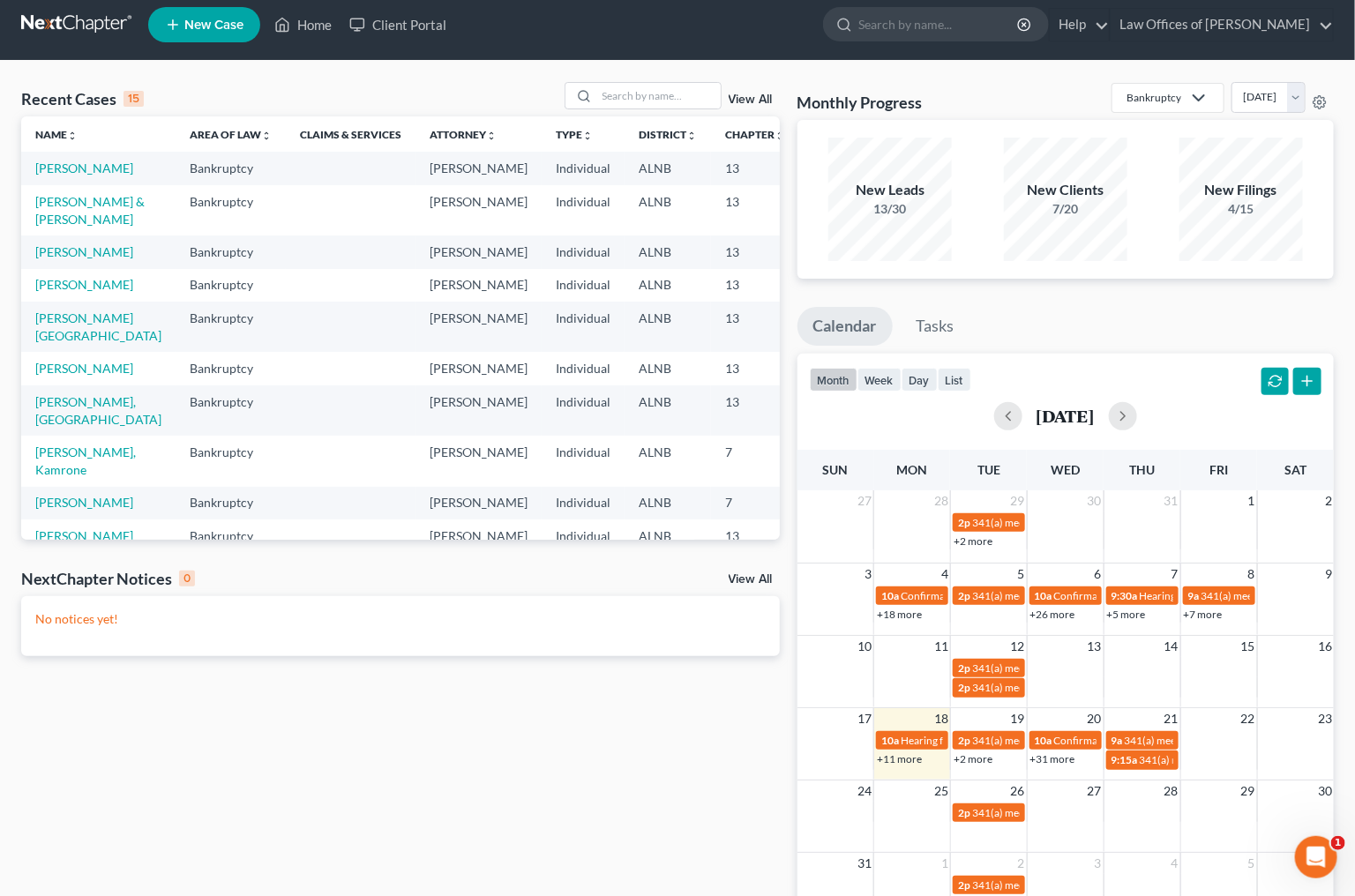
scroll to position [10, 1]
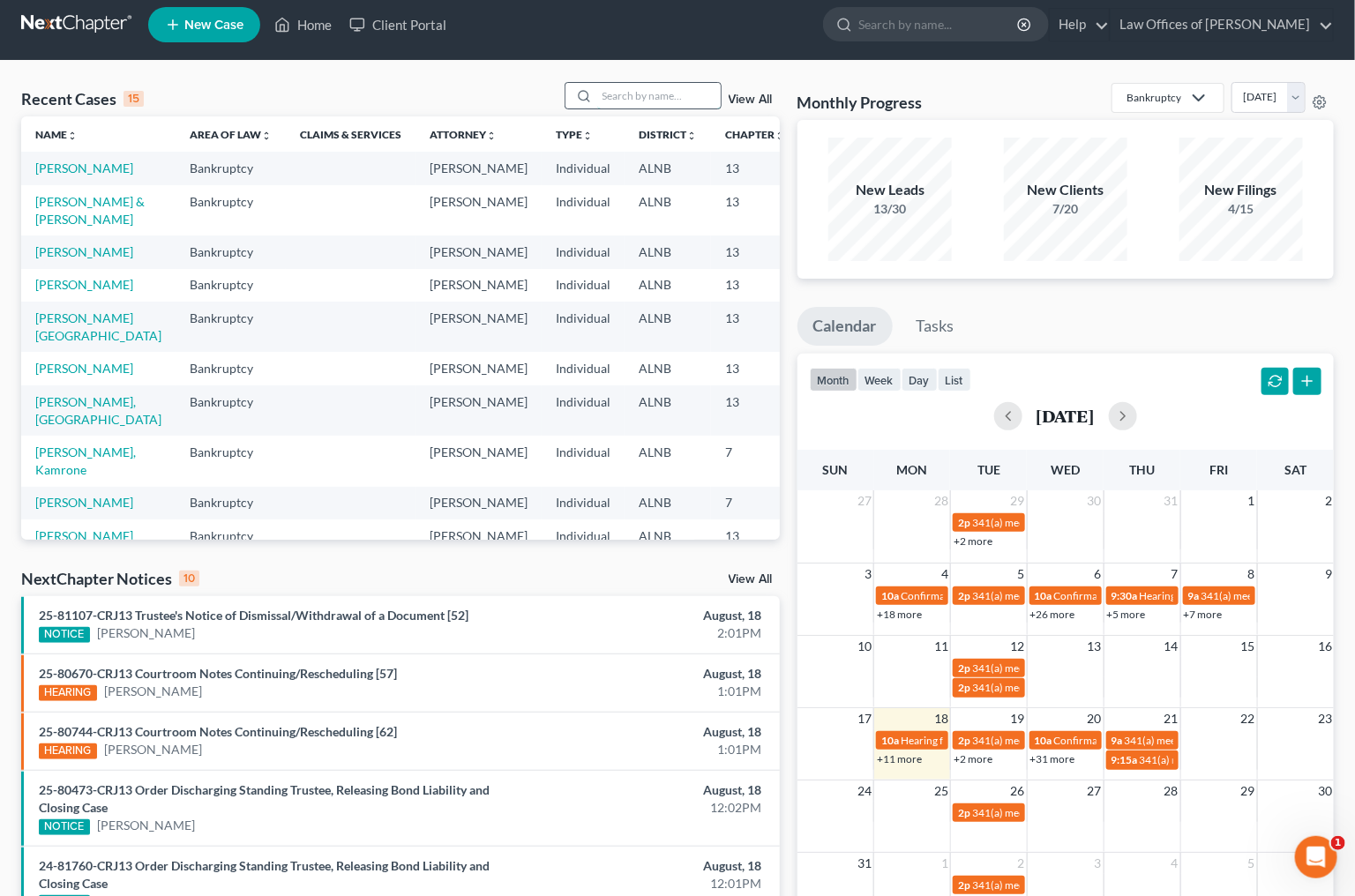
click at [661, 102] on input "search" at bounding box center [659, 95] width 123 height 25
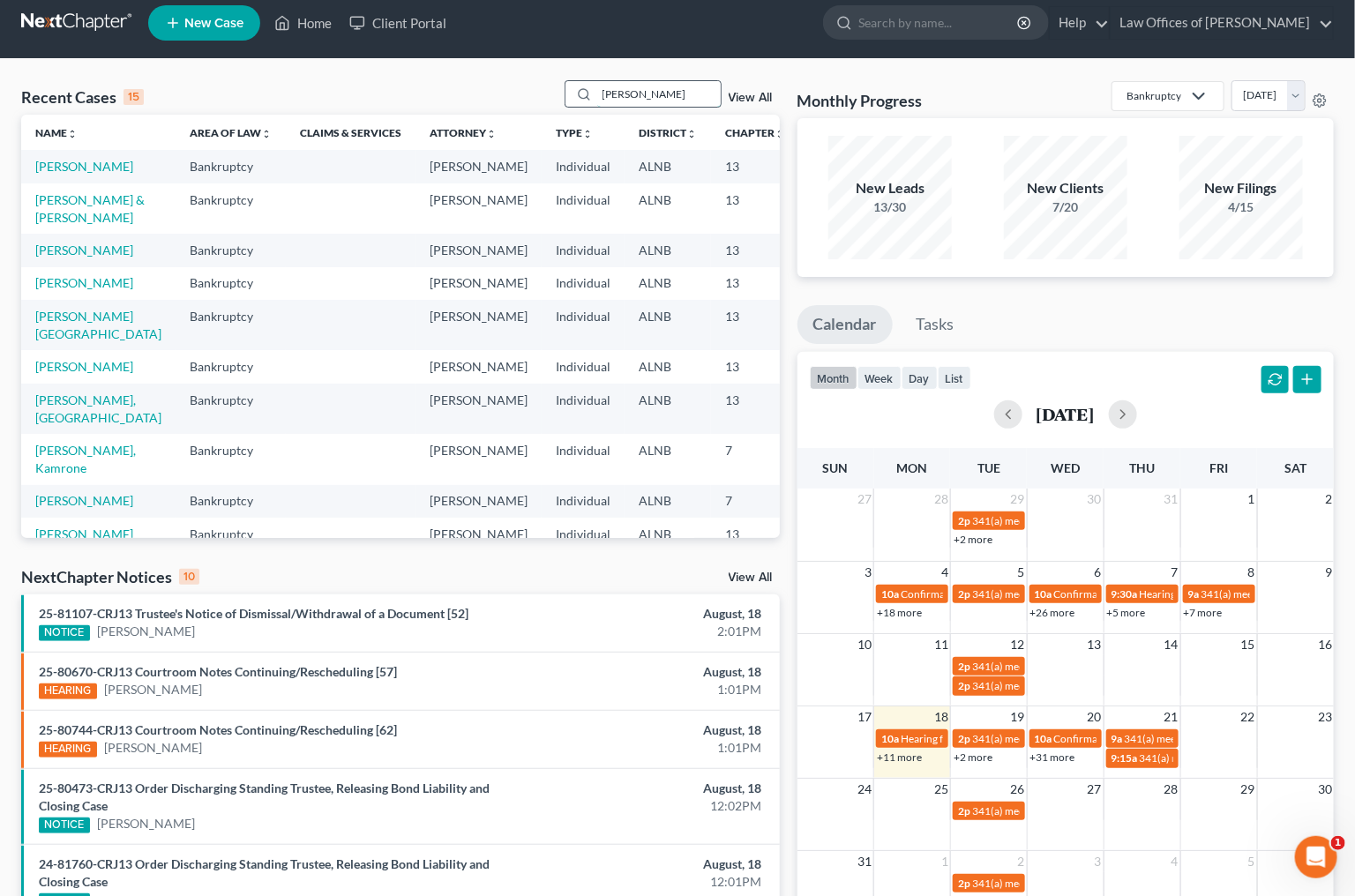
type input "fowler"
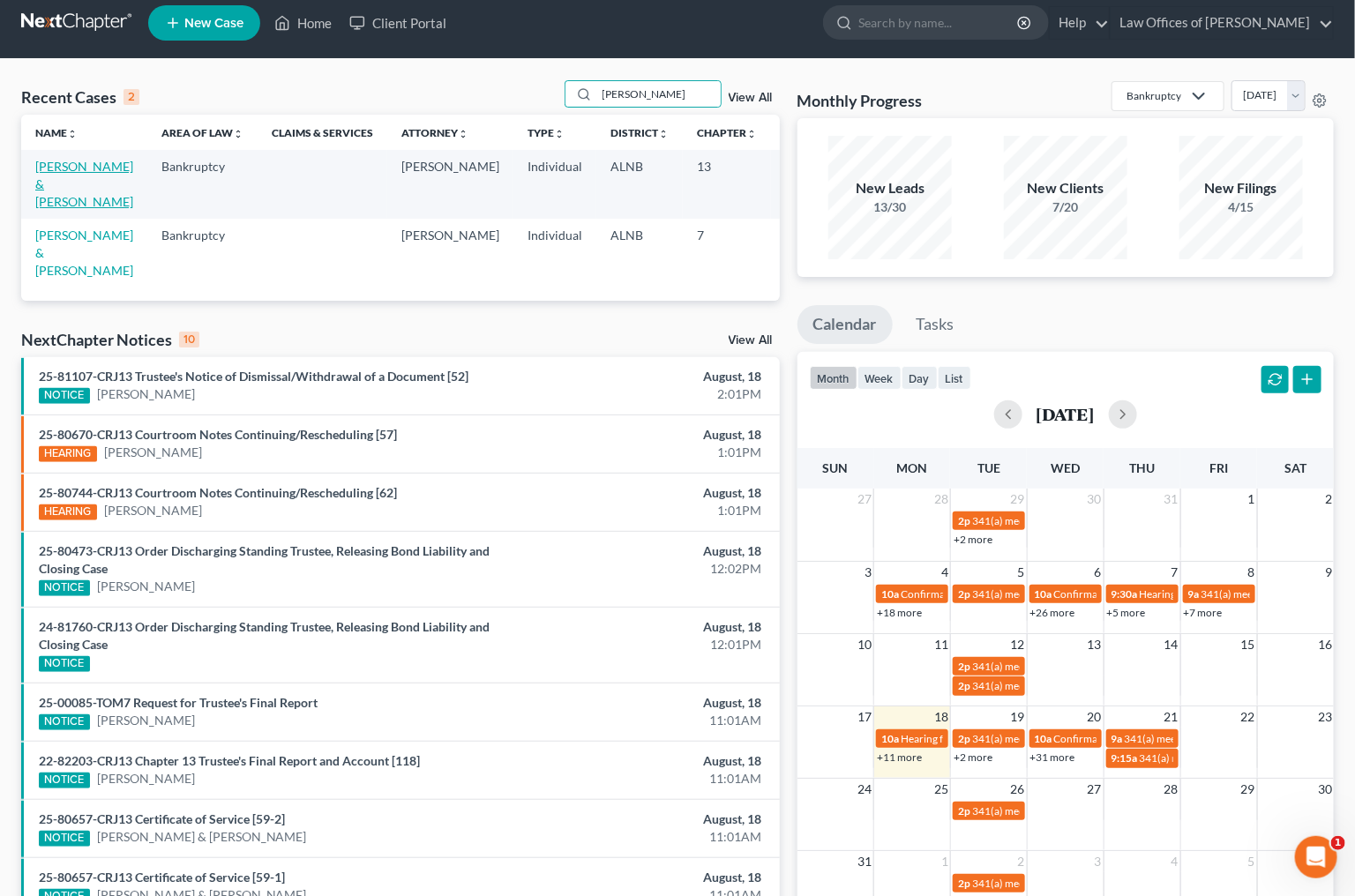
click at [37, 175] on link "[PERSON_NAME] & [PERSON_NAME]" at bounding box center [84, 184] width 98 height 50
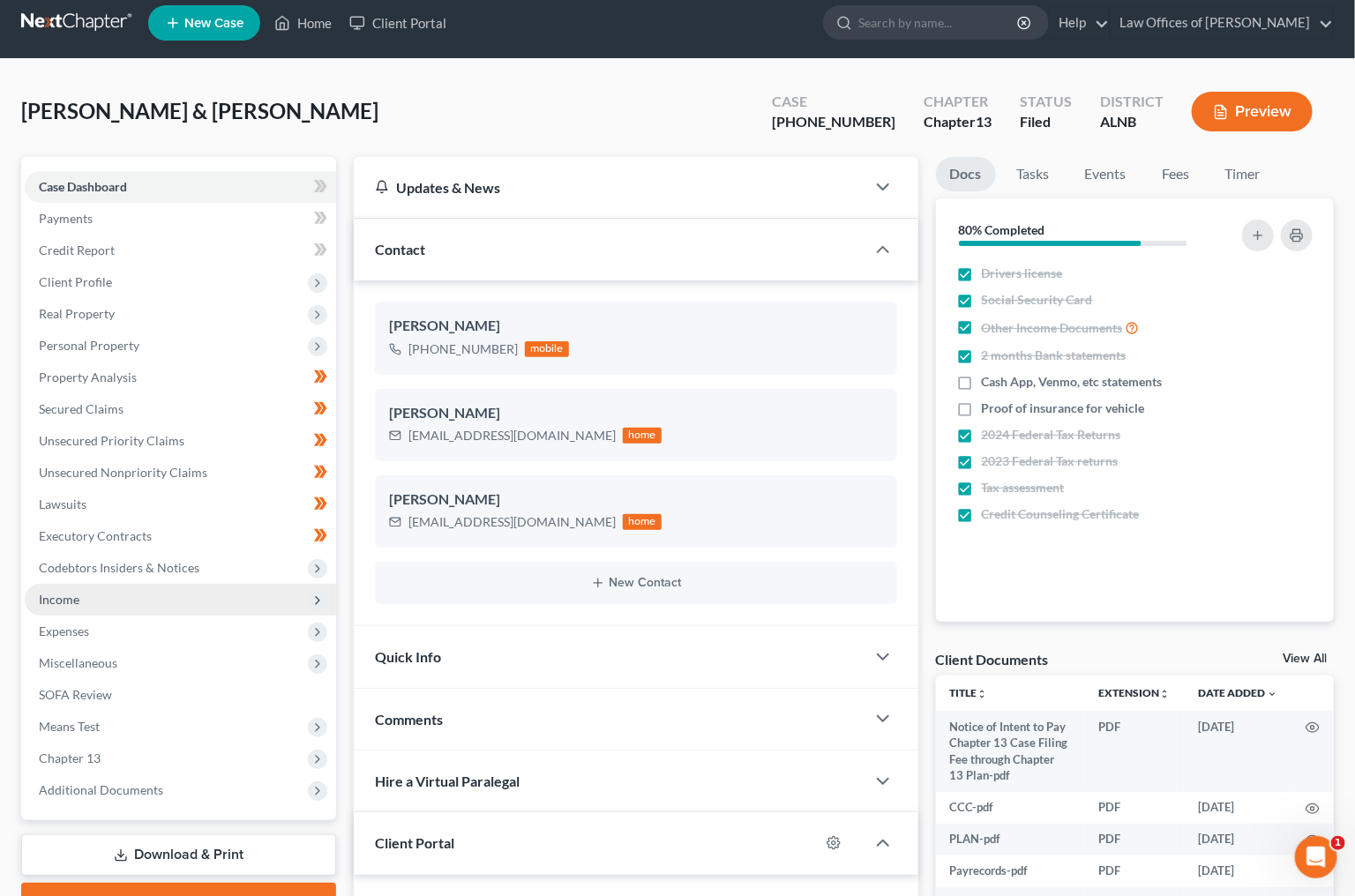
click at [75, 592] on span "Income" at bounding box center [59, 599] width 40 height 15
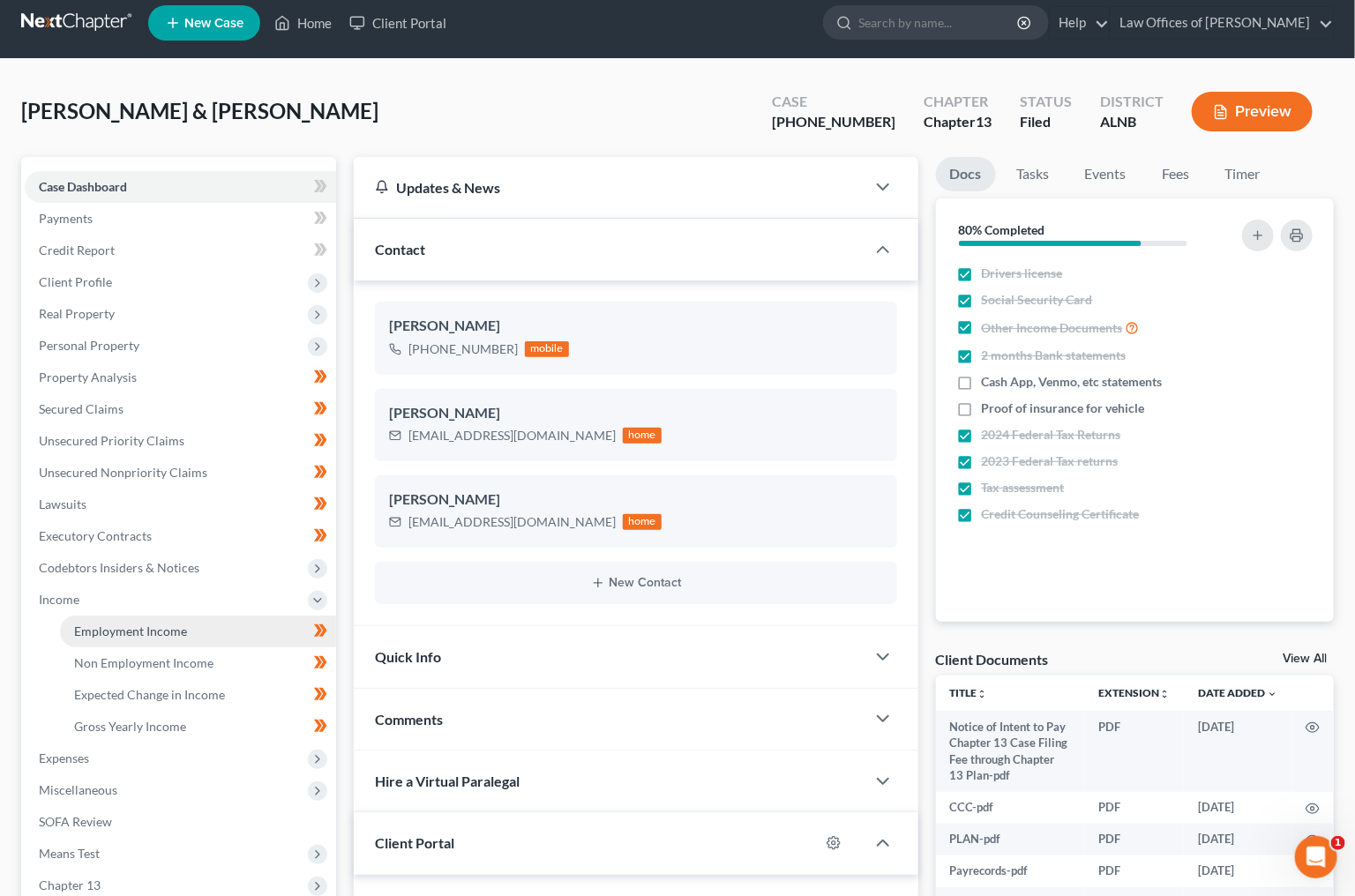
click at [120, 623] on span "Employment Income" at bounding box center [130, 631] width 113 height 15
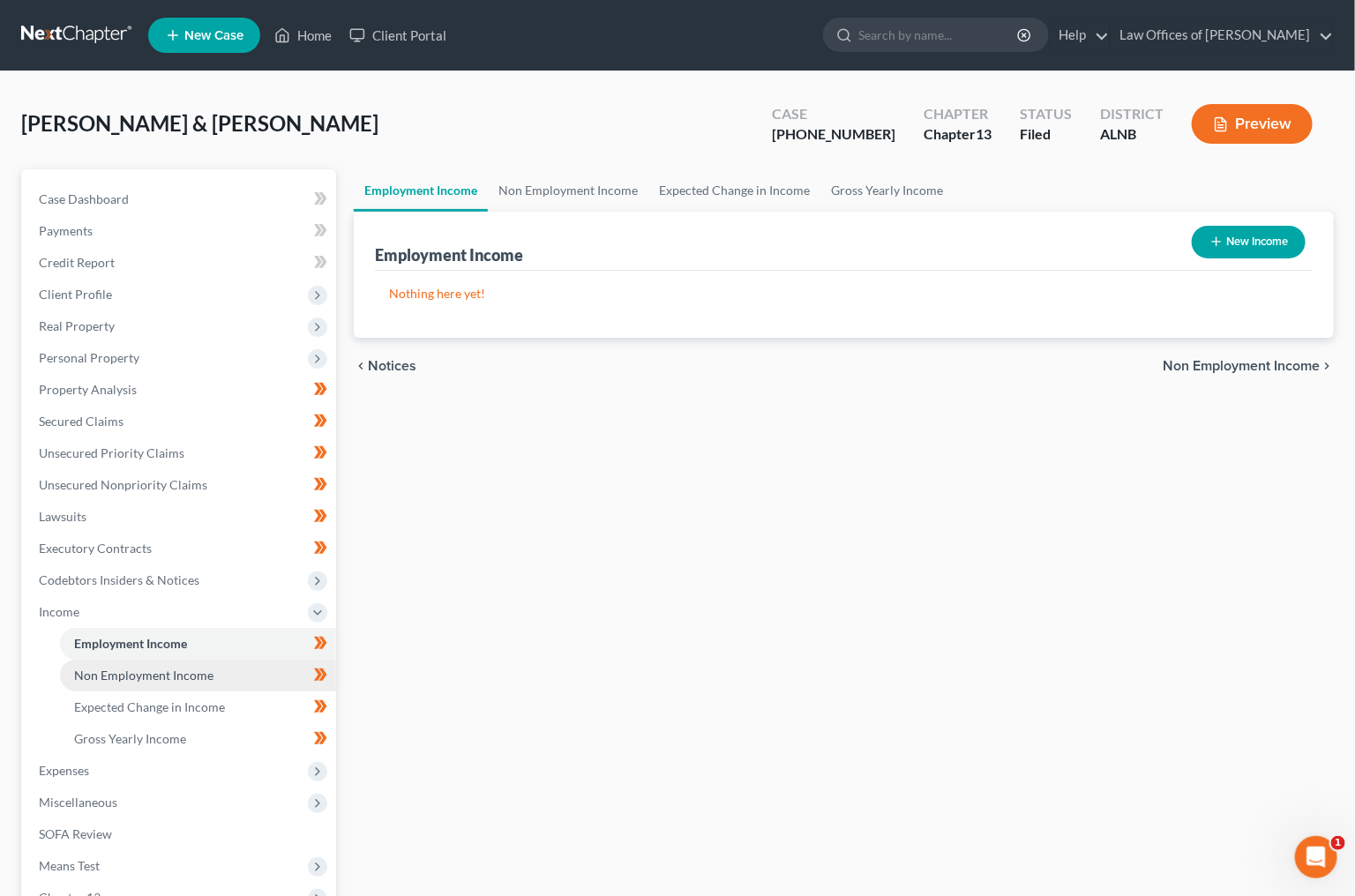
click at [183, 667] on span "Non Employment Income" at bounding box center [143, 675] width 139 height 15
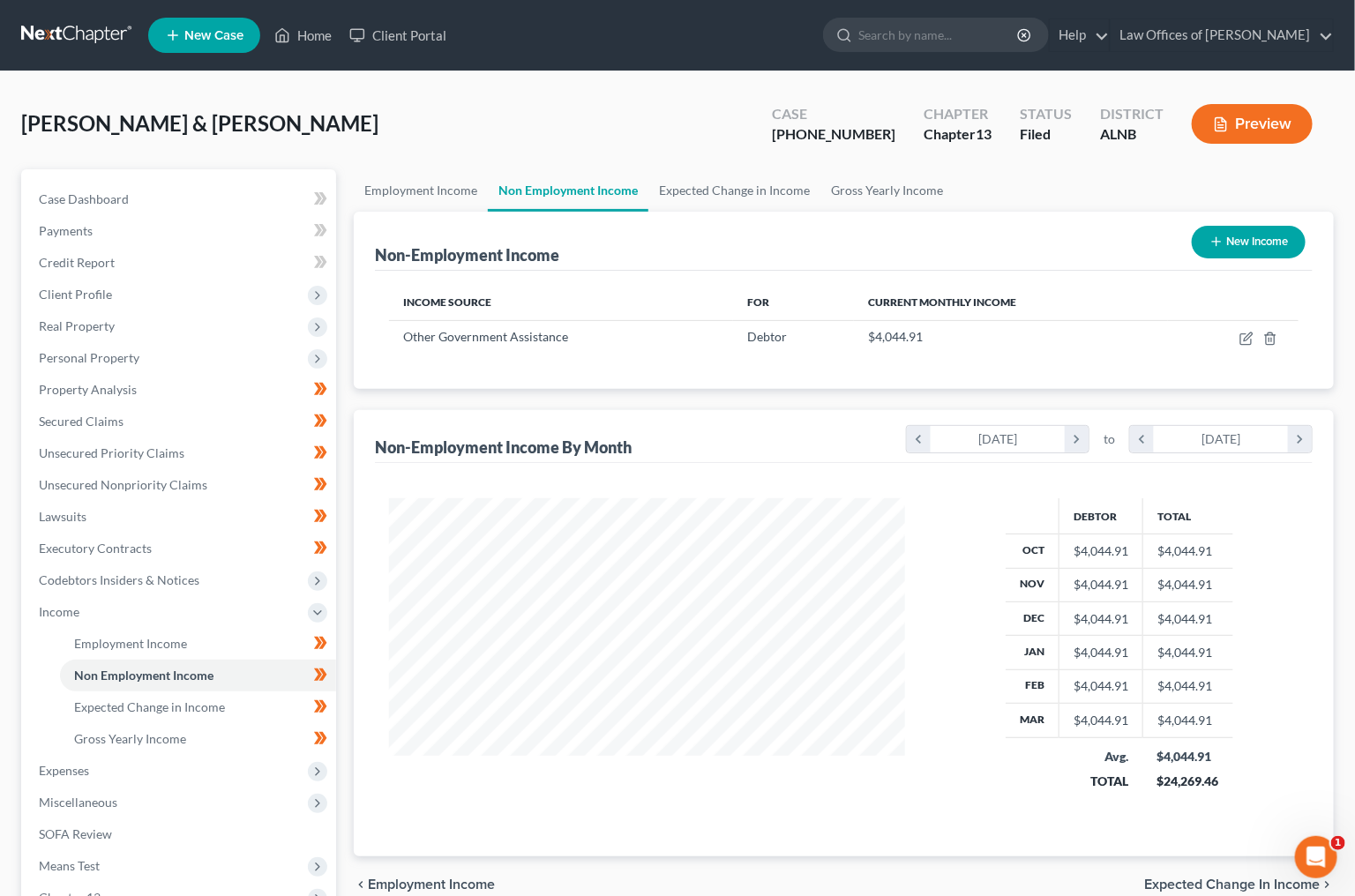
scroll to position [308, 551]
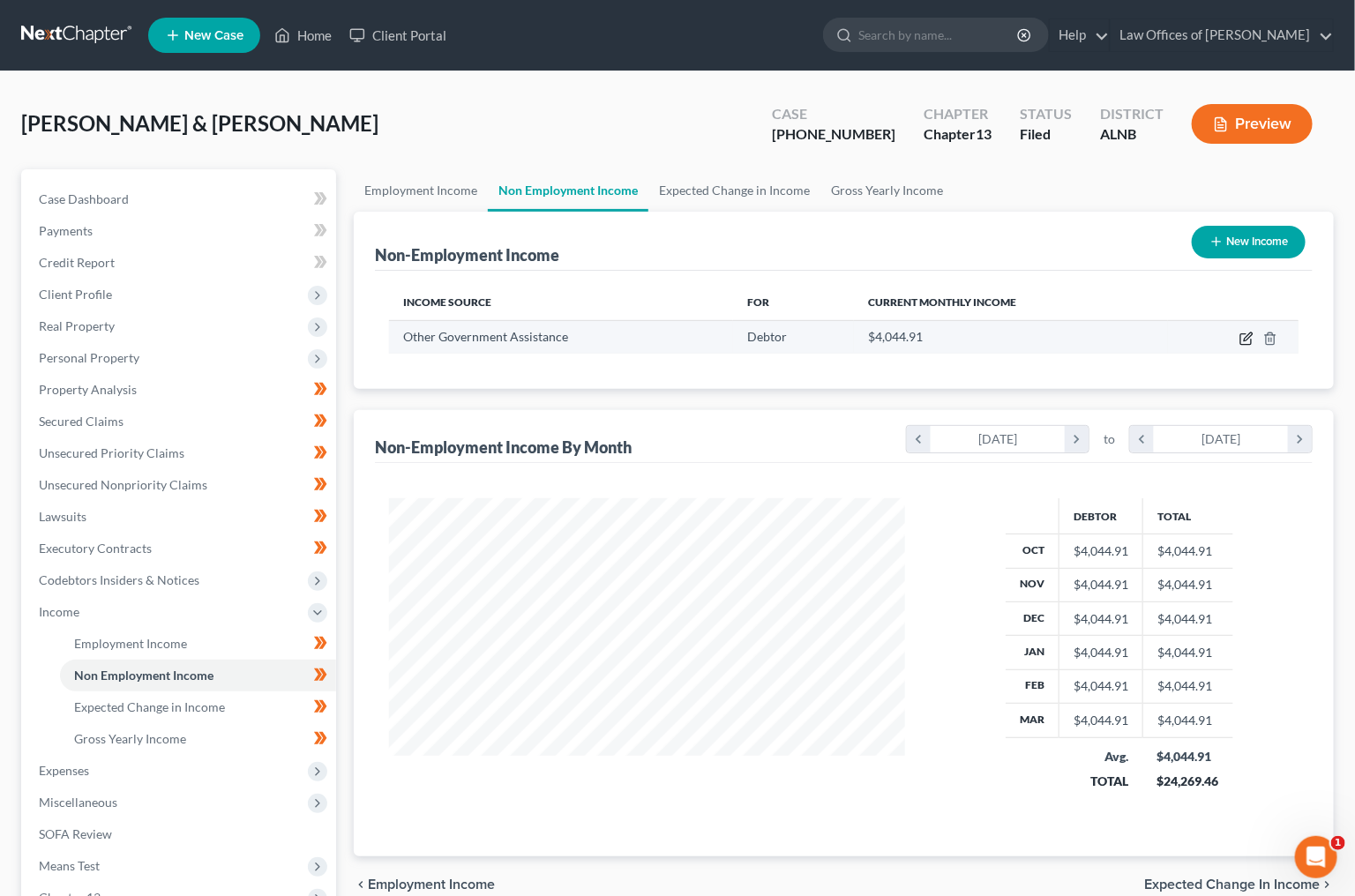
drag, startPoint x: 1263, startPoint y: 333, endPoint x: 1251, endPoint y: 338, distance: 13.0
click at [1260, 334] on td at bounding box center [1234, 337] width 131 height 34
click at [1251, 338] on icon "button" at bounding box center [1245, 339] width 10 height 10
select select "5"
select select "0"
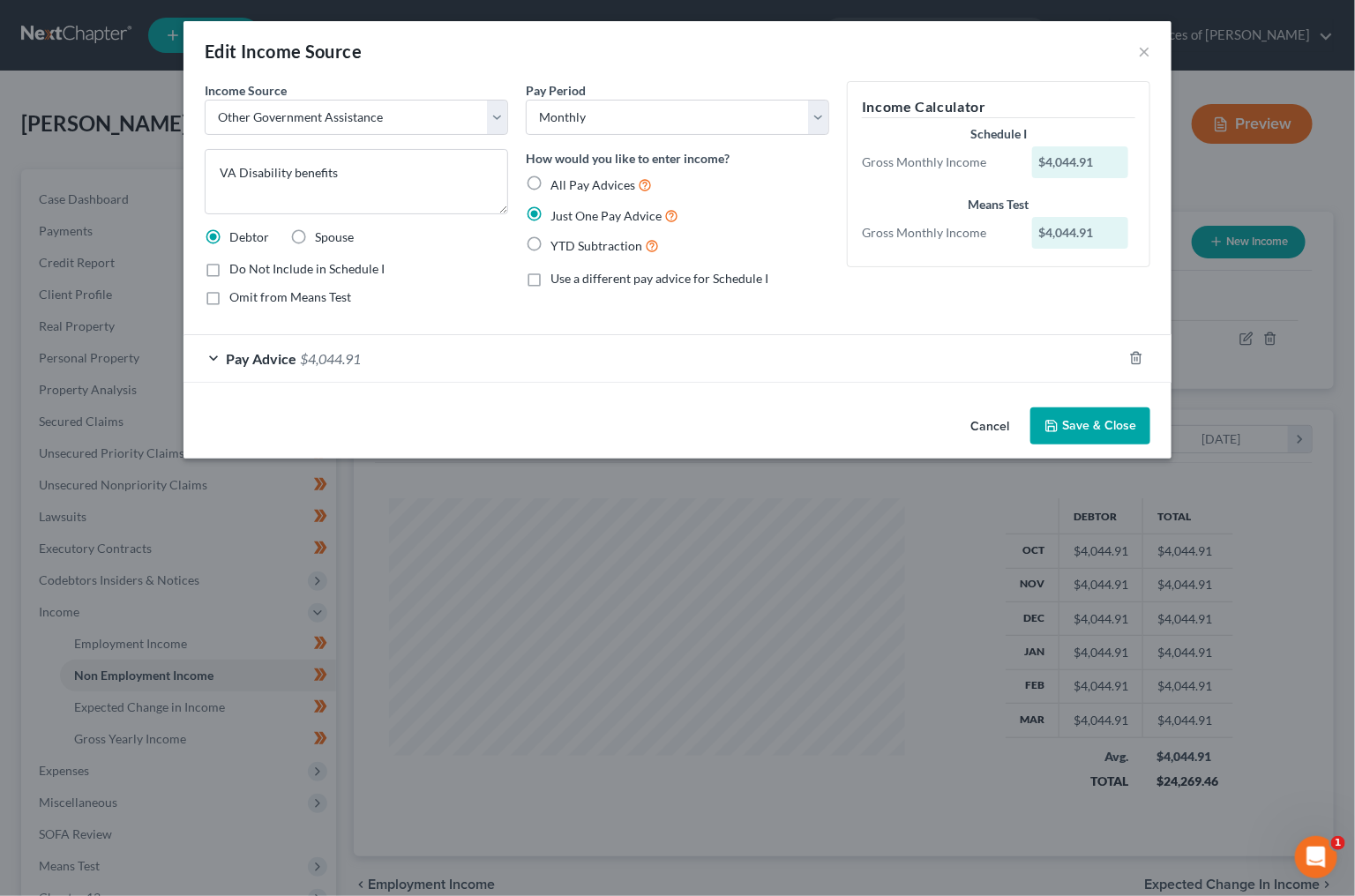
click at [1066, 422] on button "Save & Close" at bounding box center [1091, 427] width 120 height 37
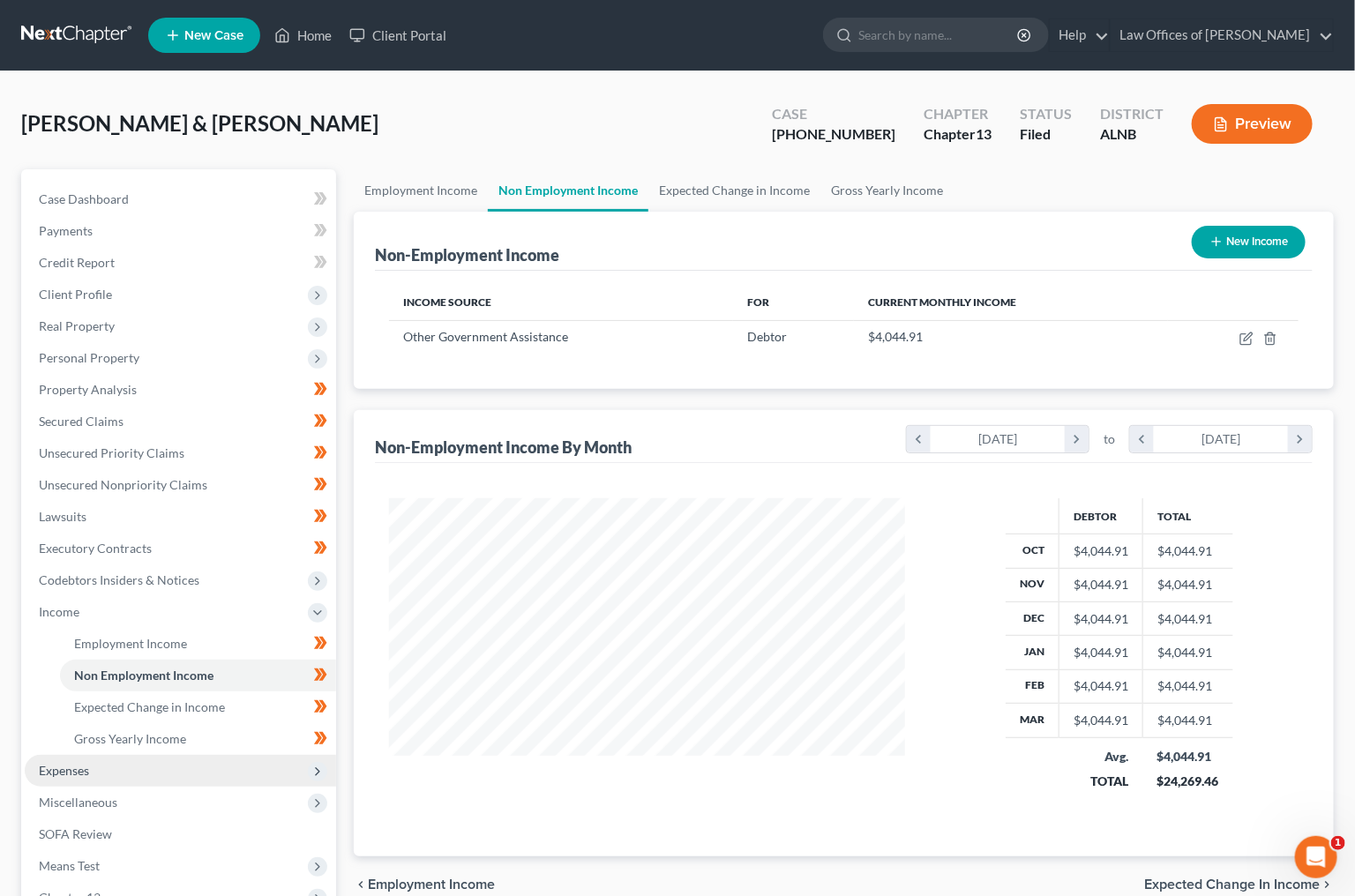
click at [119, 755] on span "Expenses" at bounding box center [180, 771] width 312 height 32
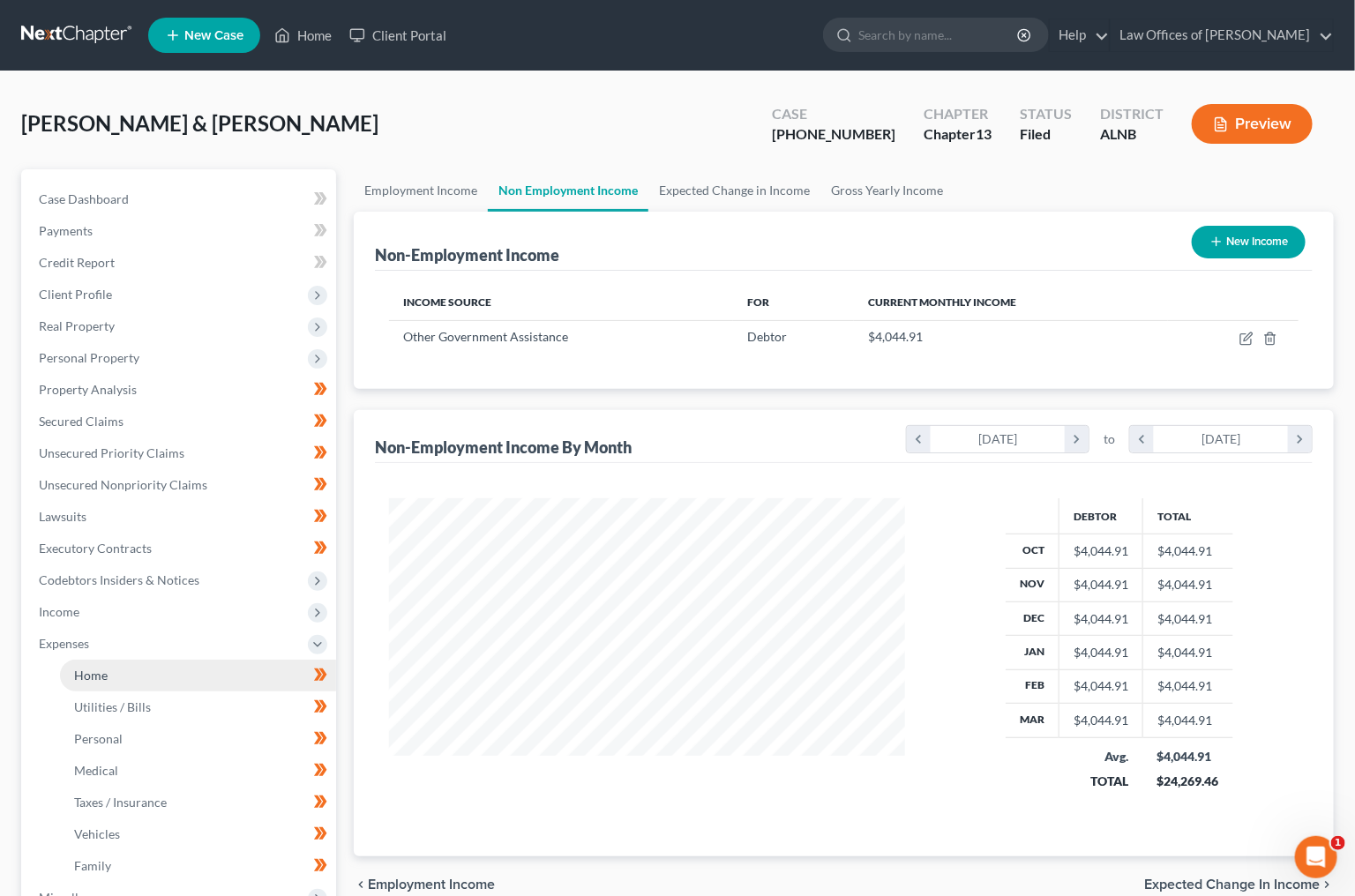
click at [136, 660] on link "Home" at bounding box center [198, 676] width 276 height 32
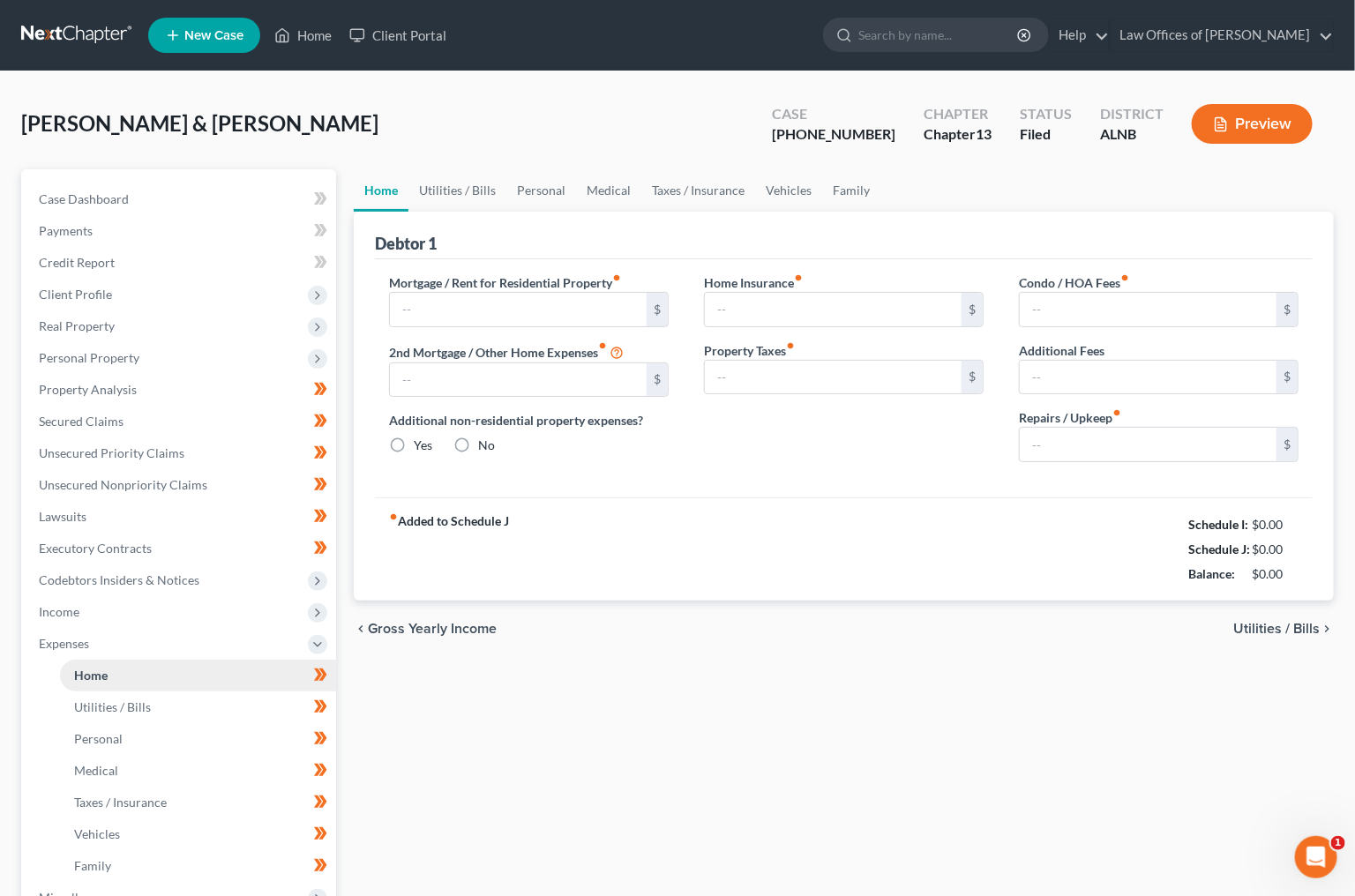
radio input "true"
type input "100.00"
click at [450, 177] on link "Utilities / Bills" at bounding box center [457, 189] width 98 height 42
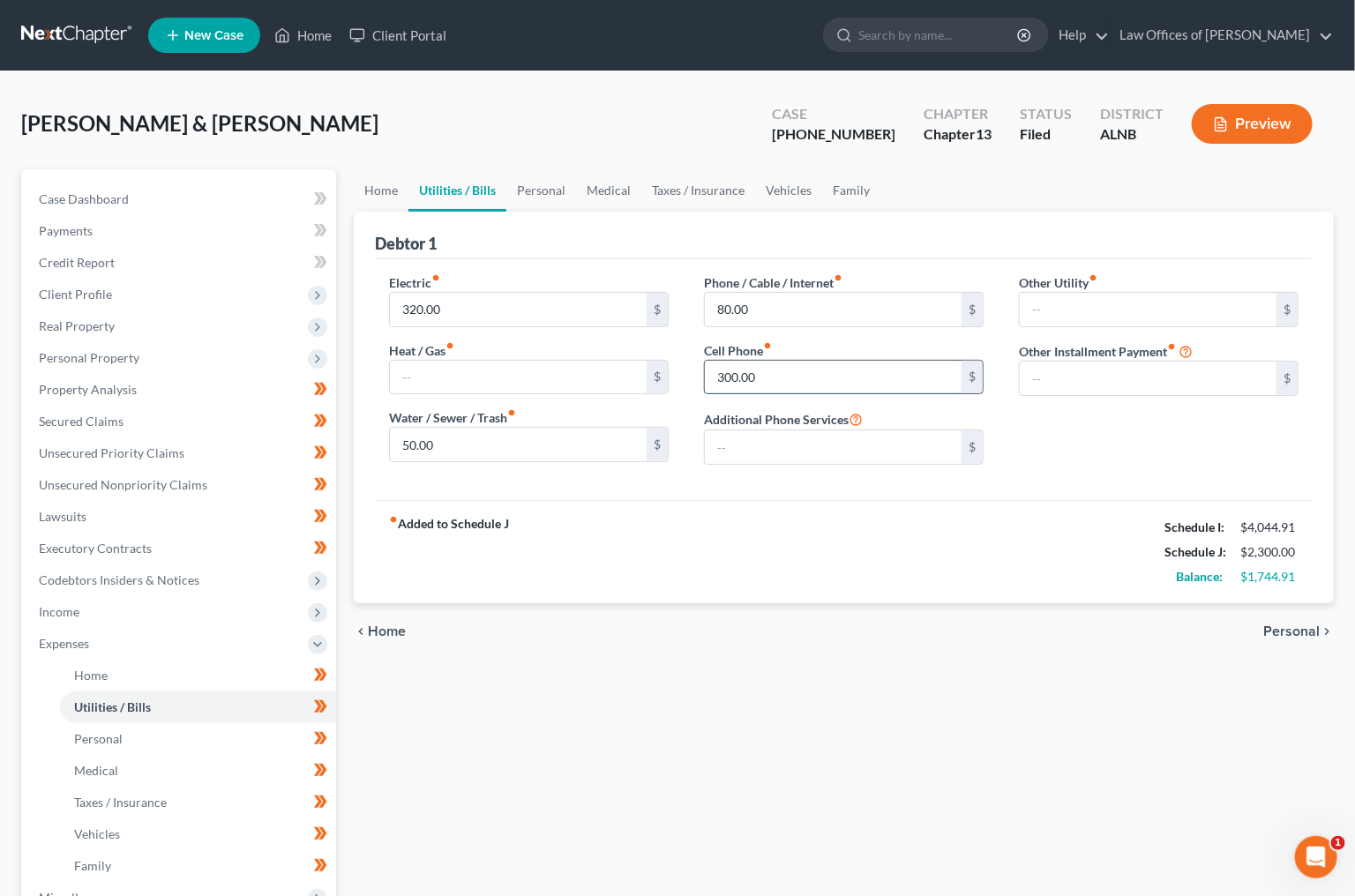
click at [775, 374] on input "300.00" at bounding box center [833, 377] width 257 height 34
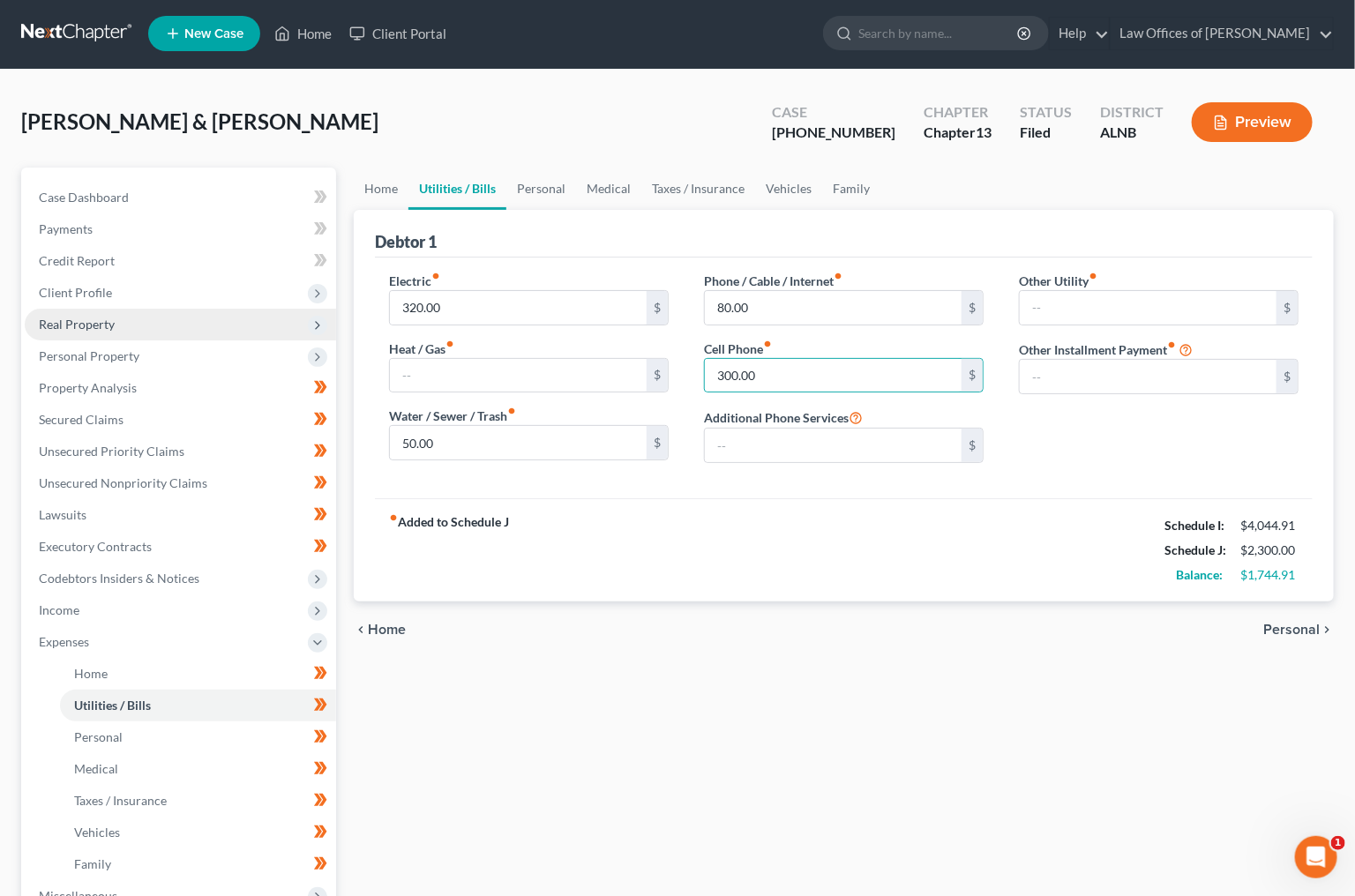
click at [127, 322] on span "Real Property" at bounding box center [180, 325] width 312 height 32
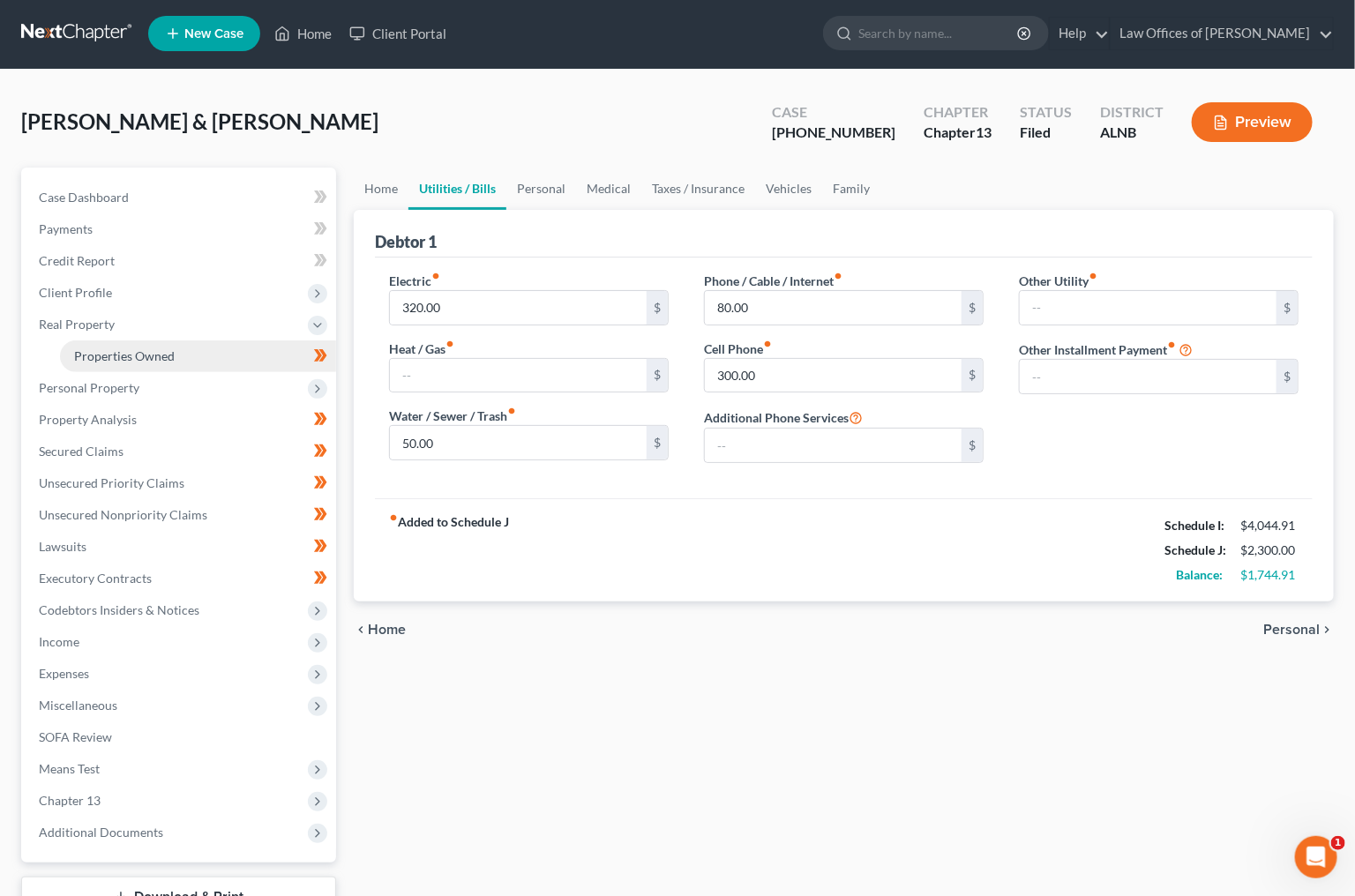
click at [168, 348] on span "Properties Owned" at bounding box center [124, 356] width 101 height 15
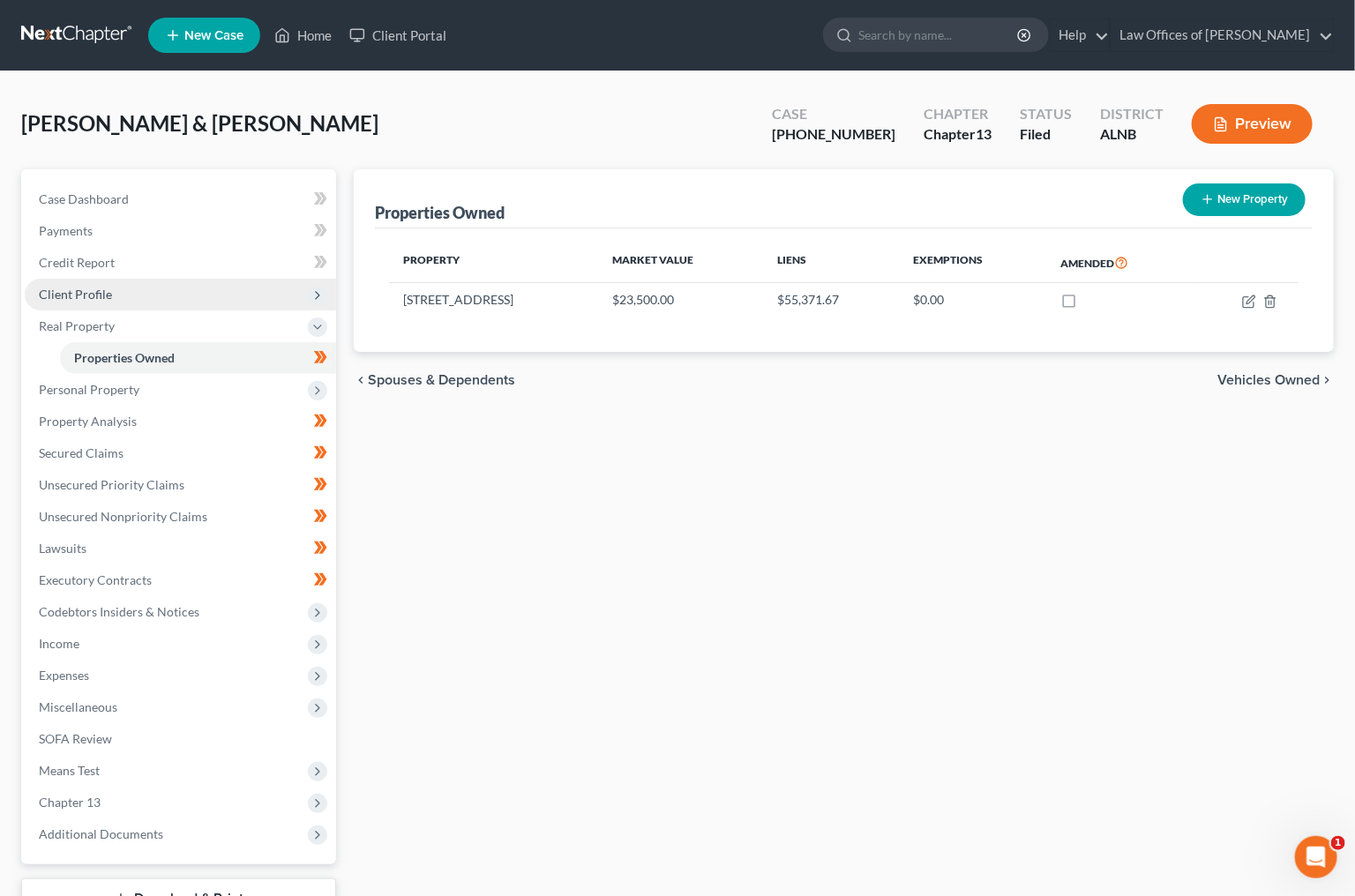
click at [200, 301] on span "Client Profile" at bounding box center [180, 295] width 312 height 32
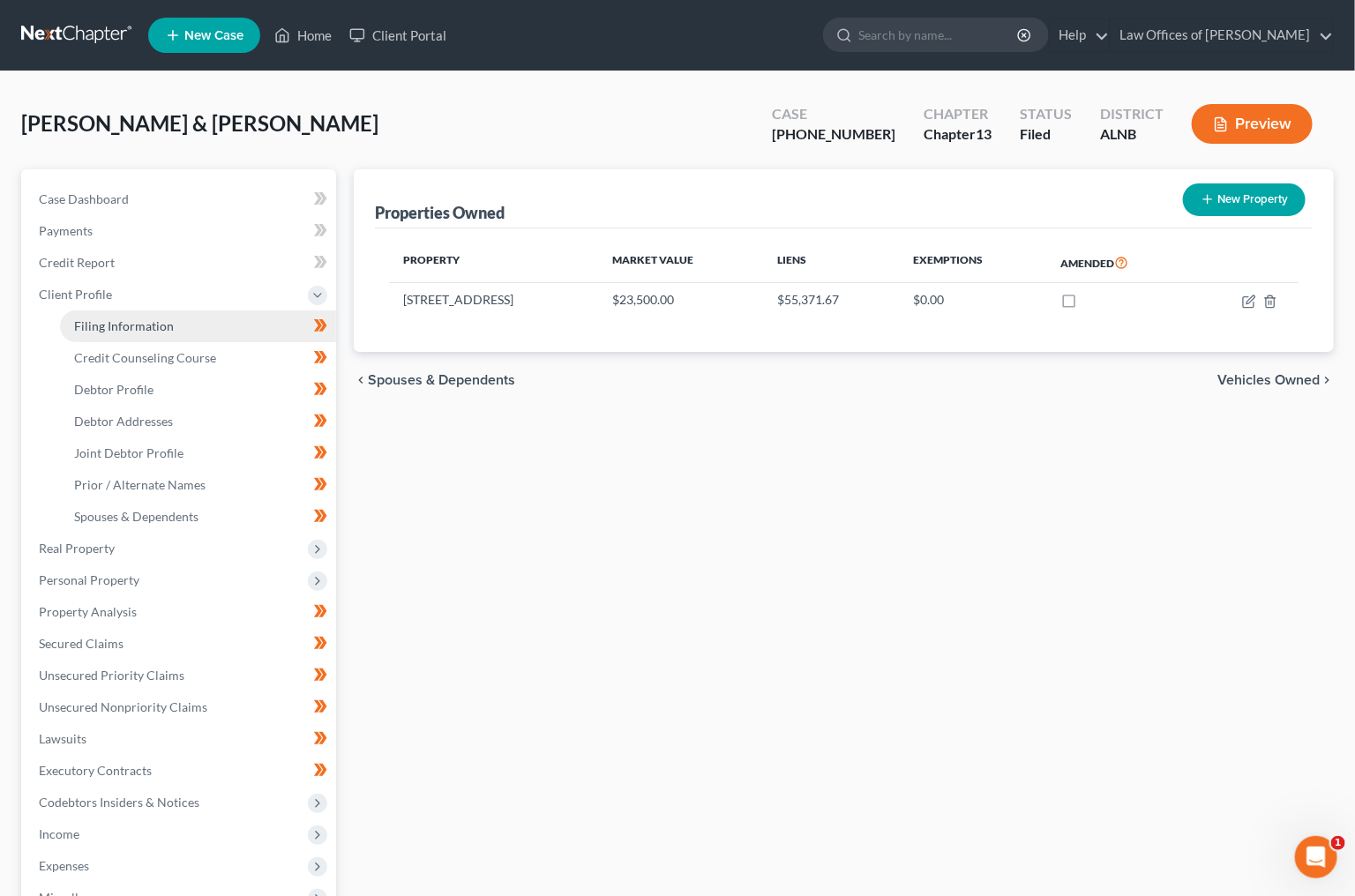
click at [183, 325] on link "Filing Information" at bounding box center [198, 327] width 276 height 32
select select "1"
select select "3"
select select "0"
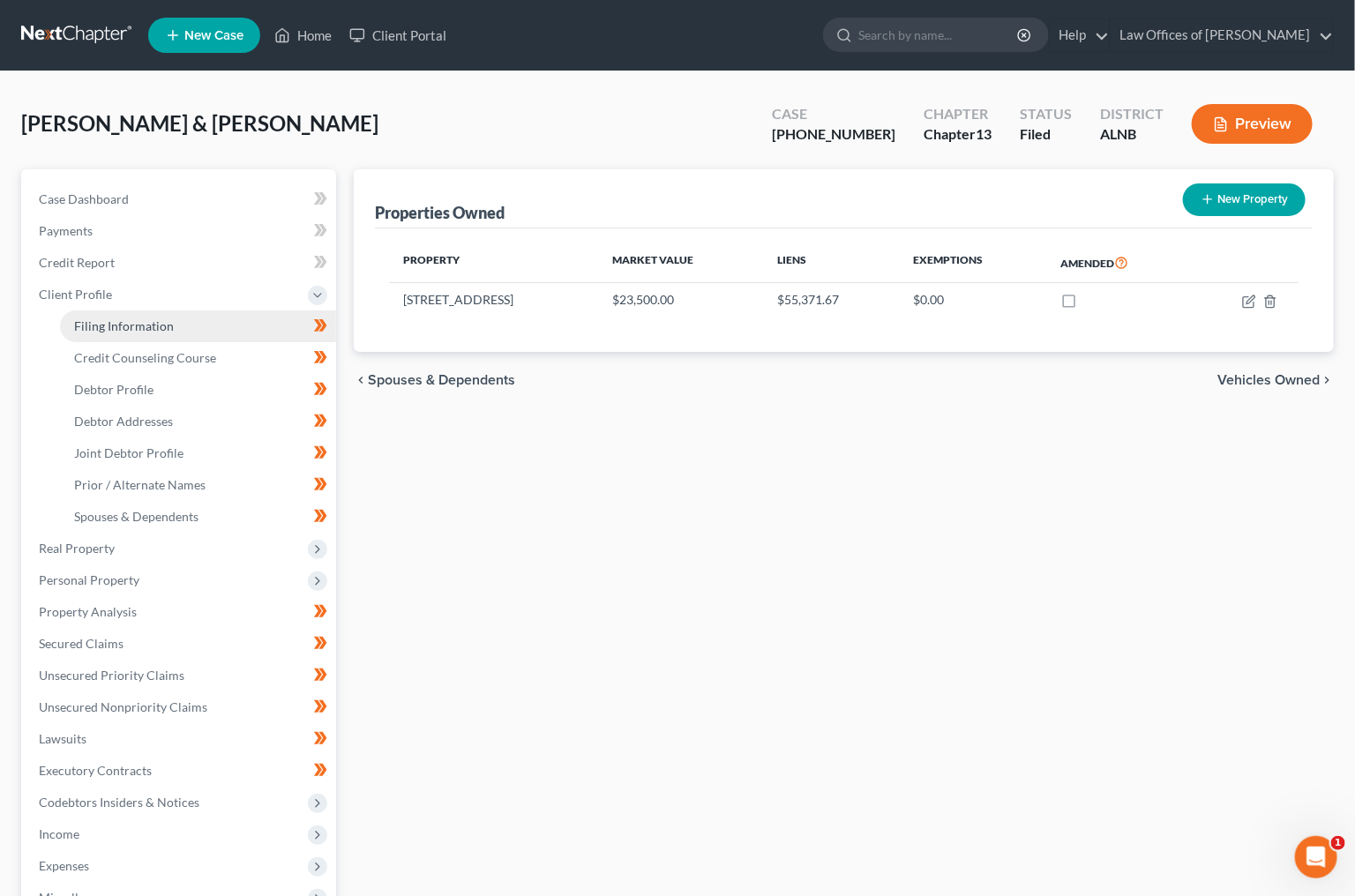
select select "0"
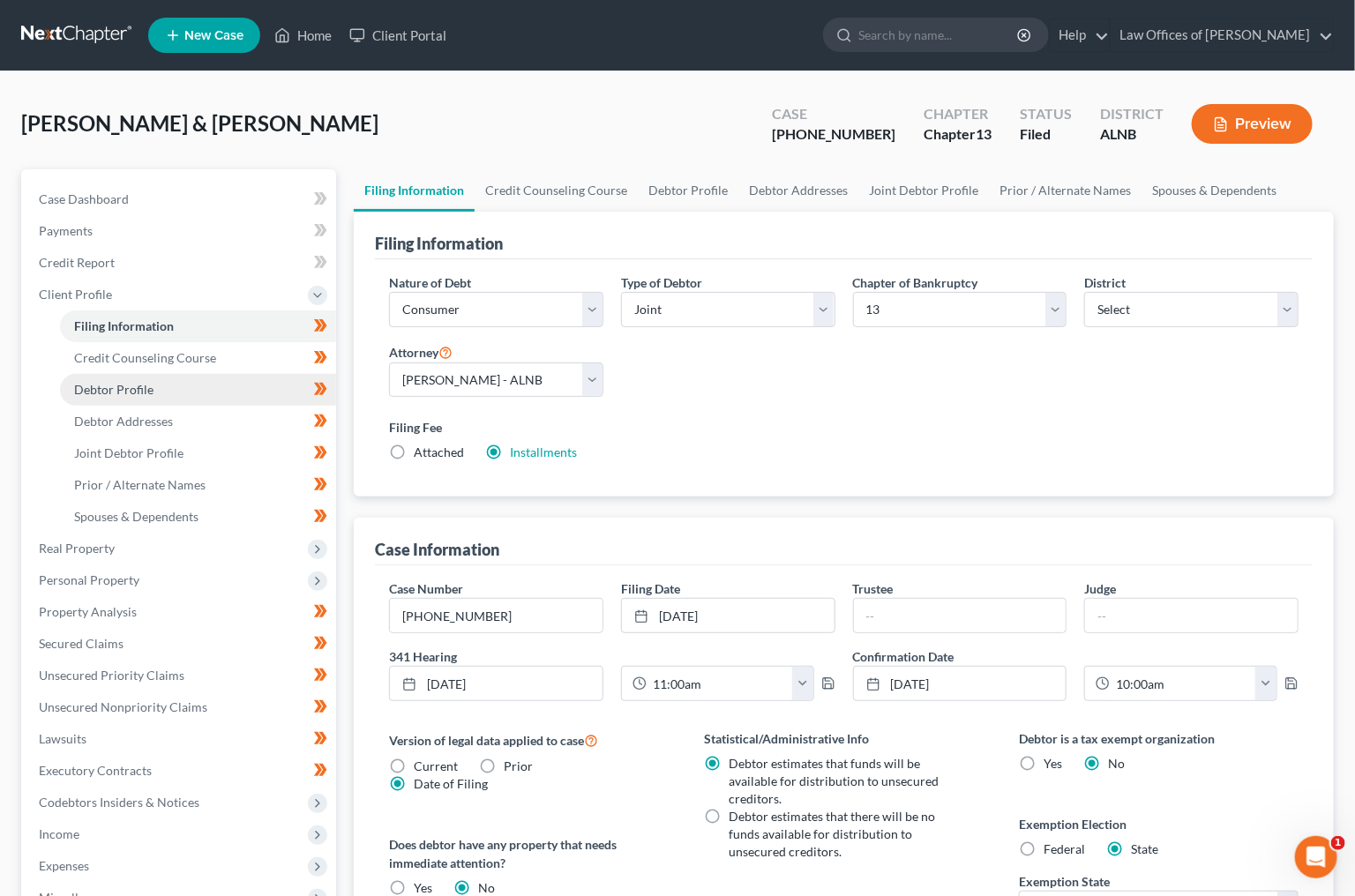
click at [173, 386] on link "Debtor Profile" at bounding box center [198, 390] width 276 height 32
select select "1"
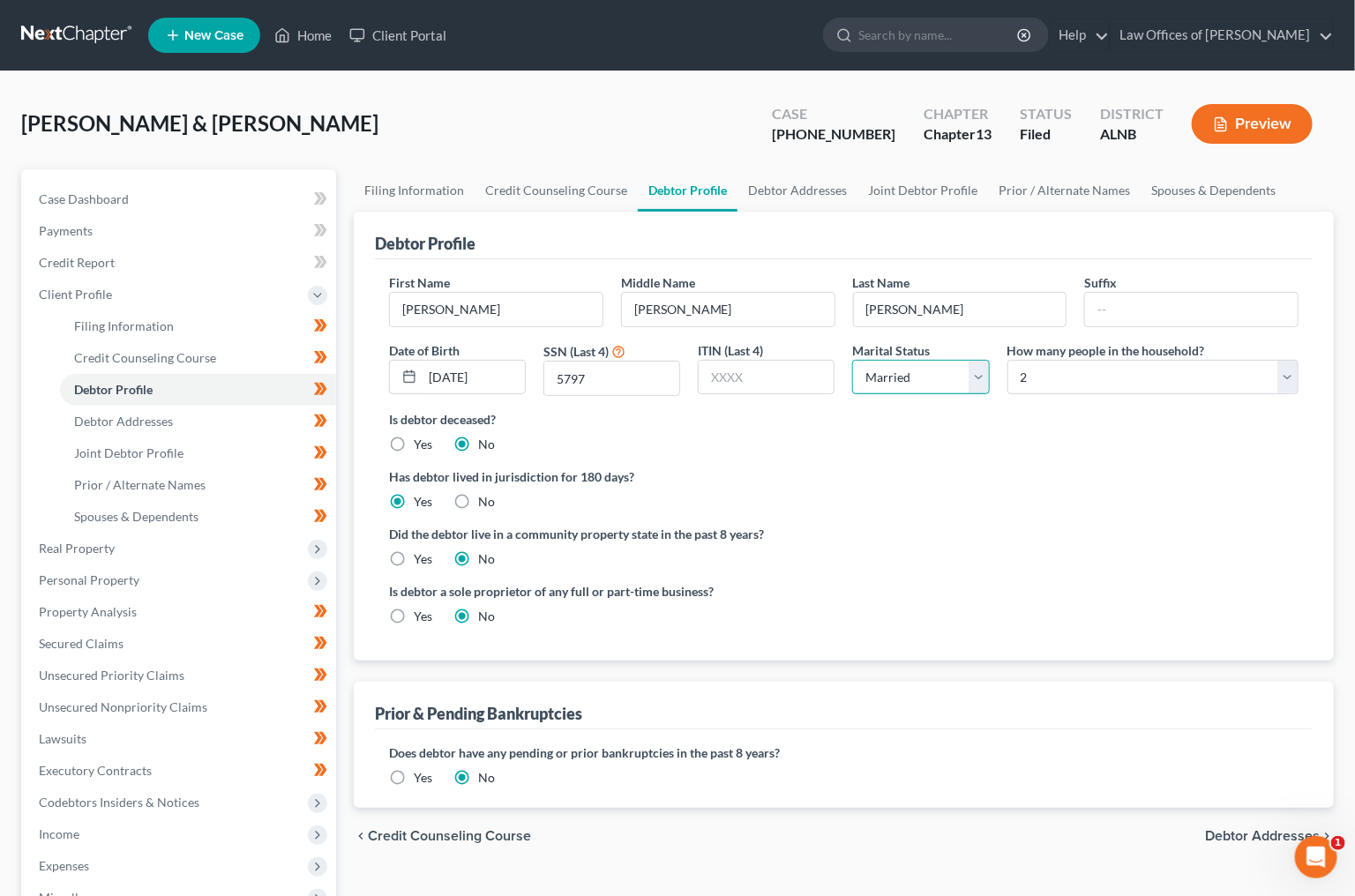
select select "2"
select select "0"
click at [72, 858] on span "Expenses" at bounding box center [64, 865] width 50 height 15
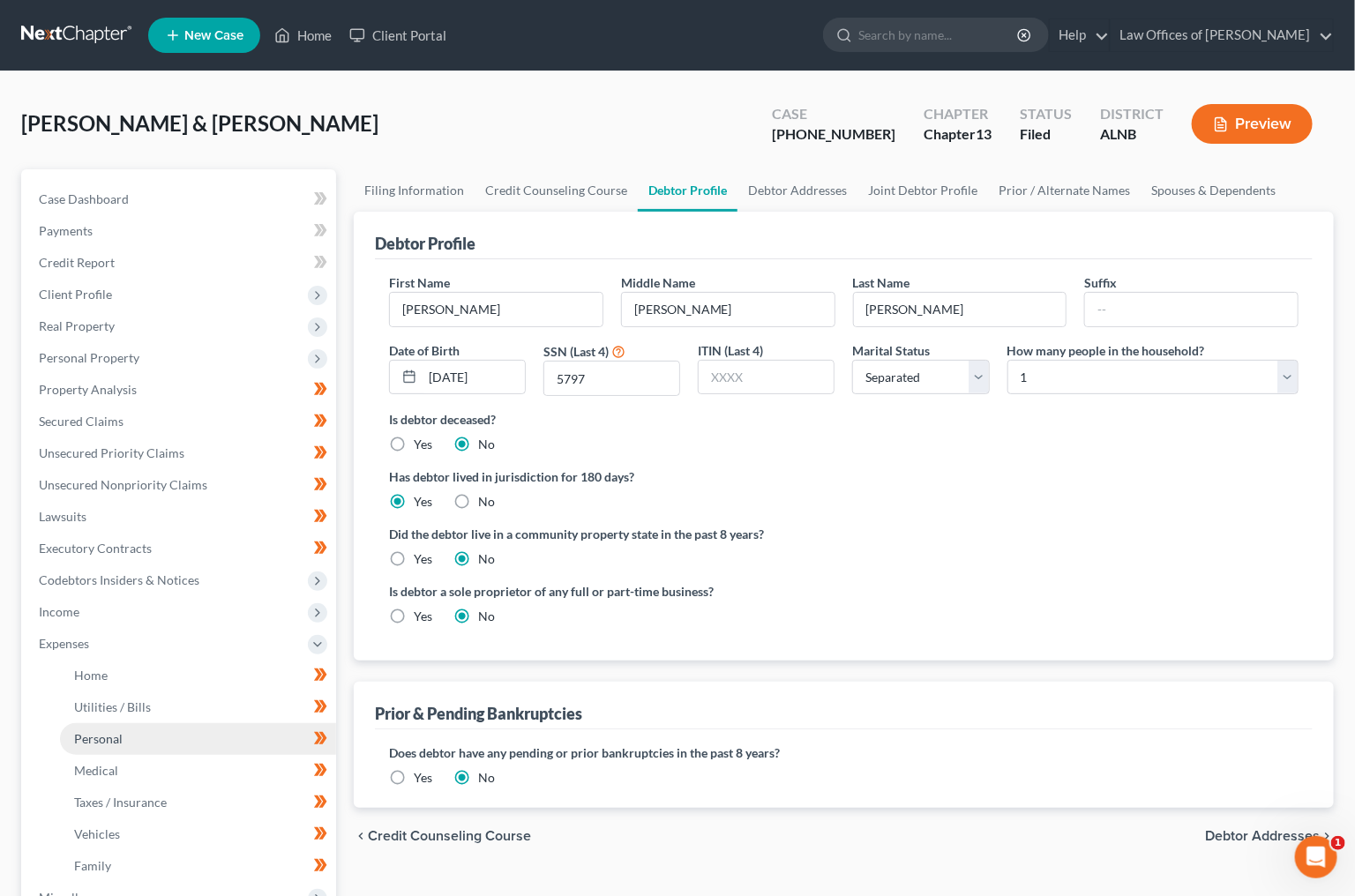
click at [142, 723] on link "Personal" at bounding box center [198, 739] width 276 height 32
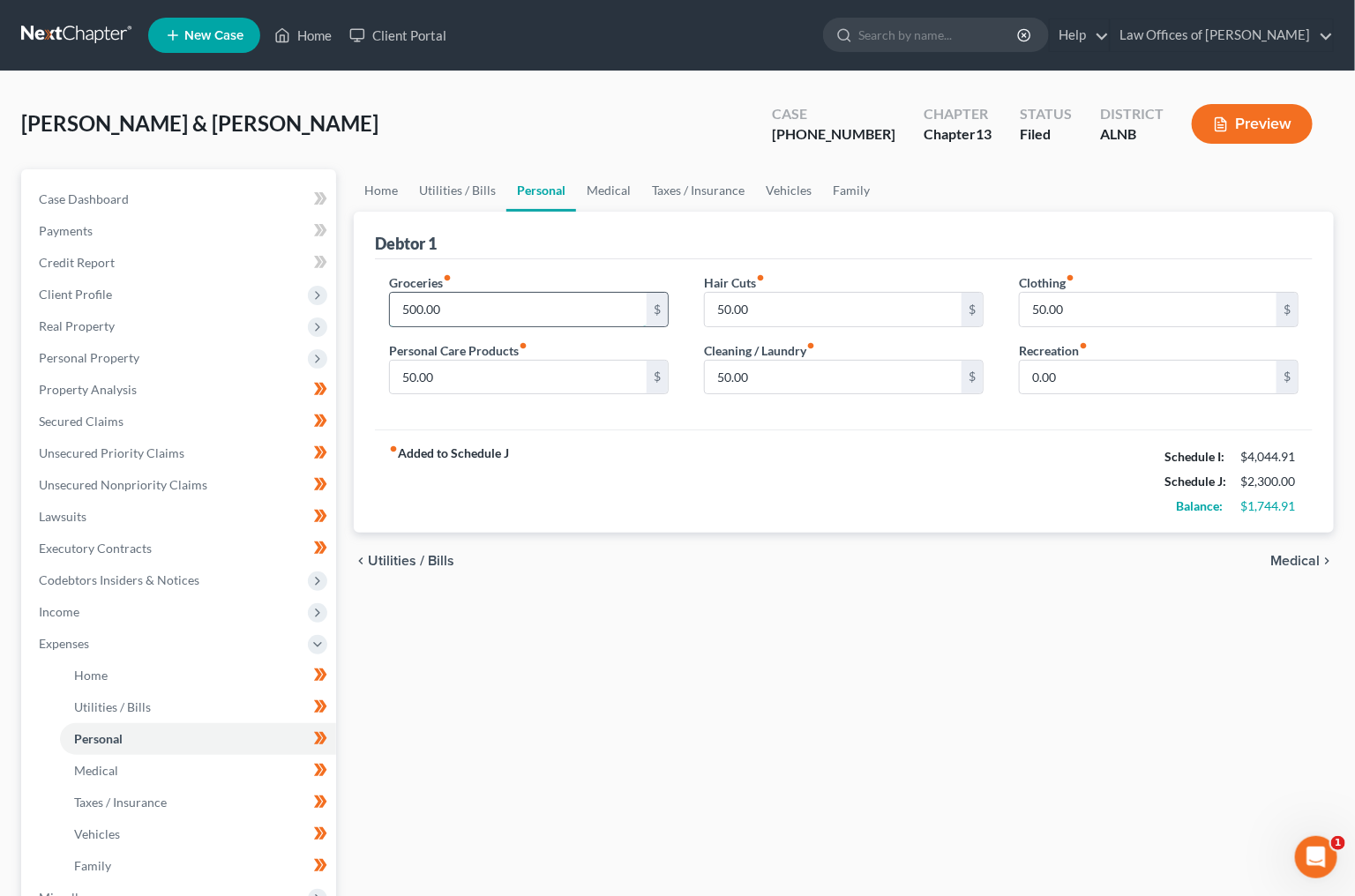
click at [502, 301] on input "500.00" at bounding box center [518, 310] width 257 height 34
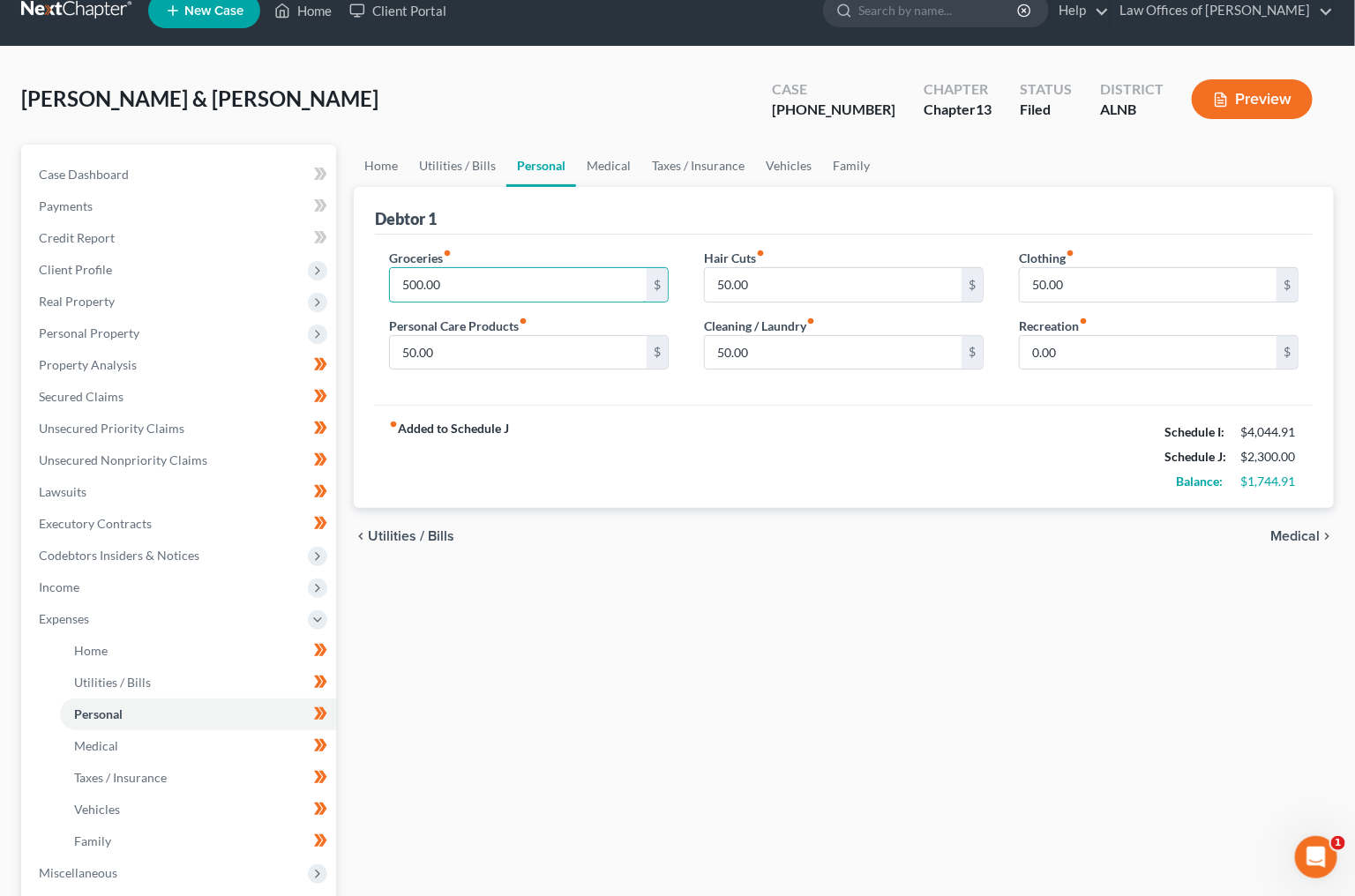
scroll to position [24, 0]
type input "300"
click at [619, 166] on link "Medical" at bounding box center [609, 165] width 65 height 42
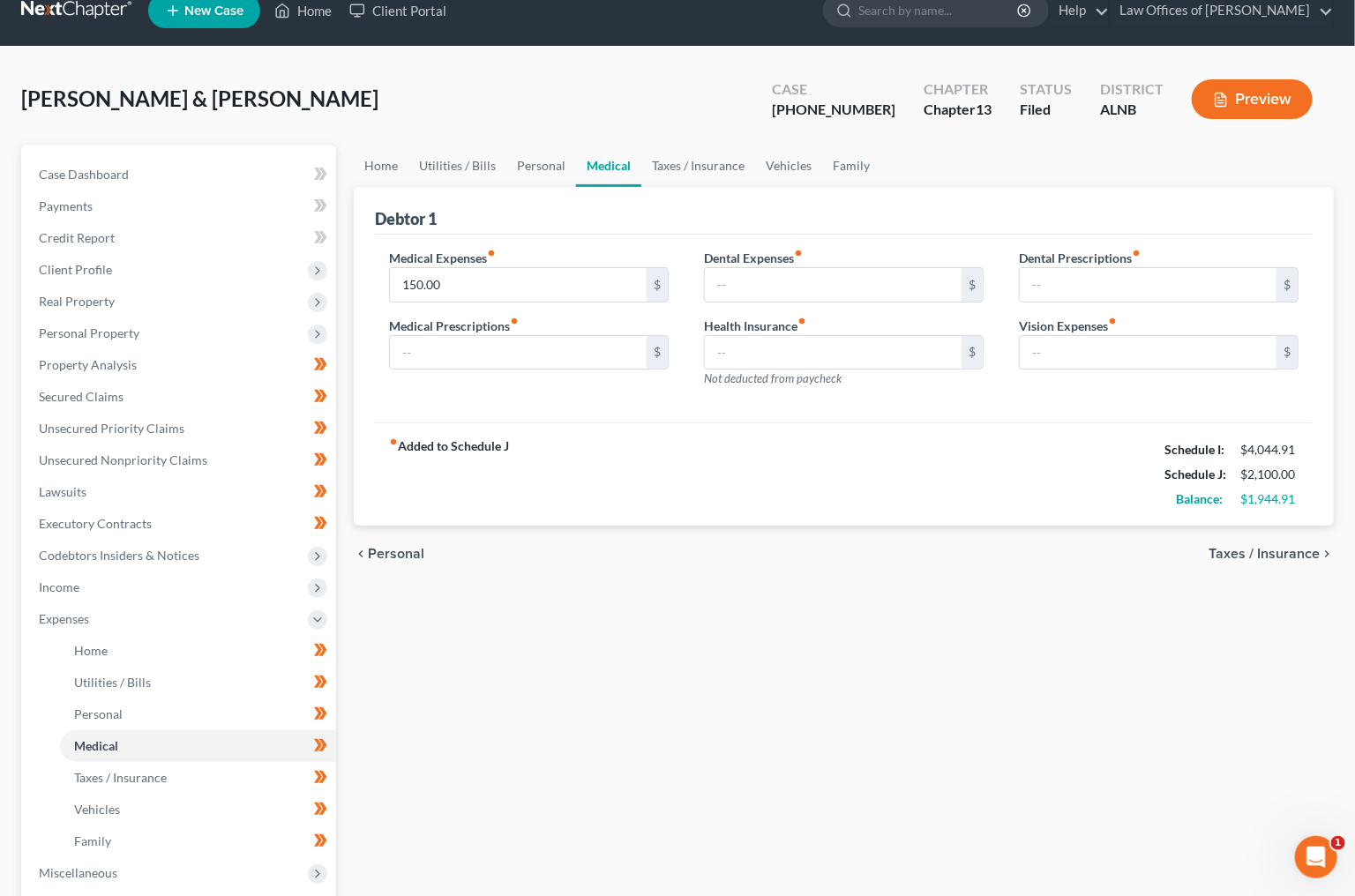
scroll to position [2, 0]
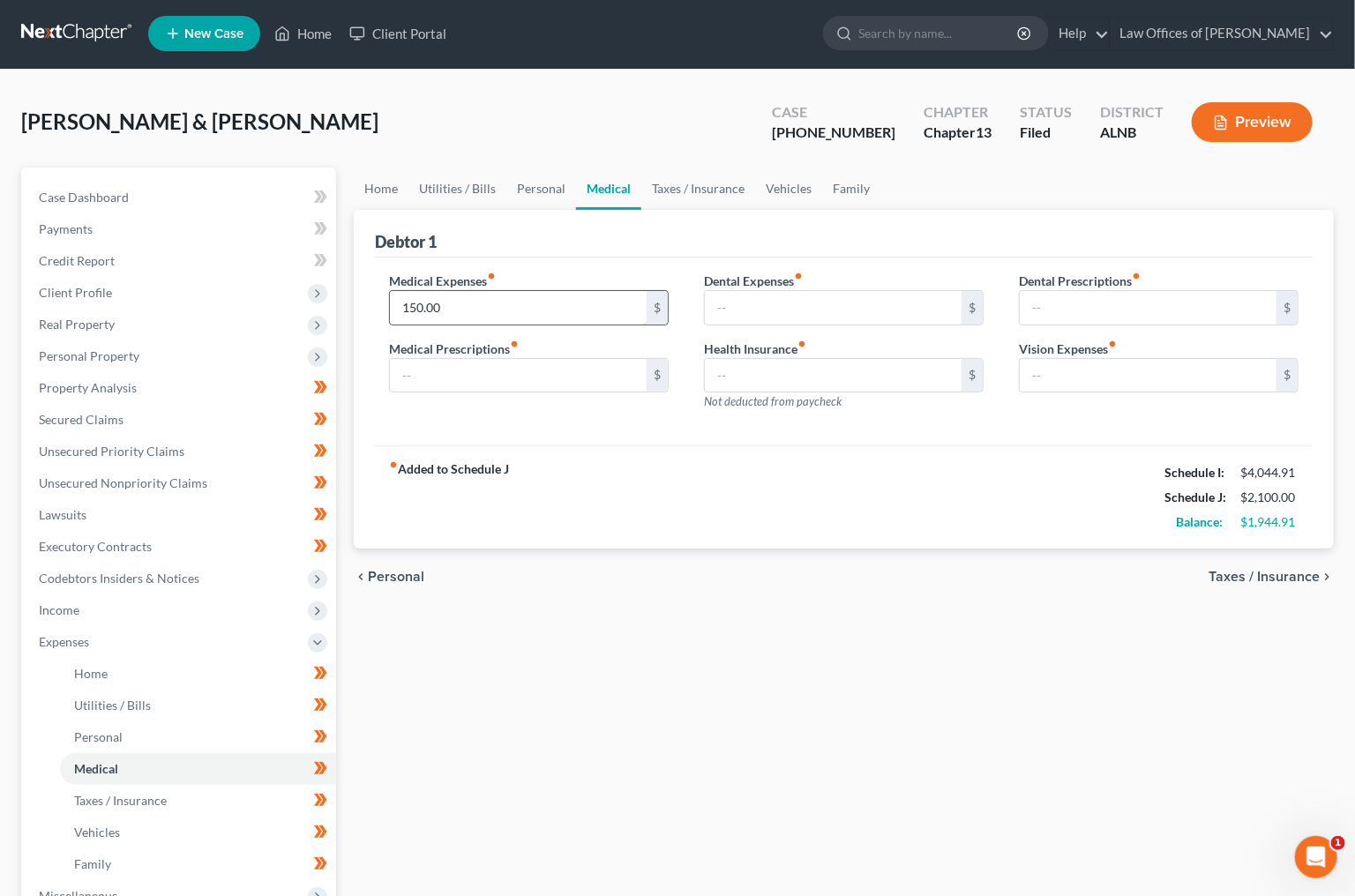
click at [460, 312] on input "150.00" at bounding box center [518, 308] width 257 height 34
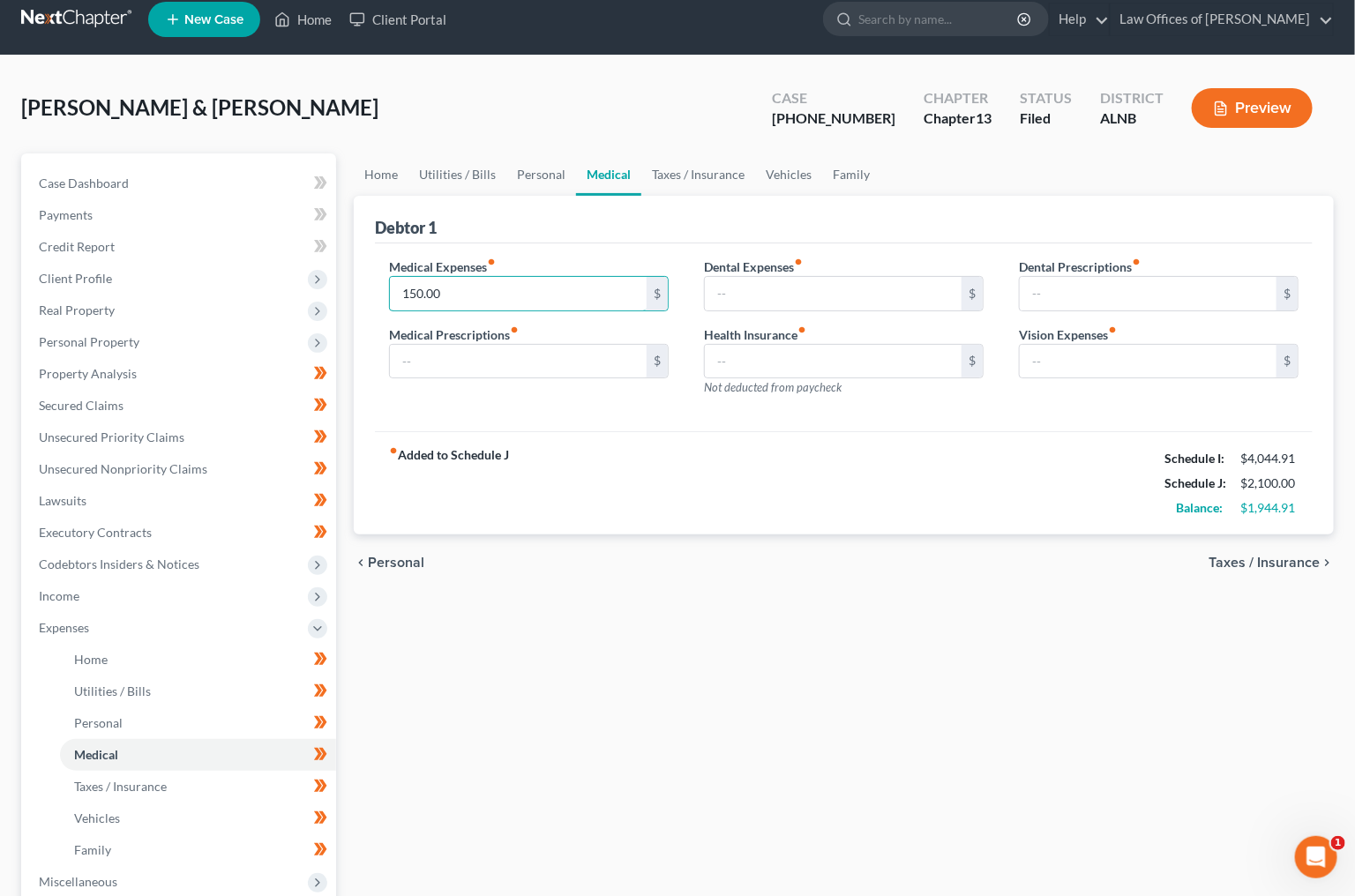
scroll to position [16, 0]
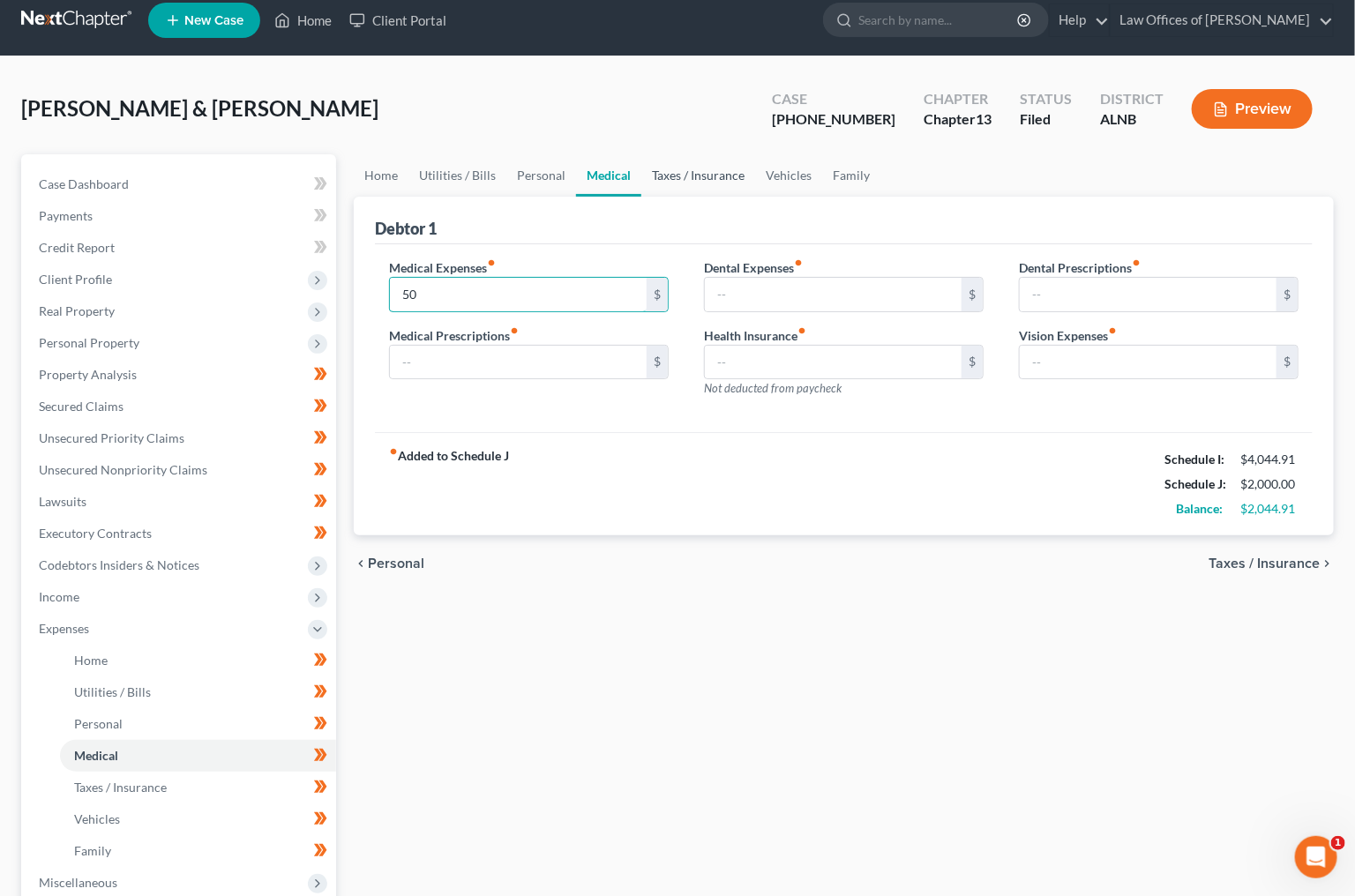
type input "50"
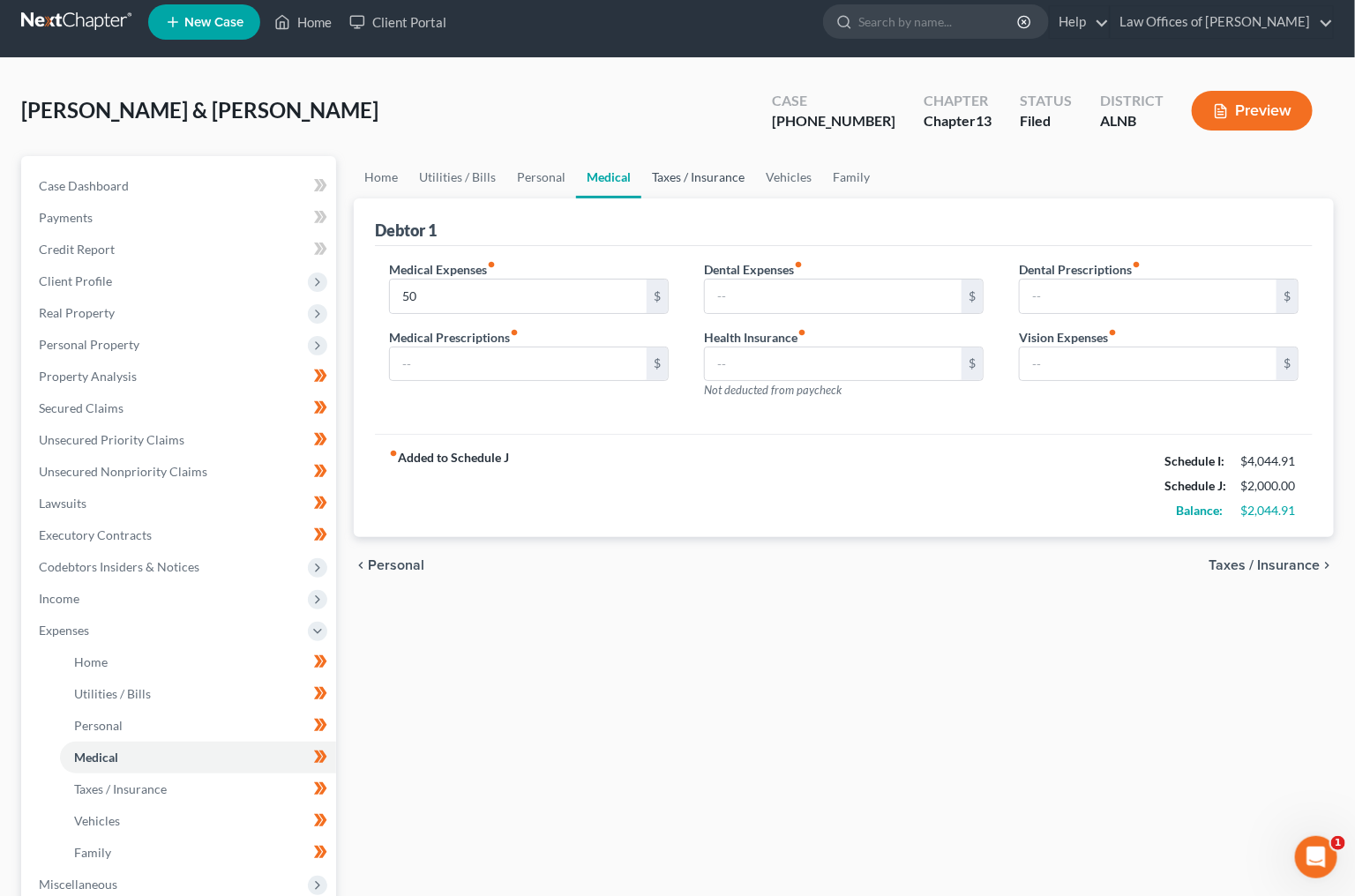
click at [739, 177] on link "Taxes / Insurance" at bounding box center [699, 176] width 114 height 42
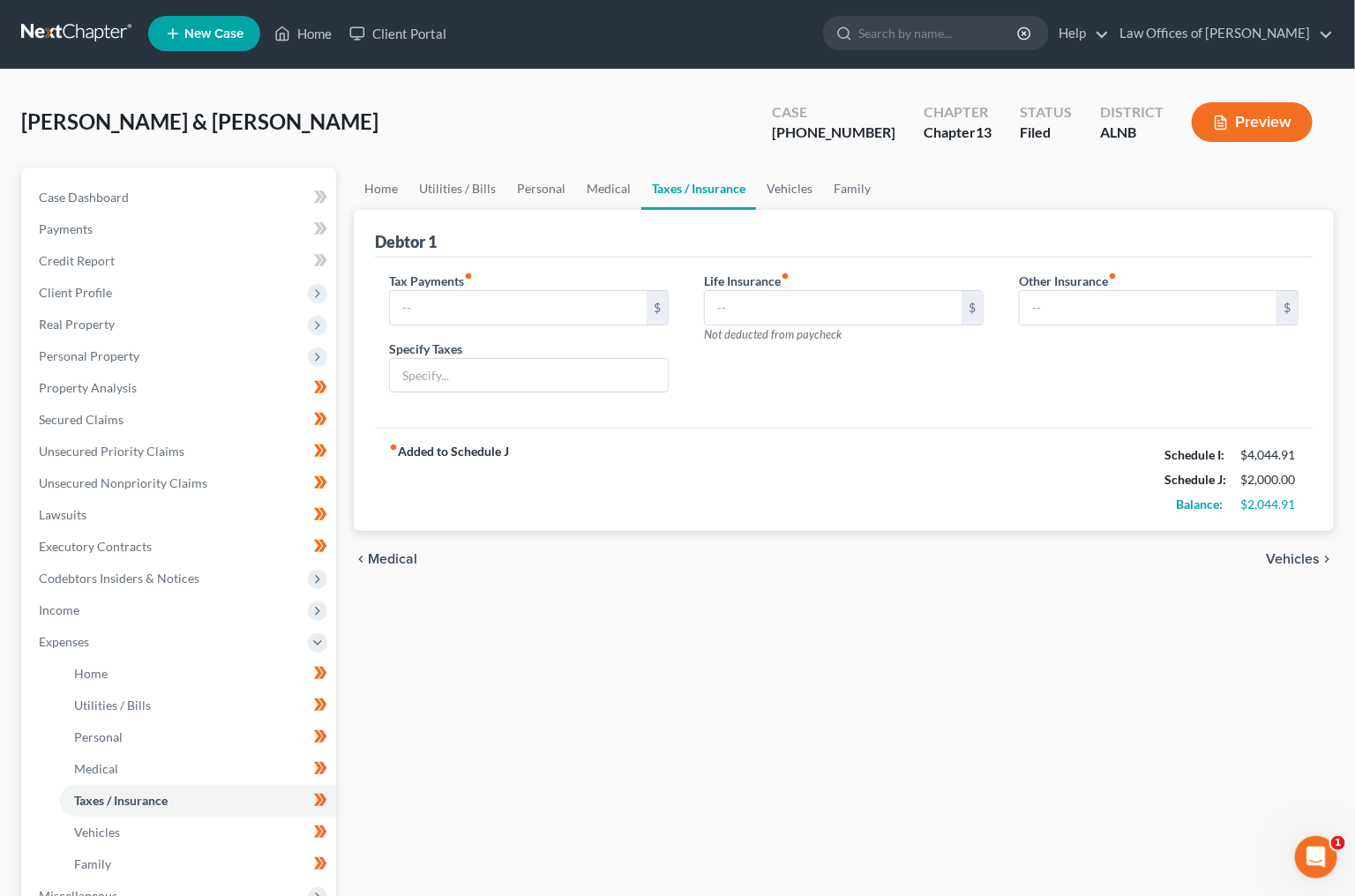
scroll to position [4, 0]
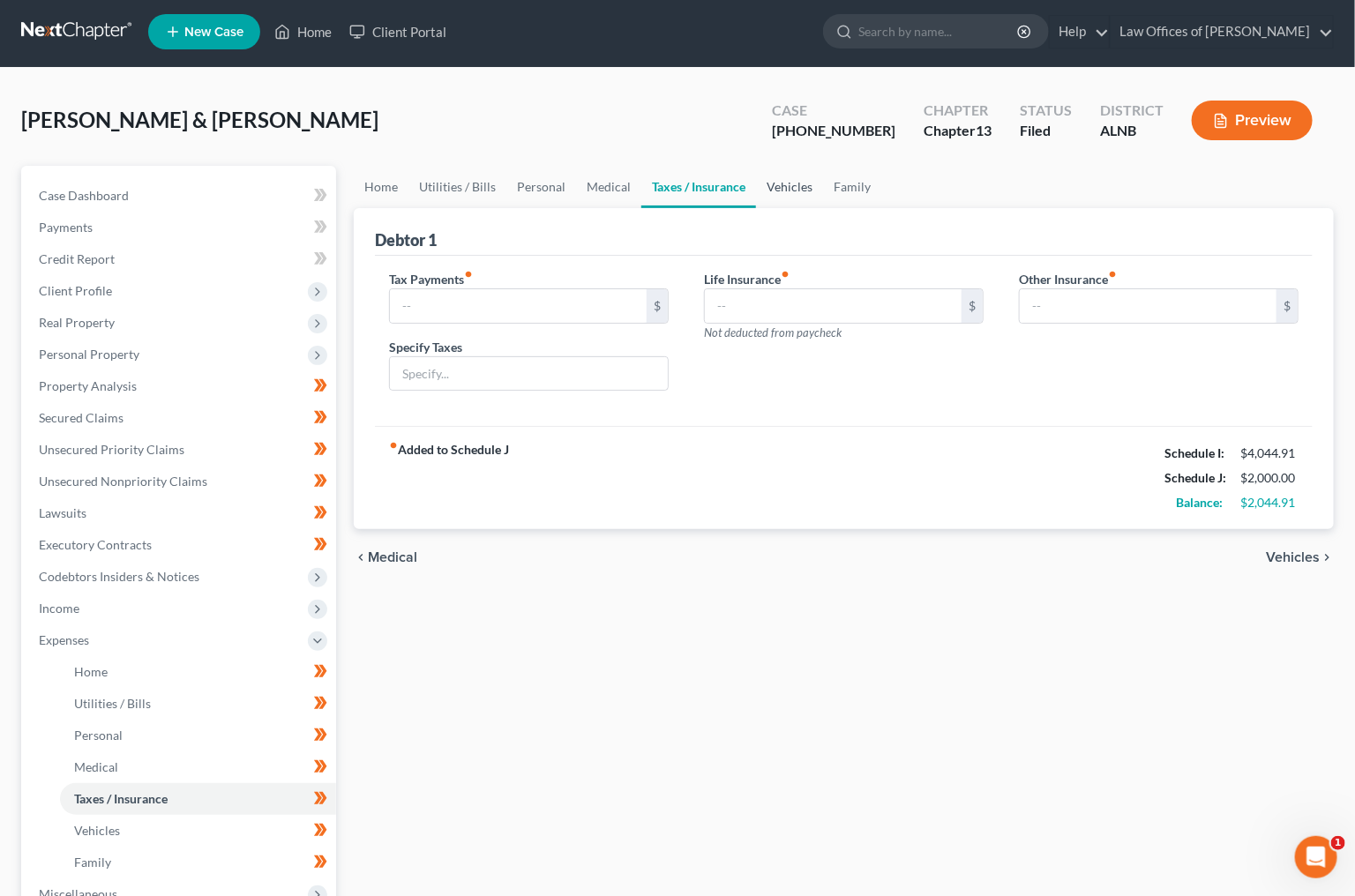
click at [774, 173] on link "Vehicles" at bounding box center [790, 187] width 67 height 42
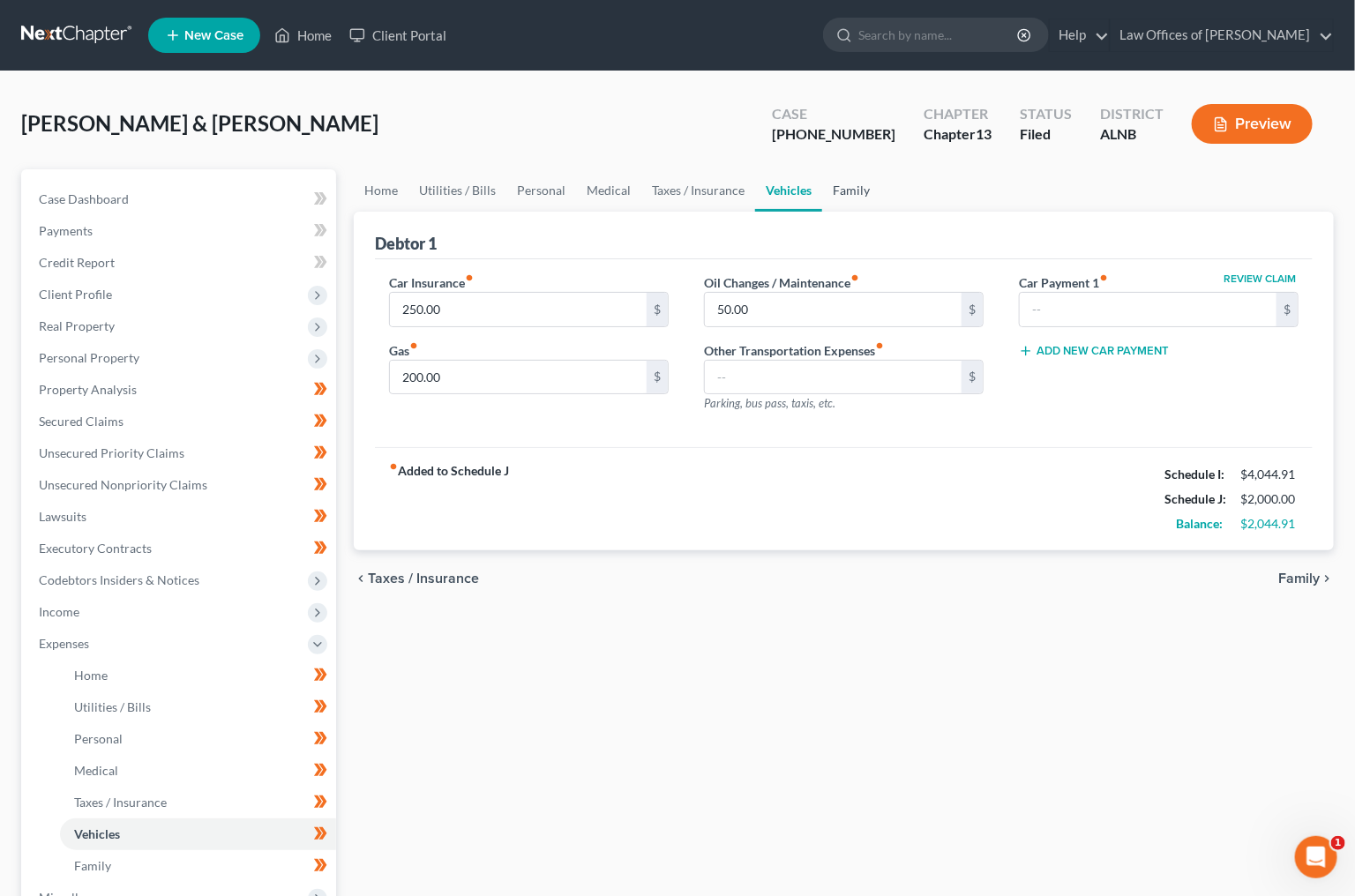
click at [840, 195] on link "Family" at bounding box center [852, 189] width 58 height 42
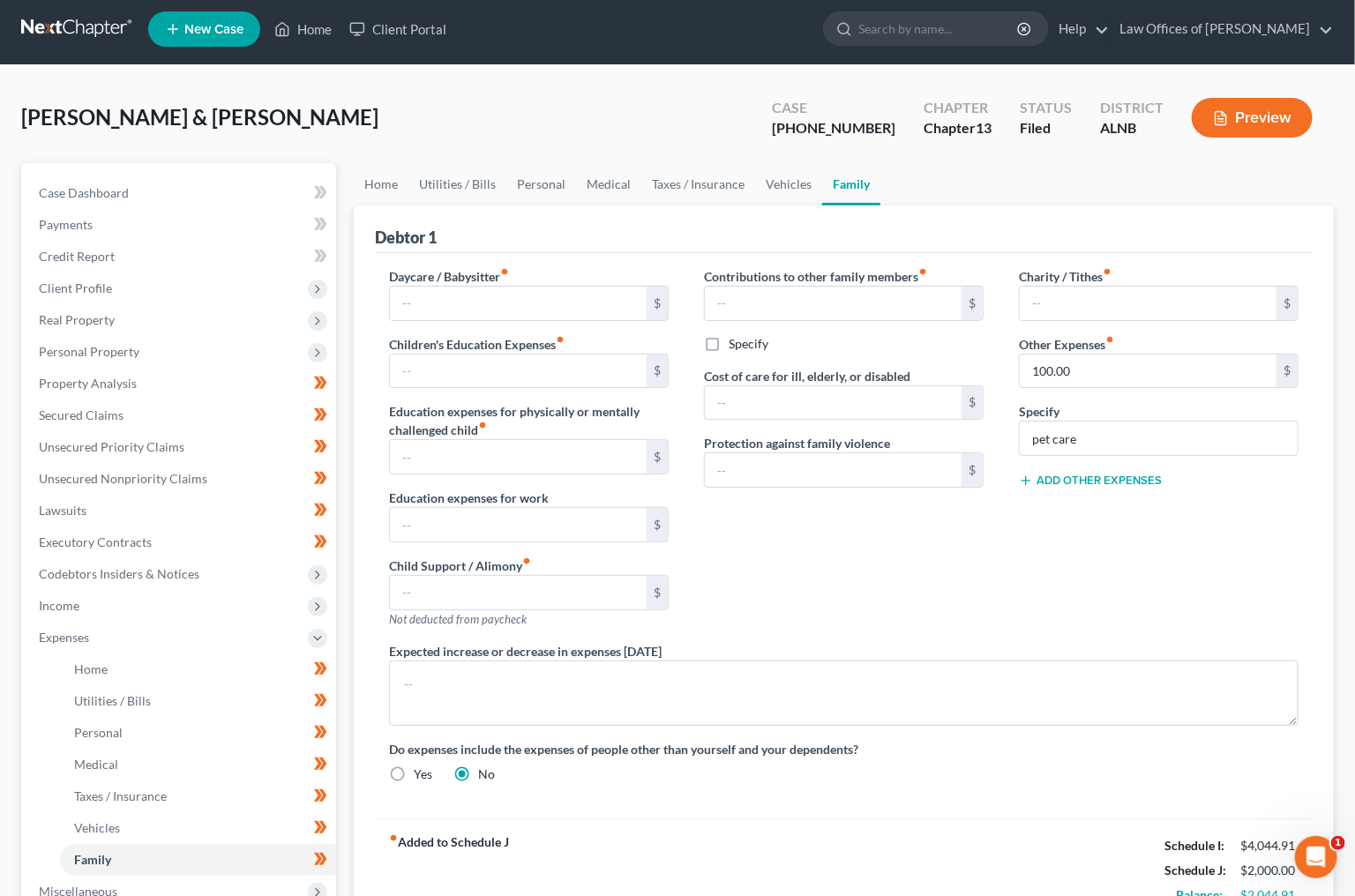
scroll to position [8, 0]
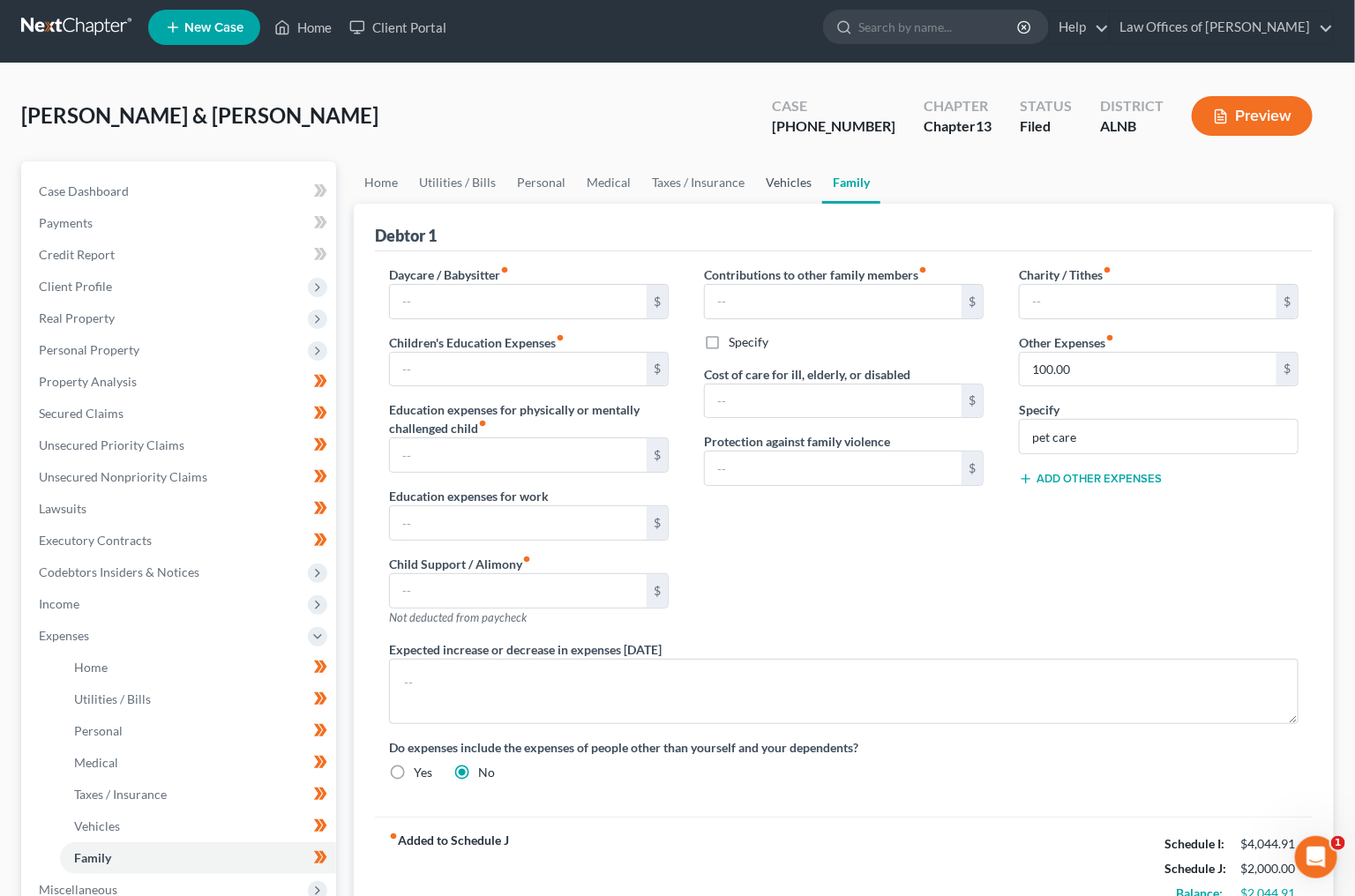
click at [755, 183] on link "Vehicles" at bounding box center [789, 182] width 67 height 42
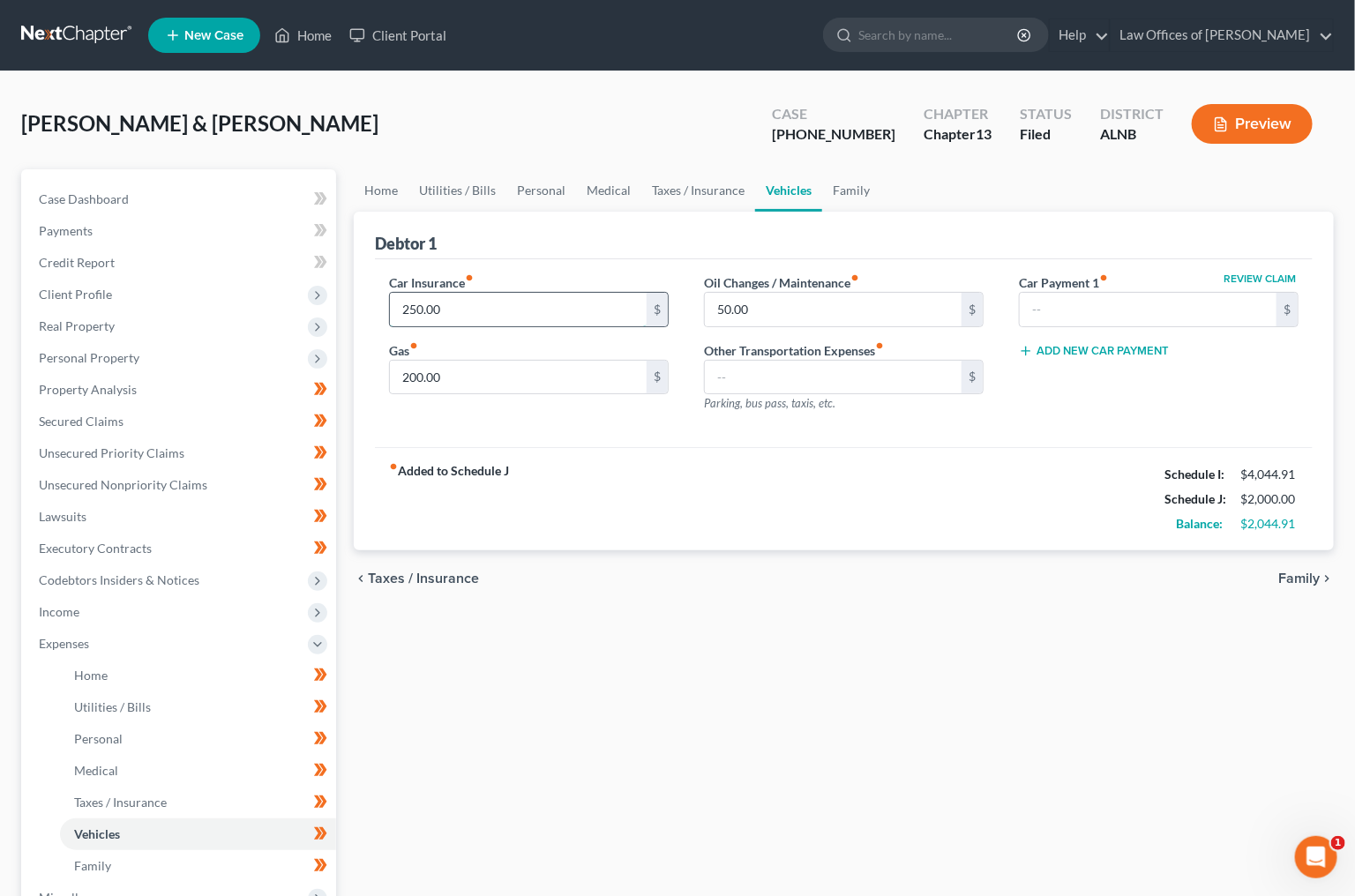
click at [404, 315] on input "250.00" at bounding box center [518, 310] width 257 height 34
click at [553, 310] on input "294" at bounding box center [518, 310] width 257 height 34
type input "294"
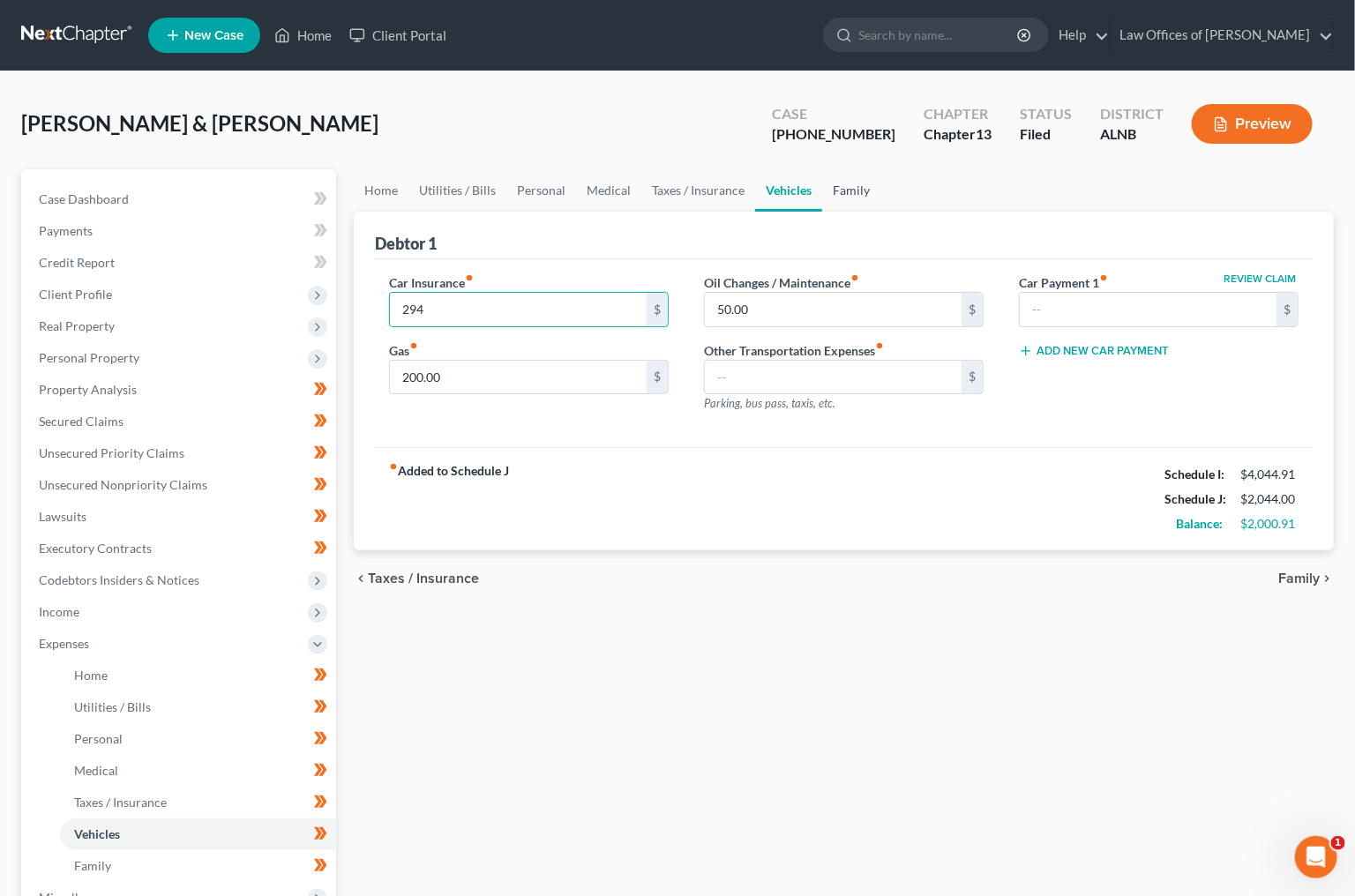
click at [846, 192] on link "Family" at bounding box center [852, 189] width 58 height 42
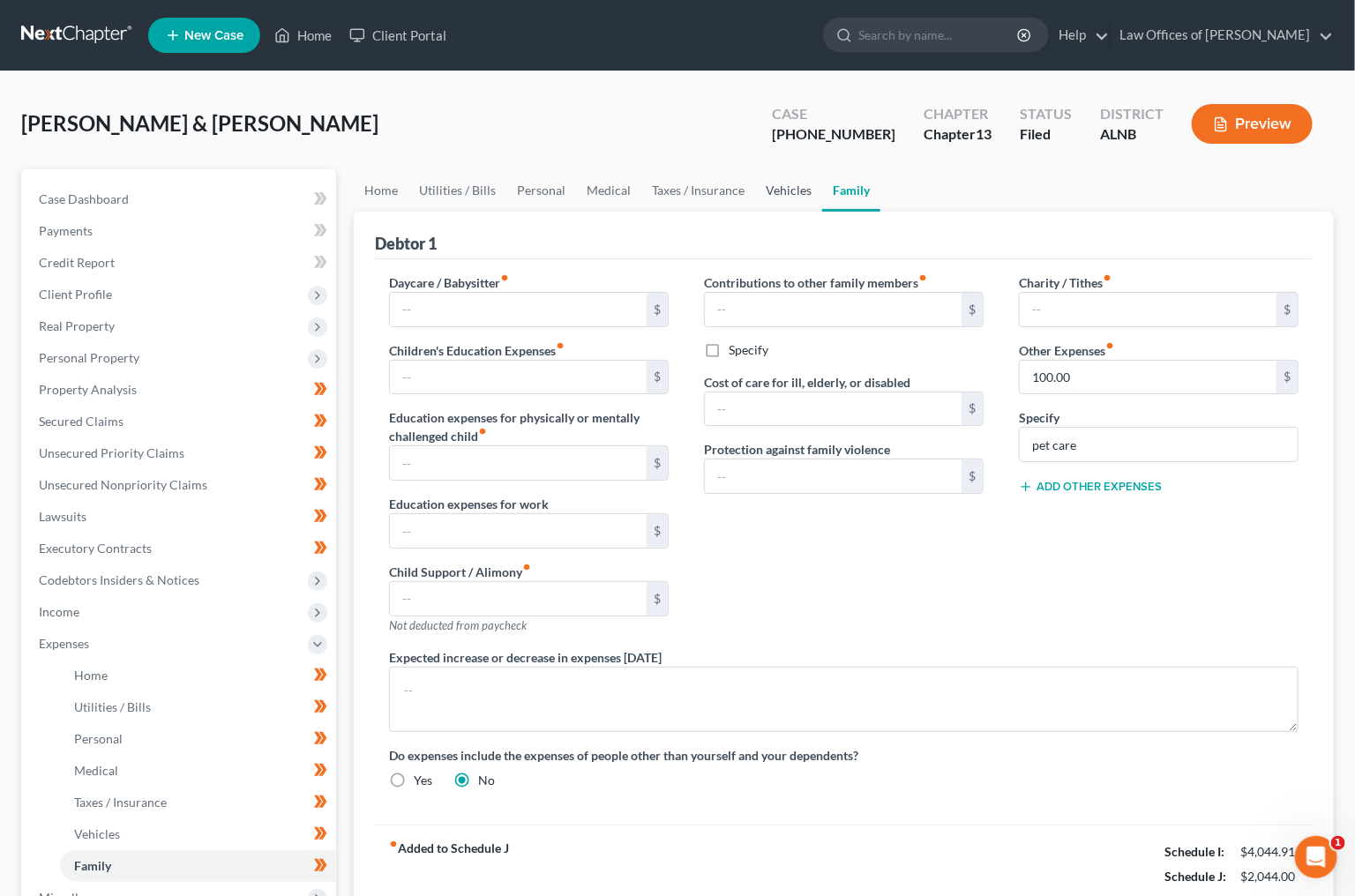
click at [808, 193] on link "Vehicles" at bounding box center [789, 189] width 67 height 42
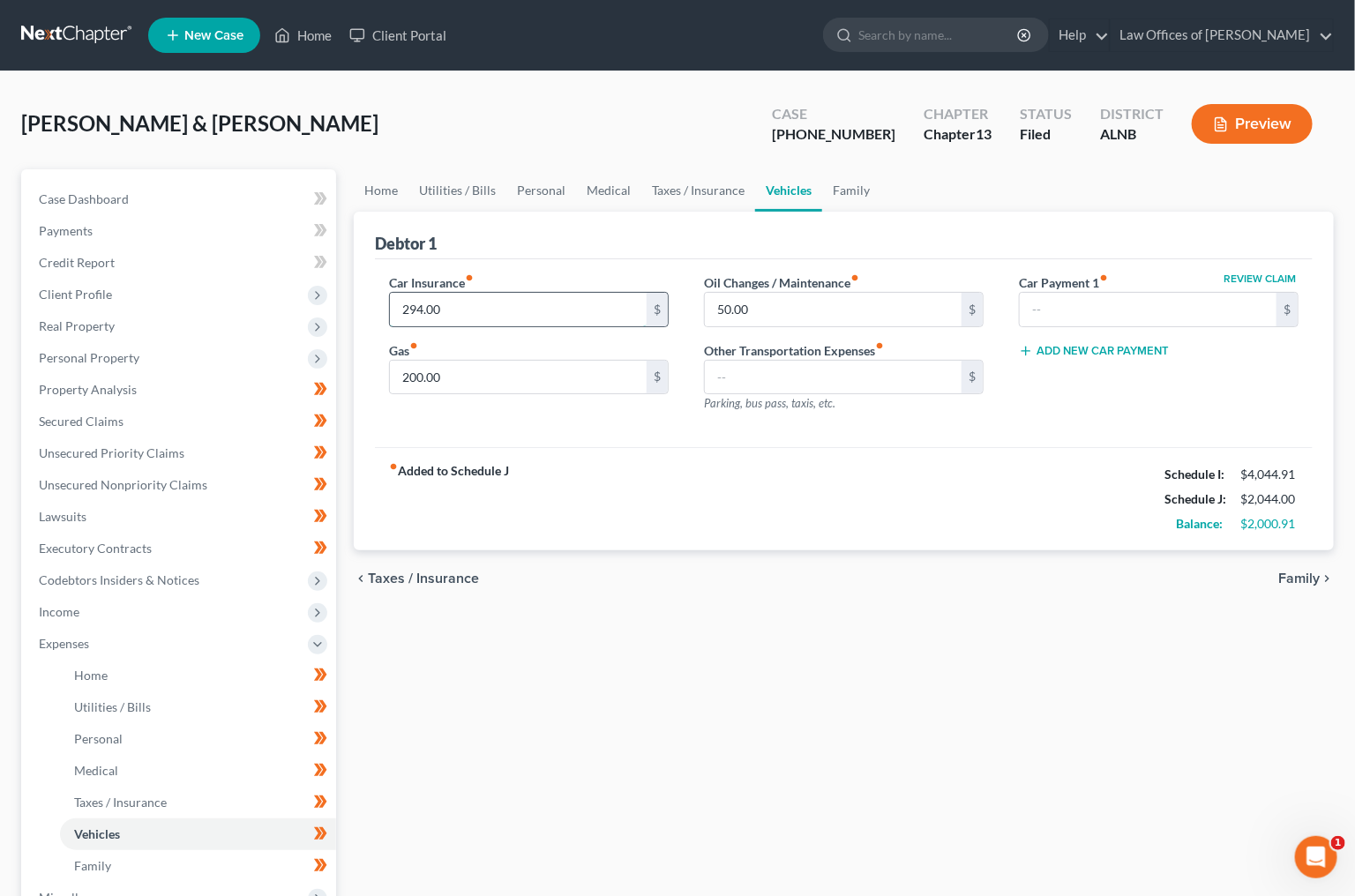
click at [527, 310] on input "294.00" at bounding box center [518, 310] width 257 height 34
type input "250"
click at [678, 184] on link "Taxes / Insurance" at bounding box center [699, 189] width 114 height 42
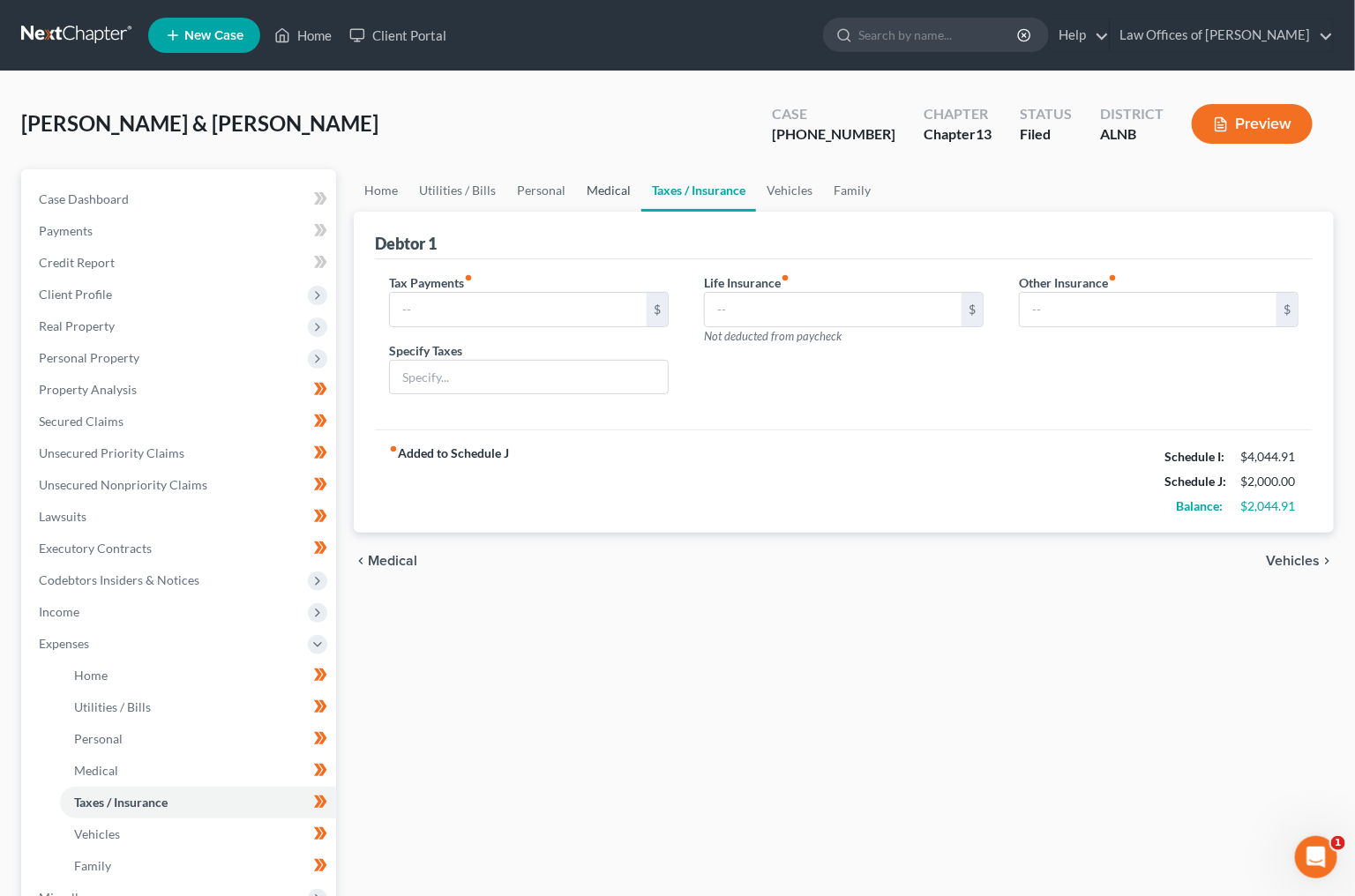
click at [604, 184] on link "Medical" at bounding box center [609, 189] width 65 height 42
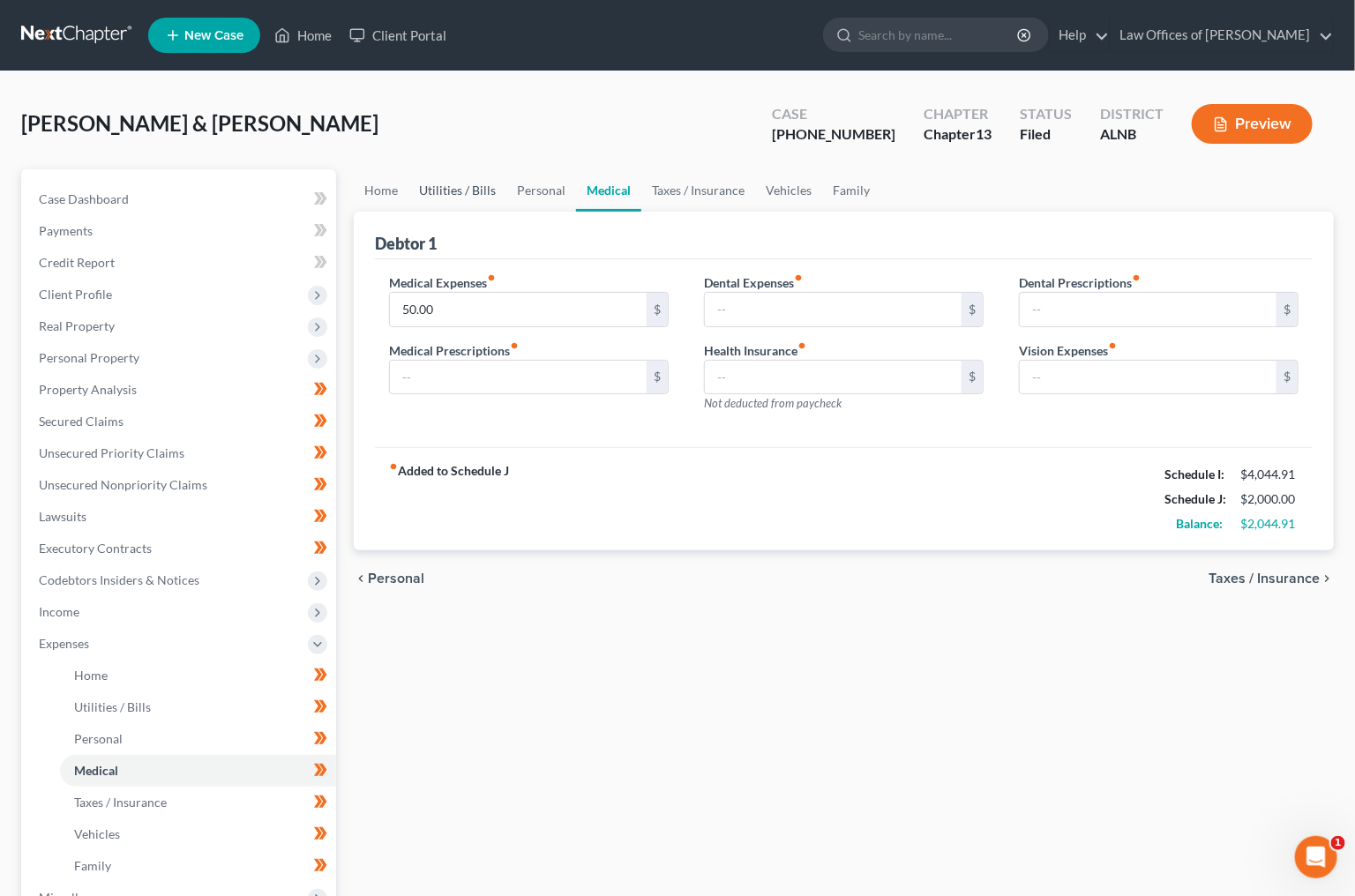
click at [501, 197] on link "Utilities / Bills" at bounding box center [457, 189] width 98 height 42
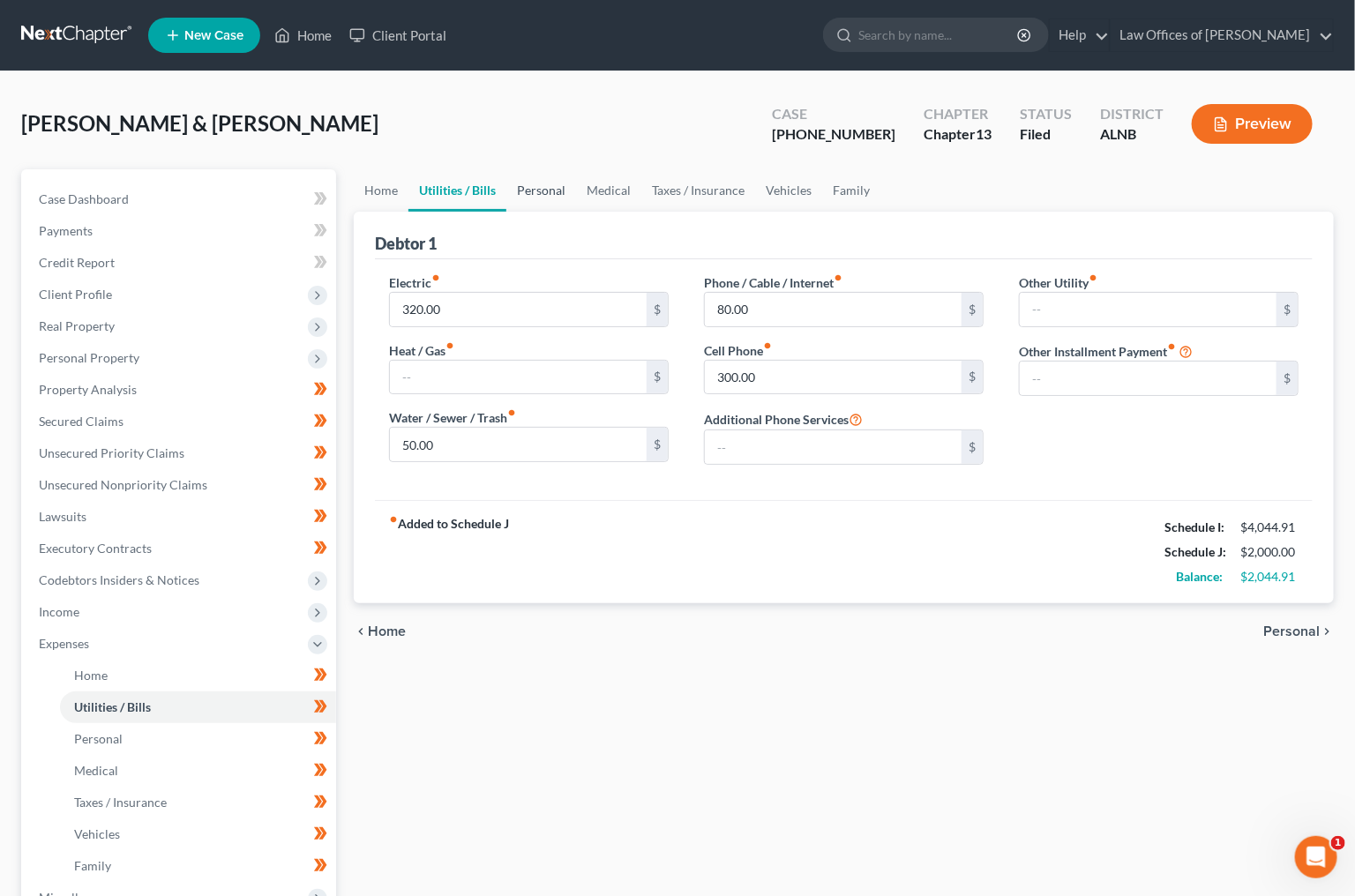
click at [530, 192] on link "Personal" at bounding box center [541, 189] width 70 height 42
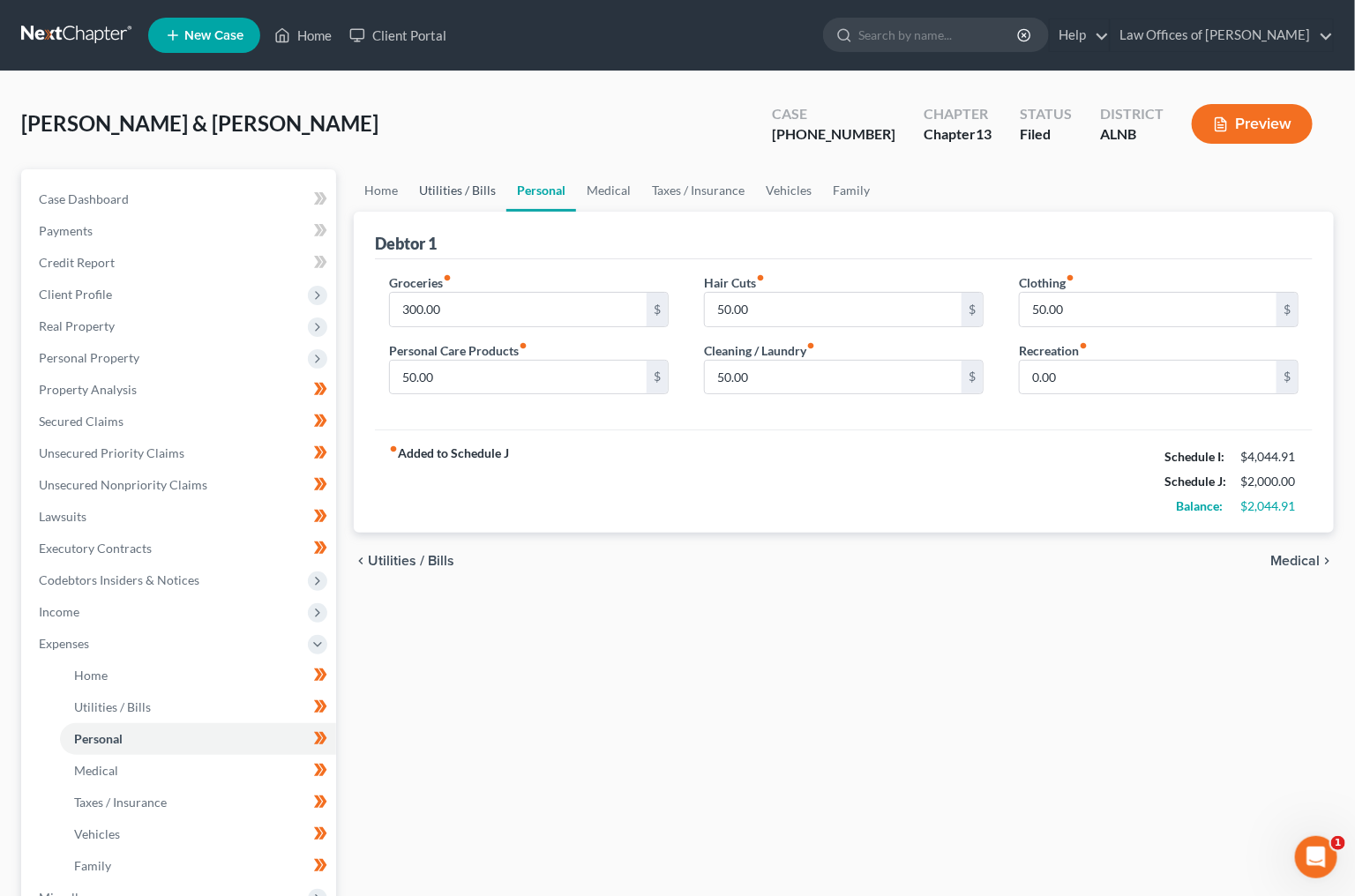
click at [483, 203] on link "Utilities / Bills" at bounding box center [457, 189] width 98 height 42
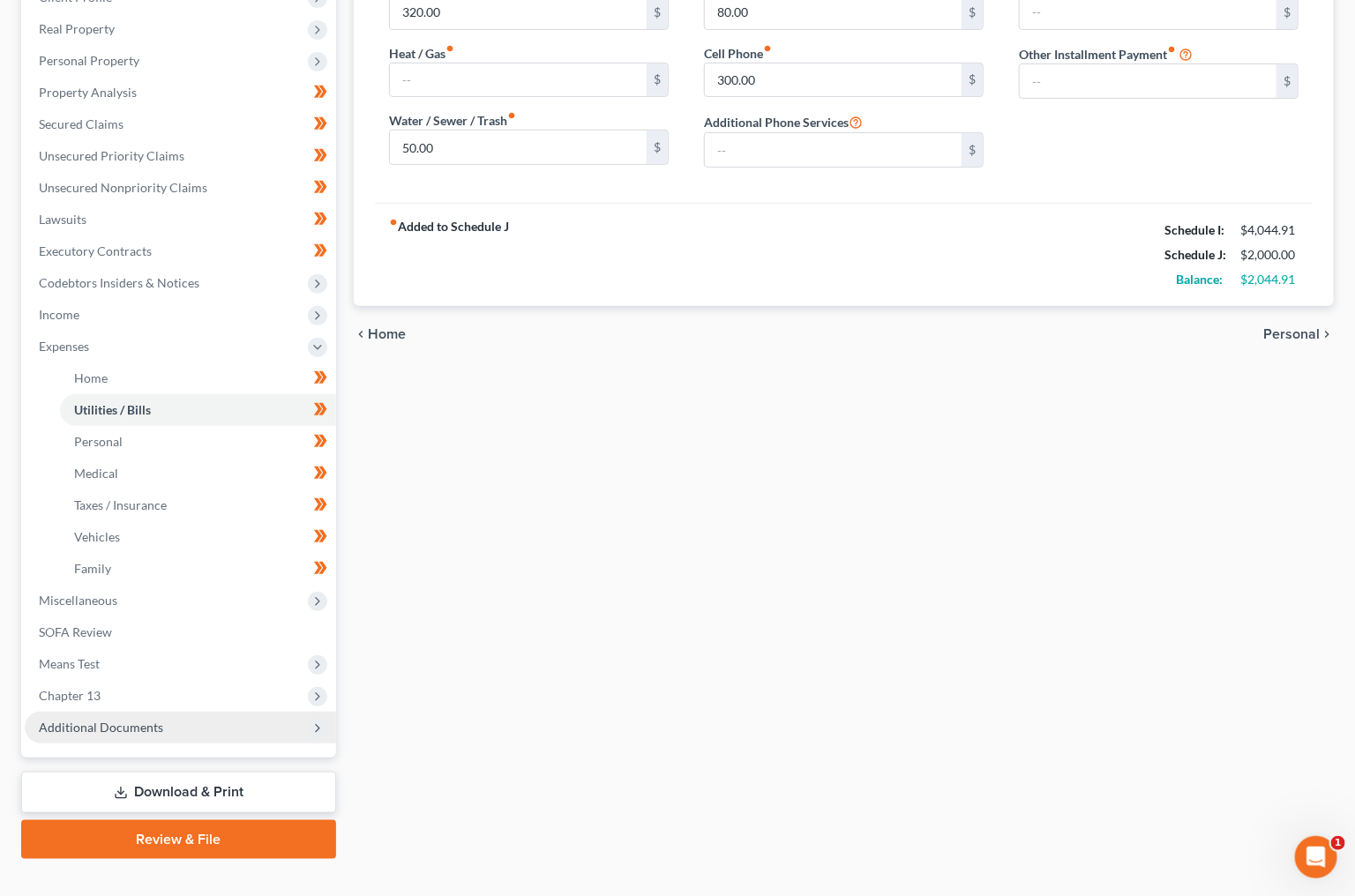
scroll to position [296, 0]
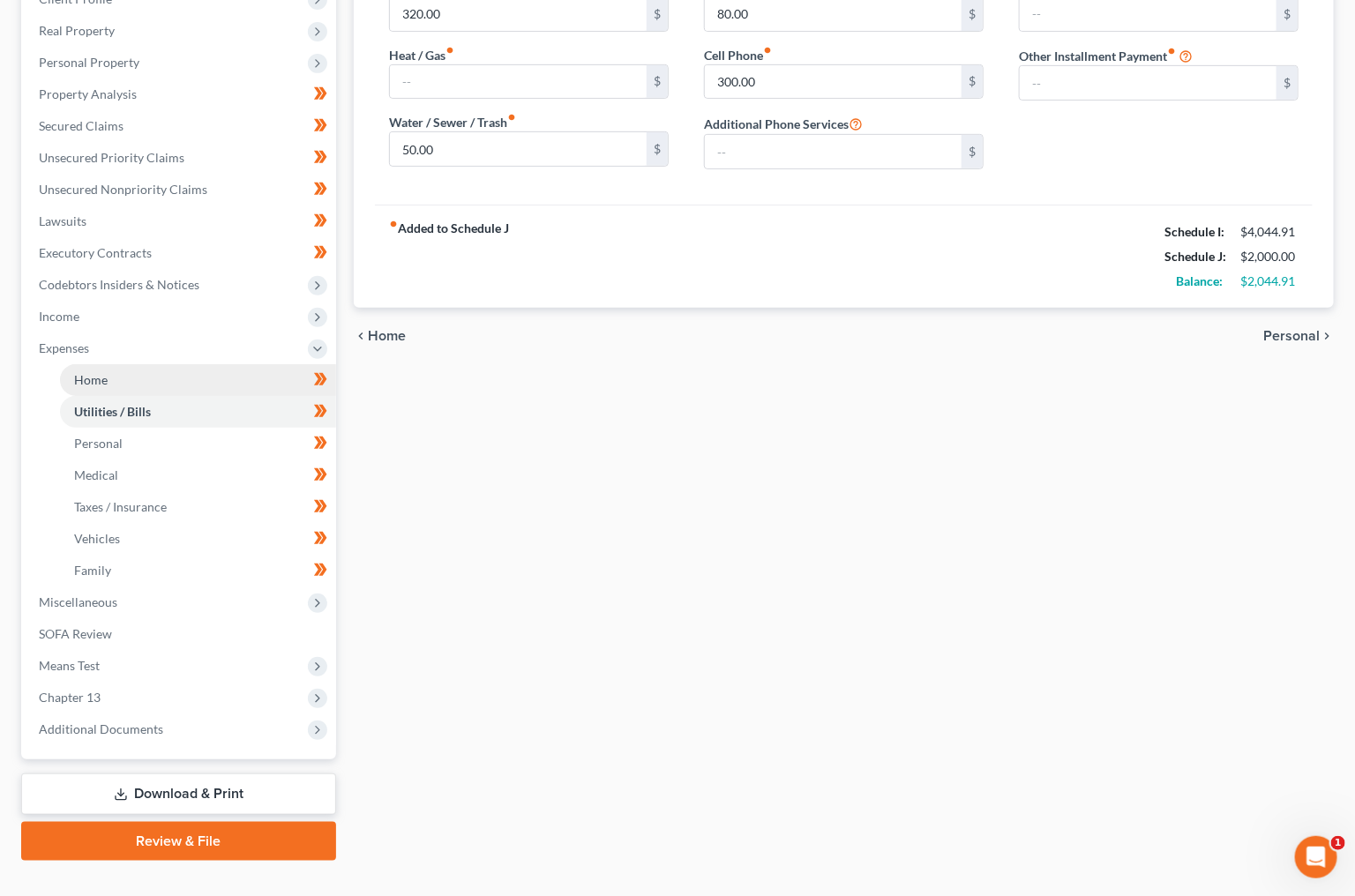
click at [168, 368] on link "Home" at bounding box center [198, 380] width 276 height 32
